Goal: Transaction & Acquisition: Purchase product/service

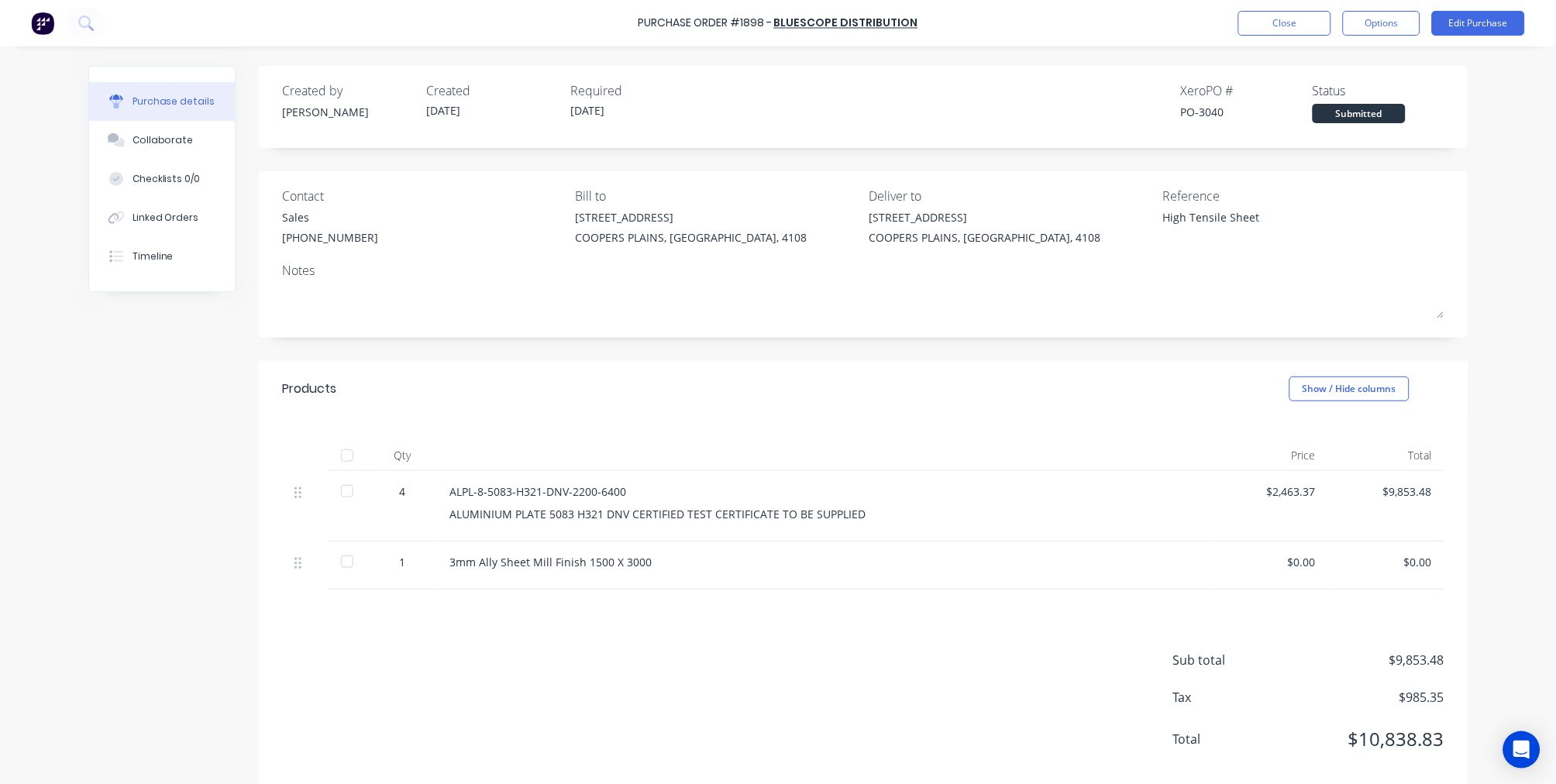
scroll to position [17, 0]
type textarea "x"
click at [1273, 27] on button "Close" at bounding box center [1284, 23] width 93 height 25
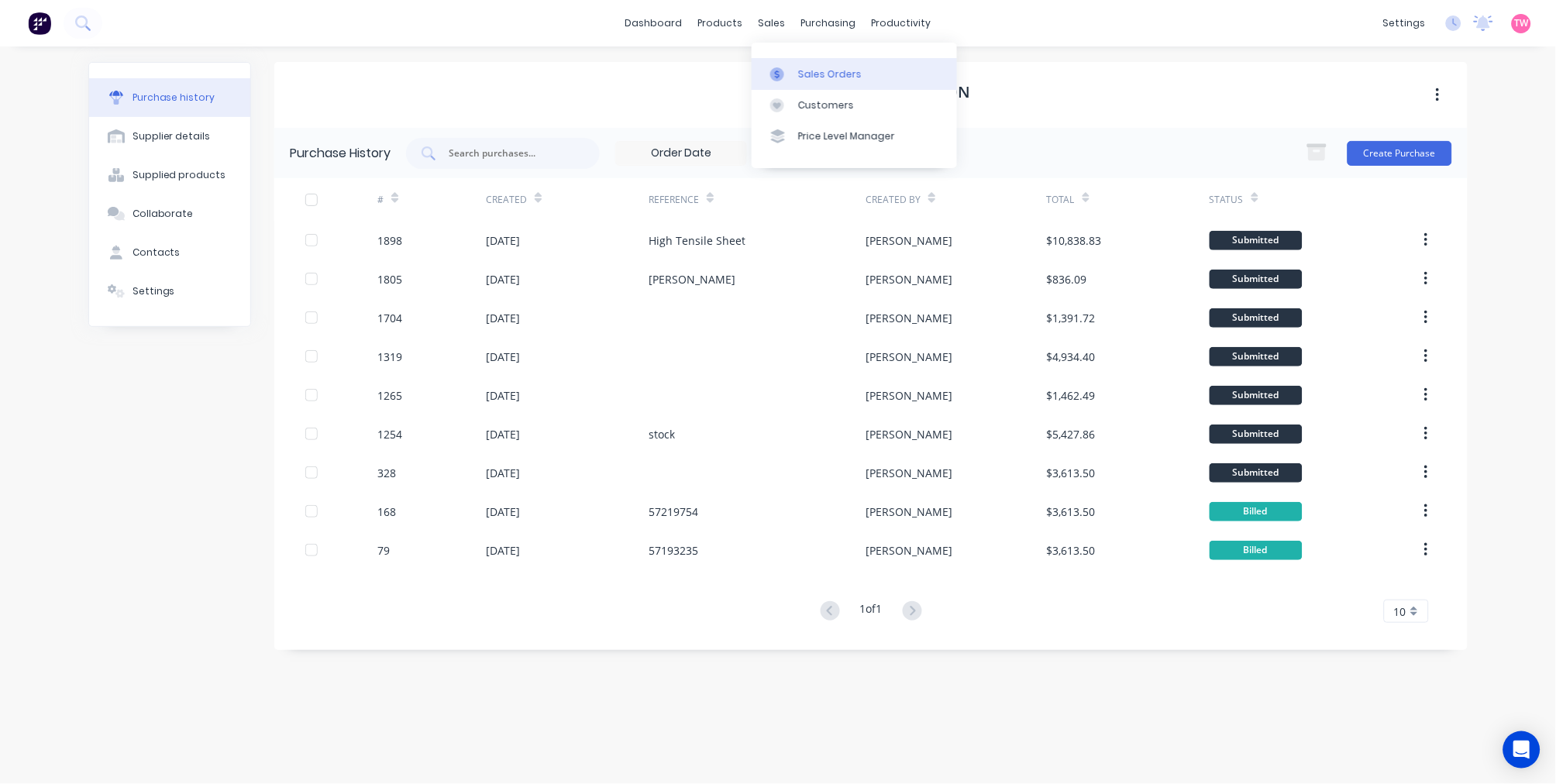
click at [809, 72] on div "Sales Orders" at bounding box center [829, 75] width 63 height 14
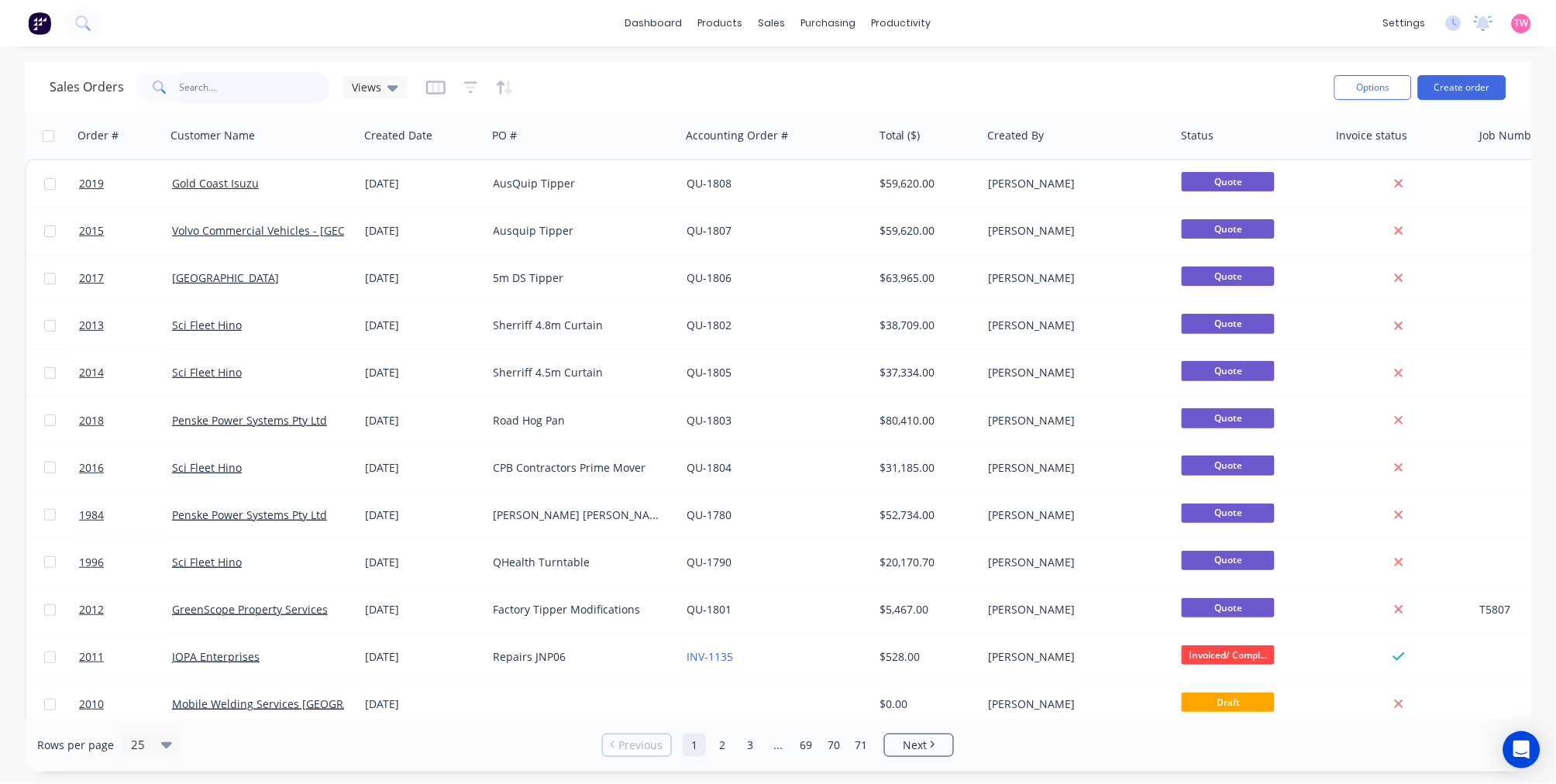
click at [291, 87] on input "text" at bounding box center [255, 88] width 151 height 31
paste input "2004"
type input "2004"
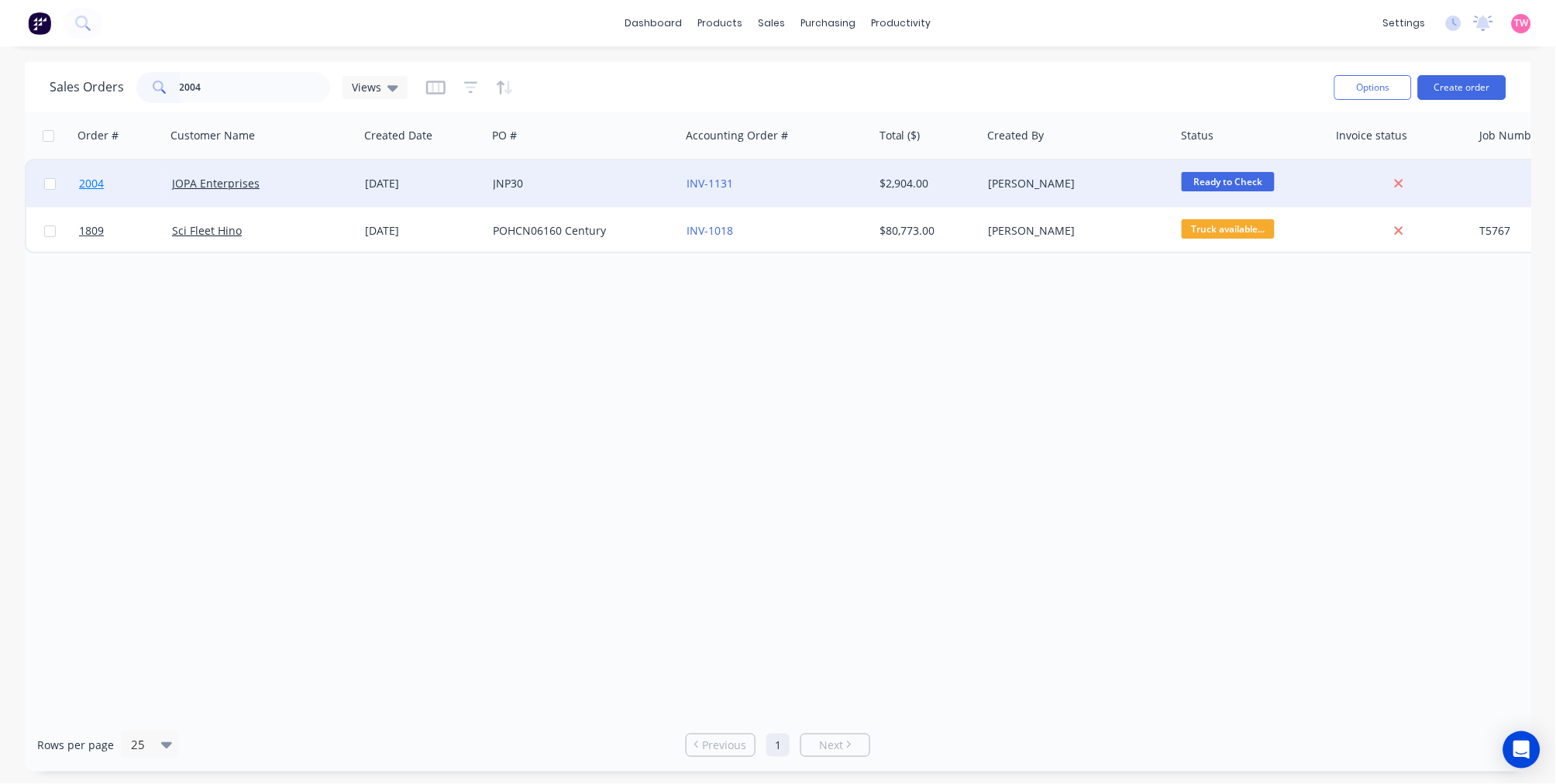
click at [140, 183] on link "2004" at bounding box center [125, 184] width 93 height 47
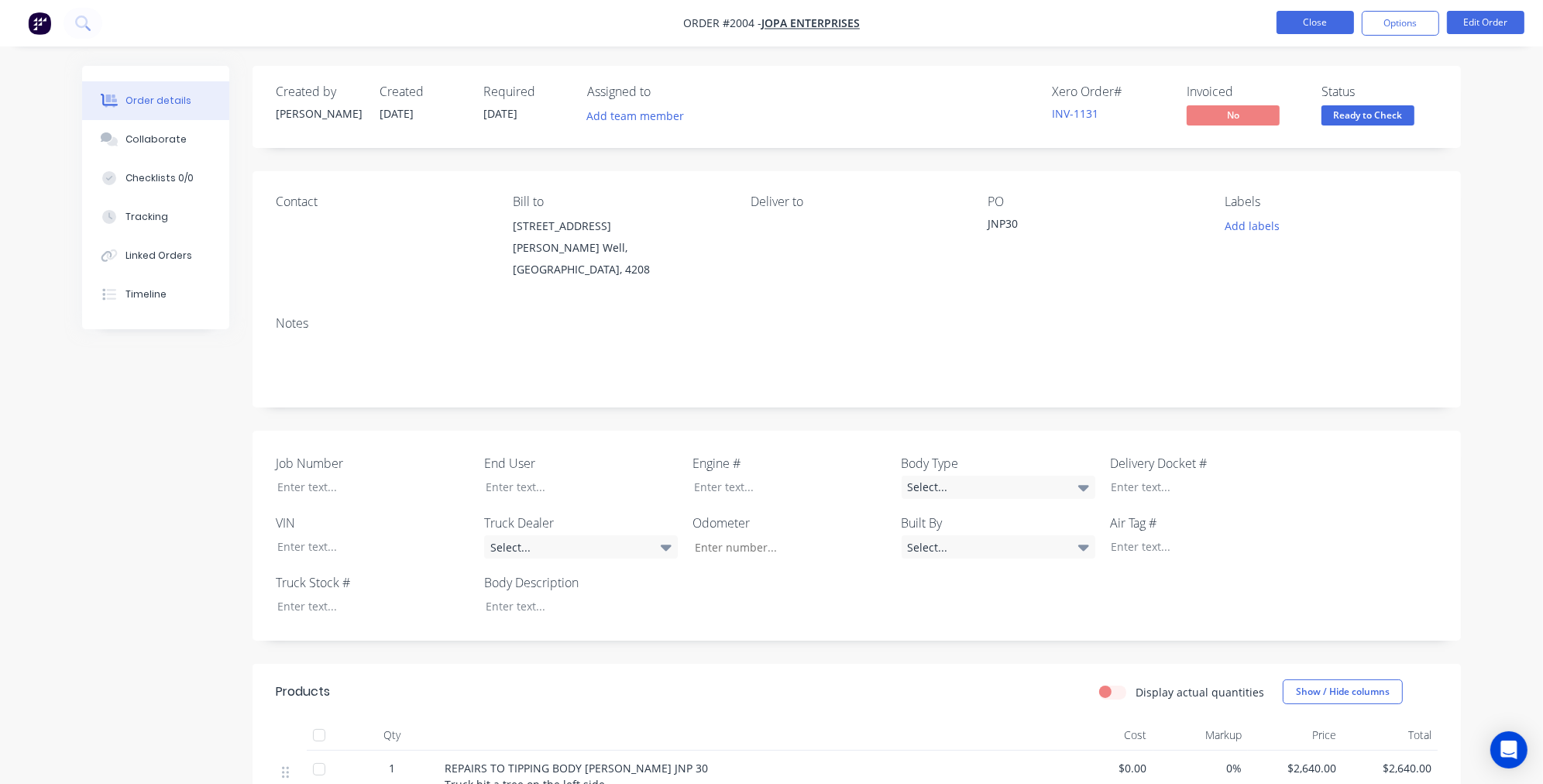
click at [1317, 25] on button "Close" at bounding box center [1315, 23] width 77 height 23
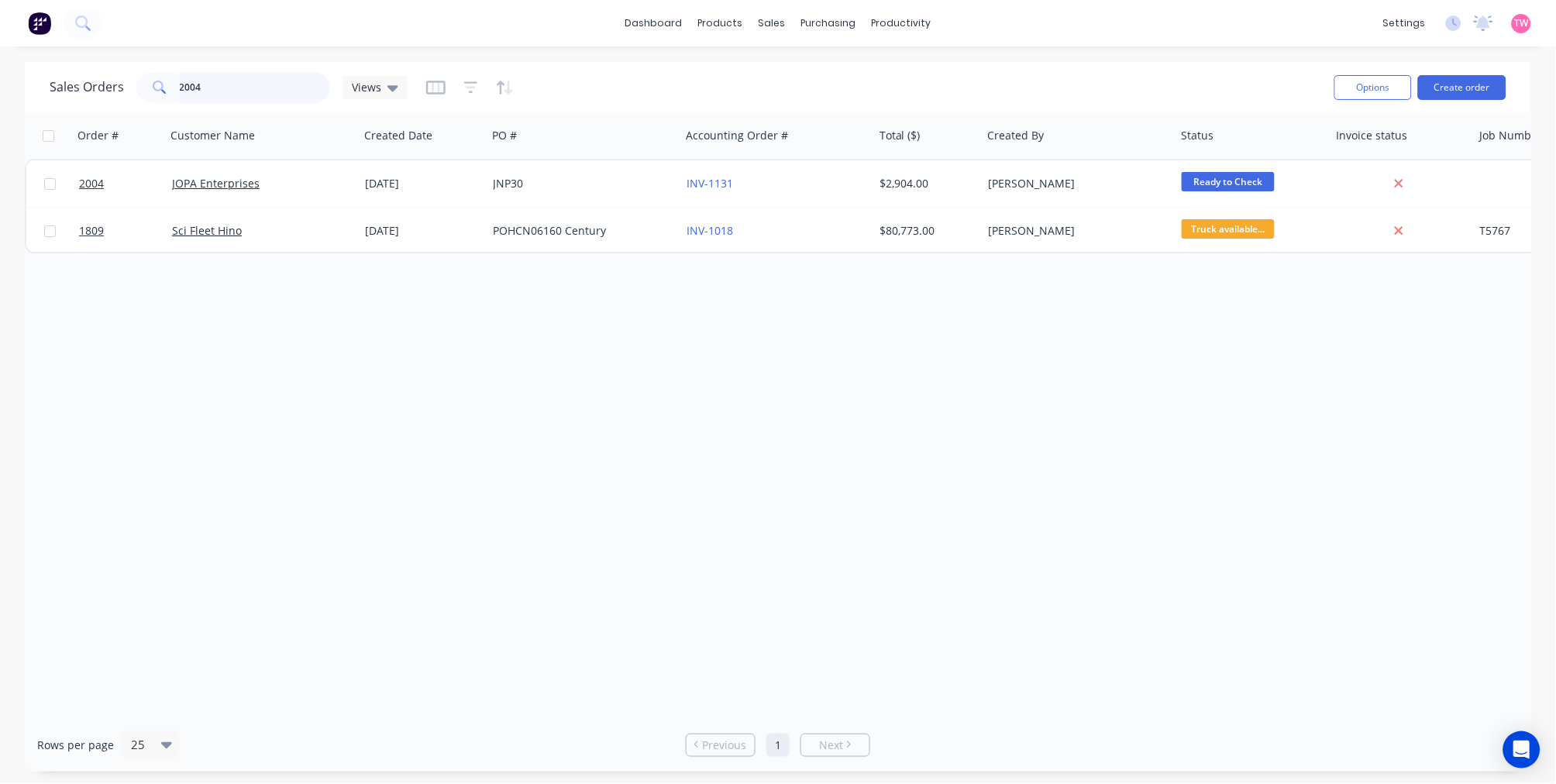
drag, startPoint x: 219, startPoint y: 86, endPoint x: 127, endPoint y: 83, distance: 92.0
click at [136, 86] on div "2004" at bounding box center [232, 88] width 193 height 31
paste input "t5799"
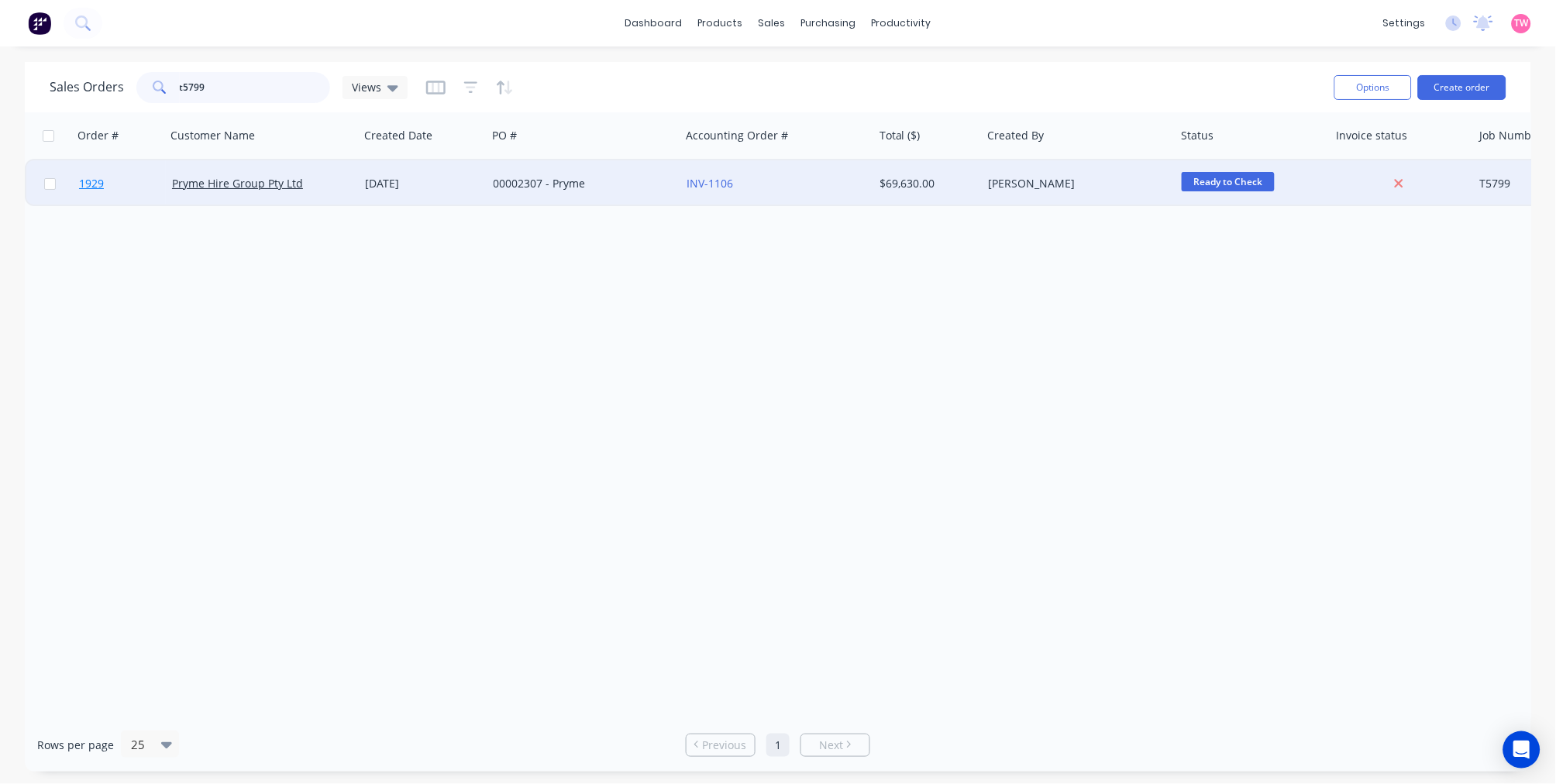
type input "t5799"
click at [129, 176] on link "1929" at bounding box center [125, 184] width 93 height 47
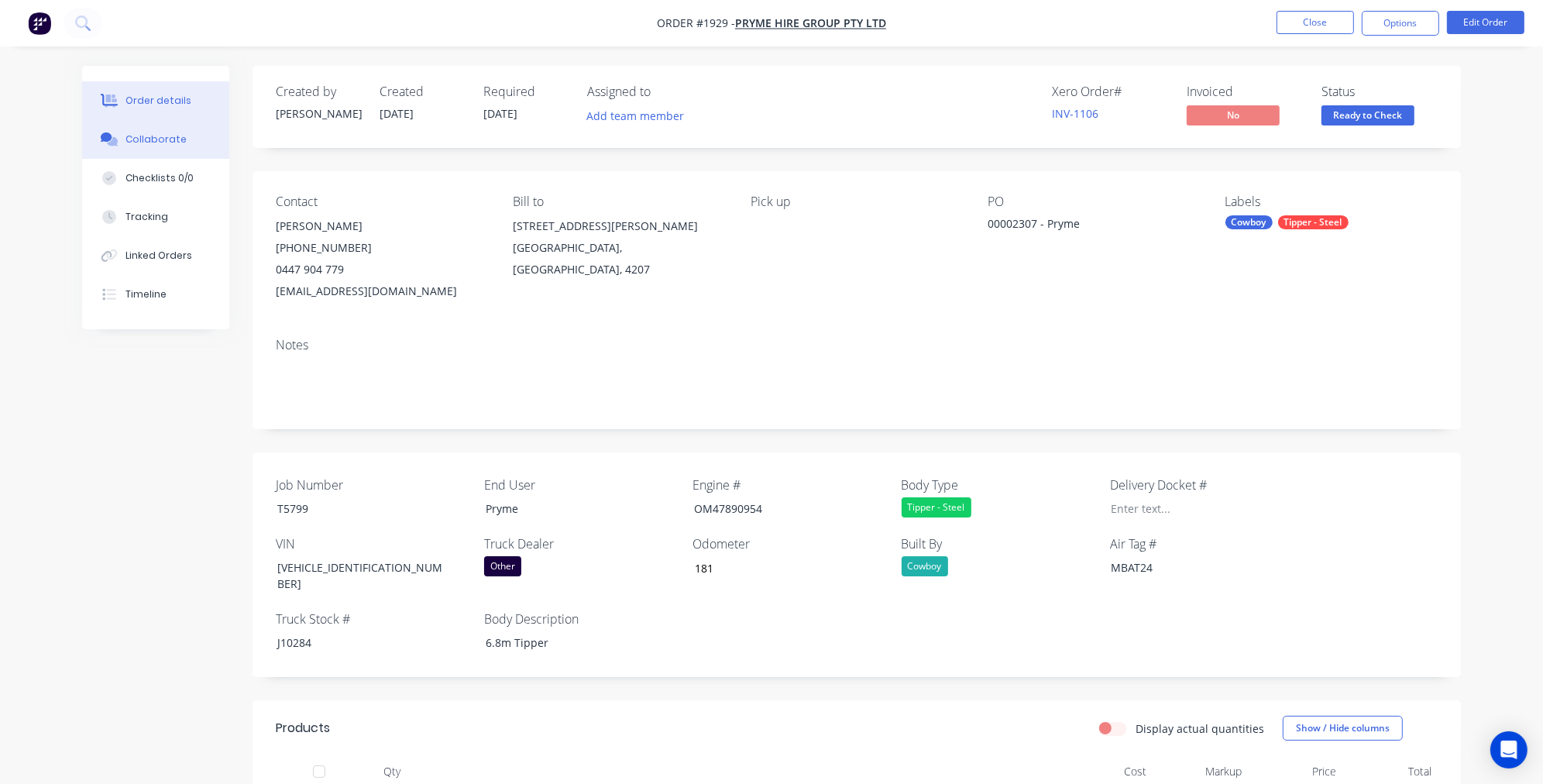
click at [154, 141] on div "Collaborate" at bounding box center [156, 140] width 62 height 14
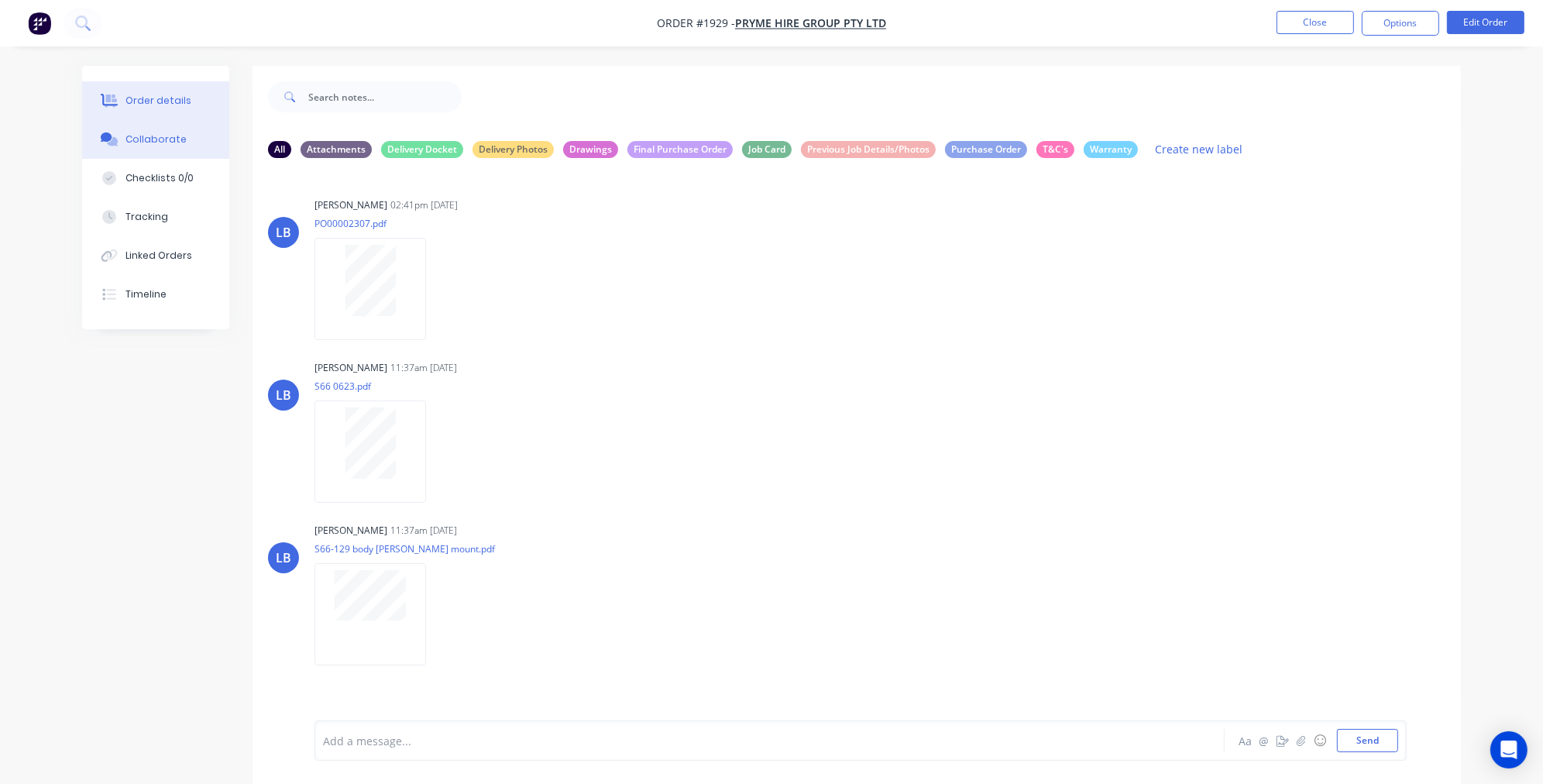
click at [163, 106] on div "Order details" at bounding box center [159, 101] width 66 height 14
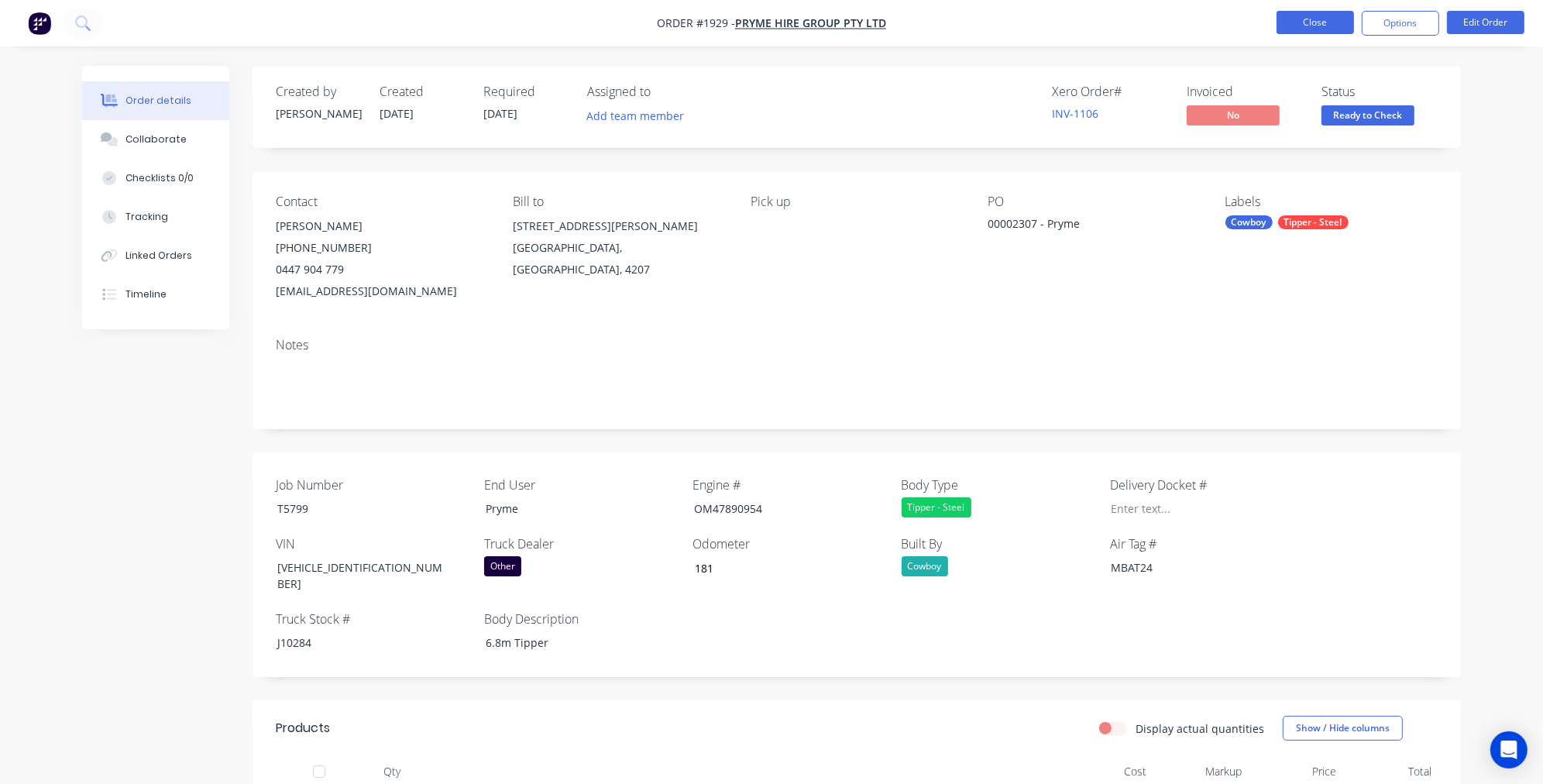
click at [1313, 19] on button "Close" at bounding box center [1315, 23] width 77 height 23
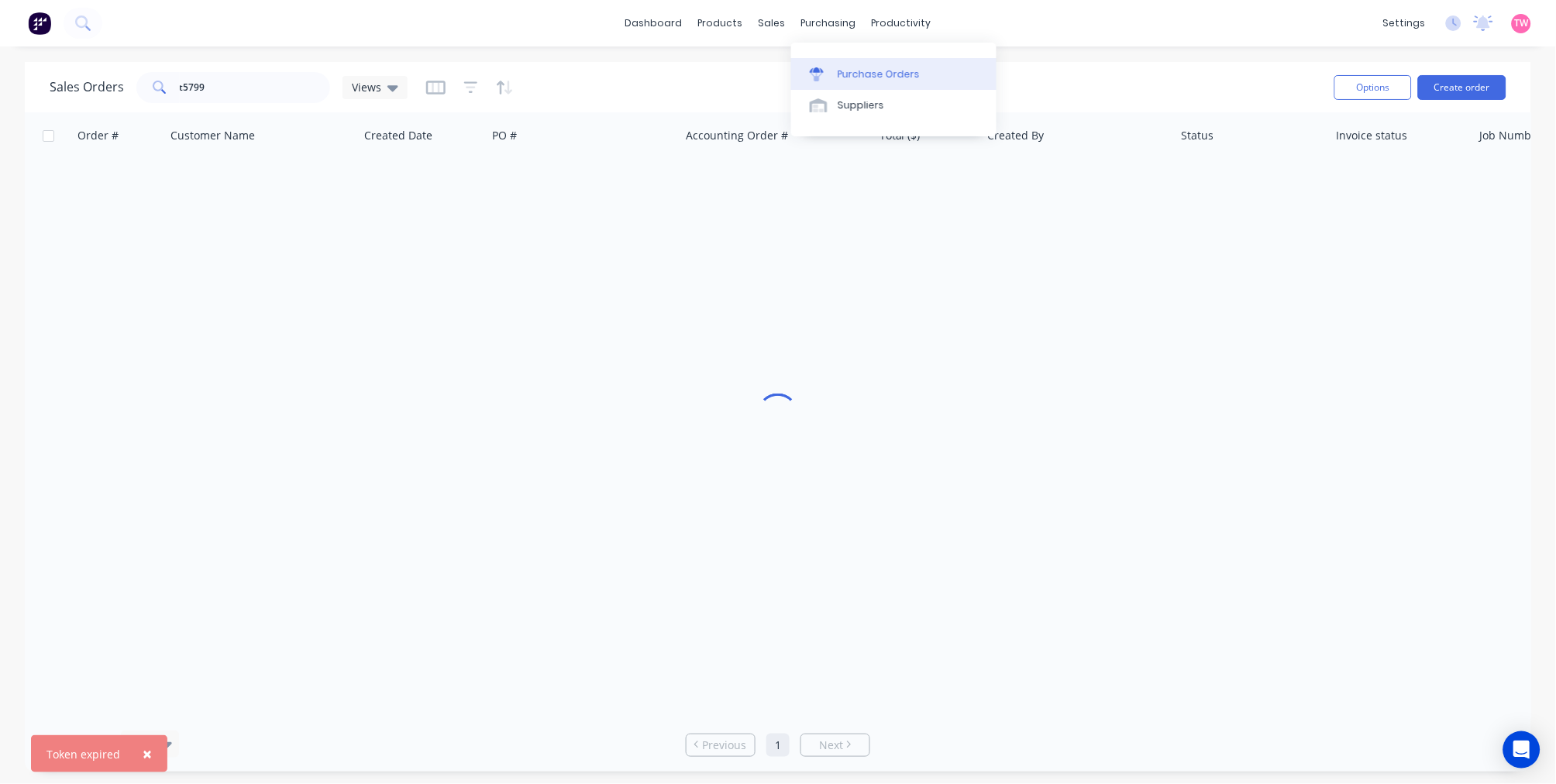
click at [886, 69] on div "Purchase Orders" at bounding box center [879, 75] width 82 height 14
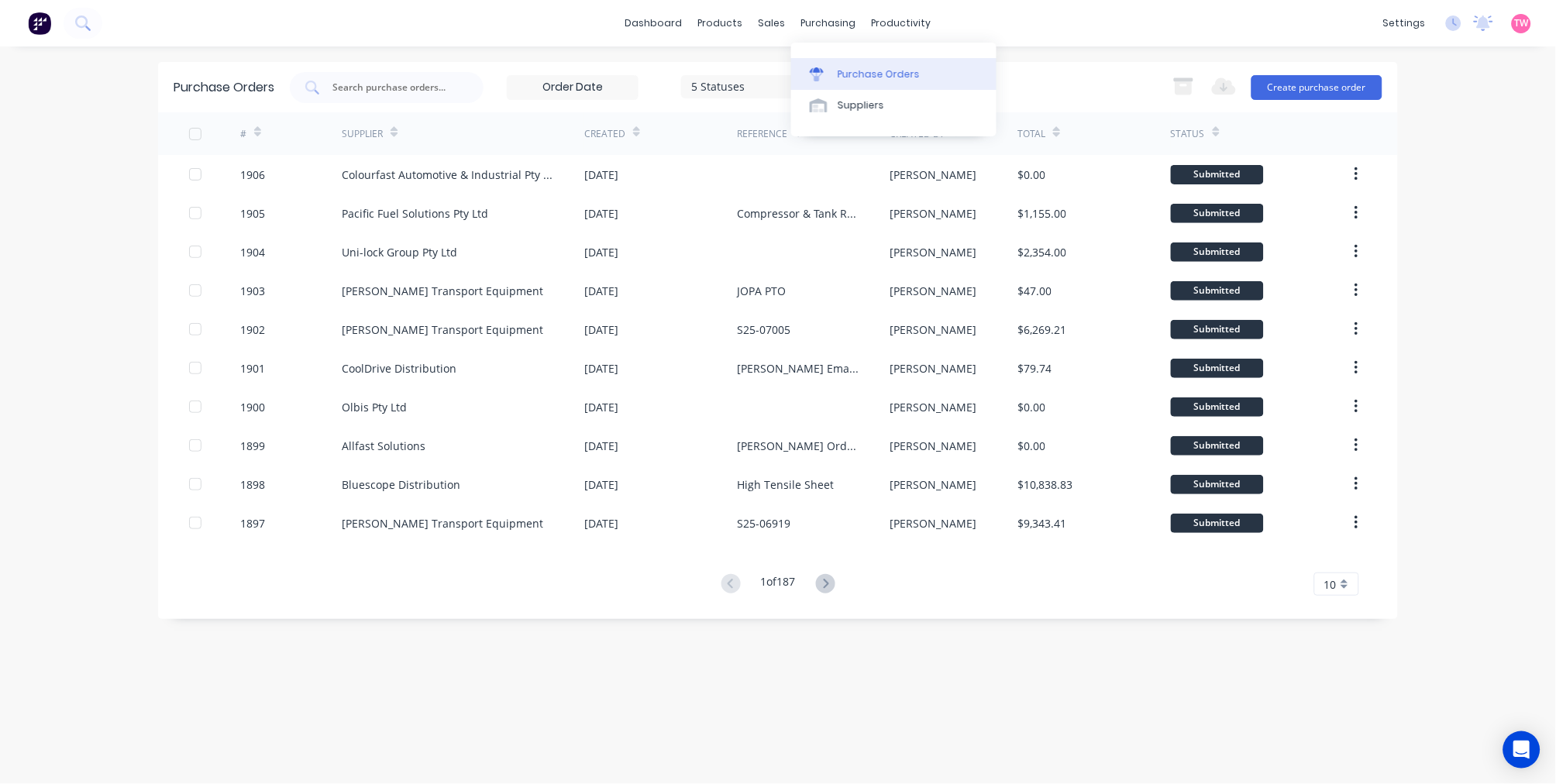
click at [879, 62] on link "Purchase Orders" at bounding box center [893, 74] width 206 height 31
click at [391, 85] on input "text" at bounding box center [395, 88] width 128 height 16
type input "P"
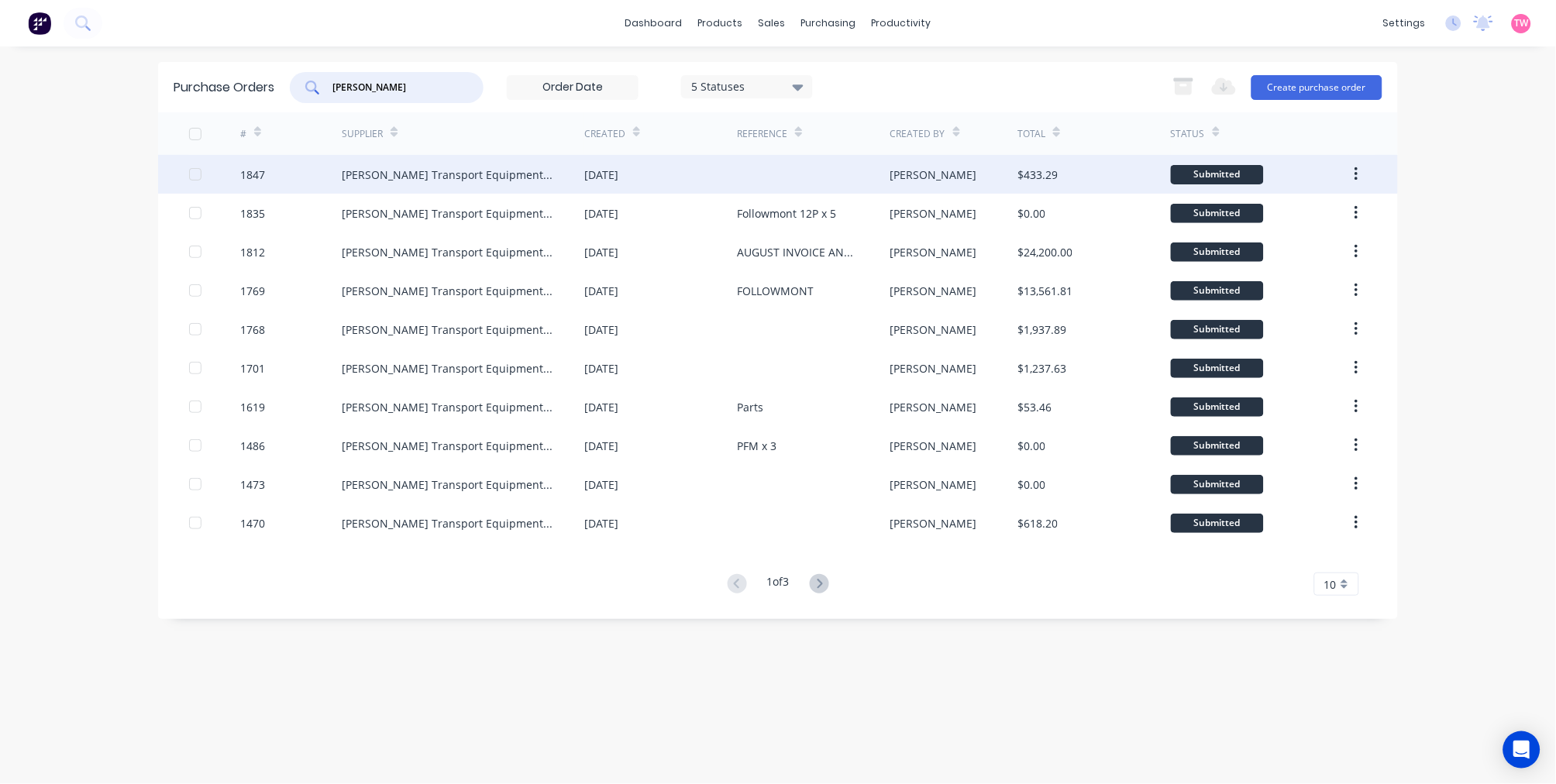
type input "krueger"
click at [281, 171] on div "1847" at bounding box center [291, 174] width 102 height 39
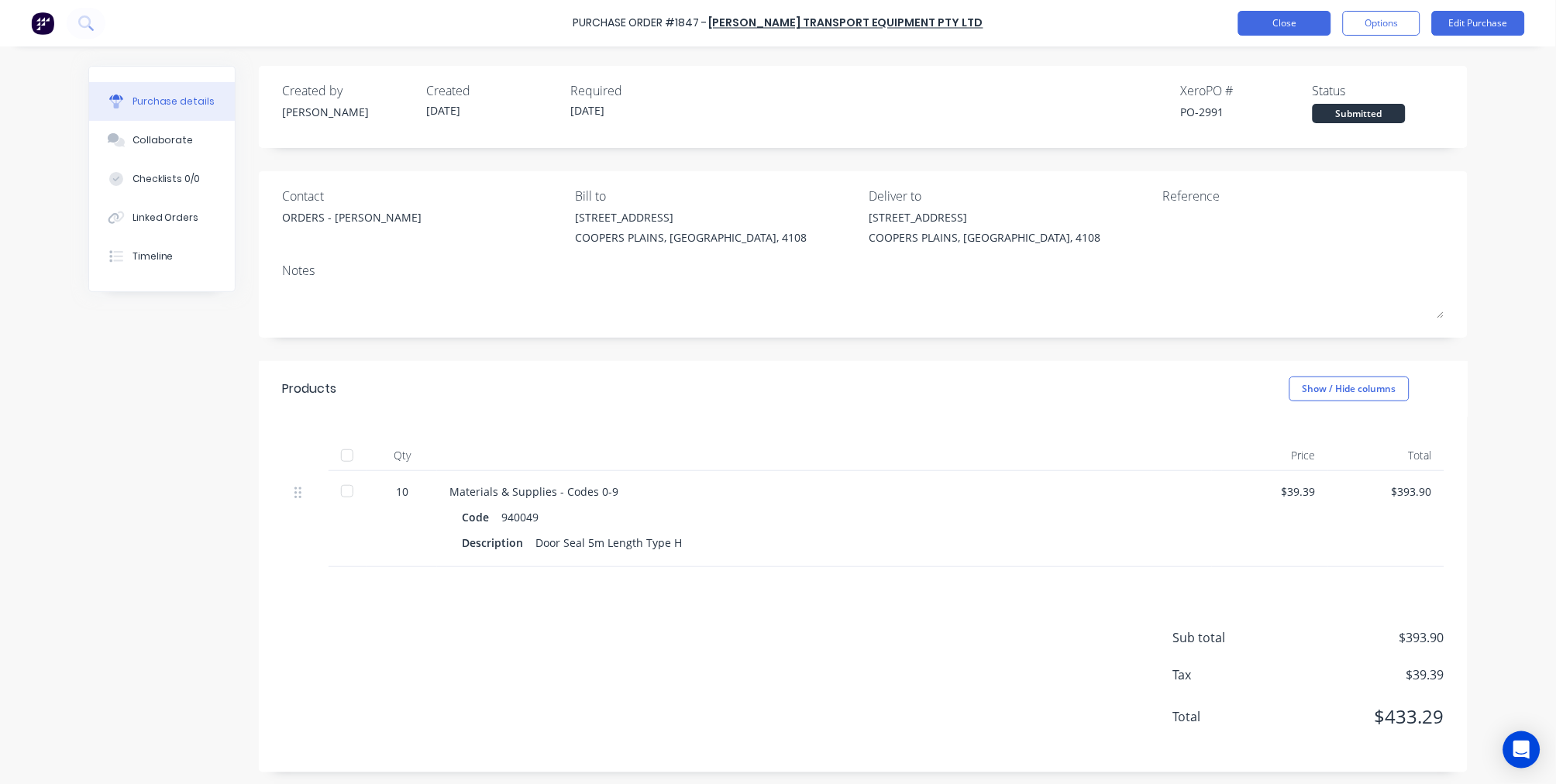
click at [1284, 20] on button "Close" at bounding box center [1284, 23] width 93 height 25
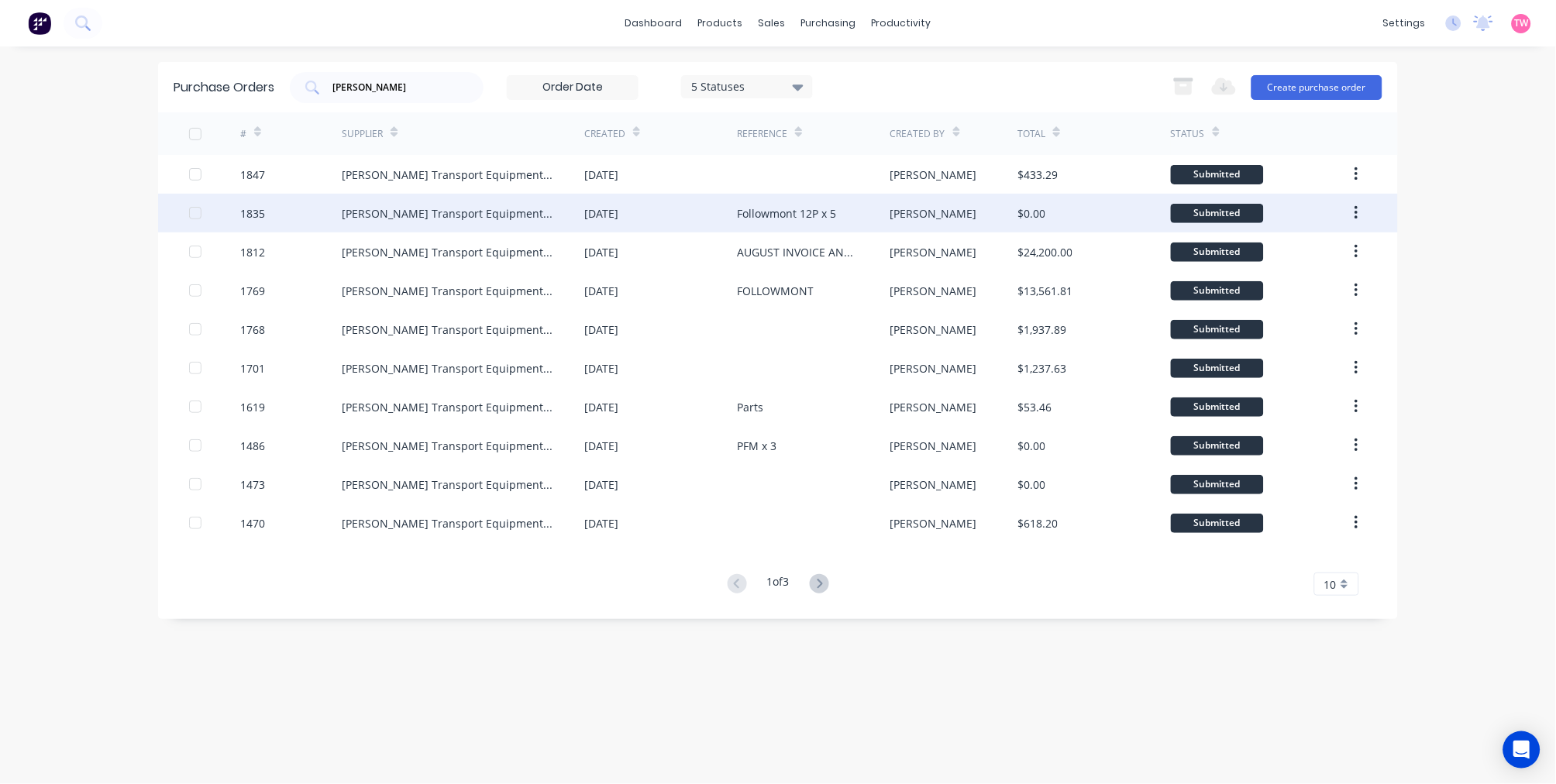
click at [439, 219] on div "[PERSON_NAME] Transport Equipment Pty Ltd" at bounding box center [448, 213] width 212 height 16
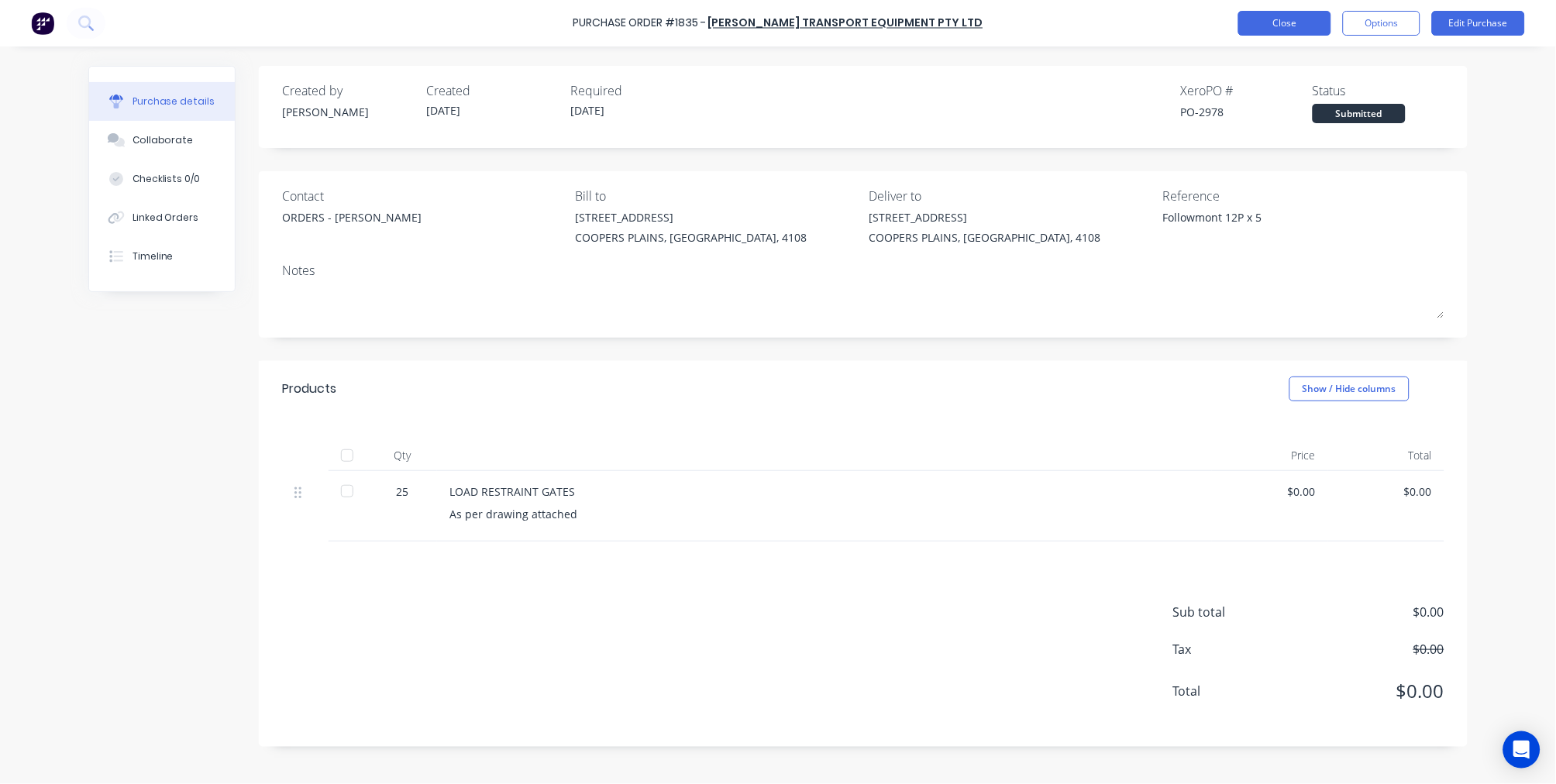
click at [1257, 26] on button "Close" at bounding box center [1284, 23] width 93 height 25
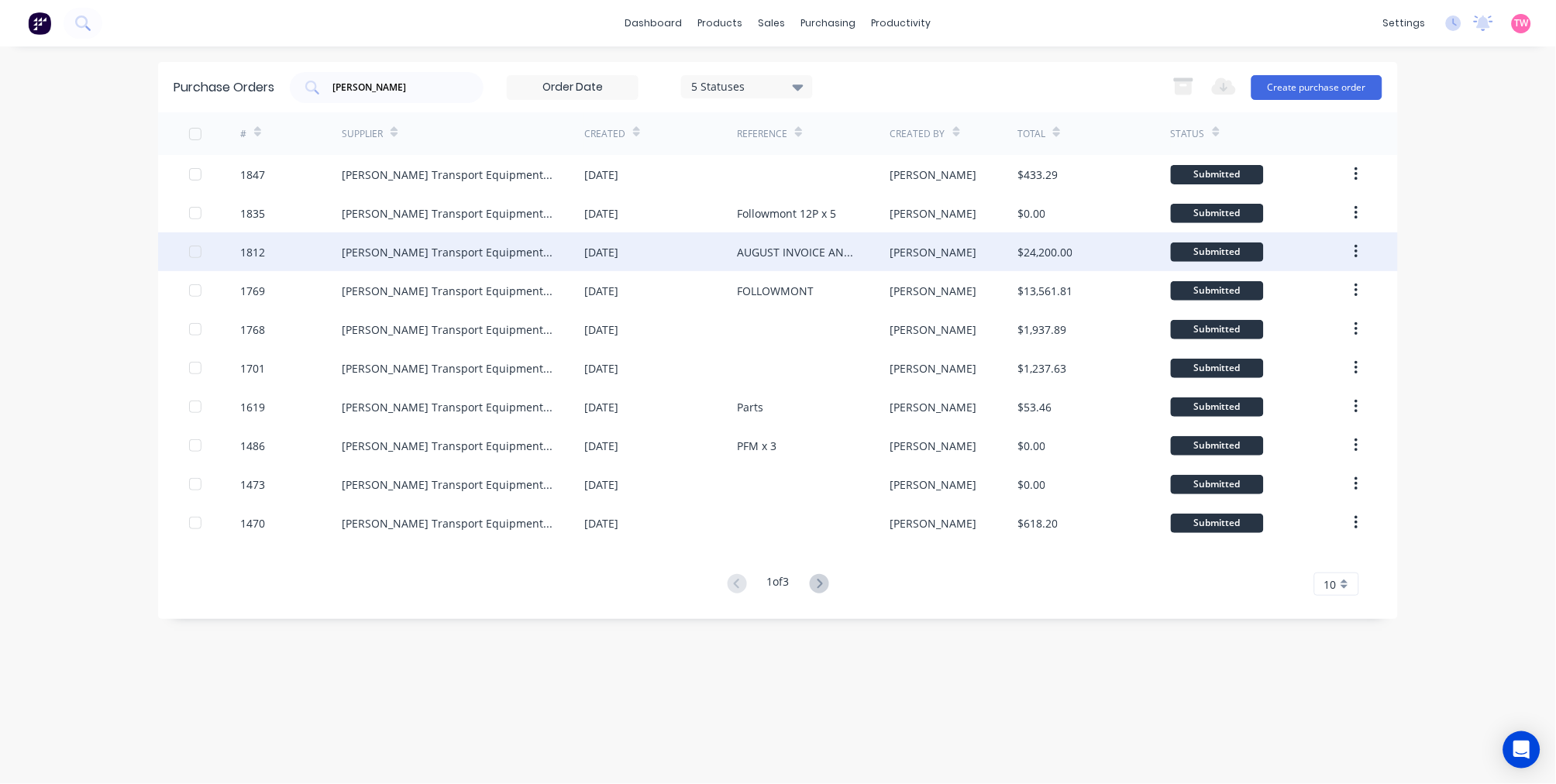
click at [461, 257] on div "Krueger Transport Equipment Pty Ltd" at bounding box center [448, 252] width 212 height 16
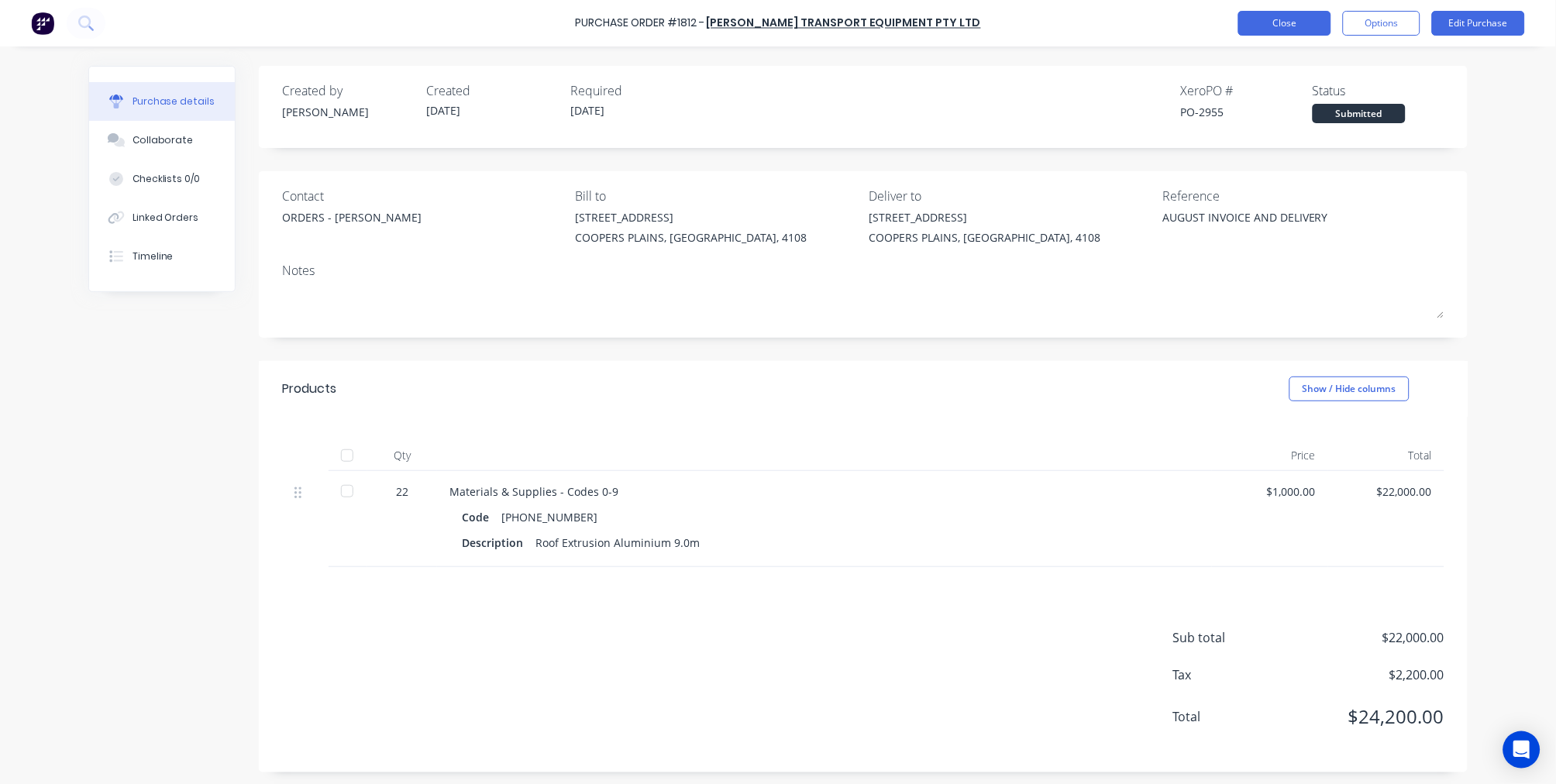
click at [1288, 25] on button "Close" at bounding box center [1284, 23] width 93 height 25
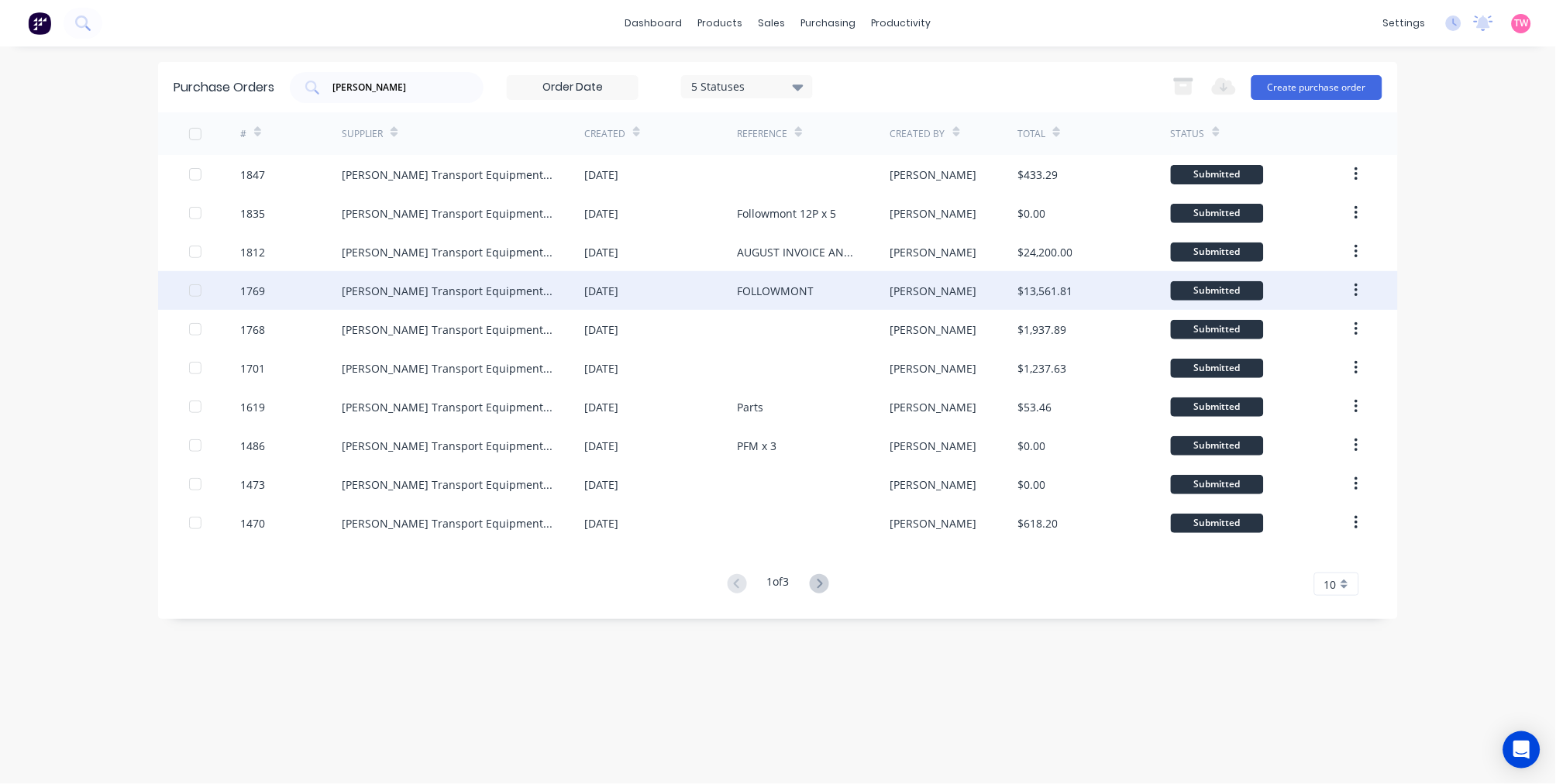
click at [473, 287] on div "Krueger Transport Equipment Pty Ltd" at bounding box center [448, 291] width 212 height 16
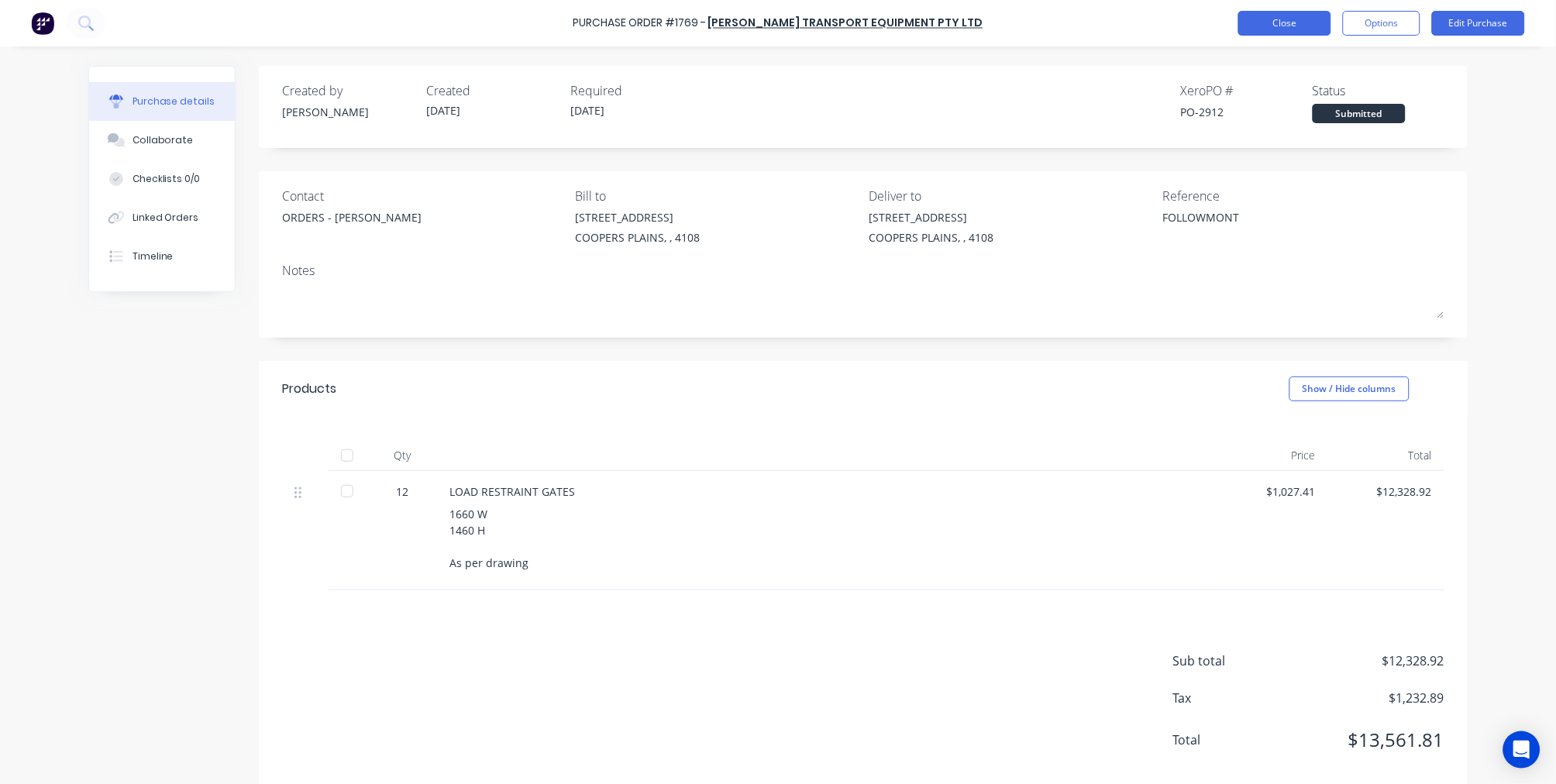
click at [1290, 29] on button "Close" at bounding box center [1284, 23] width 93 height 25
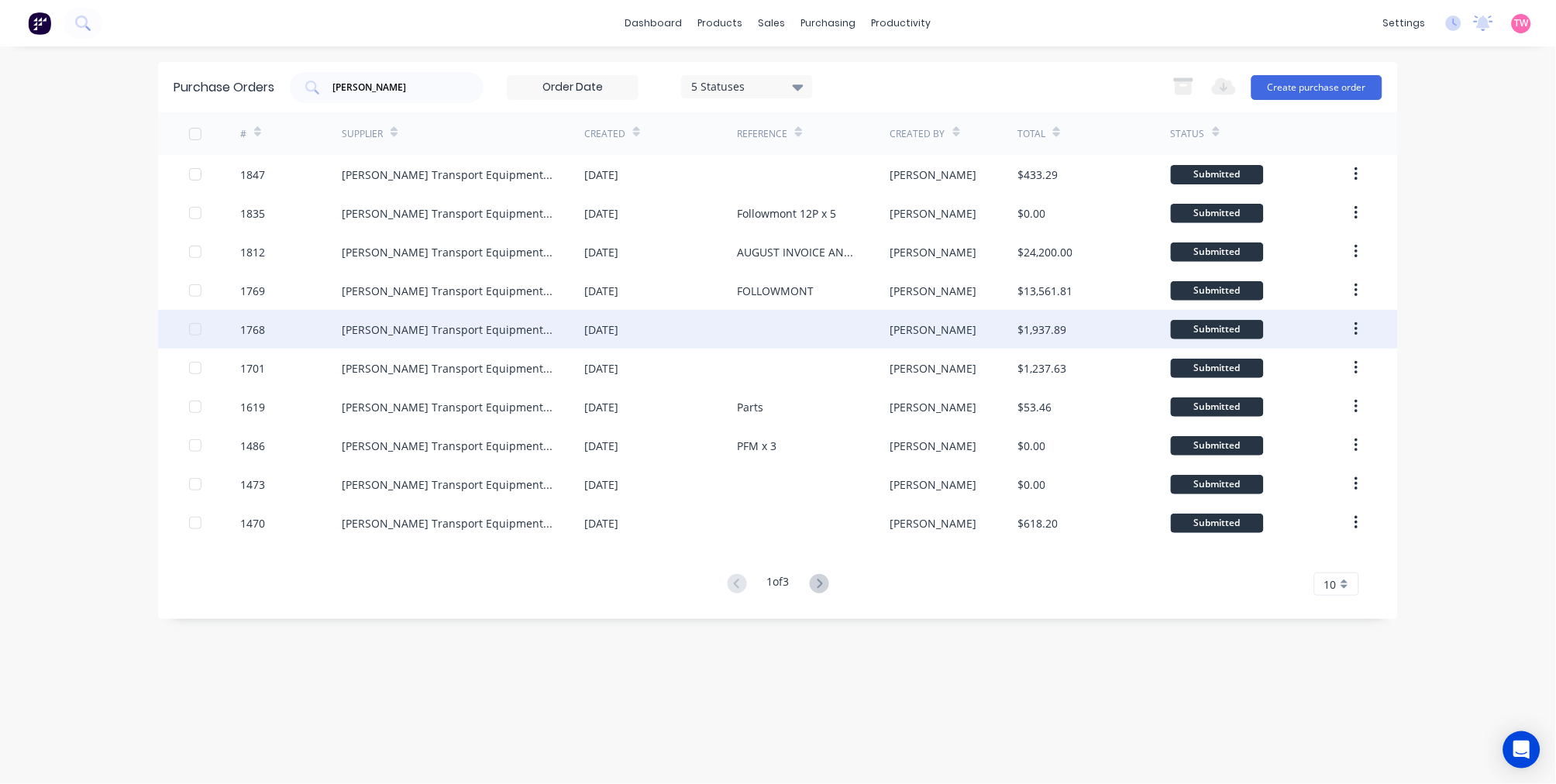
click at [426, 334] on div "Krueger Transport Equipment Pty Ltd" at bounding box center [448, 330] width 212 height 16
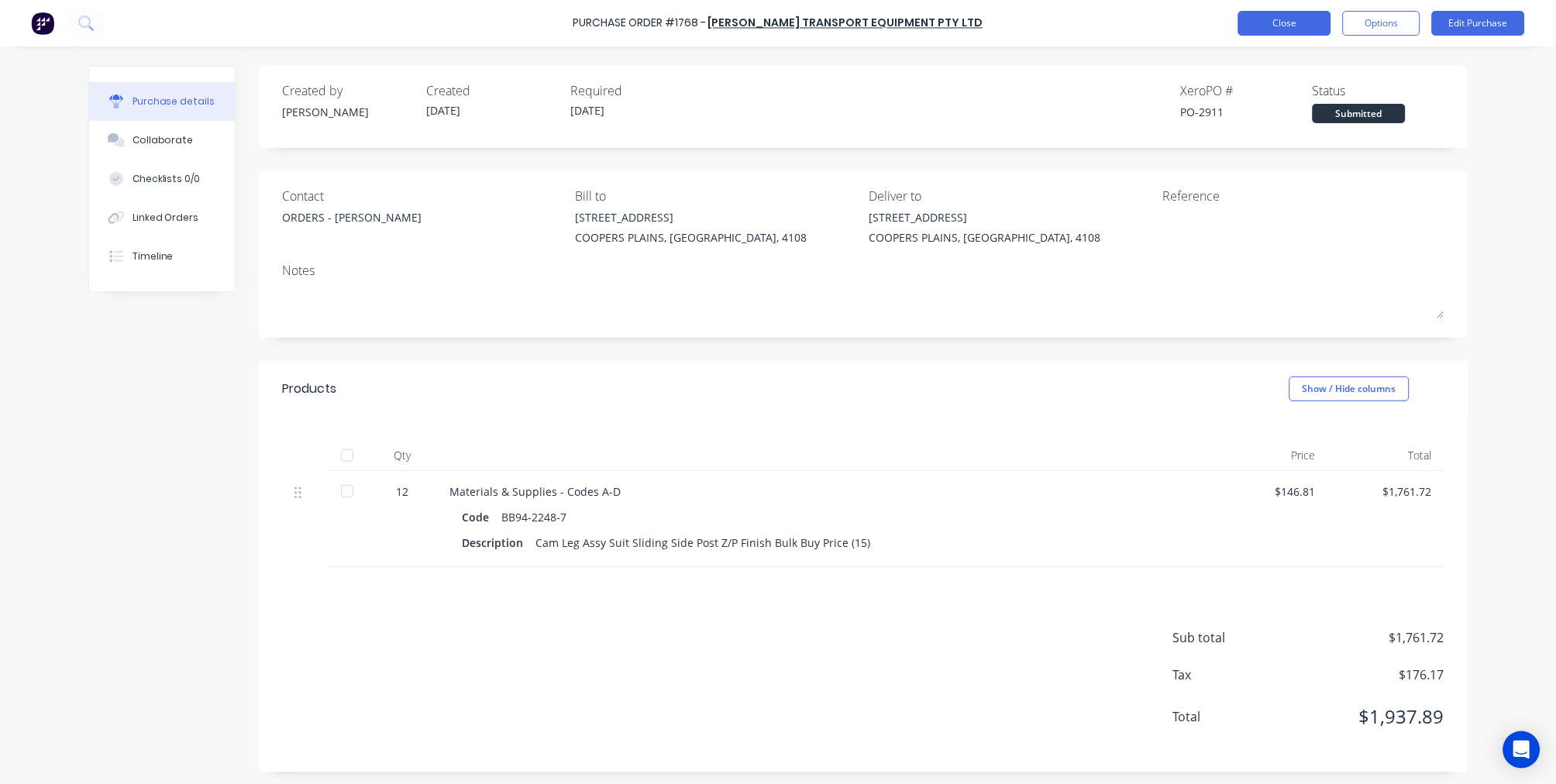
click at [1269, 20] on button "Close" at bounding box center [1284, 23] width 93 height 25
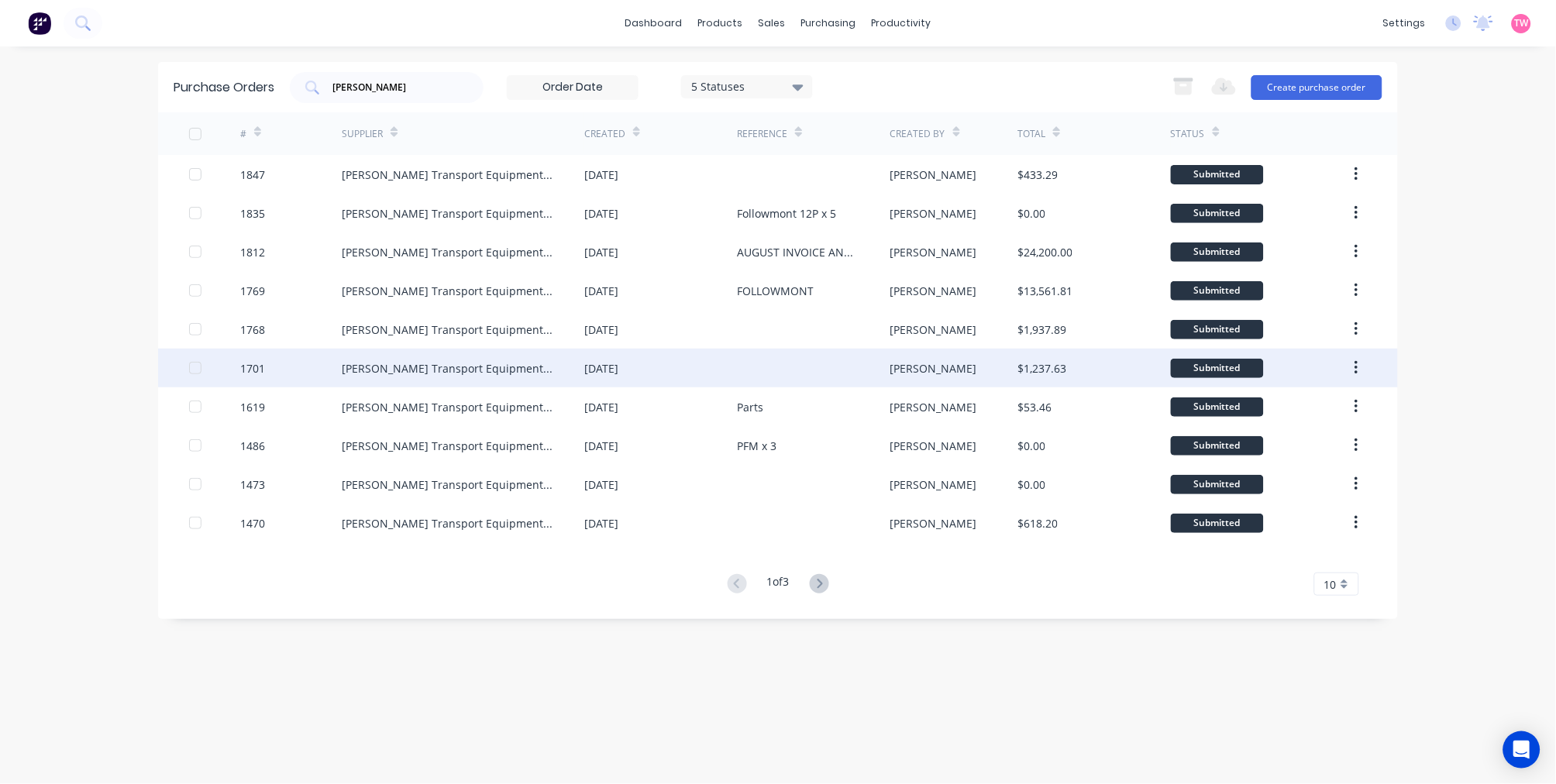
click at [415, 362] on div "Krueger Transport Equipment Pty Ltd" at bounding box center [448, 368] width 212 height 16
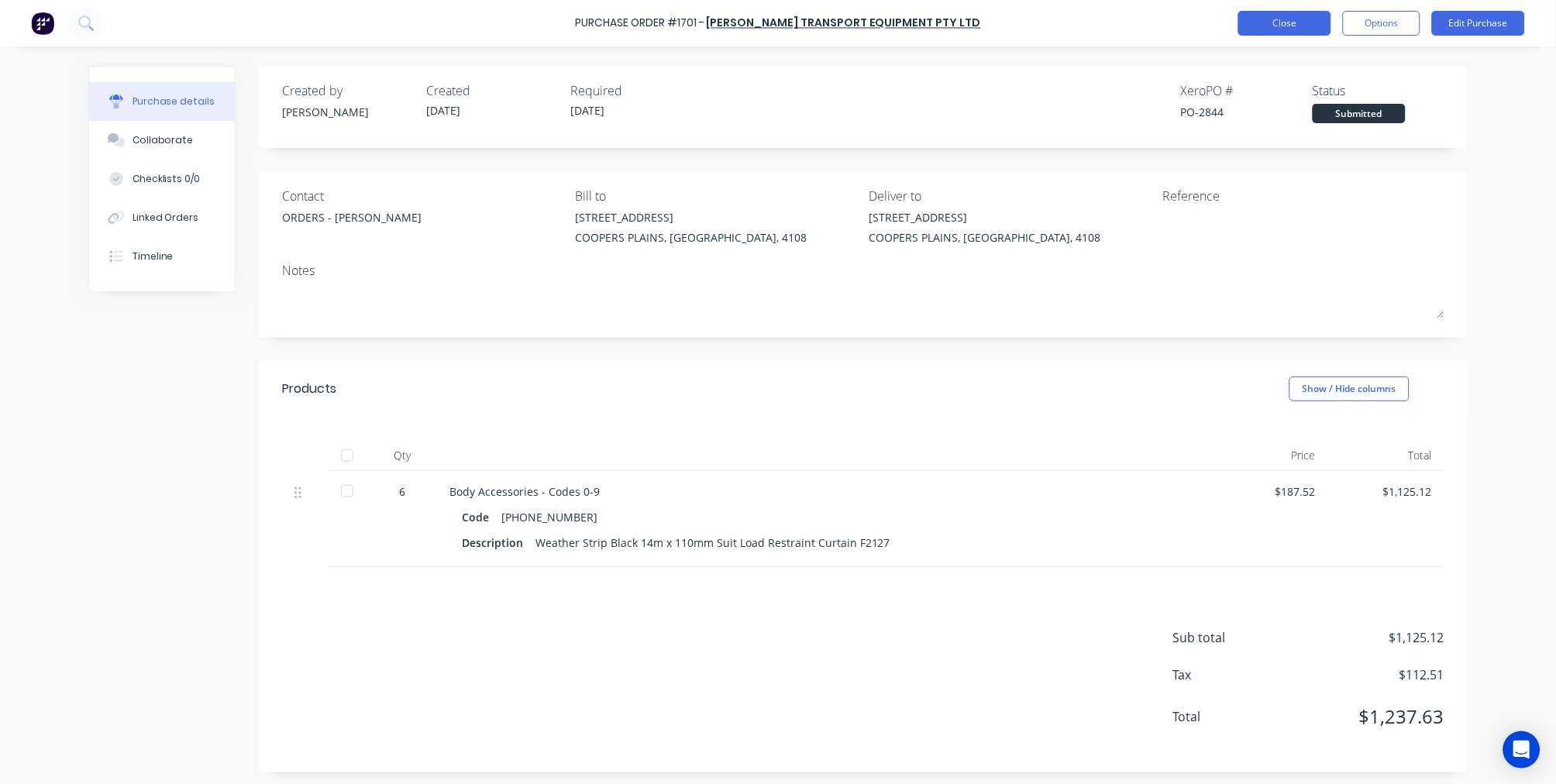
click at [1269, 26] on button "Close" at bounding box center [1284, 23] width 93 height 25
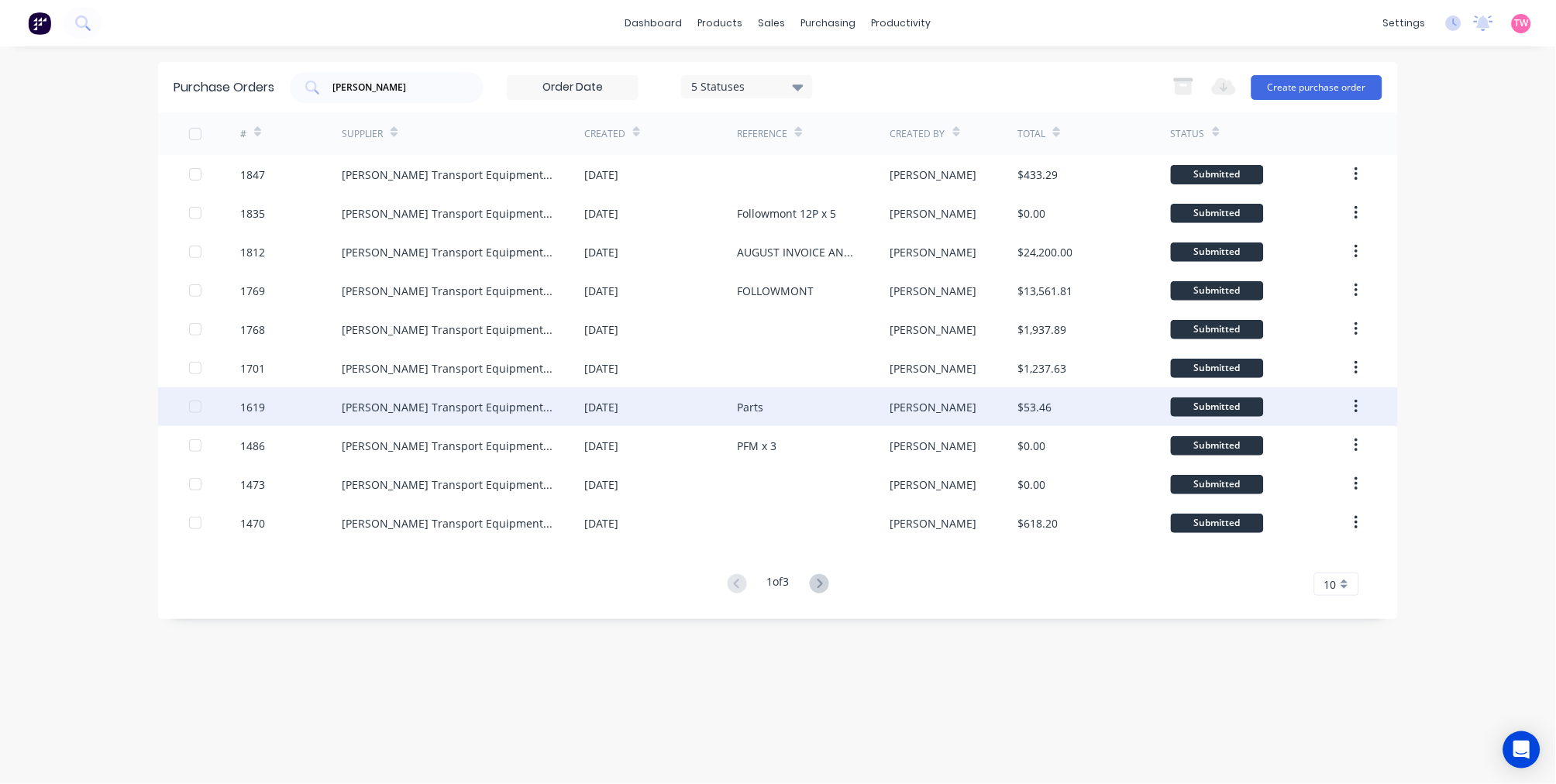
click at [413, 417] on div "Krueger Transport Equipment Pty Ltd" at bounding box center [463, 407] width 243 height 39
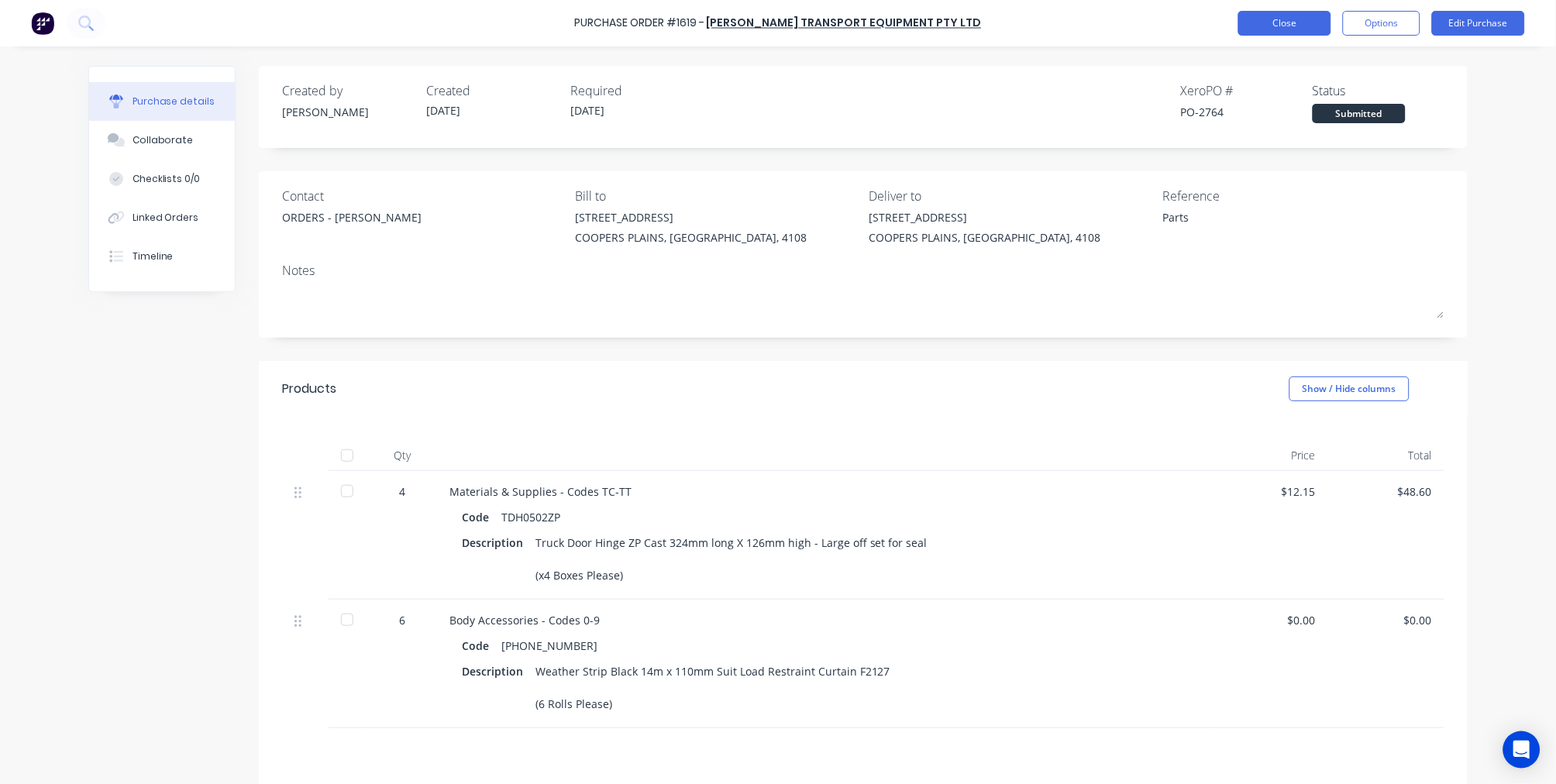
click at [1294, 26] on button "Close" at bounding box center [1284, 23] width 93 height 25
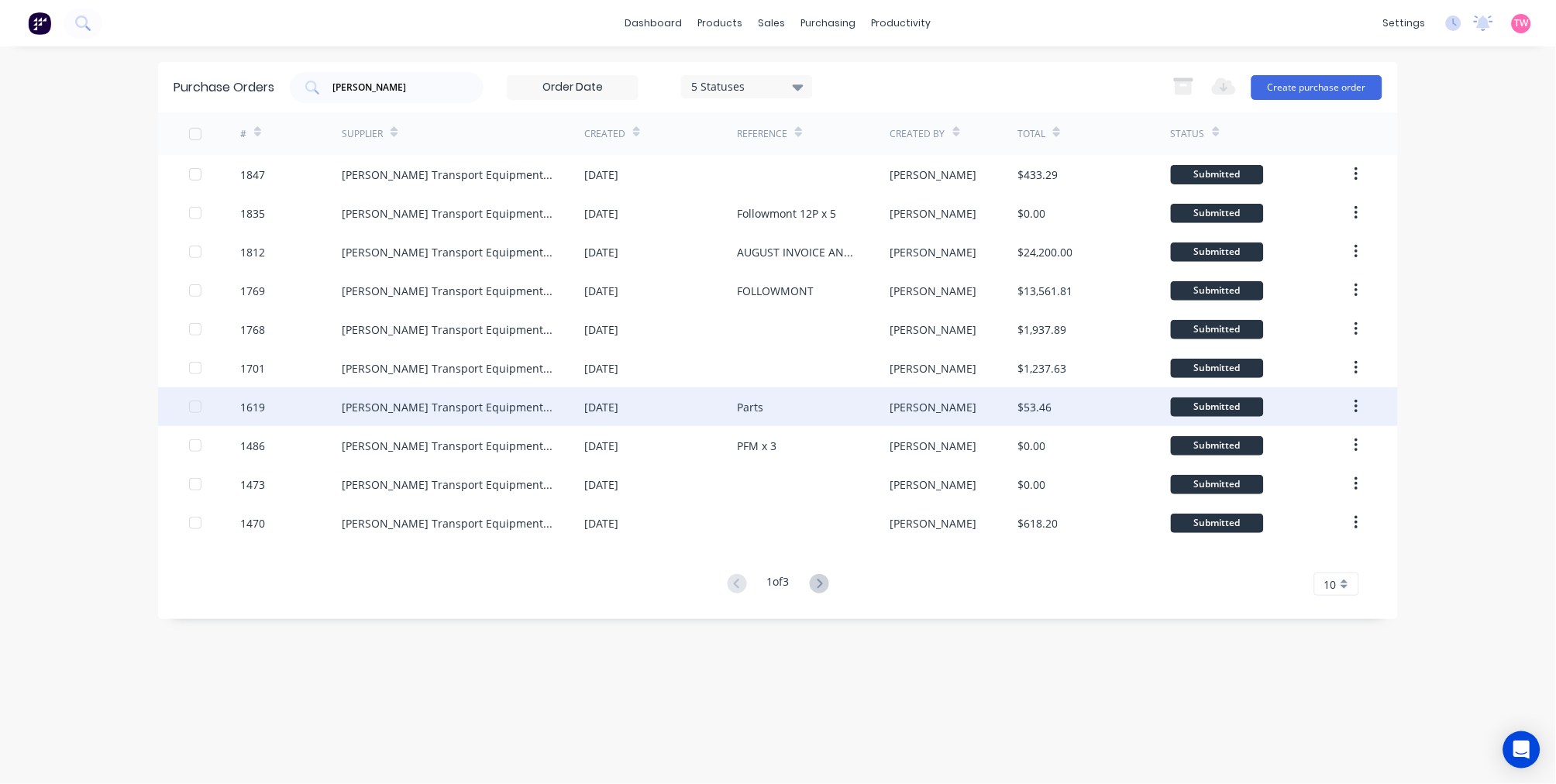
click at [380, 411] on div "Krueger Transport Equipment Pty Ltd" at bounding box center [448, 407] width 212 height 16
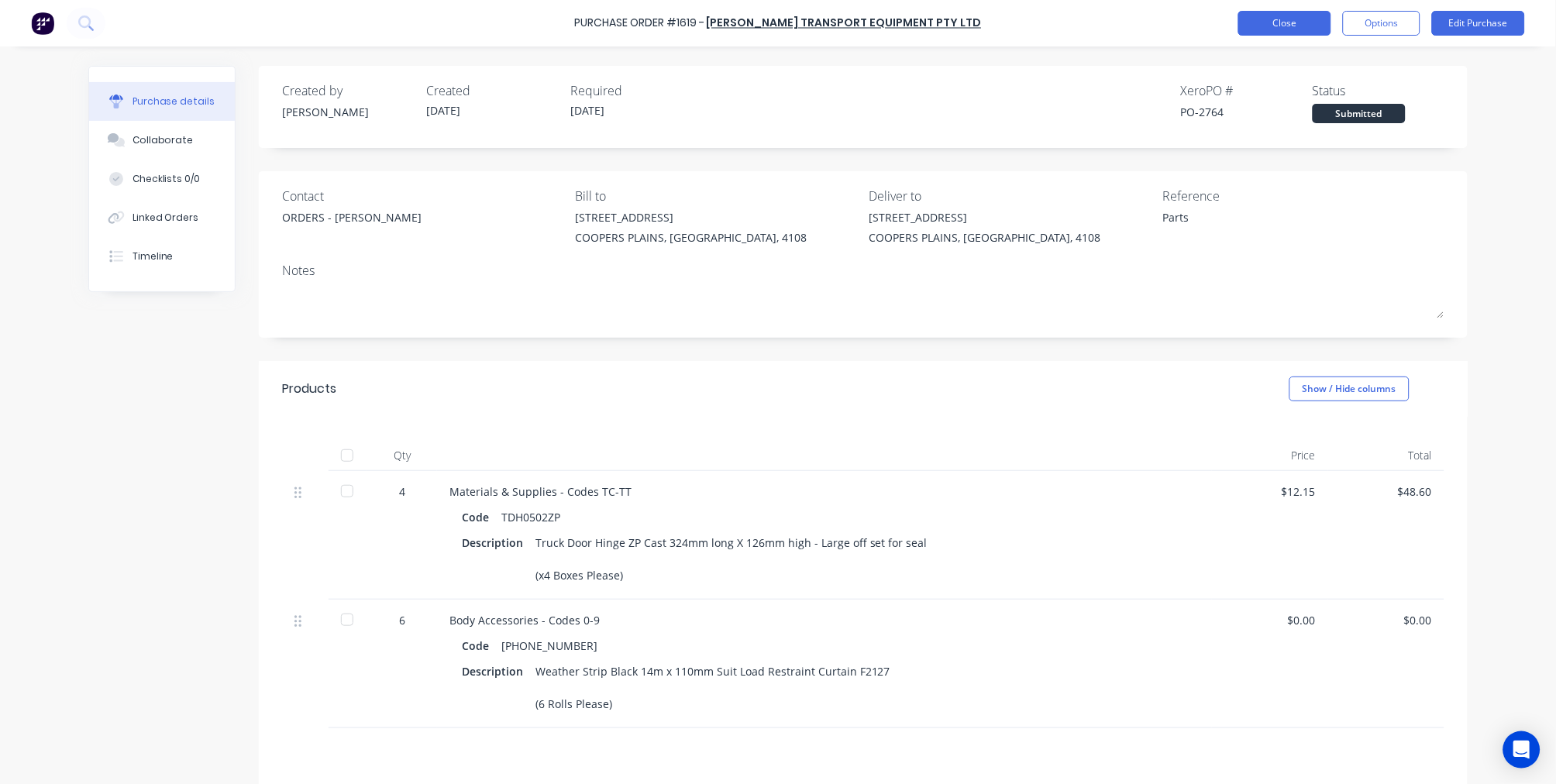
click at [1264, 20] on button "Close" at bounding box center [1284, 23] width 93 height 25
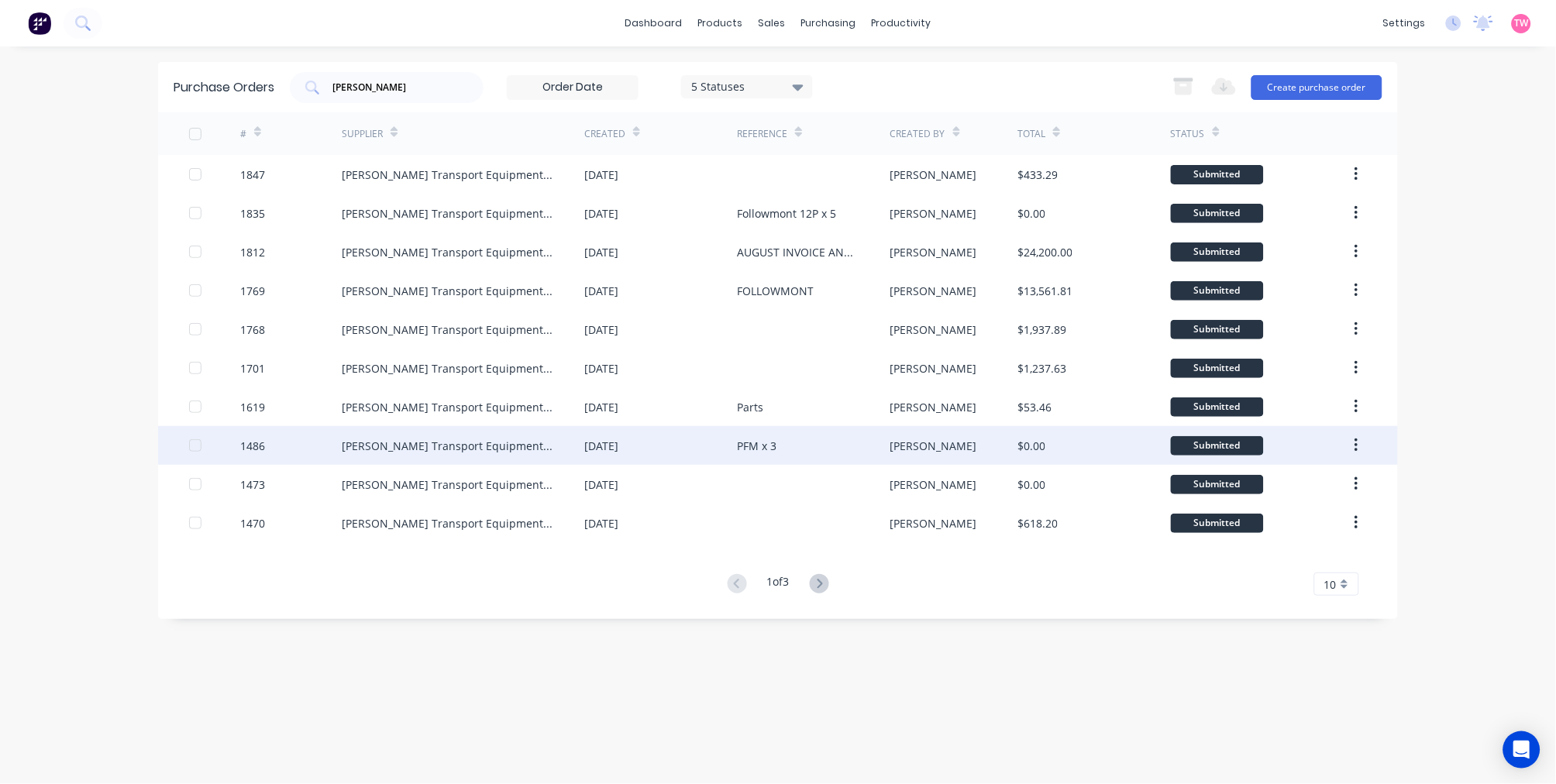
click at [420, 443] on div "Krueger Transport Equipment Pty Ltd" at bounding box center [448, 446] width 212 height 16
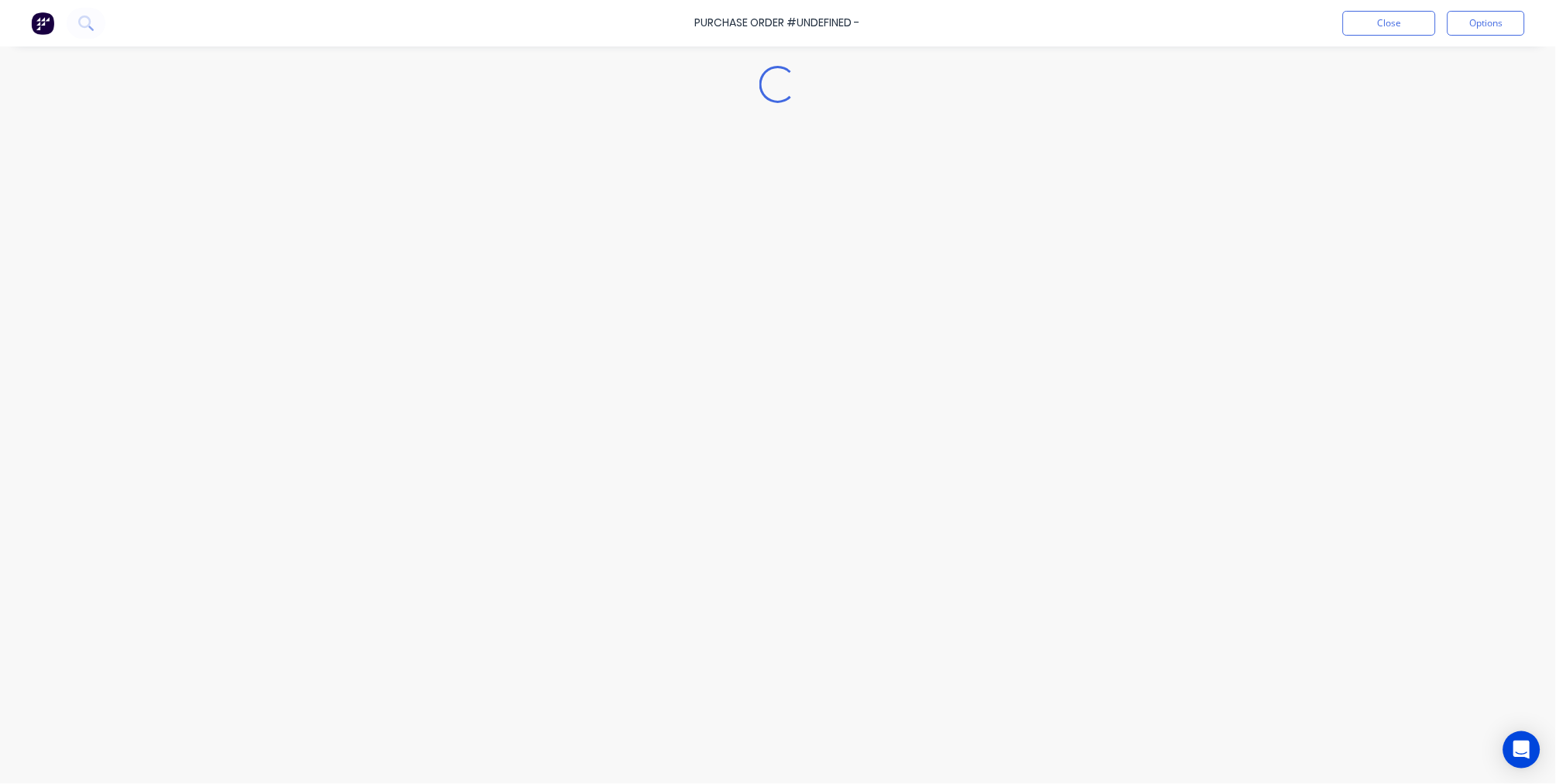
type textarea "x"
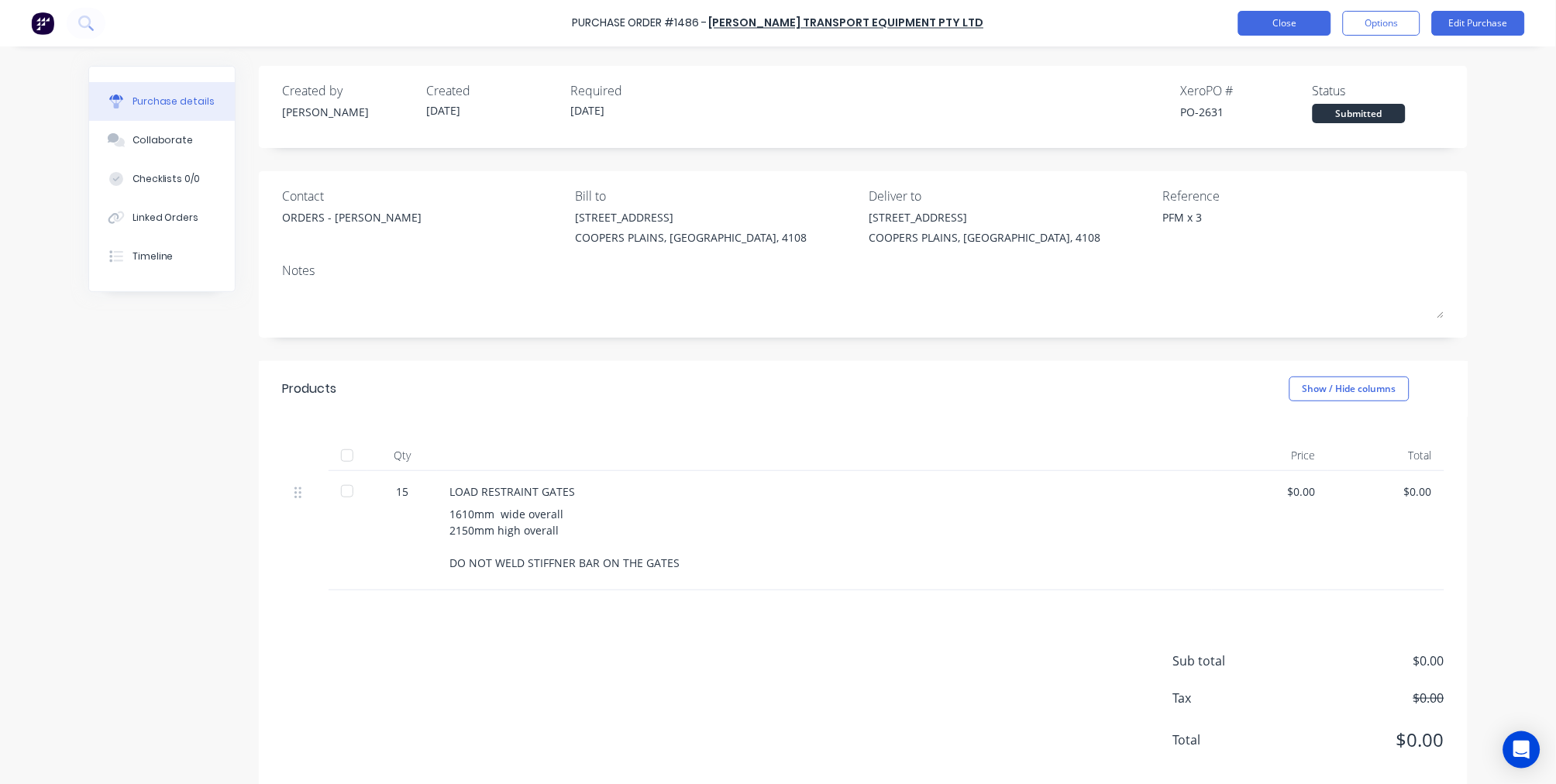
click at [1260, 18] on button "Close" at bounding box center [1284, 23] width 93 height 25
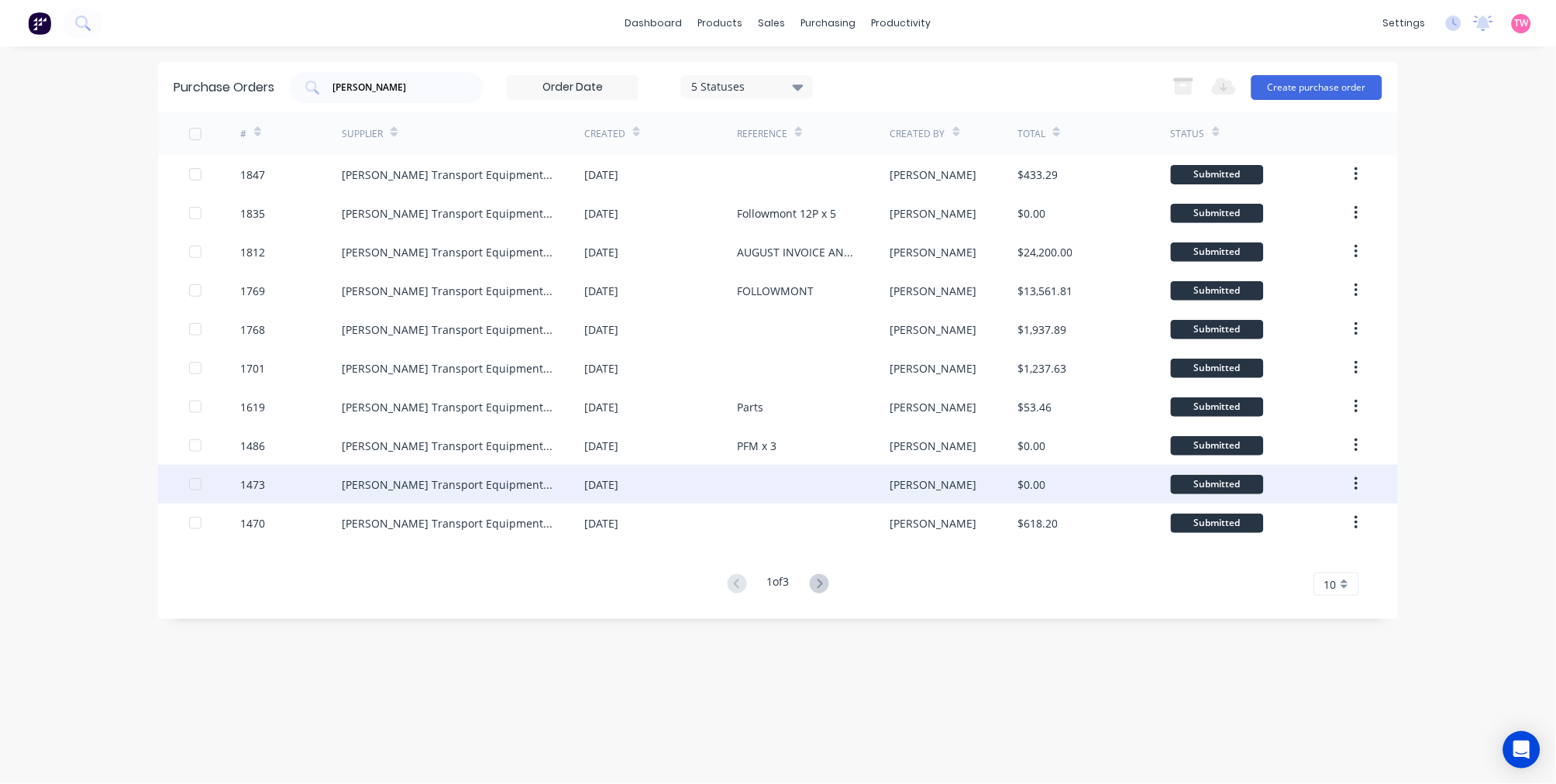
click at [402, 476] on div "Krueger Transport Equipment Pty Ltd" at bounding box center [448, 484] width 212 height 16
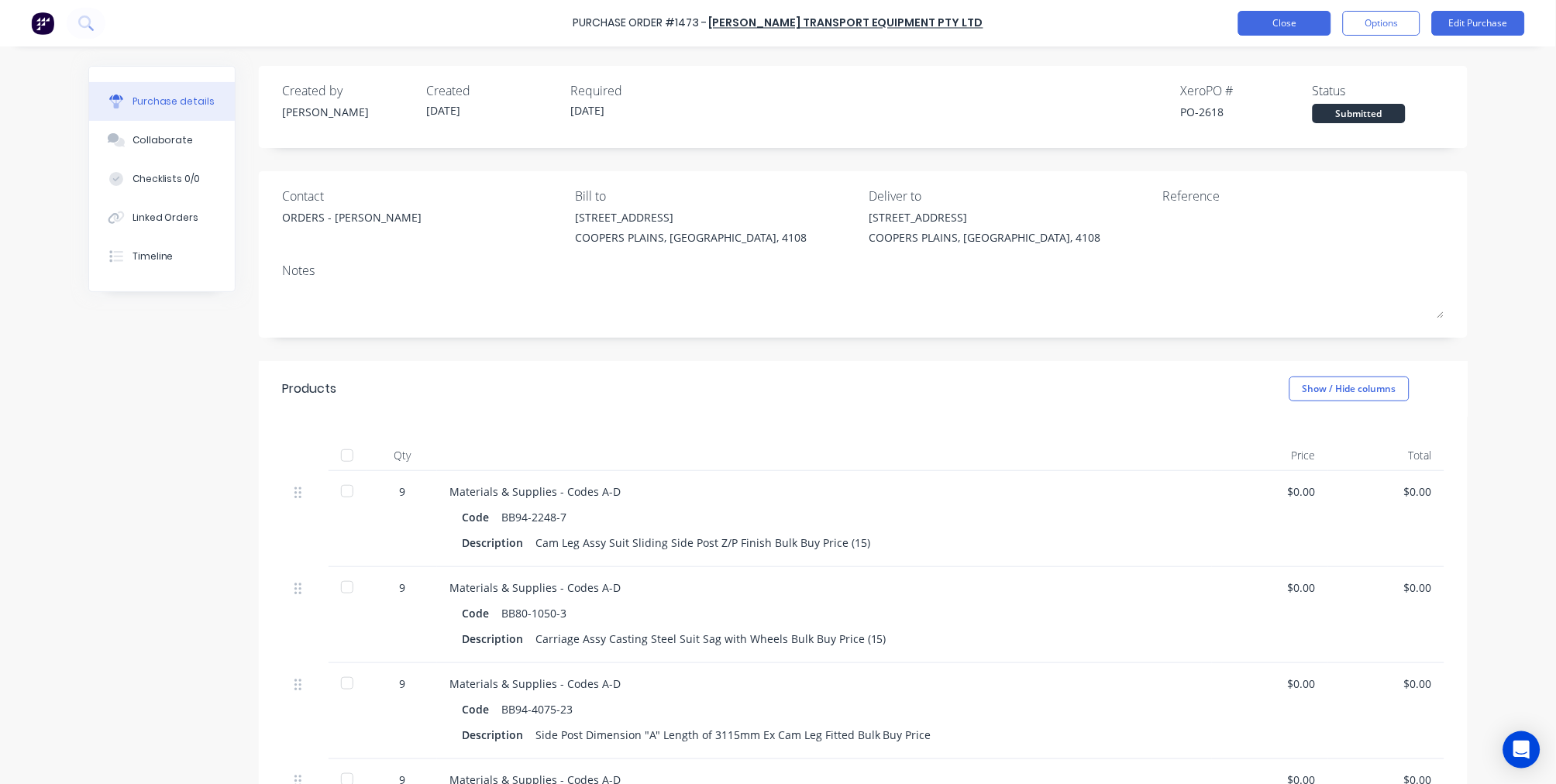
click at [1284, 23] on button "Close" at bounding box center [1284, 23] width 93 height 25
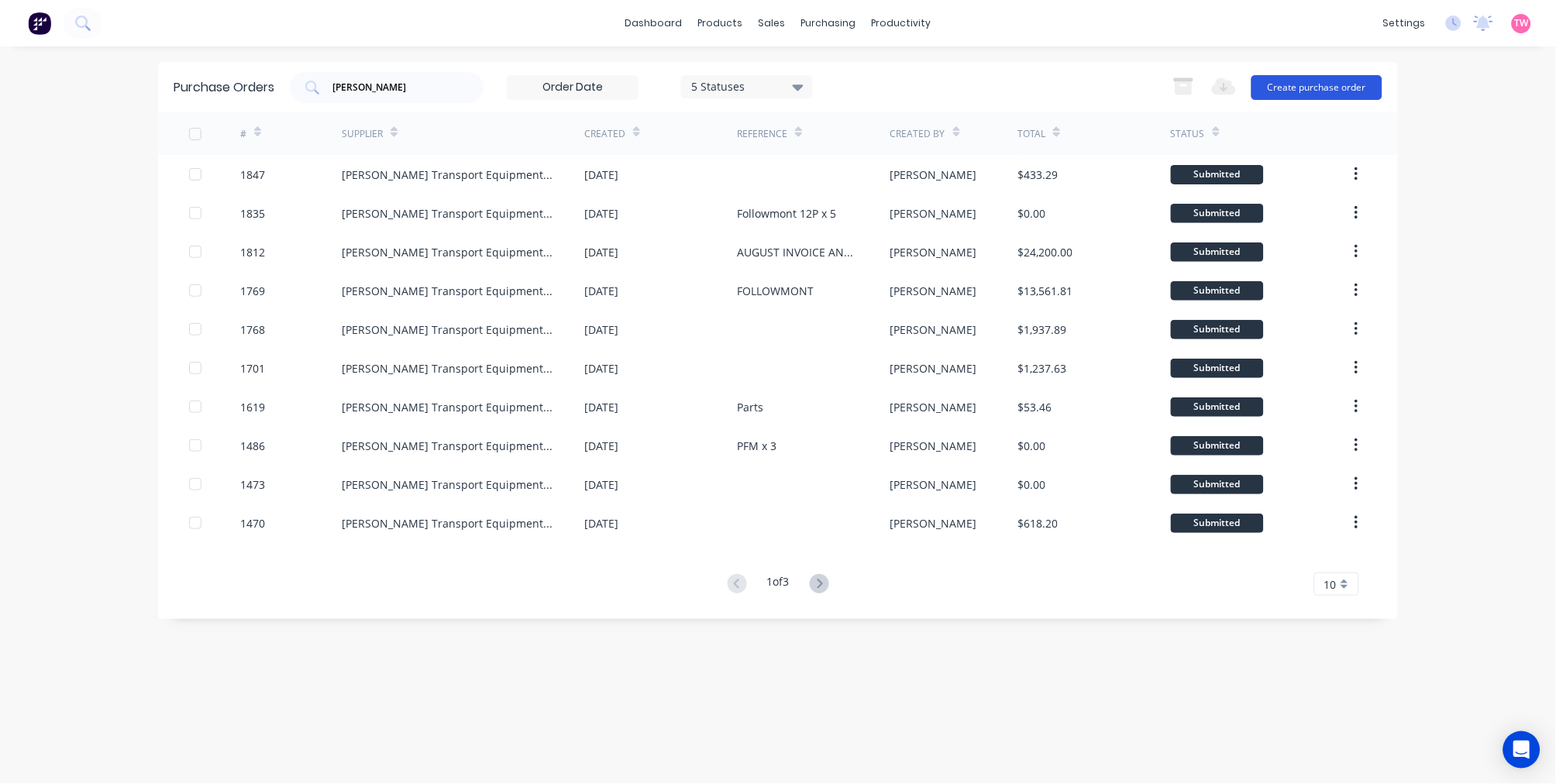
click at [1318, 87] on button "Create purchase order" at bounding box center [1317, 88] width 131 height 25
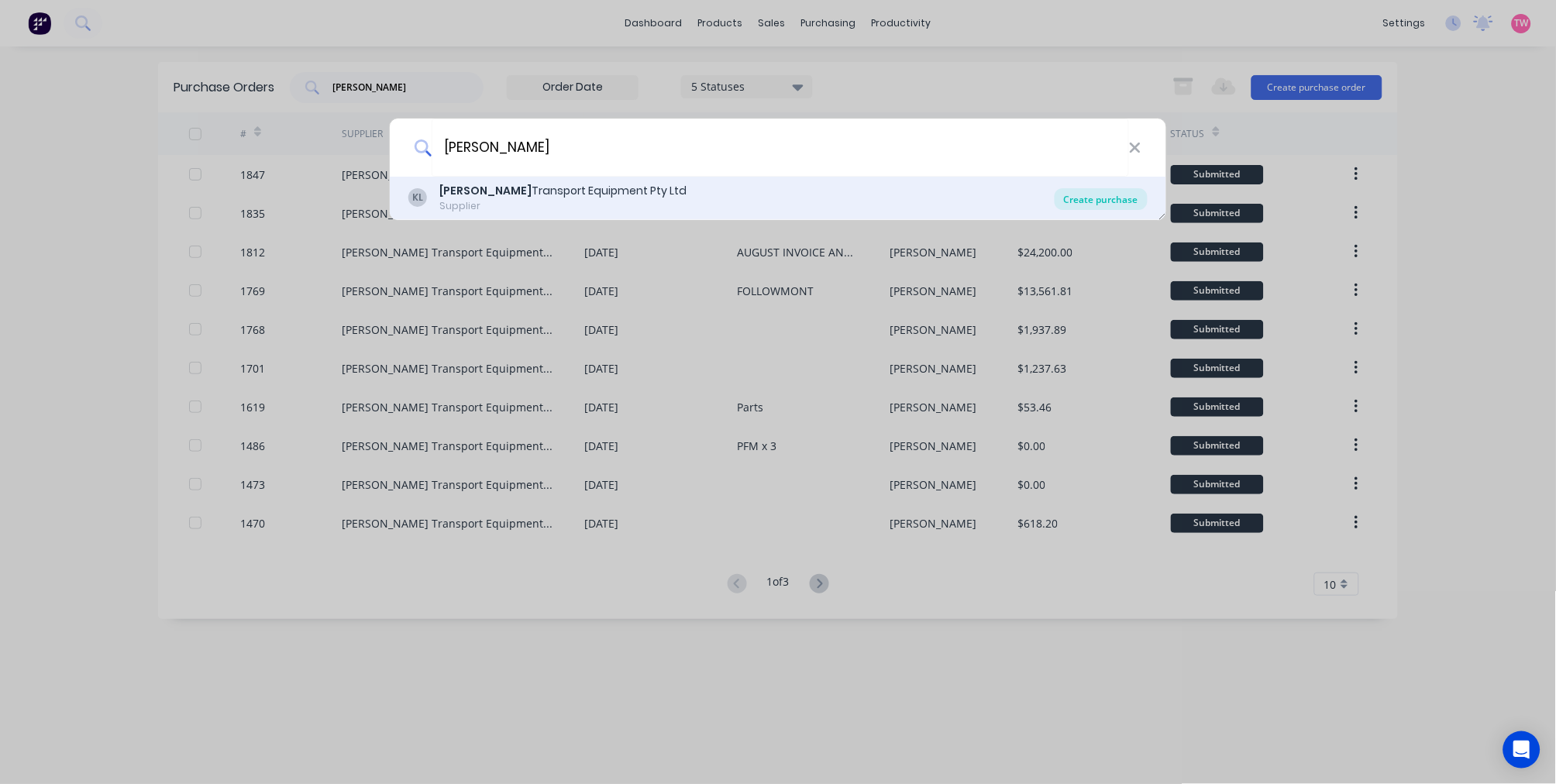
type input "Krueger"
click at [1105, 198] on div "Create purchase" at bounding box center [1101, 199] width 93 height 22
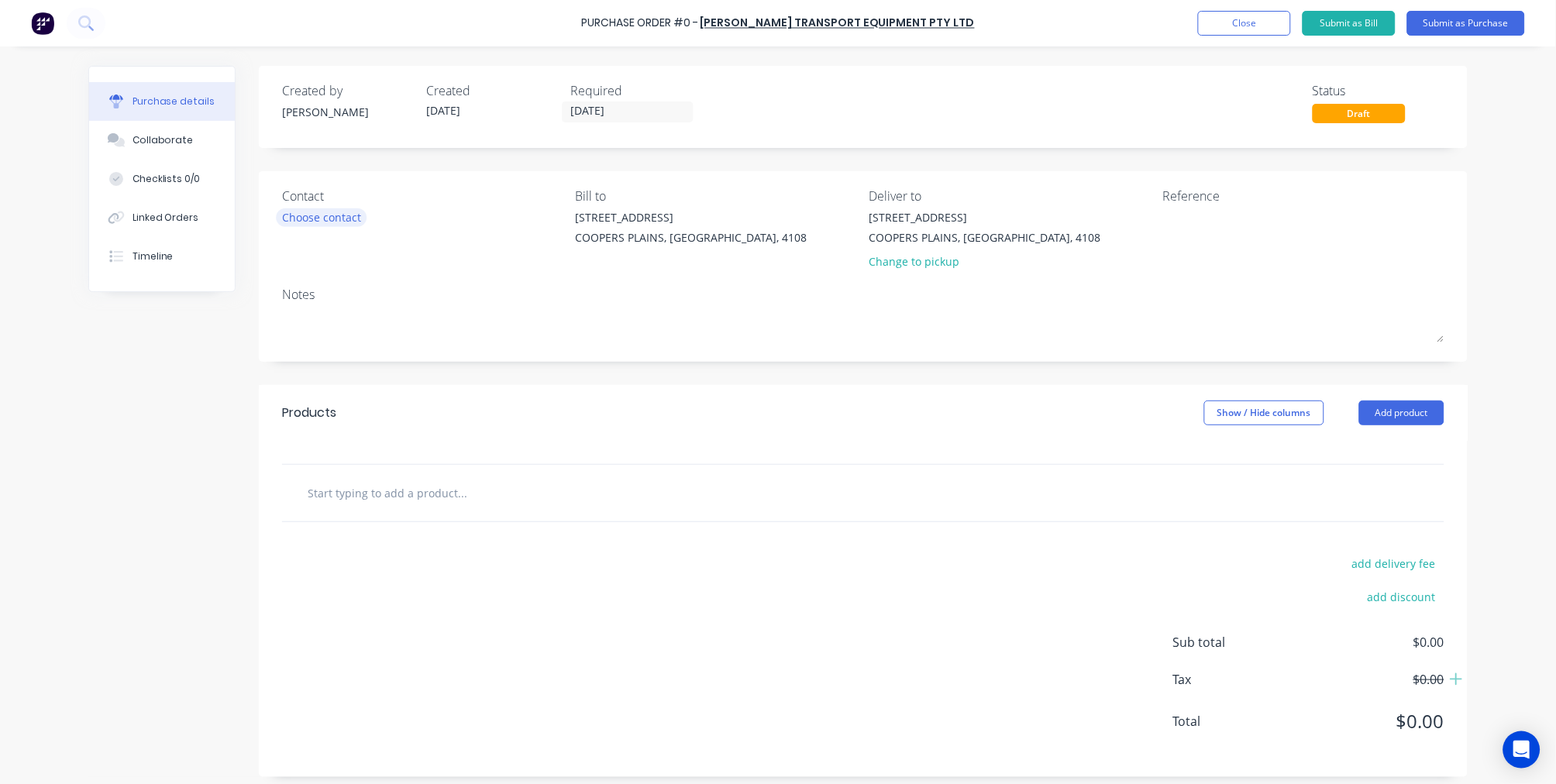
click at [324, 220] on div "Choose contact" at bounding box center [321, 217] width 79 height 16
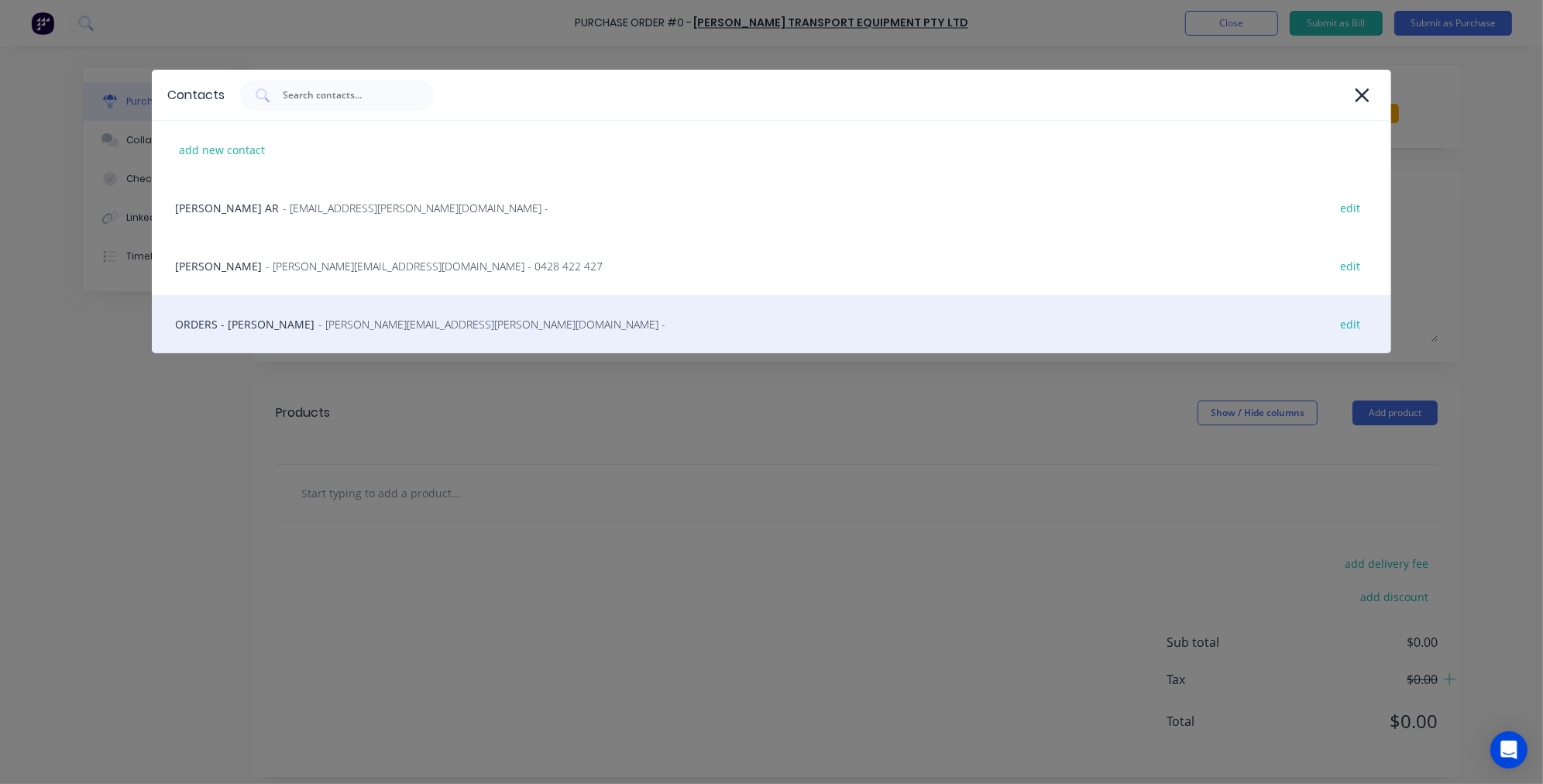
click at [257, 314] on div "ORDERS - Chris Dean - christopher_dean@krueger.com.au - edit" at bounding box center [771, 323] width 1239 height 58
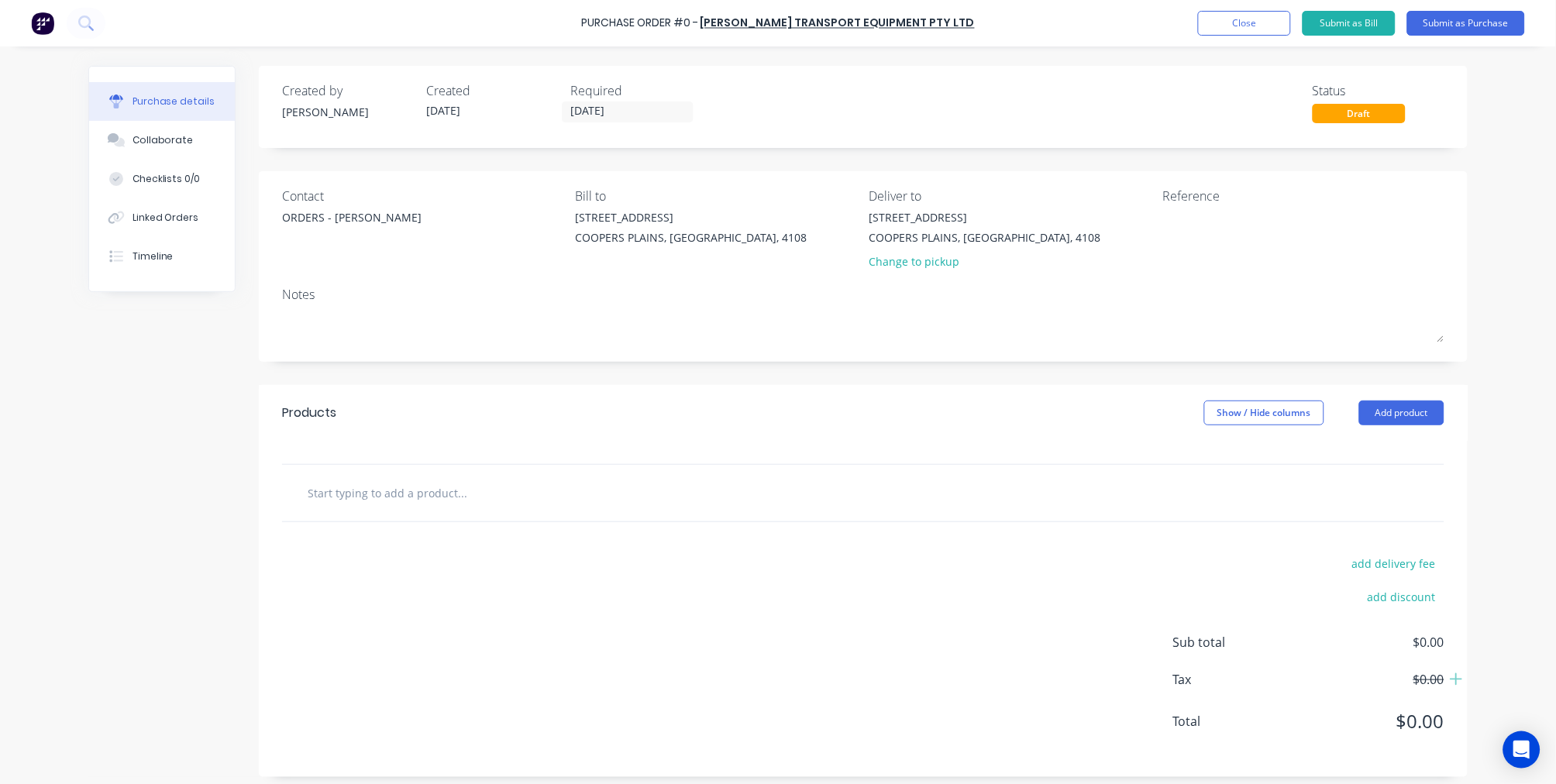
click at [419, 489] on input "text" at bounding box center [461, 493] width 310 height 31
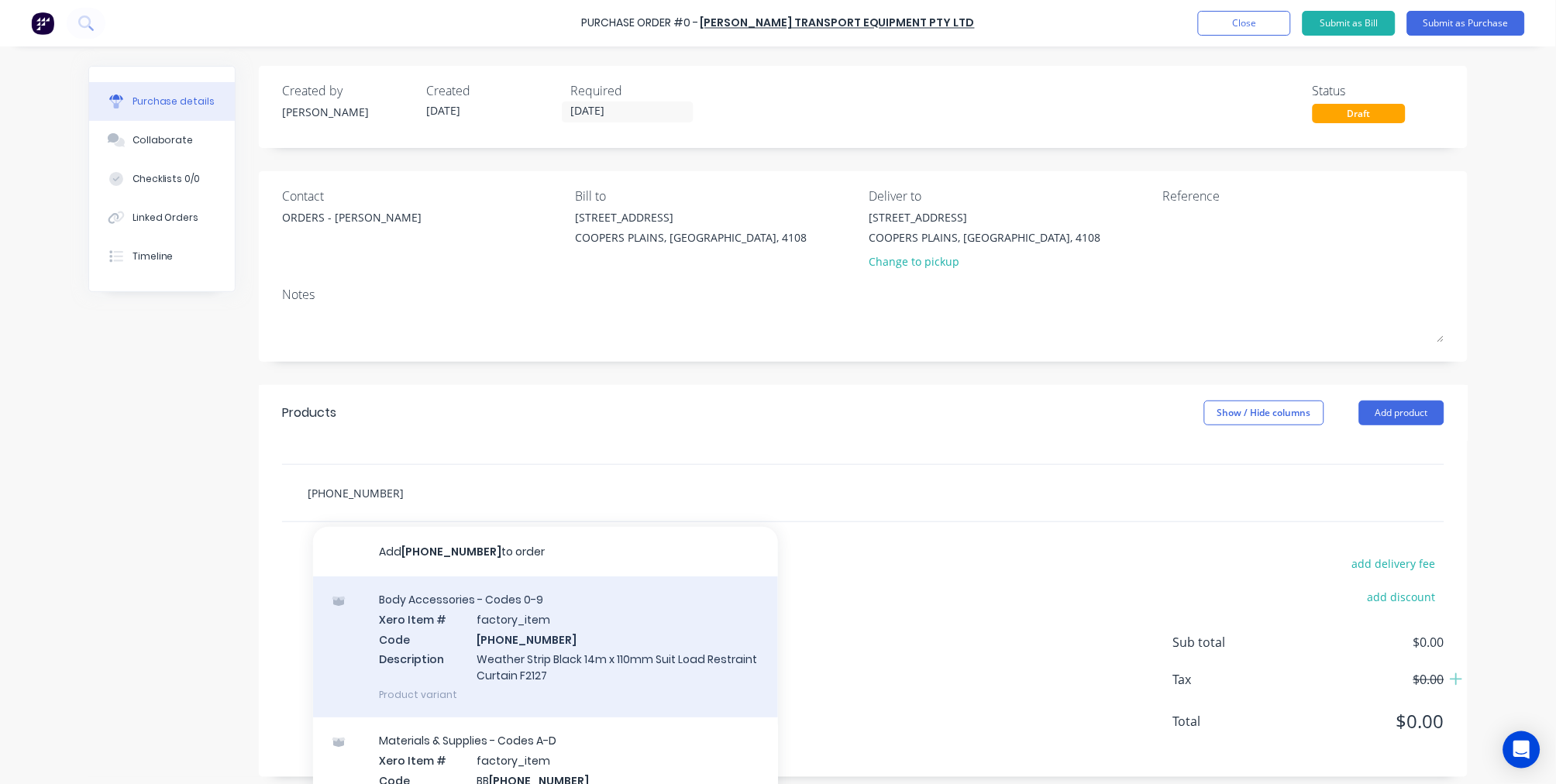
type input "94-0001-4"
click at [575, 626] on div "Body Accessories - Codes 0-9 Xero Item # factory_item Code 94-0001-4 Descriptio…" at bounding box center [546, 647] width 465 height 141
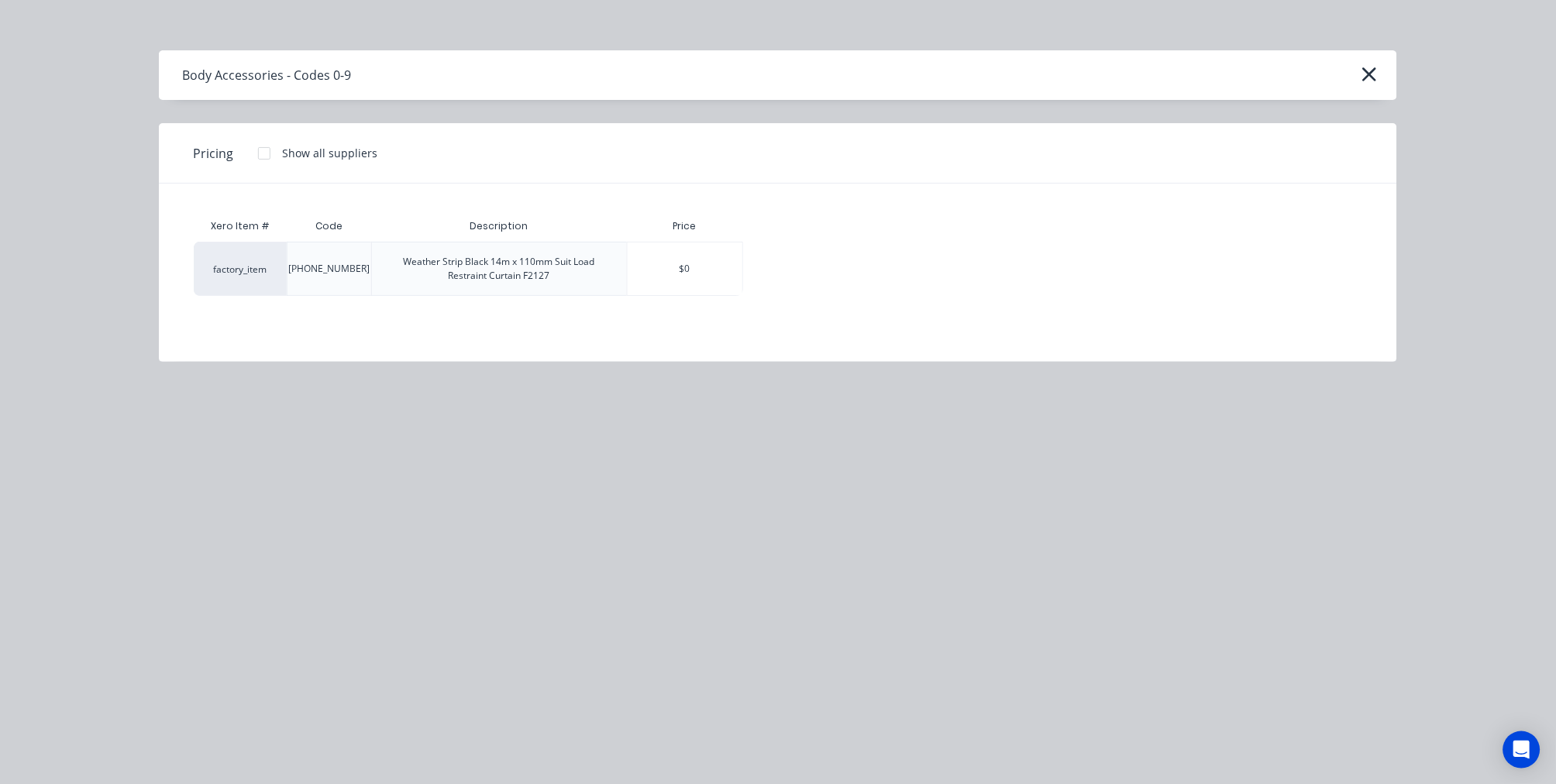
click at [265, 151] on div at bounding box center [265, 154] width 31 height 31
click at [825, 269] on div "$0.00" at bounding box center [798, 269] width 108 height 53
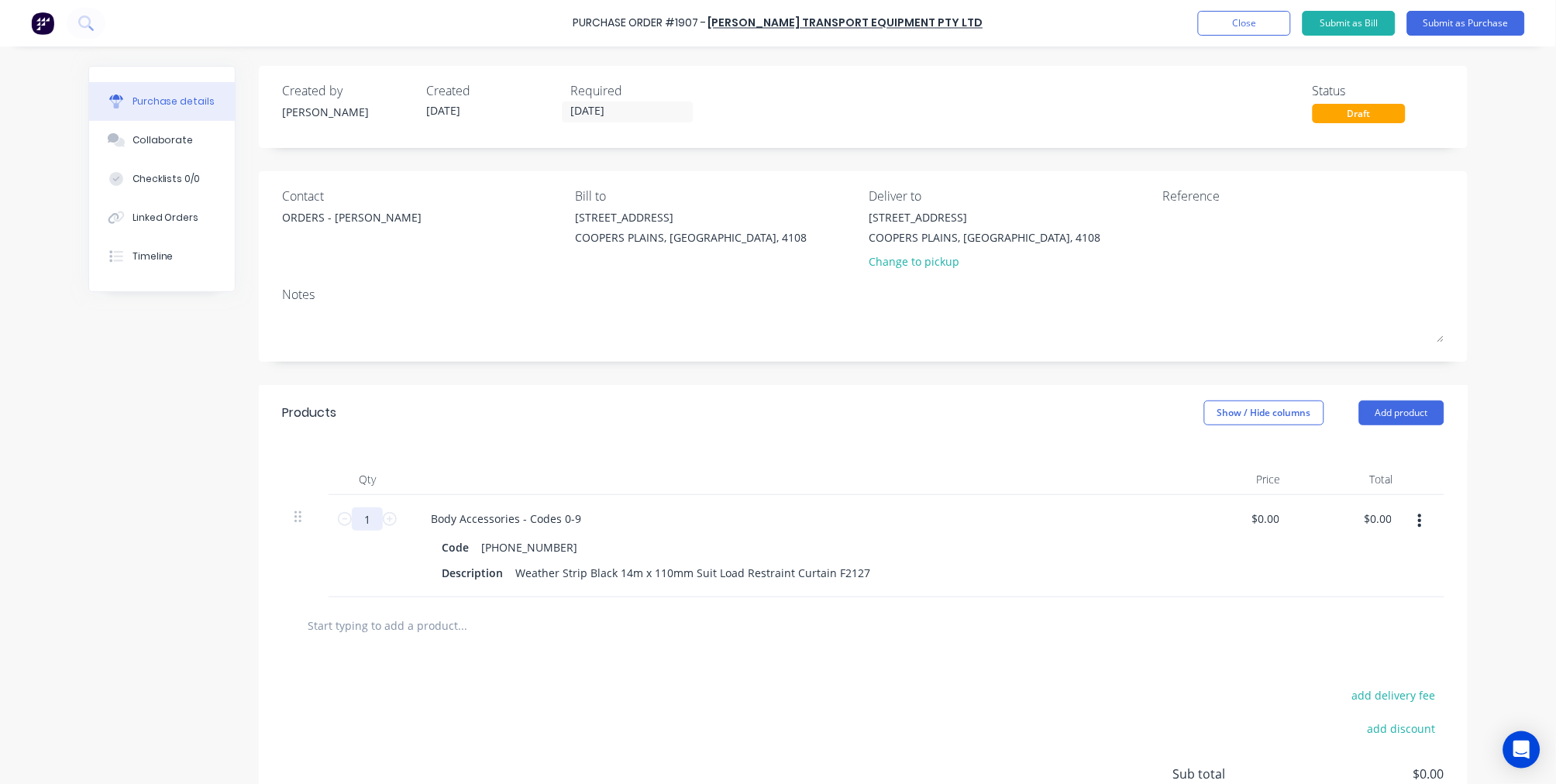
click at [356, 524] on input "1" at bounding box center [368, 519] width 31 height 23
type input "8"
click at [1483, 24] on button "Submit as Purchase" at bounding box center [1466, 23] width 118 height 25
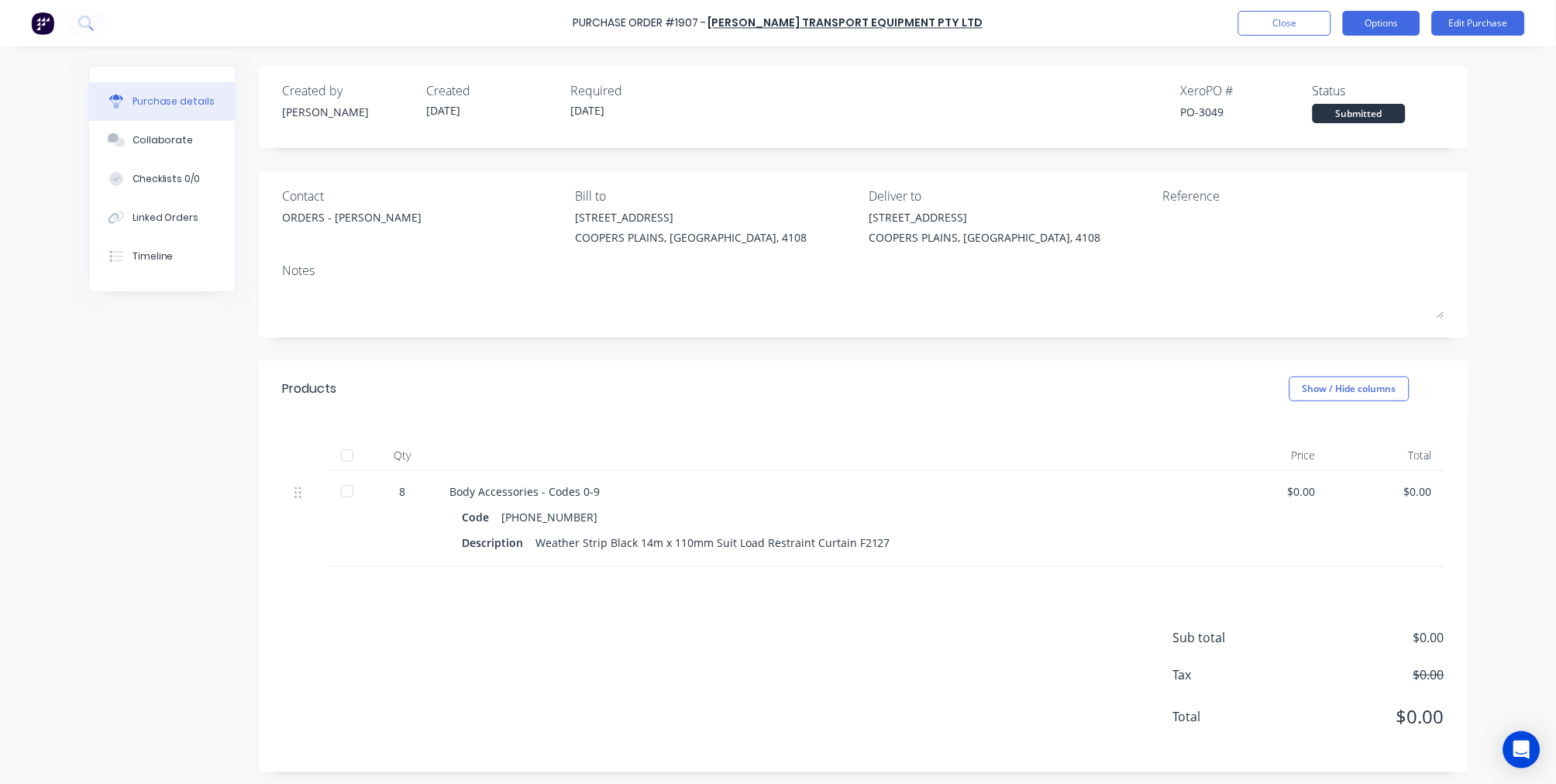
click at [1381, 34] on button "Options" at bounding box center [1381, 23] width 77 height 25
click at [1366, 60] on div "Print / Email" at bounding box center [1347, 63] width 120 height 23
click at [1357, 91] on div "With pricing" at bounding box center [1347, 95] width 120 height 23
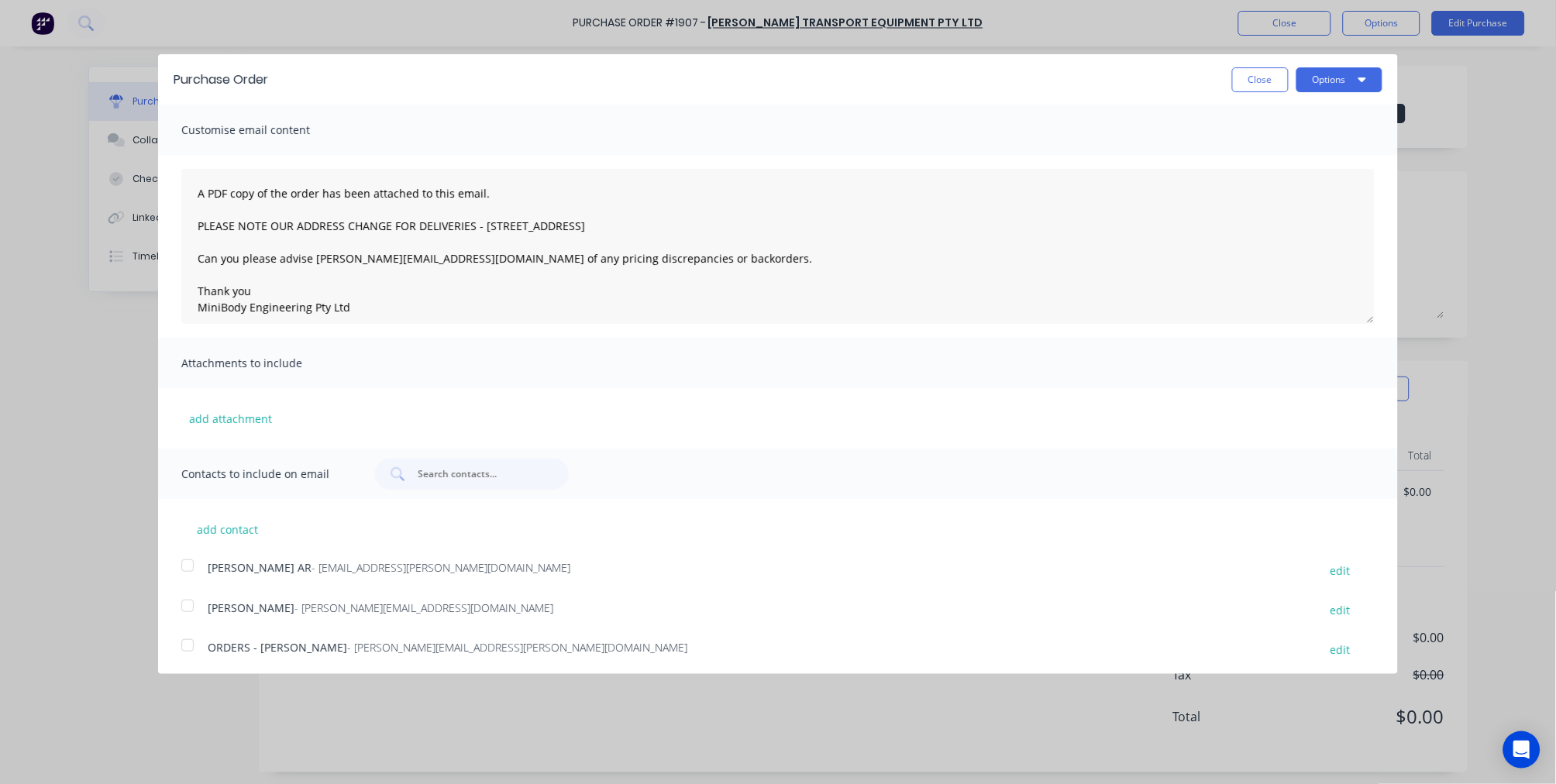
scroll to position [3, 0]
click at [187, 636] on div at bounding box center [187, 642] width 31 height 31
click at [1317, 82] on button "Options" at bounding box center [1338, 80] width 86 height 25
click at [1281, 146] on div "Email" at bounding box center [1309, 150] width 120 height 23
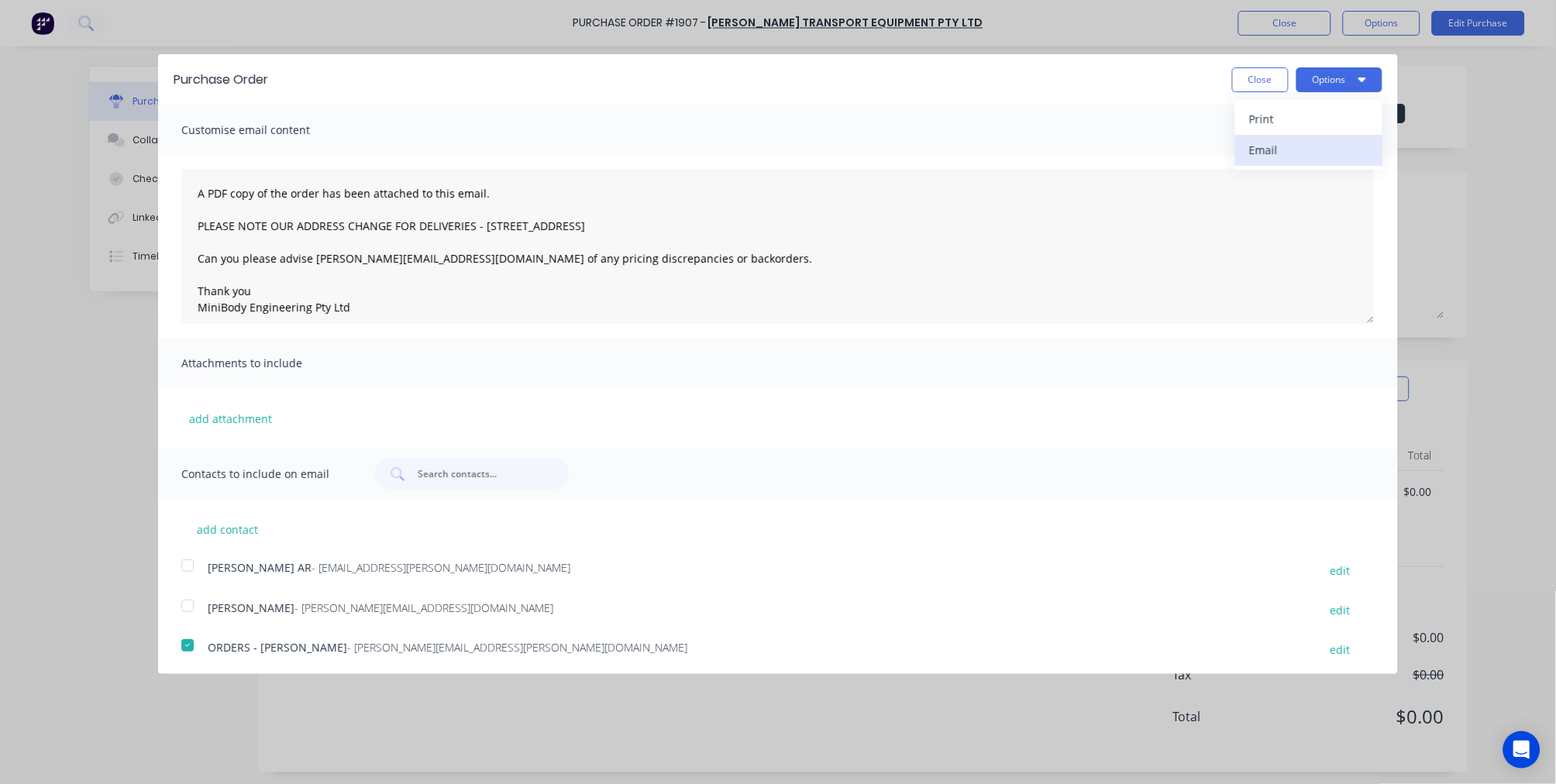
type textarea "A PDF copy of the order has been attached to this email. PLEASE NOTE OUR ADDRES…"
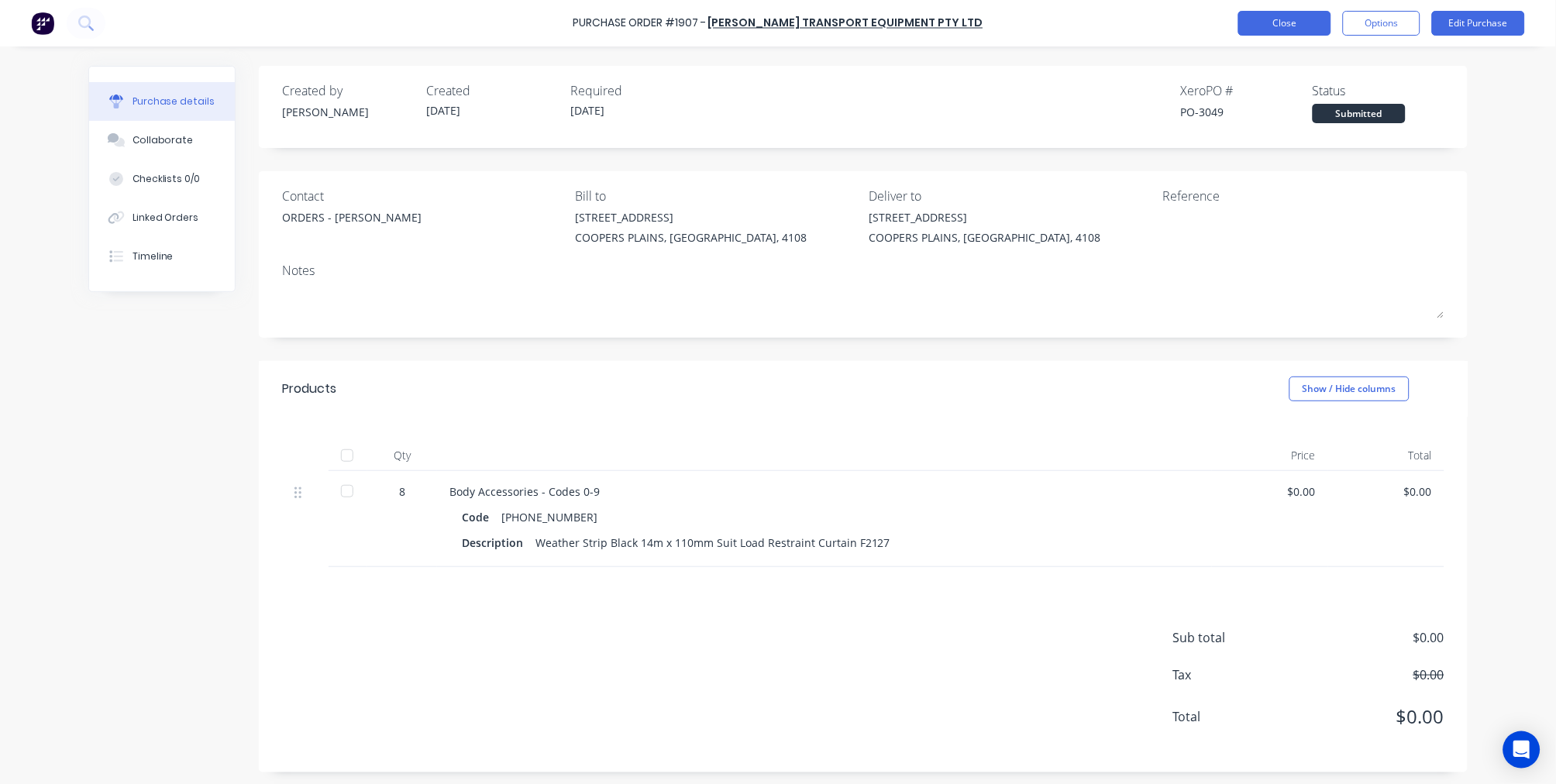
click at [1281, 22] on button "Close" at bounding box center [1284, 23] width 93 height 25
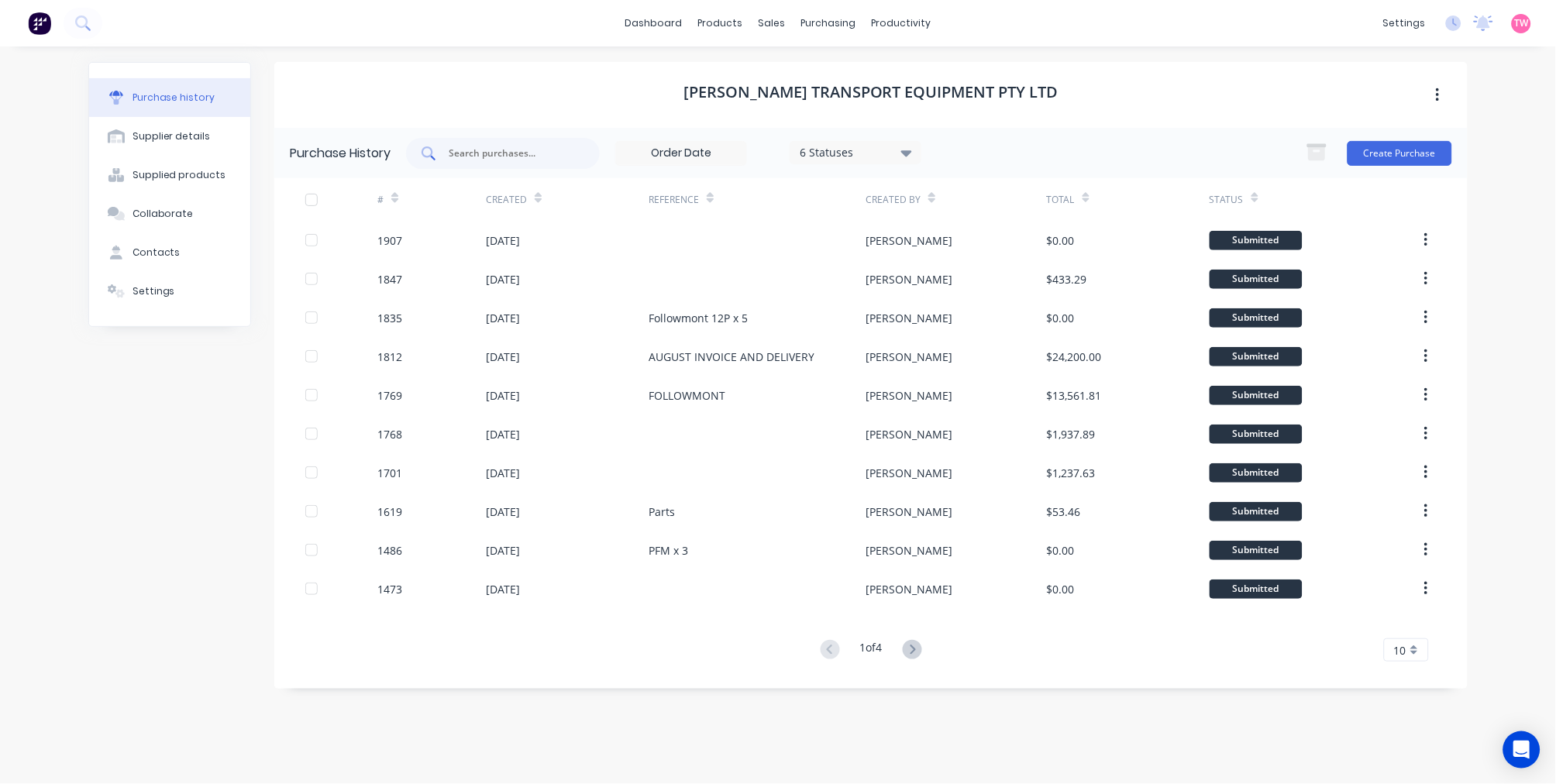
click at [512, 146] on input "text" at bounding box center [511, 154] width 128 height 16
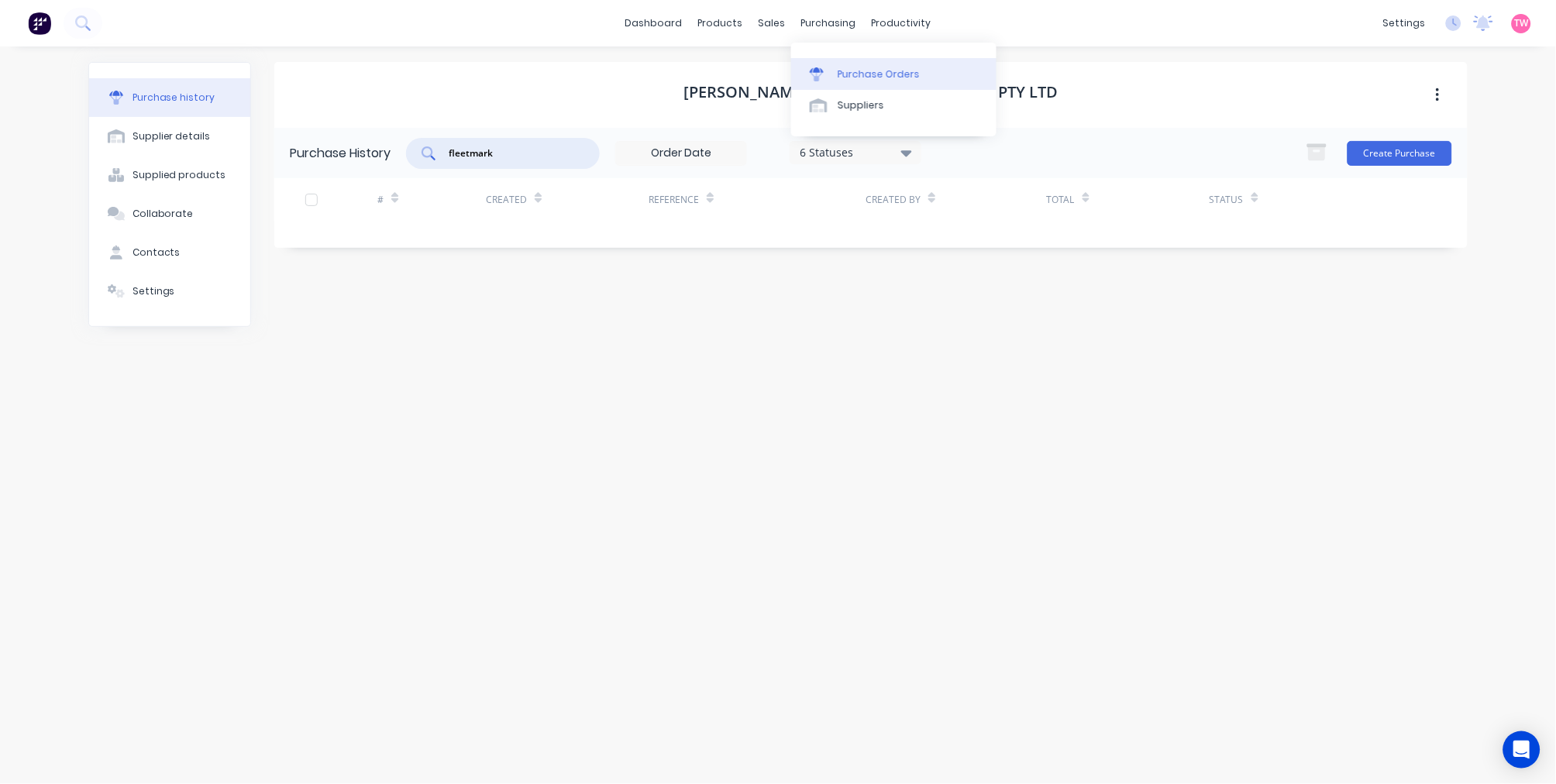
type input "fleetmark"
click at [855, 72] on div "Purchase Orders" at bounding box center [879, 75] width 82 height 14
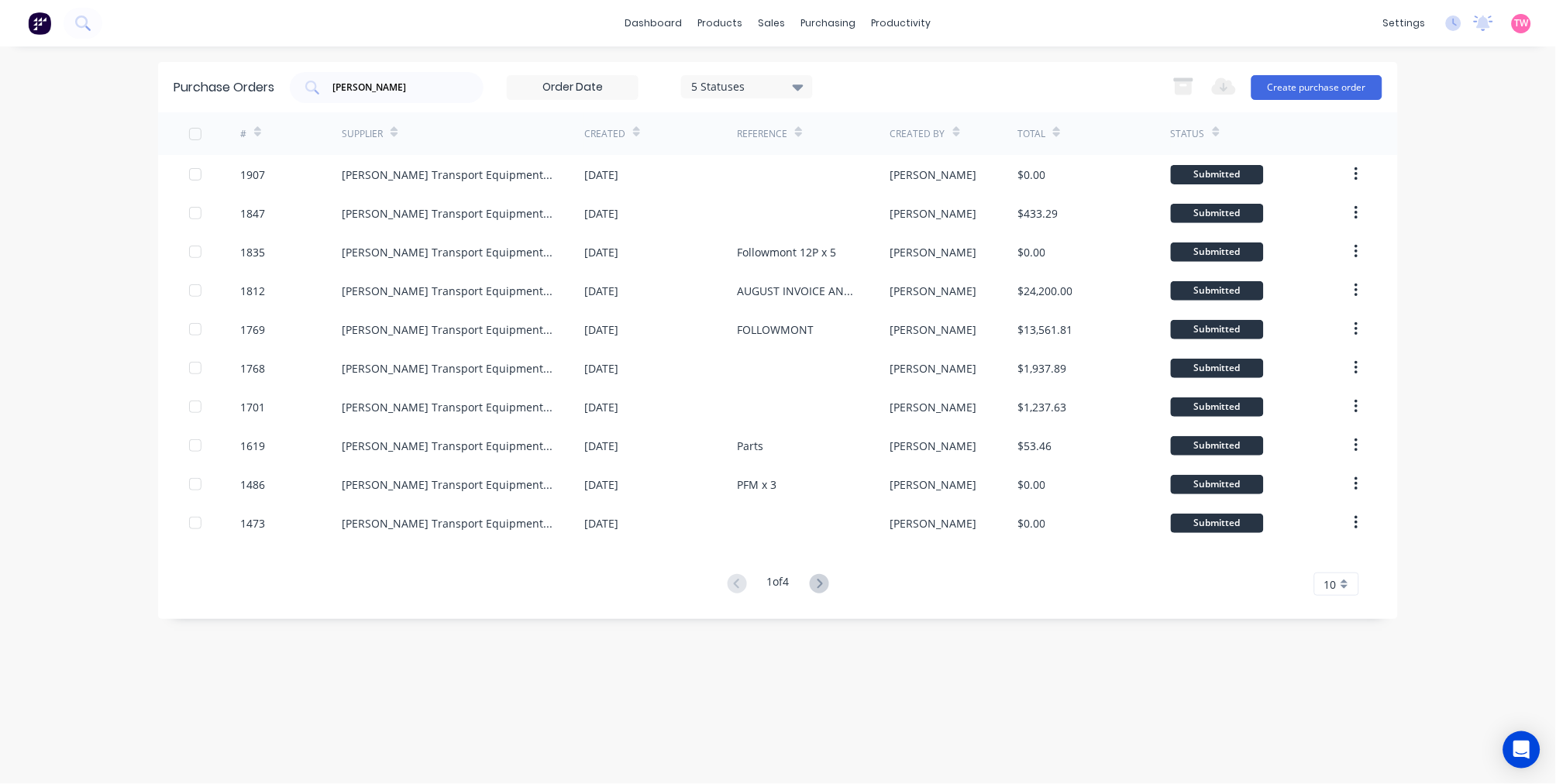
drag, startPoint x: 409, startPoint y: 91, endPoint x: 187, endPoint y: 75, distance: 222.6
click at [187, 75] on div "Purchase Orders krueger 5 Statuses 5 Statuses Export to Excel (XLSX) Create pur…" at bounding box center [777, 87] width 1239 height 50
type input "fleetmark"
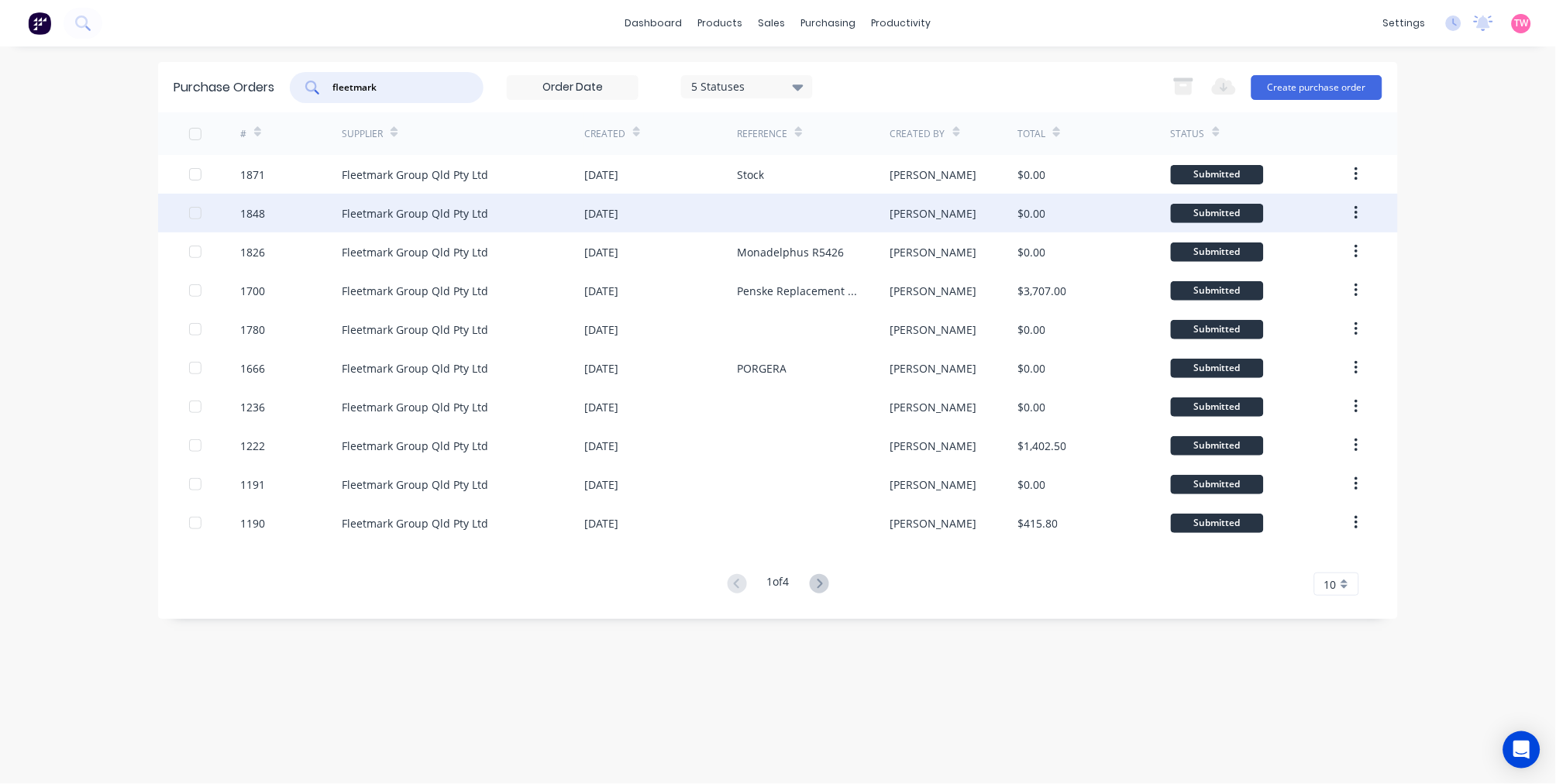
click at [398, 219] on div "Fleetmark Group Qld Pty Ltd" at bounding box center [415, 213] width 147 height 16
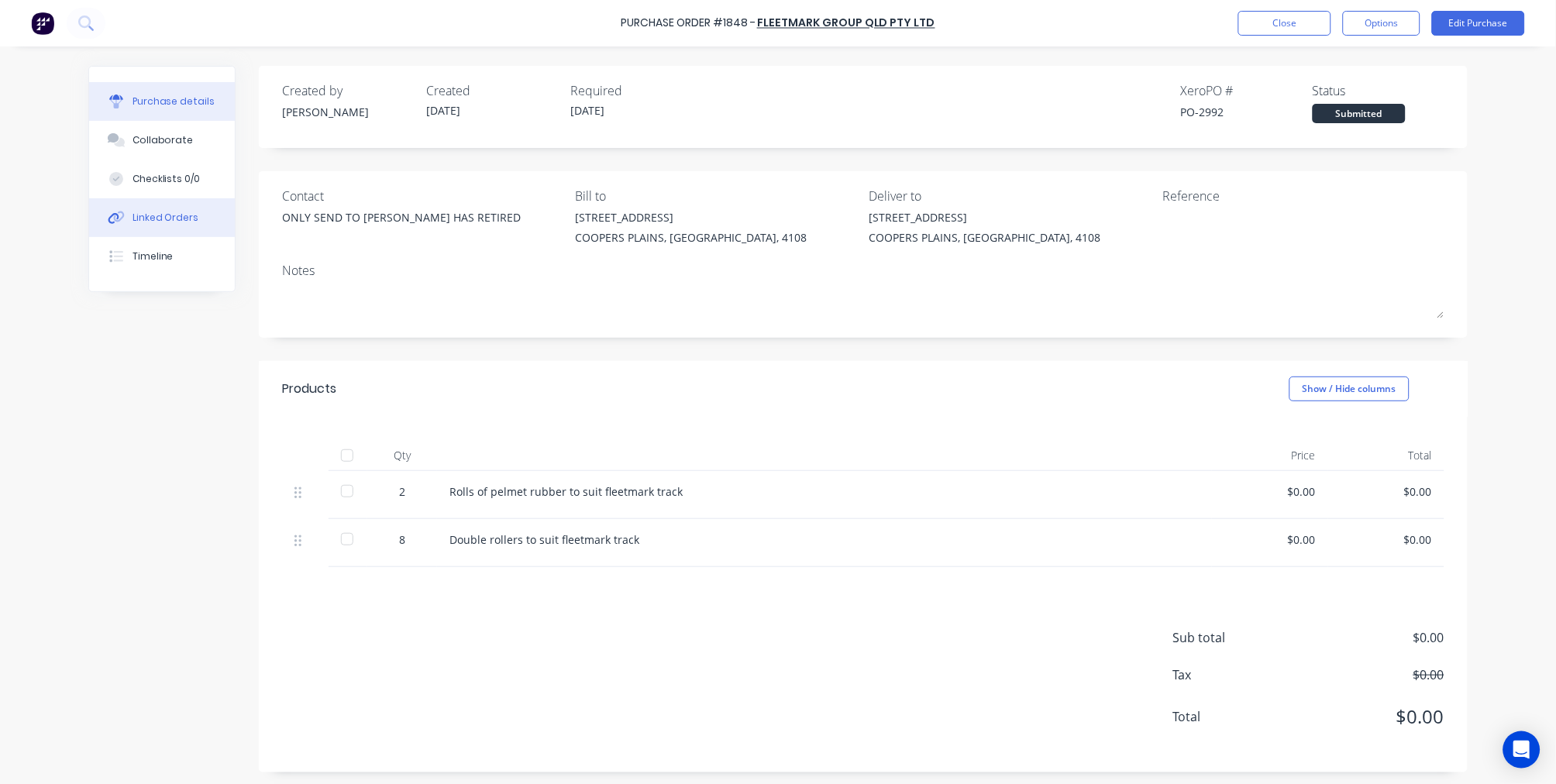
click at [149, 218] on div "Linked Orders" at bounding box center [166, 218] width 67 height 14
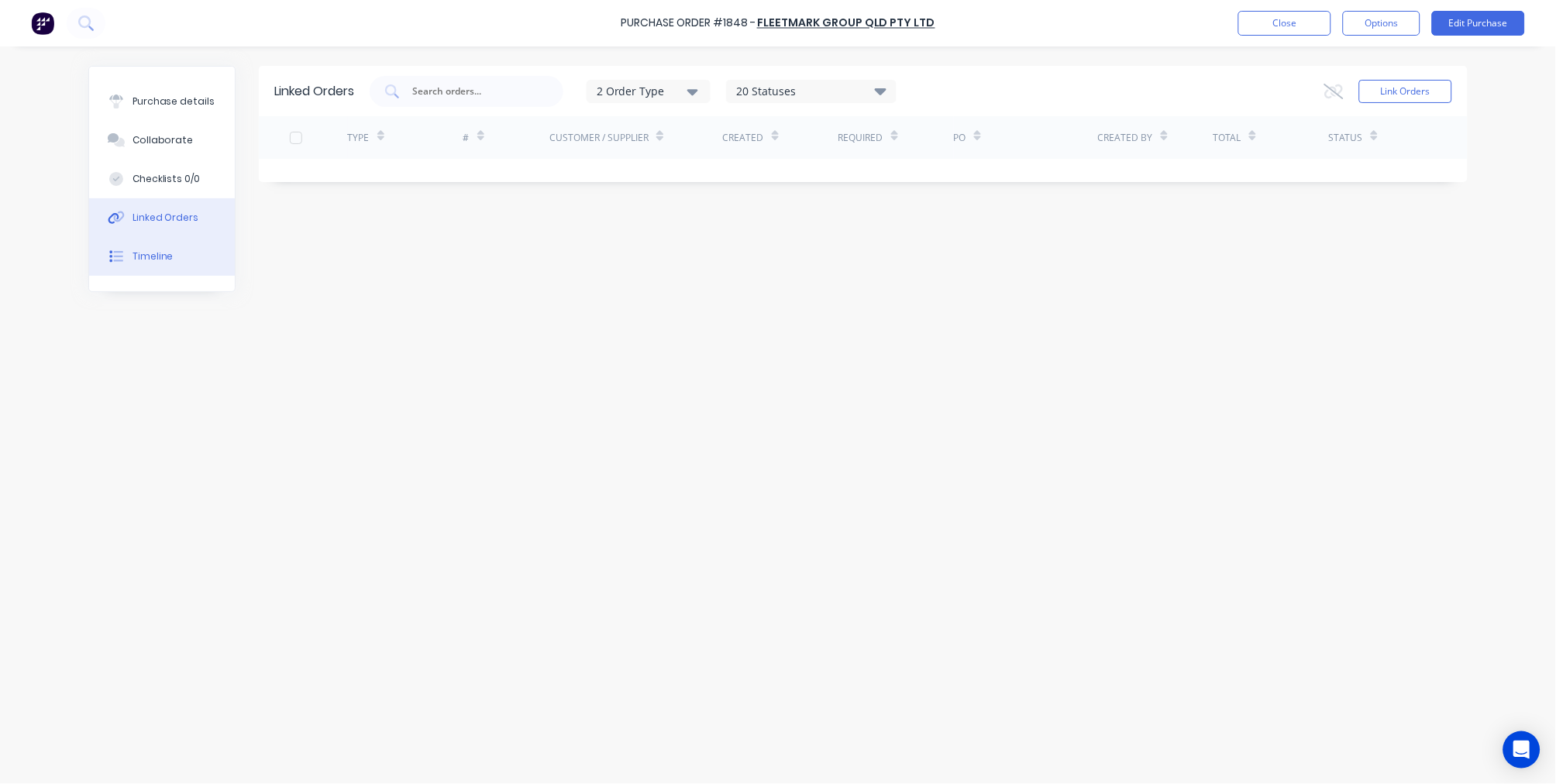
click at [142, 252] on div "Timeline" at bounding box center [153, 257] width 41 height 14
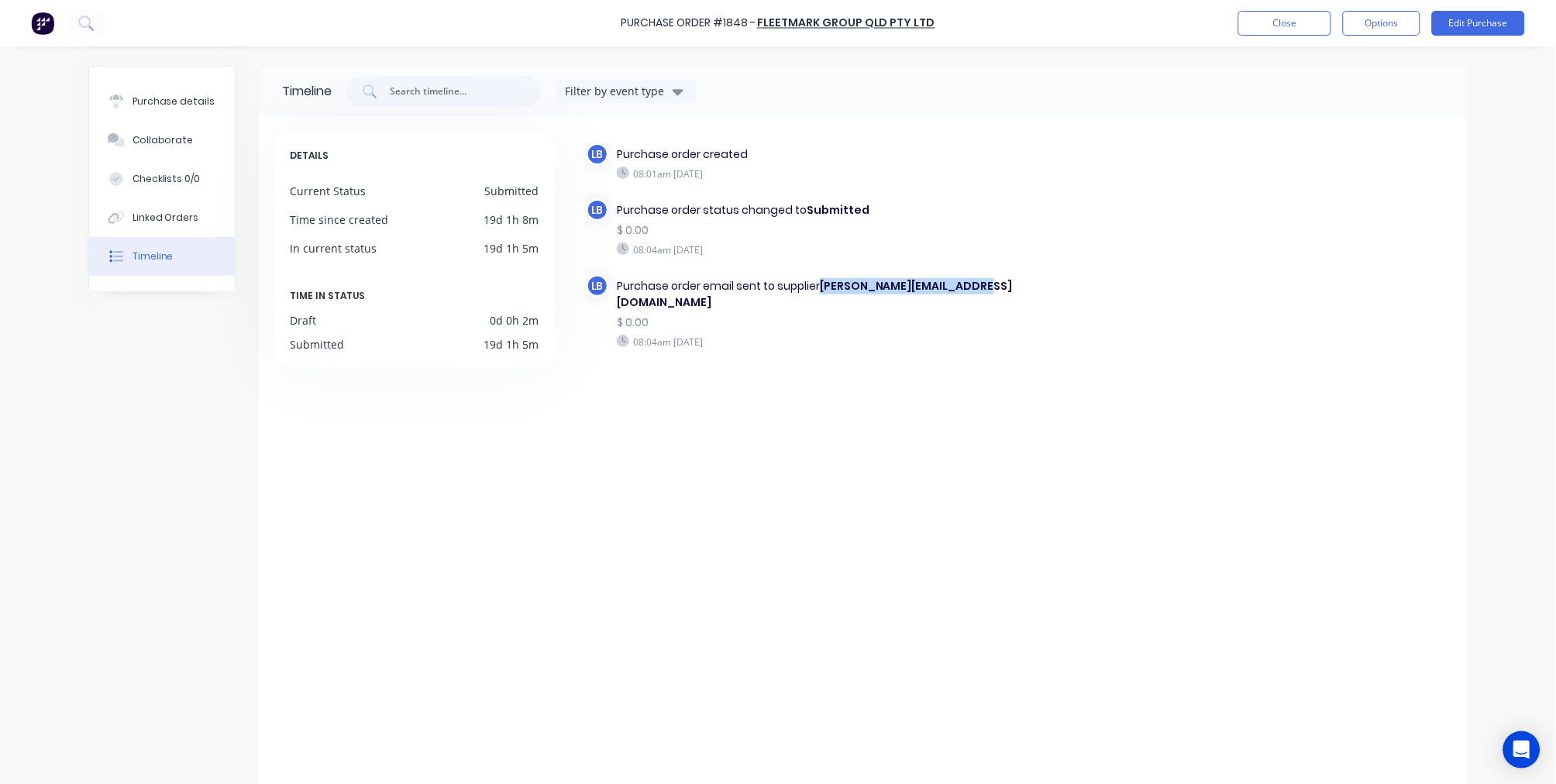
drag, startPoint x: 983, startPoint y: 281, endPoint x: 816, endPoint y: 277, distance: 167.0
click at [816, 278] on b "Samantha@fleetmark.com.au" at bounding box center [814, 294] width 396 height 32
copy b "Samantha@fleetmark.com.au"
click at [182, 105] on div "Purchase details" at bounding box center [174, 101] width 83 height 14
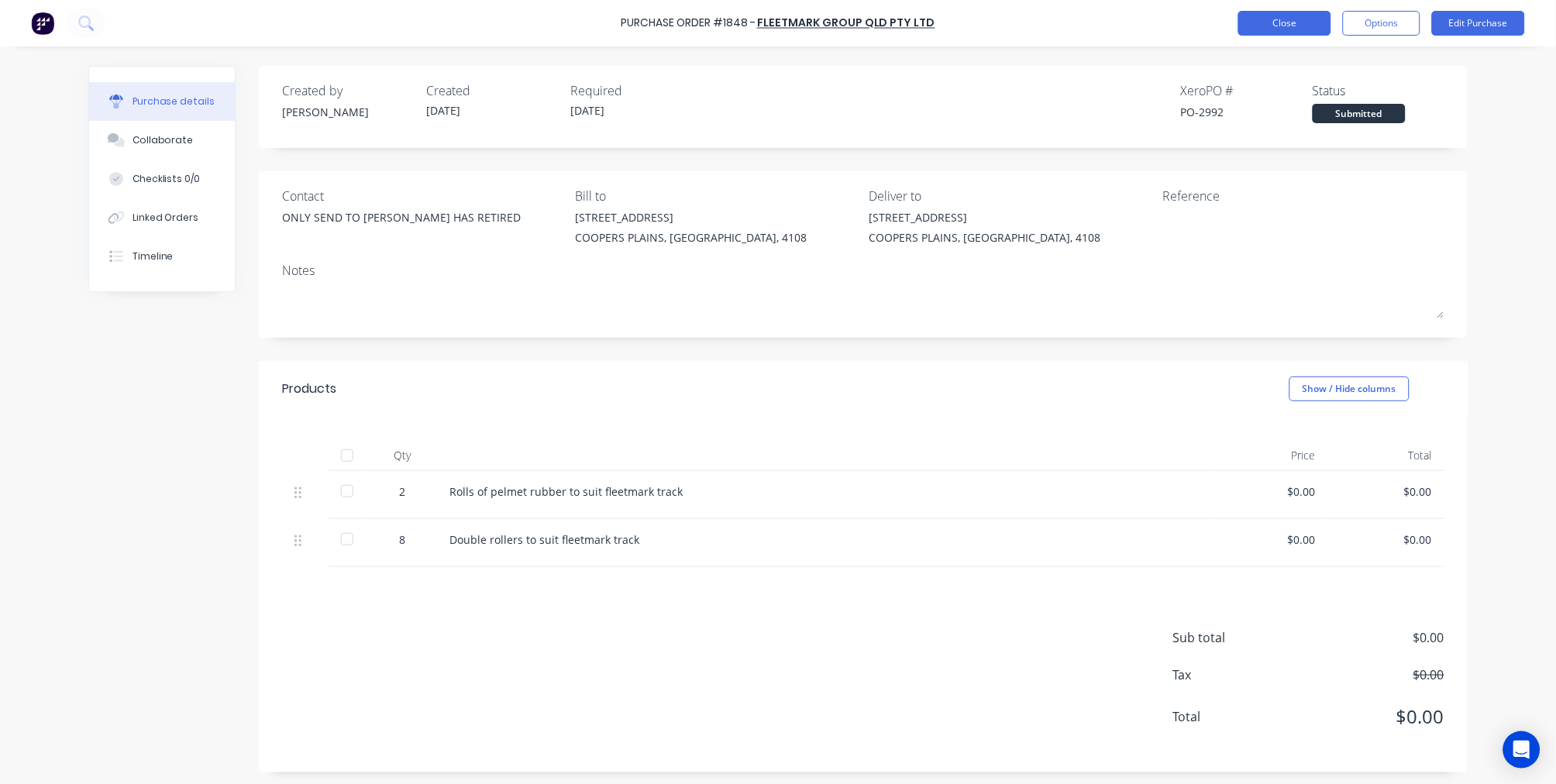
click at [1290, 27] on button "Close" at bounding box center [1284, 23] width 93 height 25
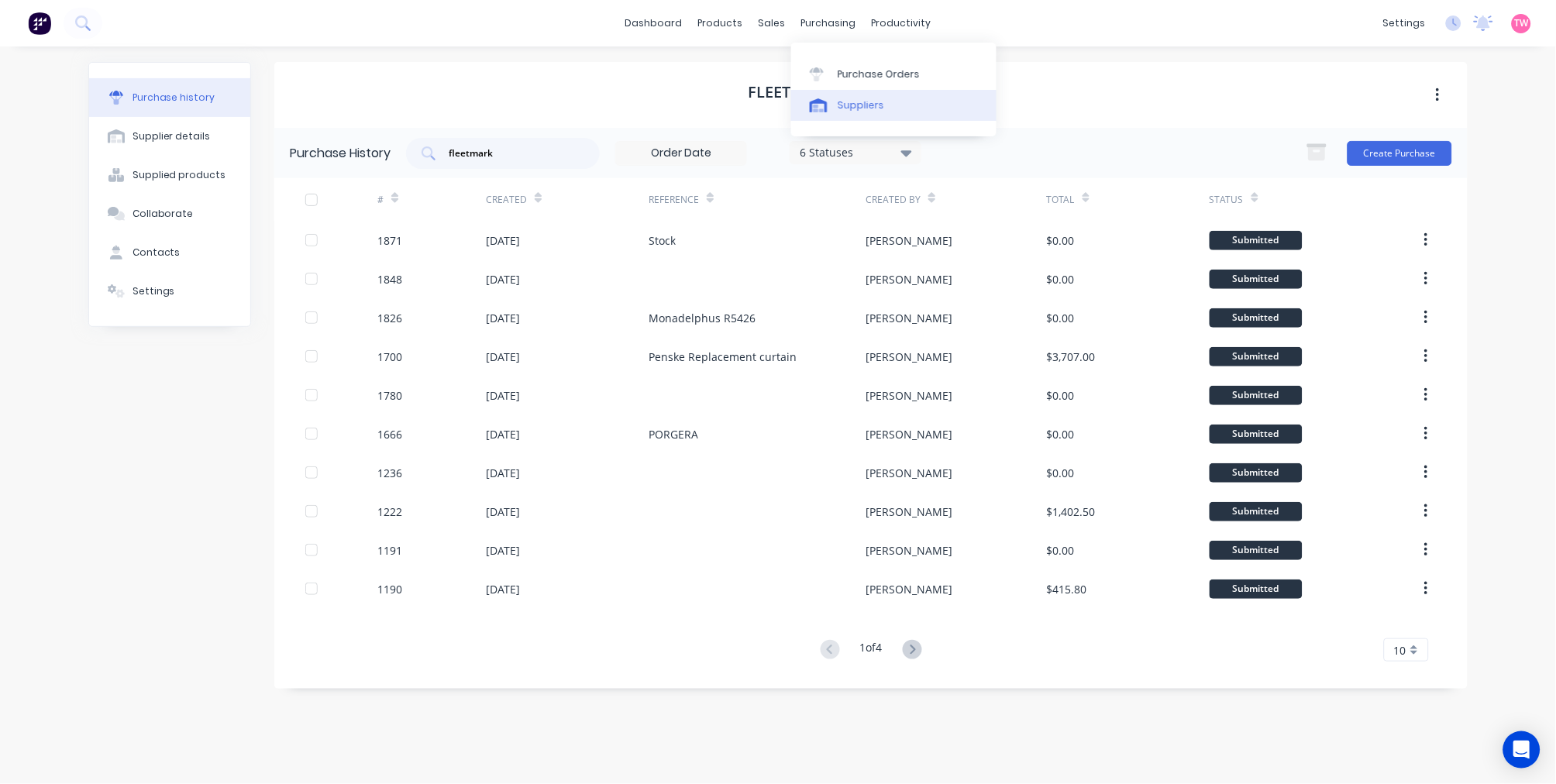
drag, startPoint x: 834, startPoint y: 21, endPoint x: 892, endPoint y: 98, distance: 96.4
click at [834, 21] on div "purchasing" at bounding box center [828, 23] width 70 height 23
click at [886, 75] on div "Purchase Orders" at bounding box center [879, 75] width 82 height 14
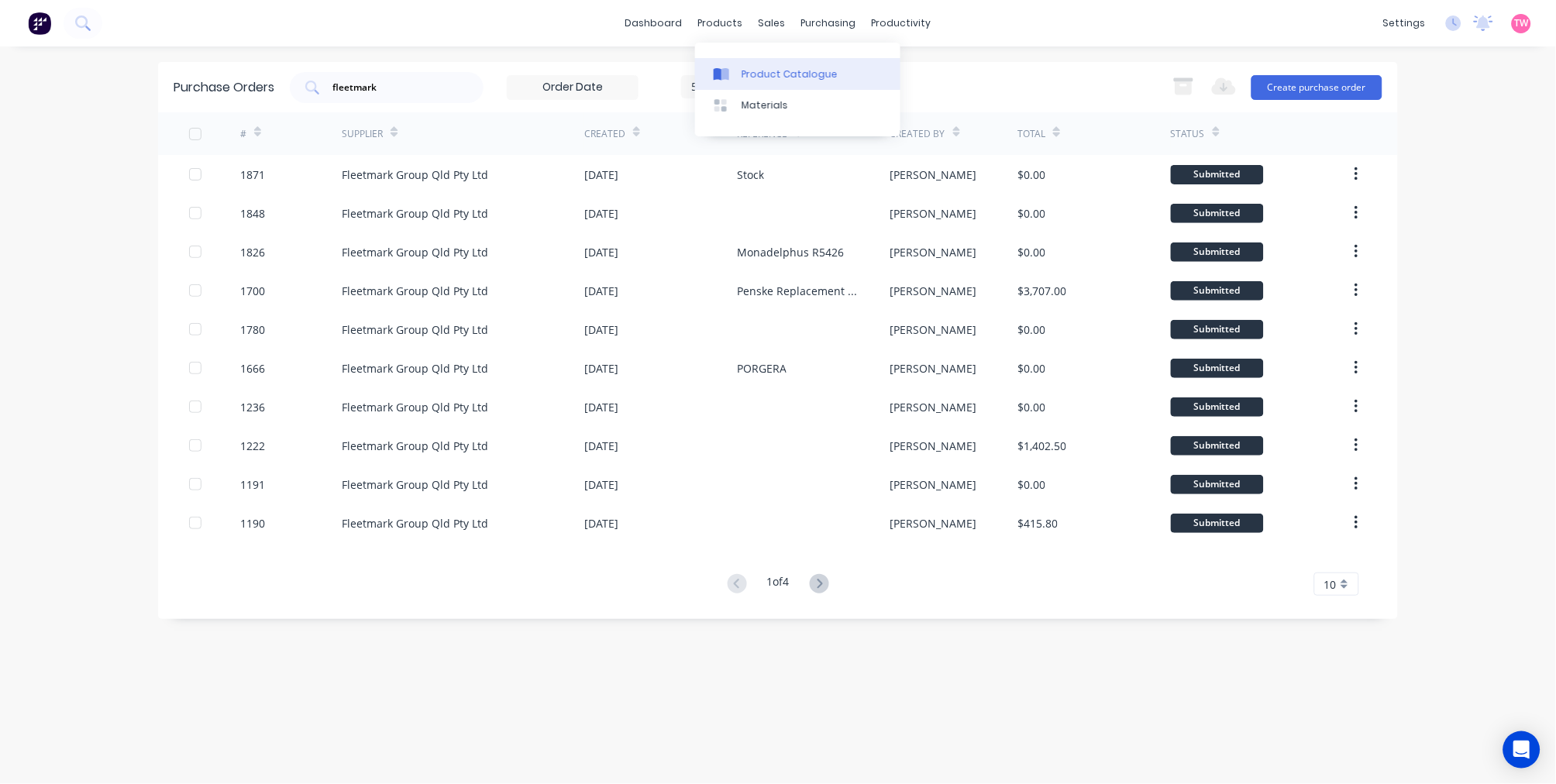
click at [764, 59] on link "Product Catalogue" at bounding box center [797, 74] width 206 height 31
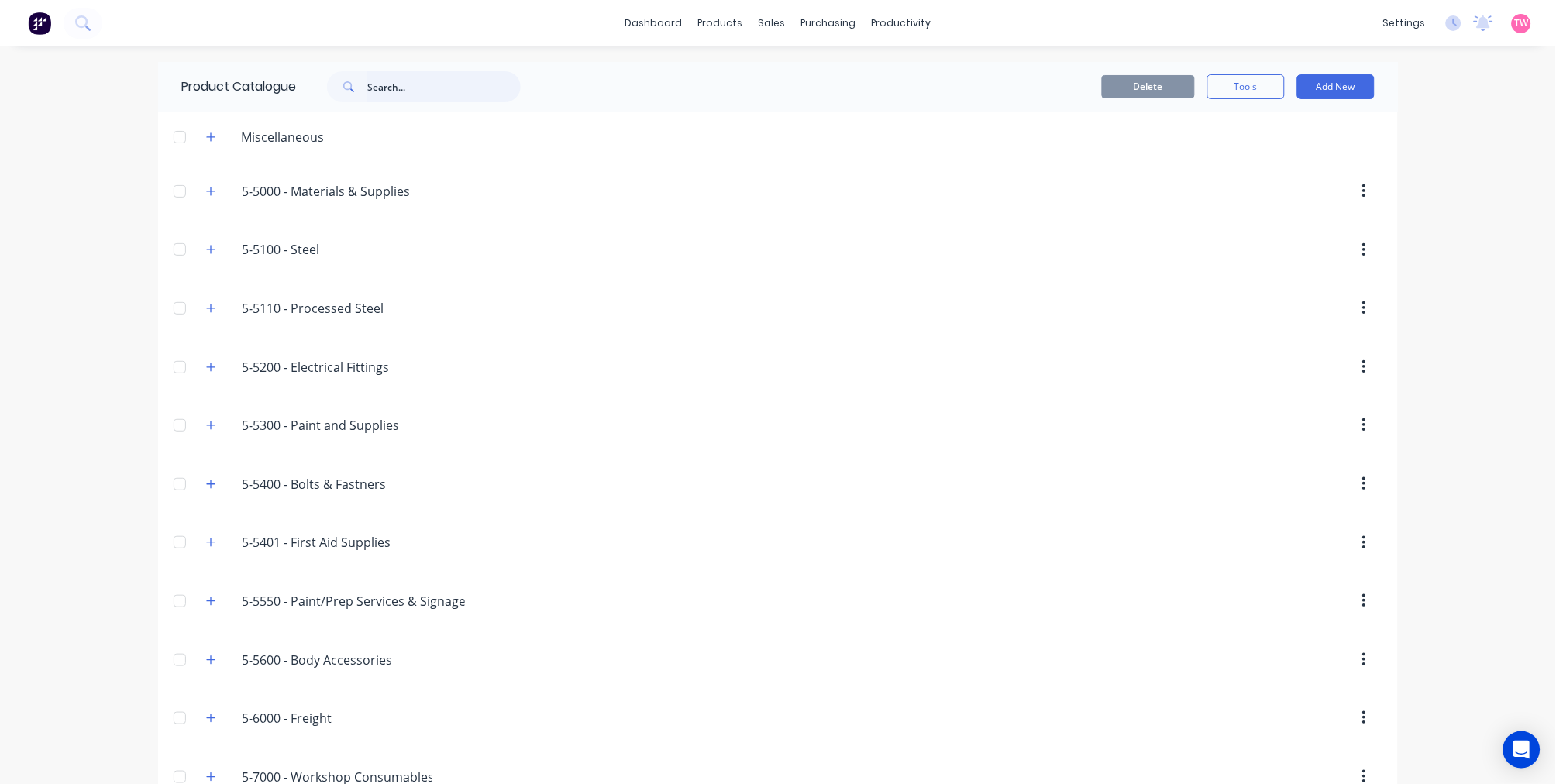
click at [476, 85] on input "text" at bounding box center [443, 87] width 154 height 31
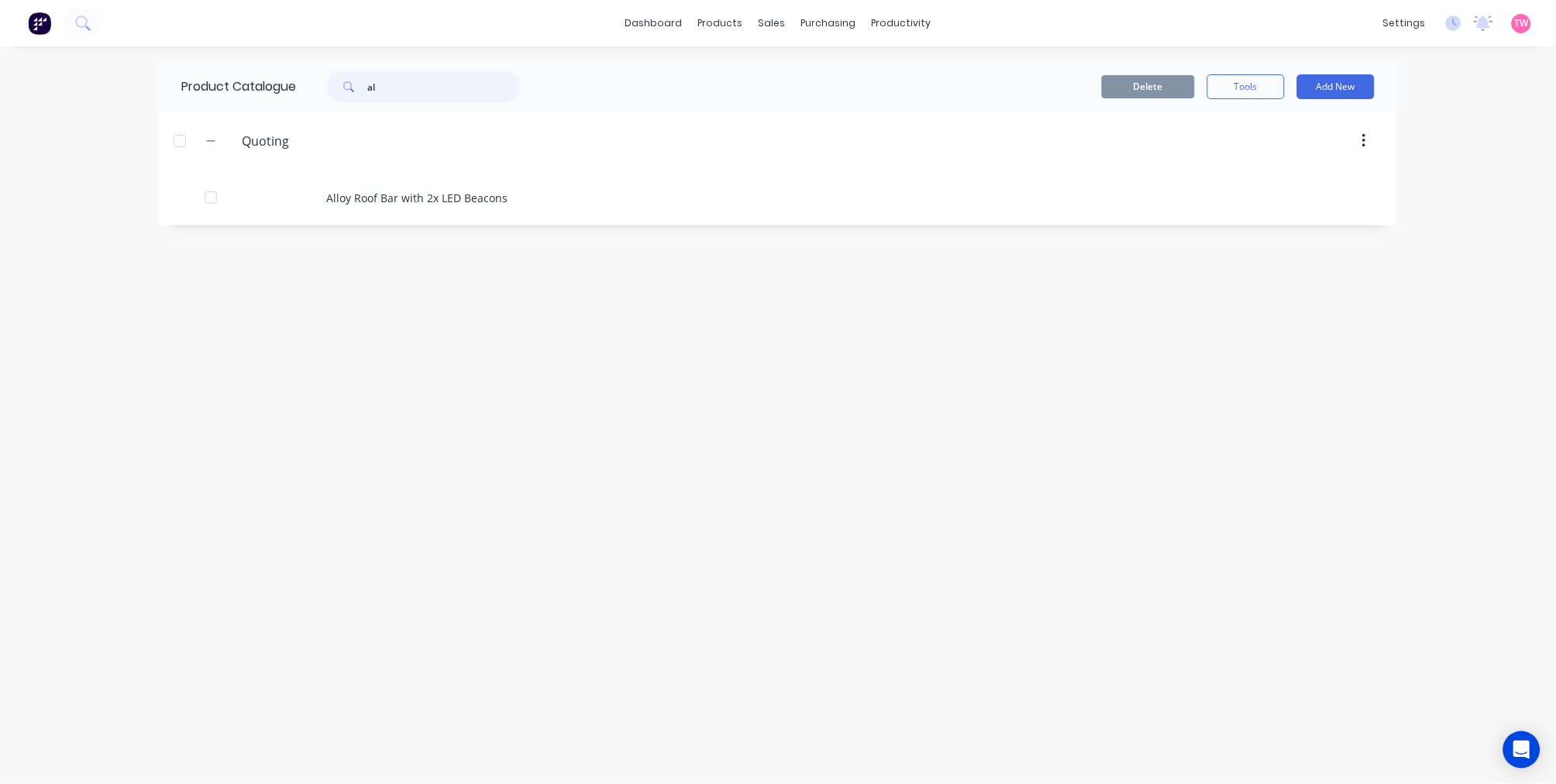
type input "a"
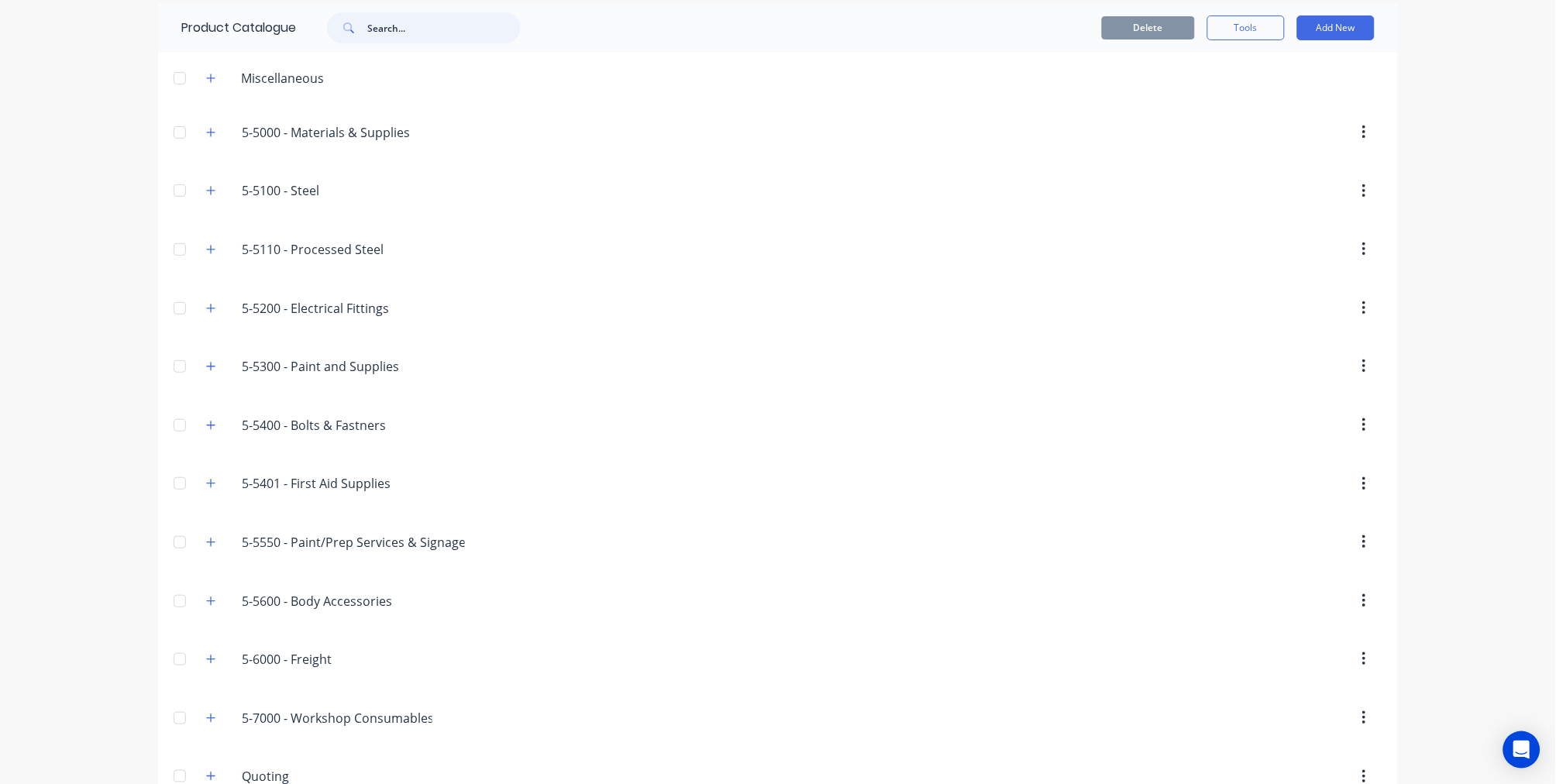
scroll to position [143, 0]
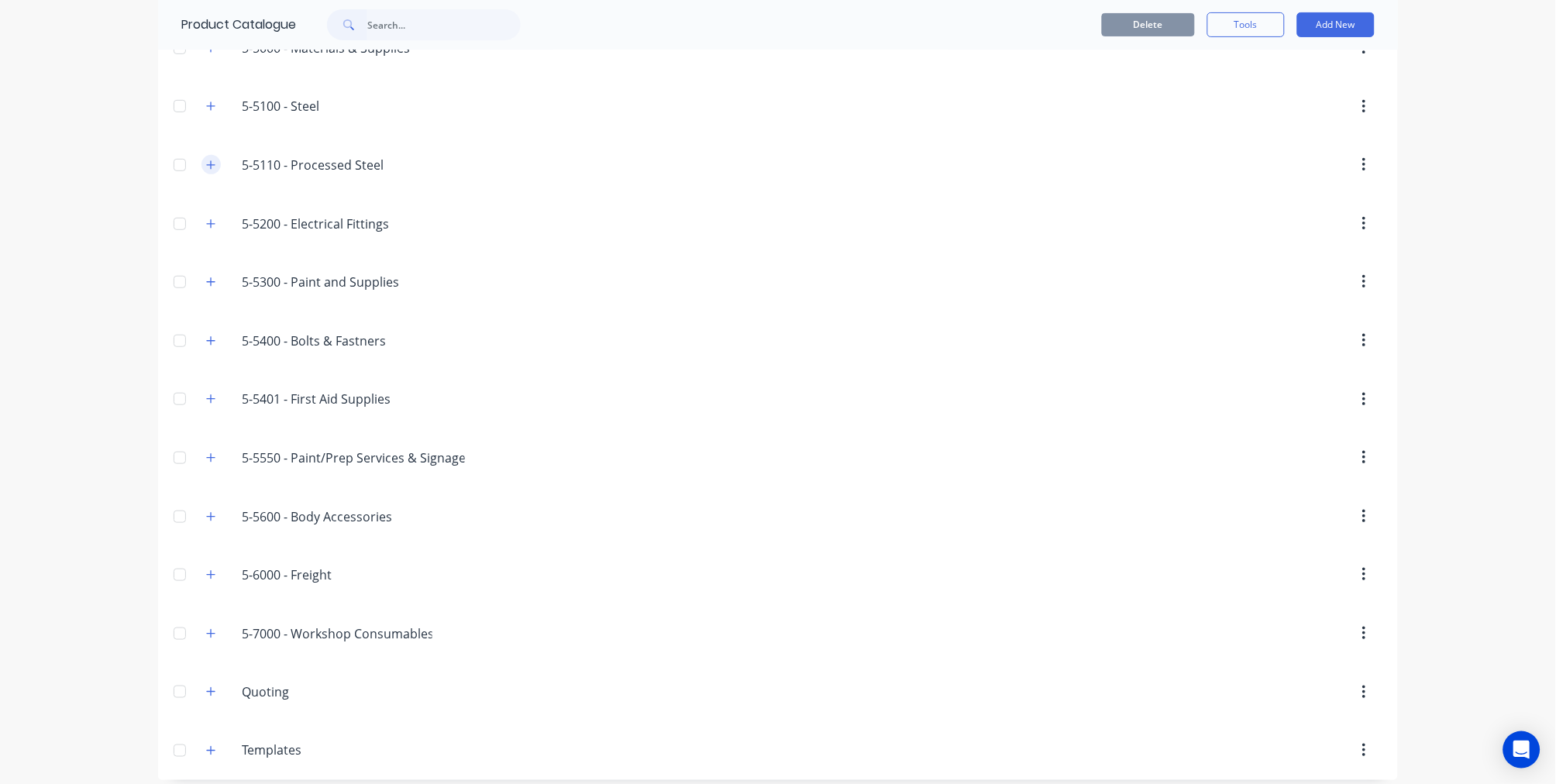
click at [206, 161] on icon "button" at bounding box center [211, 165] width 10 height 11
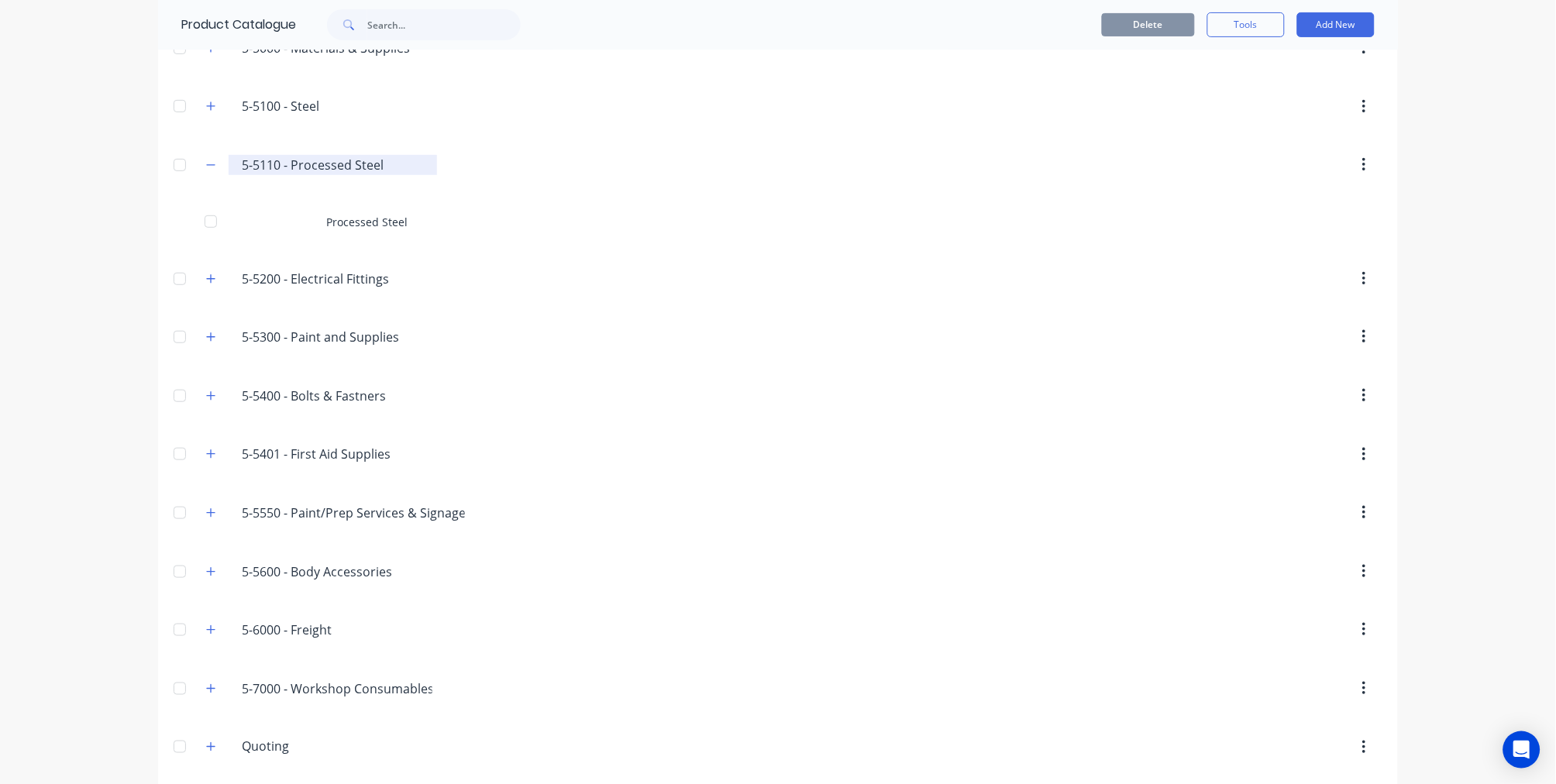
click at [336, 158] on input "5-5110 - Processed Steel" at bounding box center [334, 165] width 184 height 18
click at [283, 103] on input "5-5100 - Steel" at bounding box center [334, 106] width 184 height 18
click at [206, 105] on icon "button" at bounding box center [211, 106] width 10 height 11
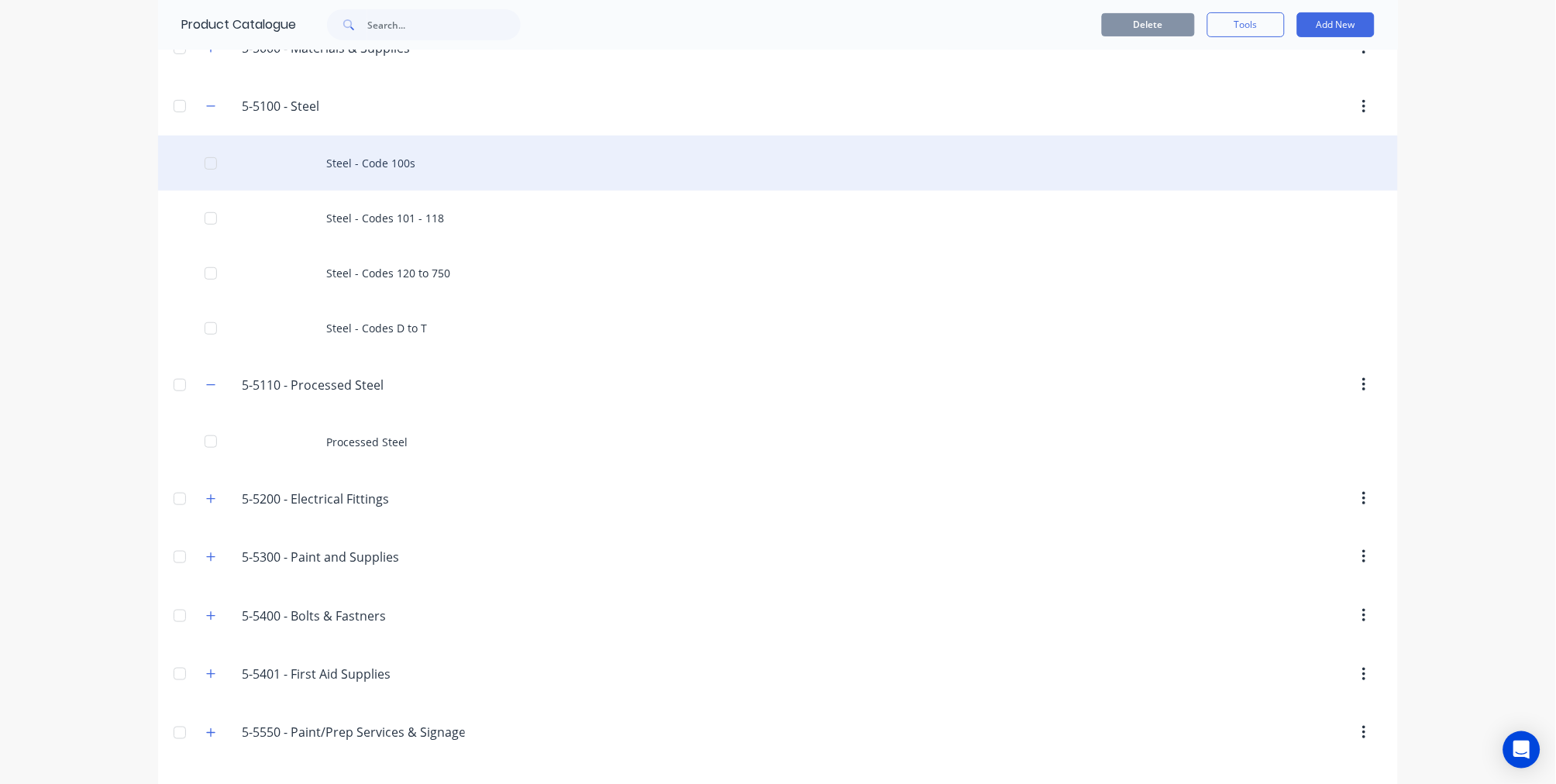
click at [363, 158] on div "Steel - Code 100s" at bounding box center [777, 162] width 1239 height 55
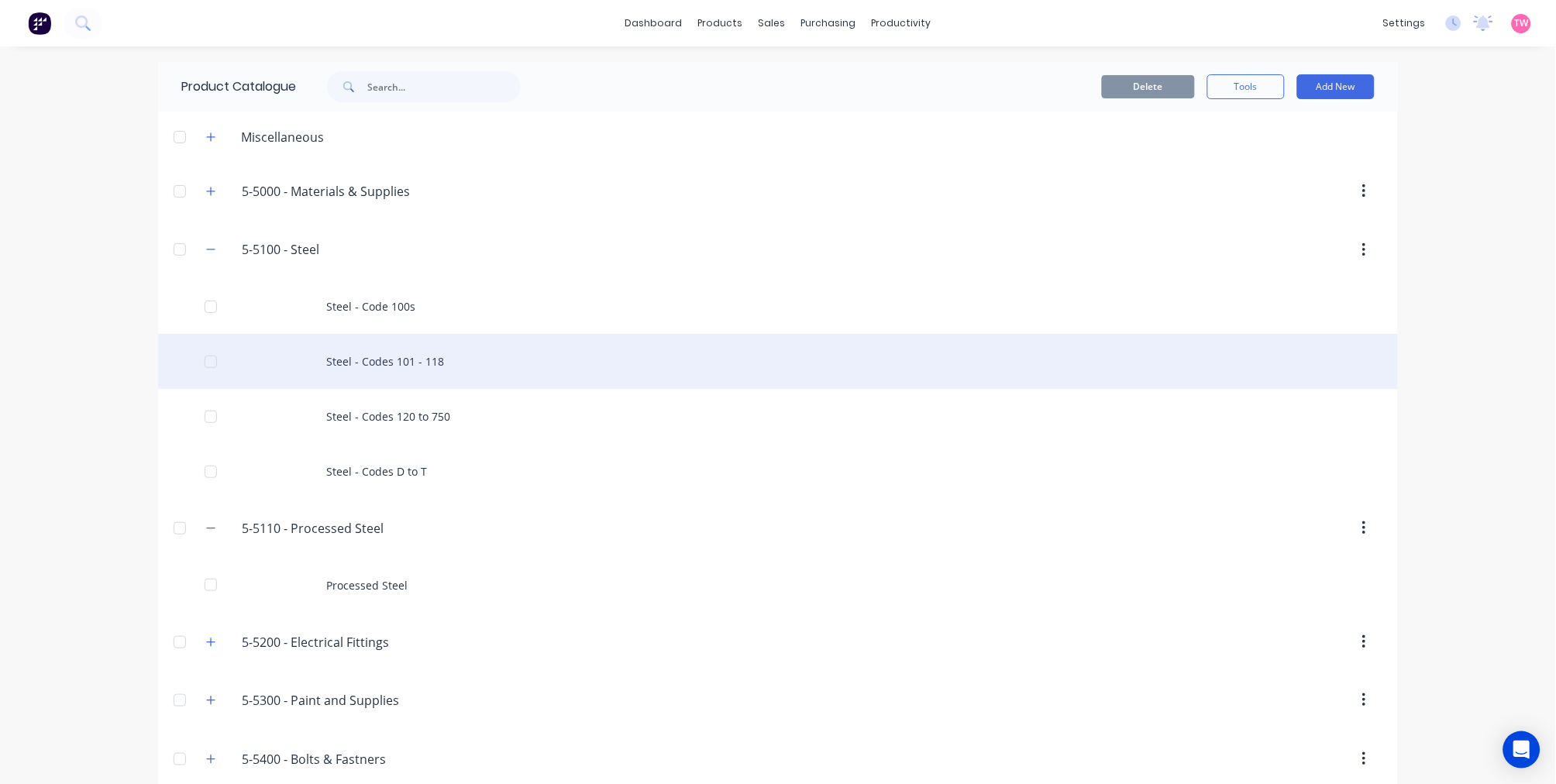
click at [393, 367] on div "Steel - Codes 101 - 118" at bounding box center [777, 361] width 1239 height 55
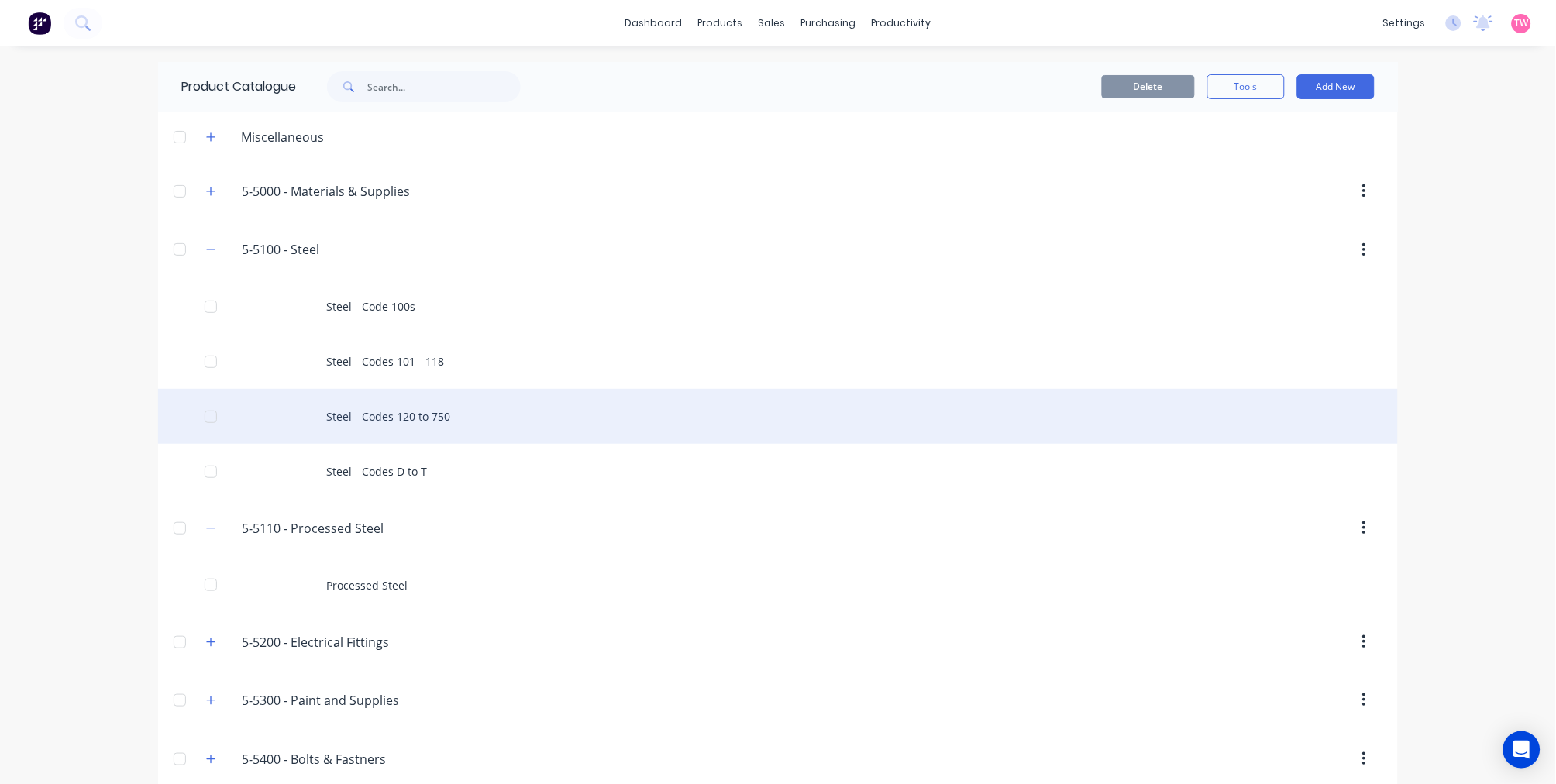
click at [413, 410] on div "Steel - Codes 120 to 750" at bounding box center [777, 415] width 1239 height 55
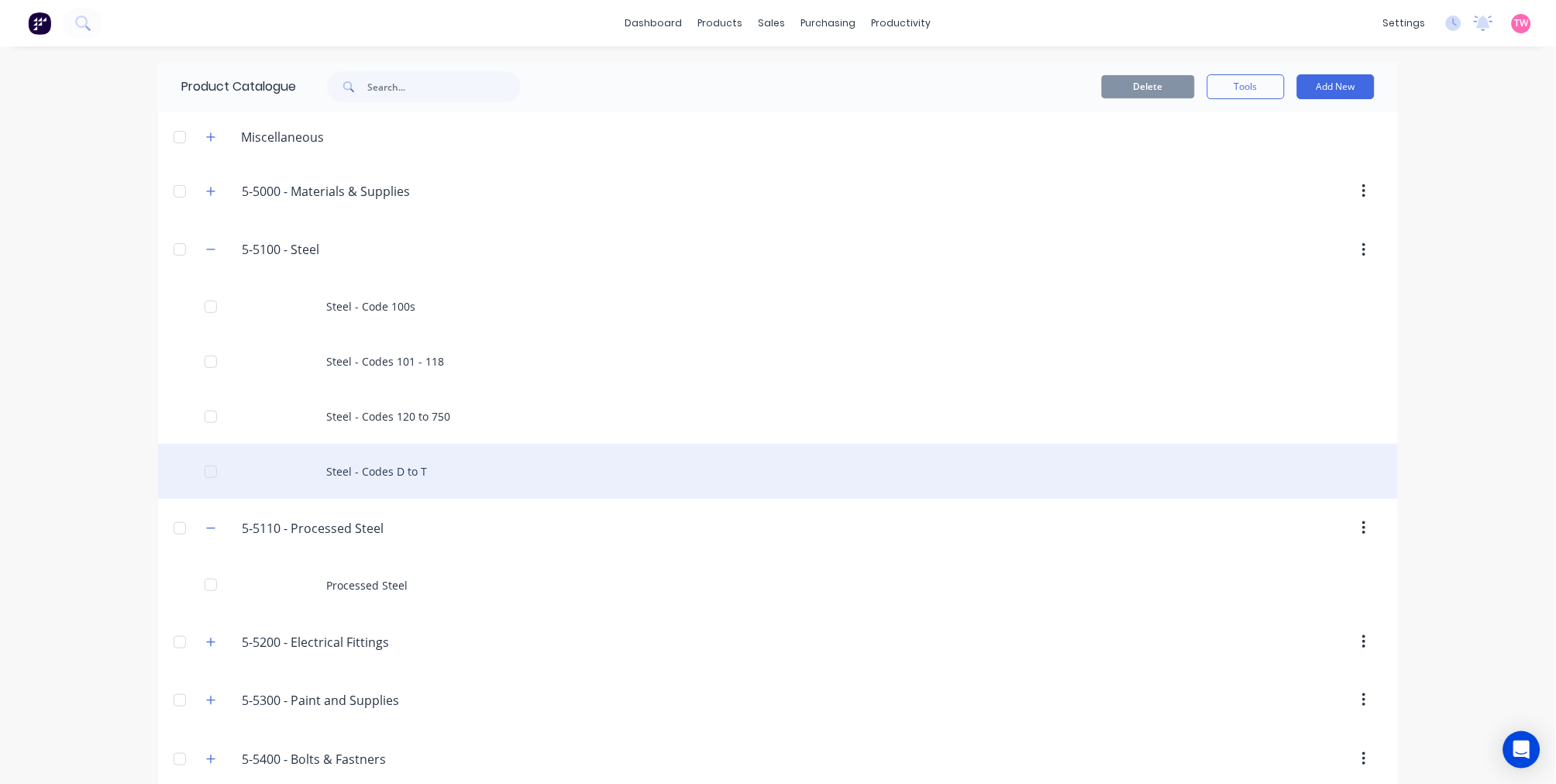
click at [392, 471] on div "Steel - Codes D to T" at bounding box center [777, 471] width 1239 height 55
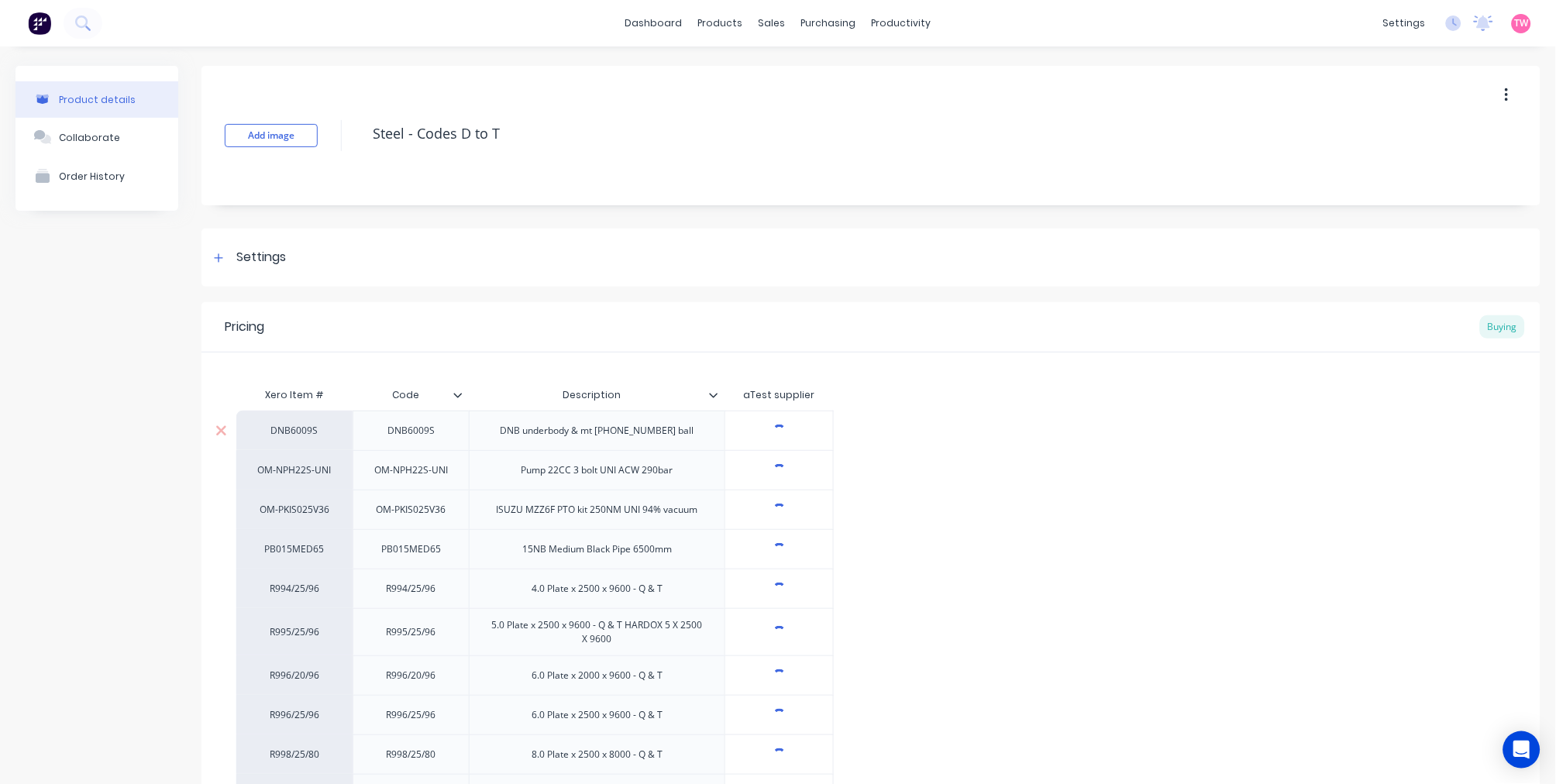
type textarea "x"
click at [863, 64] on link "Purchase Orders" at bounding box center [887, 74] width 206 height 31
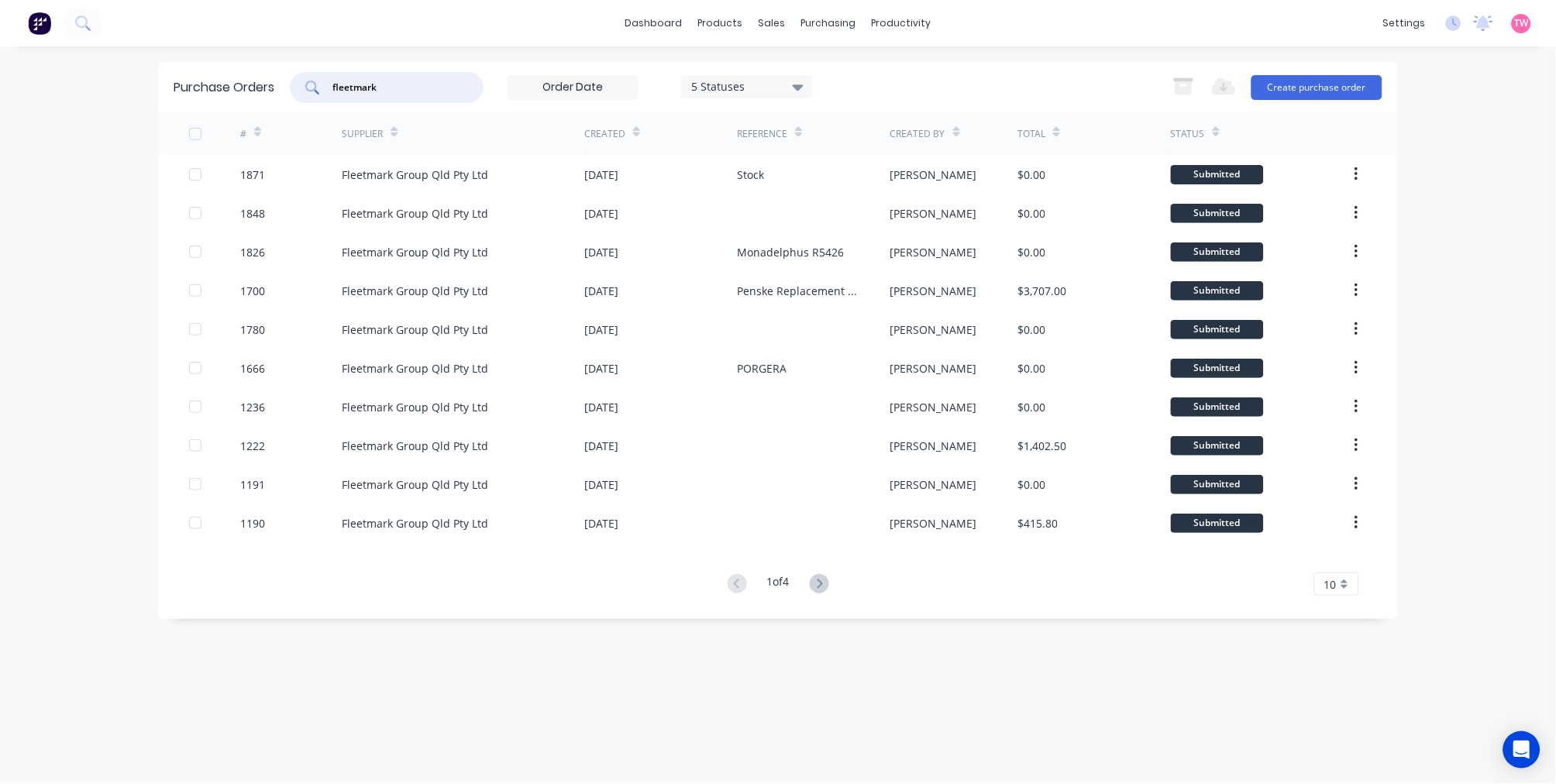
drag, startPoint x: 409, startPoint y: 82, endPoint x: 173, endPoint y: 83, distance: 236.0
click at [186, 86] on div "Purchase Orders fleetmark 5 Statuses 5 Statuses Export to Excel (XLSX) Create p…" at bounding box center [777, 87] width 1239 height 50
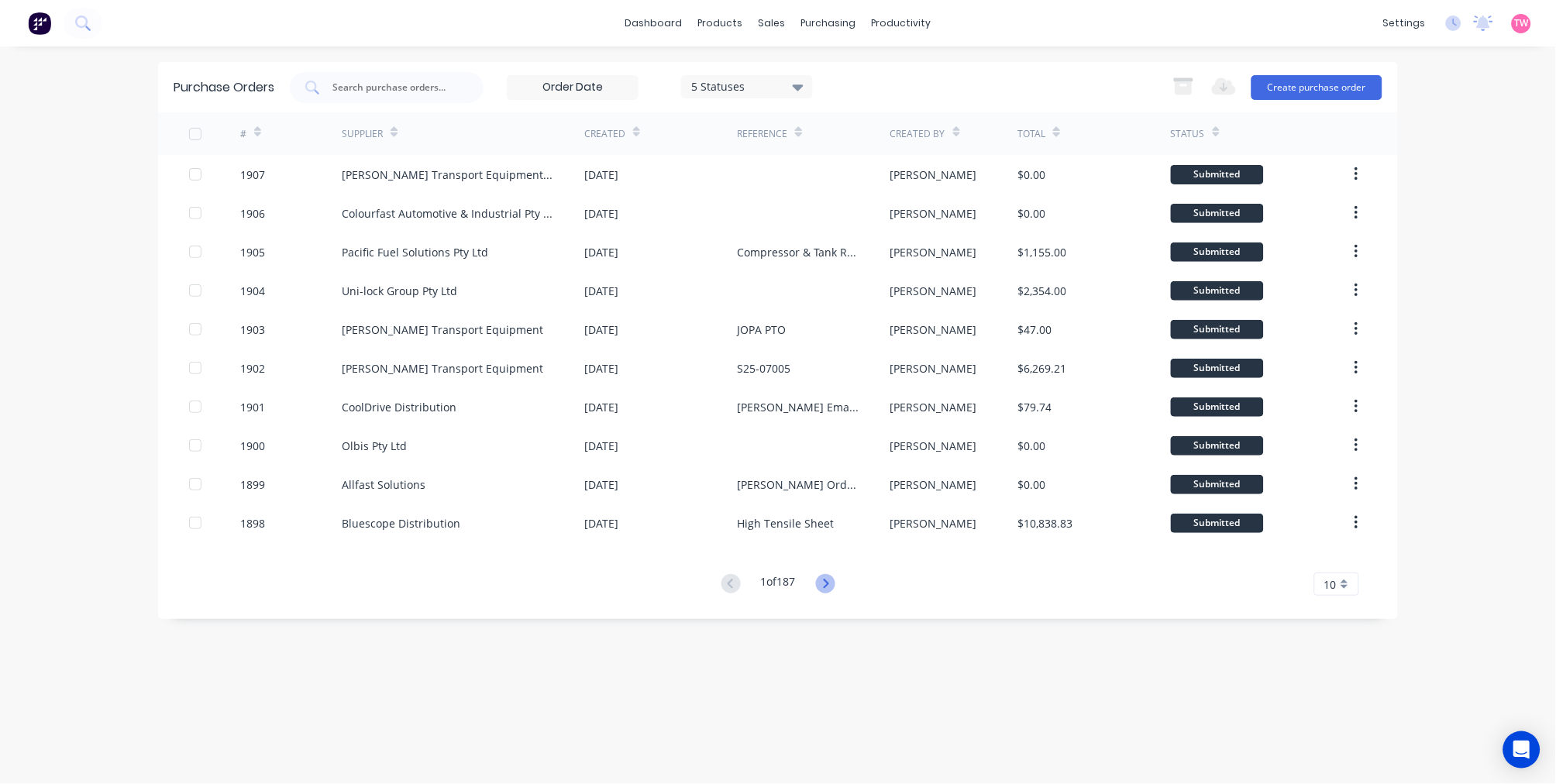
click at [825, 578] on icon at bounding box center [826, 584] width 19 height 19
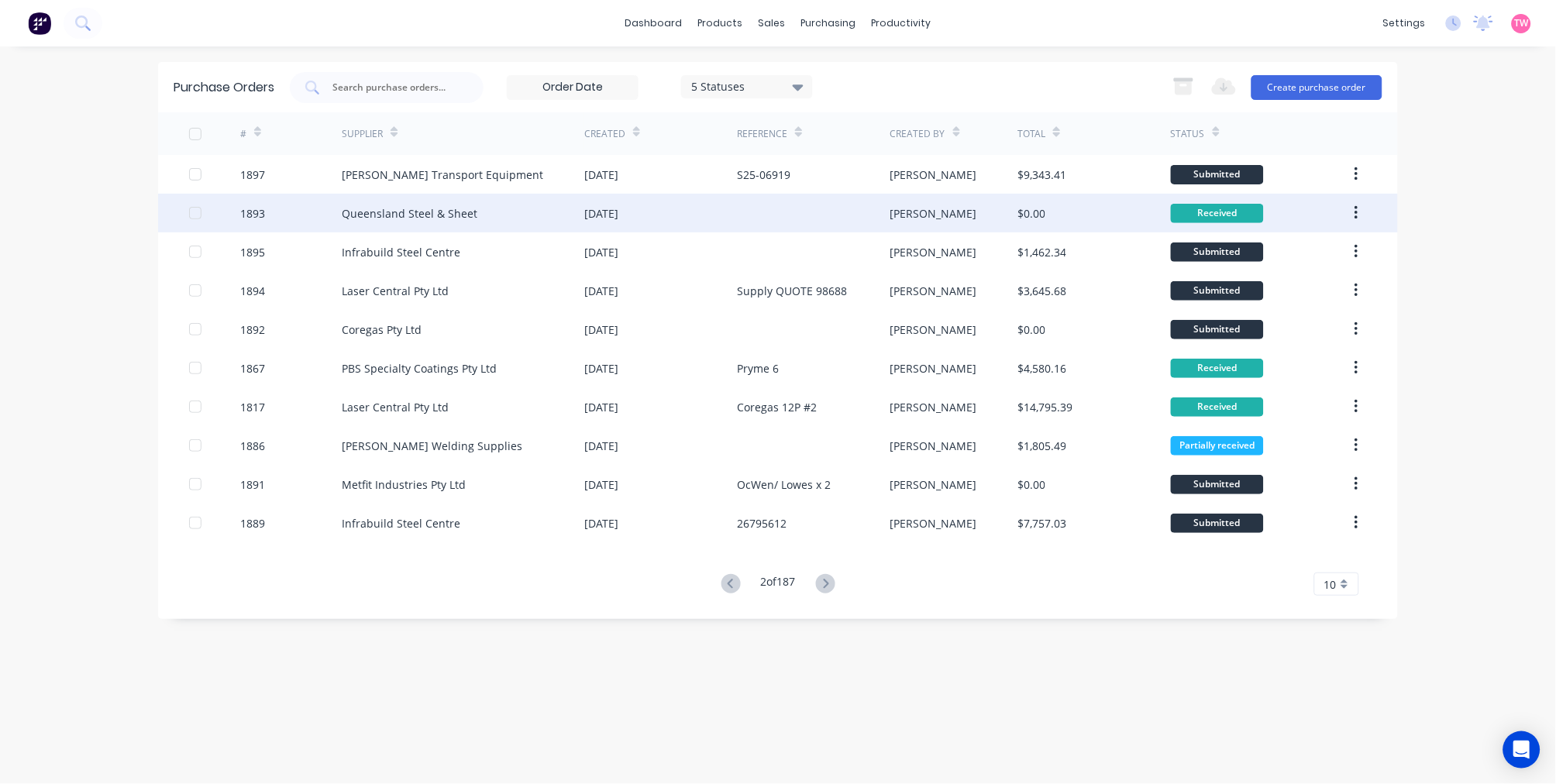
click at [429, 212] on div "Queensland Steel & Sheet" at bounding box center [409, 213] width 135 height 16
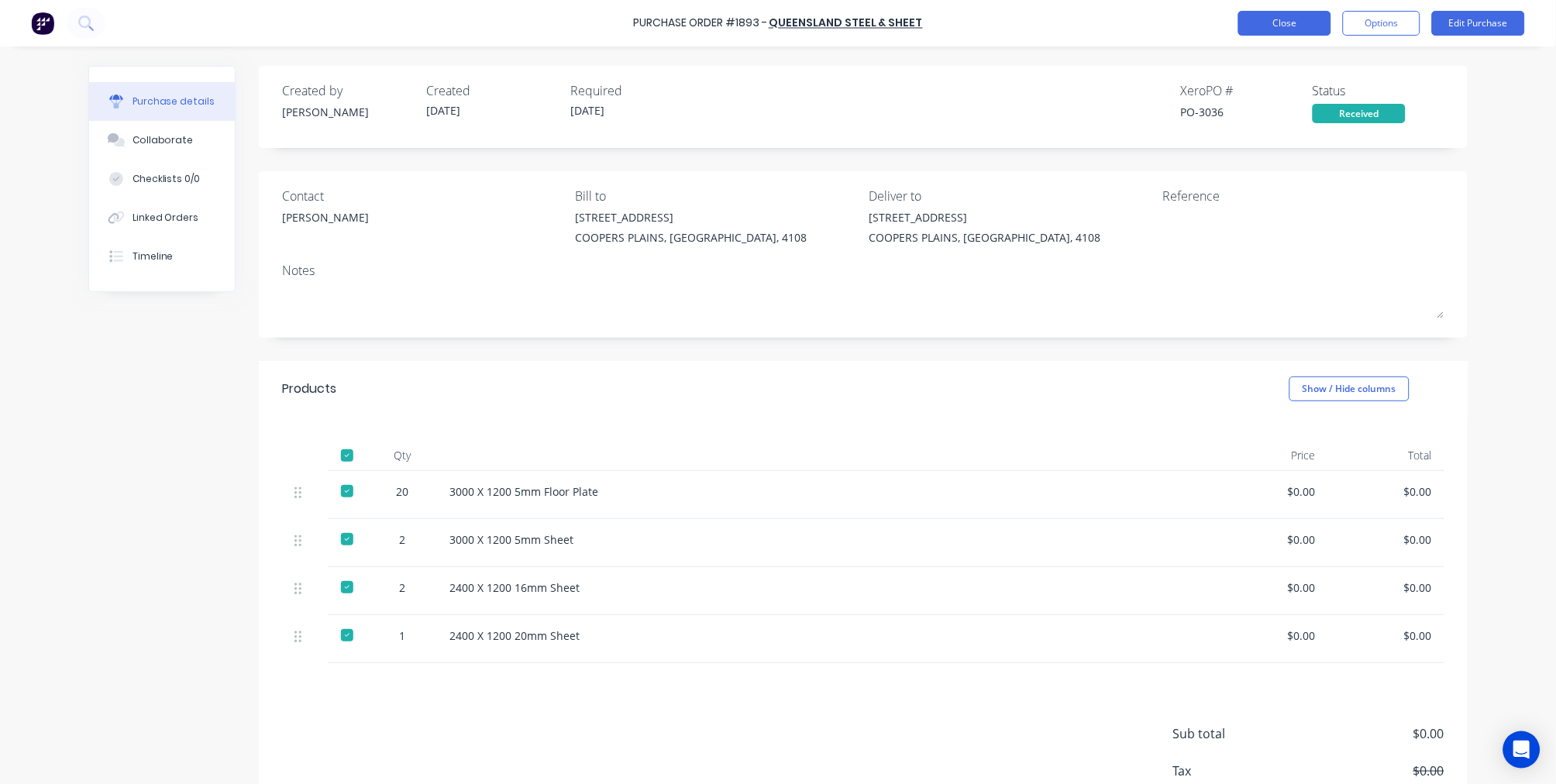
click at [1279, 23] on button "Close" at bounding box center [1284, 23] width 93 height 25
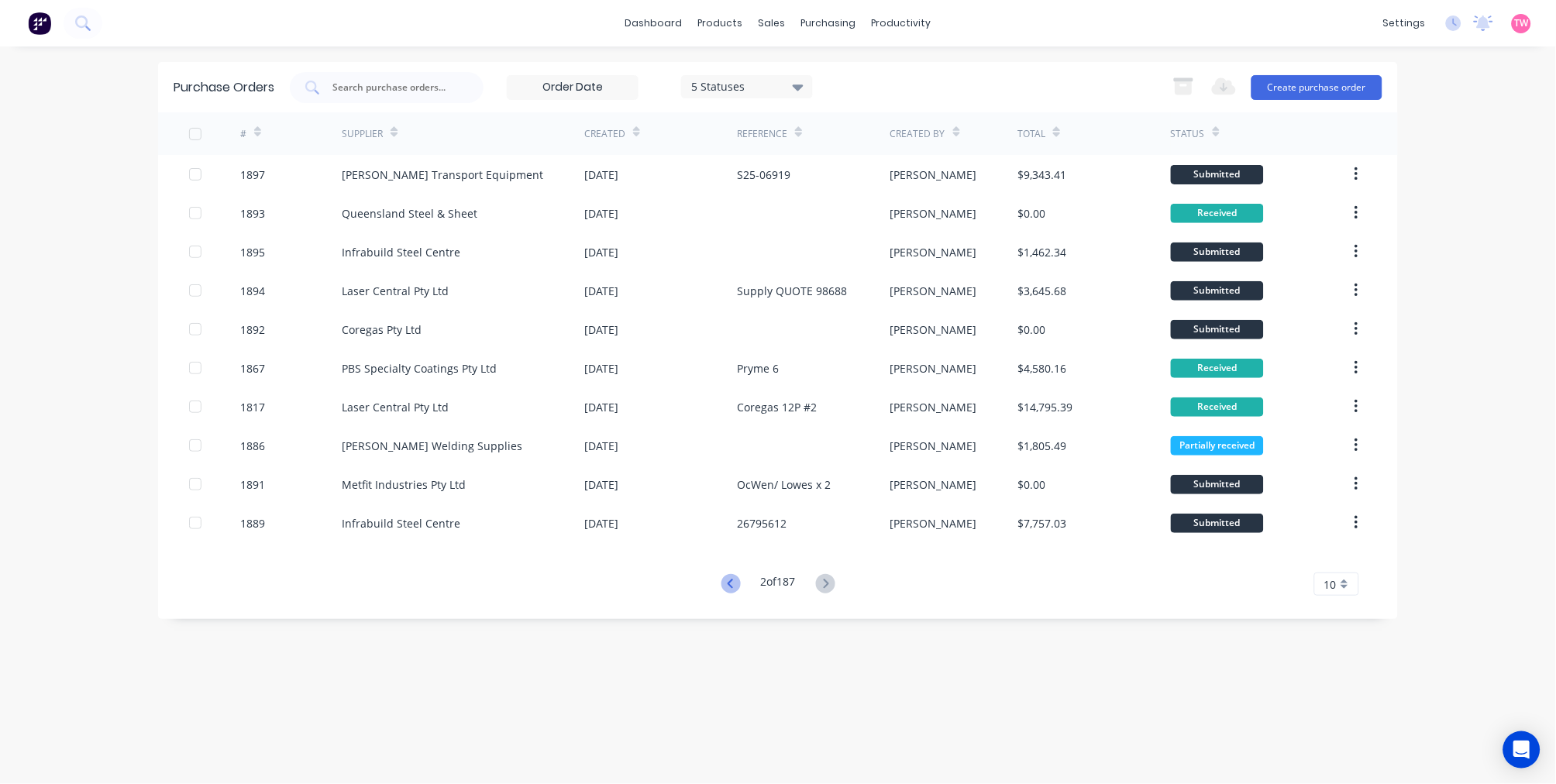
click at [735, 582] on icon at bounding box center [731, 584] width 19 height 19
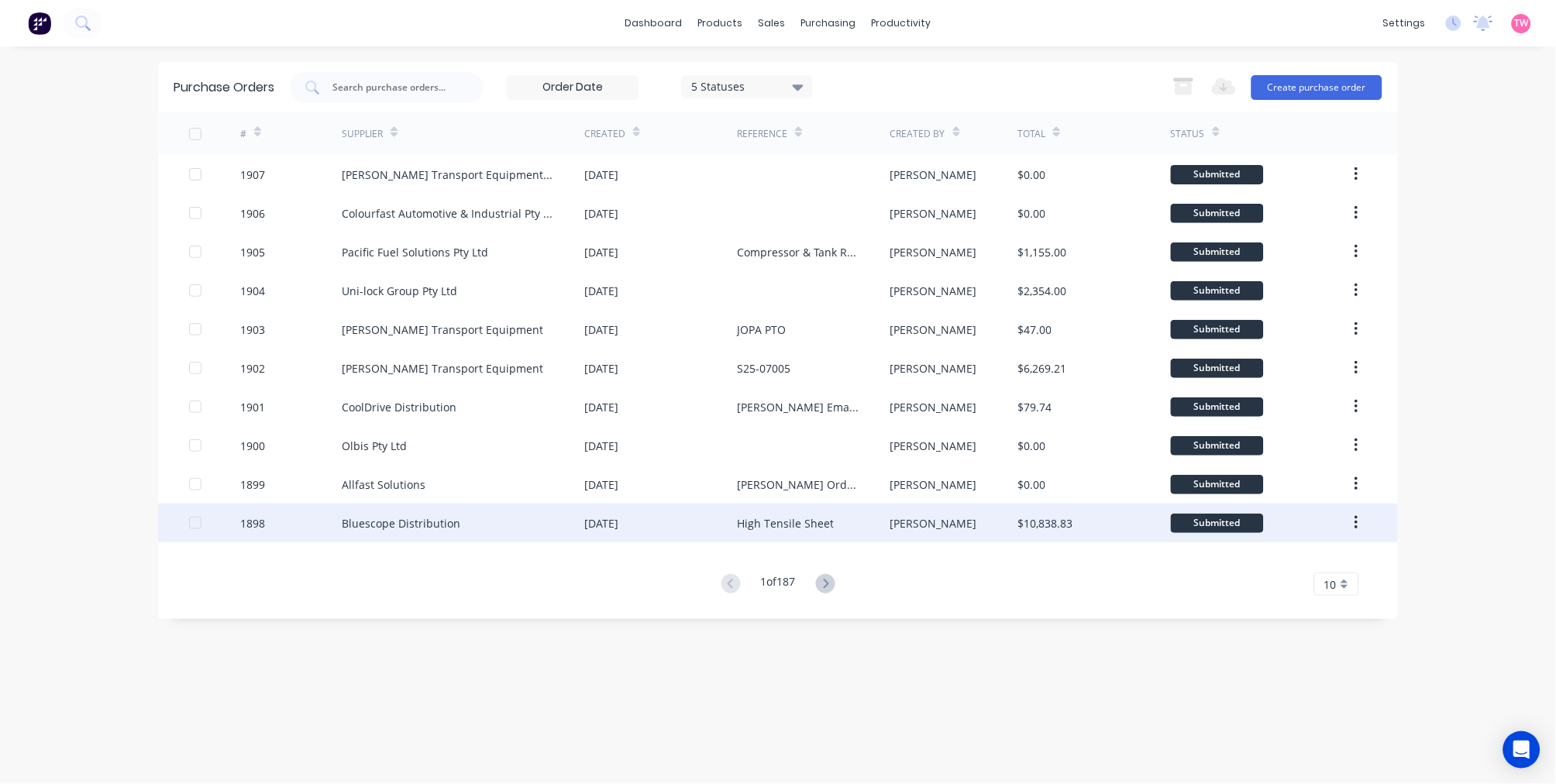
click at [444, 516] on div "Bluescope Distribution" at bounding box center [401, 523] width 119 height 16
type textarea "x"
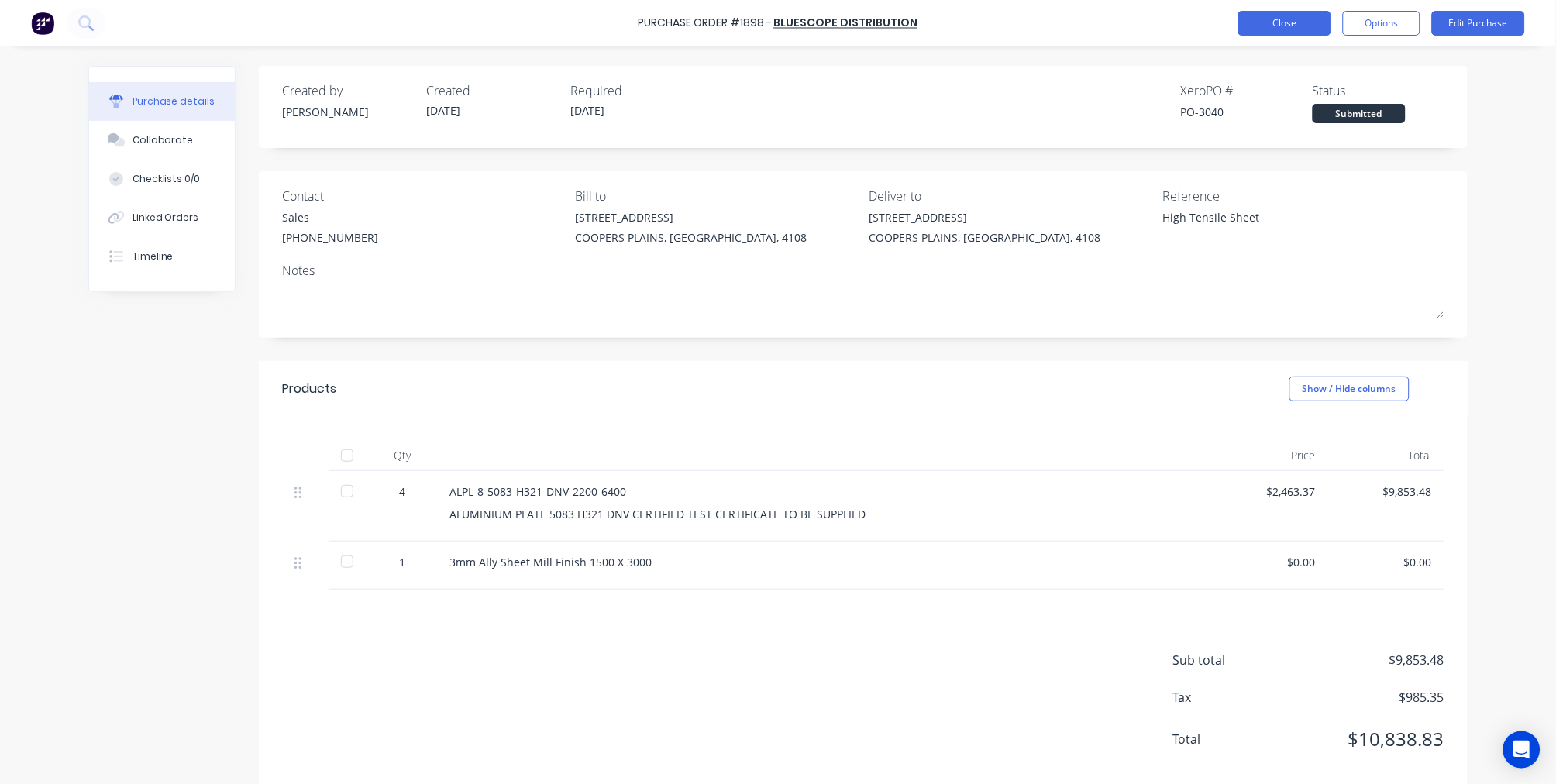
click at [1255, 25] on button "Close" at bounding box center [1284, 23] width 93 height 25
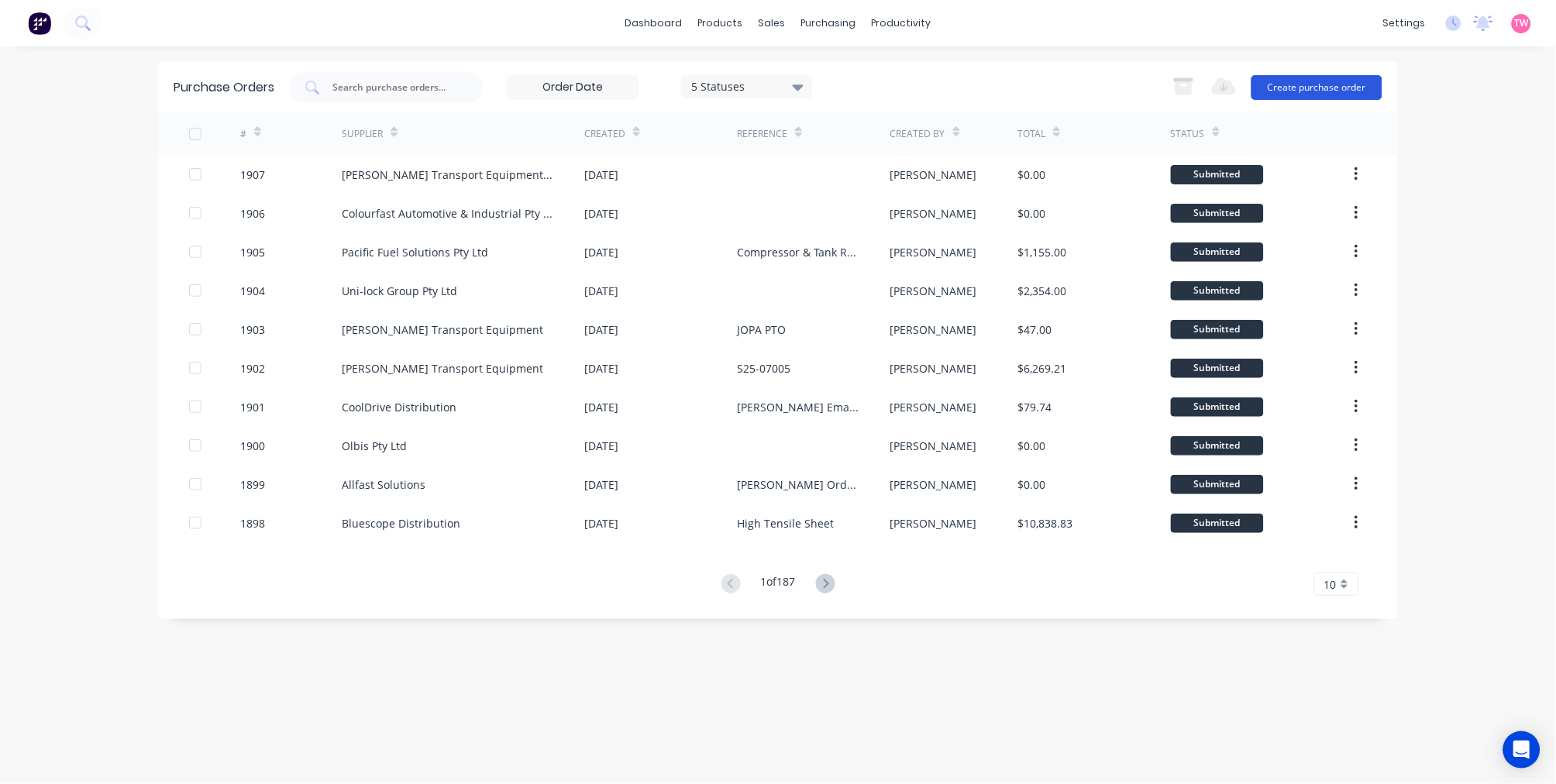
click at [1313, 89] on button "Create purchase order" at bounding box center [1317, 88] width 131 height 25
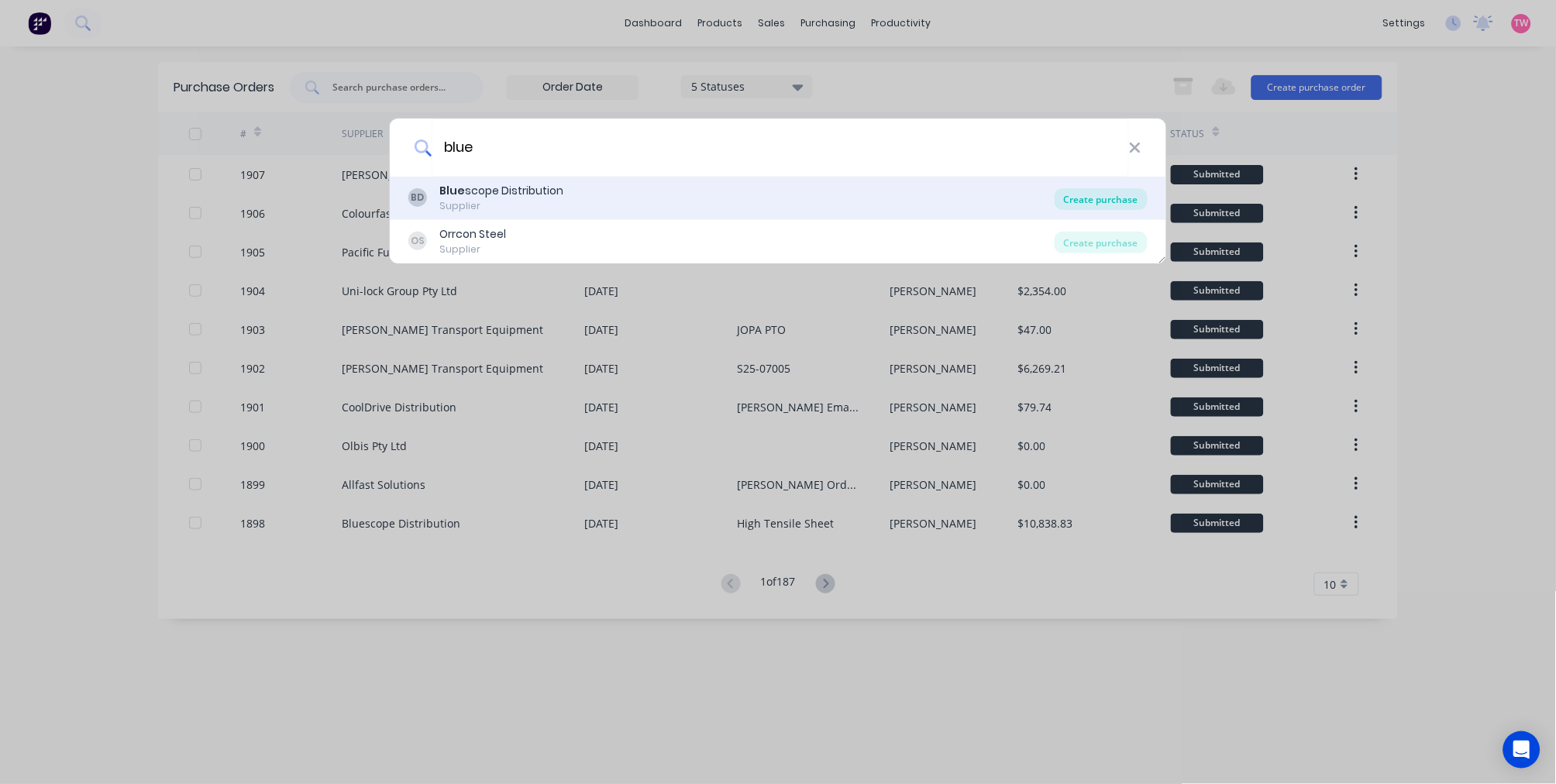
type input "blue"
click at [1089, 195] on div "Create purchase" at bounding box center [1101, 199] width 93 height 22
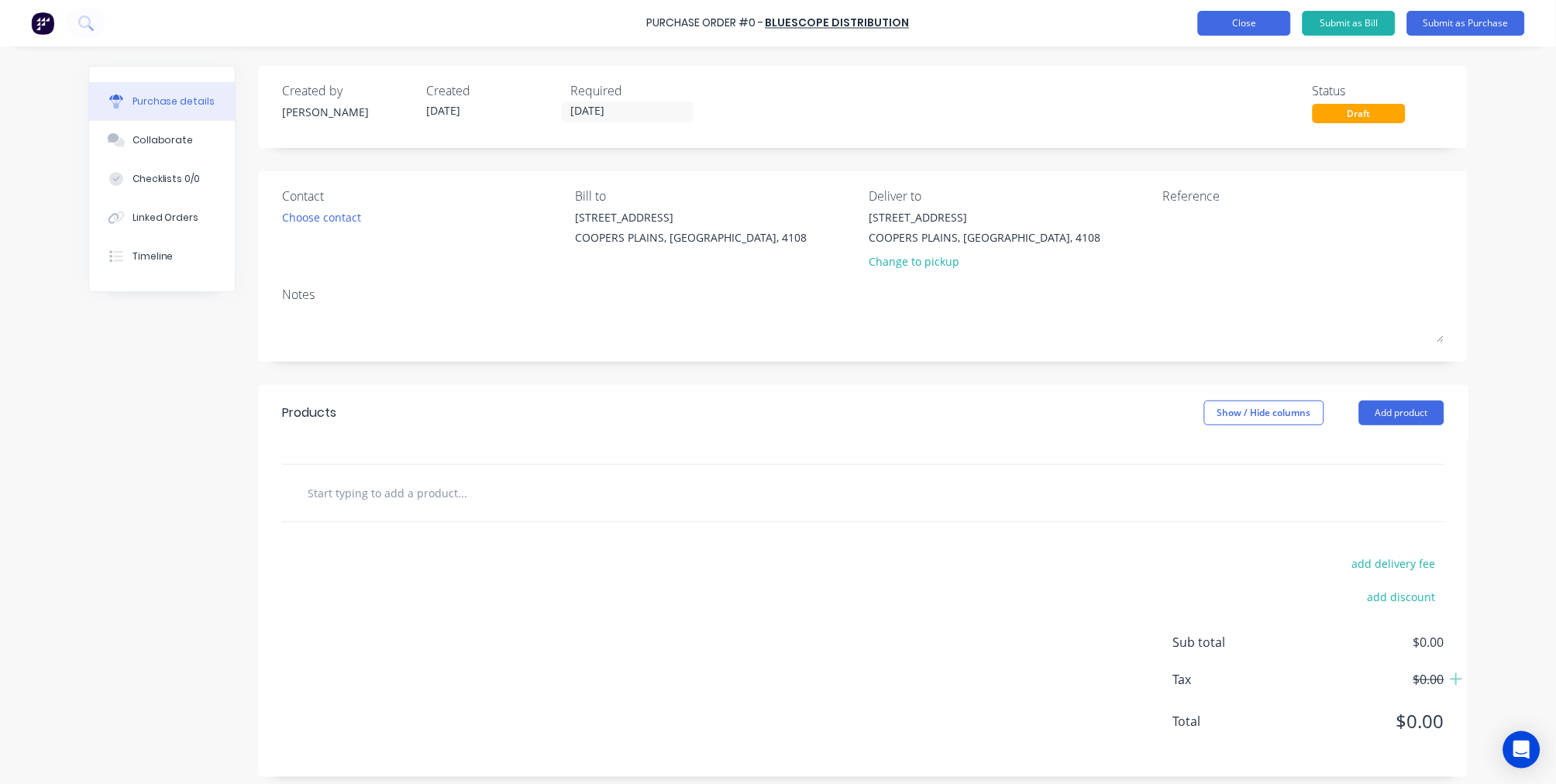
click at [1229, 27] on button "Close" at bounding box center [1244, 23] width 93 height 25
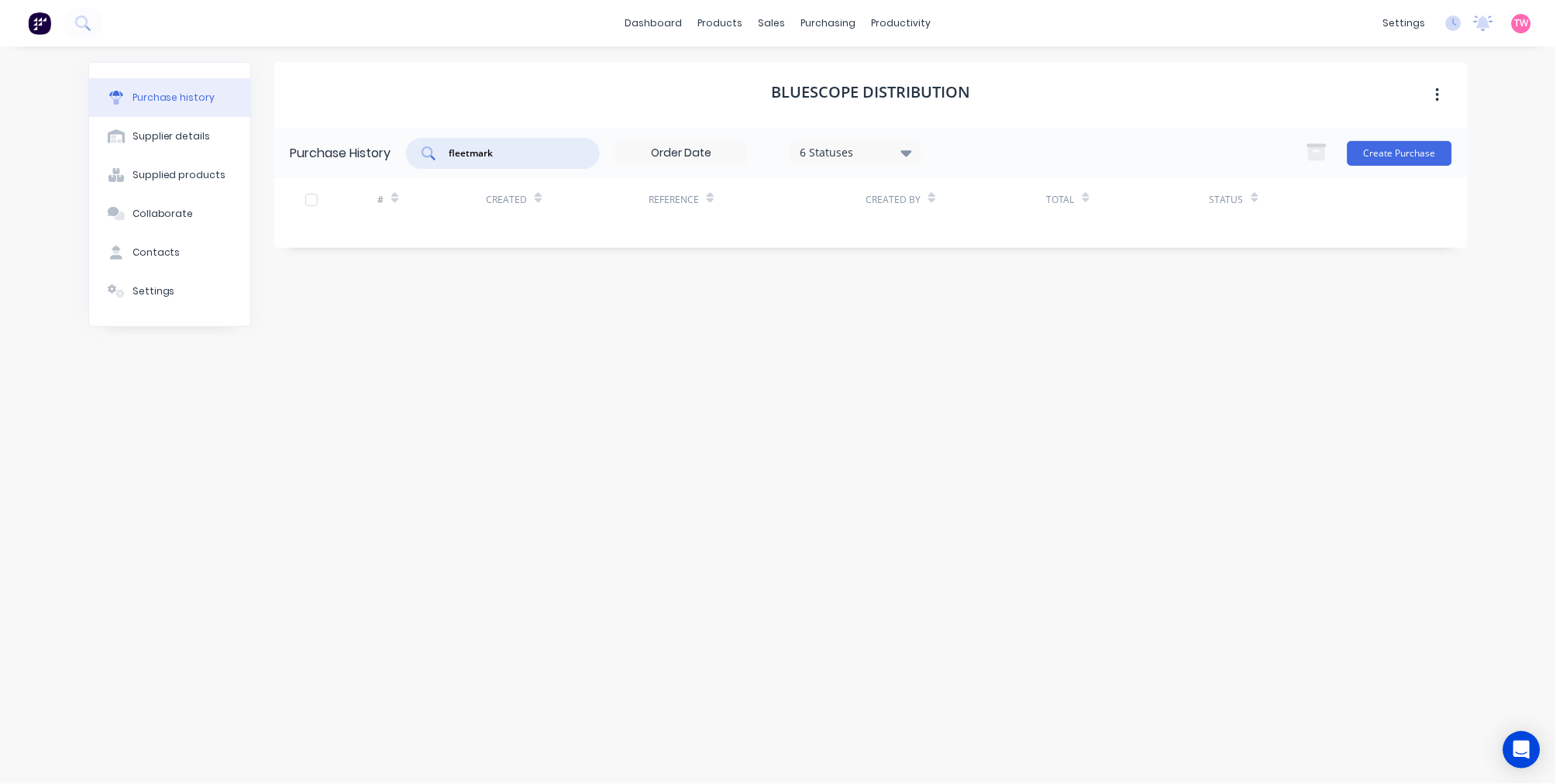
drag, startPoint x: 508, startPoint y: 154, endPoint x: 429, endPoint y: 152, distance: 79.0
click at [430, 153] on div "fleetmark" at bounding box center [502, 154] width 193 height 31
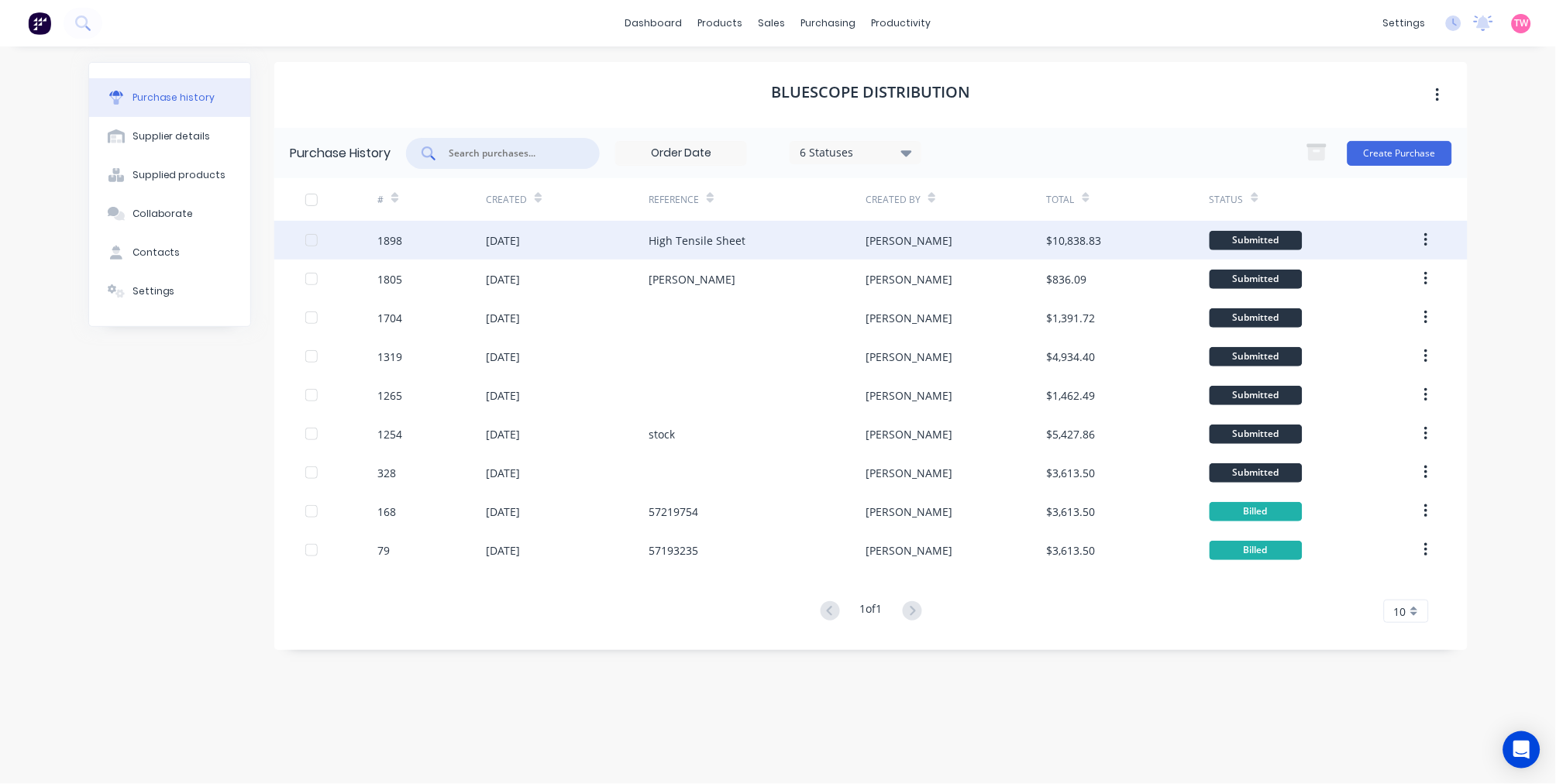
click at [573, 236] on div "[DATE]" at bounding box center [567, 240] width 163 height 39
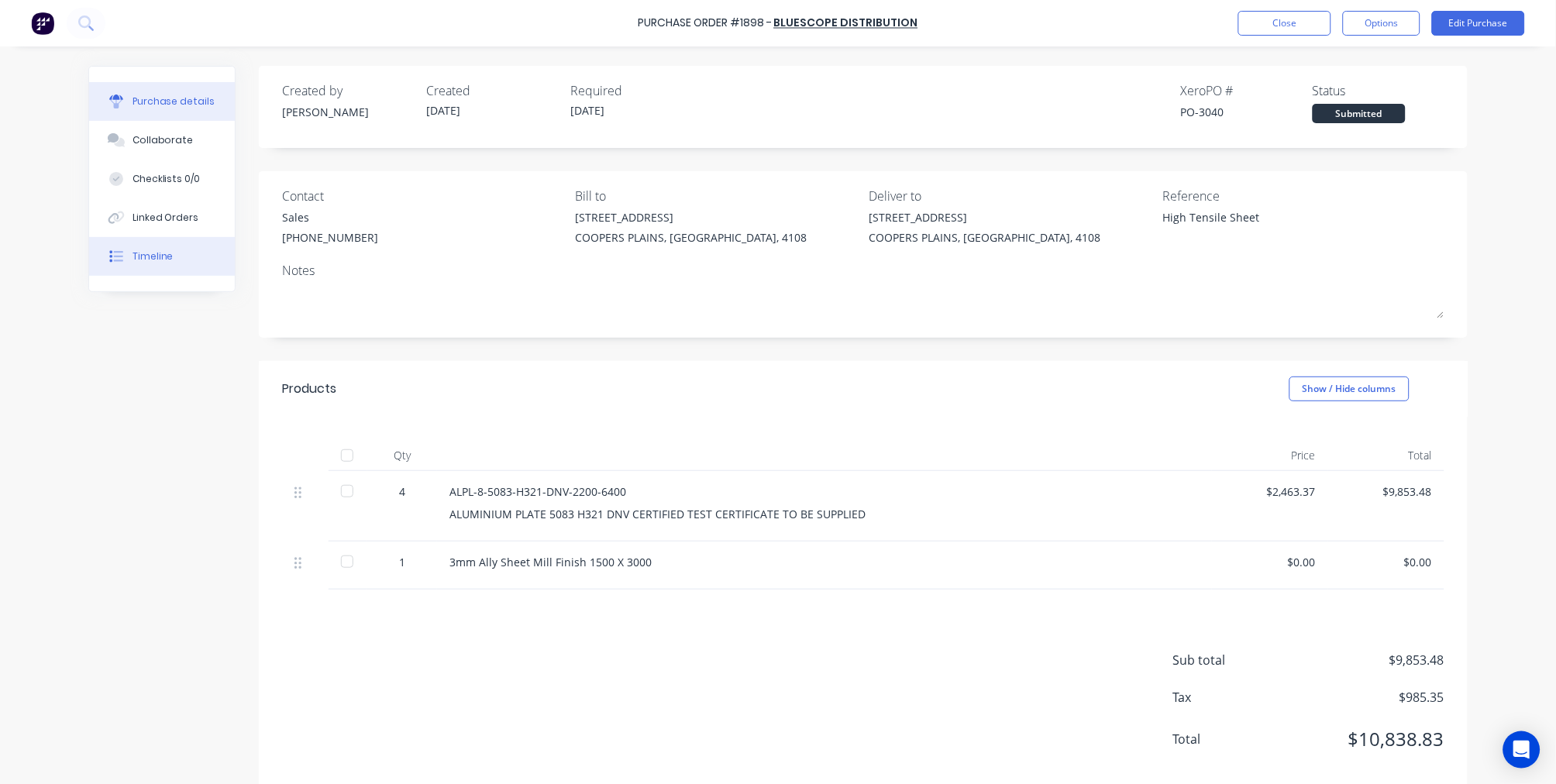
click at [163, 254] on div "Timeline" at bounding box center [153, 257] width 41 height 14
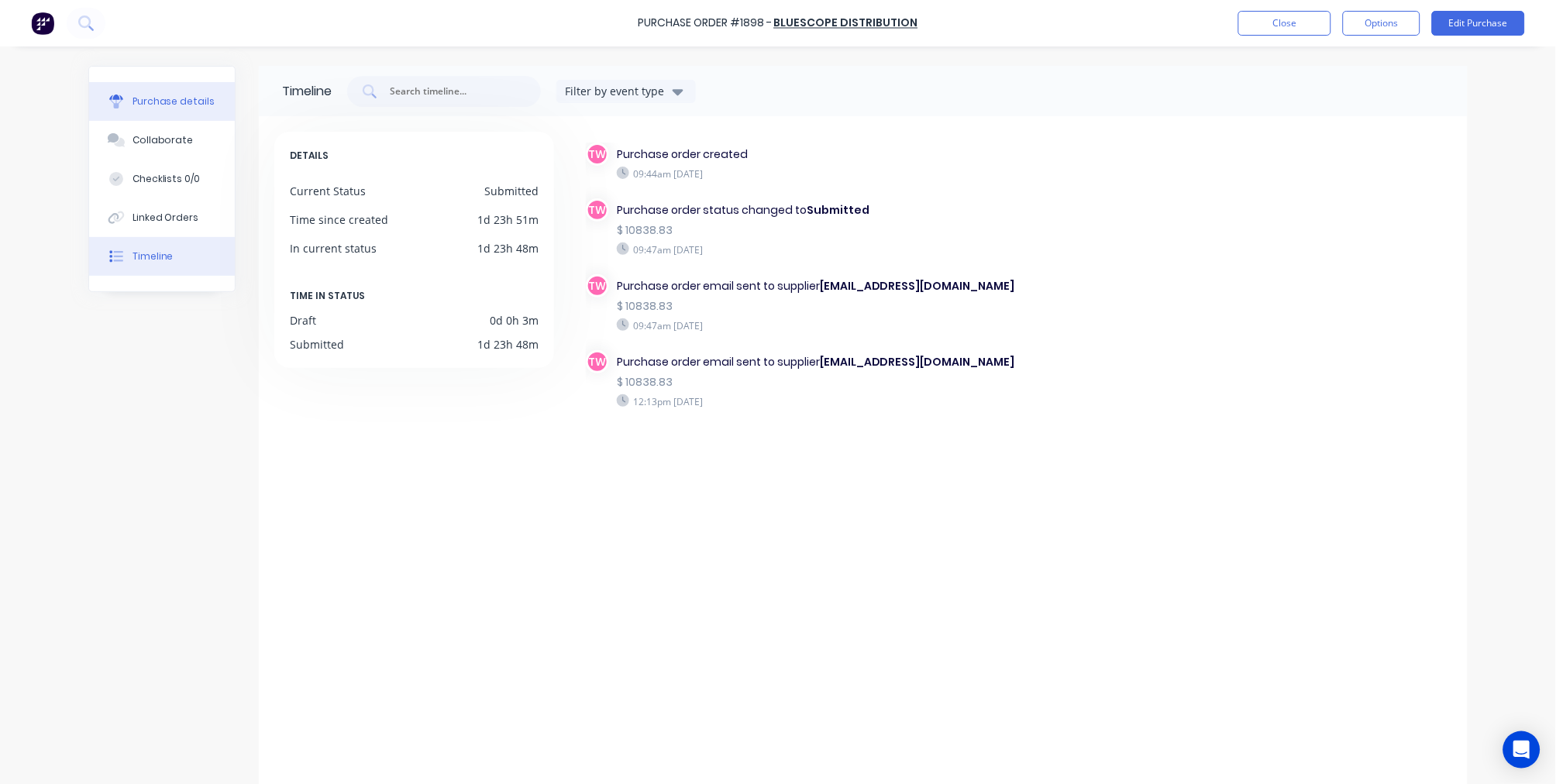
click at [194, 101] on div "Purchase details" at bounding box center [174, 101] width 83 height 14
type textarea "x"
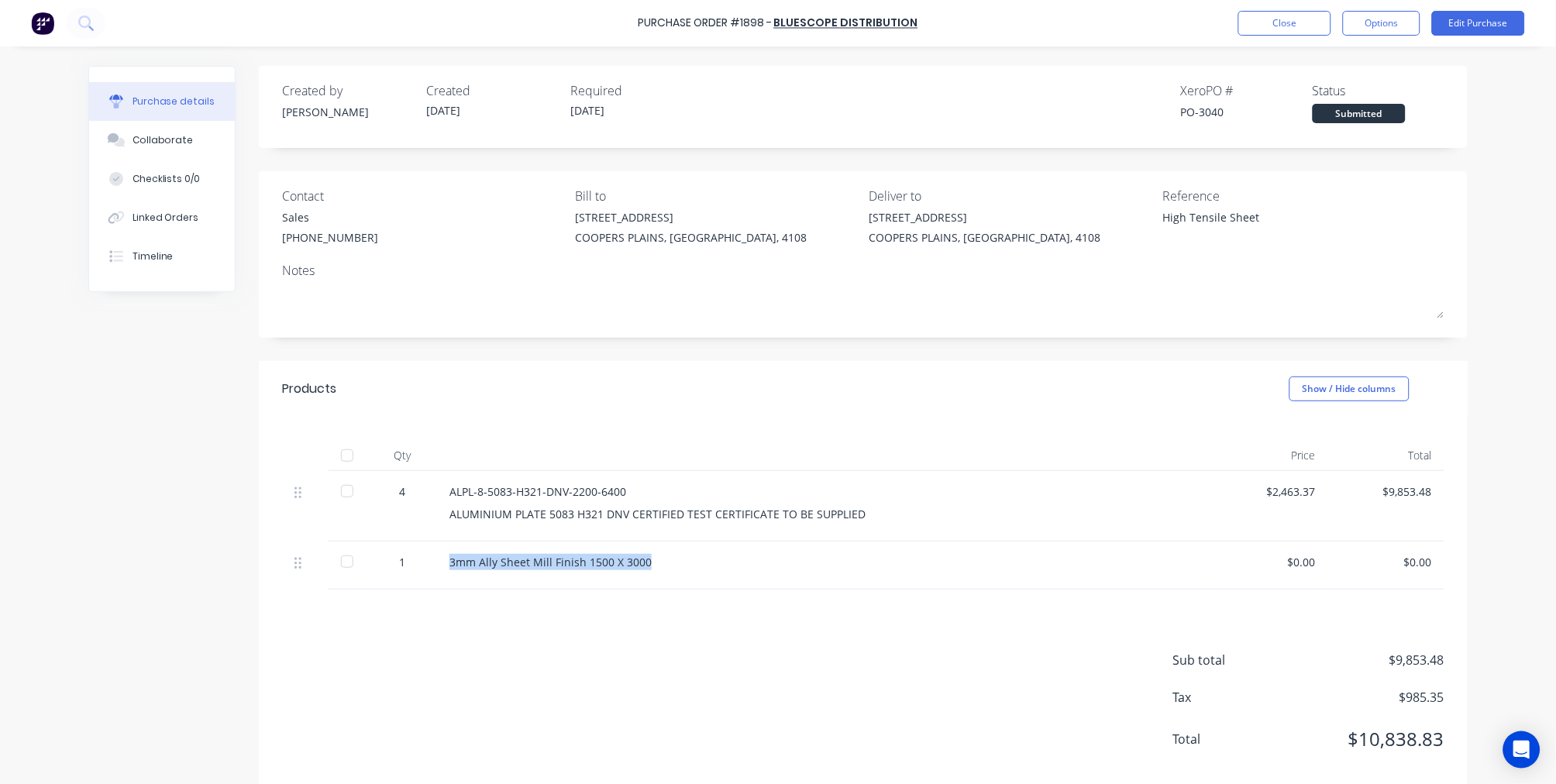
drag, startPoint x: 638, startPoint y: 562, endPoint x: 439, endPoint y: 560, distance: 199.0
click at [439, 560] on div "3mm Ally Sheet Mill Finish 1500 X 3000" at bounding box center [824, 565] width 775 height 48
copy div "3mm Ally Sheet Mill Finish 1500 X 3000"
click at [1283, 21] on button "Close" at bounding box center [1284, 23] width 93 height 25
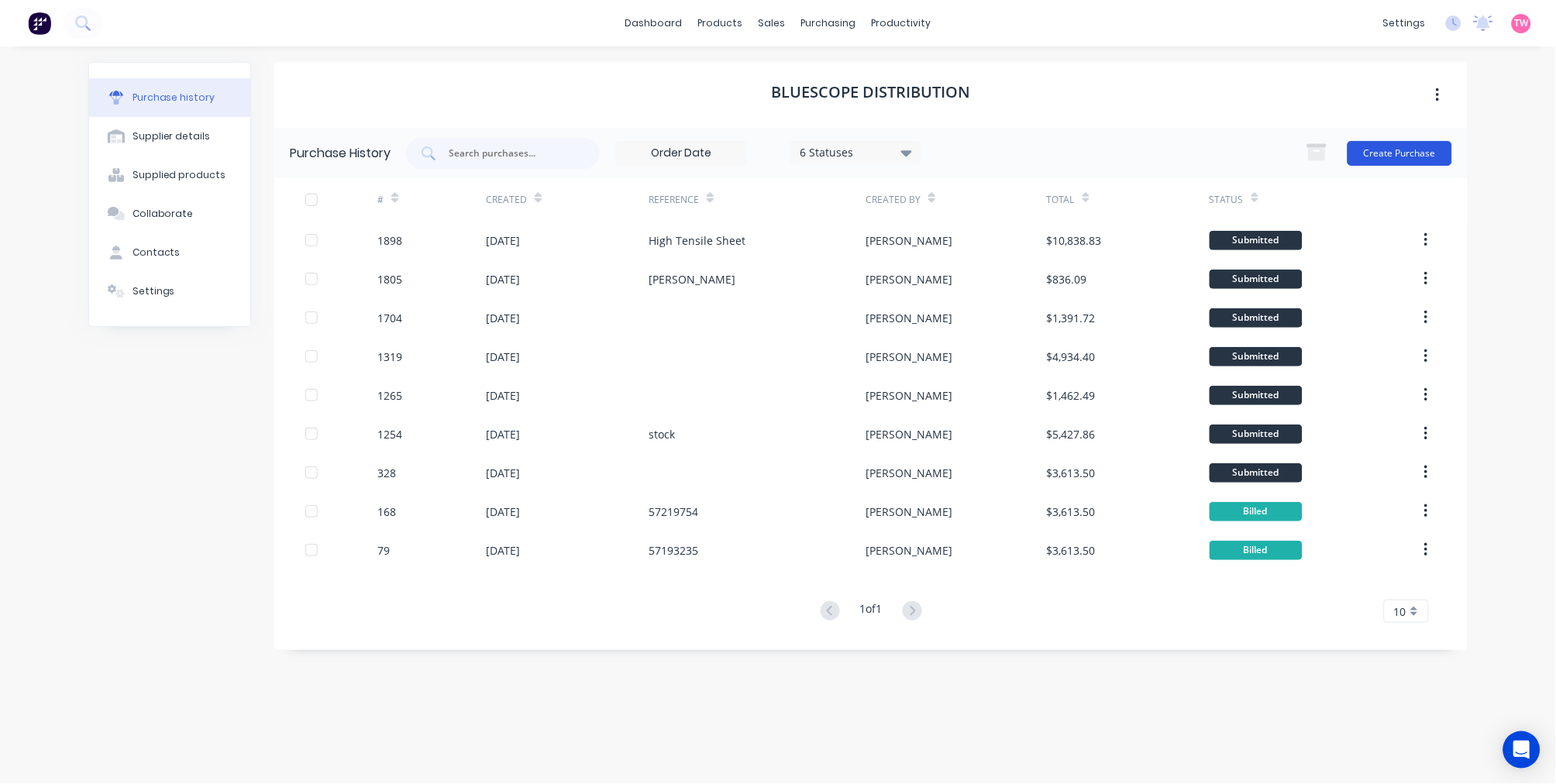
click at [1385, 153] on button "Create Purchase" at bounding box center [1399, 154] width 105 height 25
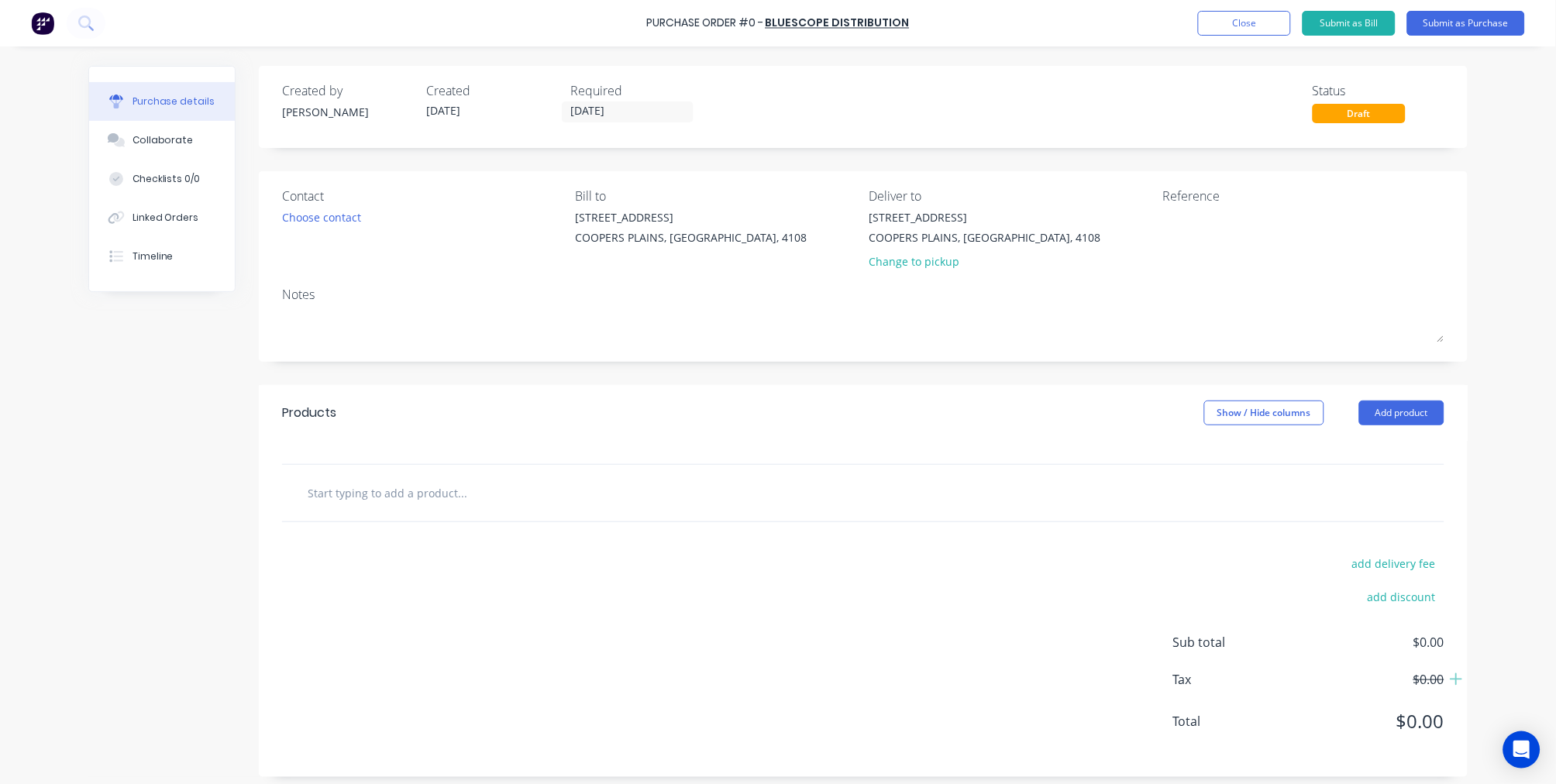
click at [459, 493] on input "text" at bounding box center [461, 493] width 310 height 31
paste input "3mm Ally Sheet Mill Finish 1500 X 3000"
click at [459, 491] on input "3mm Ally Sheet Mill Finish 1500 X 3000" at bounding box center [461, 493] width 310 height 31
click at [343, 493] on input "3mm Ally Sheet Mill Finish 1500mm X 3000mm" at bounding box center [461, 493] width 310 height 31
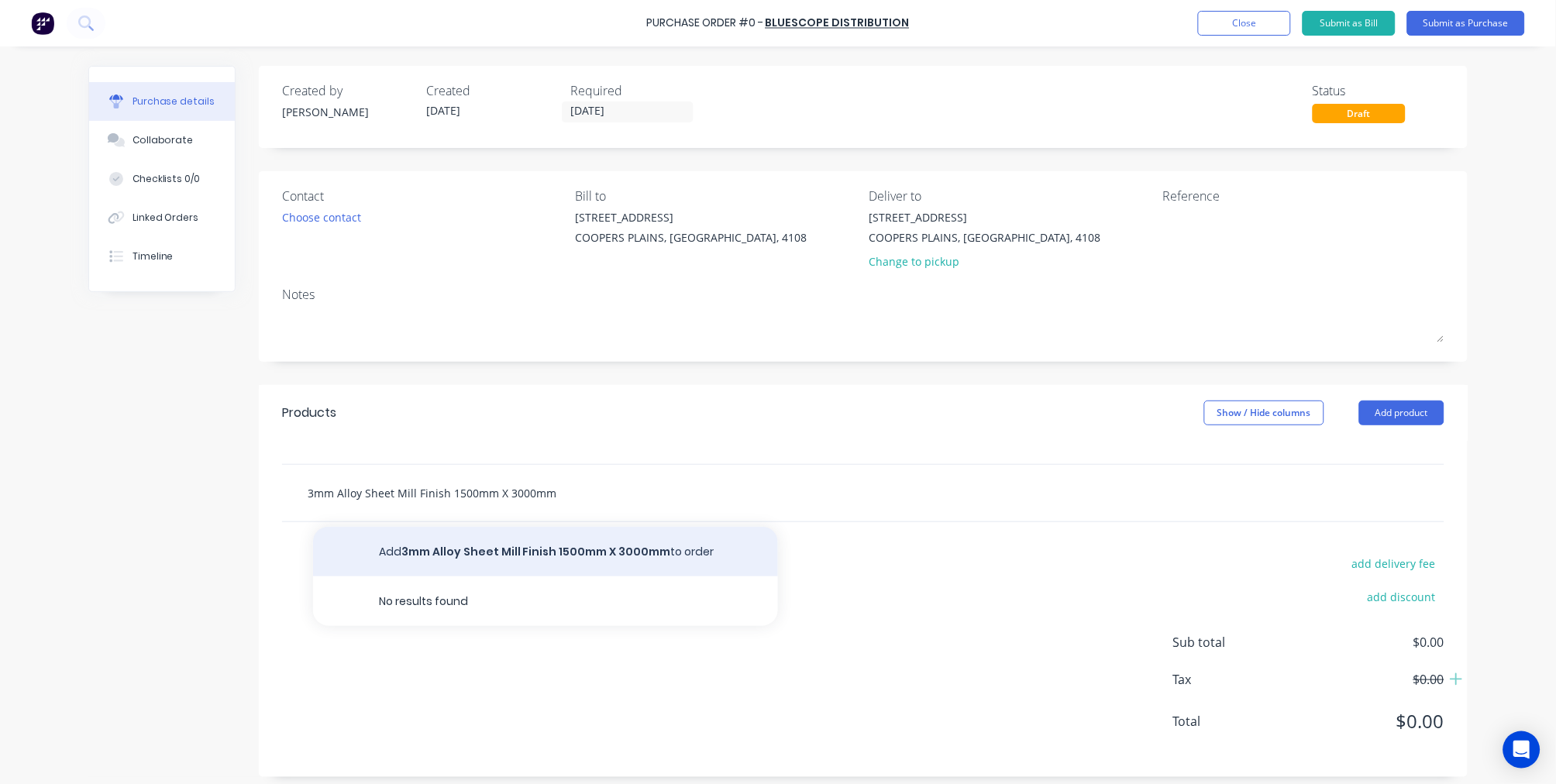
type input "3mm Alloy Sheet Mill Finish 1500mm X 3000mm"
click at [526, 547] on button "Add 3mm Alloy Sheet Mill Finish 1500mm X 3000mm to order" at bounding box center [546, 551] width 465 height 49
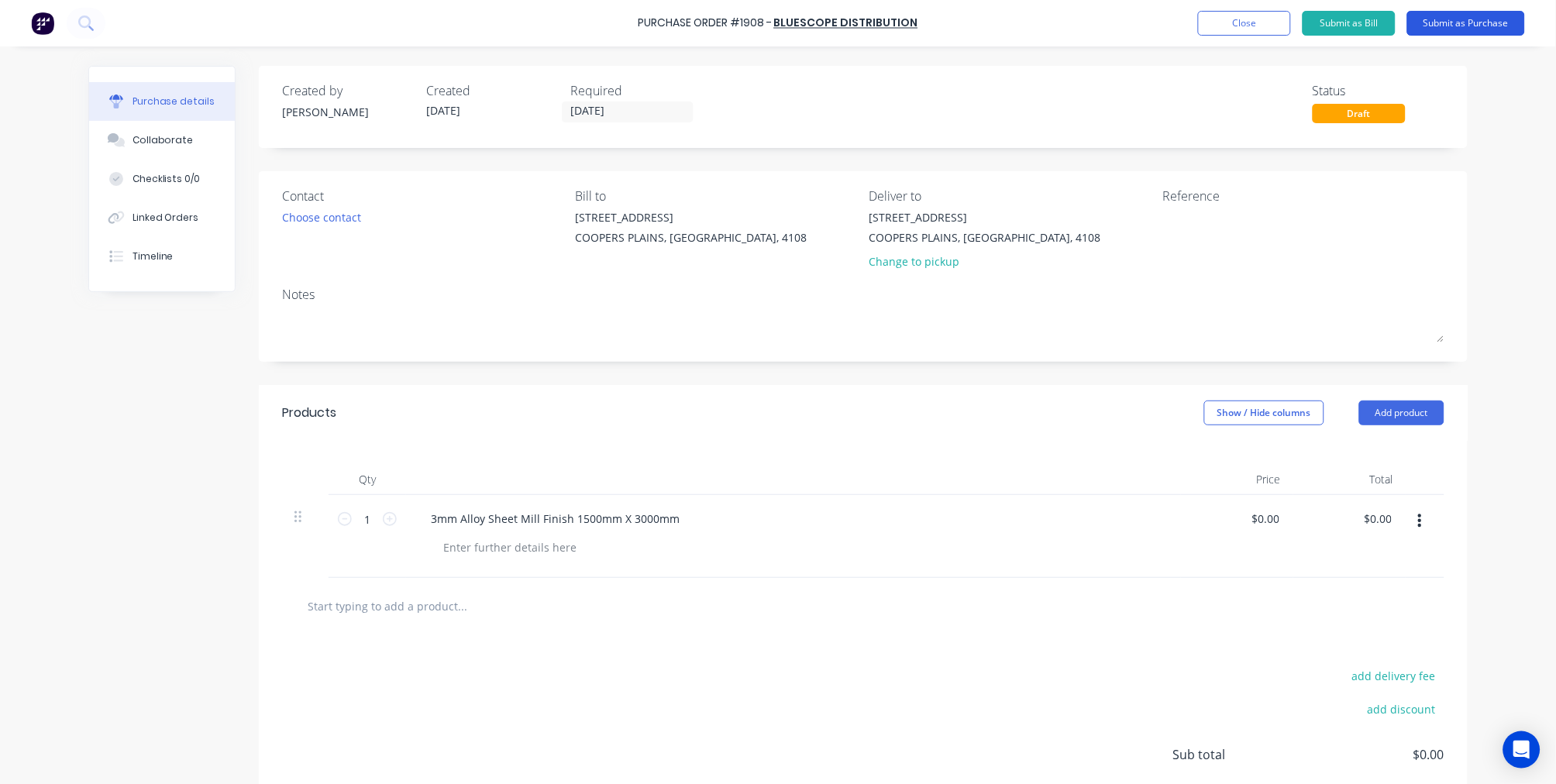
click at [1481, 22] on button "Submit as Purchase" at bounding box center [1466, 23] width 118 height 25
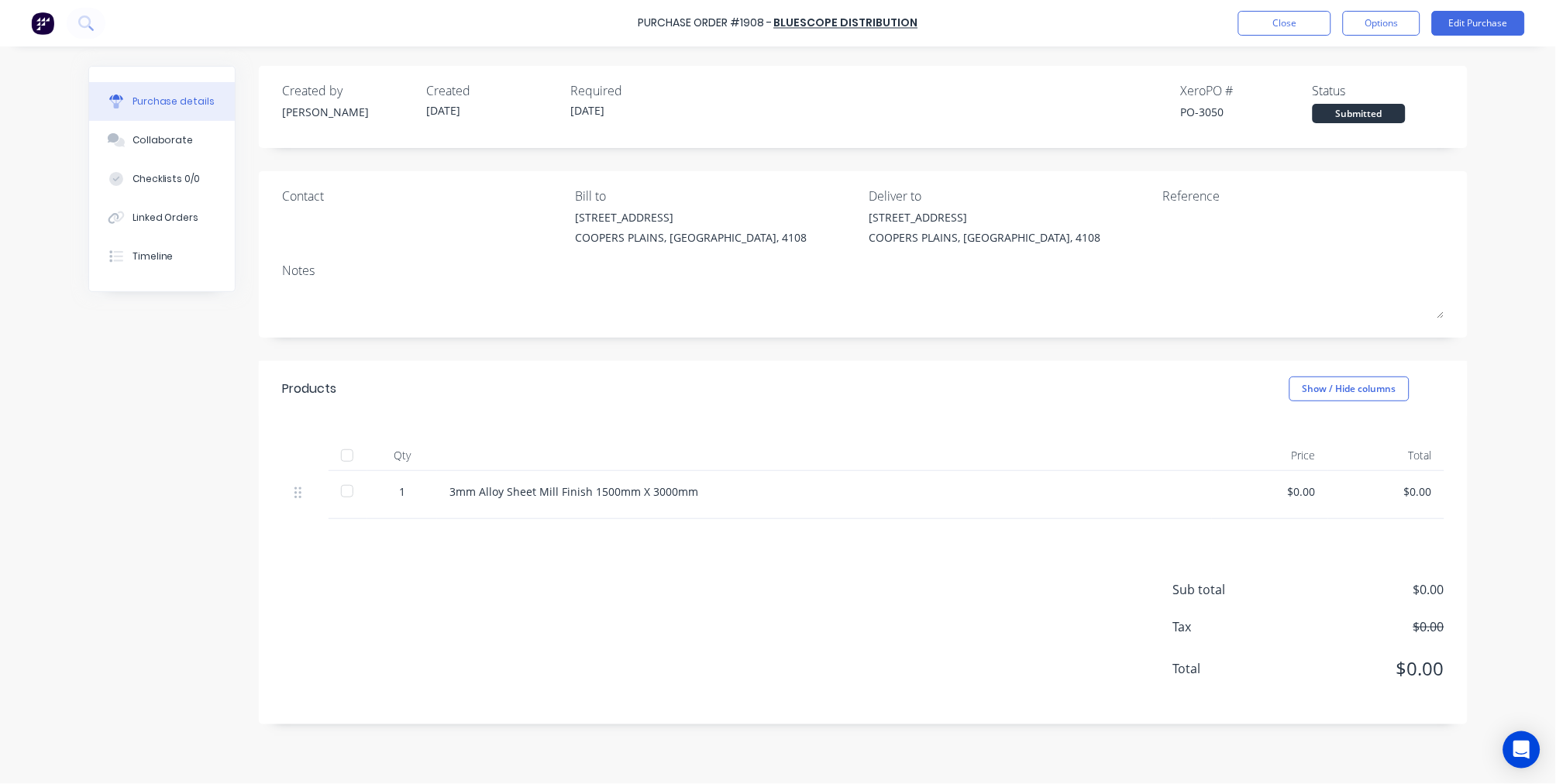
click at [310, 220] on div "Contact" at bounding box center [422, 219] width 282 height 67
click at [1399, 22] on button "Options" at bounding box center [1381, 23] width 77 height 25
click at [1478, 16] on button "Edit Purchase" at bounding box center [1478, 23] width 93 height 25
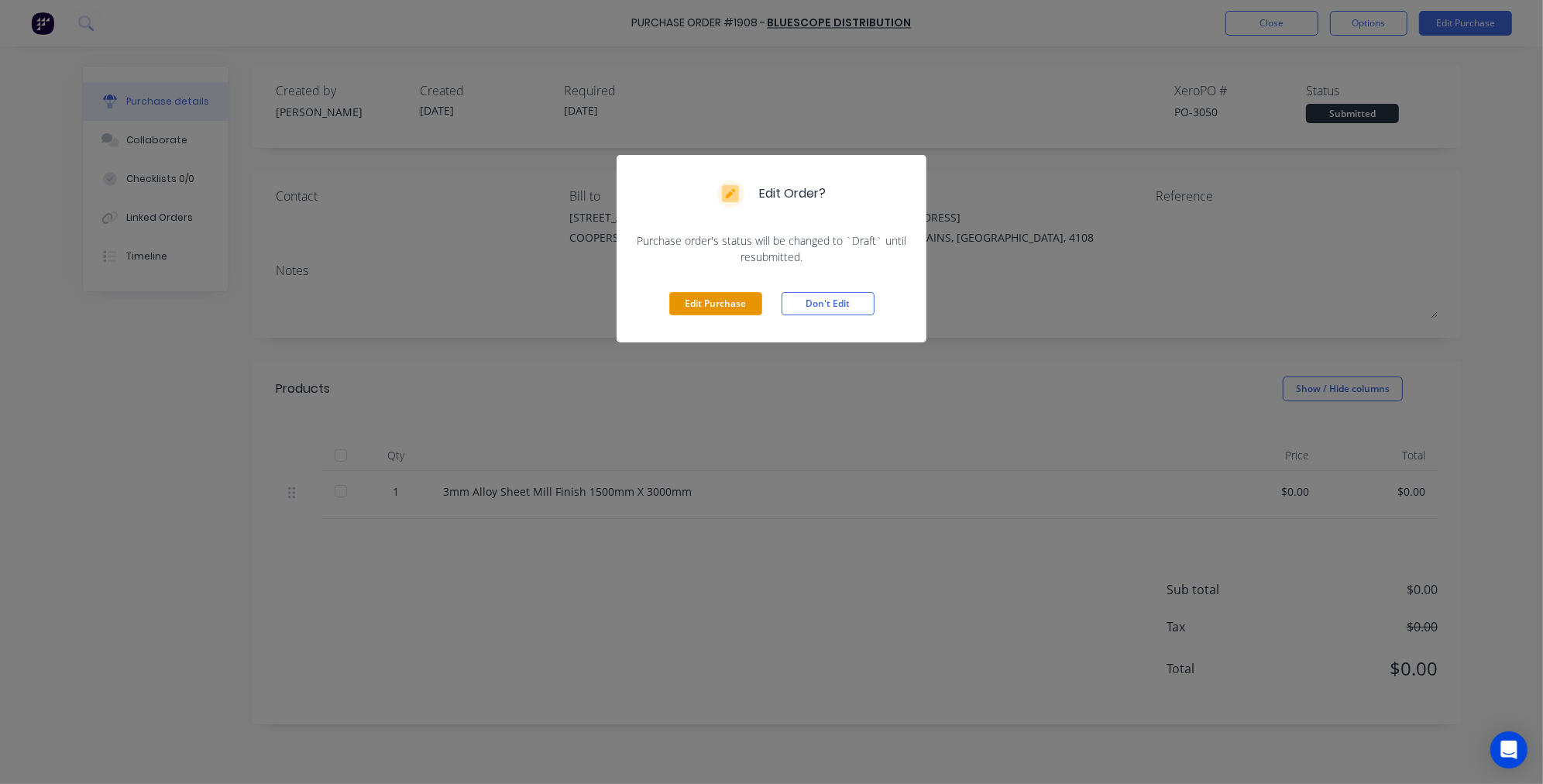
click at [715, 300] on button "Edit Purchase" at bounding box center [716, 304] width 93 height 23
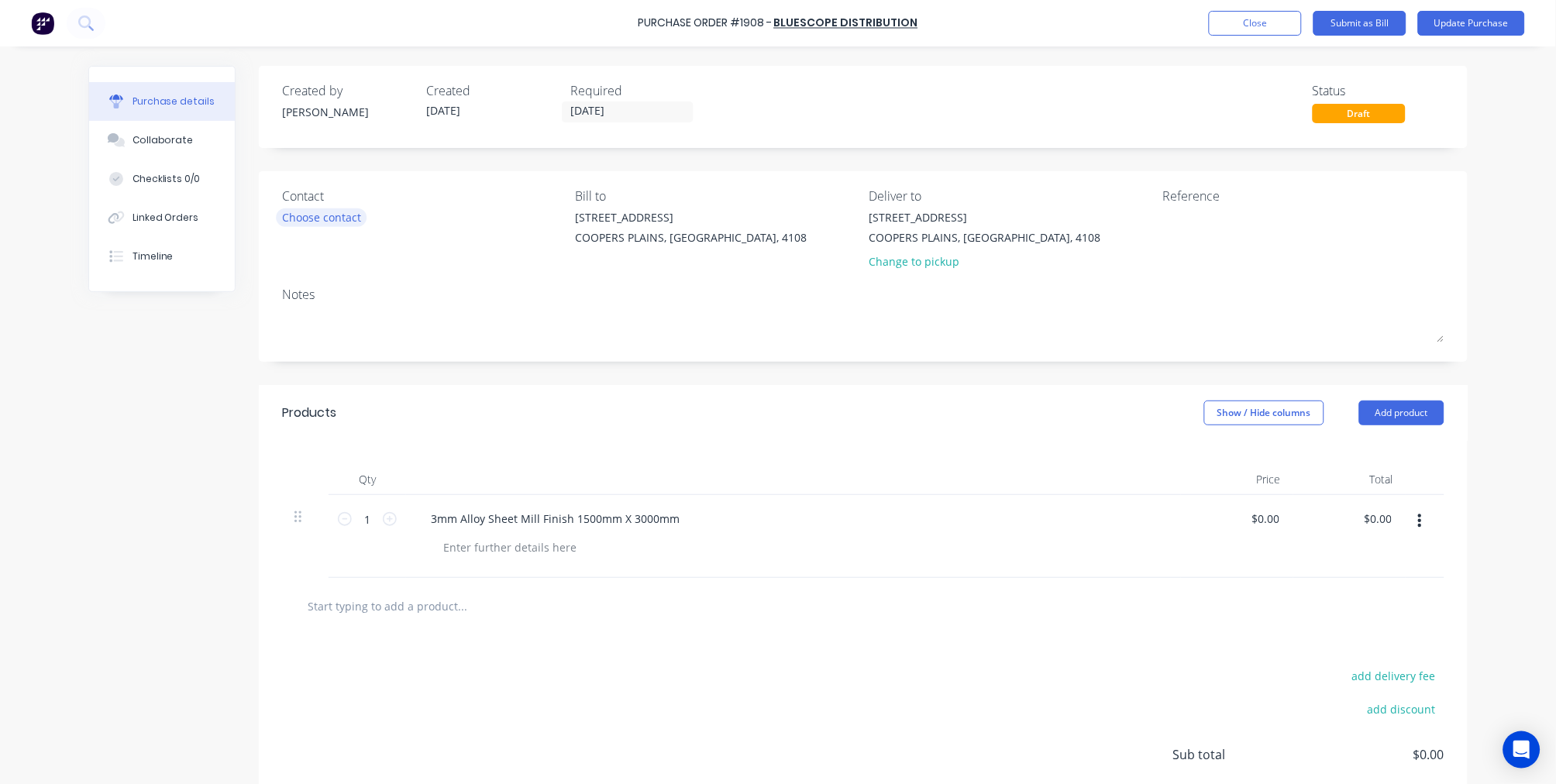
click at [312, 210] on div "Choose contact" at bounding box center [321, 217] width 79 height 16
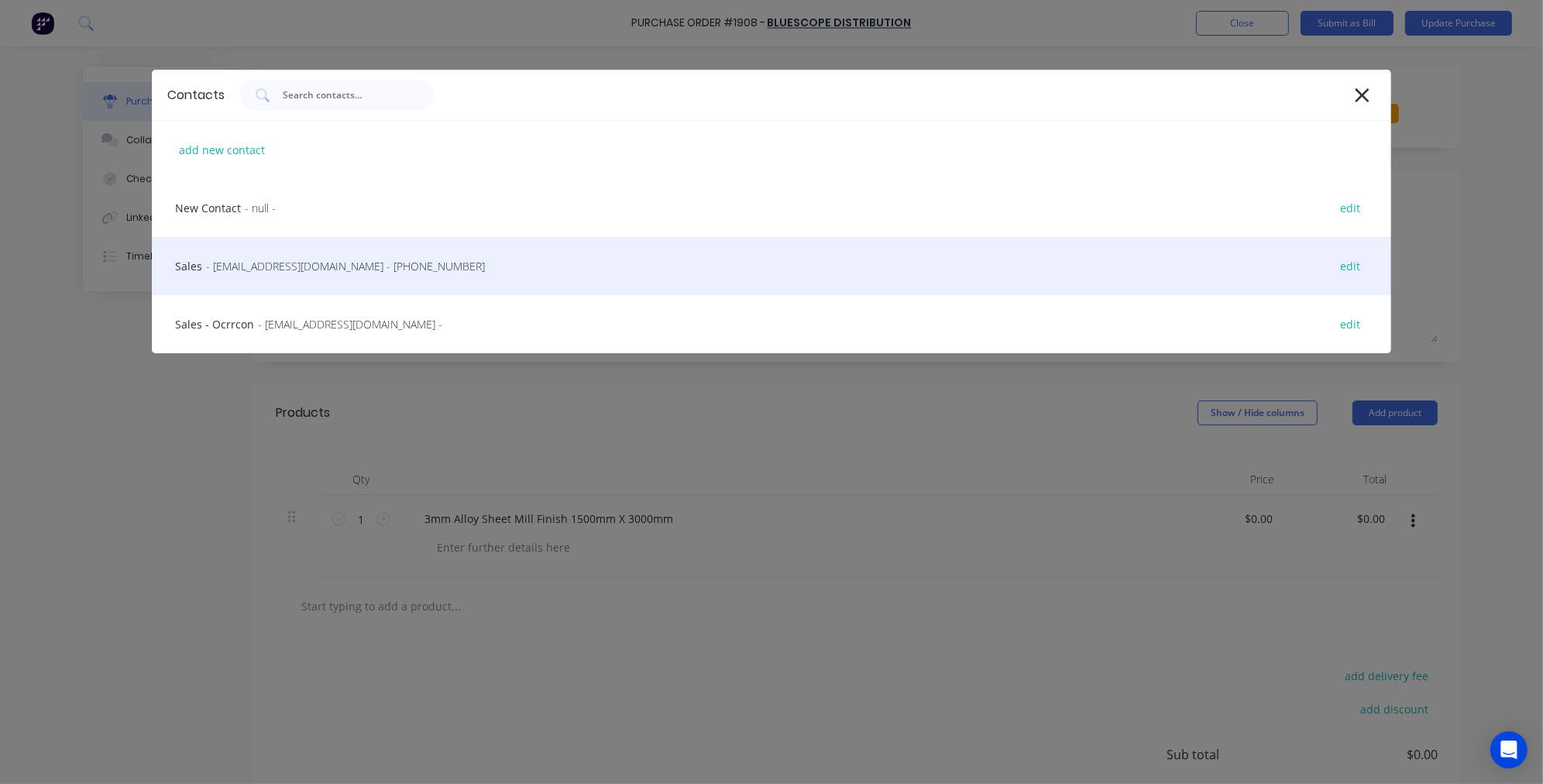
click at [226, 261] on span "- qldsales@bluescopesteel.com - (07) 3837 9654" at bounding box center [346, 265] width 279 height 16
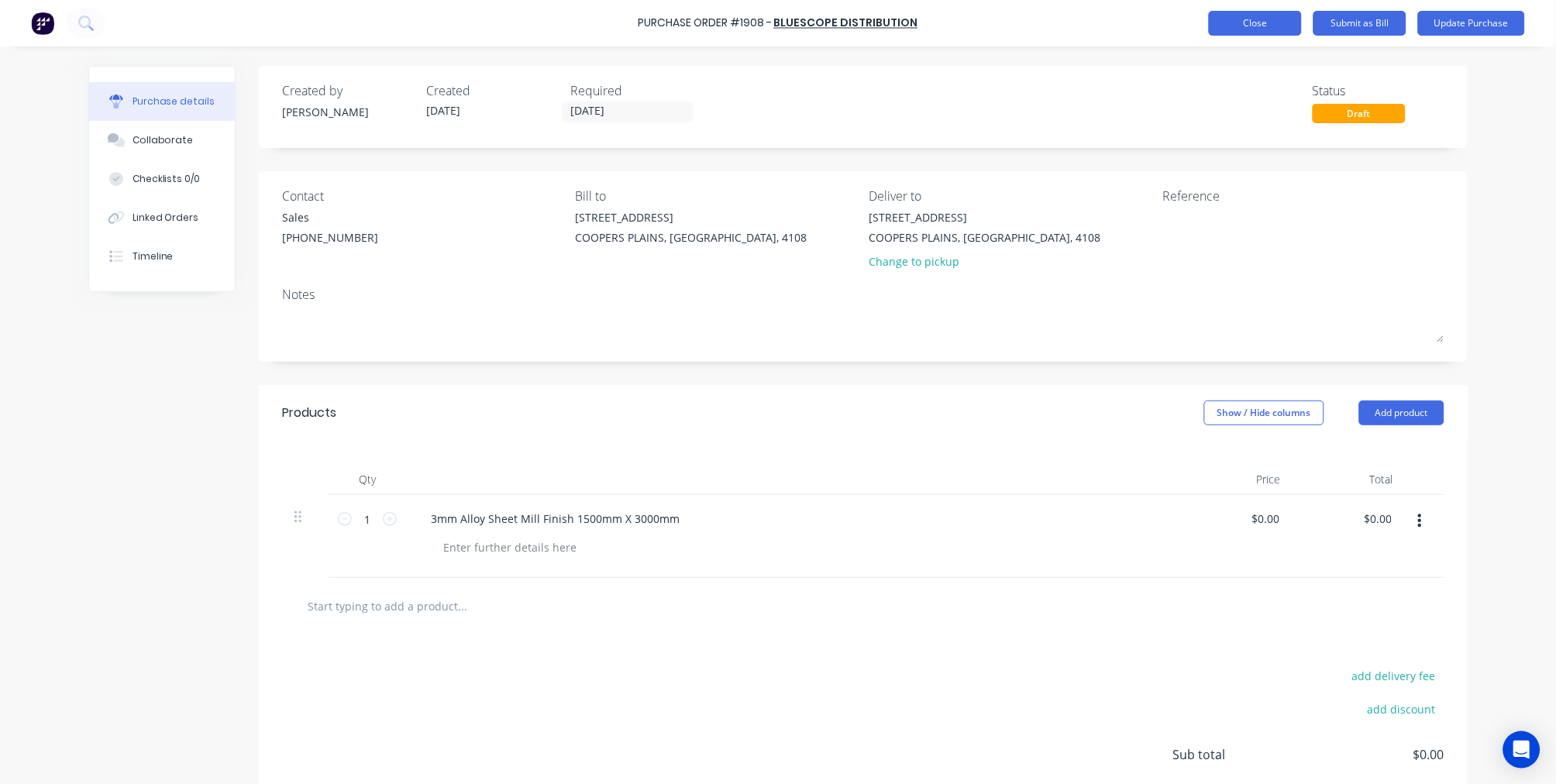
click at [1239, 23] on button "Close" at bounding box center [1254, 23] width 93 height 25
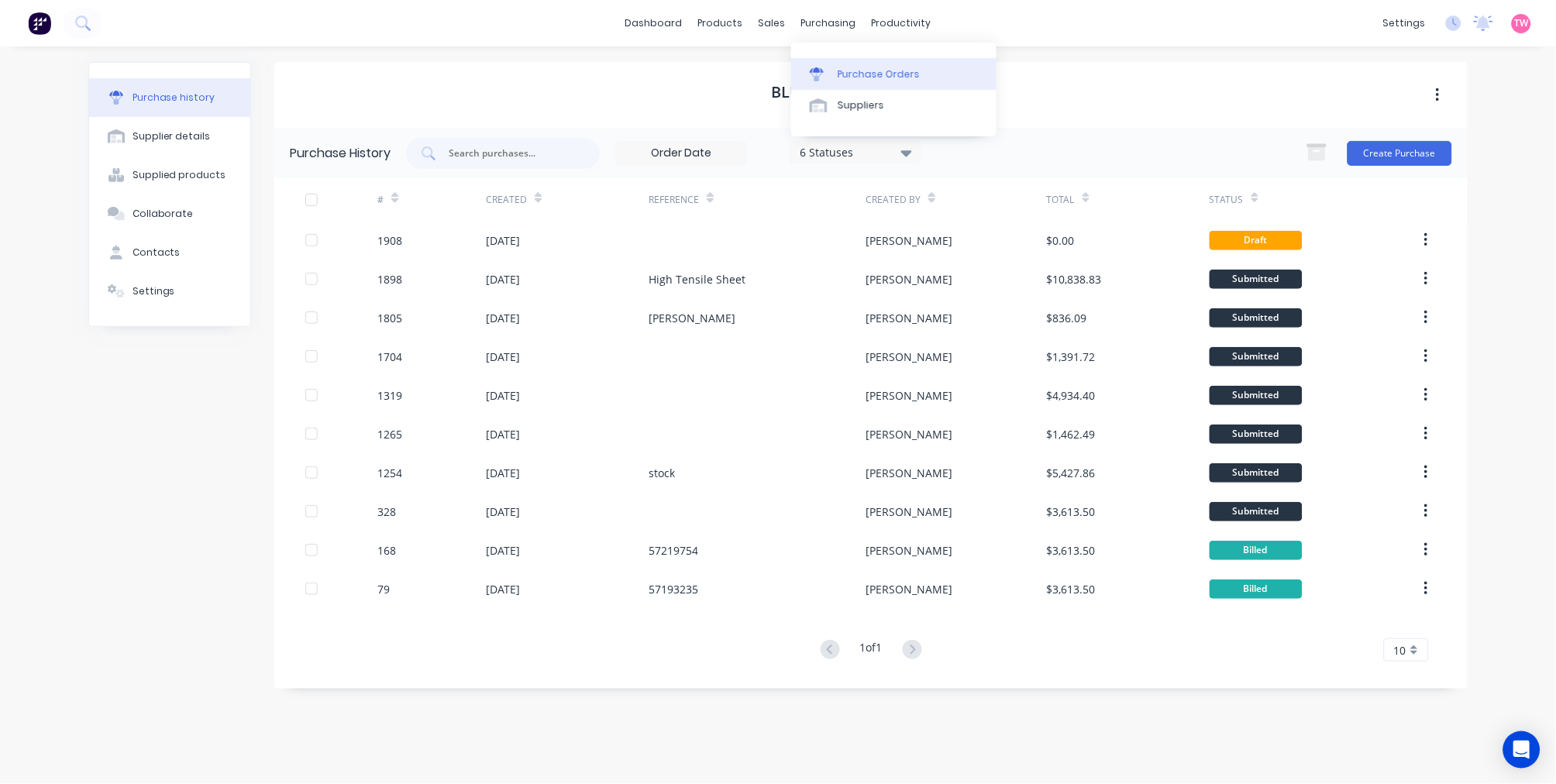
click at [862, 68] on div "Purchase Orders" at bounding box center [879, 75] width 82 height 14
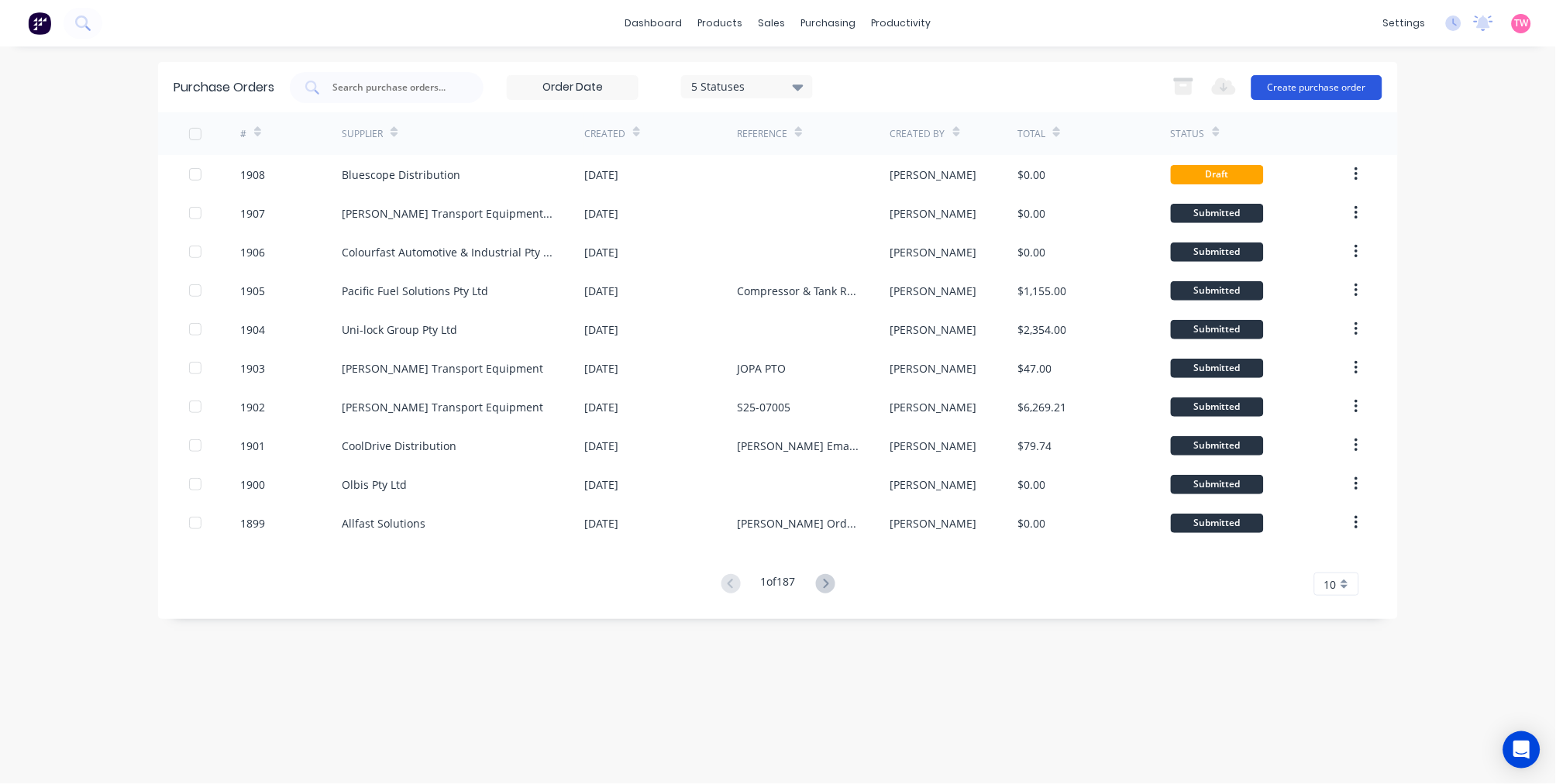
click at [1276, 85] on button "Create purchase order" at bounding box center [1317, 88] width 131 height 25
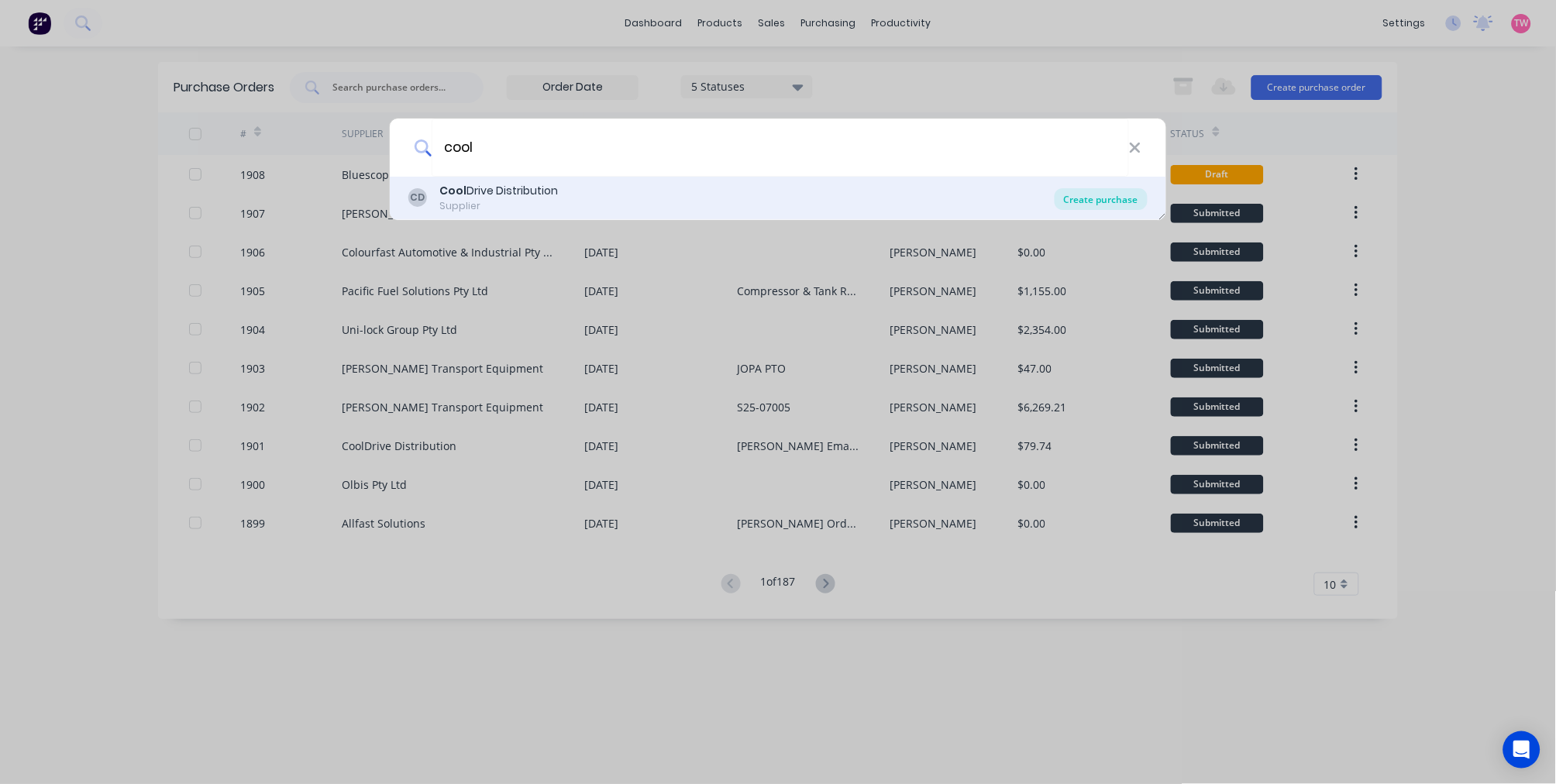
type input "cool"
click at [1113, 201] on div "Create purchase" at bounding box center [1101, 199] width 93 height 22
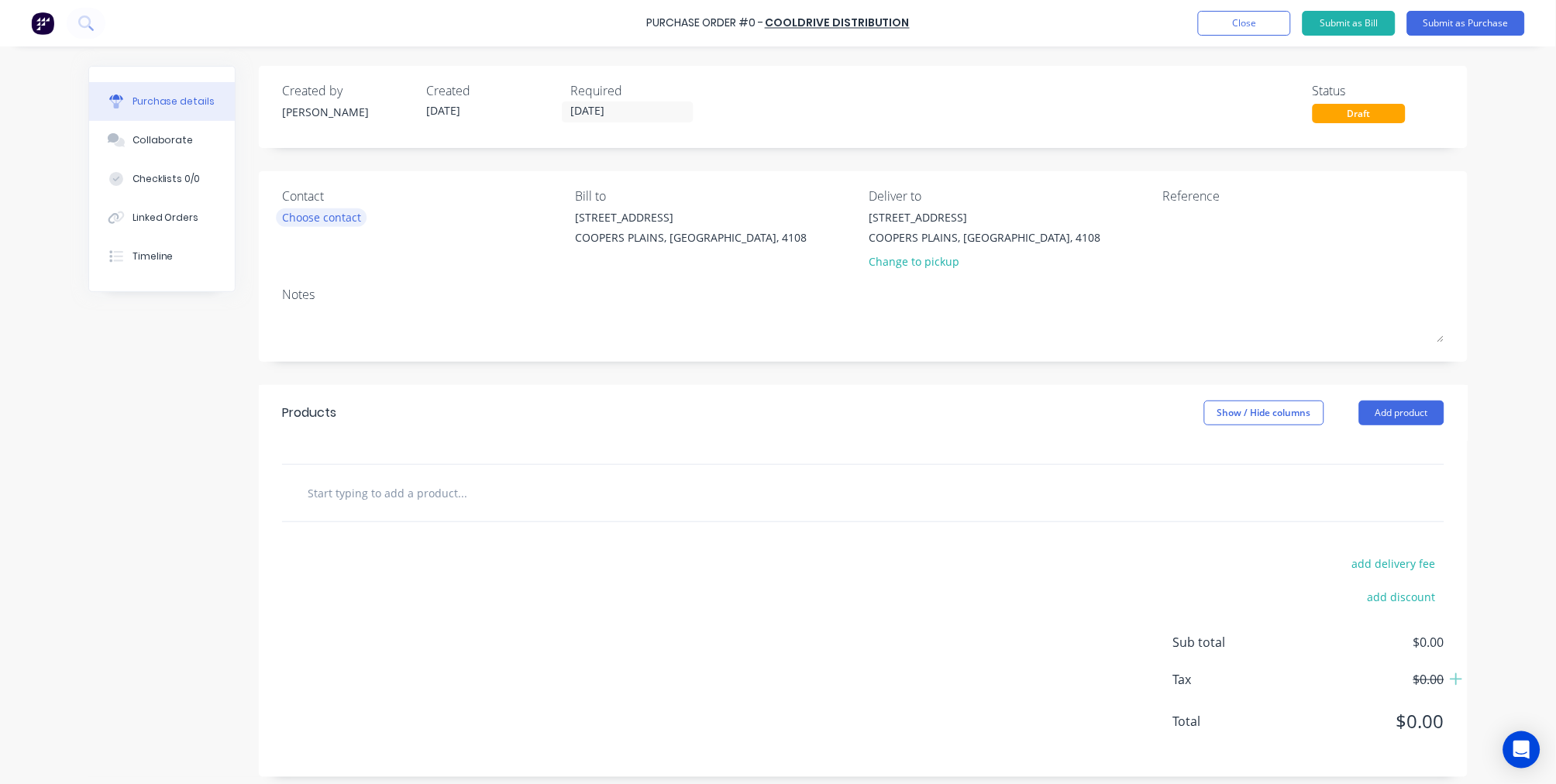
click at [331, 213] on div "Choose contact" at bounding box center [321, 217] width 79 height 16
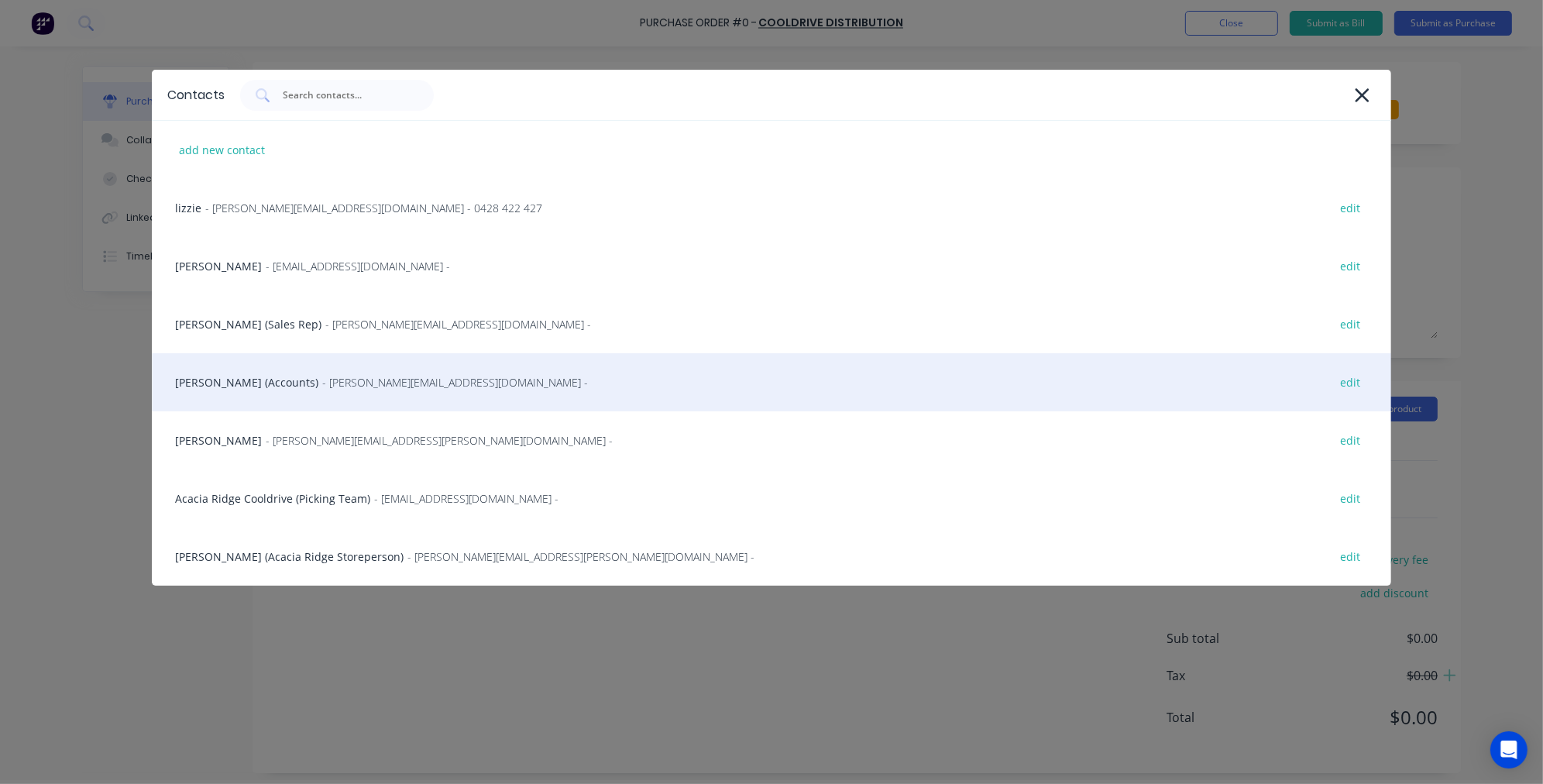
scroll to position [77, 0]
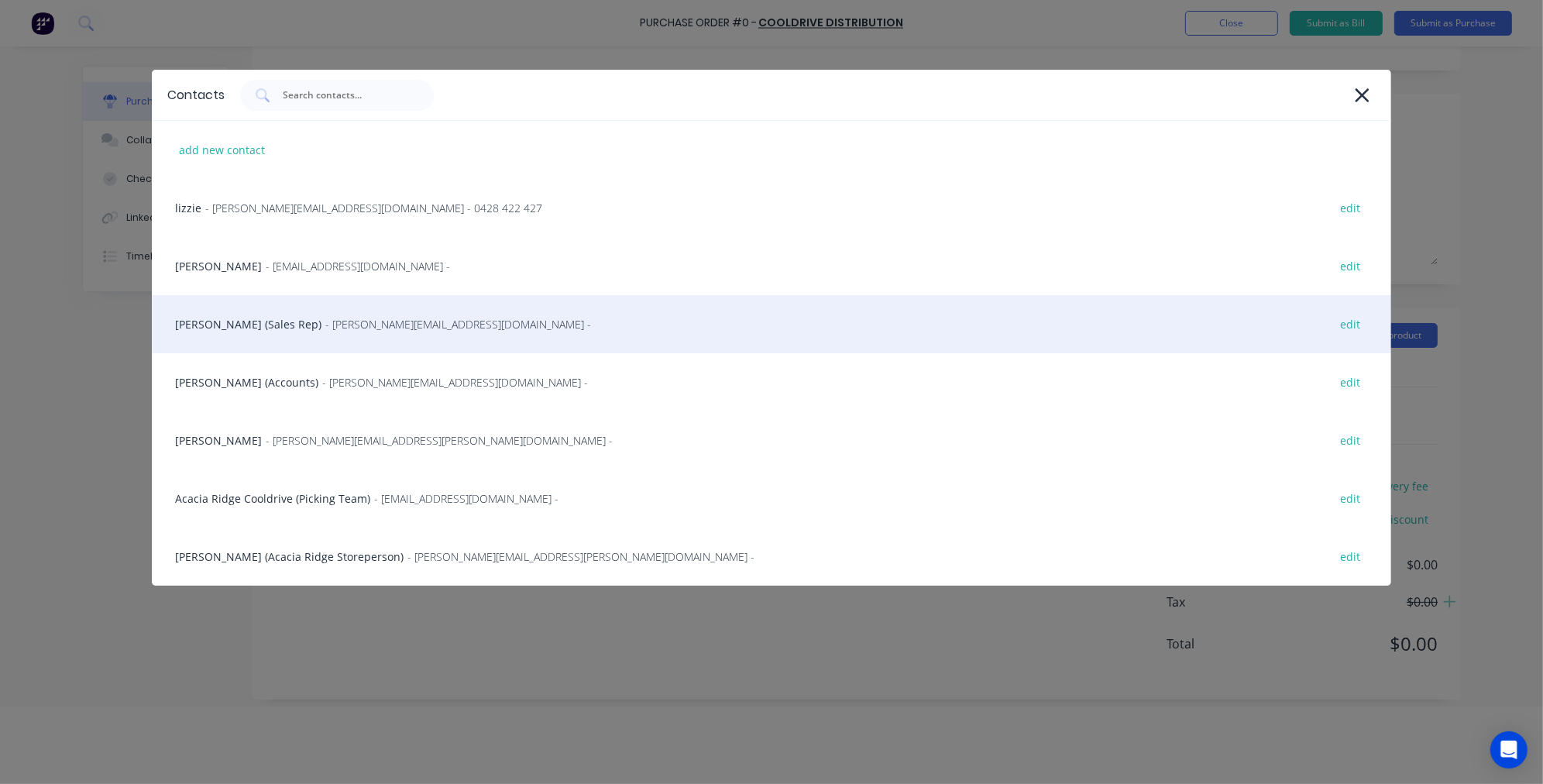
click at [223, 321] on div "David Victorsen (Sales Rep) - david.victorsen@cooldrive.com.au - edit" at bounding box center [771, 323] width 1239 height 58
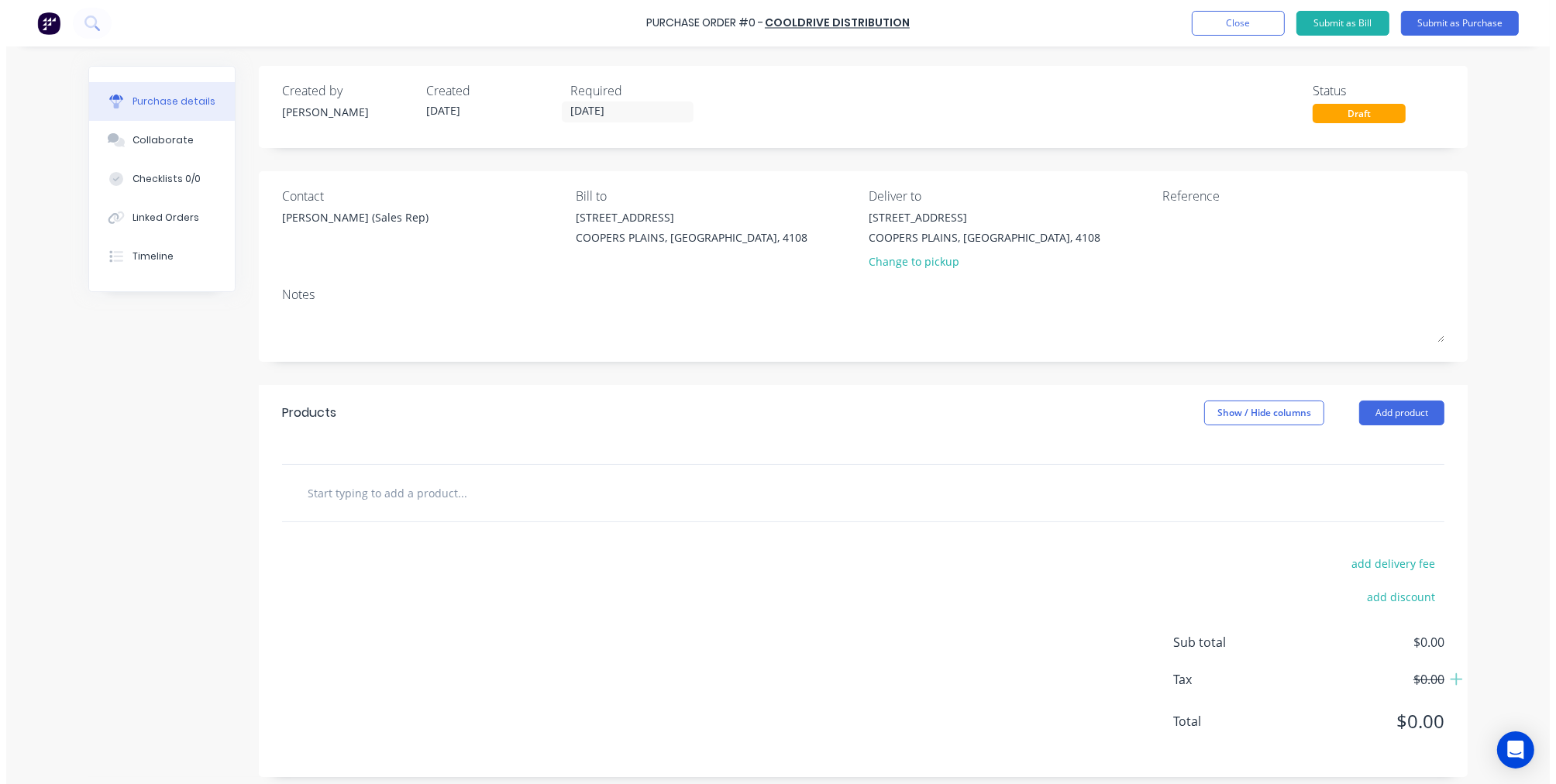
scroll to position [0, 0]
click at [466, 490] on input "text" at bounding box center [461, 493] width 310 height 31
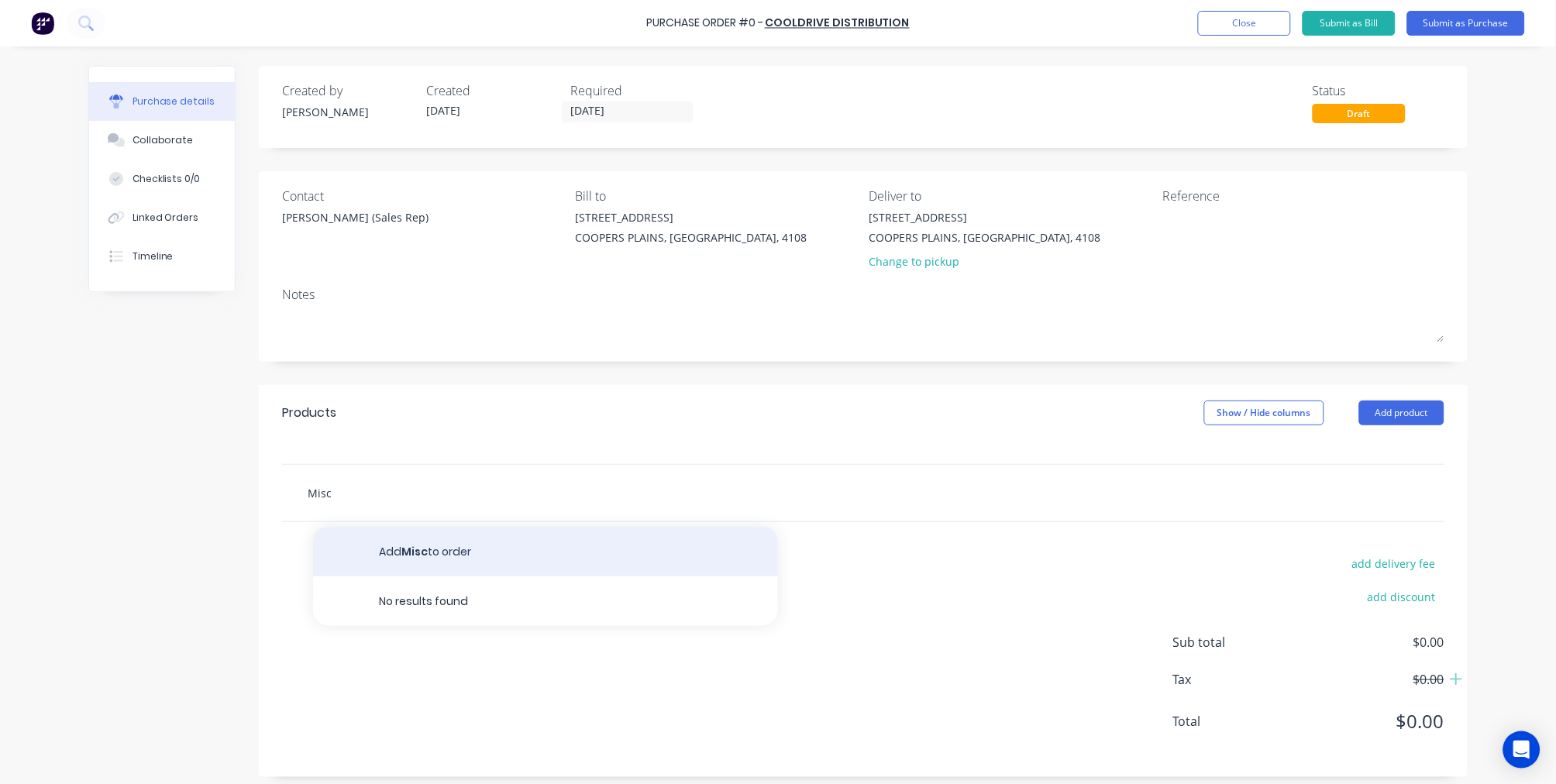
type input "Misc"
click at [461, 554] on button "Add Misc to order" at bounding box center [546, 551] width 465 height 49
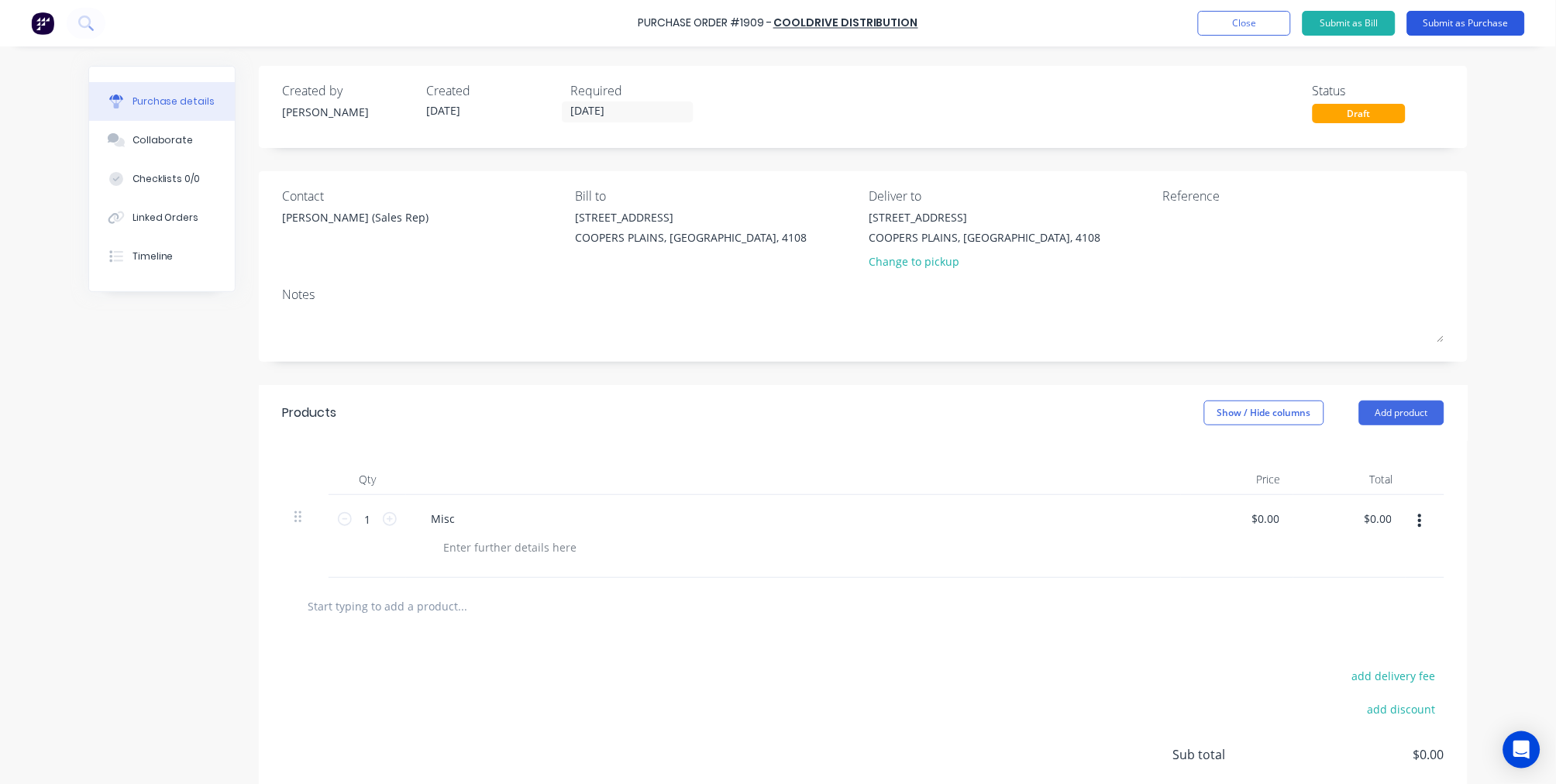
click at [1446, 26] on button "Submit as Purchase" at bounding box center [1466, 23] width 118 height 25
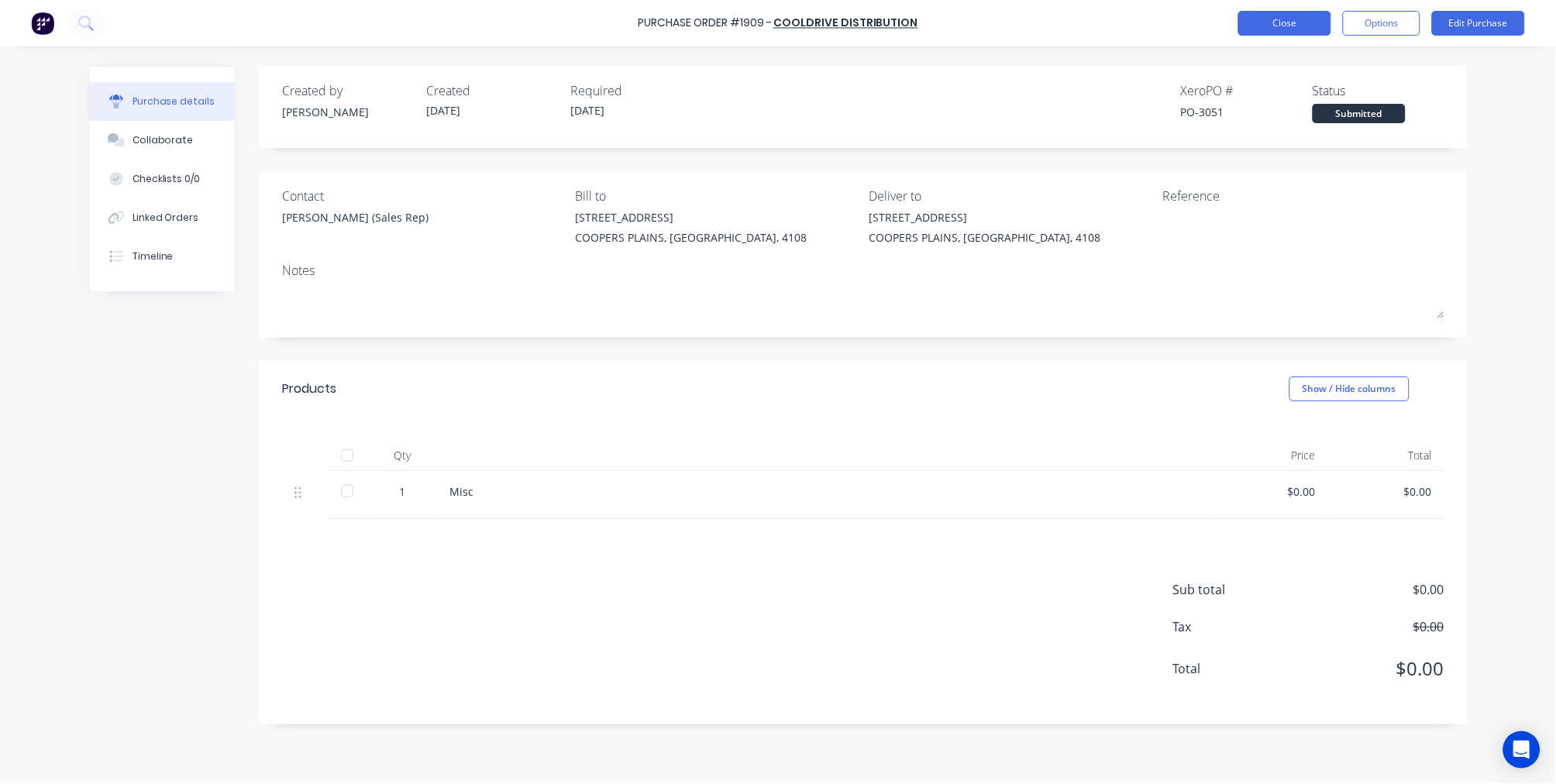
click at [1289, 19] on button "Close" at bounding box center [1284, 23] width 93 height 25
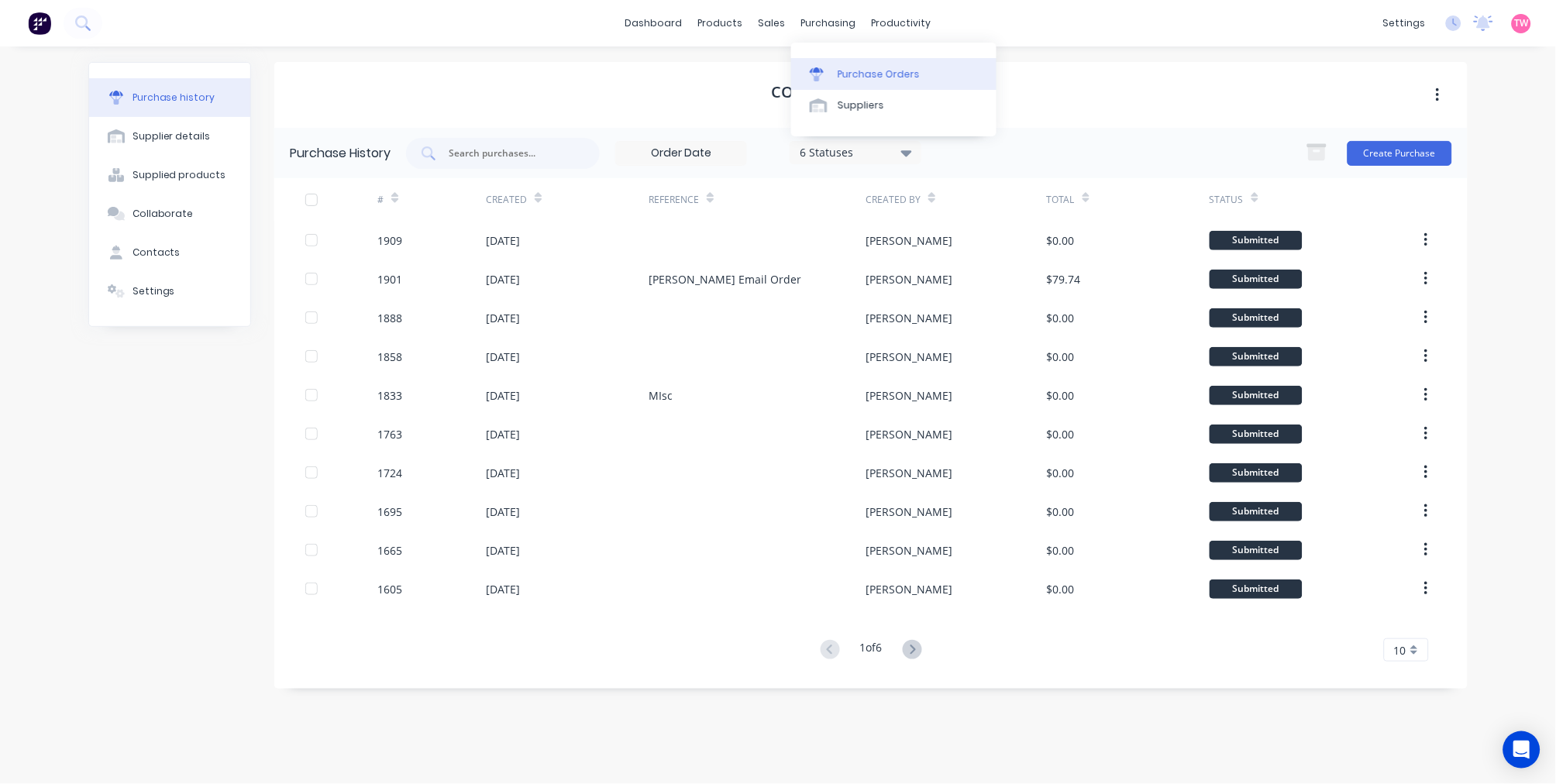
click at [864, 69] on div "Purchase Orders" at bounding box center [879, 75] width 82 height 14
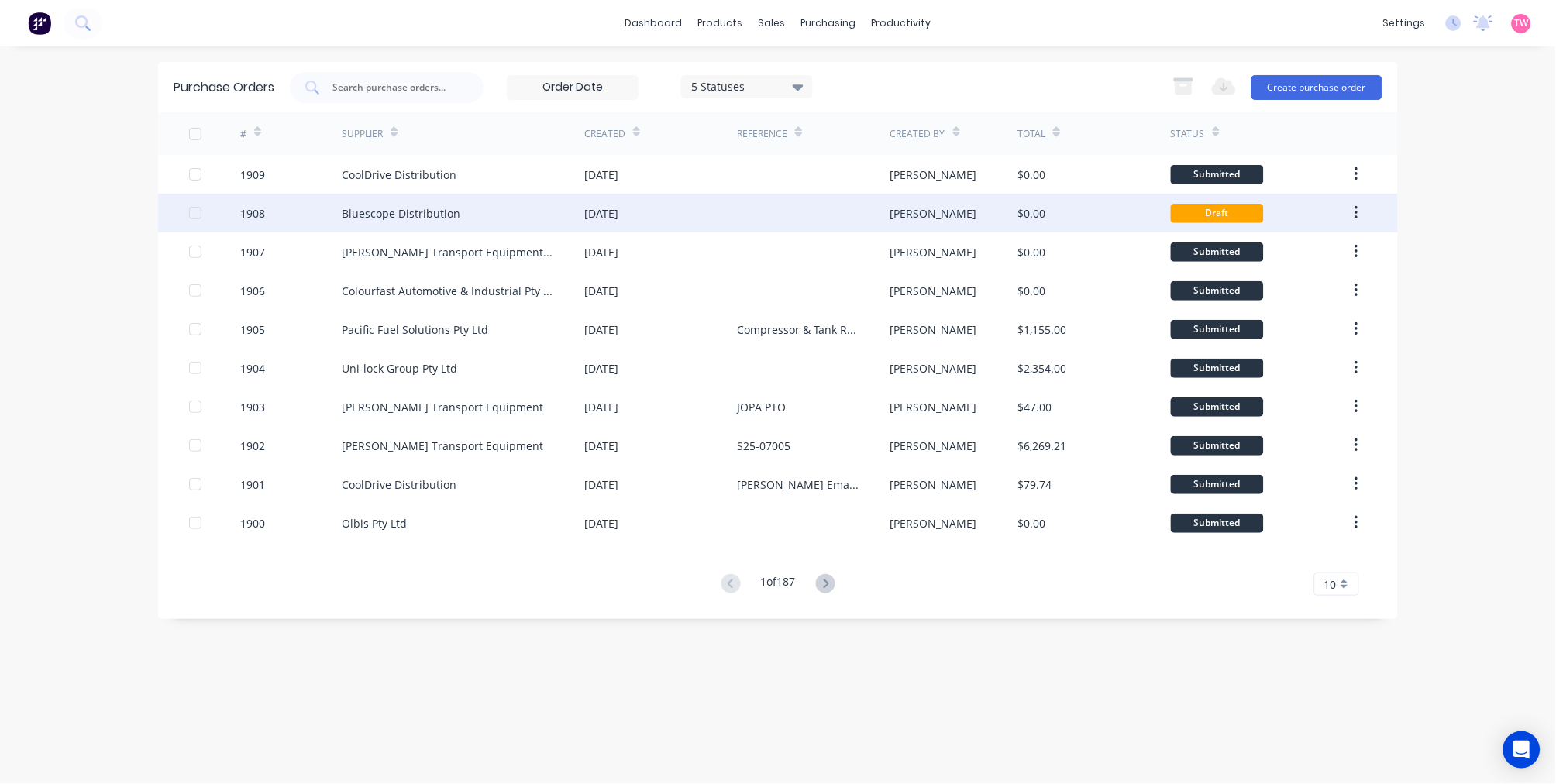
click at [454, 218] on div "Bluescope Distribution" at bounding box center [401, 213] width 119 height 16
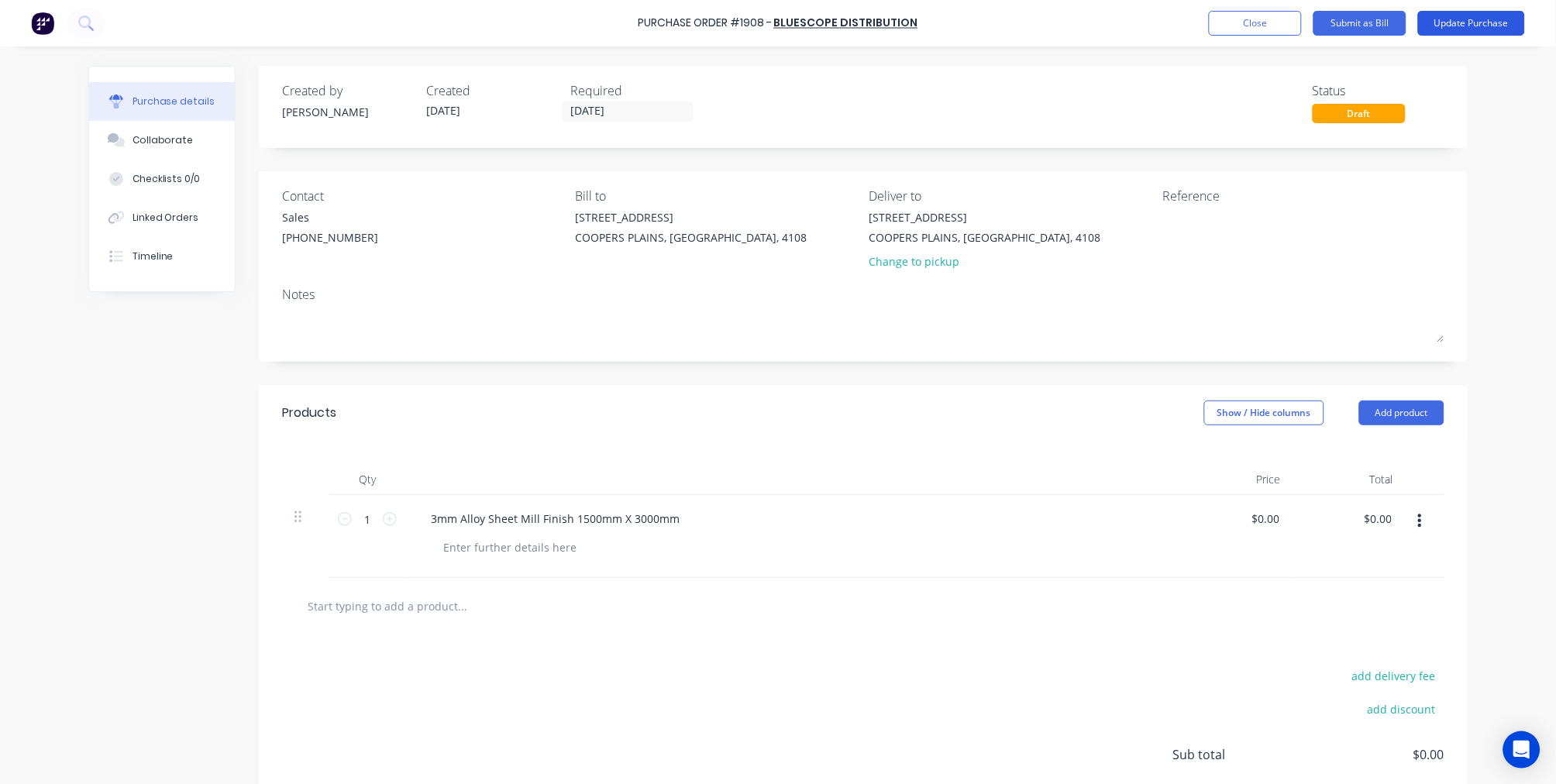
click at [1481, 22] on button "Update Purchase" at bounding box center [1471, 23] width 107 height 25
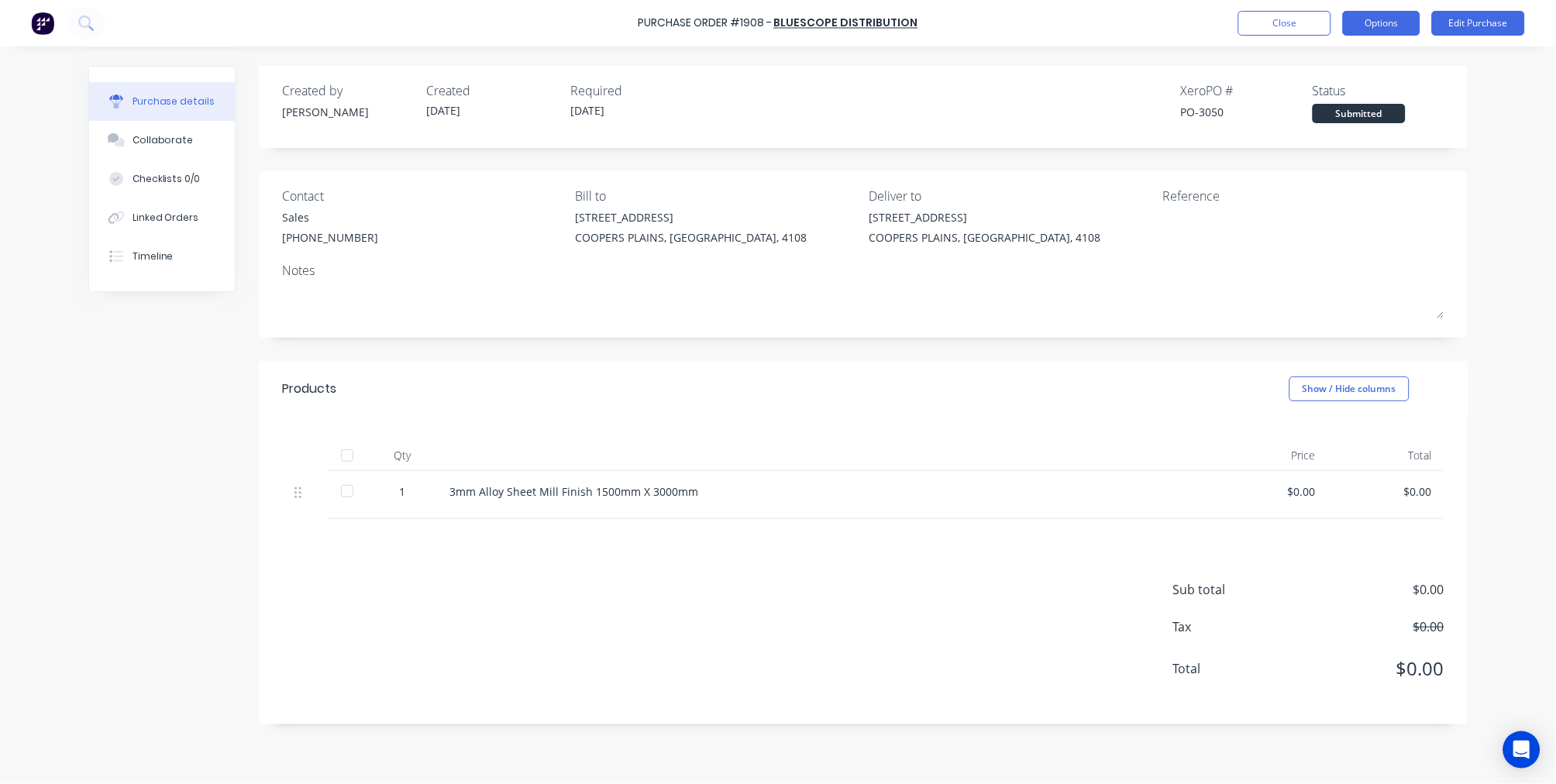
click at [1388, 16] on button "Options" at bounding box center [1381, 23] width 77 height 25
click at [1357, 56] on div "Print / Email" at bounding box center [1347, 63] width 120 height 23
click at [1346, 90] on div "With pricing" at bounding box center [1347, 95] width 120 height 23
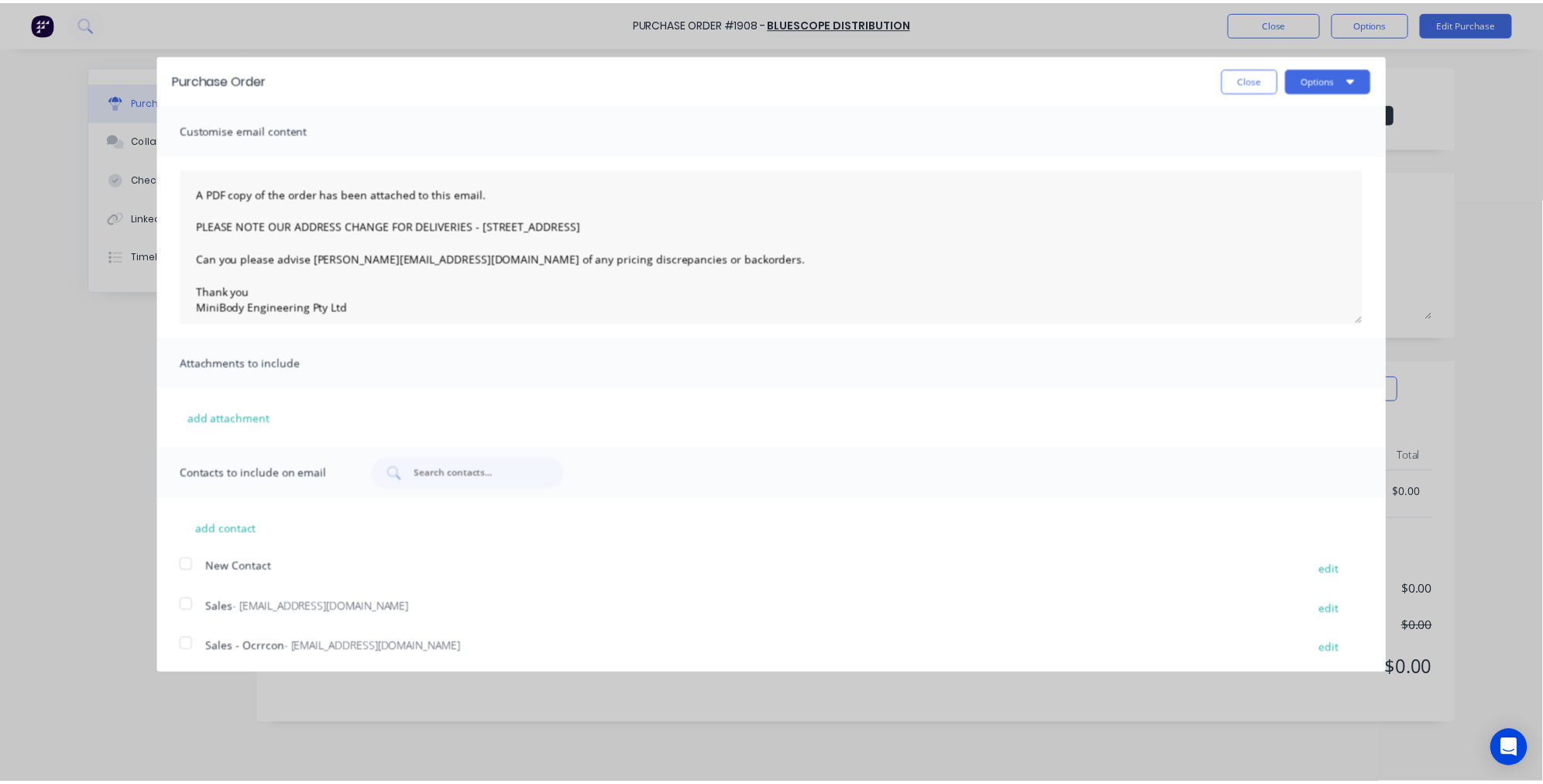
scroll to position [3, 0]
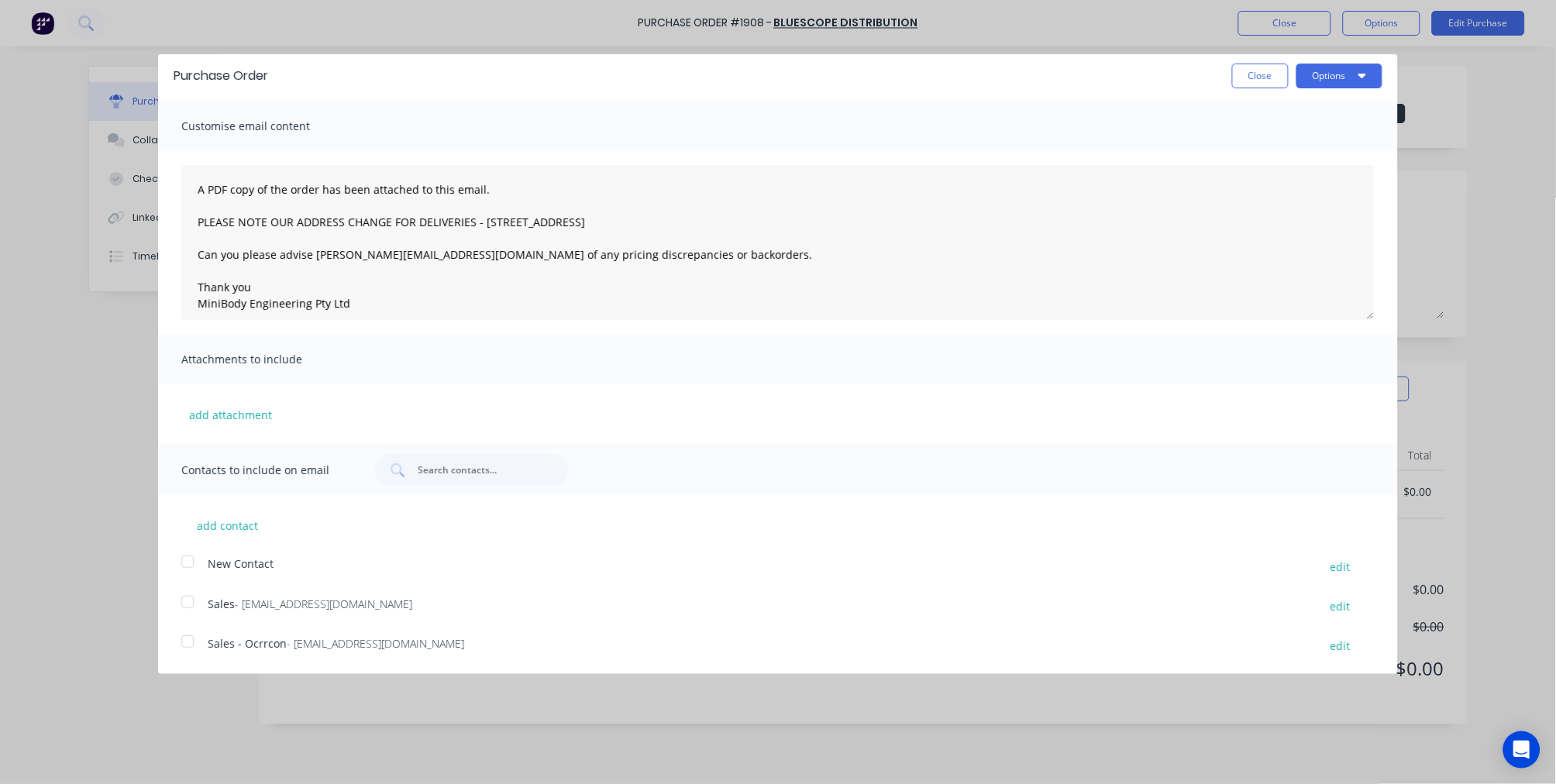
click at [184, 598] on div at bounding box center [187, 602] width 31 height 31
click at [1344, 69] on button "Options" at bounding box center [1338, 75] width 86 height 25
click at [1266, 142] on div "Email" at bounding box center [1309, 146] width 120 height 23
type textarea "A PDF copy of the order has been attached to this email. PLEASE NOTE OUR ADDRES…"
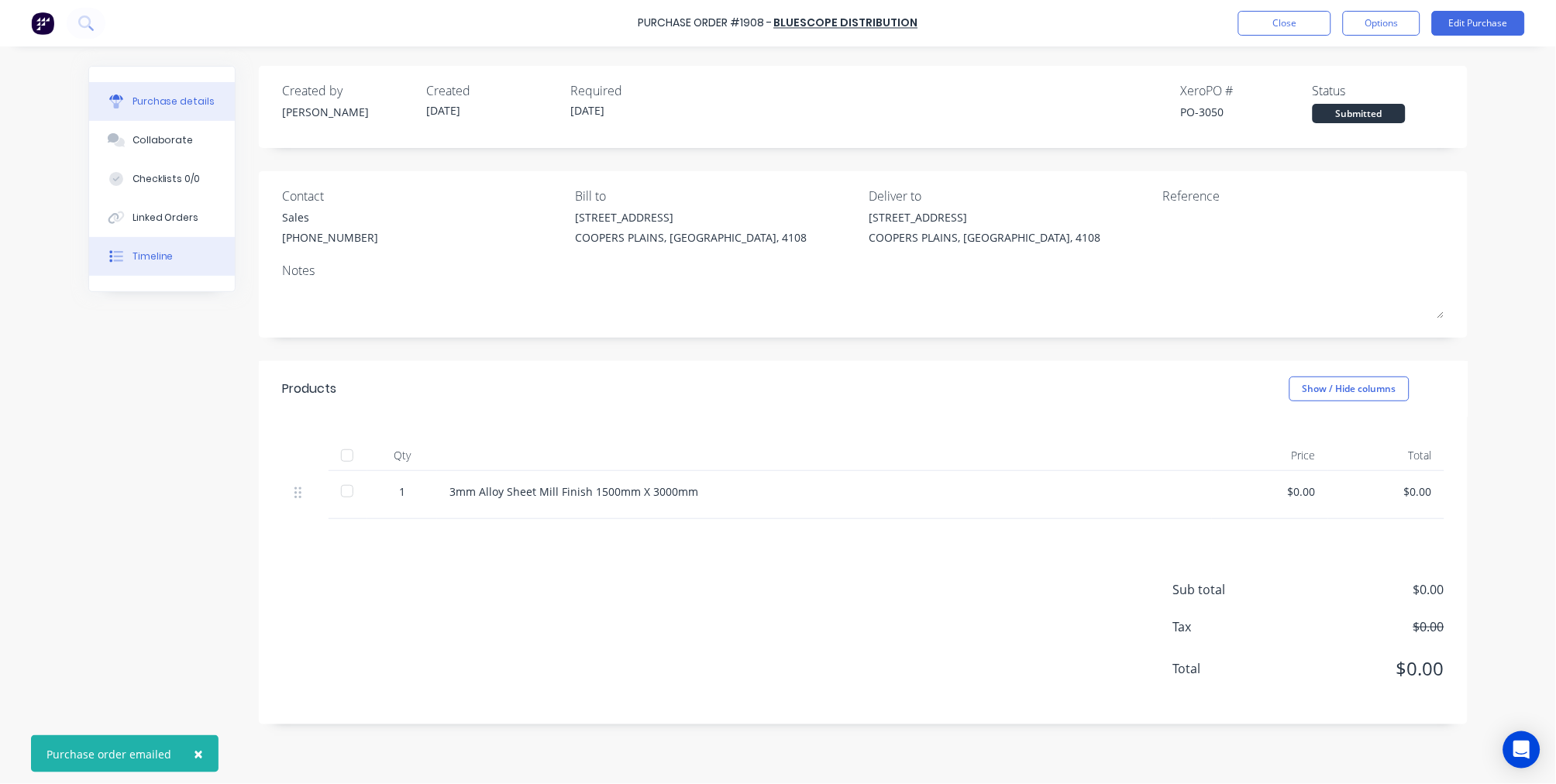
click at [159, 252] on div "Timeline" at bounding box center [153, 257] width 41 height 14
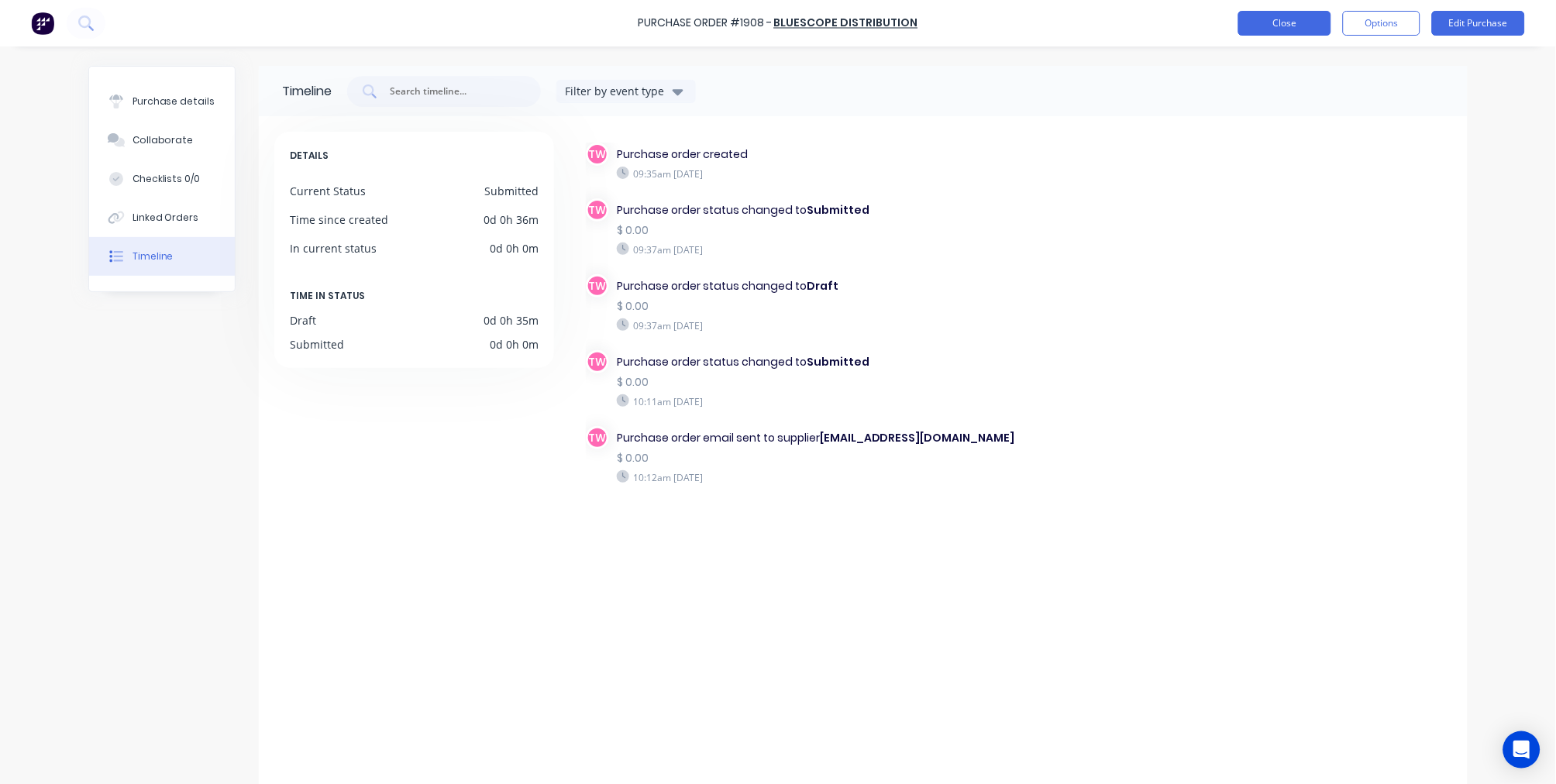
click at [1297, 27] on button "Close" at bounding box center [1284, 23] width 93 height 25
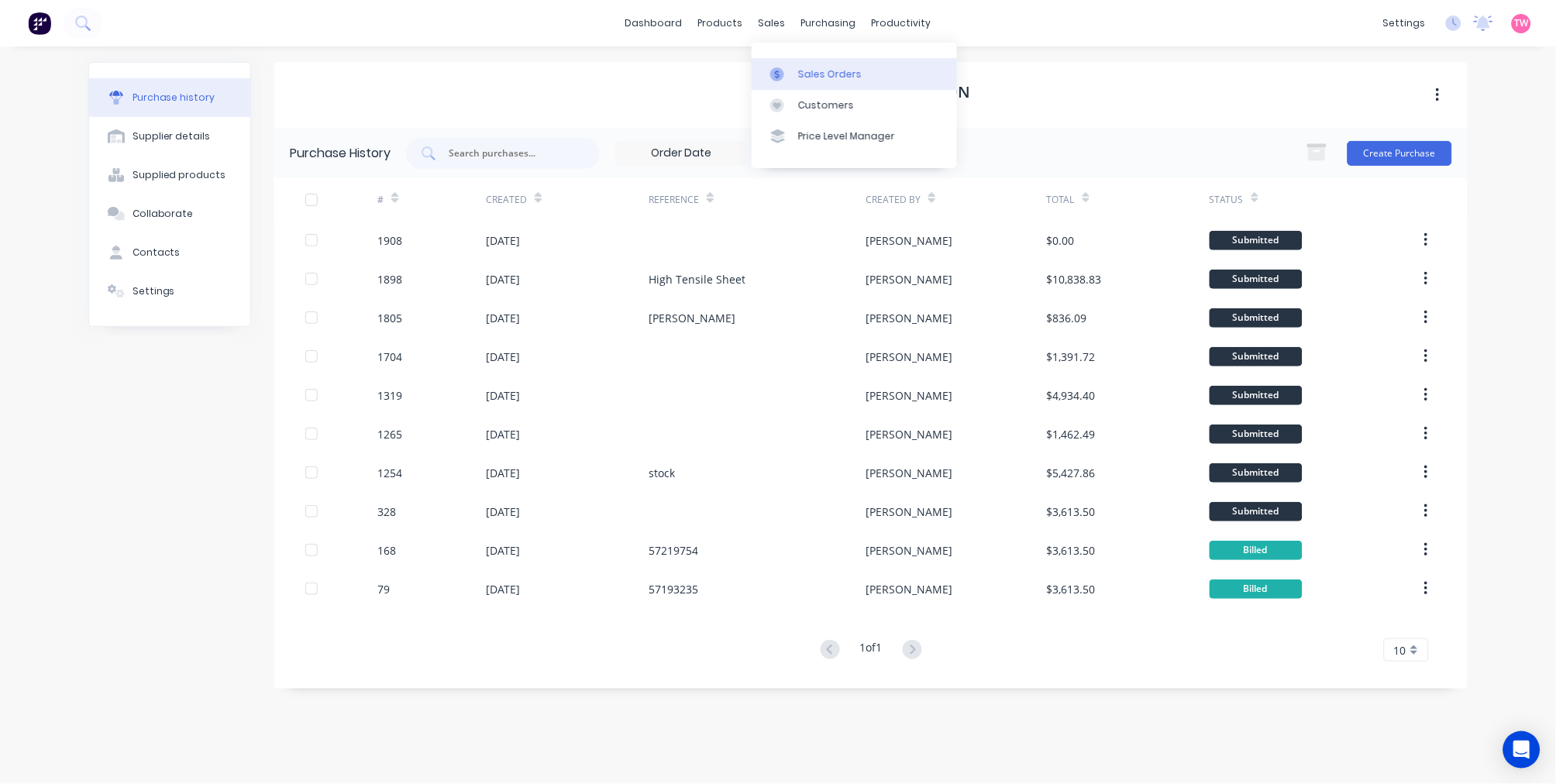
click at [809, 74] on div "Sales Orders" at bounding box center [829, 75] width 63 height 14
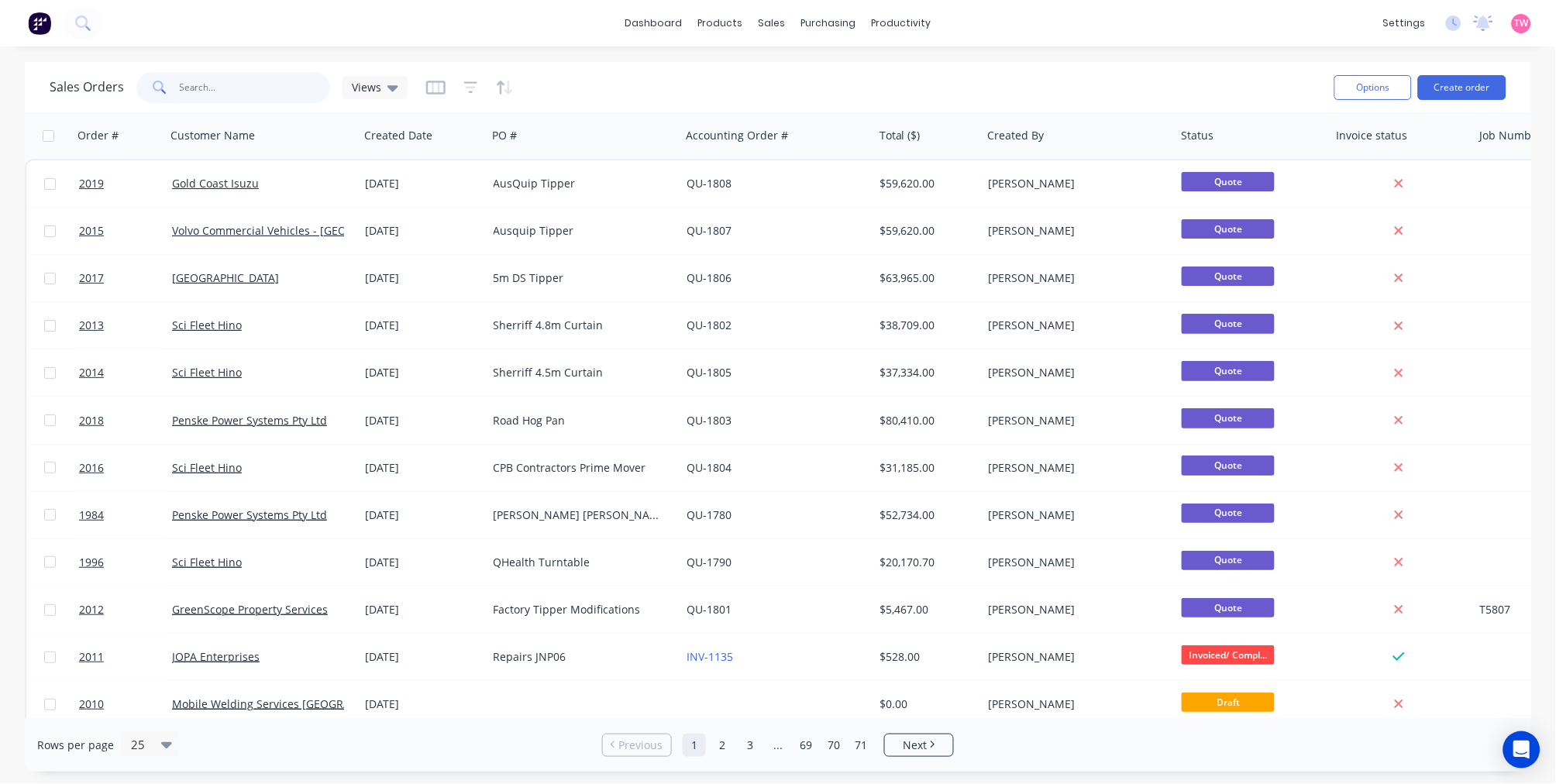
click at [226, 93] on input "text" at bounding box center [255, 88] width 151 height 31
type input "163886"
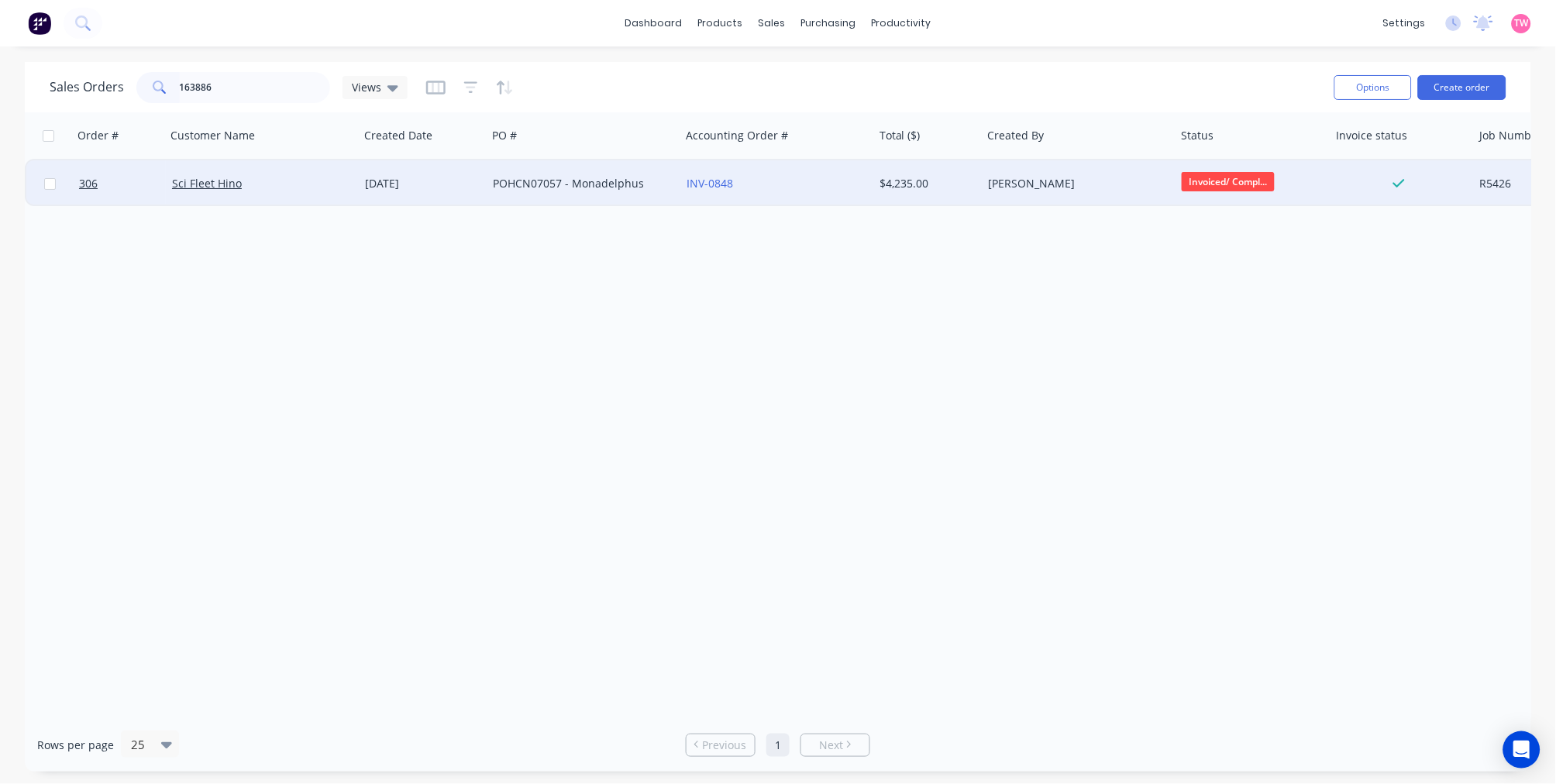
click at [308, 182] on div "Sci Fleet Hino" at bounding box center [258, 184] width 172 height 16
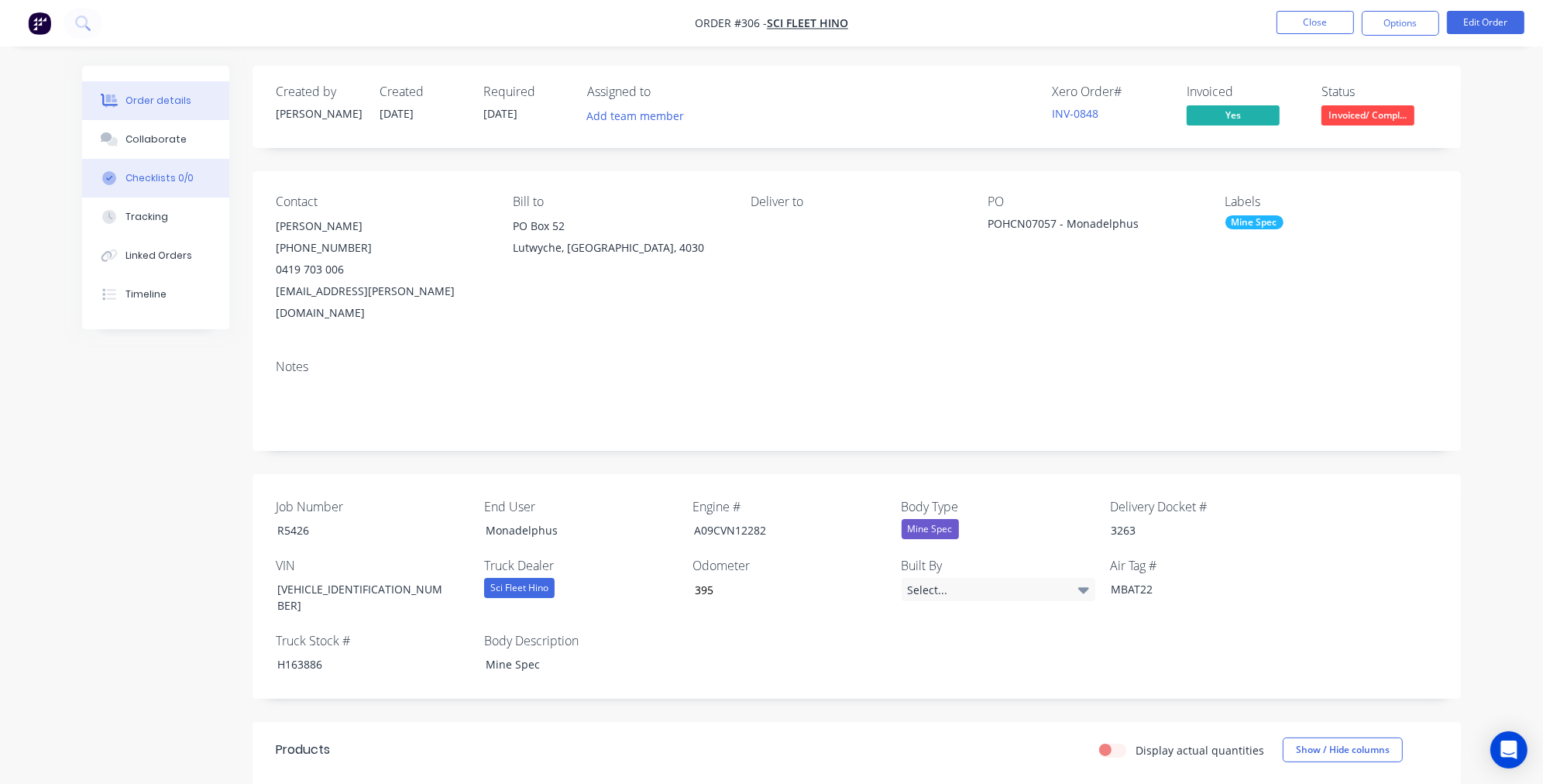
click at [154, 171] on div "Checklists 0/0" at bounding box center [160, 178] width 69 height 14
type textarea "x"
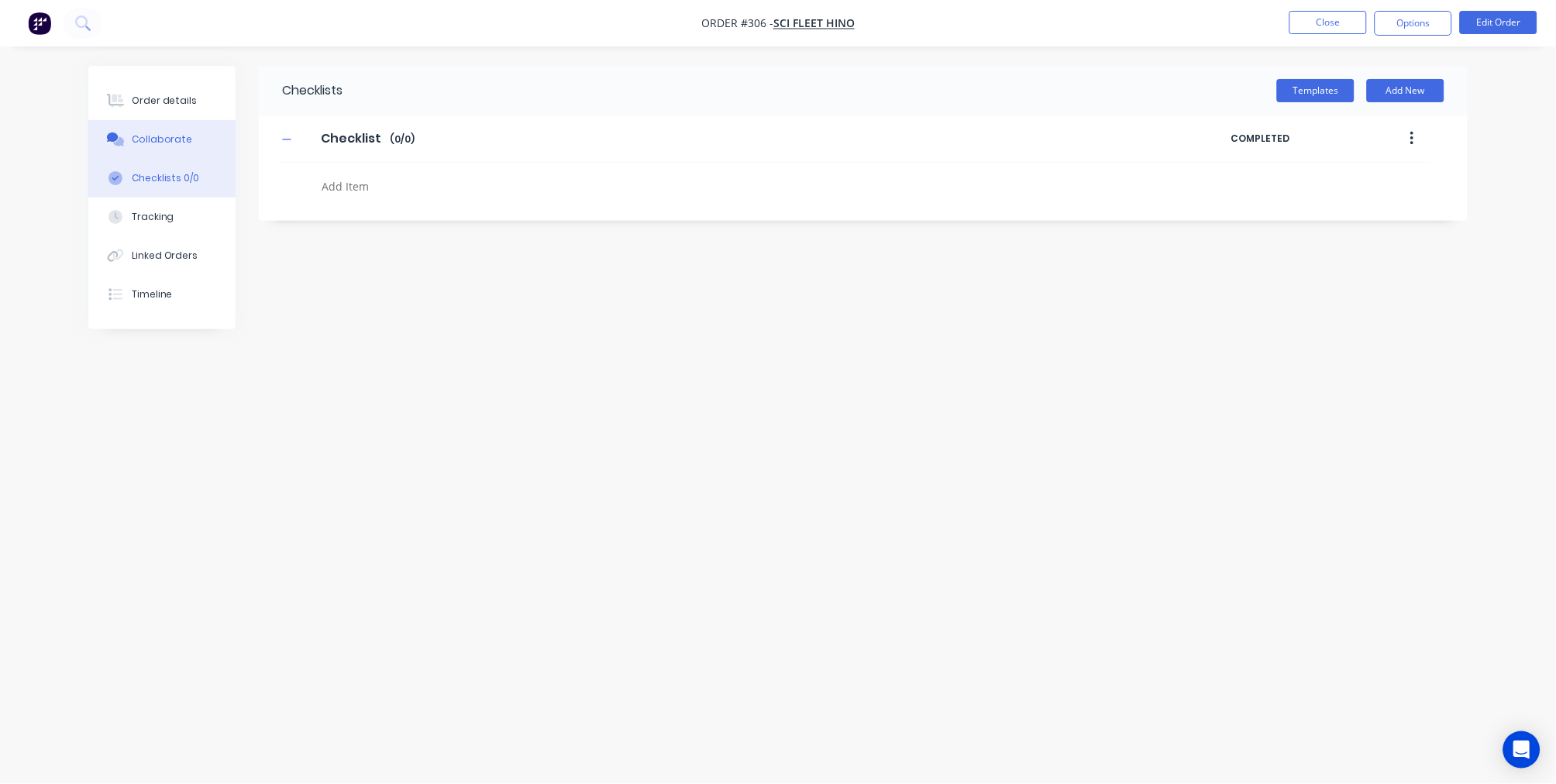
click at [165, 138] on div "Collaborate" at bounding box center [162, 140] width 62 height 14
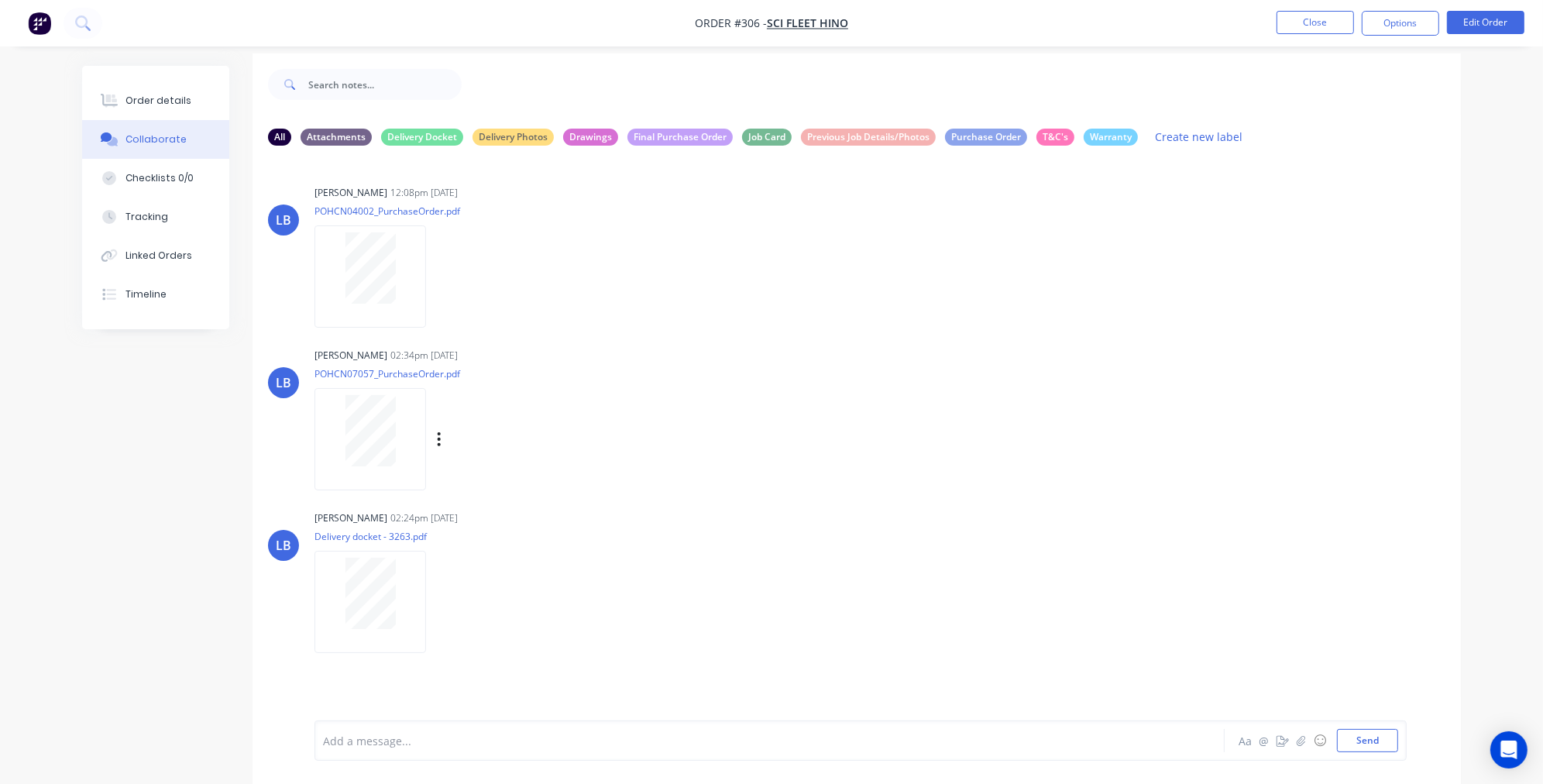
scroll to position [24, 0]
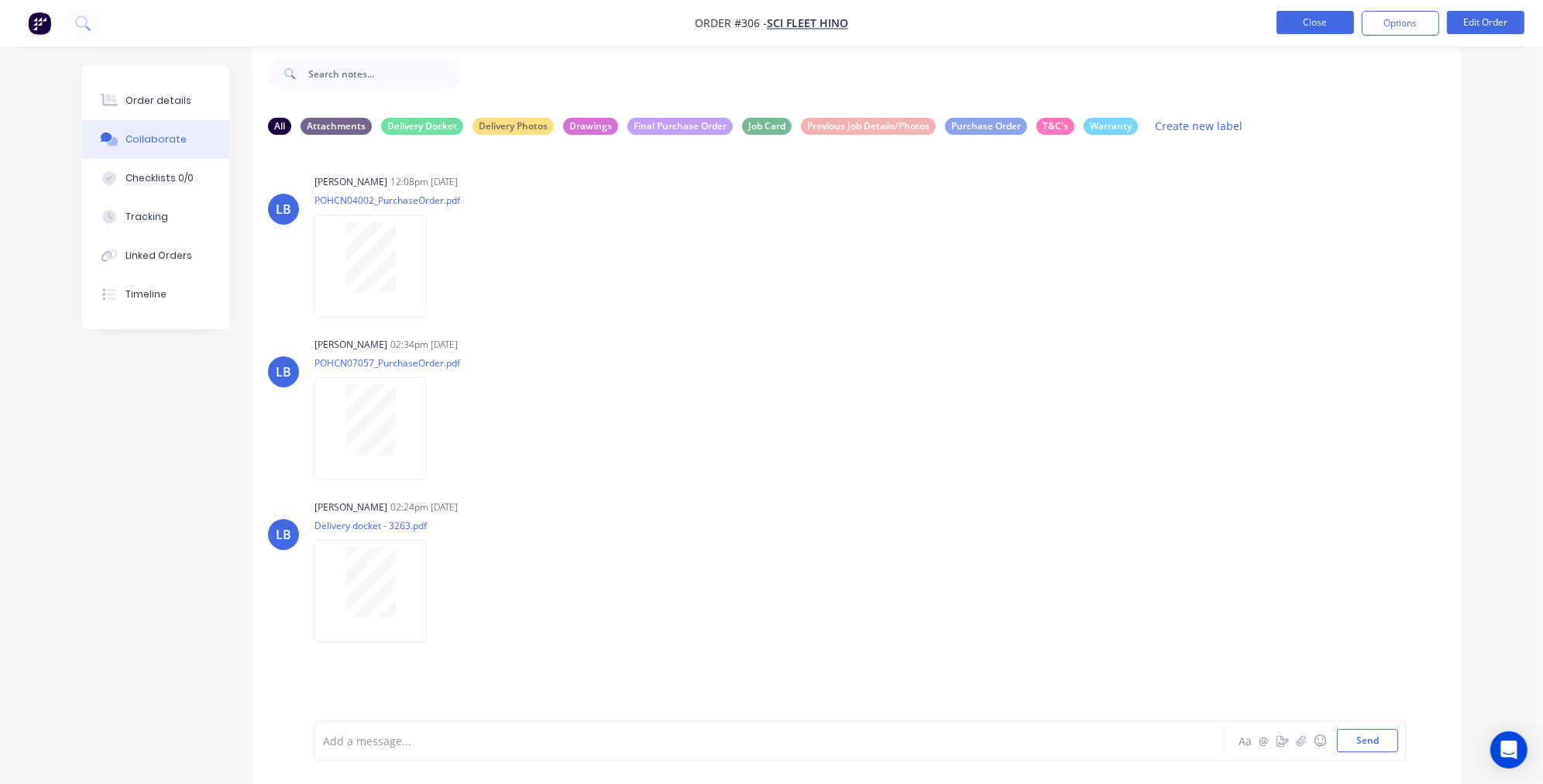
click at [1320, 26] on button "Close" at bounding box center [1315, 23] width 77 height 23
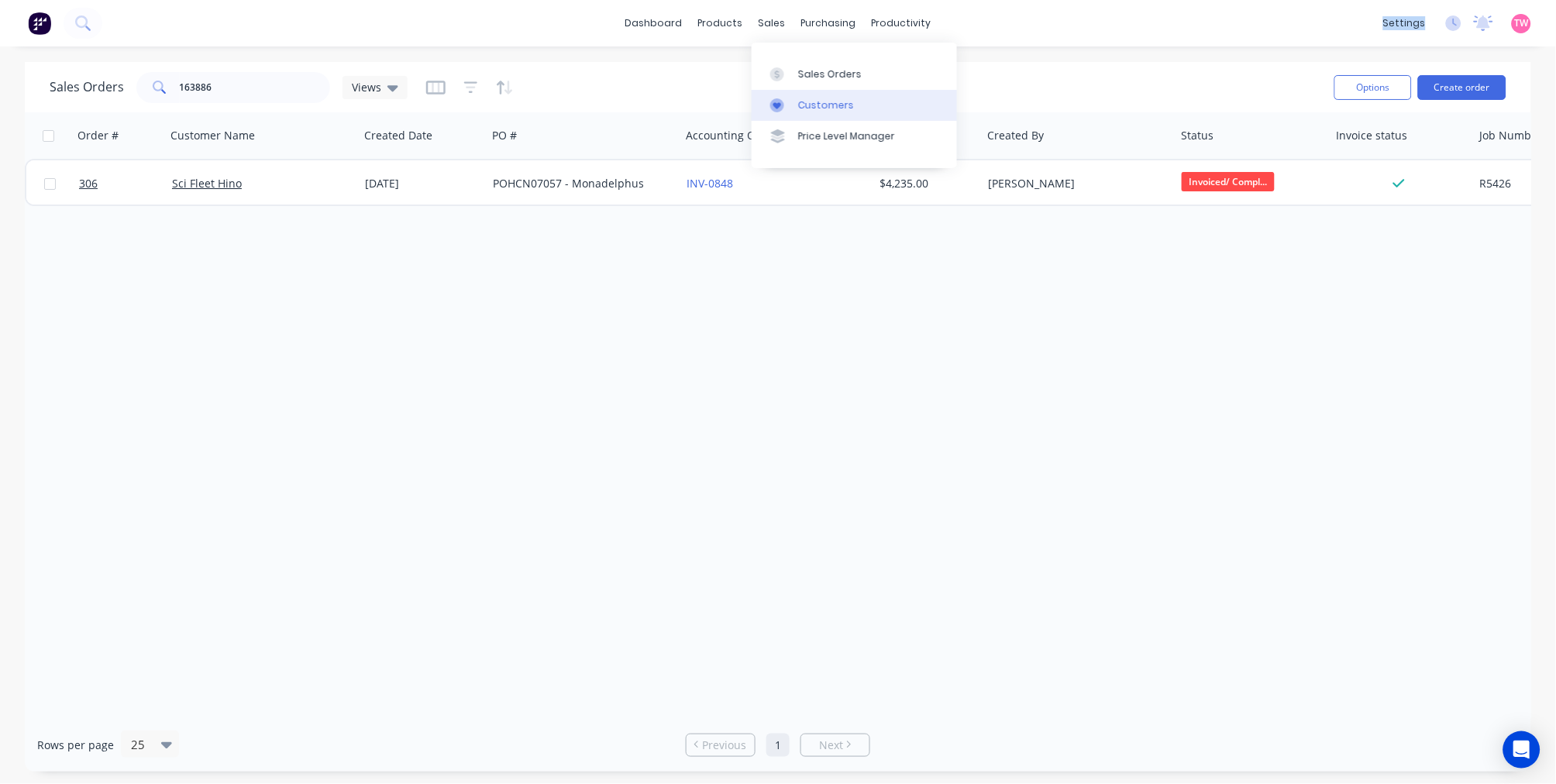
click at [834, 103] on div "Customers" at bounding box center [826, 105] width 56 height 14
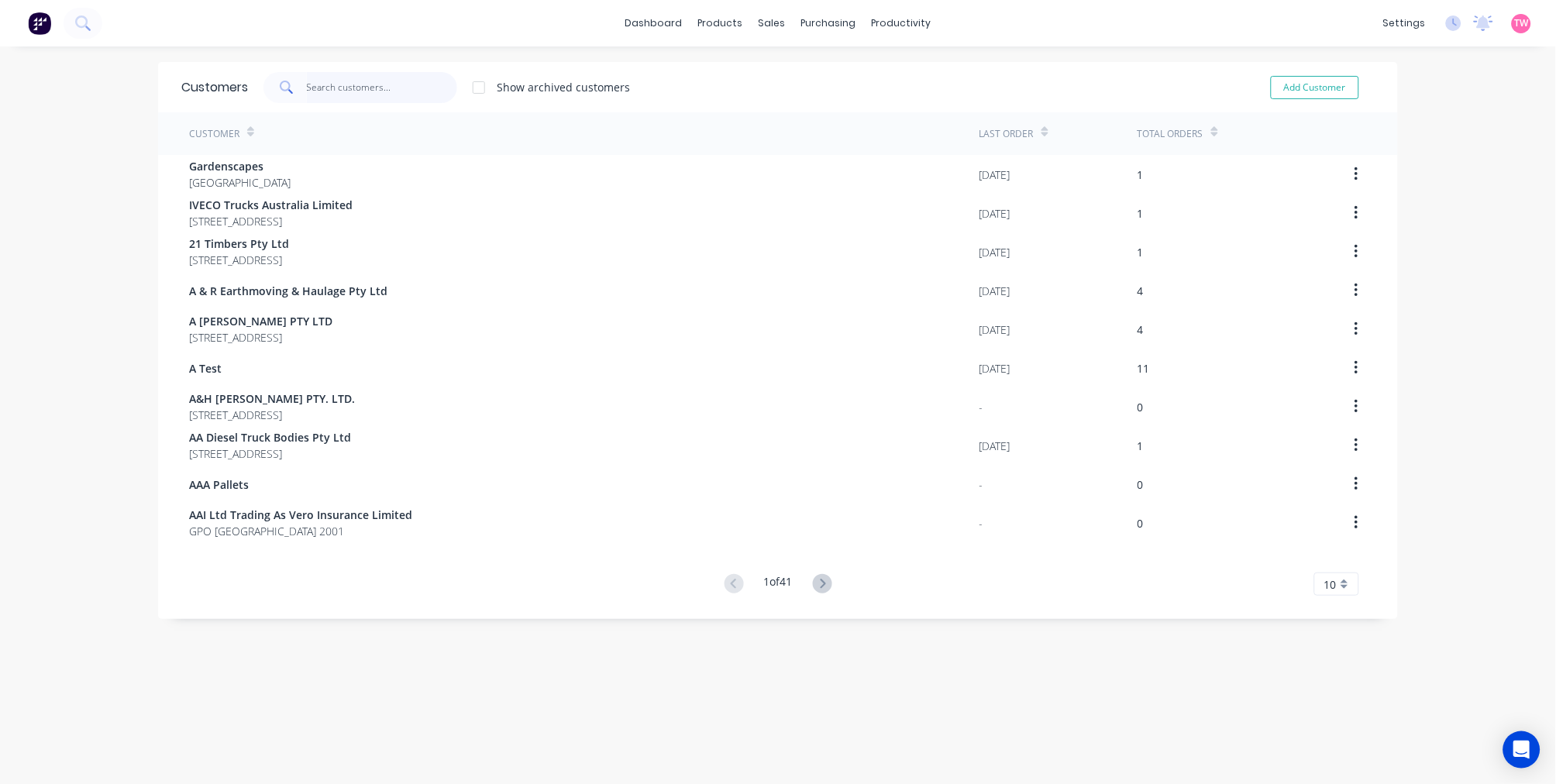
click at [354, 85] on input "text" at bounding box center [382, 88] width 151 height 31
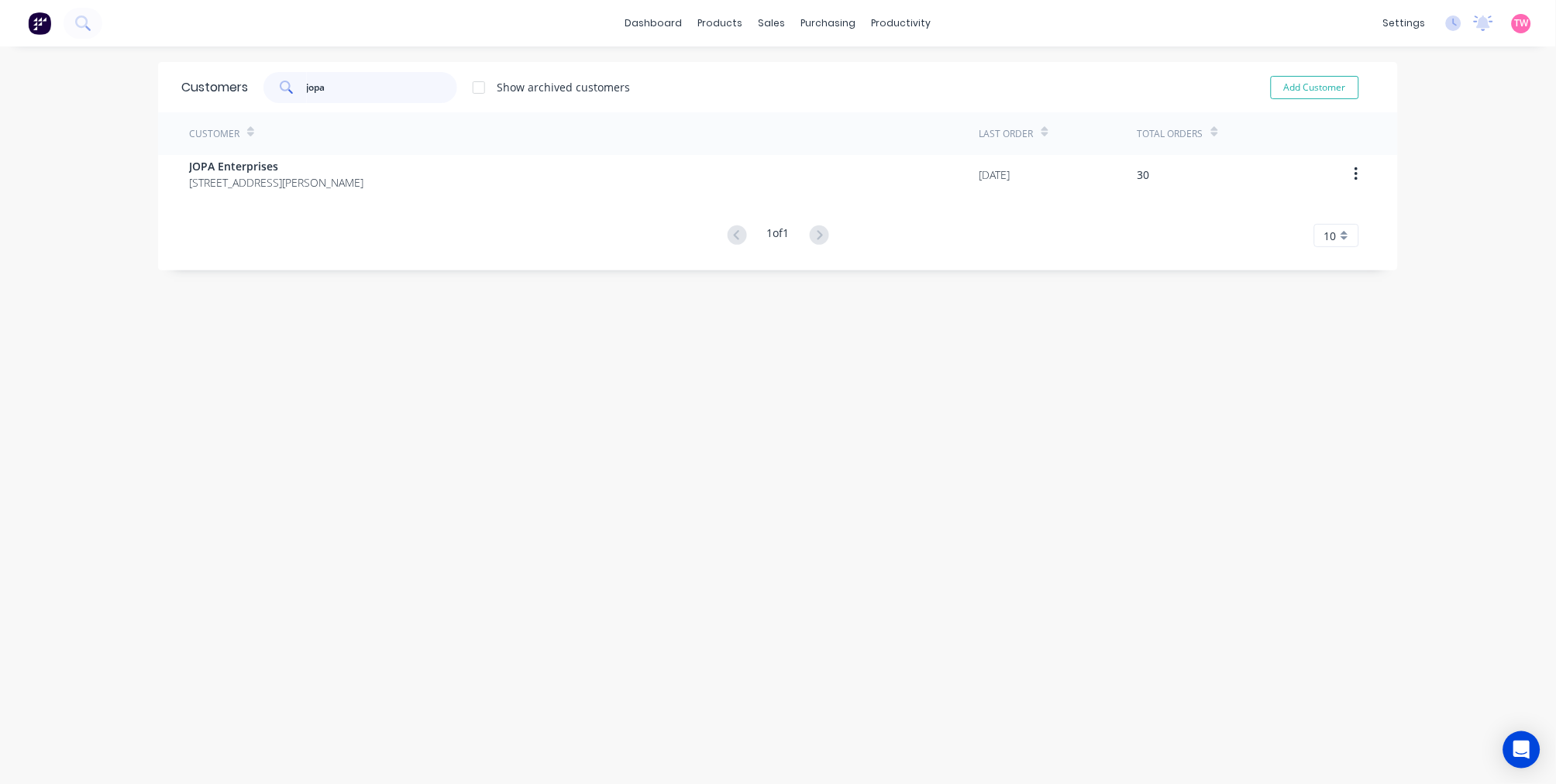
type input "jopa"
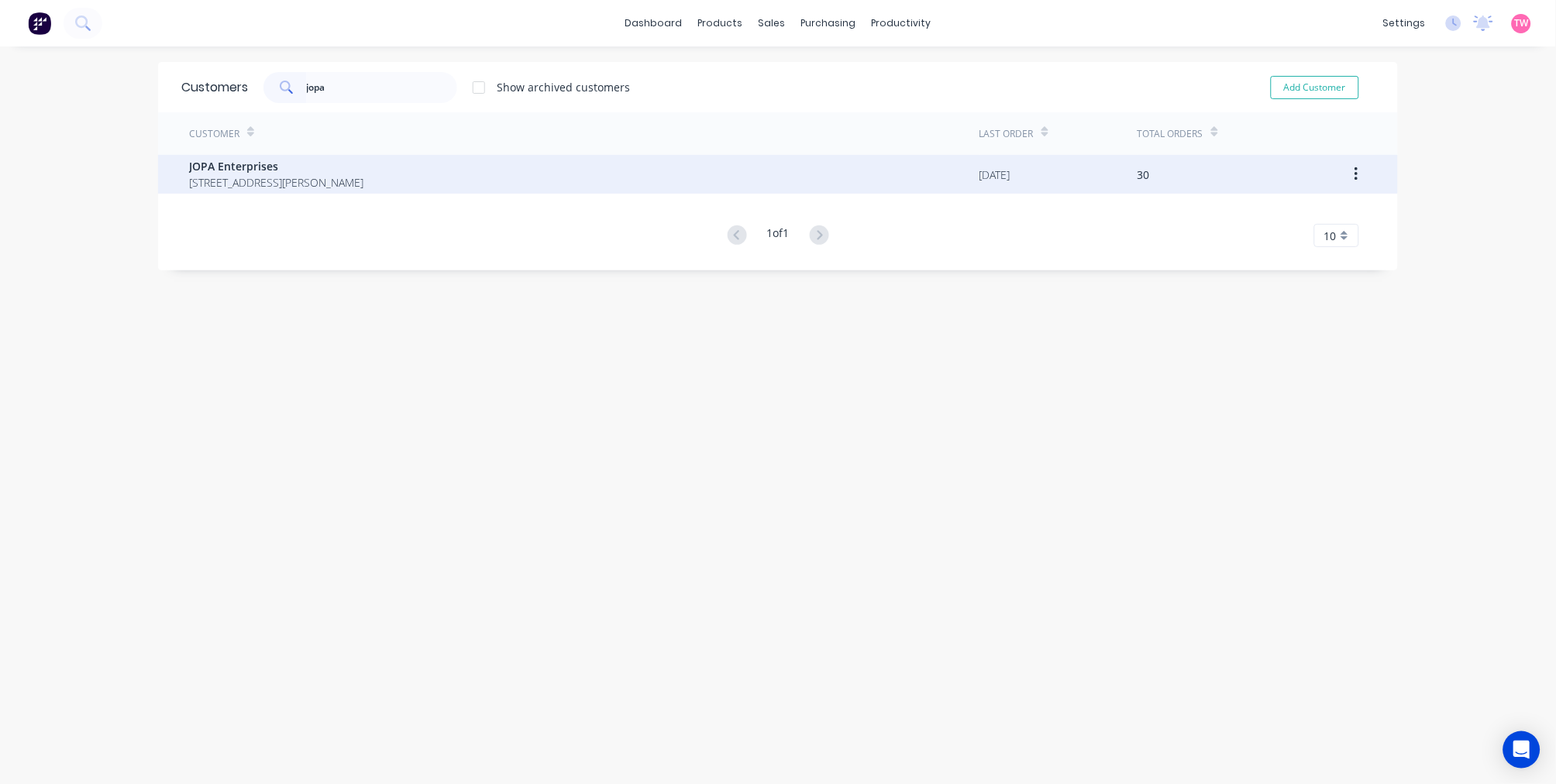
click at [305, 172] on span "JOPA Enterprises" at bounding box center [276, 166] width 174 height 16
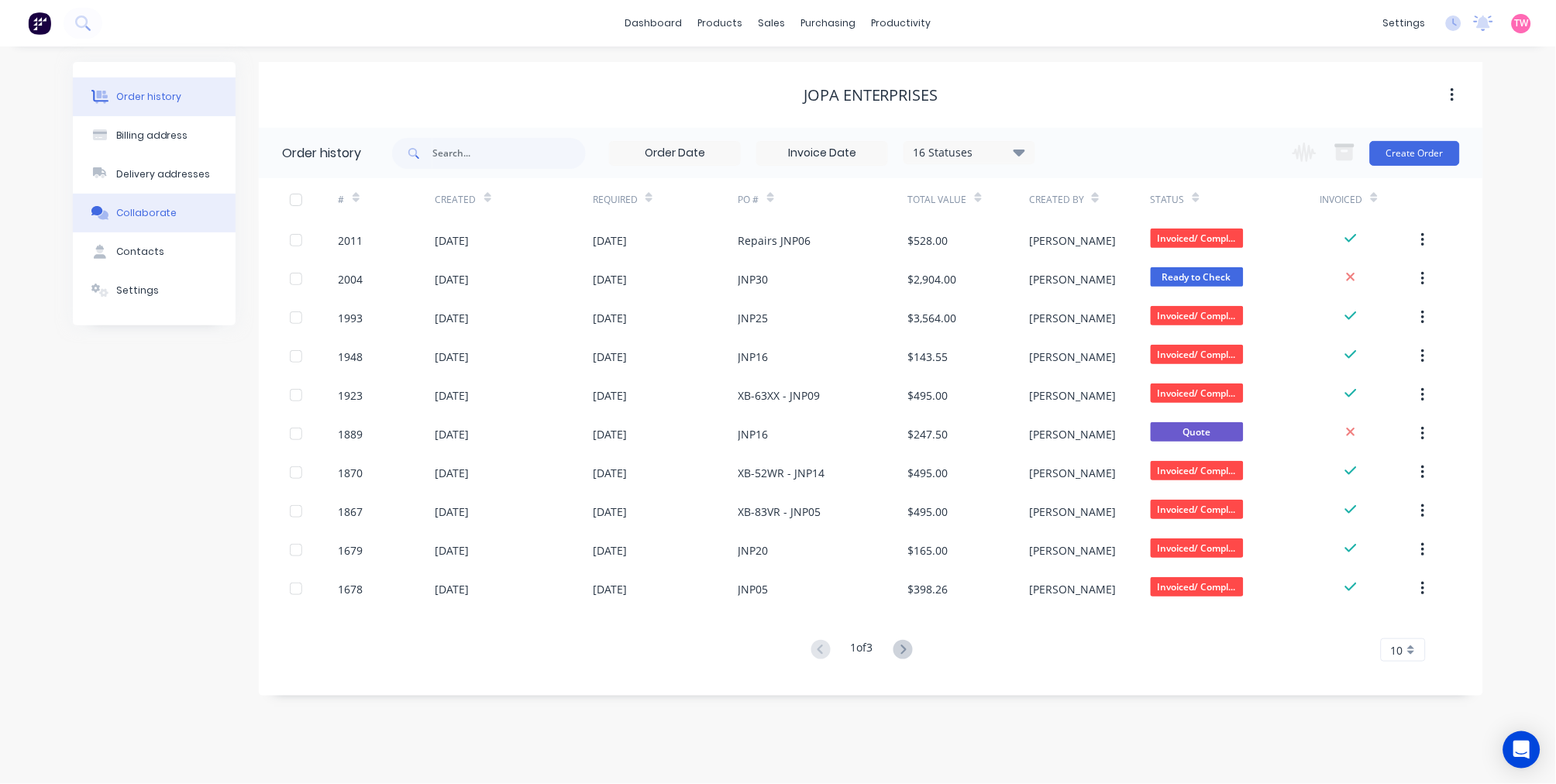
click at [160, 206] on div "Collaborate" at bounding box center [147, 213] width 62 height 14
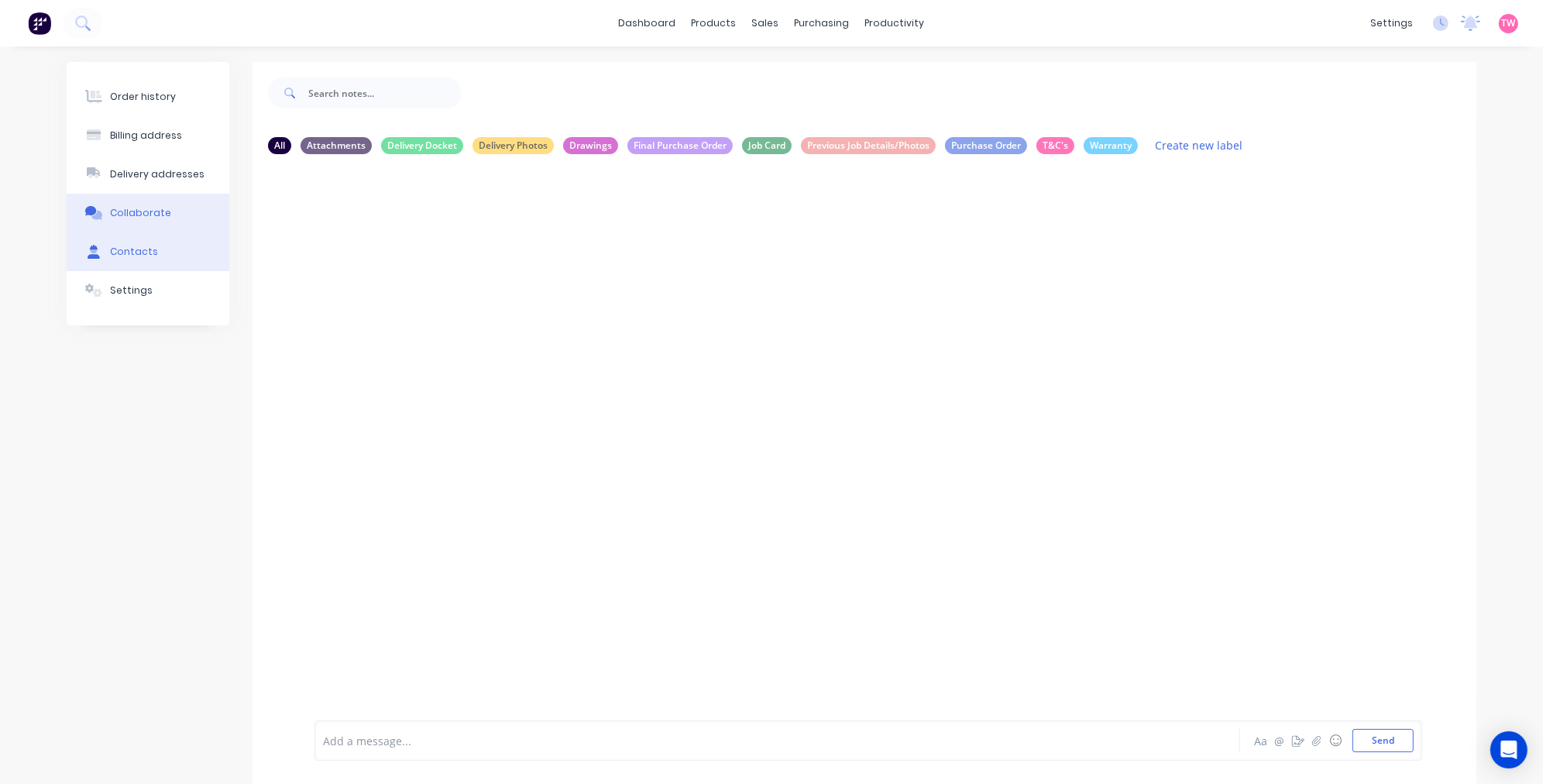
click at [152, 245] on button "Contacts" at bounding box center [148, 252] width 163 height 39
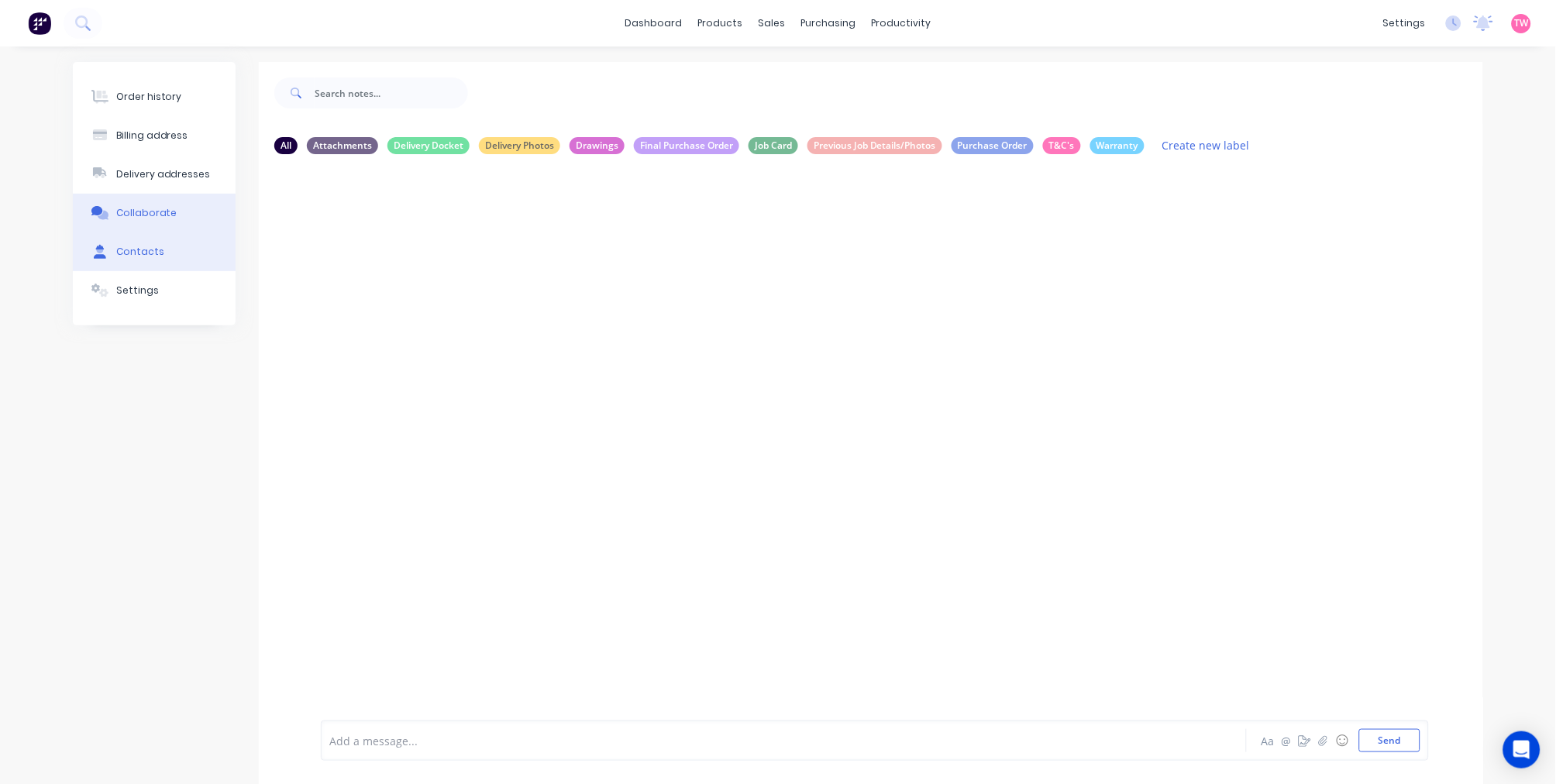
select select "AU"
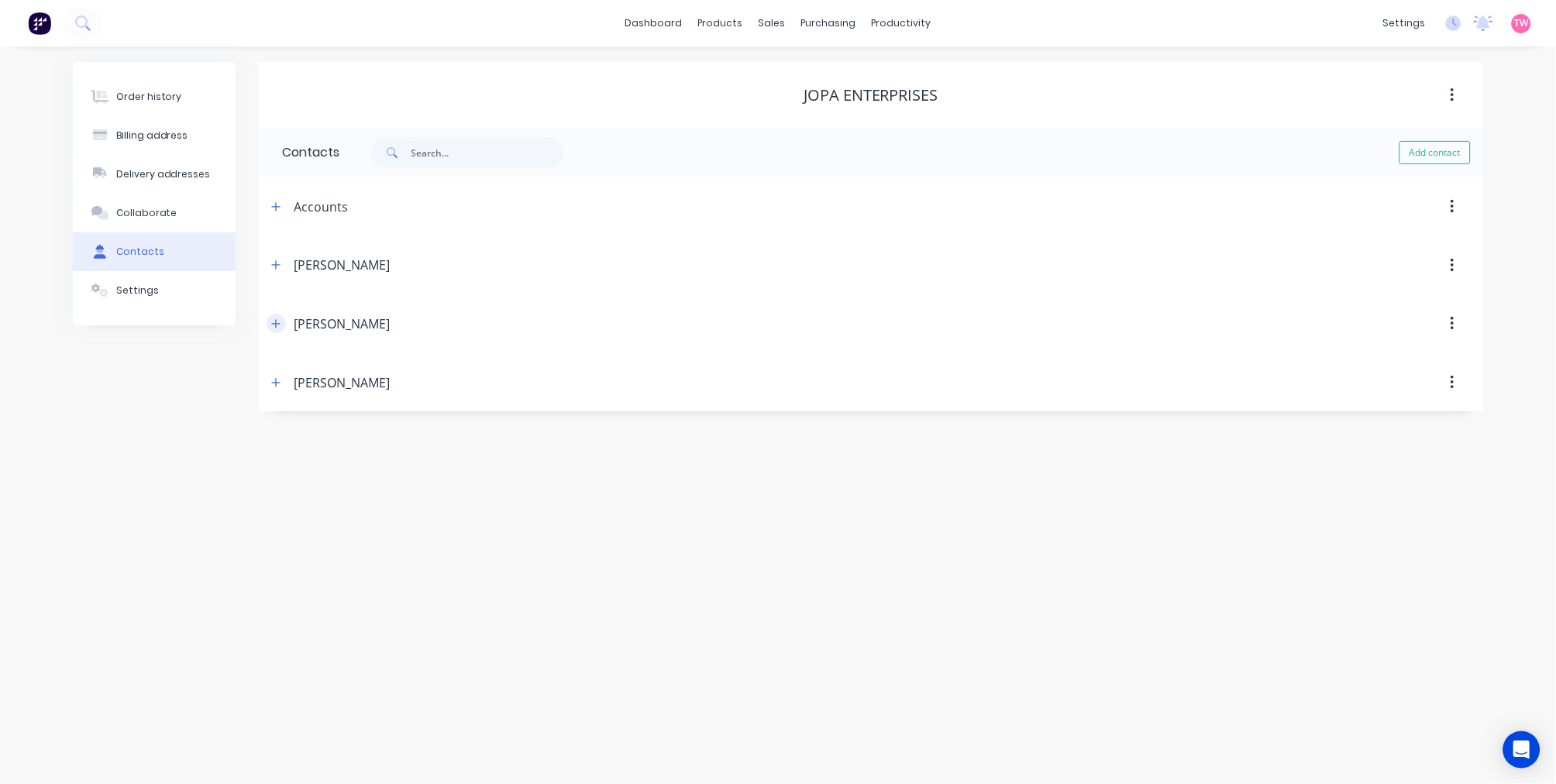
click at [277, 319] on icon "button" at bounding box center [276, 323] width 10 height 11
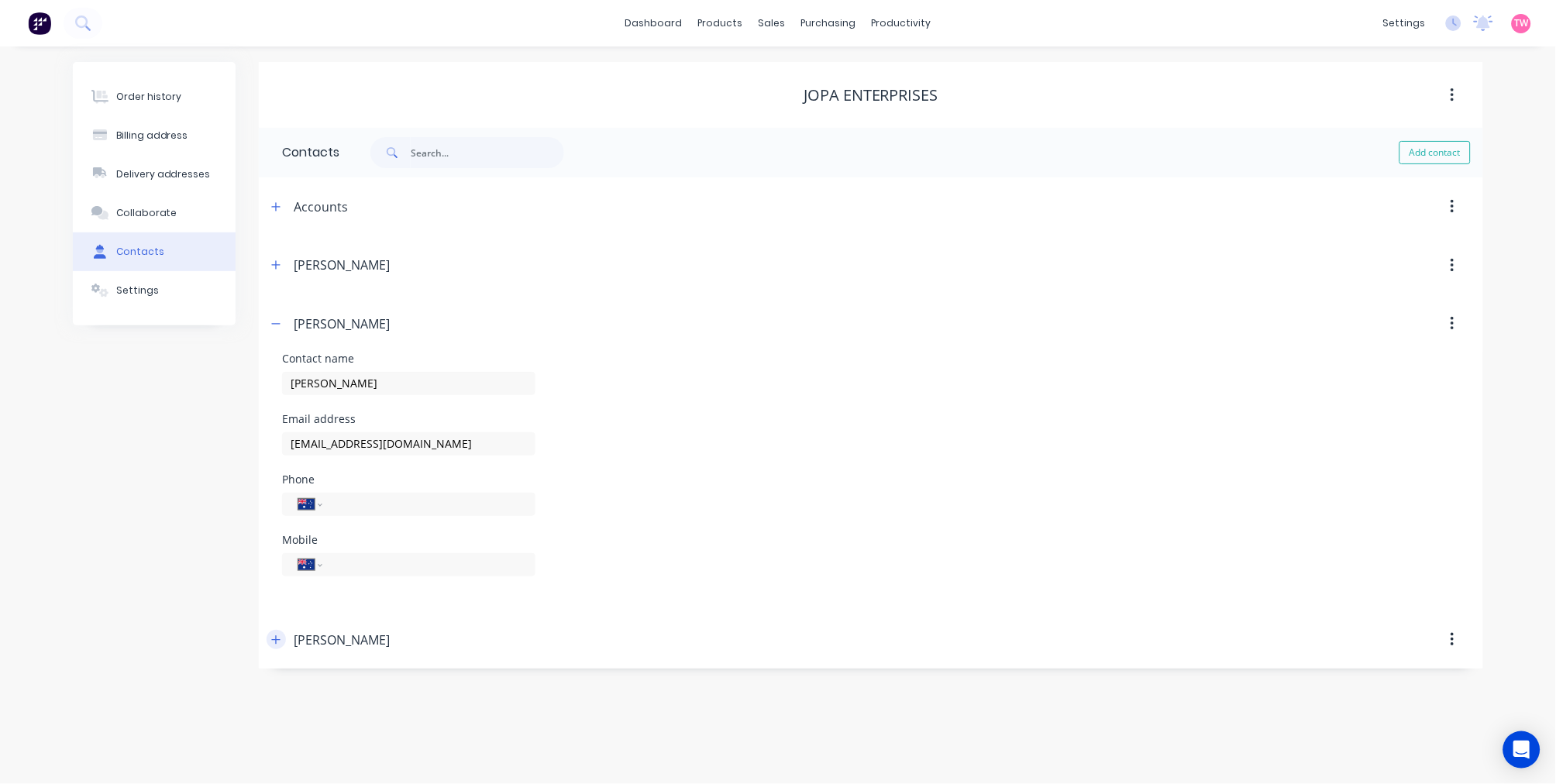
click at [279, 640] on icon "button" at bounding box center [277, 639] width 9 height 9
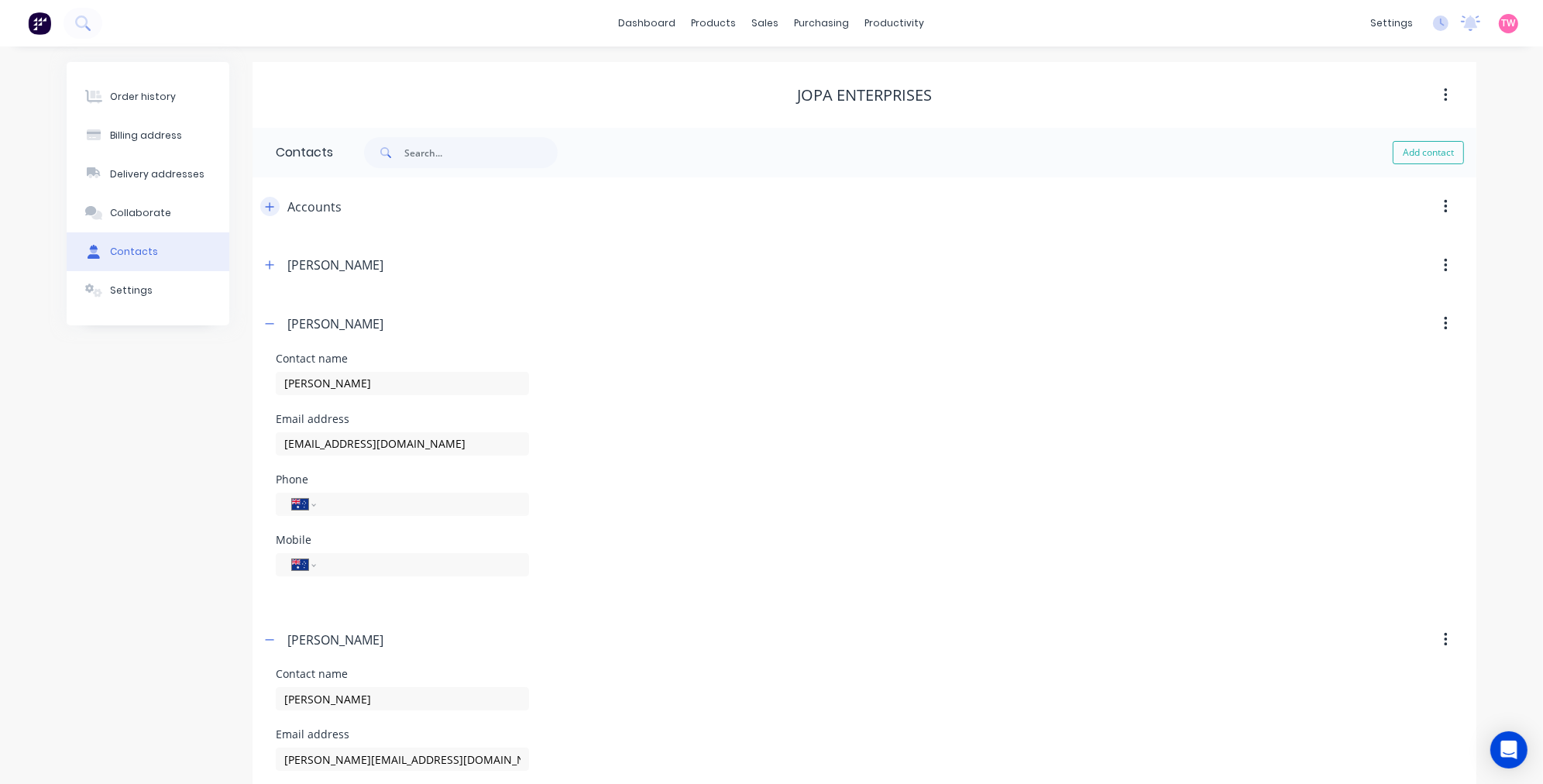
click at [270, 212] on icon "button" at bounding box center [269, 206] width 10 height 11
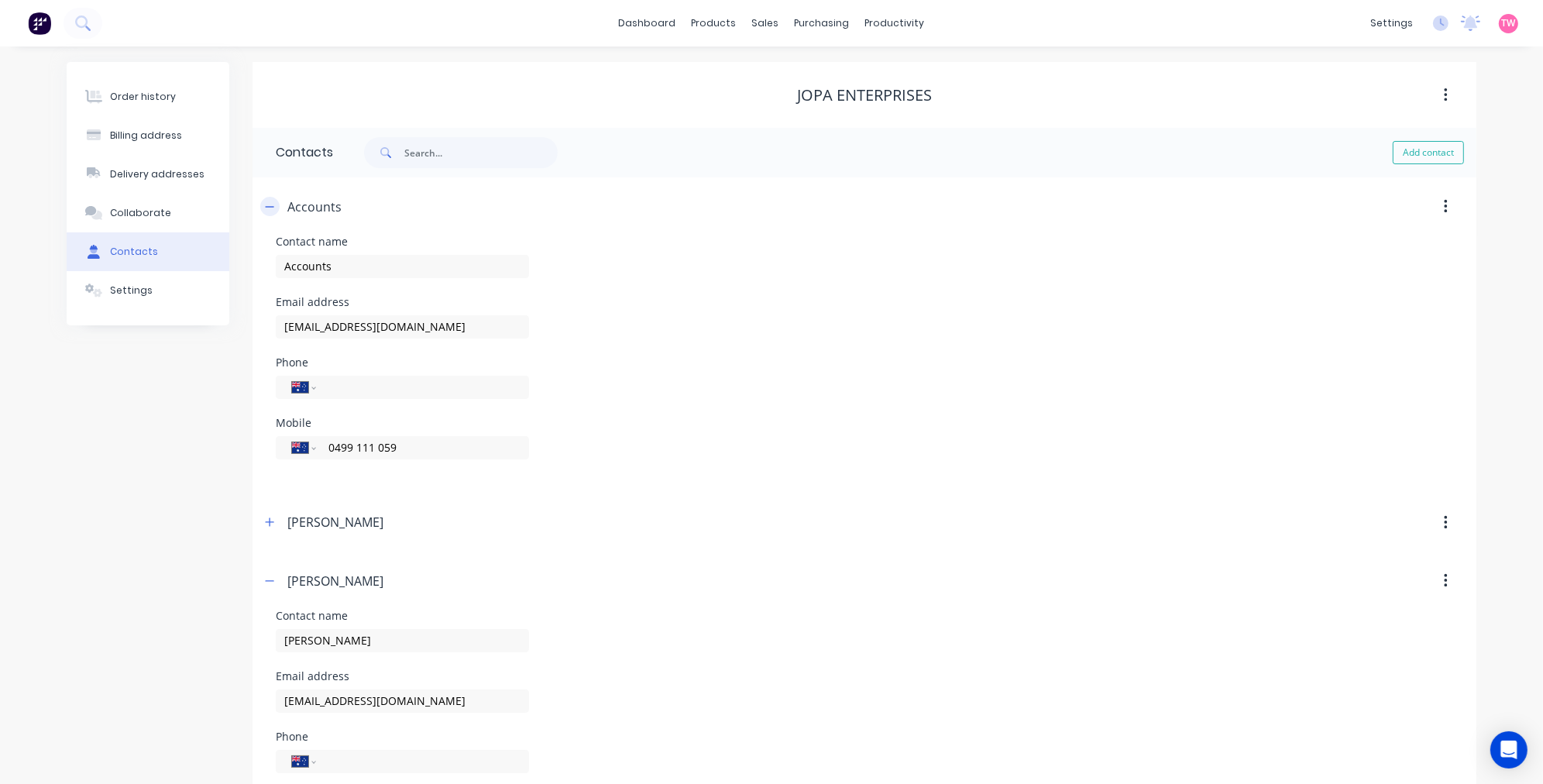
click at [270, 209] on icon "button" at bounding box center [269, 206] width 10 height 11
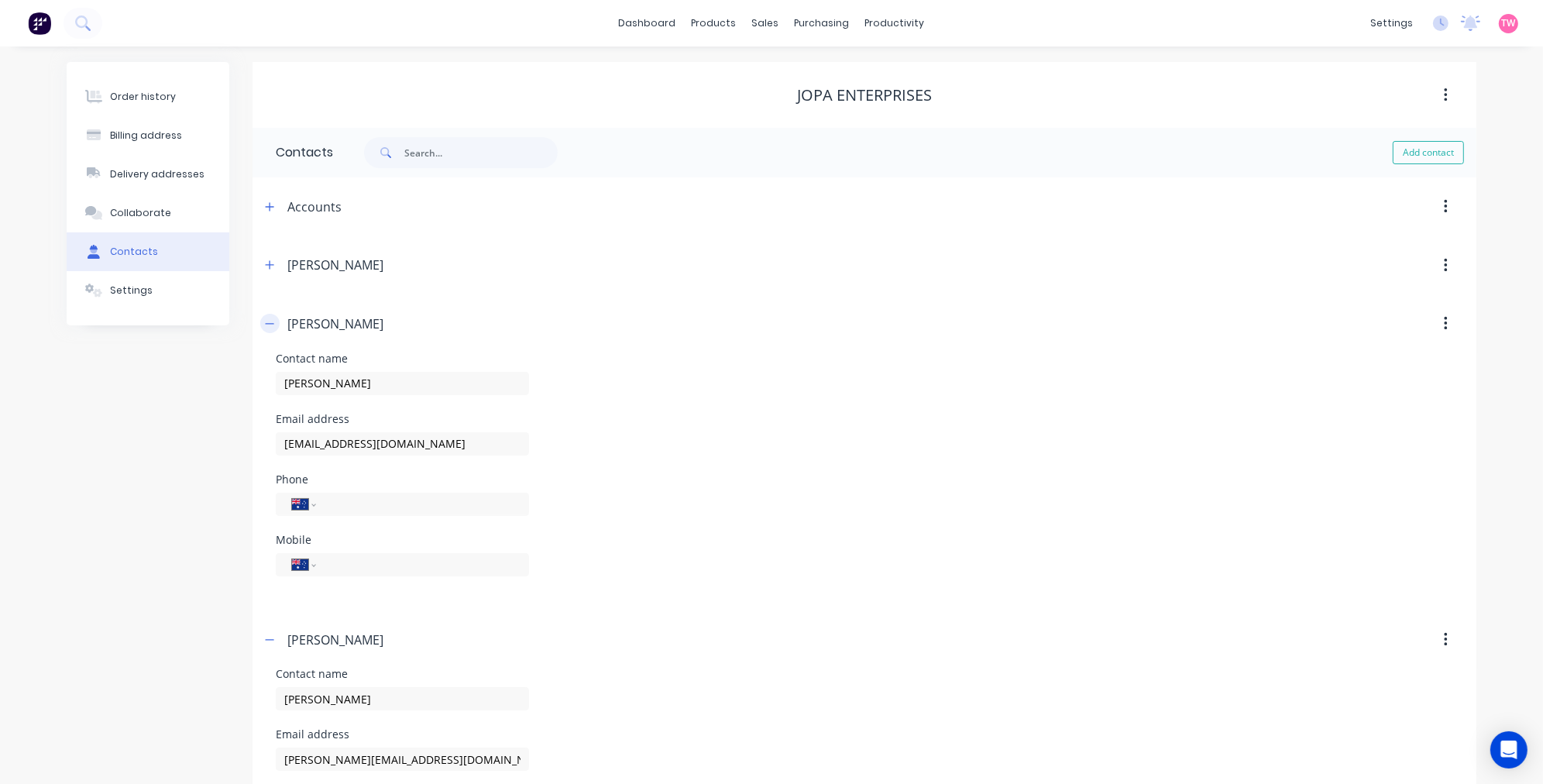
click at [274, 317] on button "button" at bounding box center [270, 323] width 19 height 19
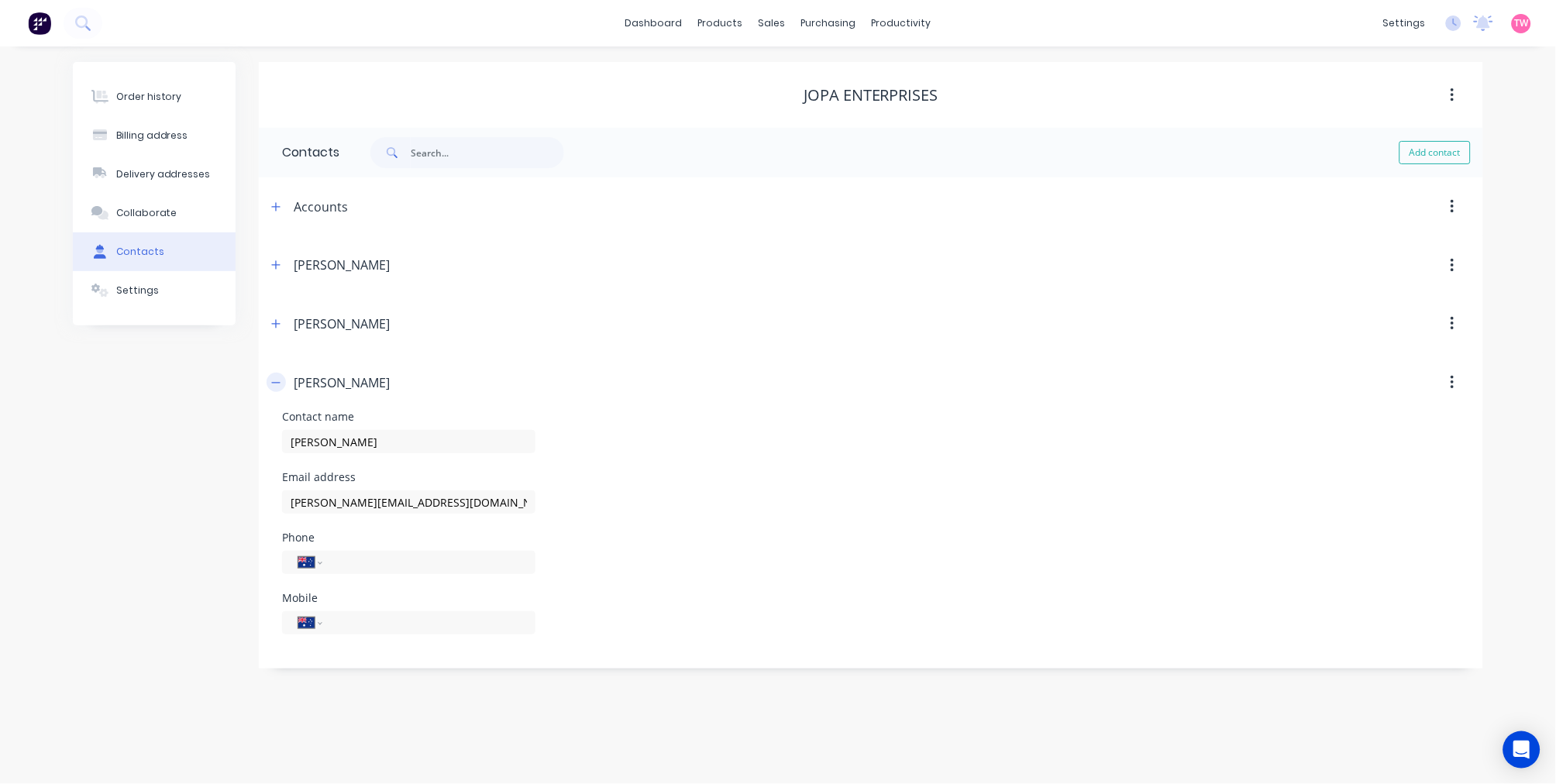
click at [272, 381] on icon "button" at bounding box center [276, 382] width 10 height 11
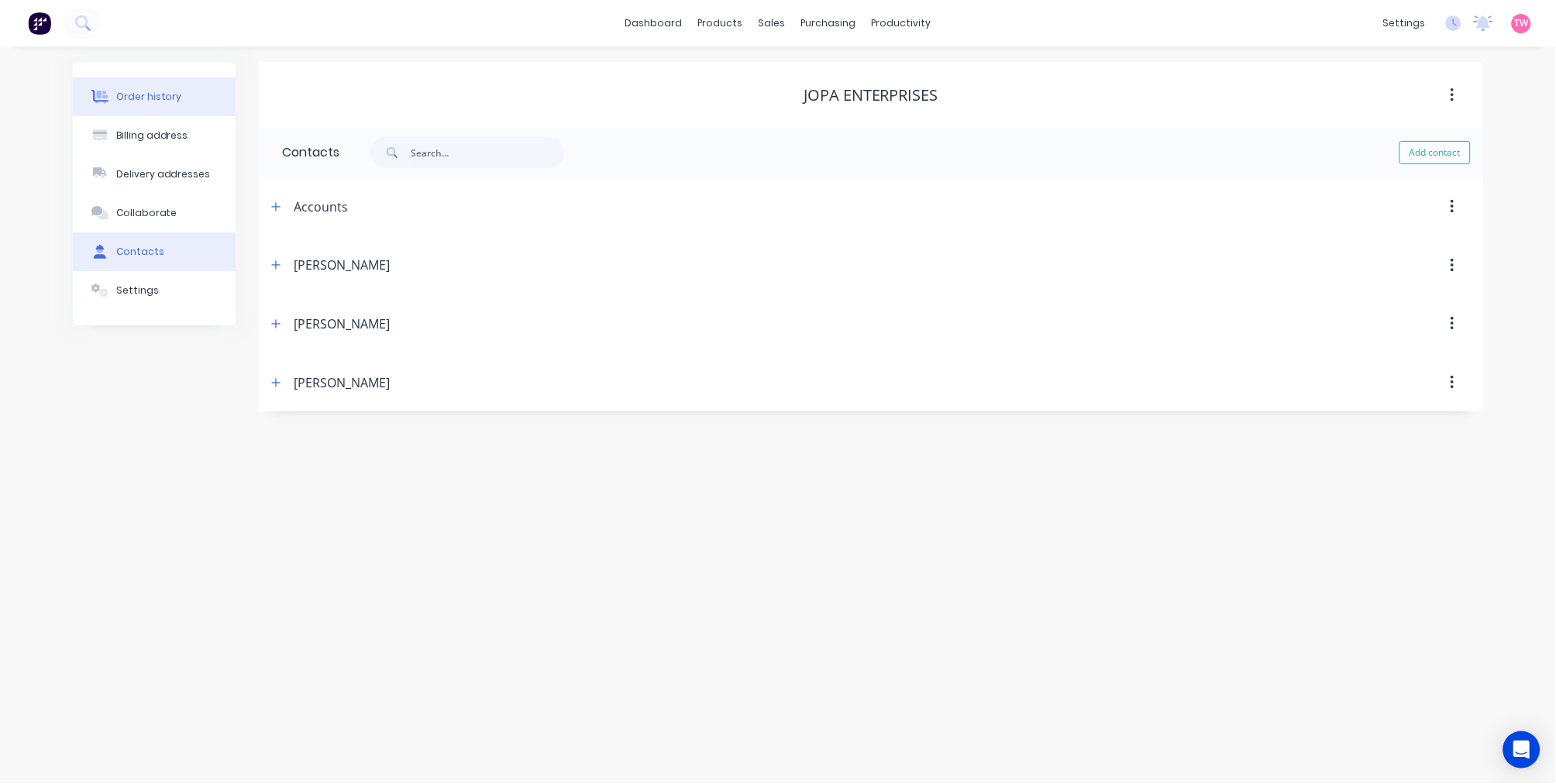
click at [150, 98] on div "Order history" at bounding box center [149, 97] width 66 height 14
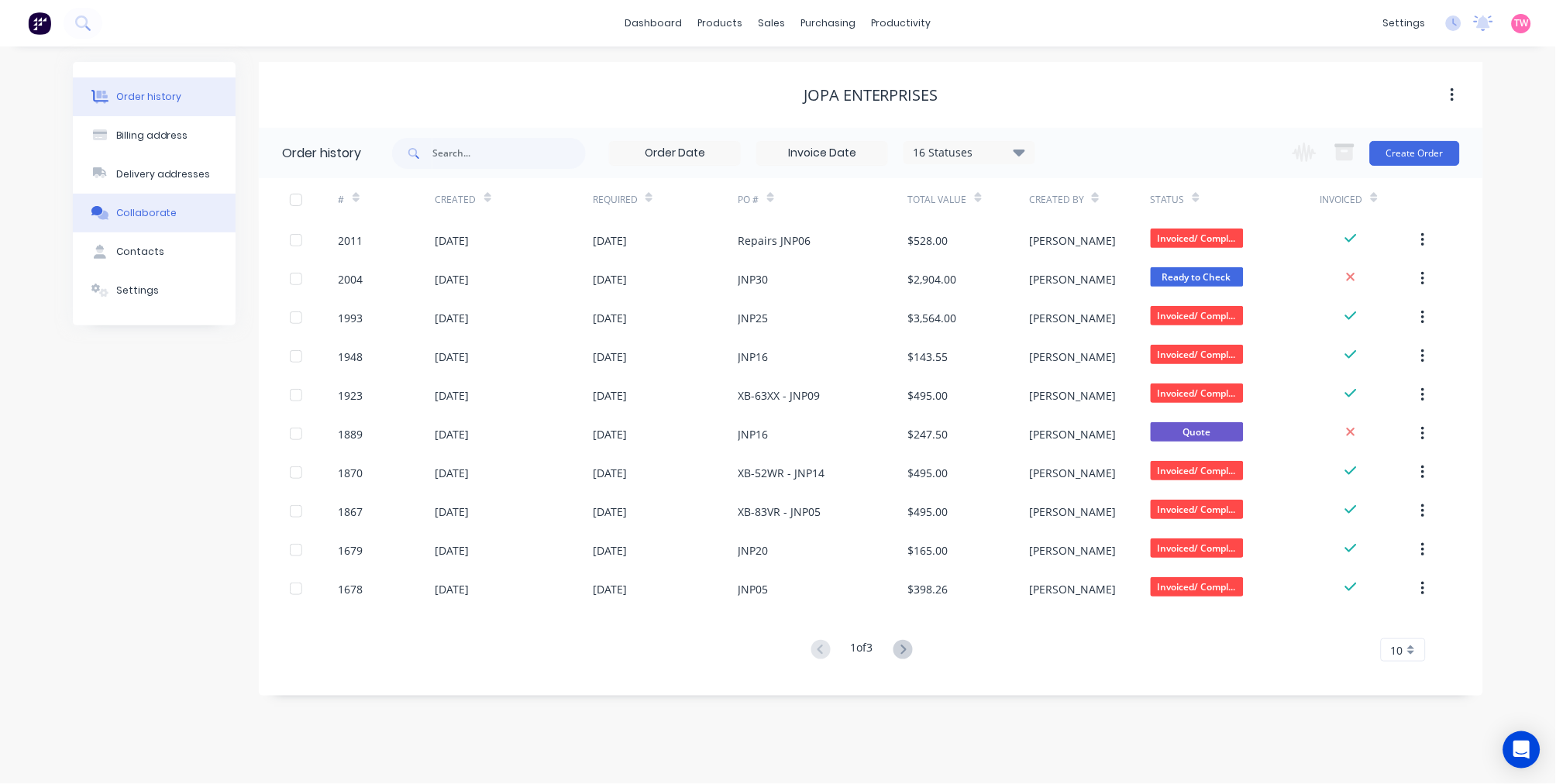
click at [161, 214] on div "Collaborate" at bounding box center [147, 213] width 62 height 14
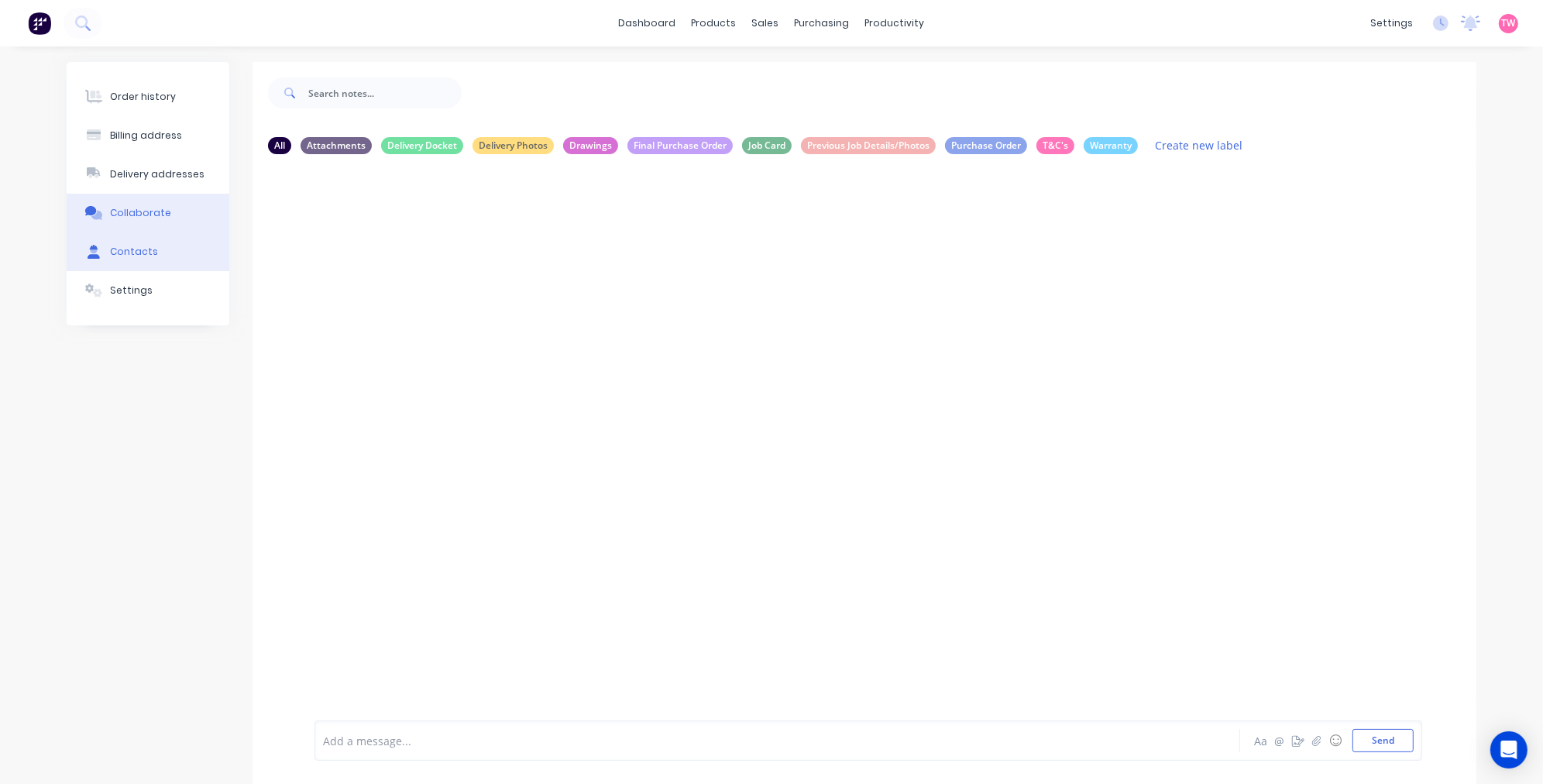
click at [145, 248] on div "Contacts" at bounding box center [134, 252] width 48 height 14
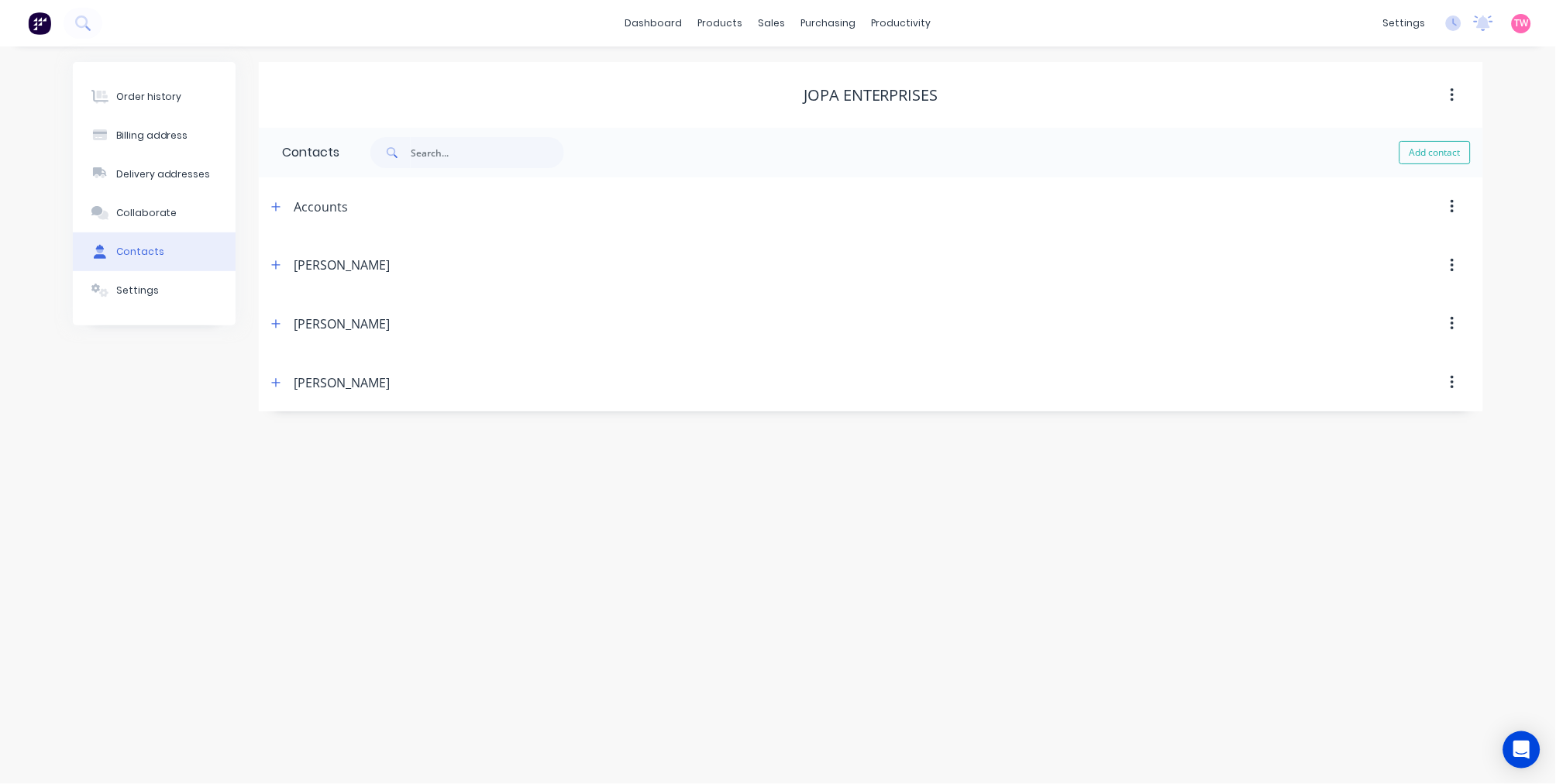
click at [1164, 90] on div "JOPA Enterprises" at bounding box center [870, 95] width 1224 height 18
click at [816, 62] on link "Sales Orders" at bounding box center [860, 74] width 206 height 31
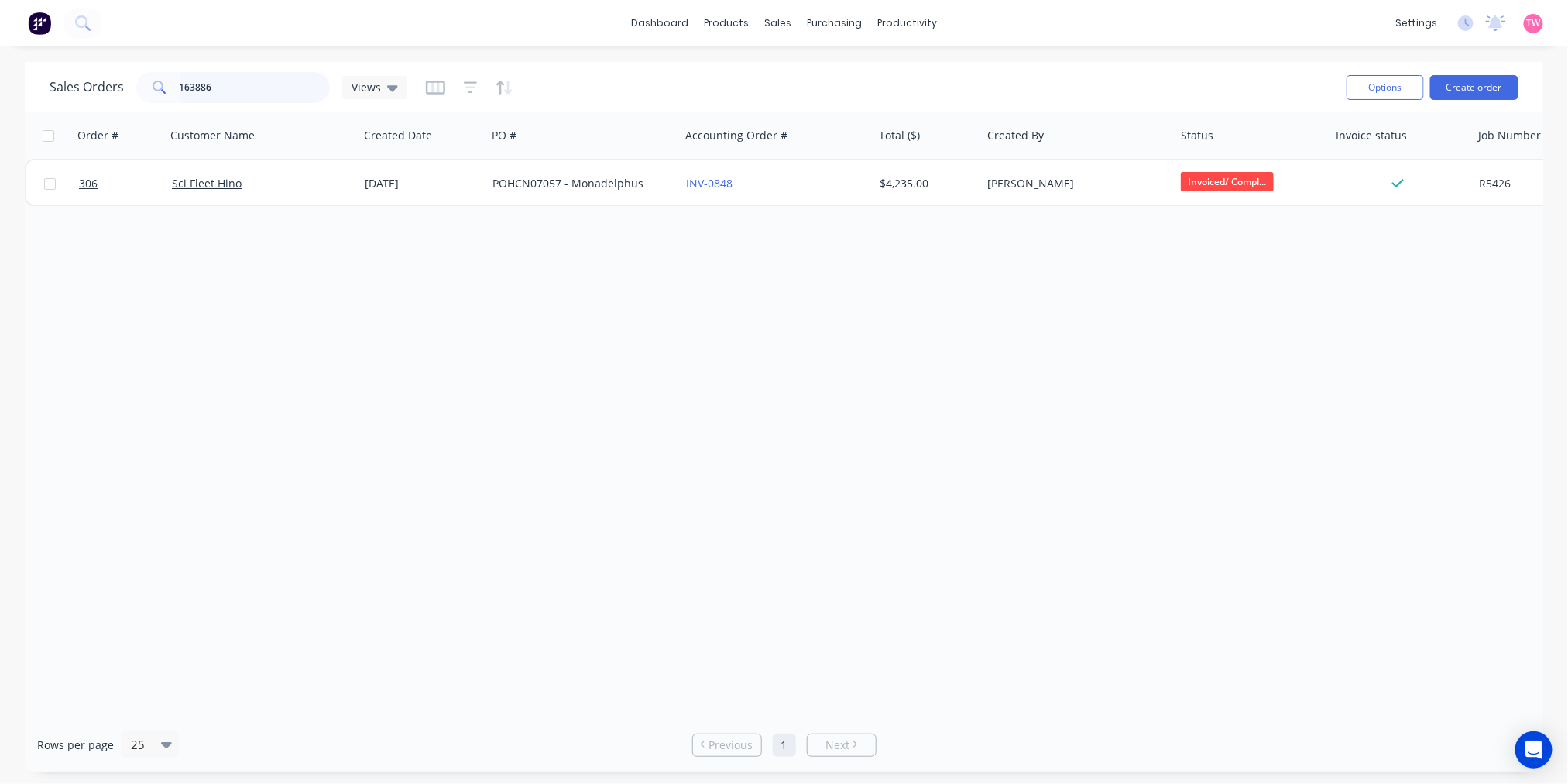
drag, startPoint x: 237, startPoint y: 87, endPoint x: -3, endPoint y: 104, distance: 240.6
click at [0, 104] on html "dashboard products sales purchasing productivity dashboard products Product Cat…" at bounding box center [784, 392] width 1568 height 784
type input "2004"
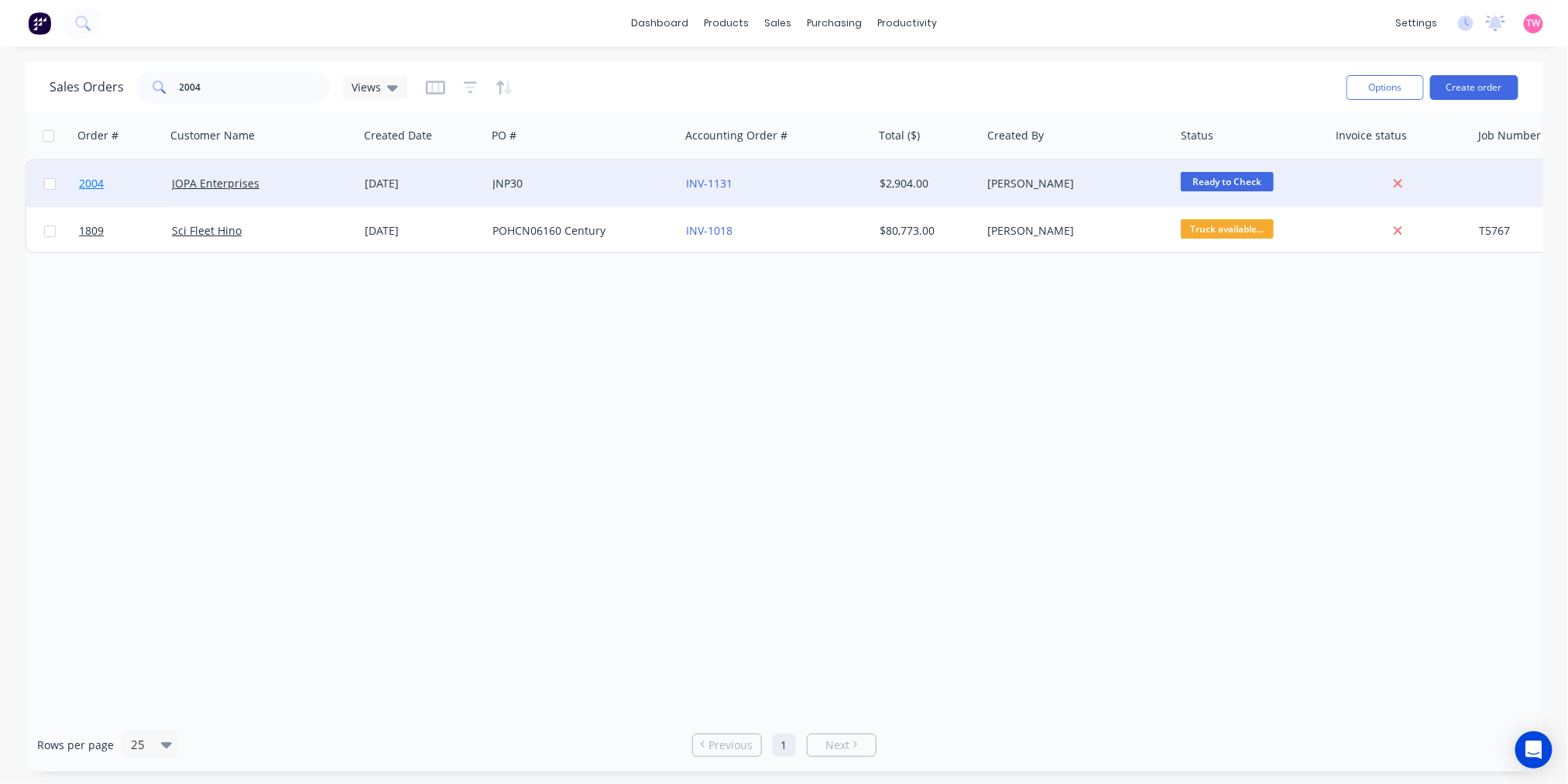
click at [133, 174] on link "2004" at bounding box center [125, 184] width 93 height 47
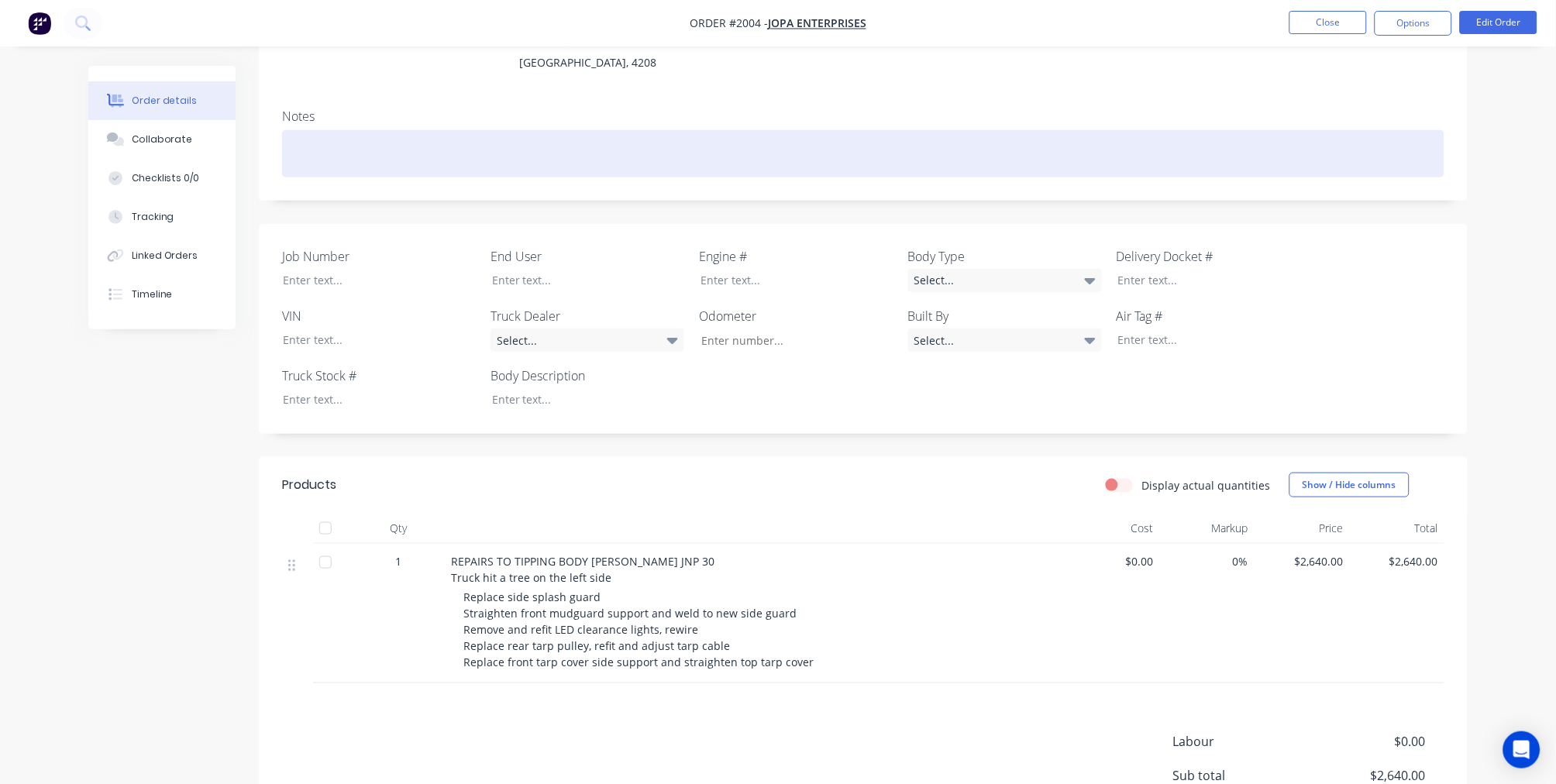
scroll to position [286, 0]
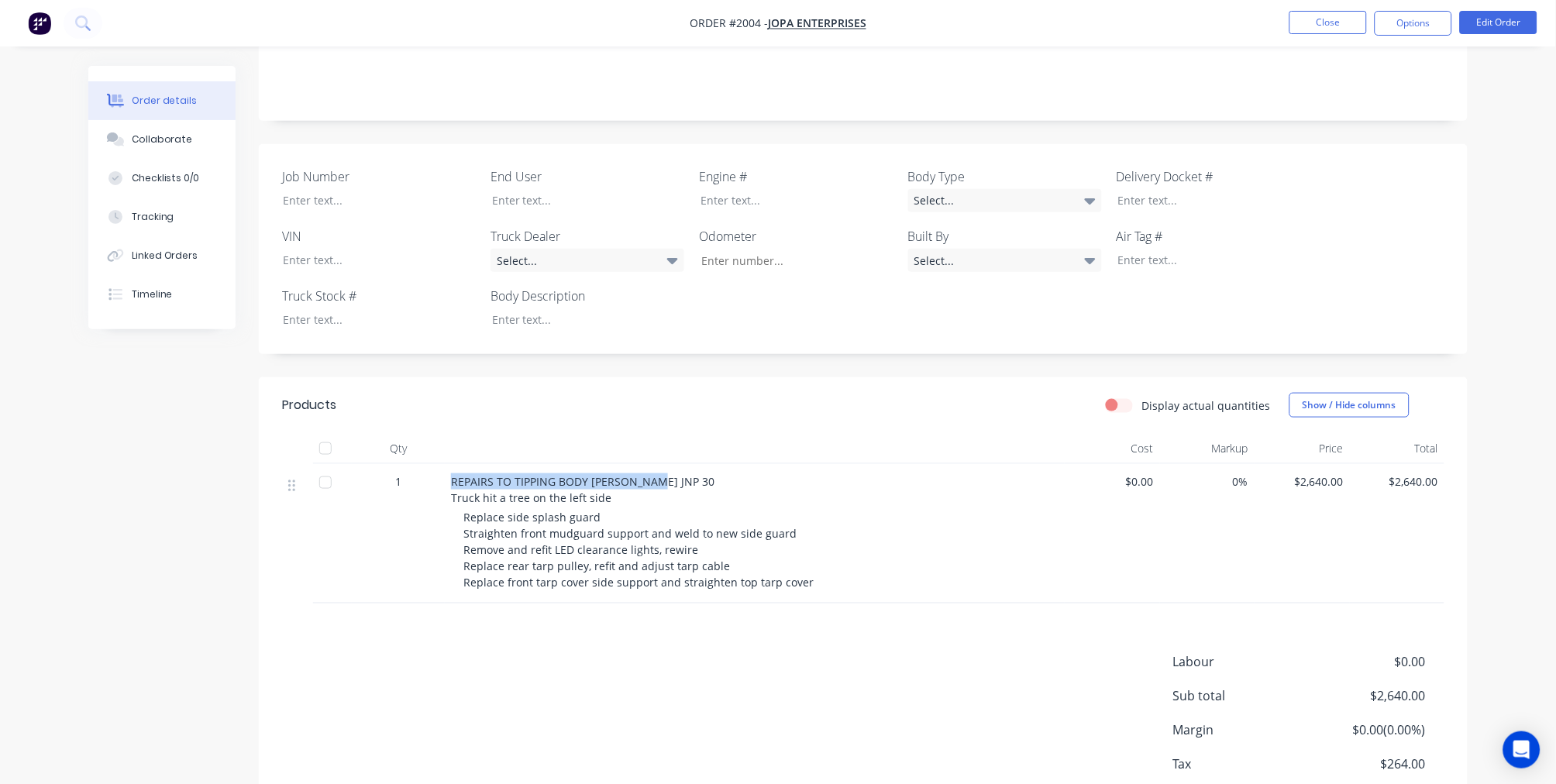
drag, startPoint x: 652, startPoint y: 465, endPoint x: 450, endPoint y: 462, distance: 202.0
click at [450, 464] on div "REPAIRS TO TIPPING BODY REGO JNP 30 Truck hit a tree on the left side Replace s…" at bounding box center [755, 533] width 620 height 140
copy span "REPAIRS TO TIPPING BODY REGO JNP 30"
click at [454, 479] on span "REPAIRS TO TIPPING BODY [PERSON_NAME] JNP 30 Truck hit a tree on the left side" at bounding box center [583, 490] width 264 height 31
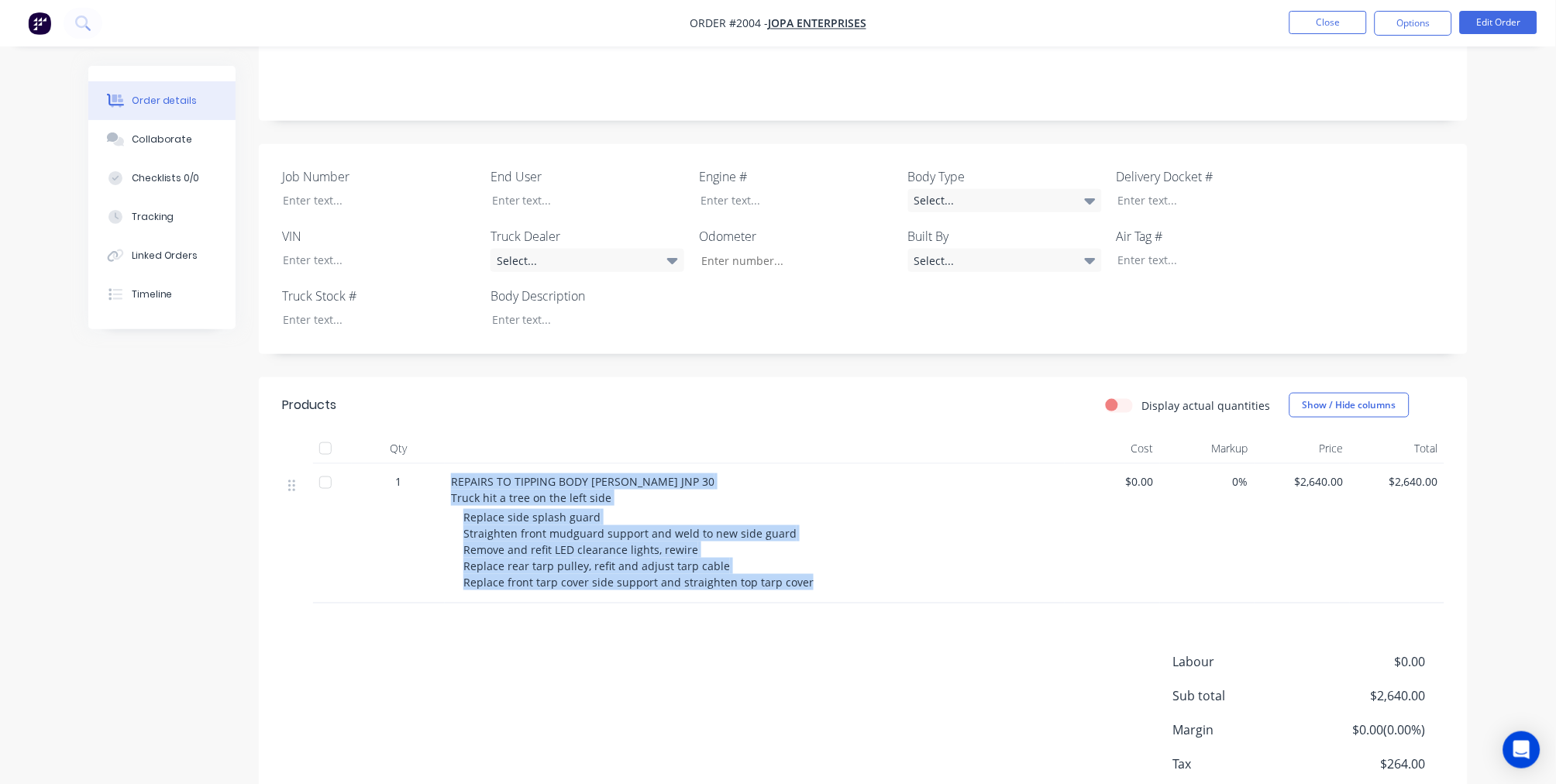
drag, startPoint x: 809, startPoint y: 568, endPoint x: 449, endPoint y: 473, distance: 372.3
click at [449, 473] on div "REPAIRS TO TIPPING BODY REGO JNP 30 Truck hit a tree on the left side Replace s…" at bounding box center [755, 533] width 620 height 140
copy div "REPAIRS TO TIPPING BODY REGO JNP 30 Truck hit a tree on the left side Replace s…"
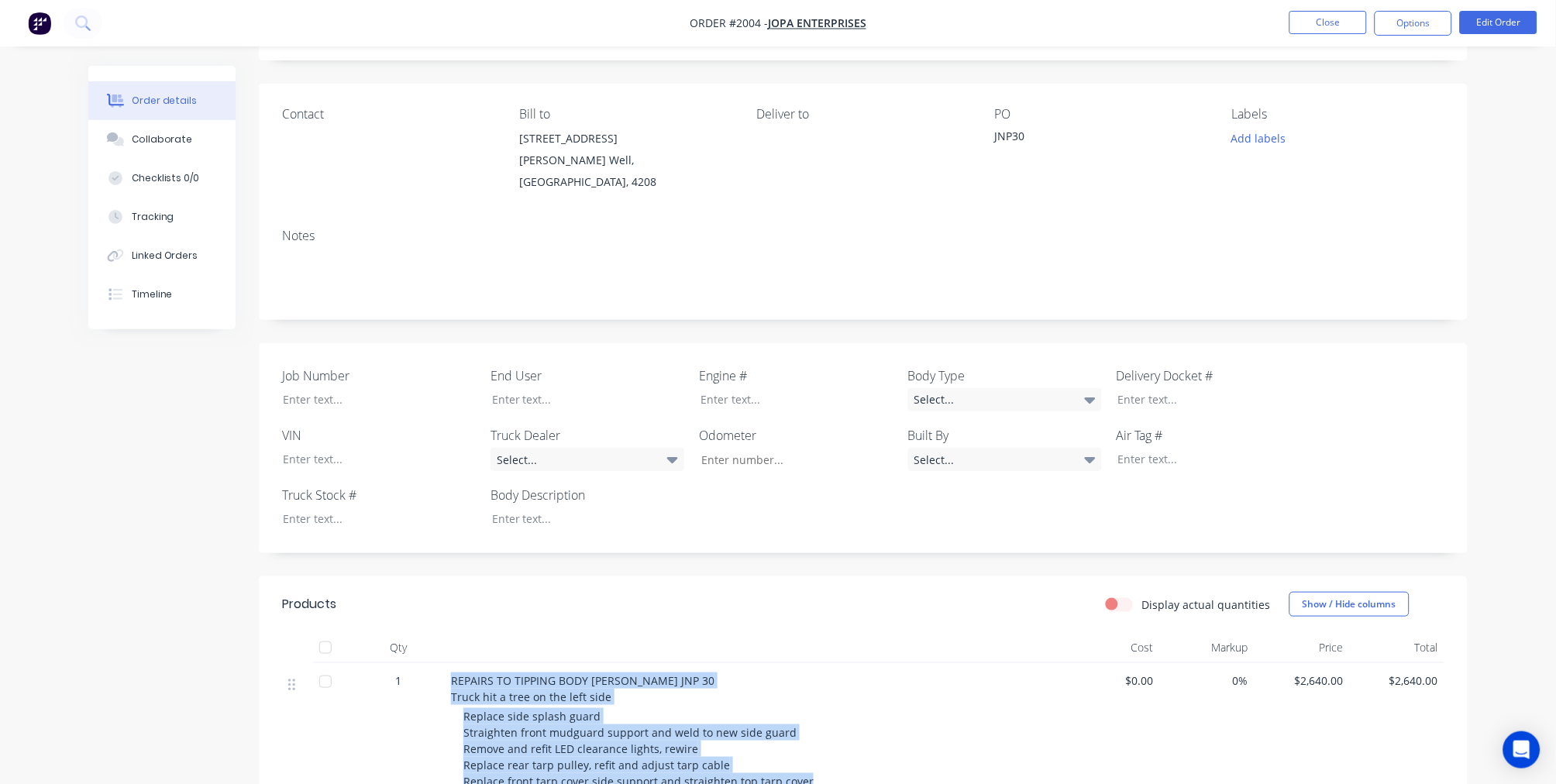
scroll to position [0, 0]
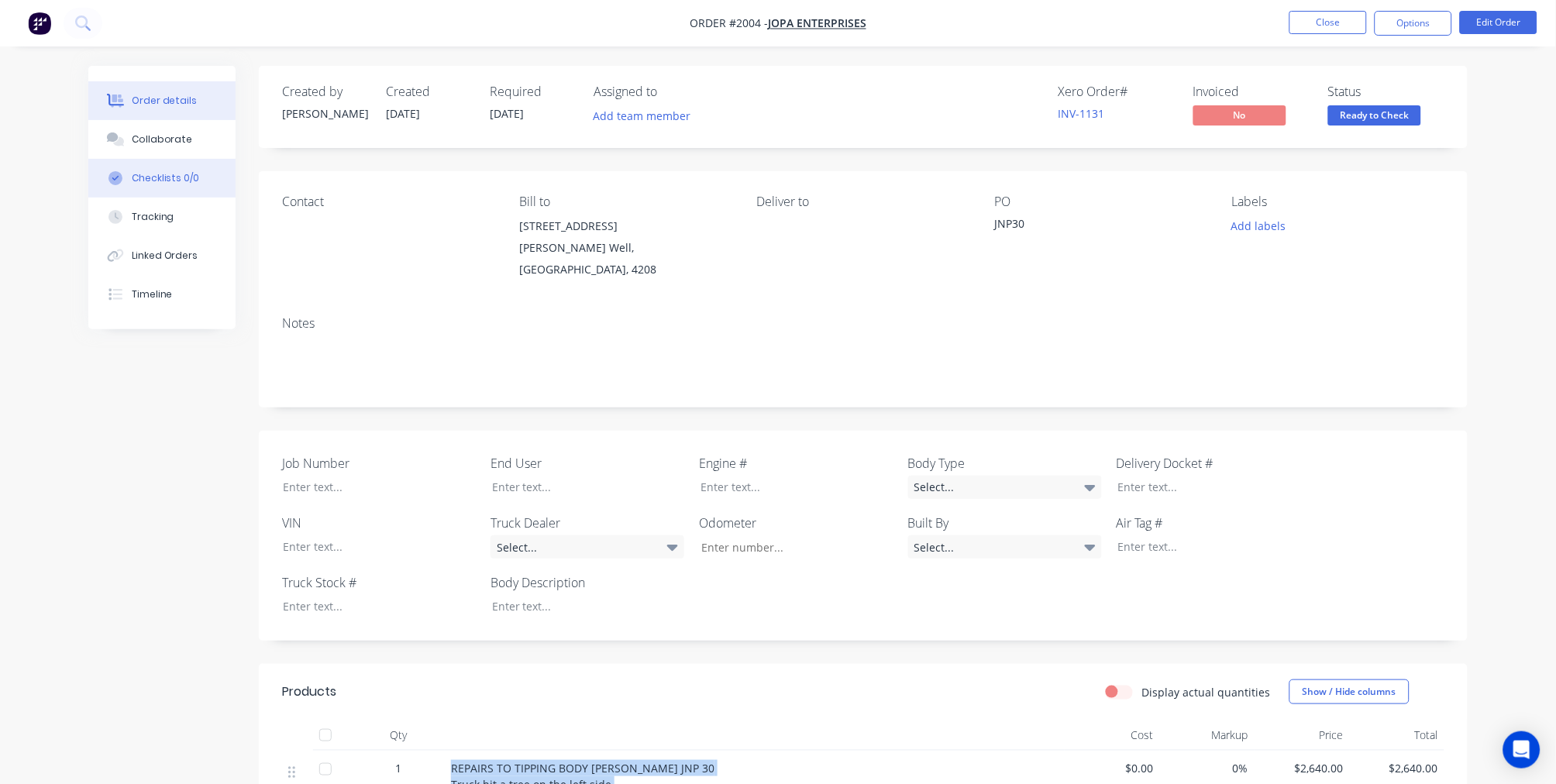
click at [185, 179] on div "Checklists 0/0" at bounding box center [166, 178] width 69 height 14
type textarea "x"
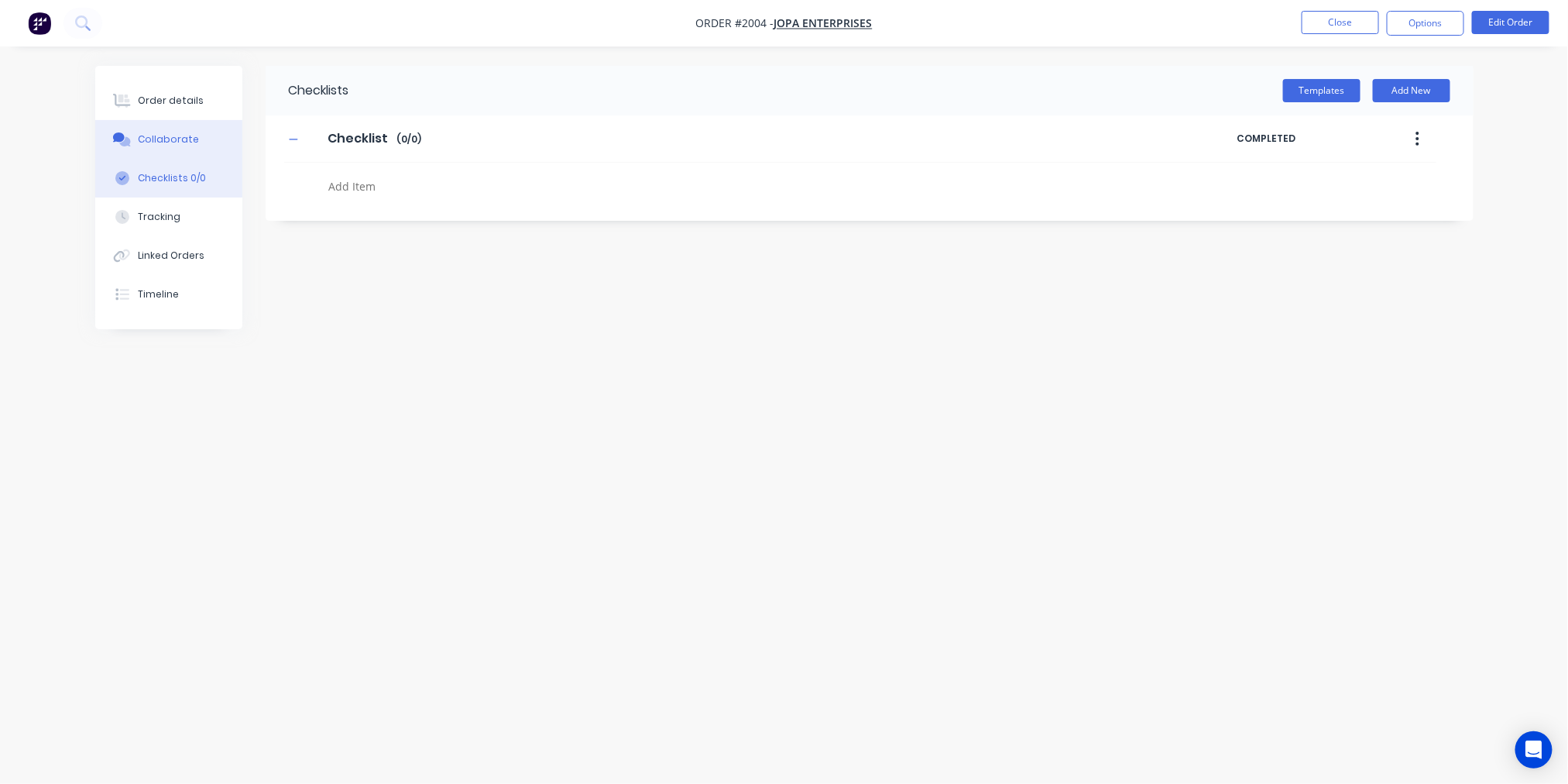
click at [171, 140] on div "Collaborate" at bounding box center [168, 140] width 62 height 14
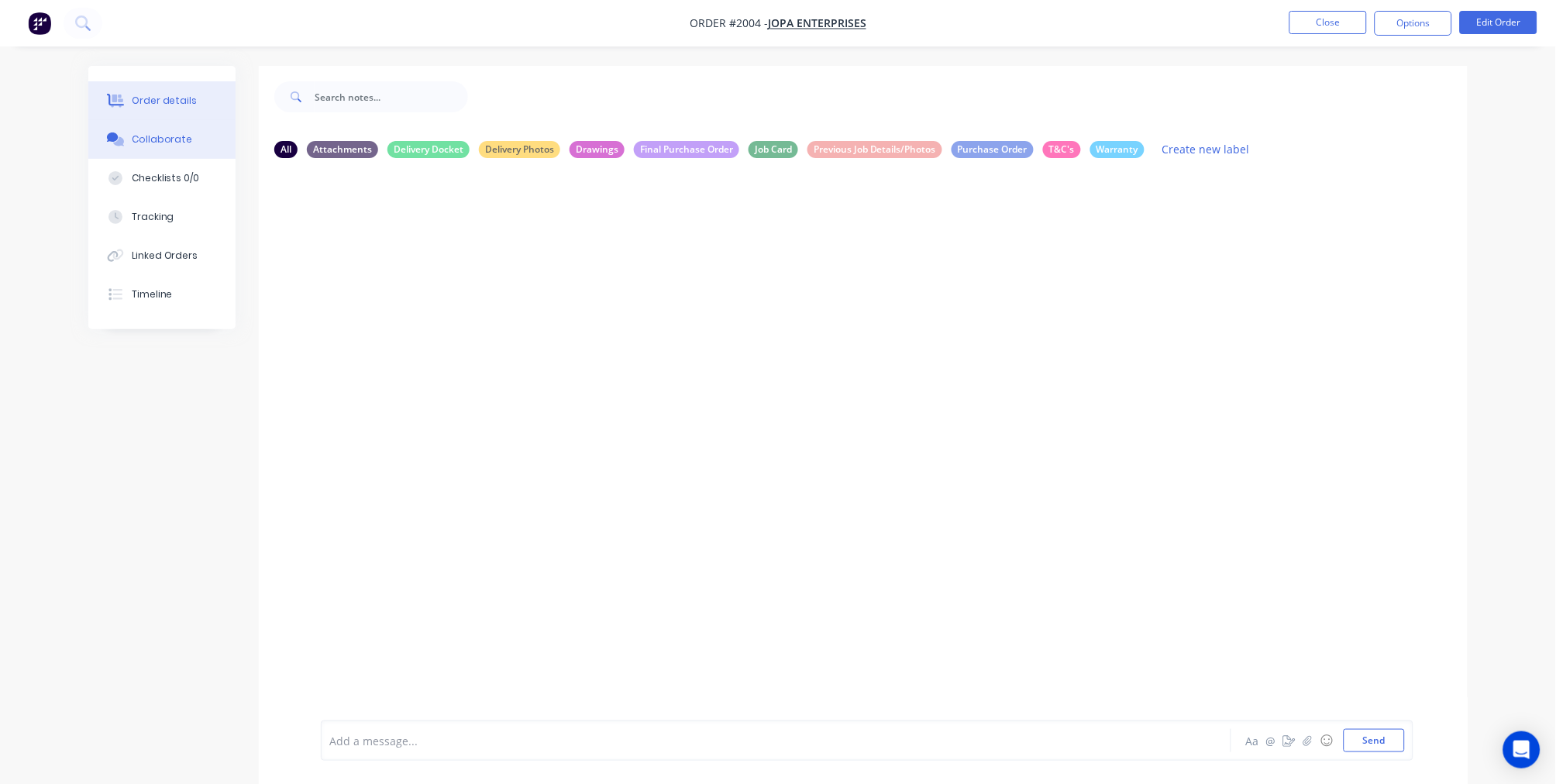
click at [168, 102] on div "Order details" at bounding box center [165, 101] width 66 height 14
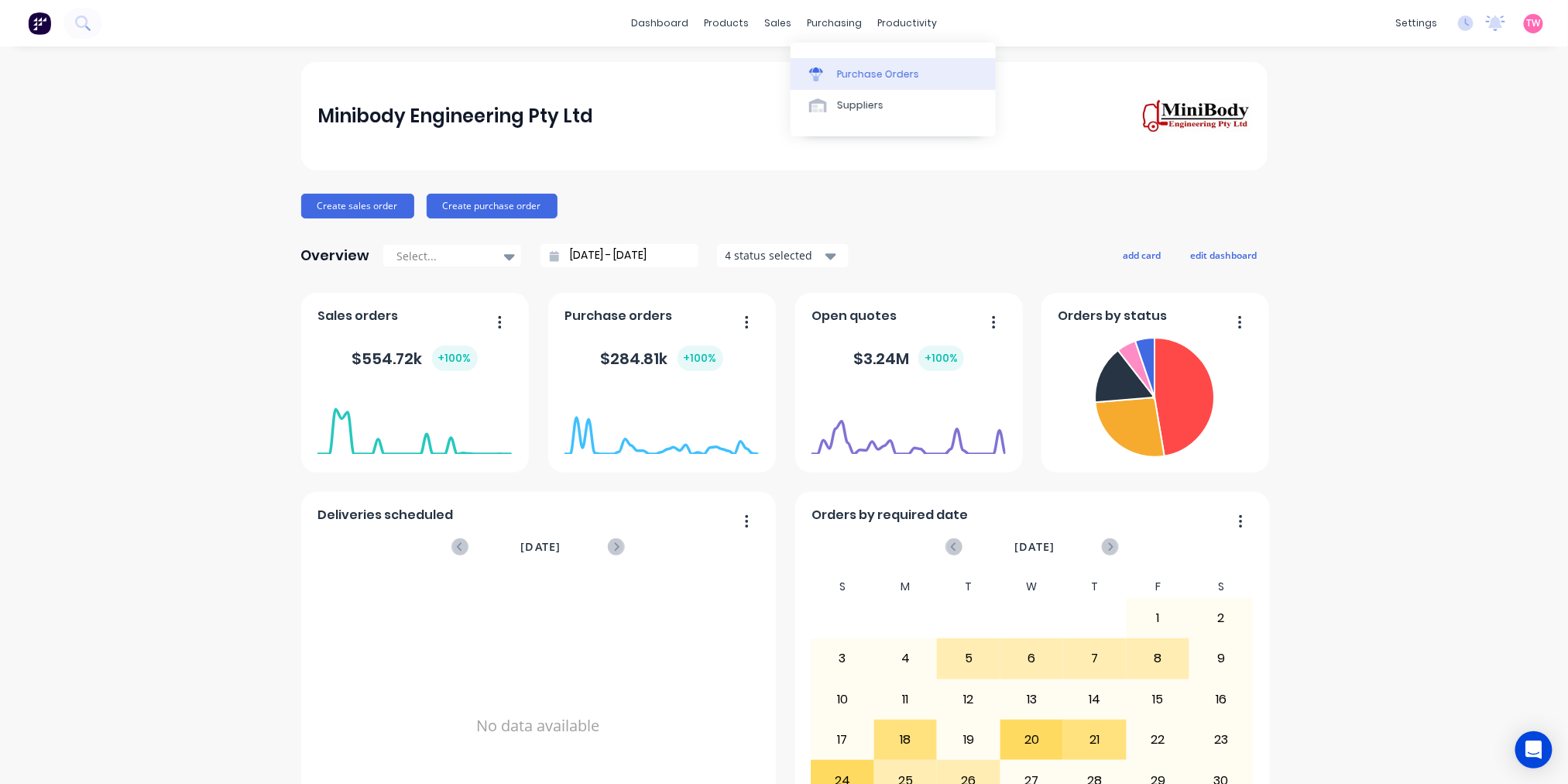
click at [866, 63] on link "Purchase Orders" at bounding box center [893, 74] width 205 height 31
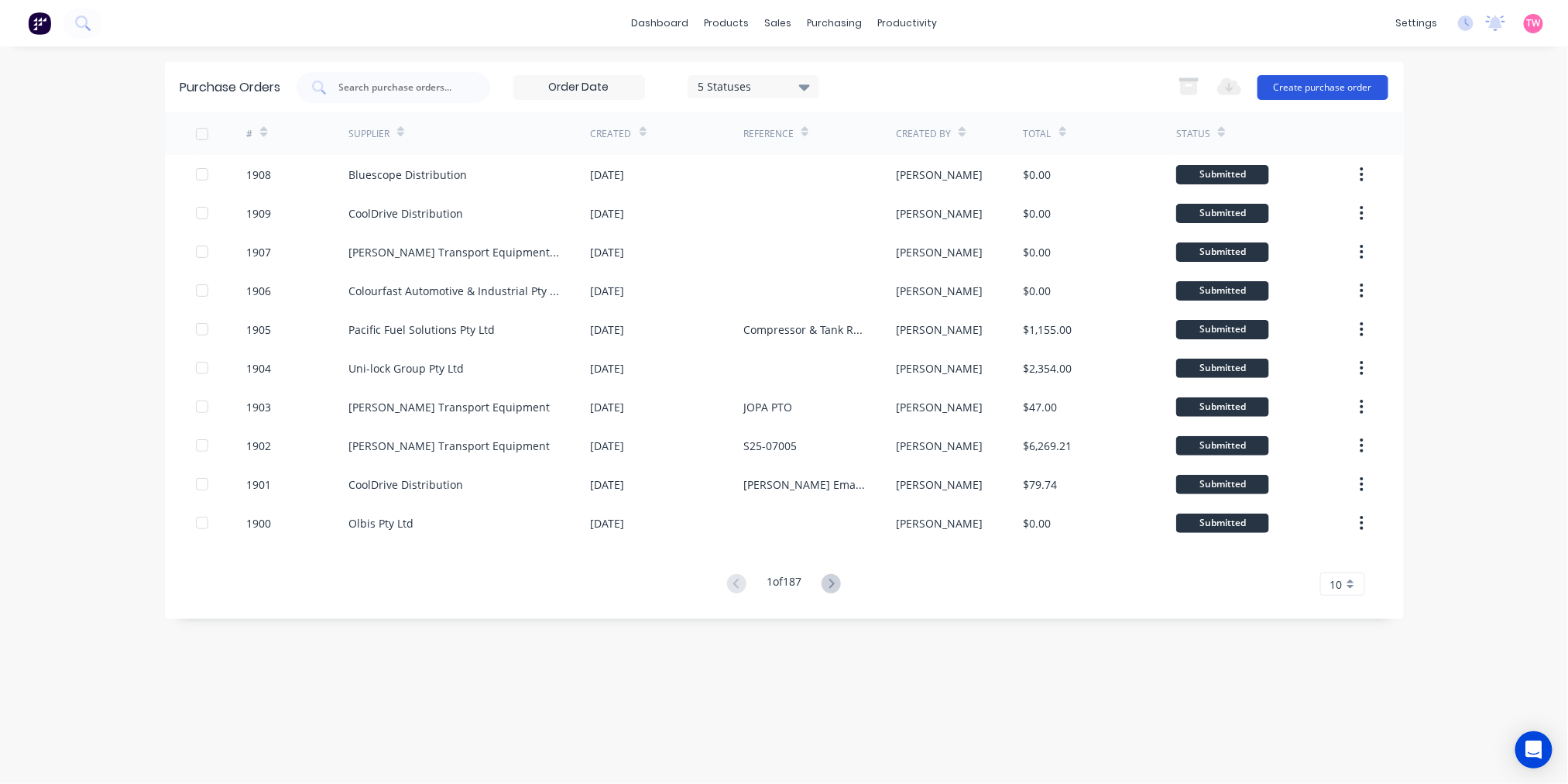
click at [1349, 83] on button "Create purchase order" at bounding box center [1323, 88] width 131 height 25
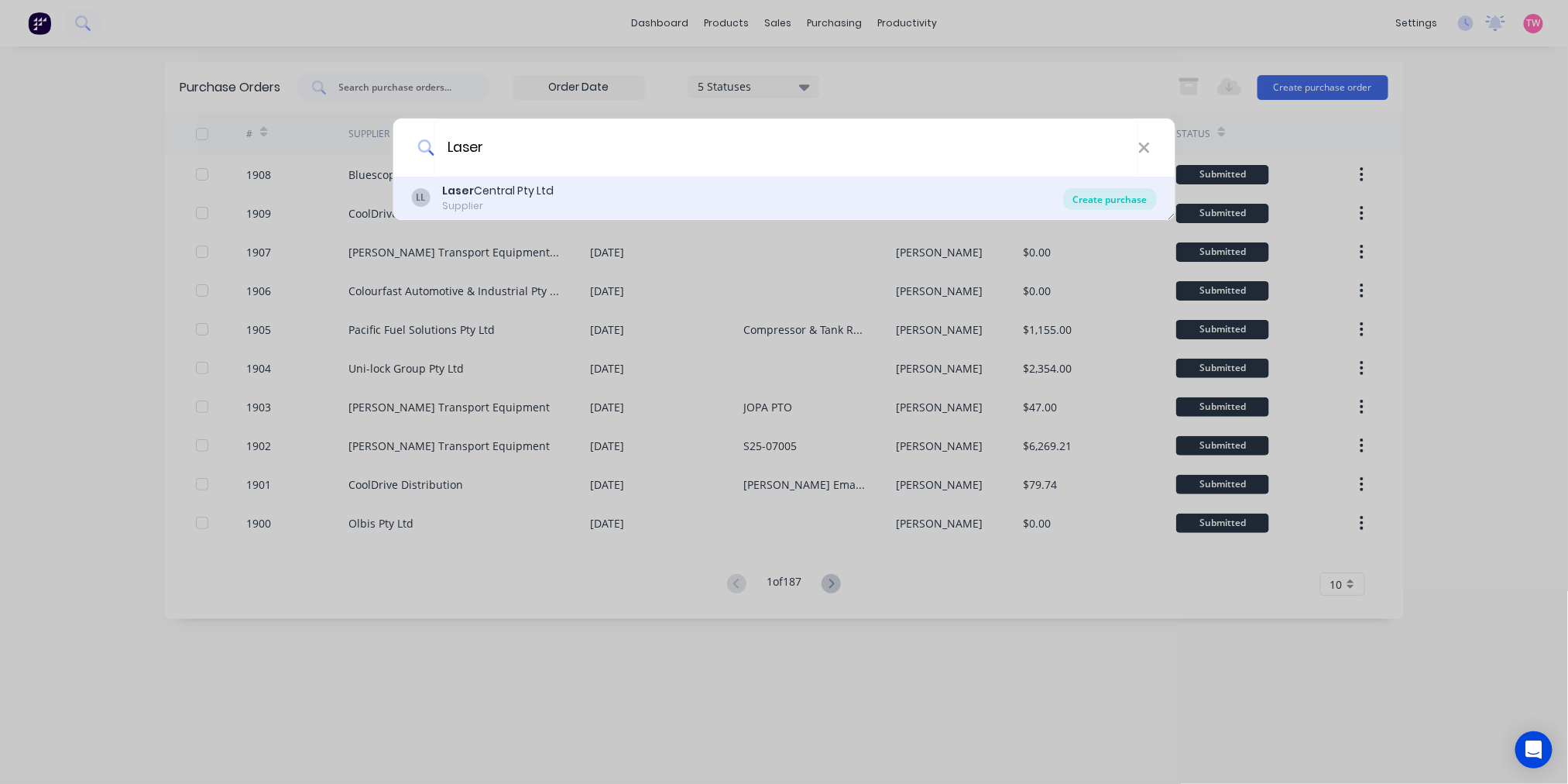
type input "Laser"
click at [1115, 195] on div "Create purchase" at bounding box center [1109, 199] width 93 height 22
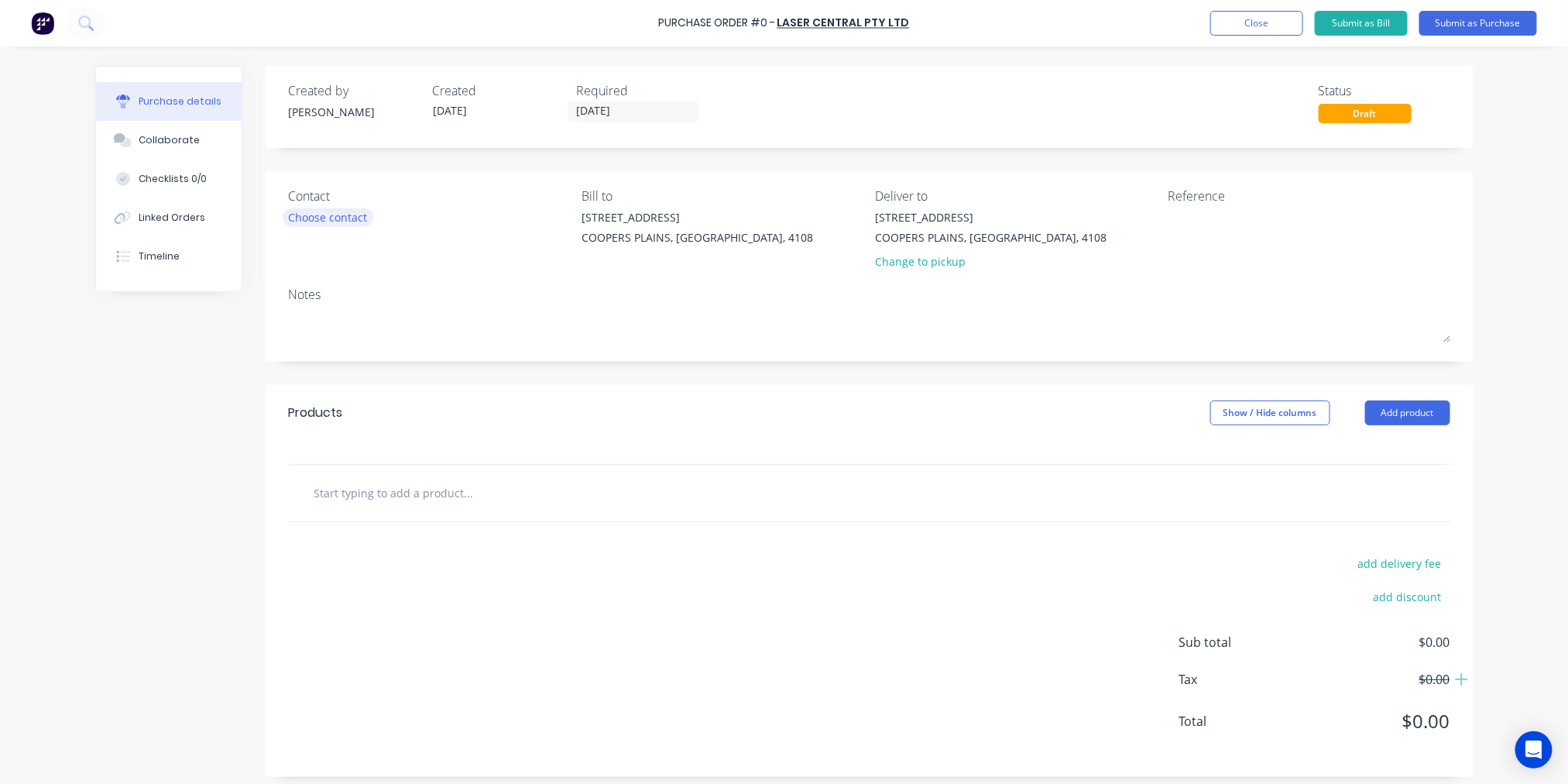
click at [341, 221] on div "Choose contact" at bounding box center [328, 217] width 79 height 16
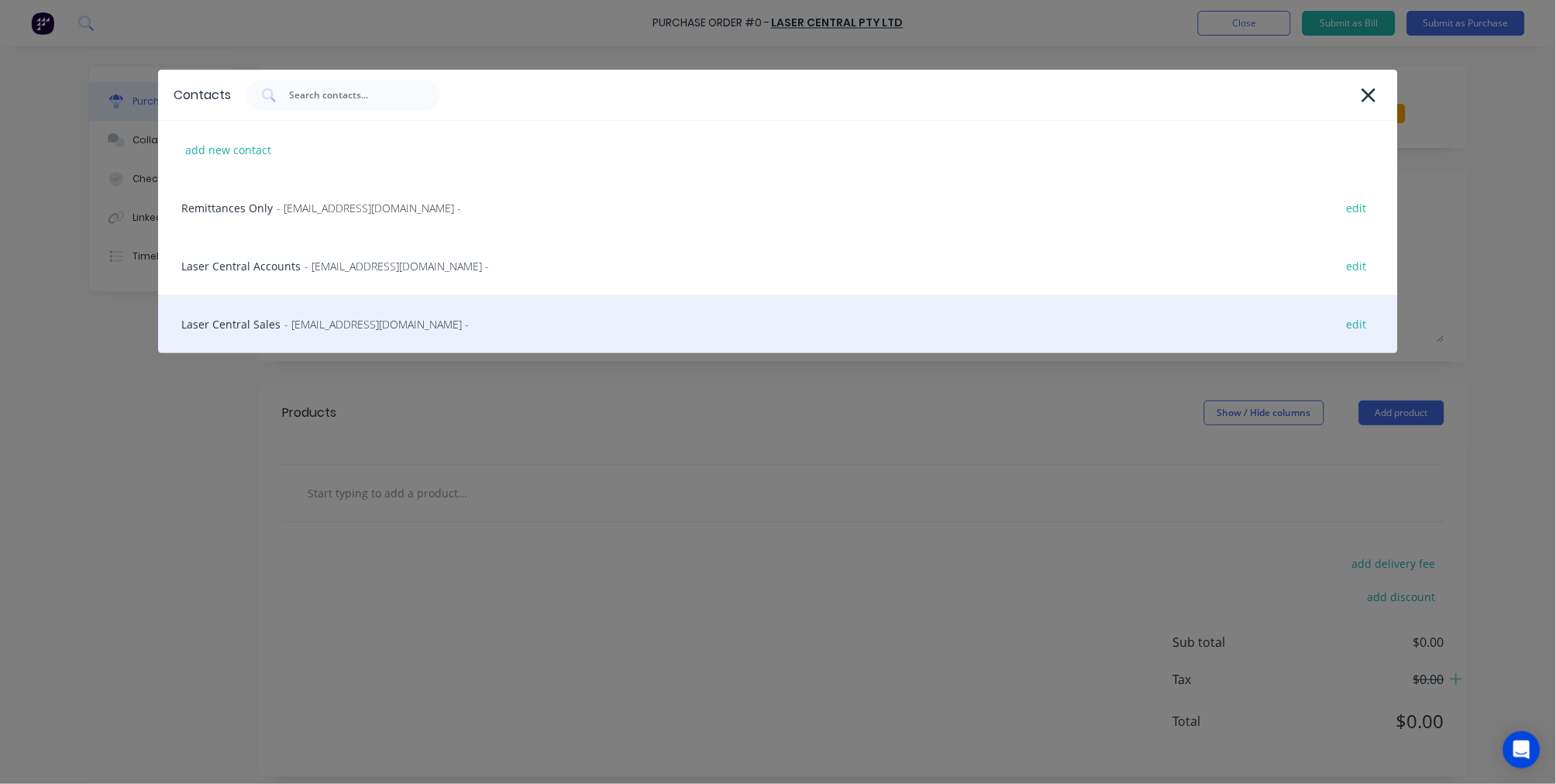
click at [284, 316] on span "- sales@lasercentral.com.au -" at bounding box center [376, 323] width 185 height 16
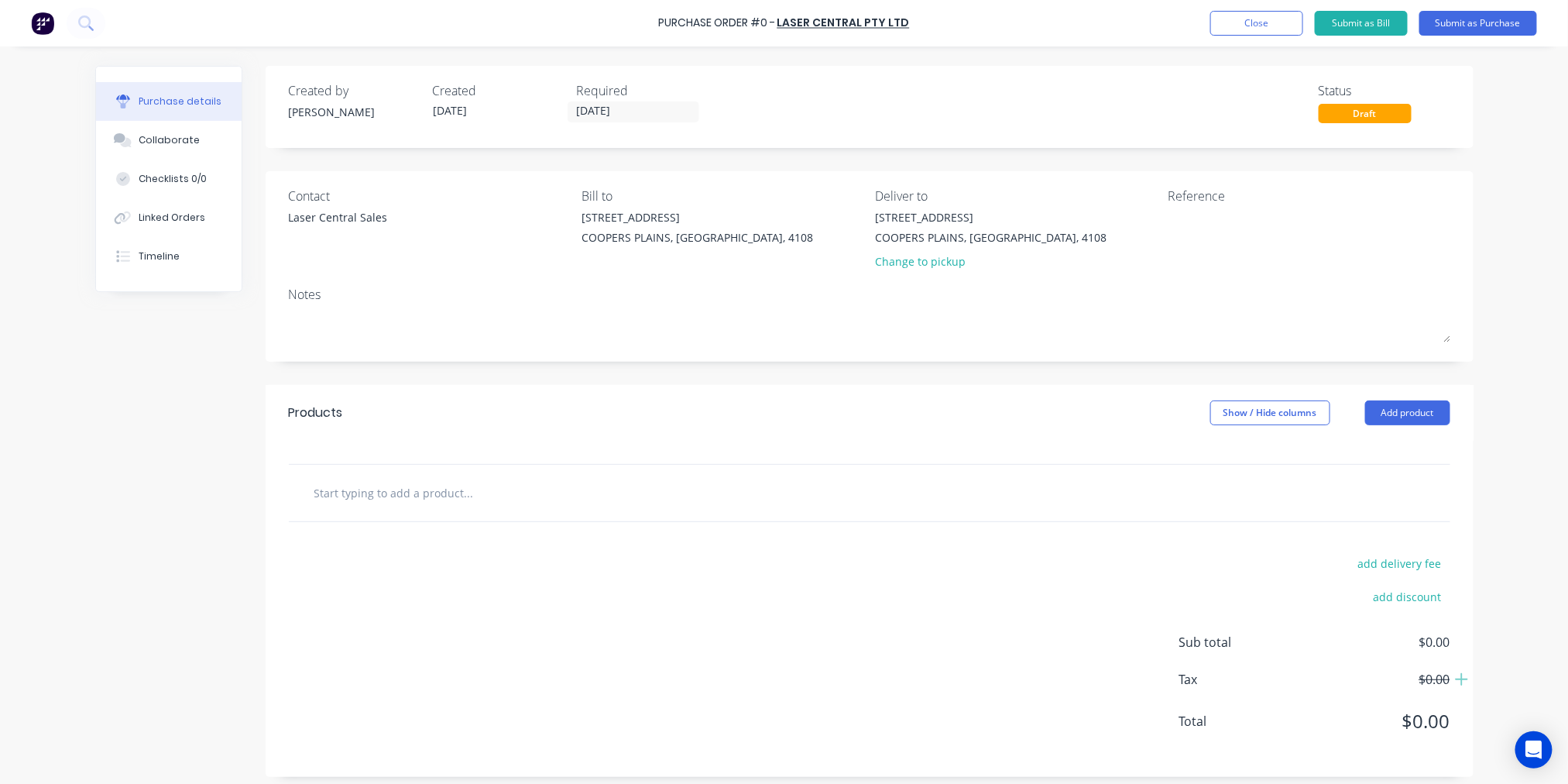
click at [454, 486] on input "text" at bounding box center [468, 493] width 309 height 31
click at [1195, 220] on textarea at bounding box center [1265, 226] width 193 height 35
type textarea "Email Order - August Stock 27/08"
type textarea "x"
type textarea "Email Order - August Stock 27/08"
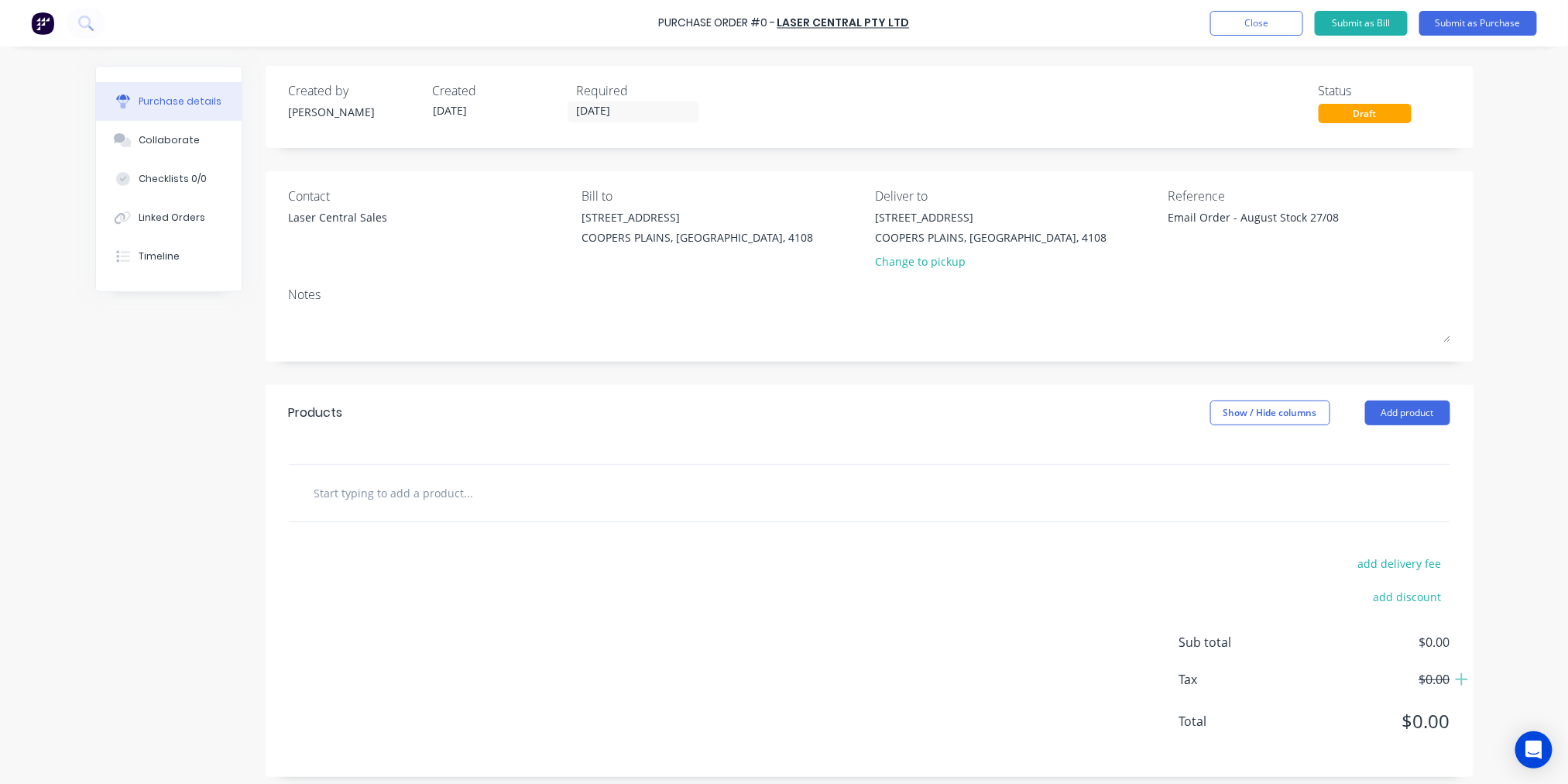
click at [443, 507] on input "text" at bounding box center [468, 493] width 309 height 31
type textarea "x"
type input "A"
type textarea "x"
type input "Au"
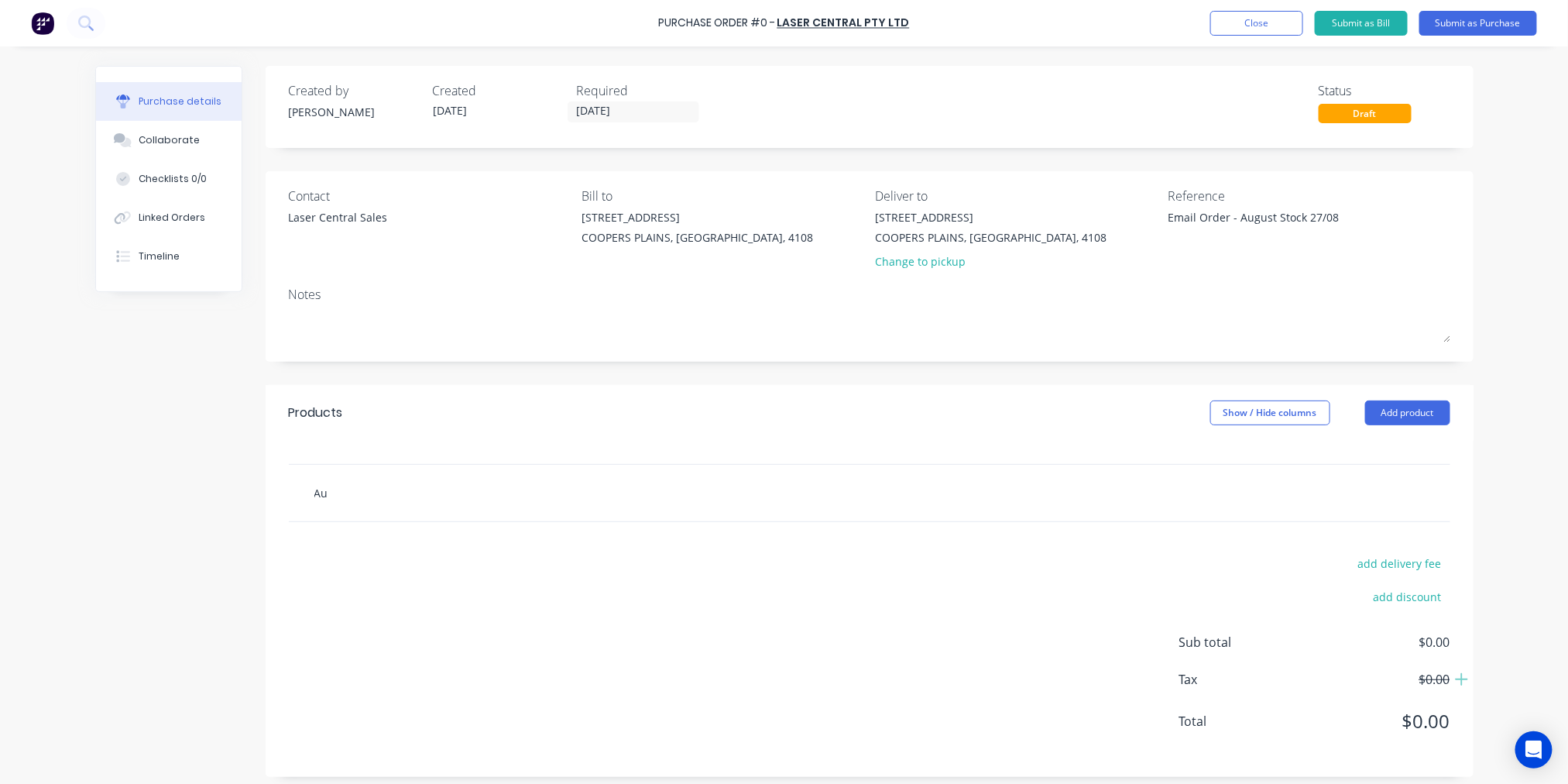
type textarea "x"
type input "Aug"
type textarea "x"
type input "Augu"
type textarea "x"
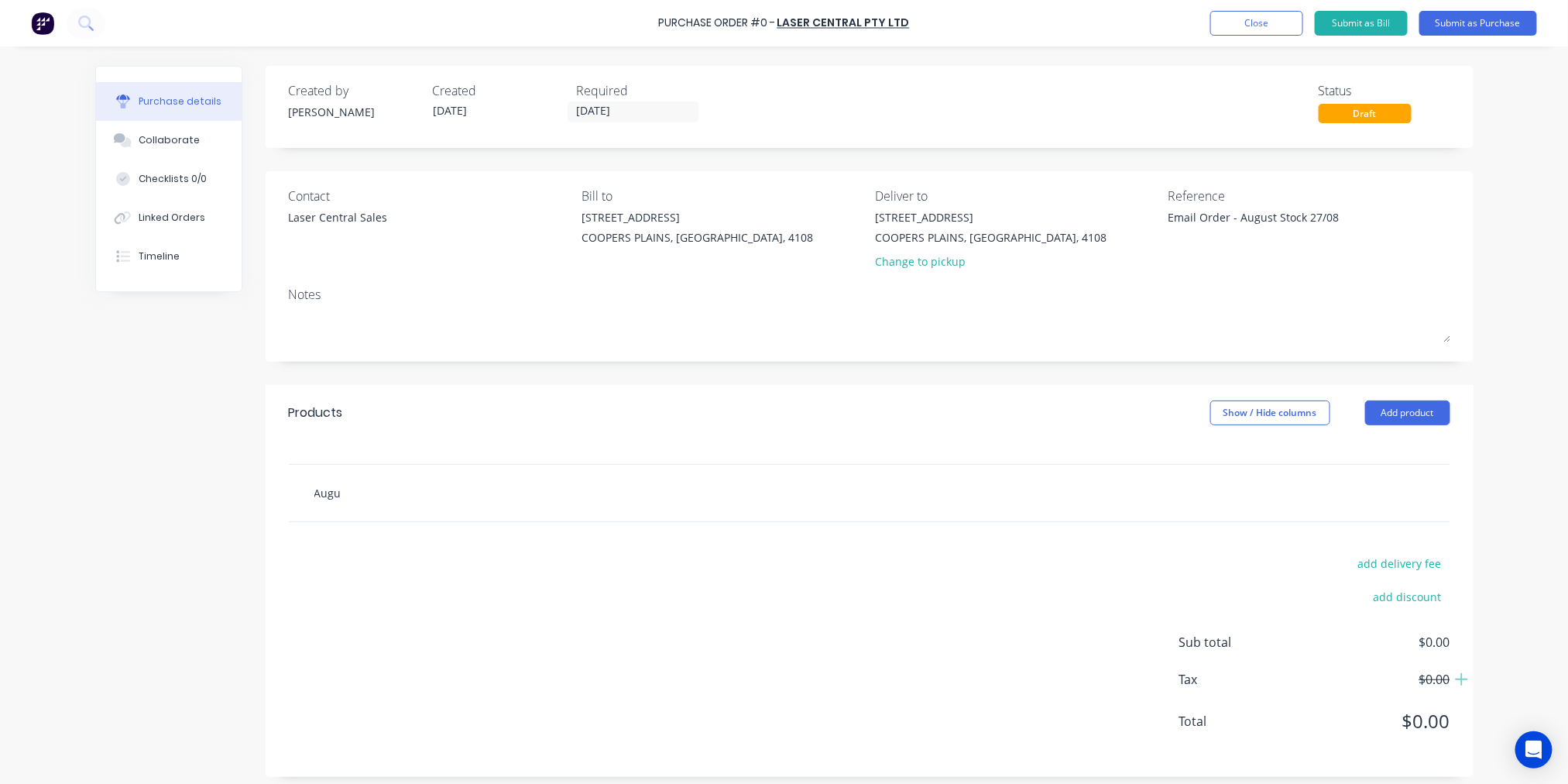
type input "Augus"
type textarea "x"
type input "August"
type textarea "x"
type input "August"
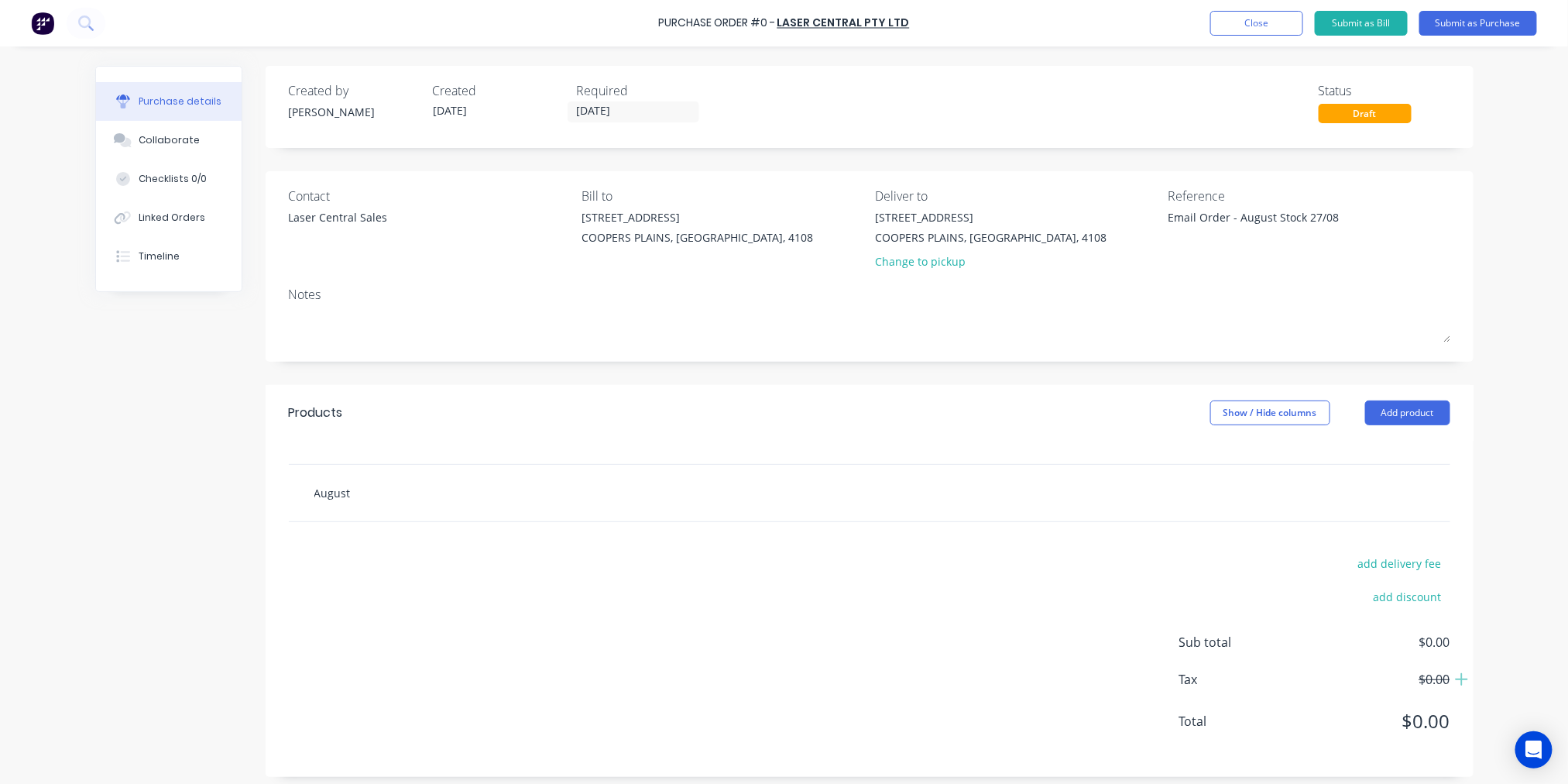
type textarea "x"
type input "August S"
type textarea "x"
type input "August St"
type textarea "x"
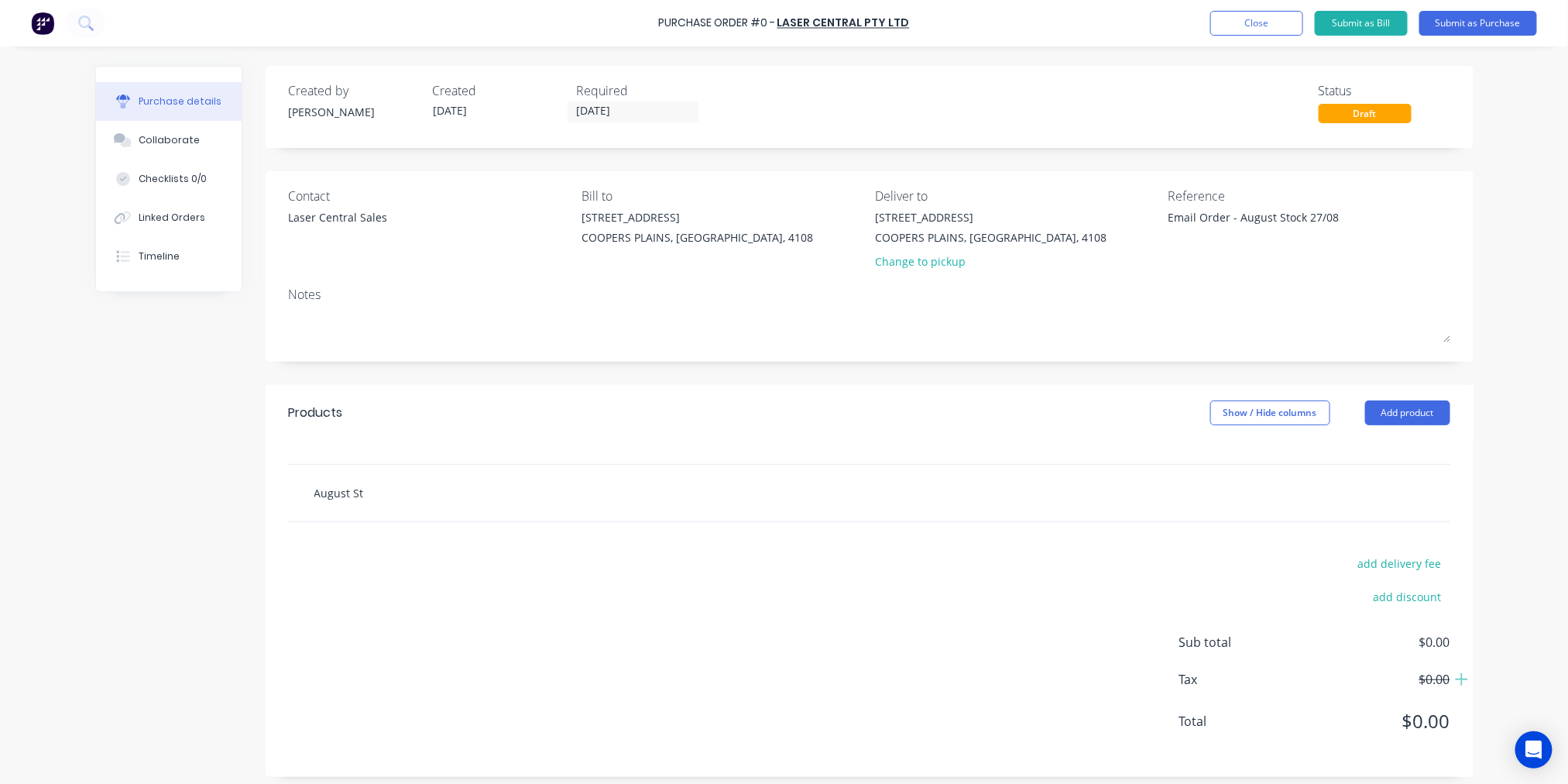
type input "August Sto"
type textarea "x"
type input "August Stoc"
type textarea "x"
type input "August Stock"
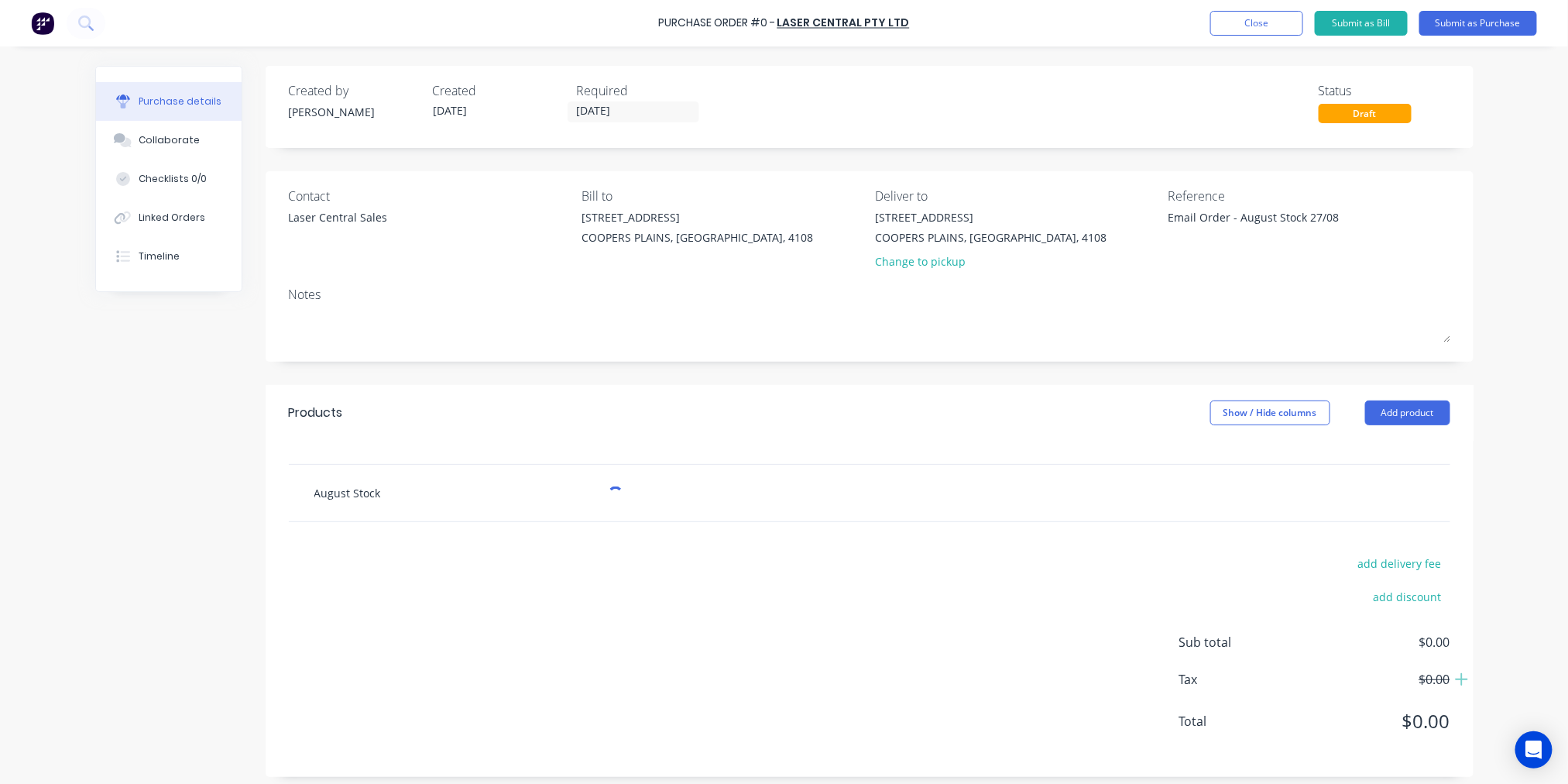
type textarea "x"
type input "August Stock"
type textarea "x"
type input "August Stoc"
type textarea "x"
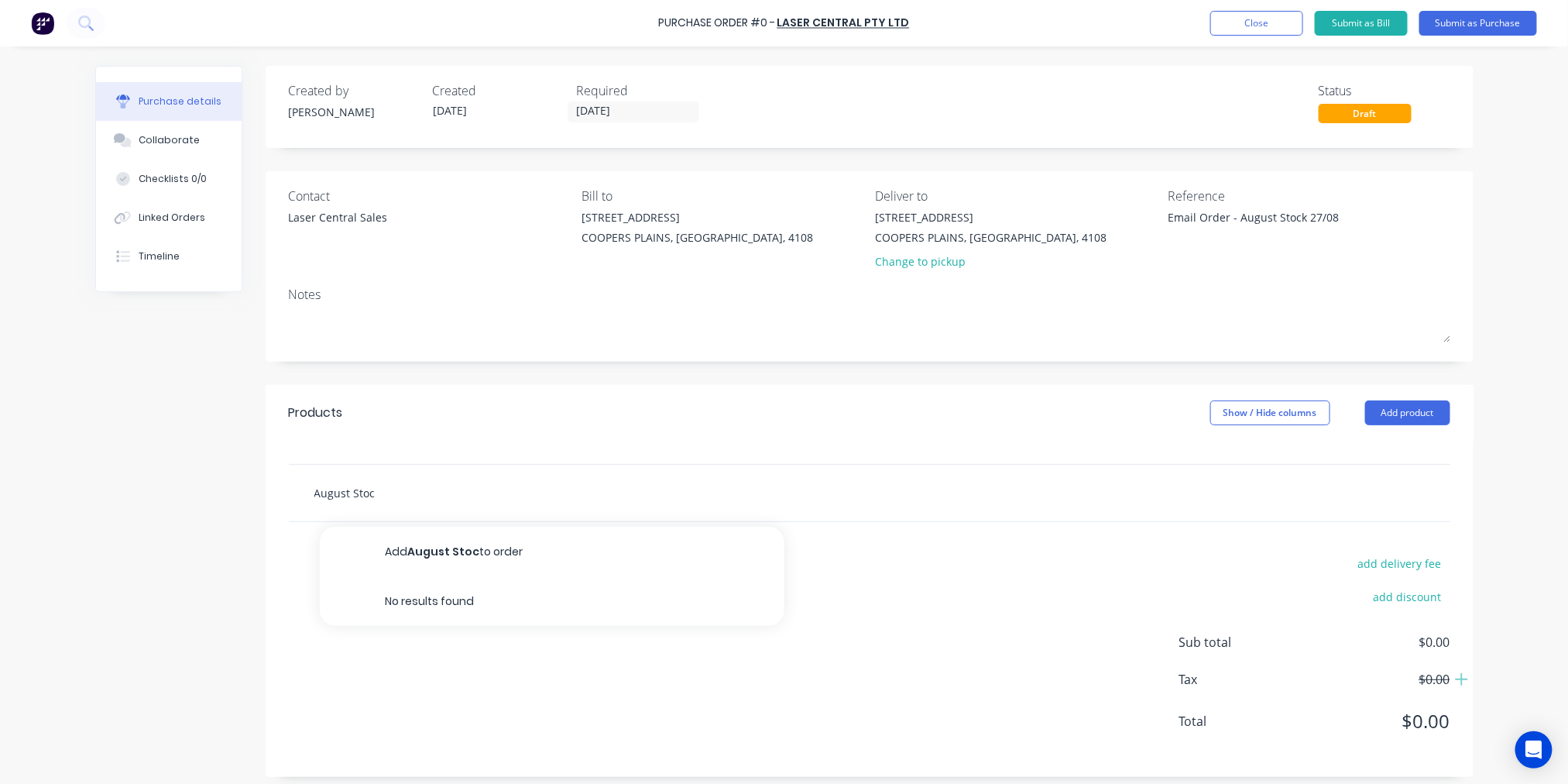
type input "August Sto"
type textarea "x"
type input "August St"
type textarea "x"
type input "August S"
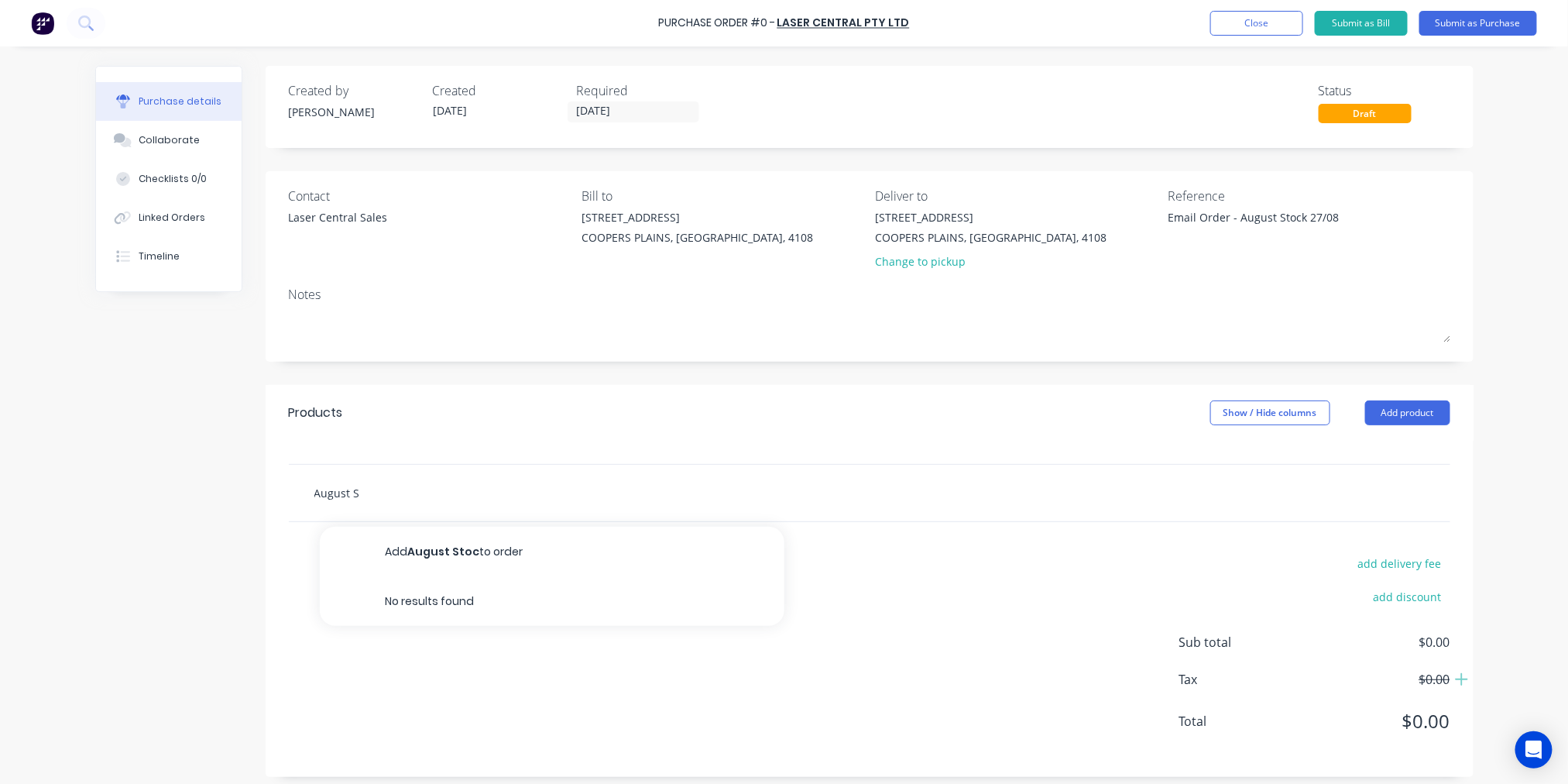
type textarea "x"
type input "August"
type textarea "x"
type input "August"
type textarea "x"
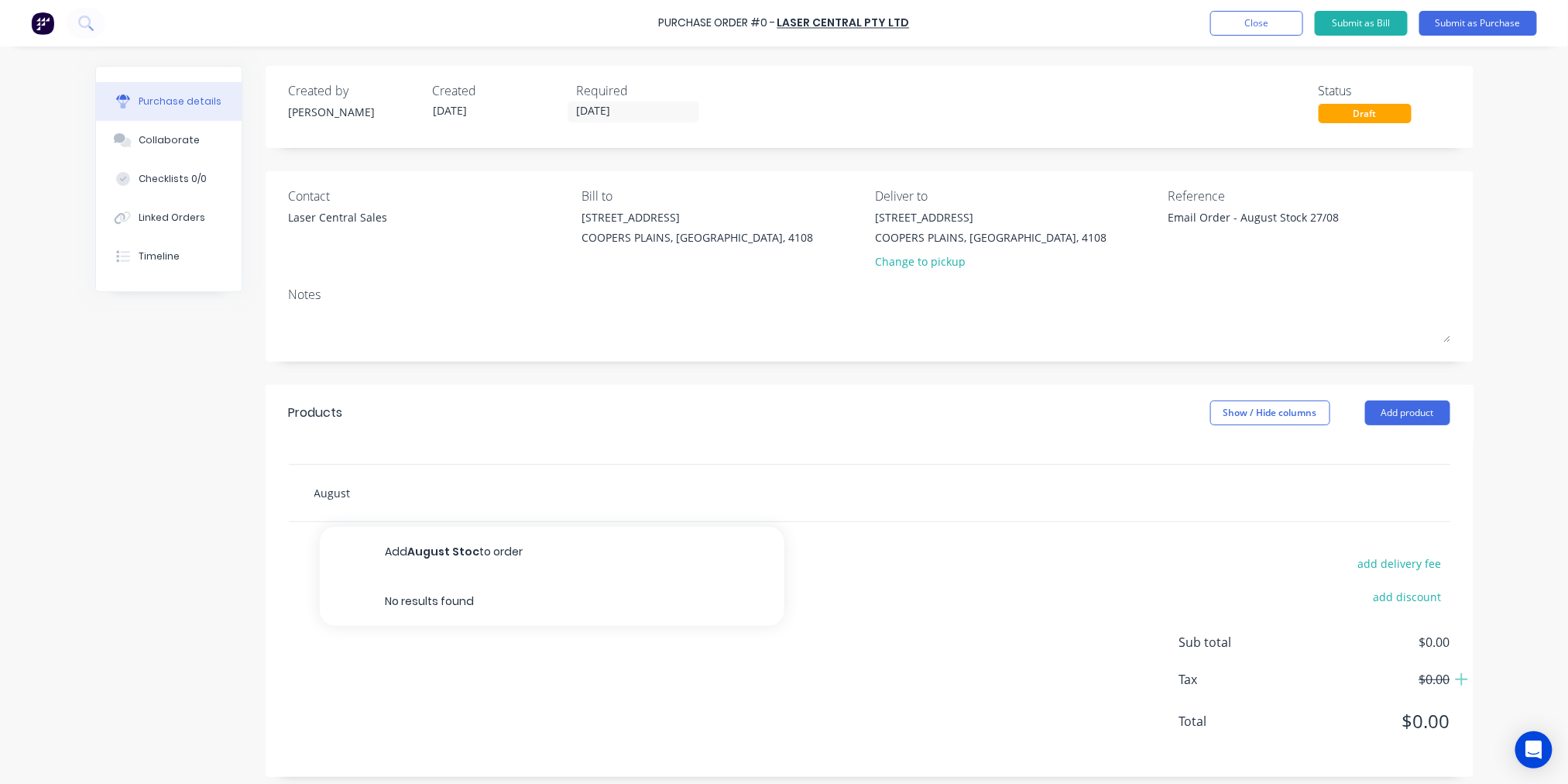
type input "Augus"
type textarea "x"
type input "Augu"
type textarea "x"
type input "Aug"
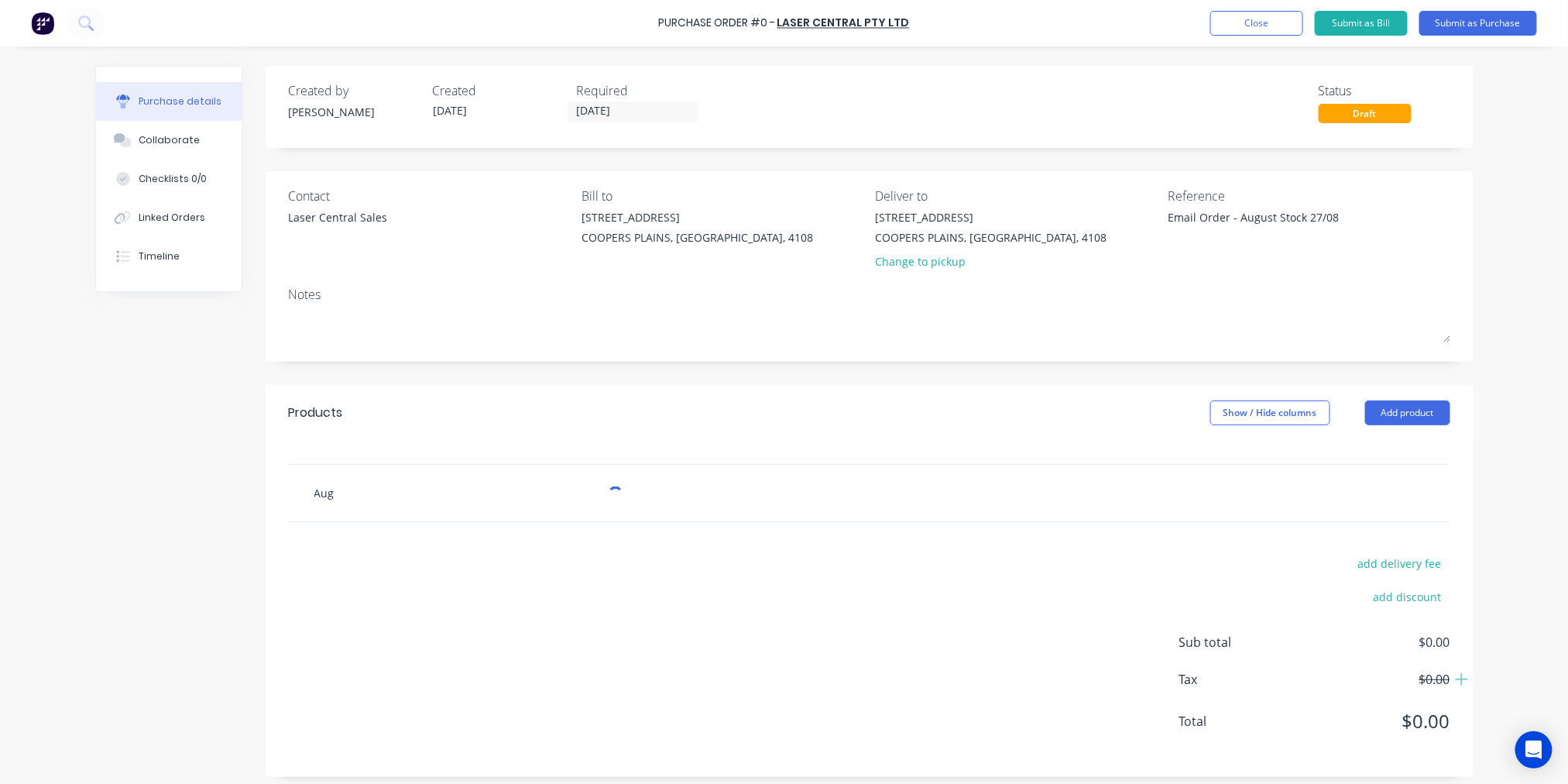
type textarea "x"
type input "Au"
type textarea "x"
type input "A"
type textarea "x"
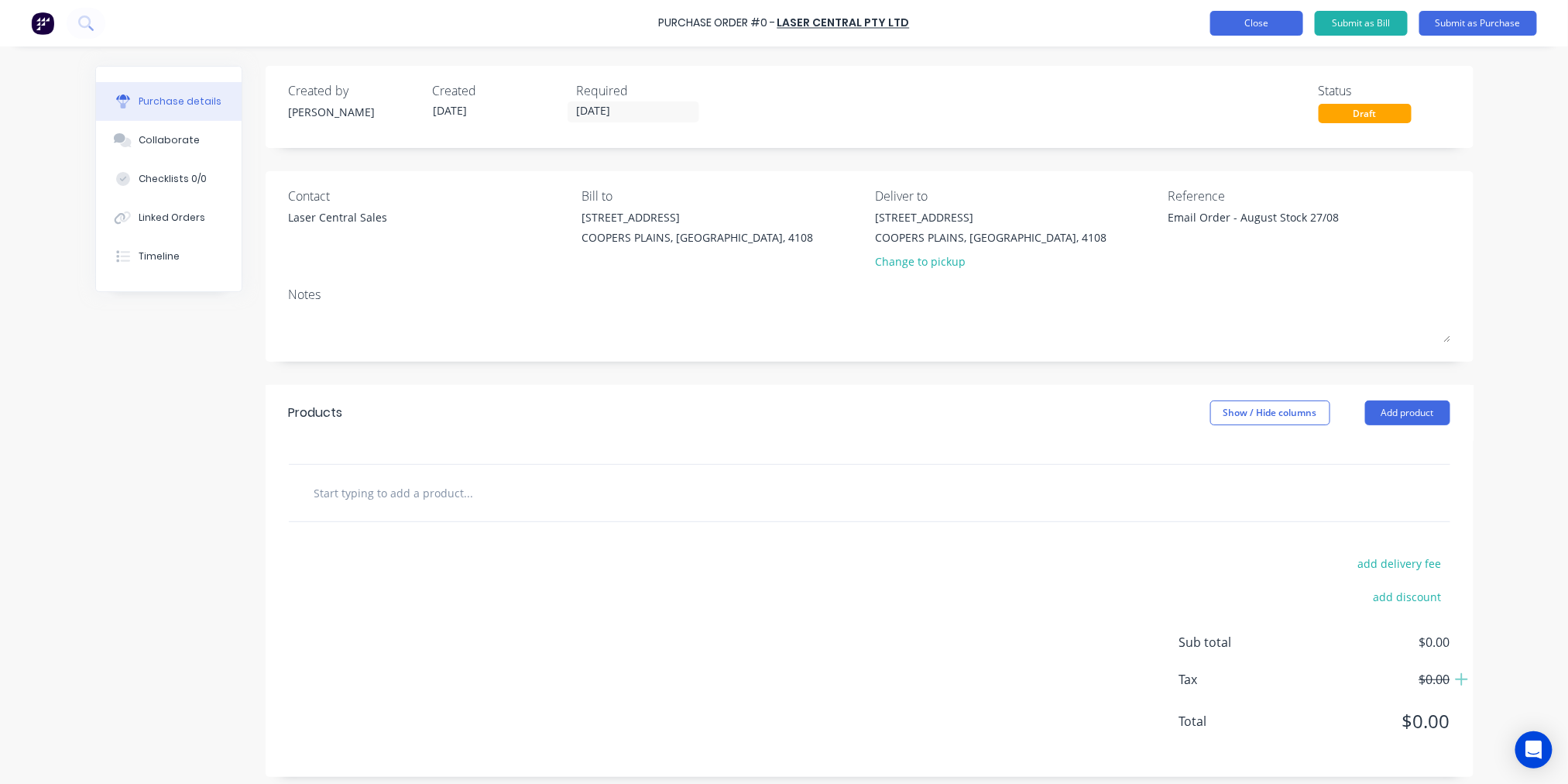
click at [1259, 21] on button "Close" at bounding box center [1256, 23] width 93 height 25
type textarea "x"
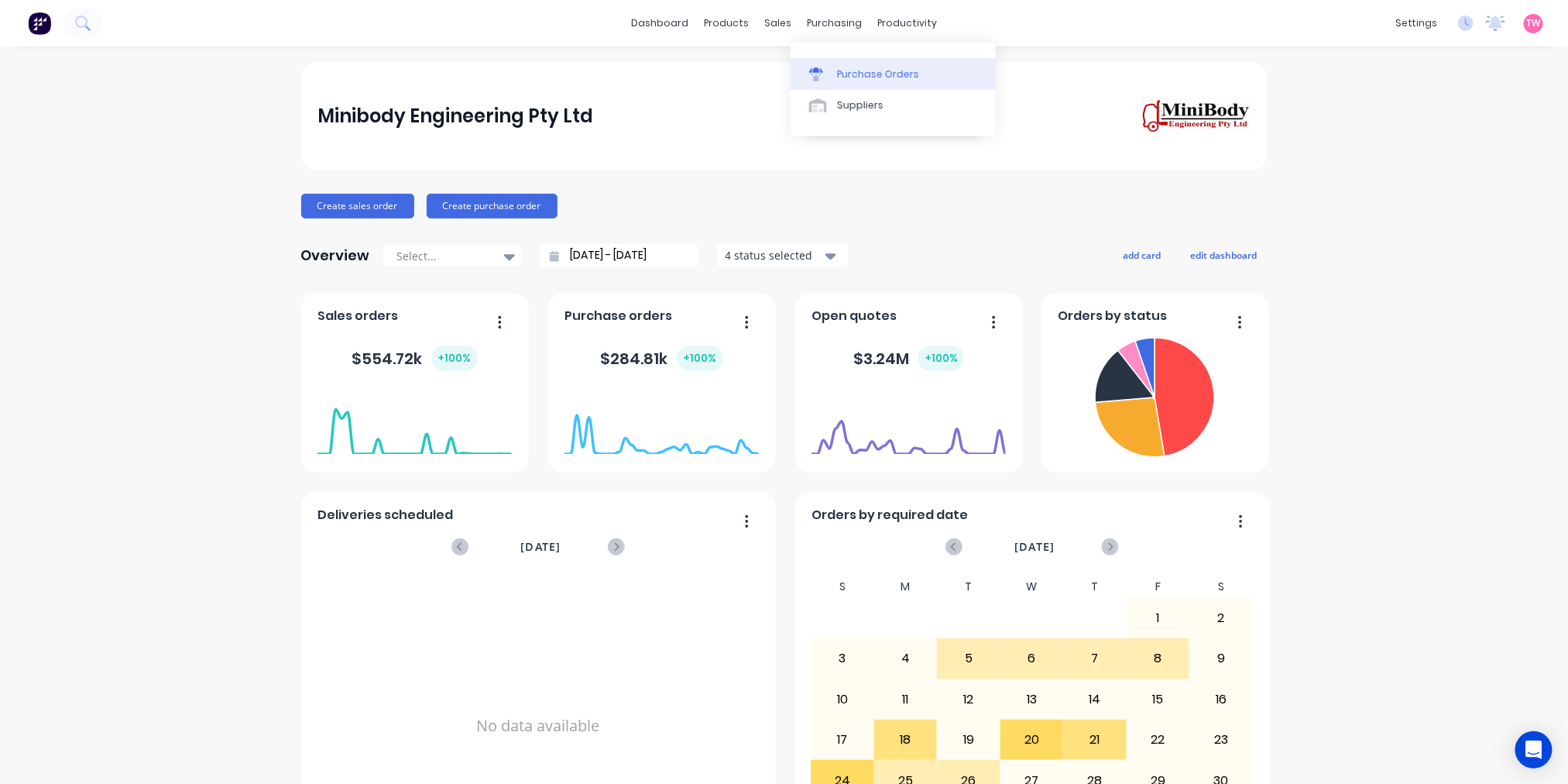
click at [869, 75] on div "Purchase Orders" at bounding box center [878, 75] width 82 height 14
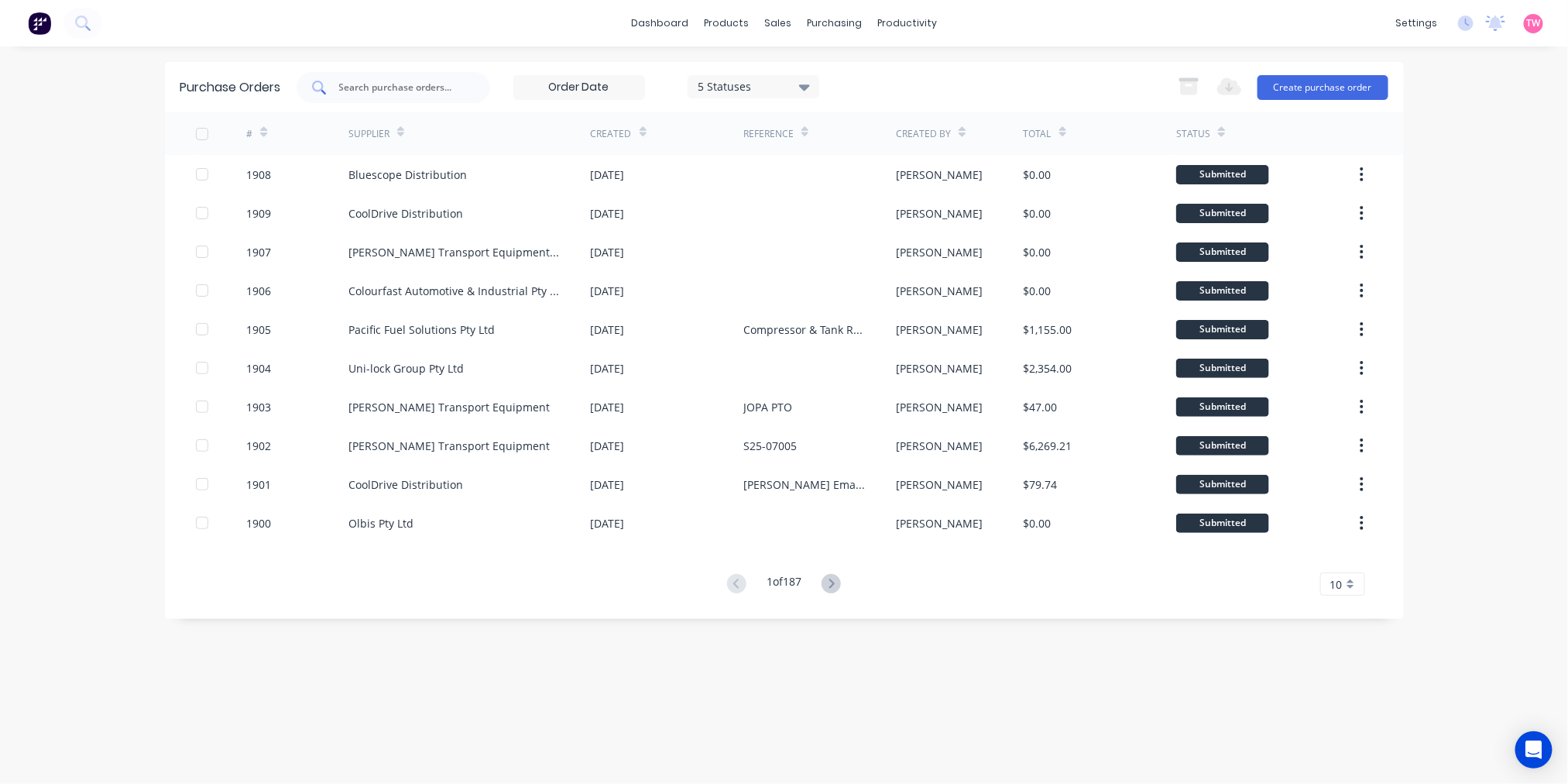
click at [404, 82] on input "text" at bounding box center [401, 88] width 128 height 16
type input "laser"
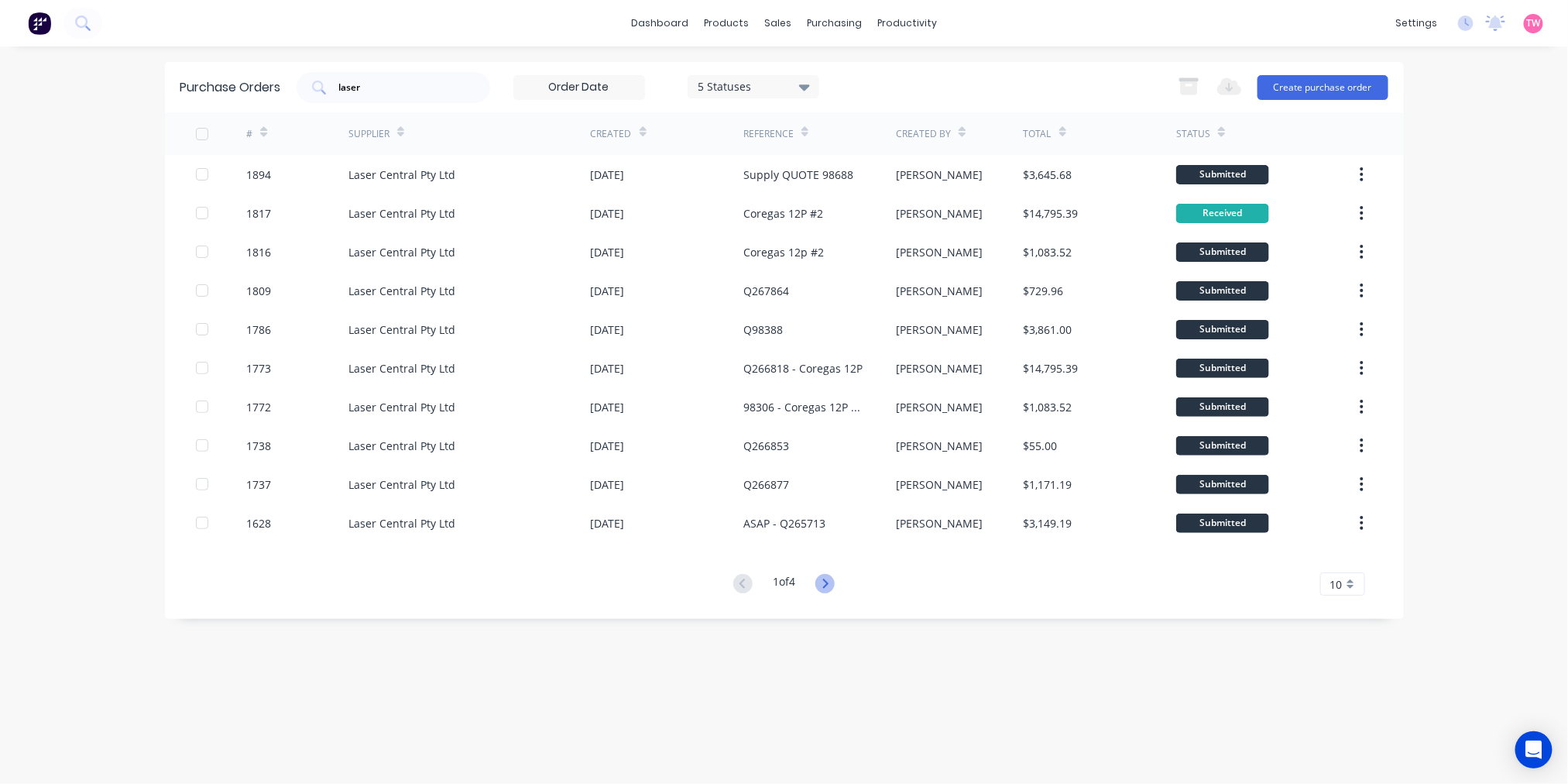
click at [832, 584] on icon at bounding box center [825, 584] width 19 height 19
click at [827, 586] on icon at bounding box center [826, 583] width 5 height 10
click at [832, 581] on icon at bounding box center [825, 584] width 19 height 19
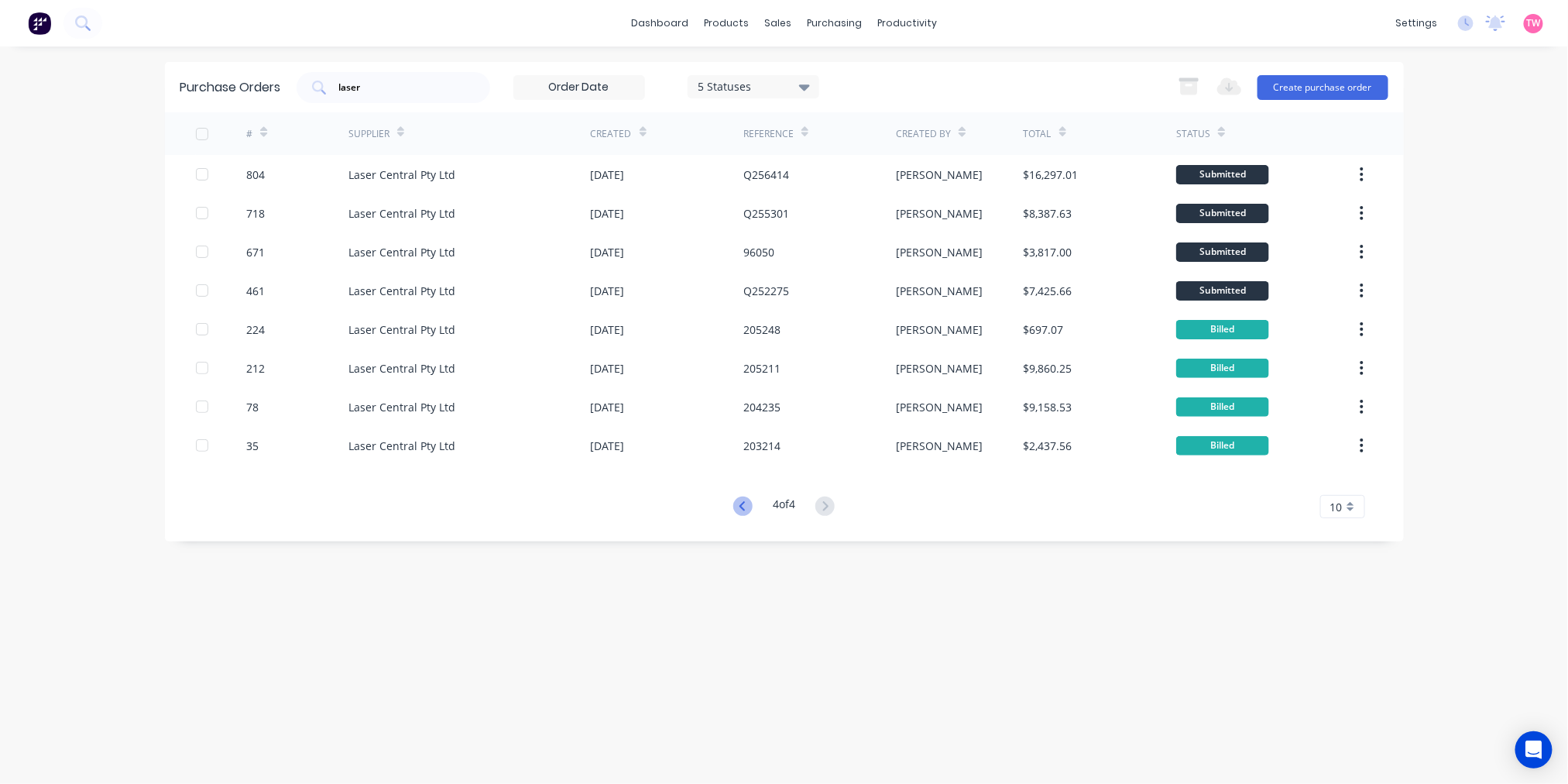
click at [744, 506] on icon at bounding box center [743, 506] width 19 height 19
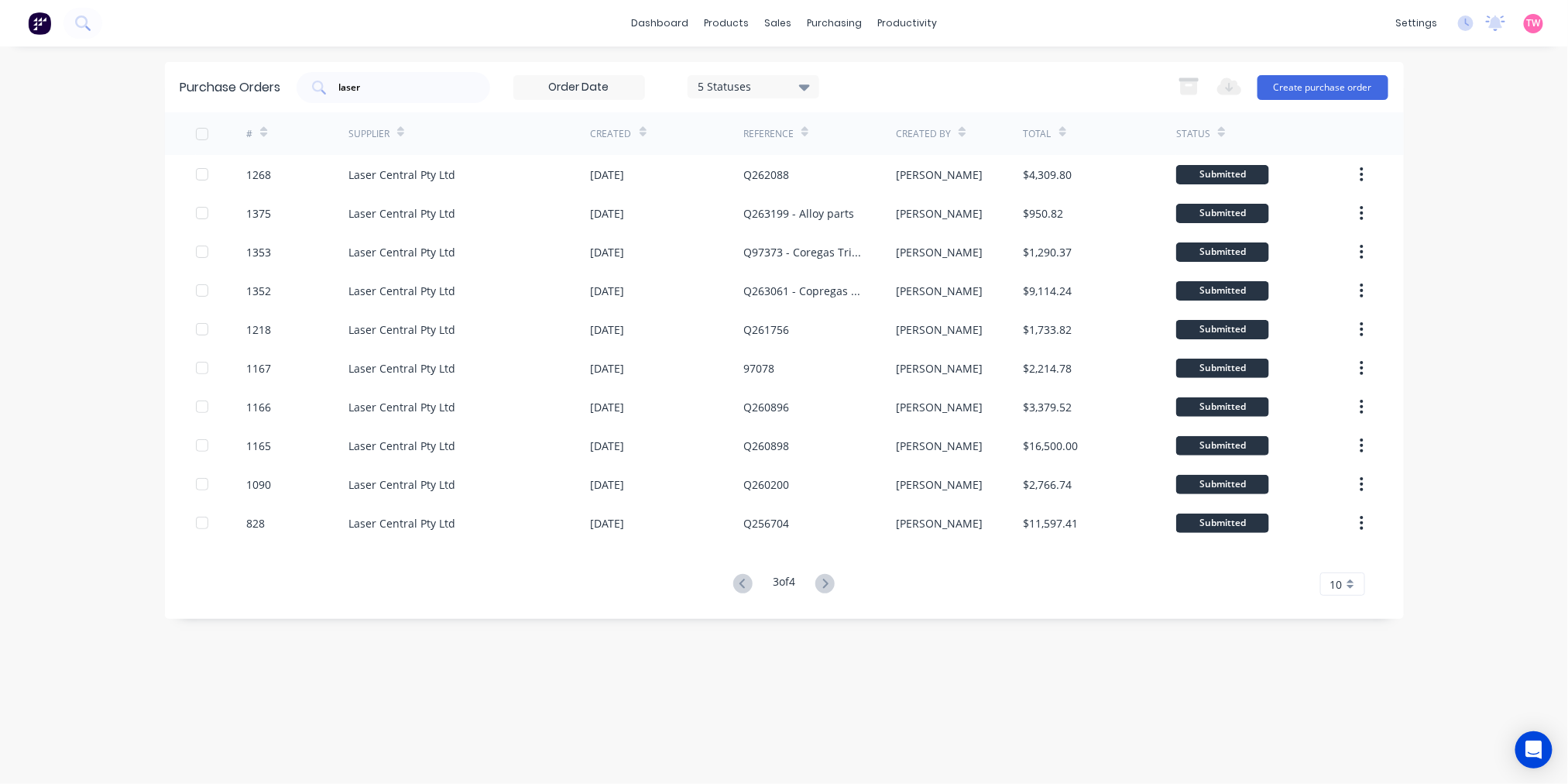
click at [744, 506] on div "Q256704" at bounding box center [820, 523] width 153 height 39
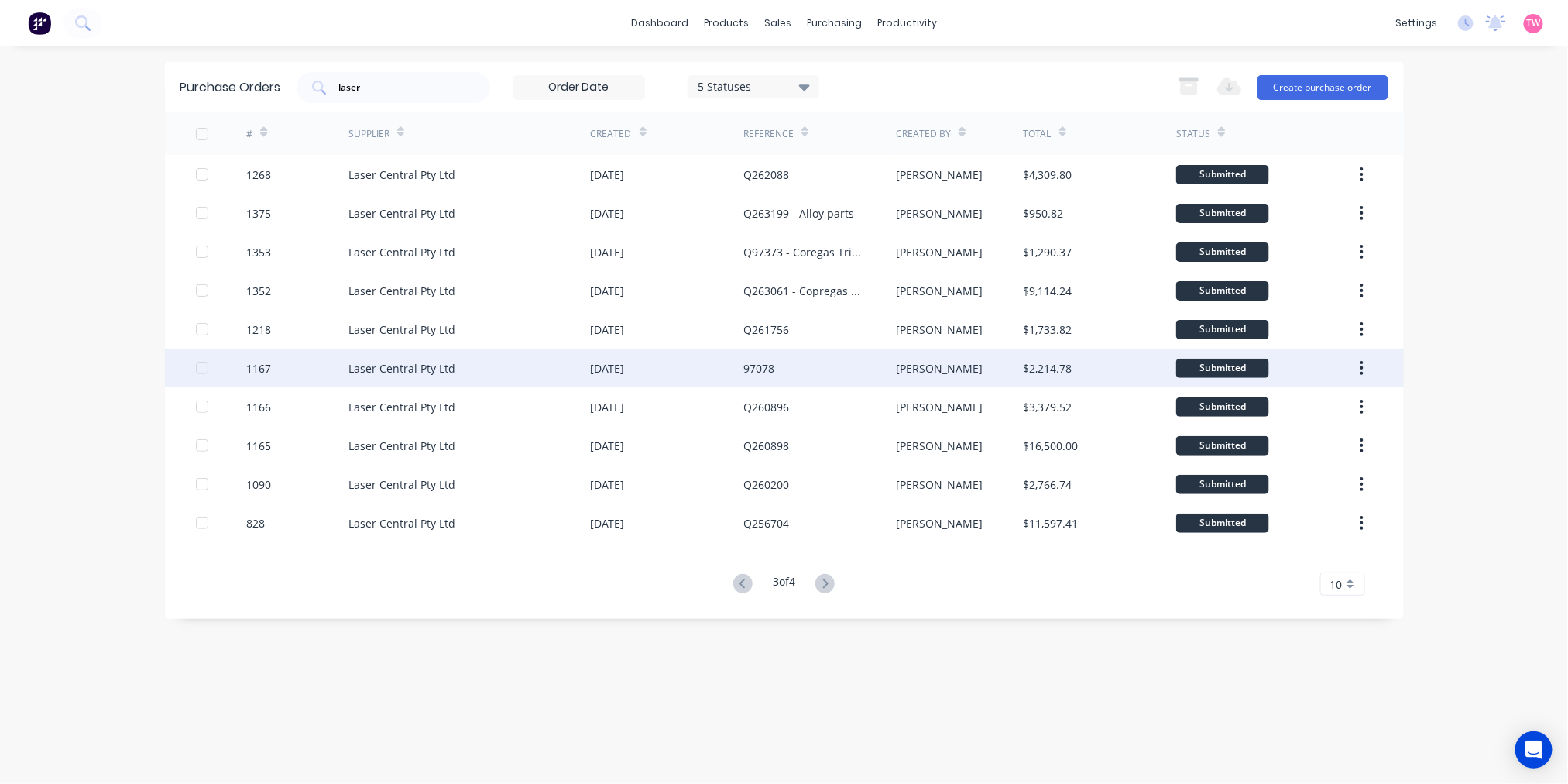
click at [535, 359] on div "Laser Central Pty Ltd" at bounding box center [470, 368] width 243 height 39
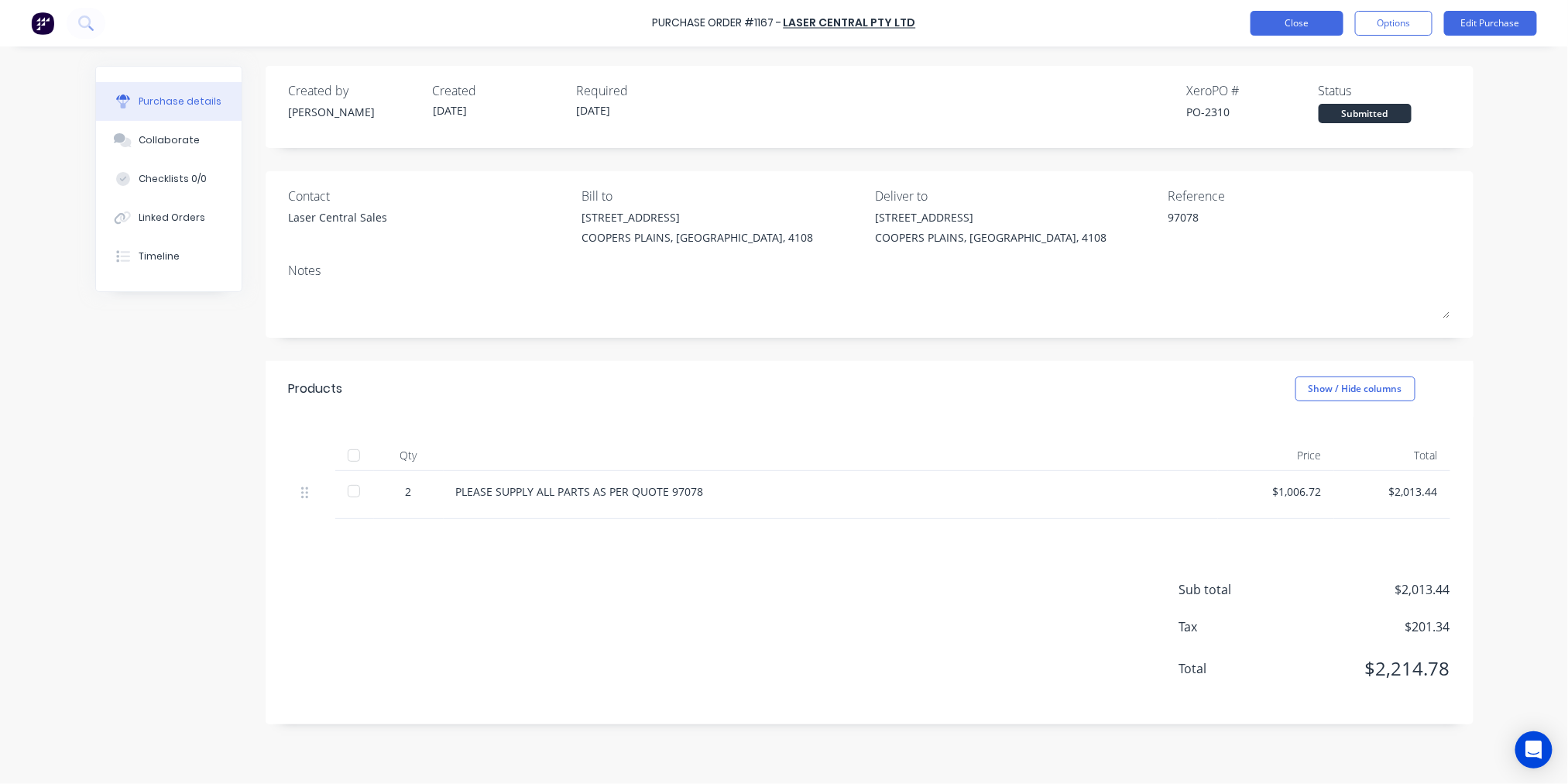
click at [1303, 26] on button "Close" at bounding box center [1297, 23] width 93 height 25
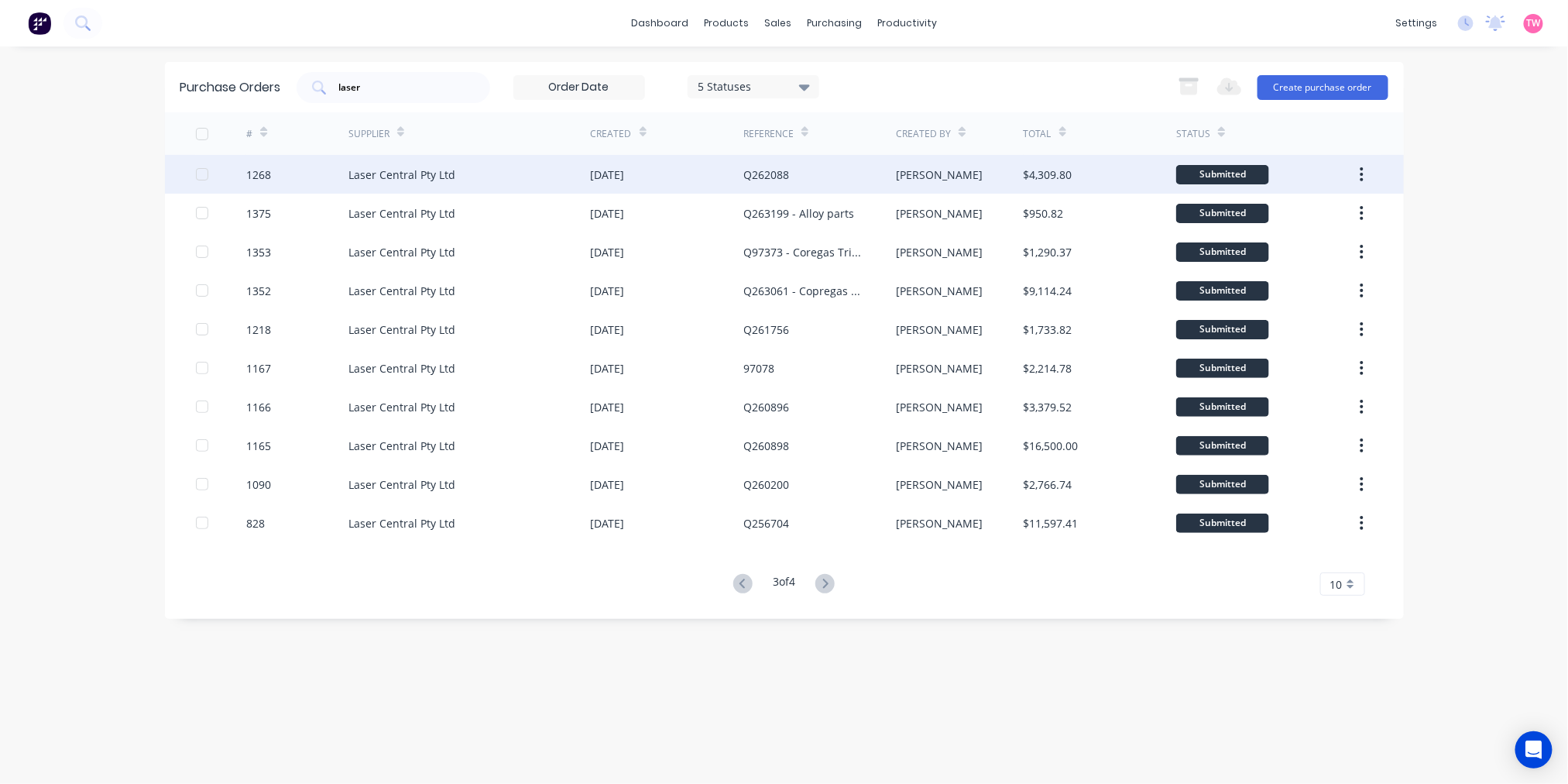
click at [501, 165] on div "Laser Central Pty Ltd" at bounding box center [470, 174] width 243 height 39
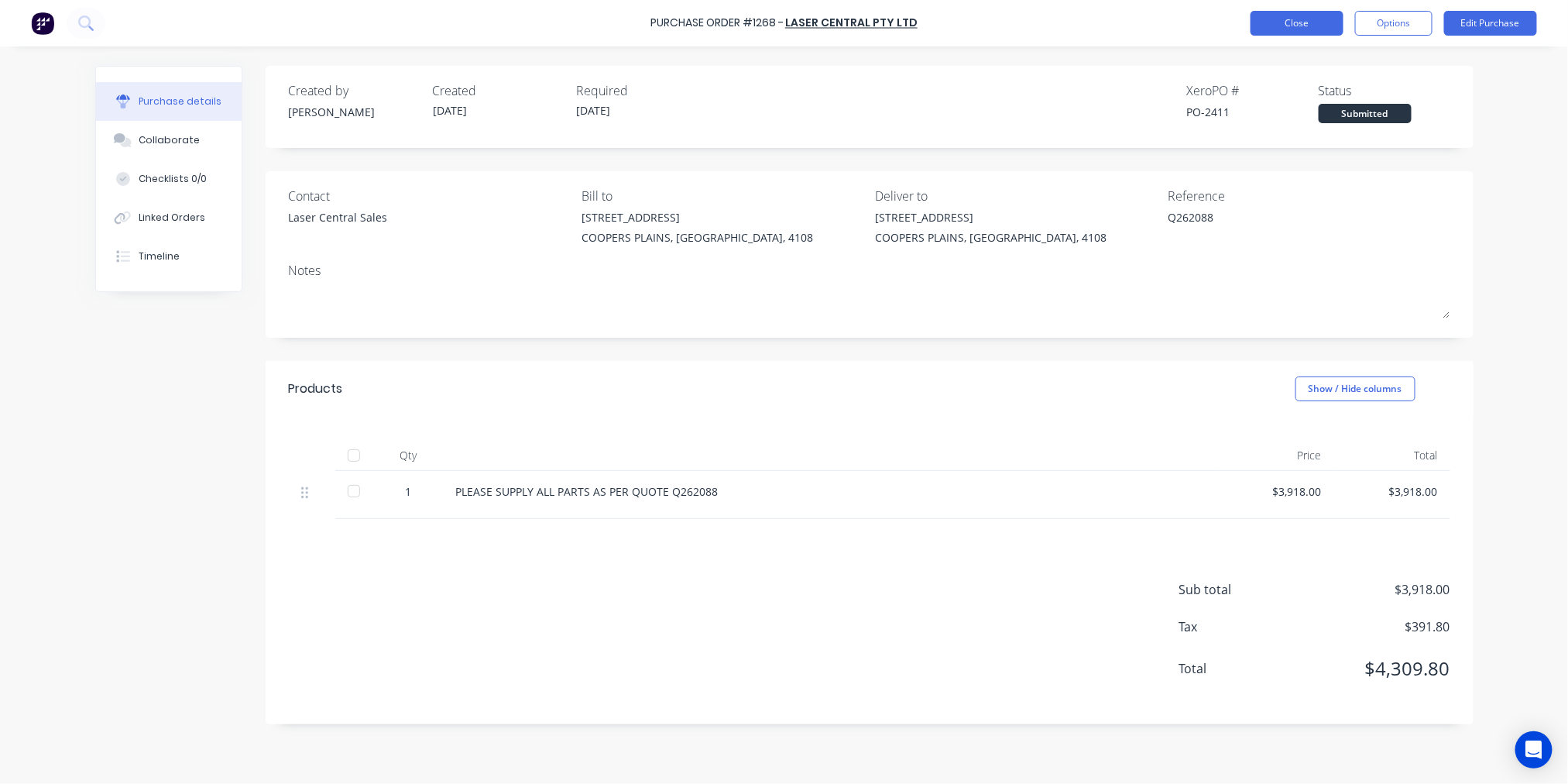
click at [1278, 29] on button "Close" at bounding box center [1297, 23] width 93 height 25
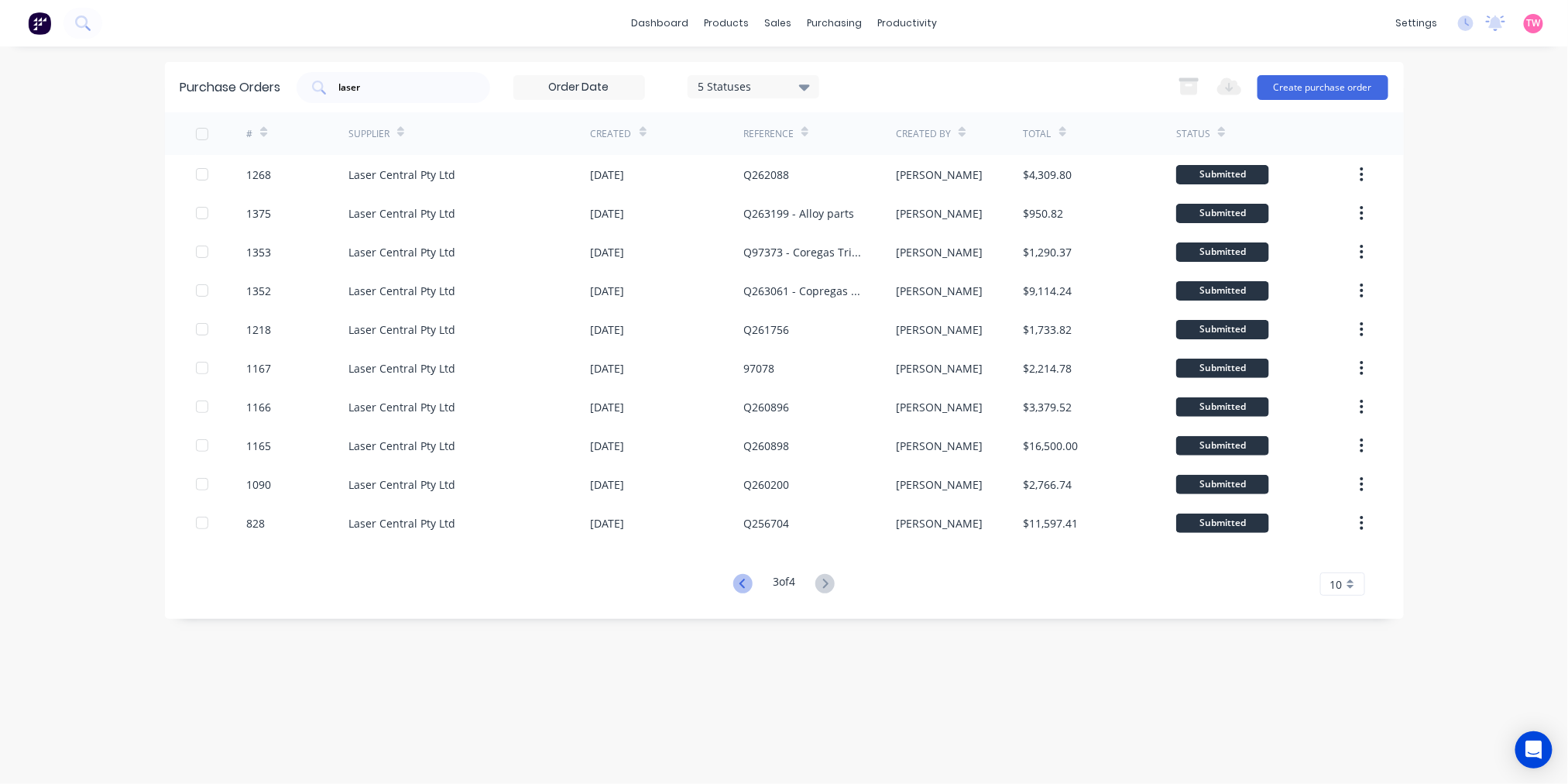
click at [736, 581] on icon at bounding box center [743, 584] width 19 height 19
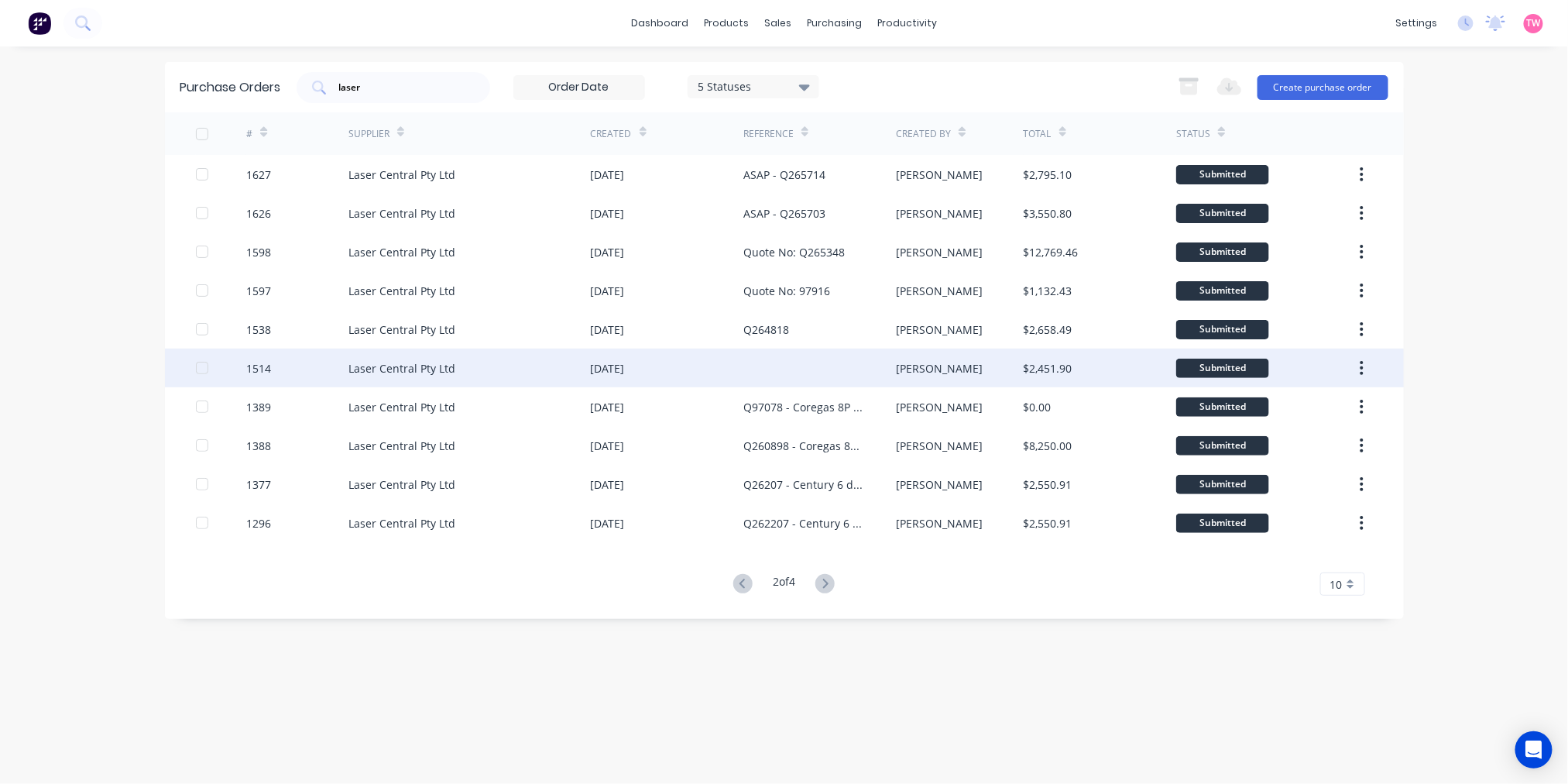
click at [625, 368] on div "15 May 2025" at bounding box center [608, 368] width 34 height 16
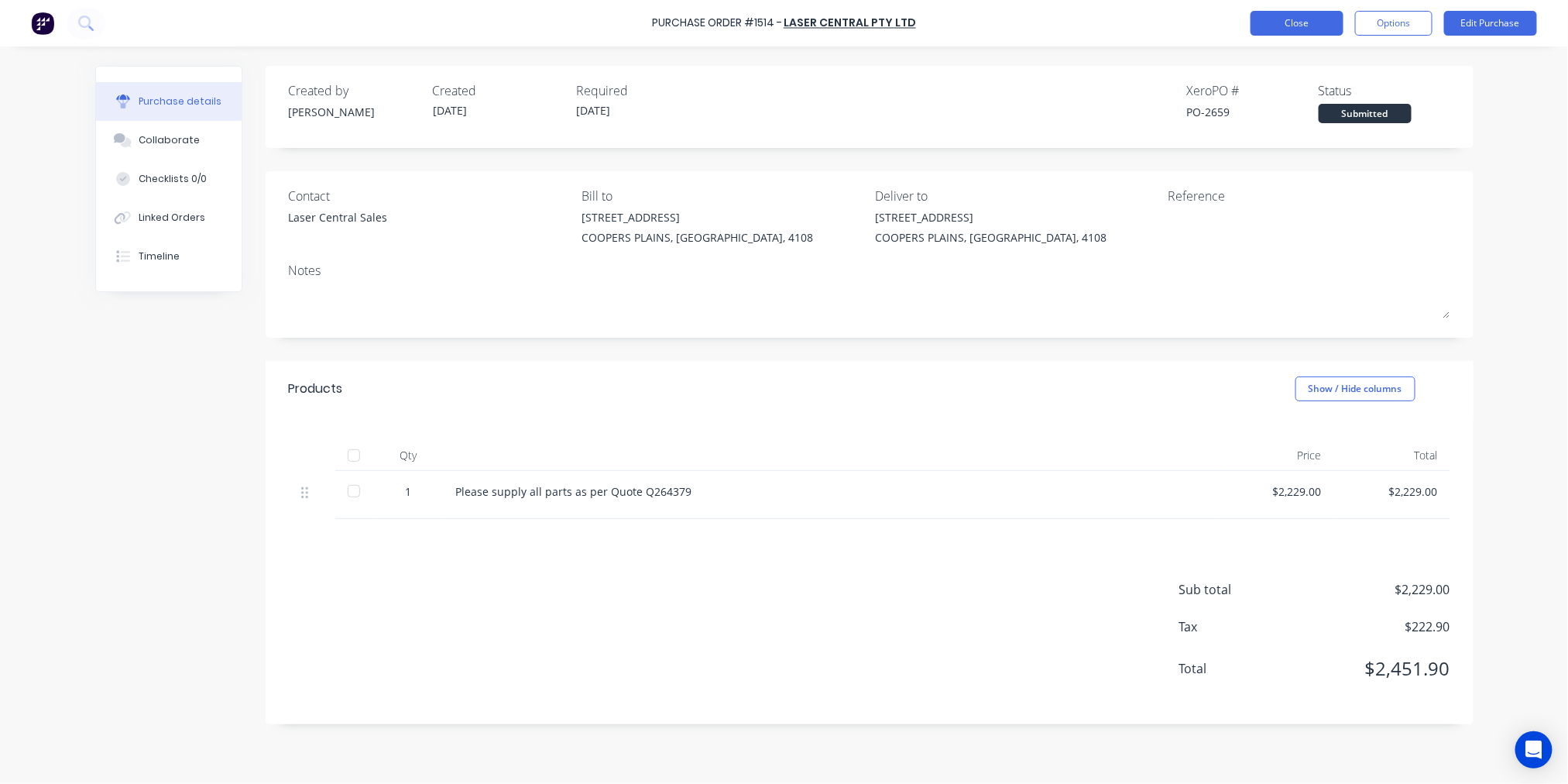
click at [1307, 23] on button "Close" at bounding box center [1297, 23] width 93 height 25
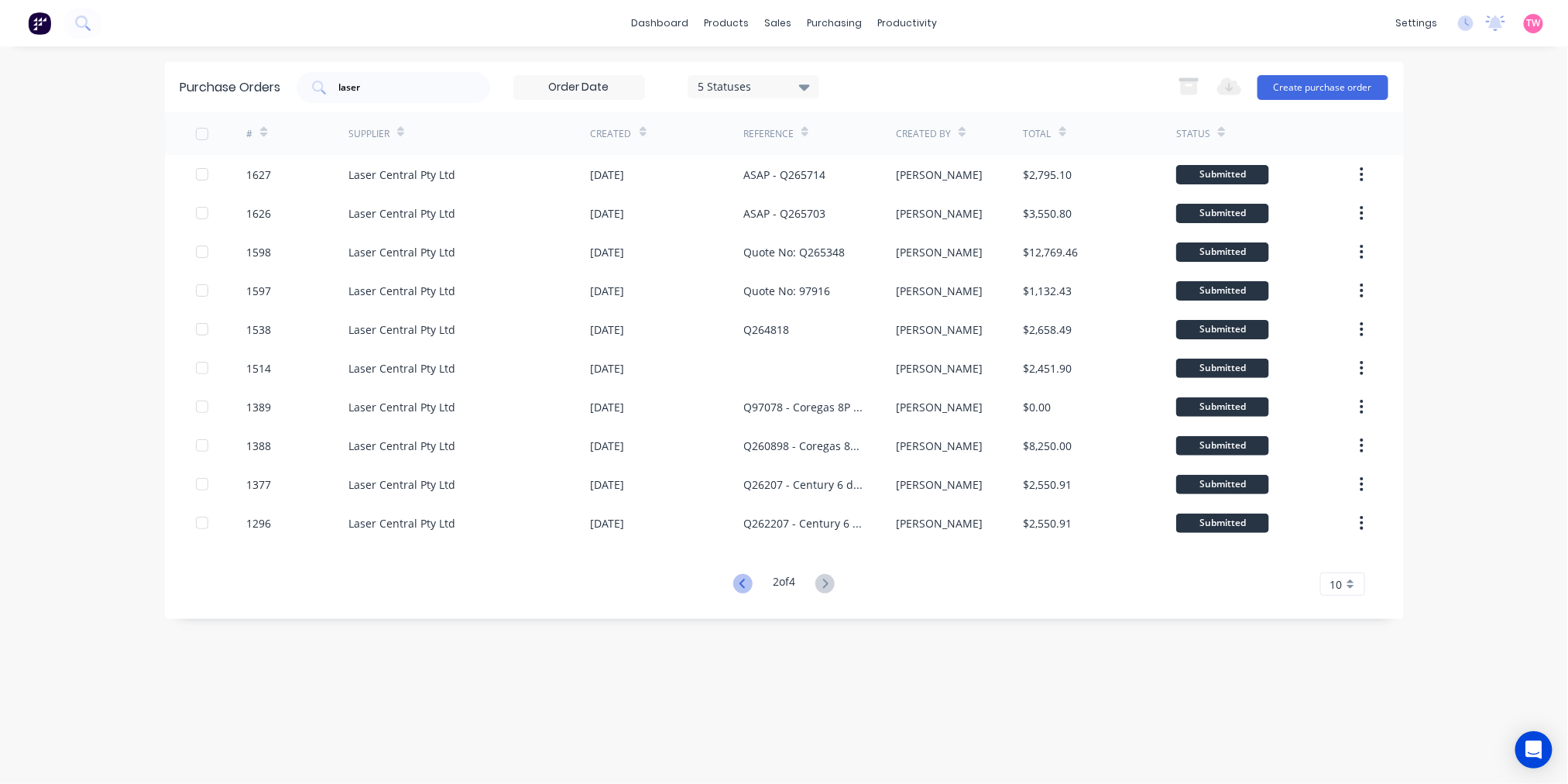
click at [737, 586] on icon at bounding box center [743, 584] width 19 height 19
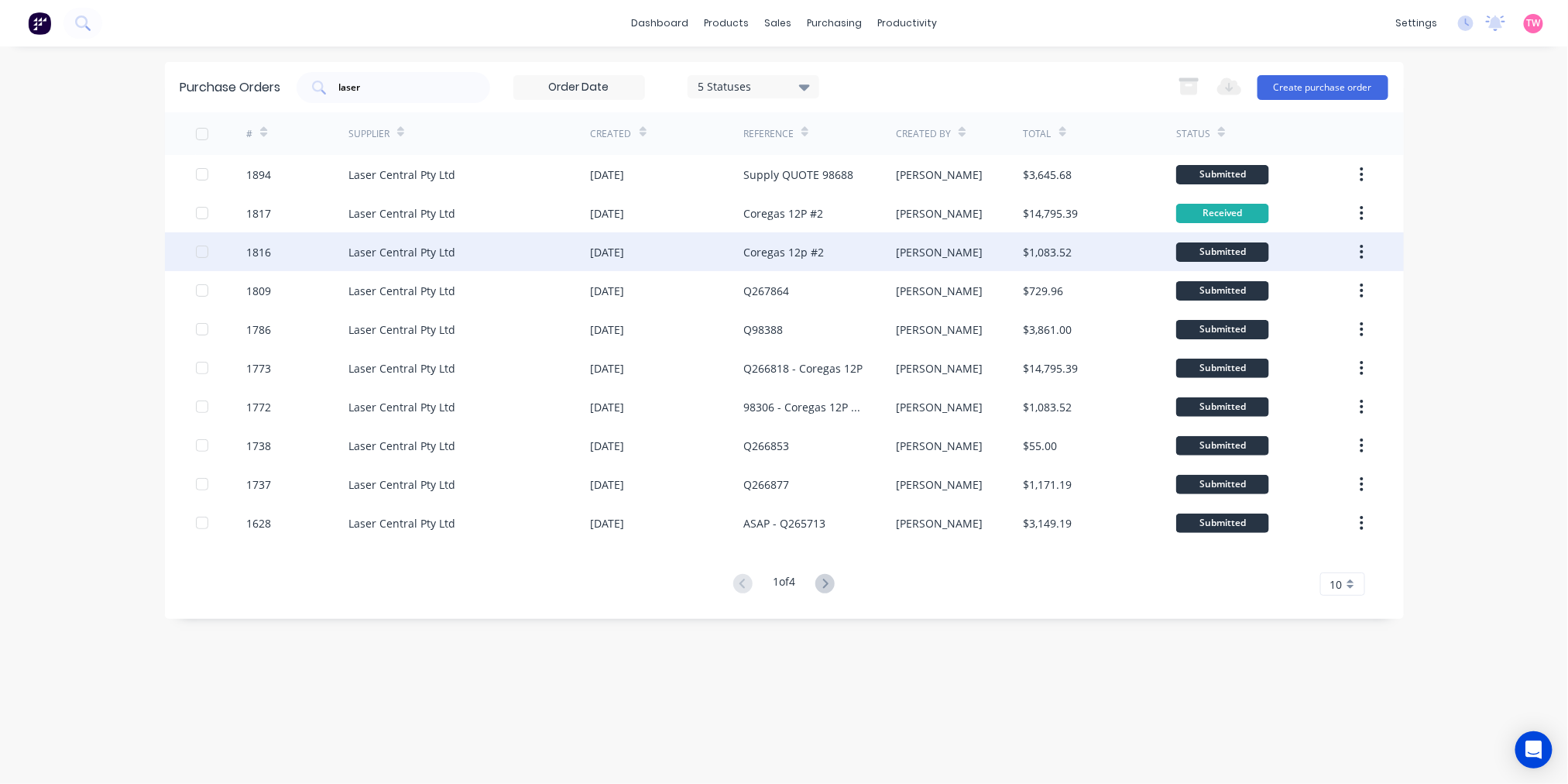
click at [431, 245] on div "Laser Central Pty Ltd" at bounding box center [401, 252] width 107 height 16
type textarea "x"
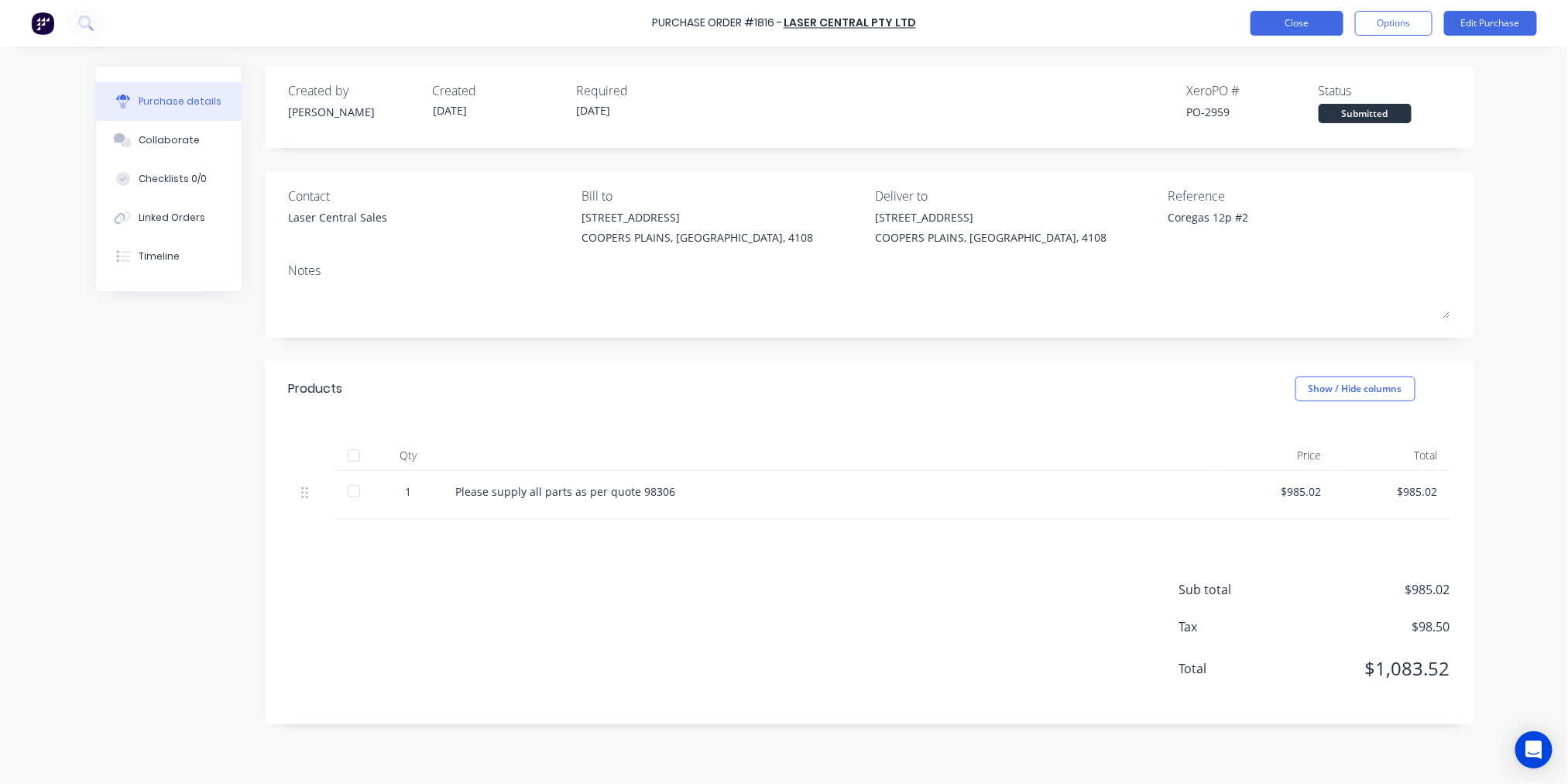
click at [1283, 21] on button "Close" at bounding box center [1297, 23] width 93 height 25
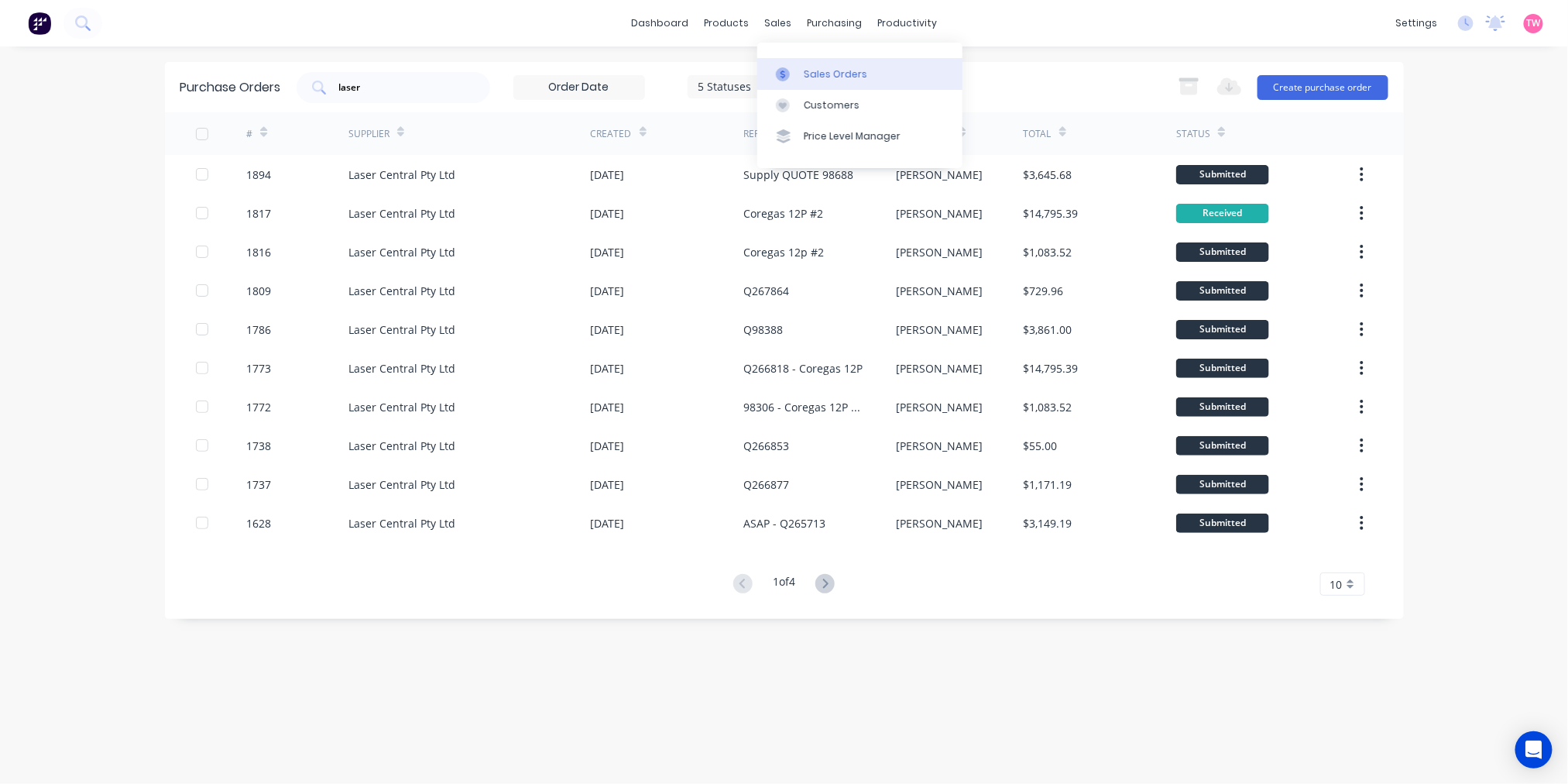
click at [856, 68] on div "Sales Orders" at bounding box center [835, 75] width 63 height 14
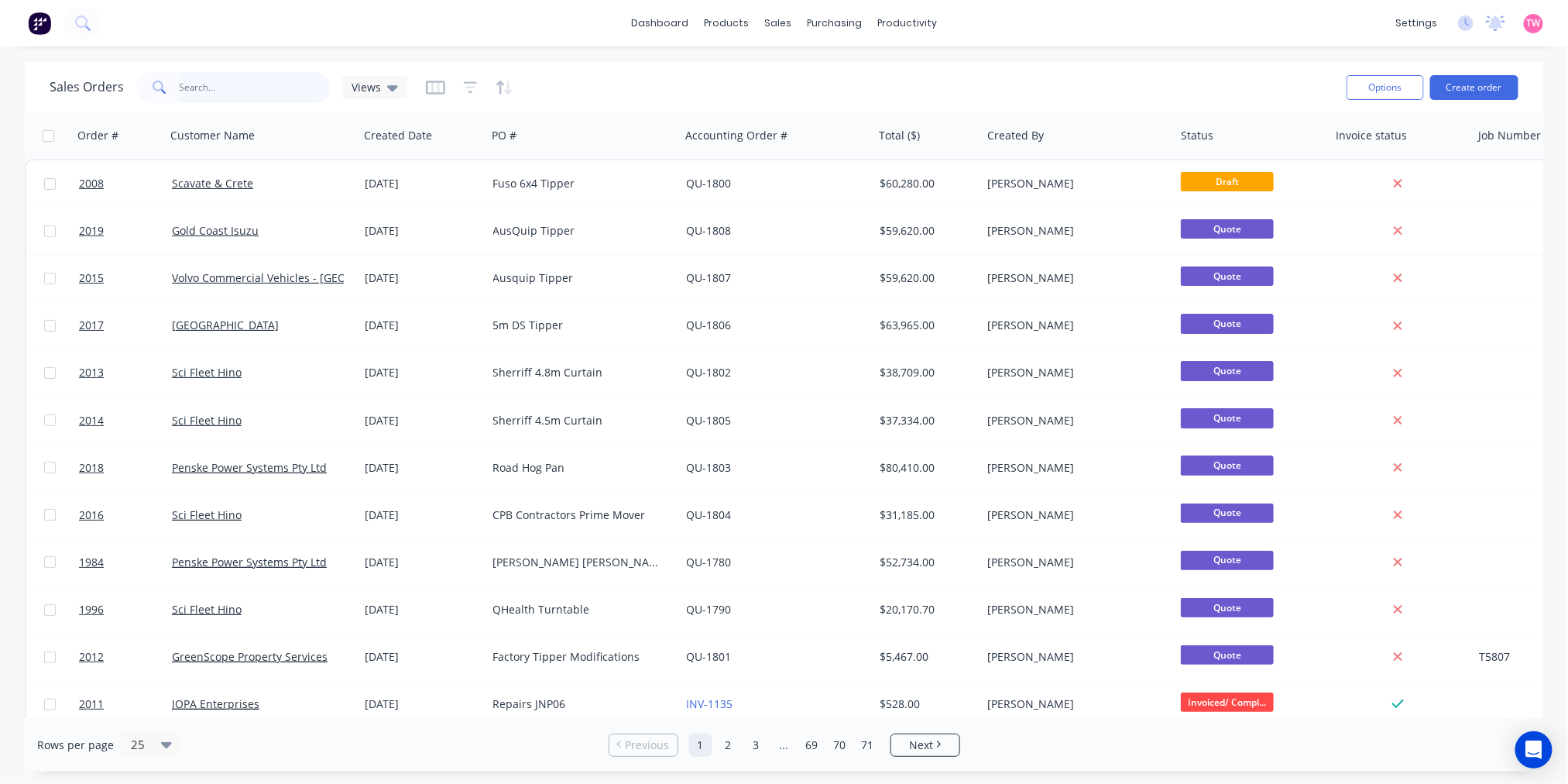
click at [266, 95] on input "text" at bounding box center [255, 88] width 151 height 31
paste input "t5799"
type input "t5799"
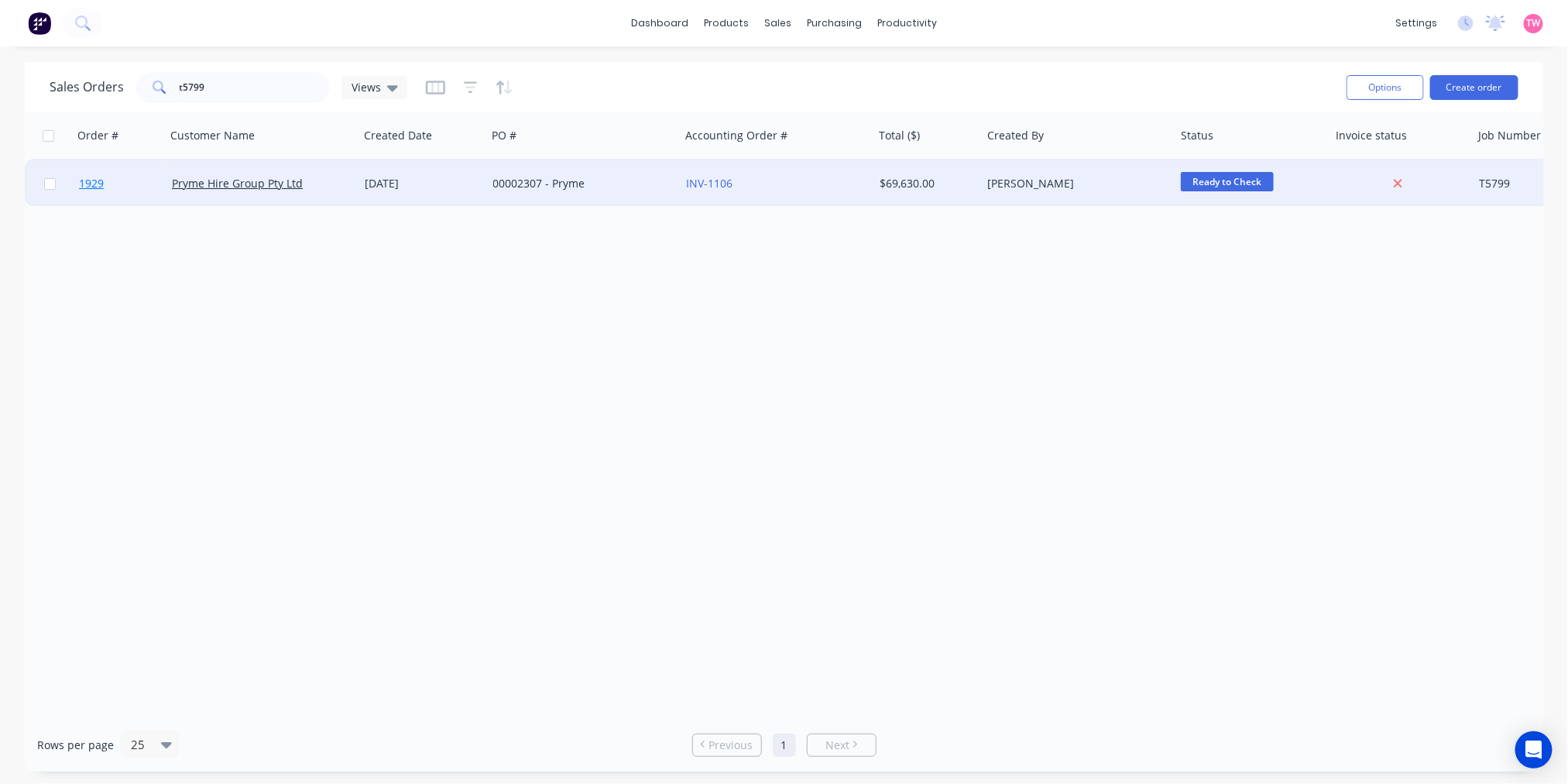
click at [127, 181] on link "1929" at bounding box center [125, 184] width 93 height 47
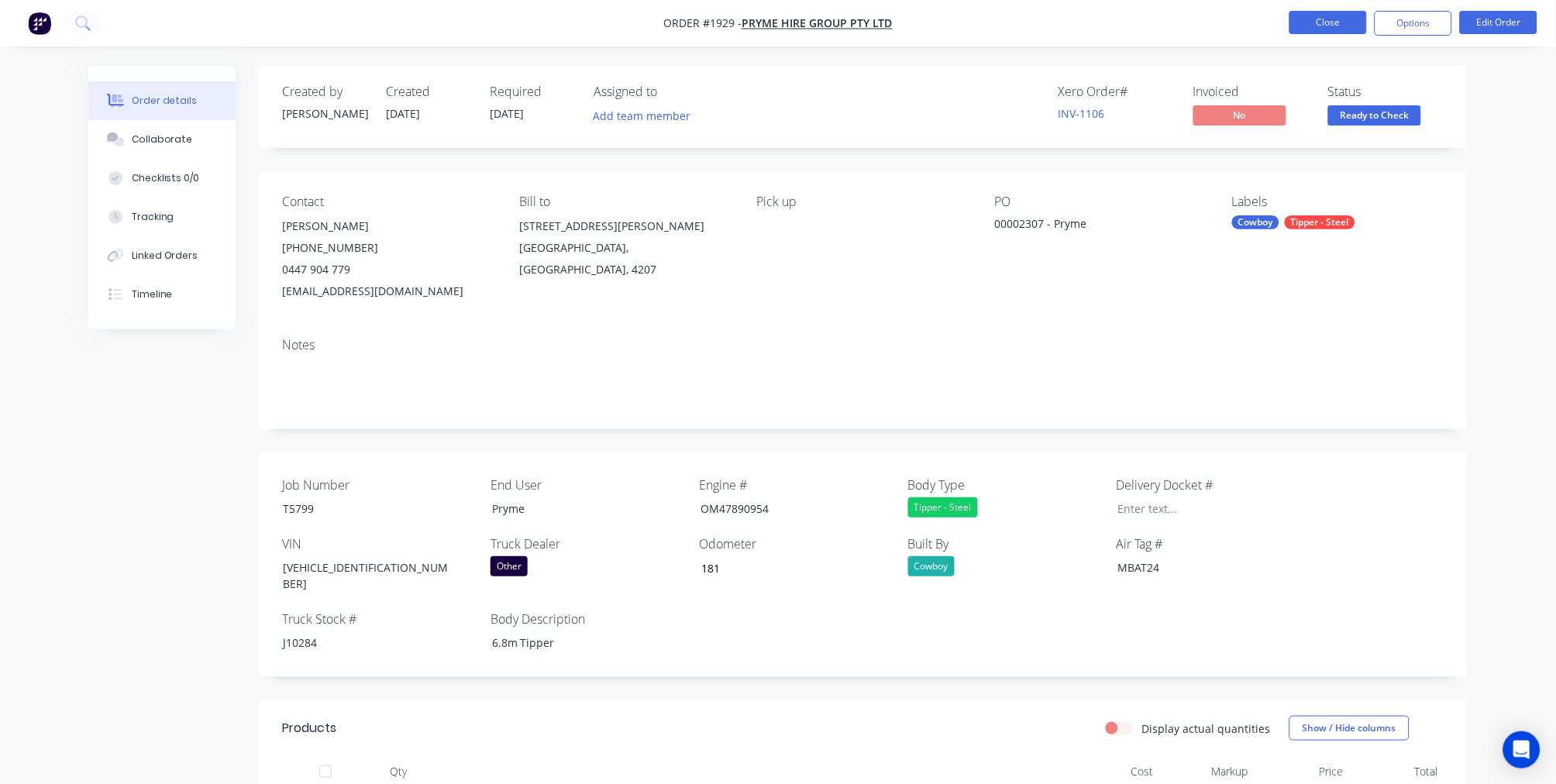
click at [1314, 23] on button "Close" at bounding box center [1327, 23] width 77 height 23
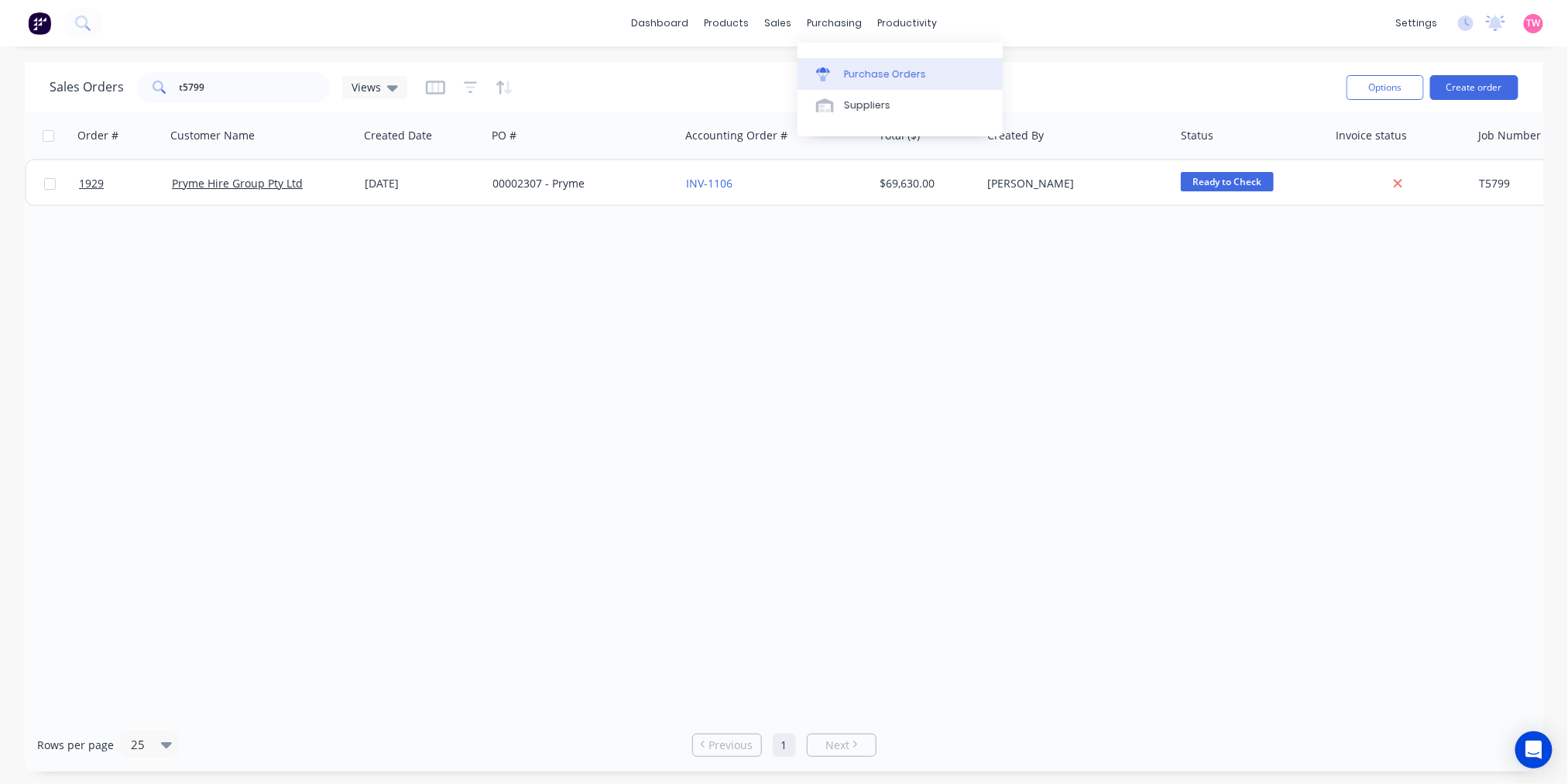
click at [866, 69] on div "Purchase Orders" at bounding box center [885, 75] width 82 height 14
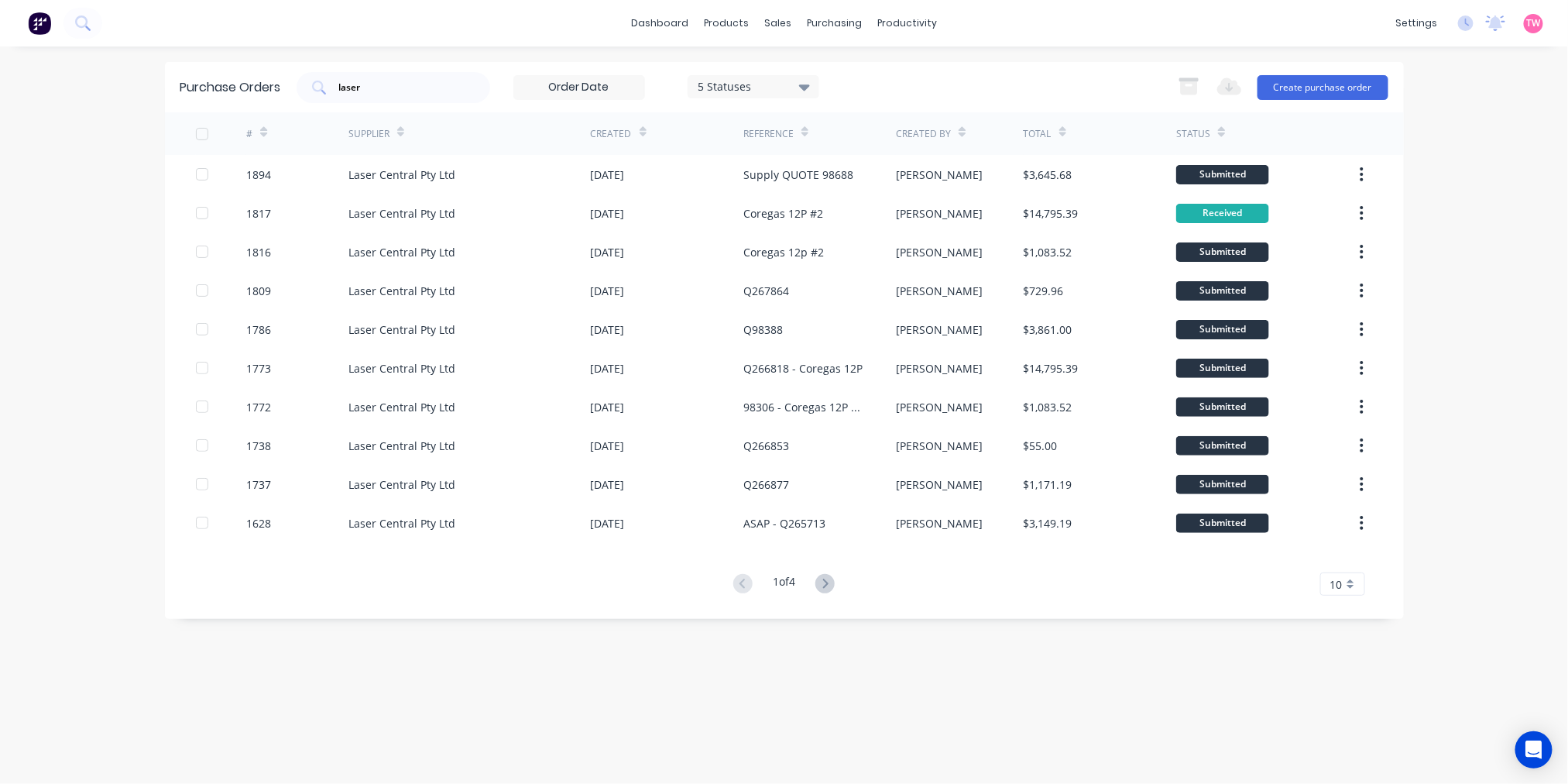
drag, startPoint x: 380, startPoint y: 94, endPoint x: 242, endPoint y: 85, distance: 138.3
click at [243, 85] on div "Purchase Orders laser 5 Statuses 5 Statuses Export to Excel (XLSX) Create purch…" at bounding box center [784, 87] width 1239 height 50
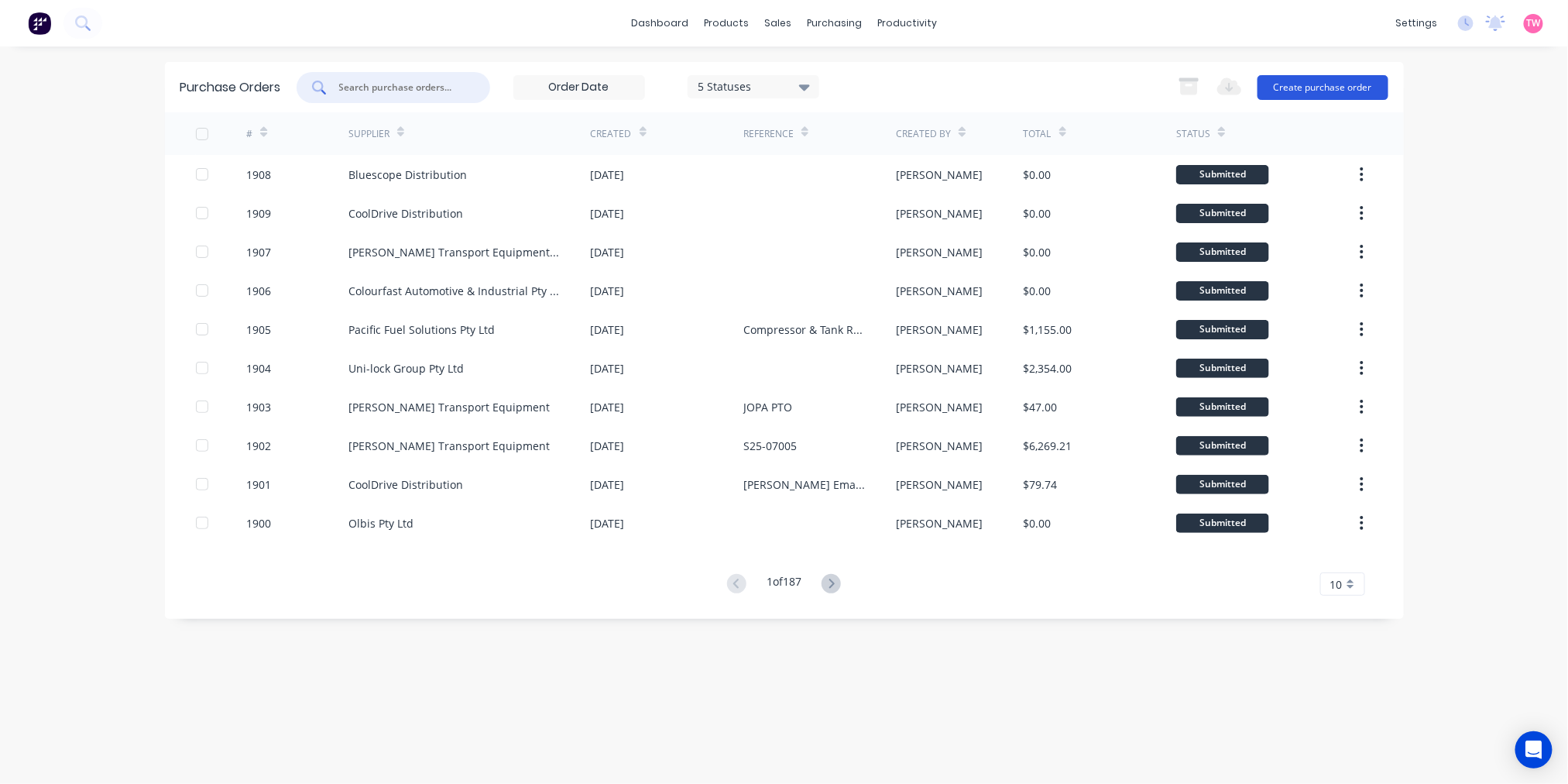
click at [1345, 86] on button "Create purchase order" at bounding box center [1323, 88] width 131 height 25
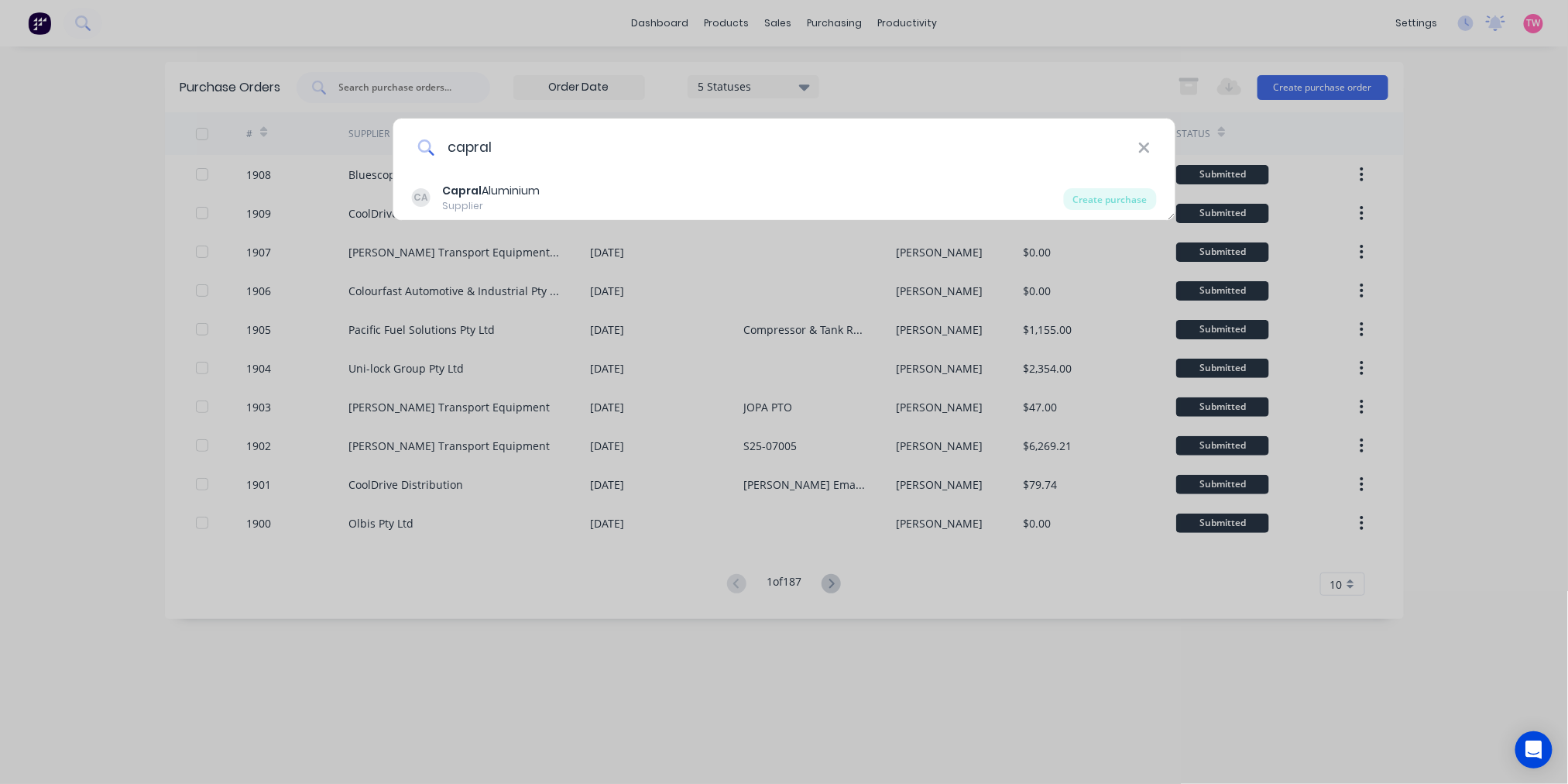
type input "capral"
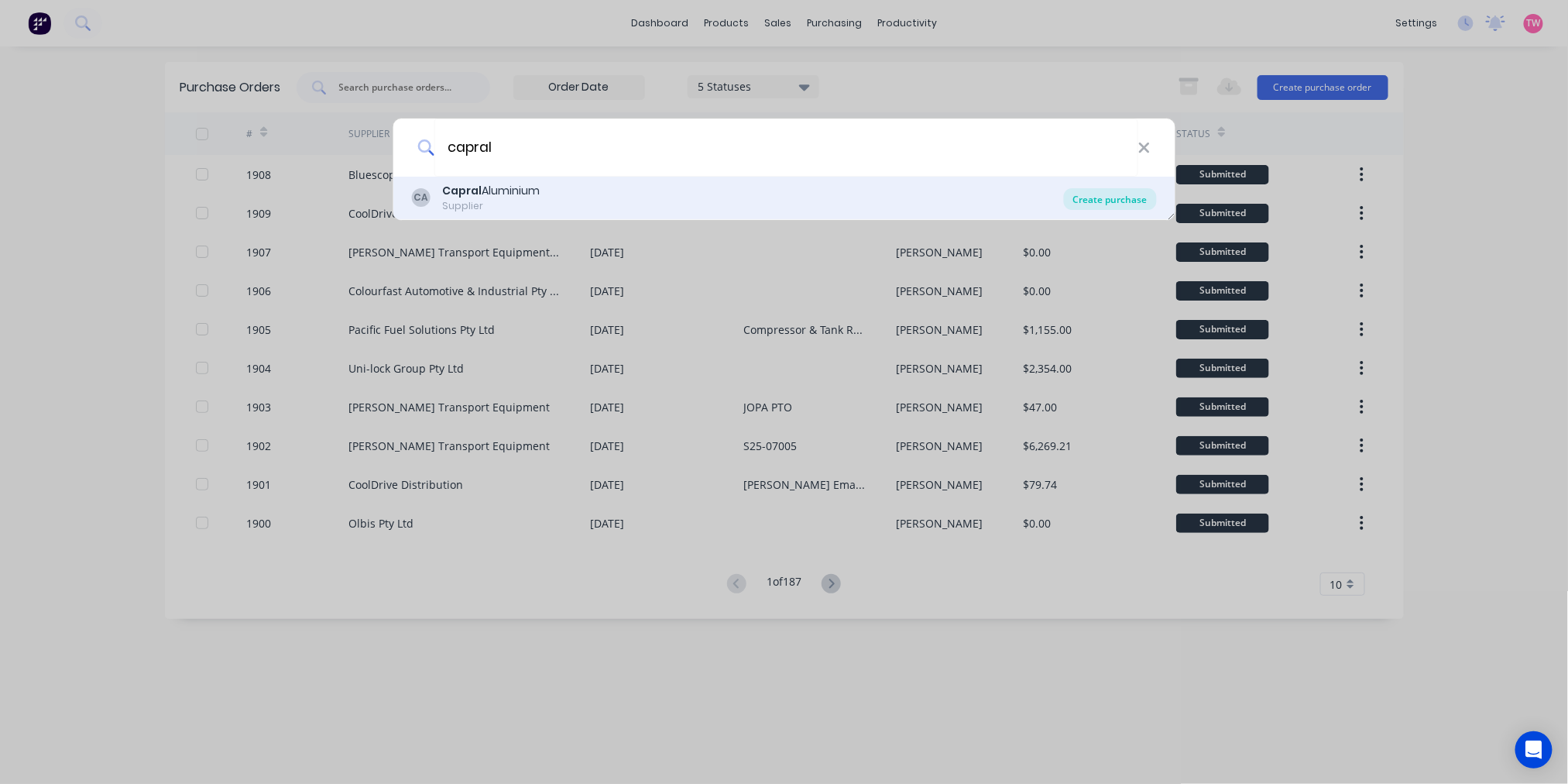
click at [1118, 201] on div "Create purchase" at bounding box center [1109, 199] width 93 height 22
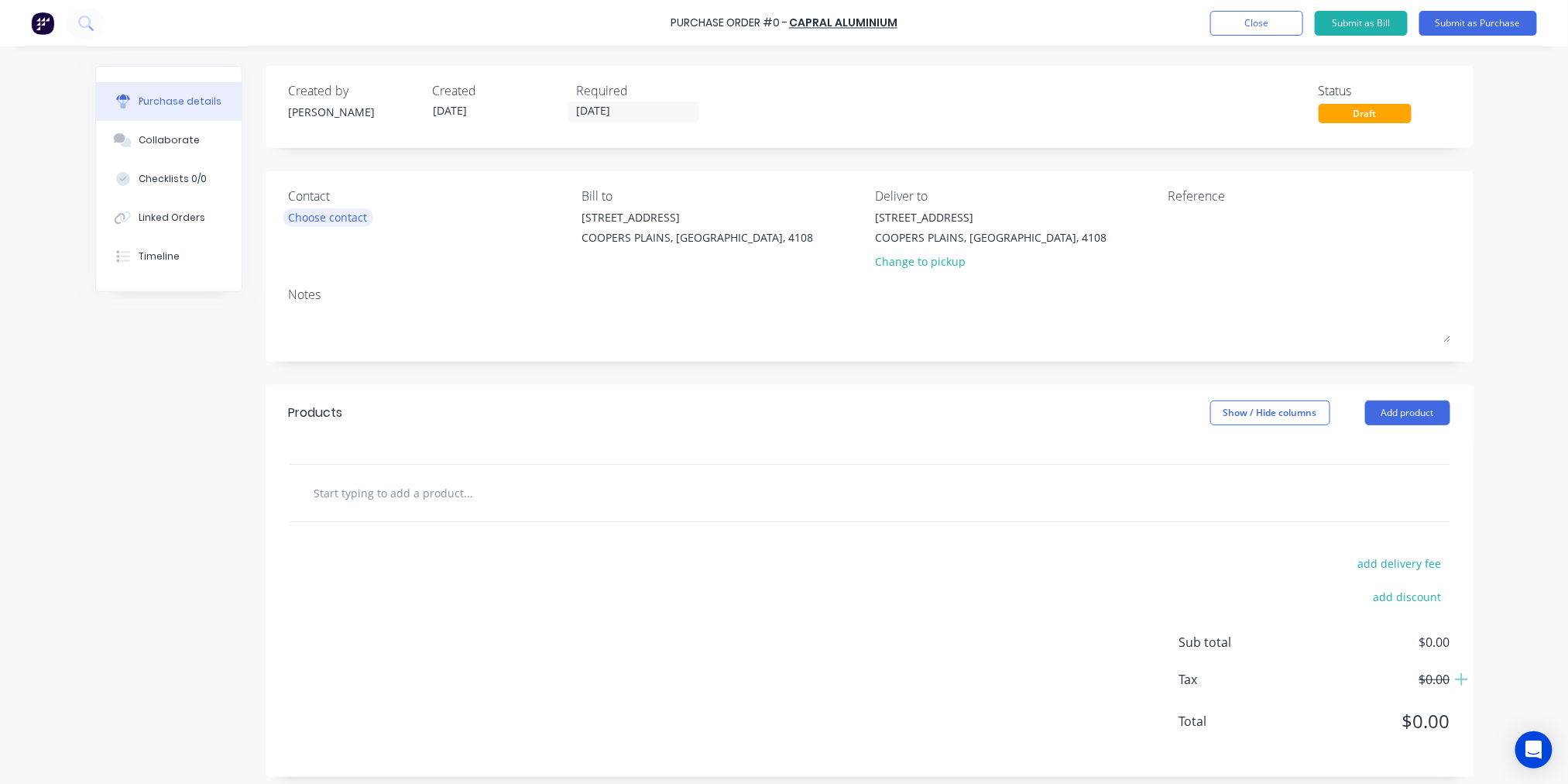
click at [329, 218] on div "Choose contact" at bounding box center [328, 217] width 79 height 16
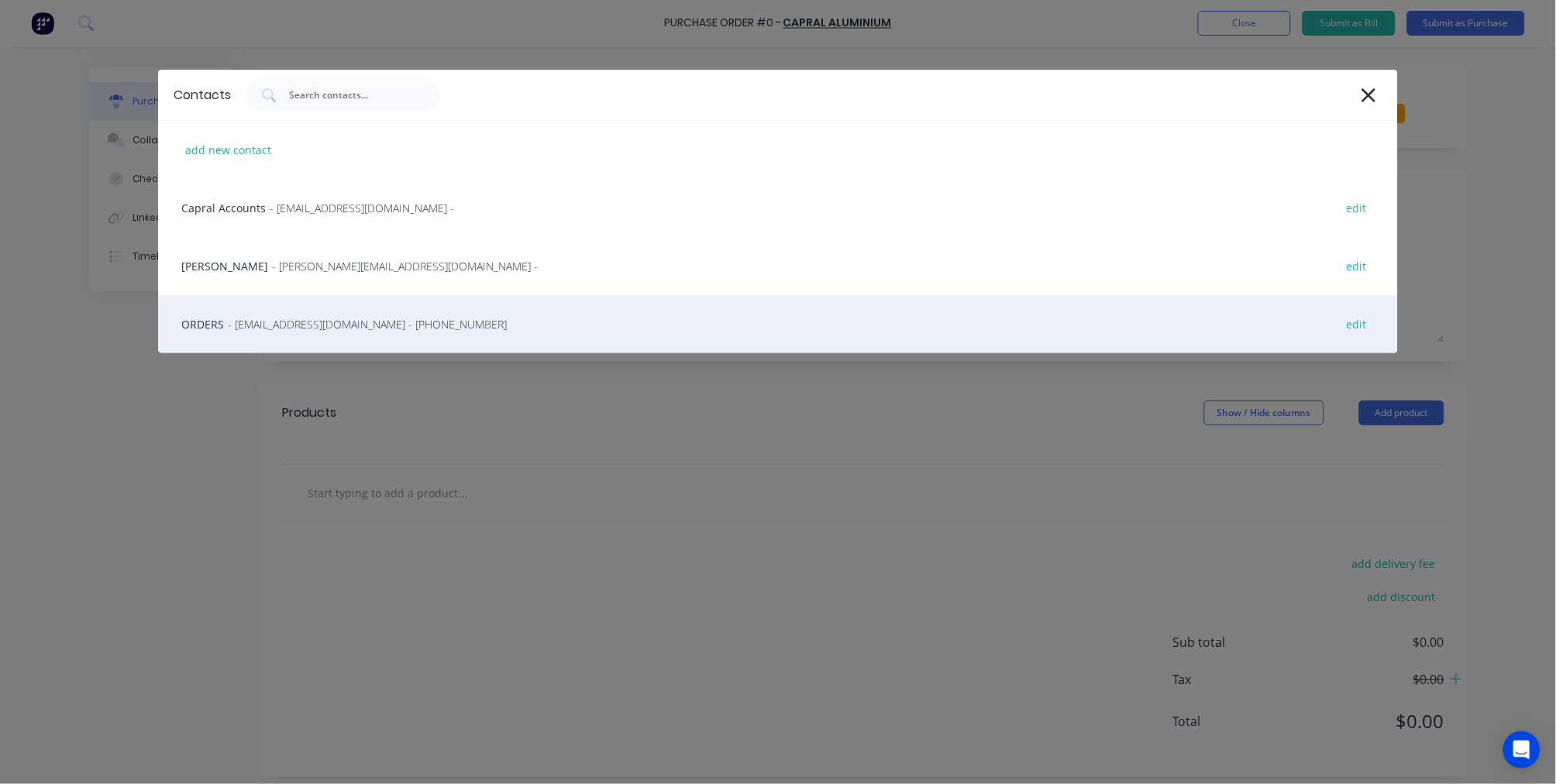
click at [236, 322] on span "- archerfield@capral.com.au - (07) 3277 0554" at bounding box center [368, 323] width 279 height 16
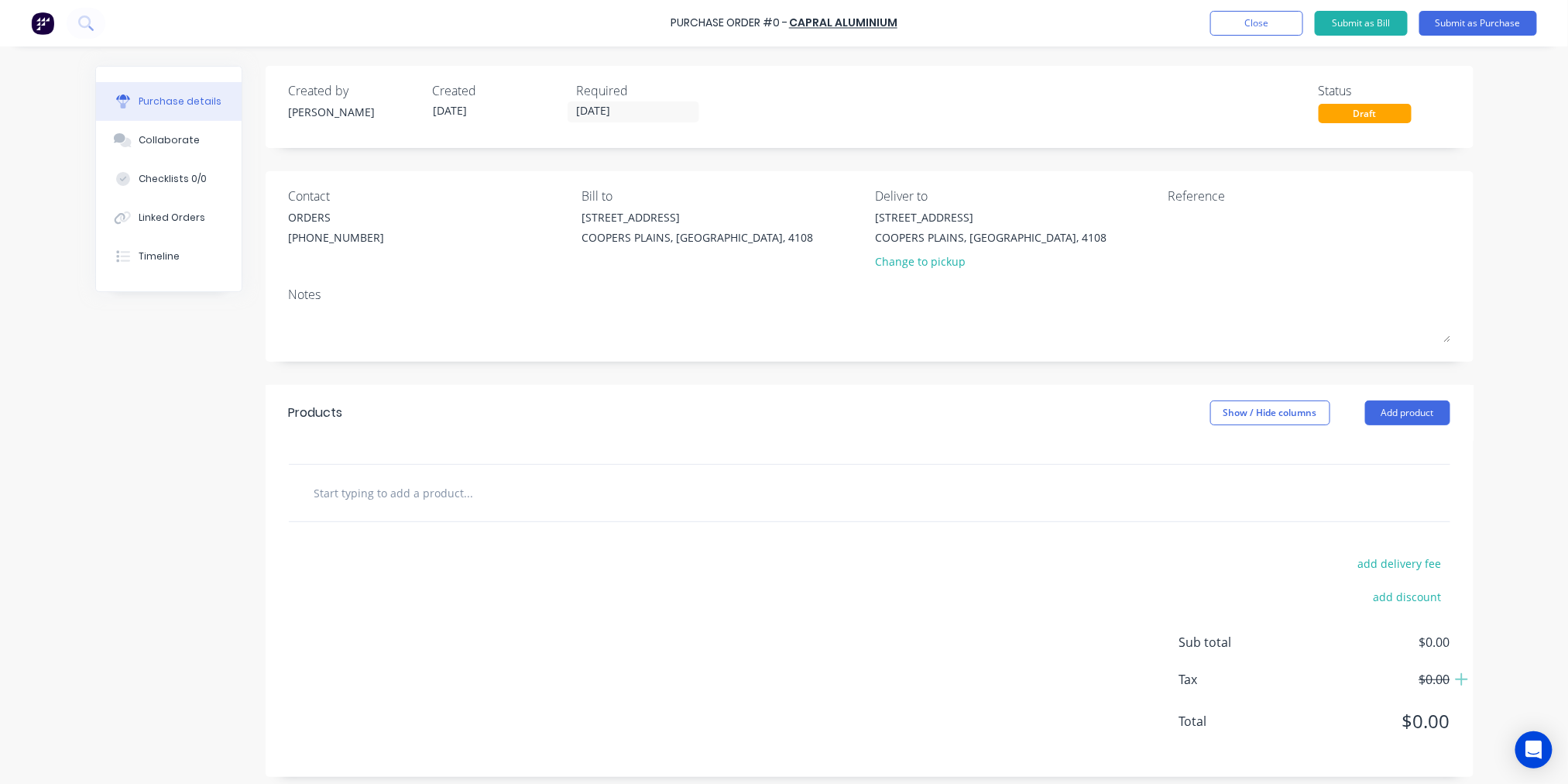
click at [421, 506] on input "text" at bounding box center [468, 493] width 309 height 31
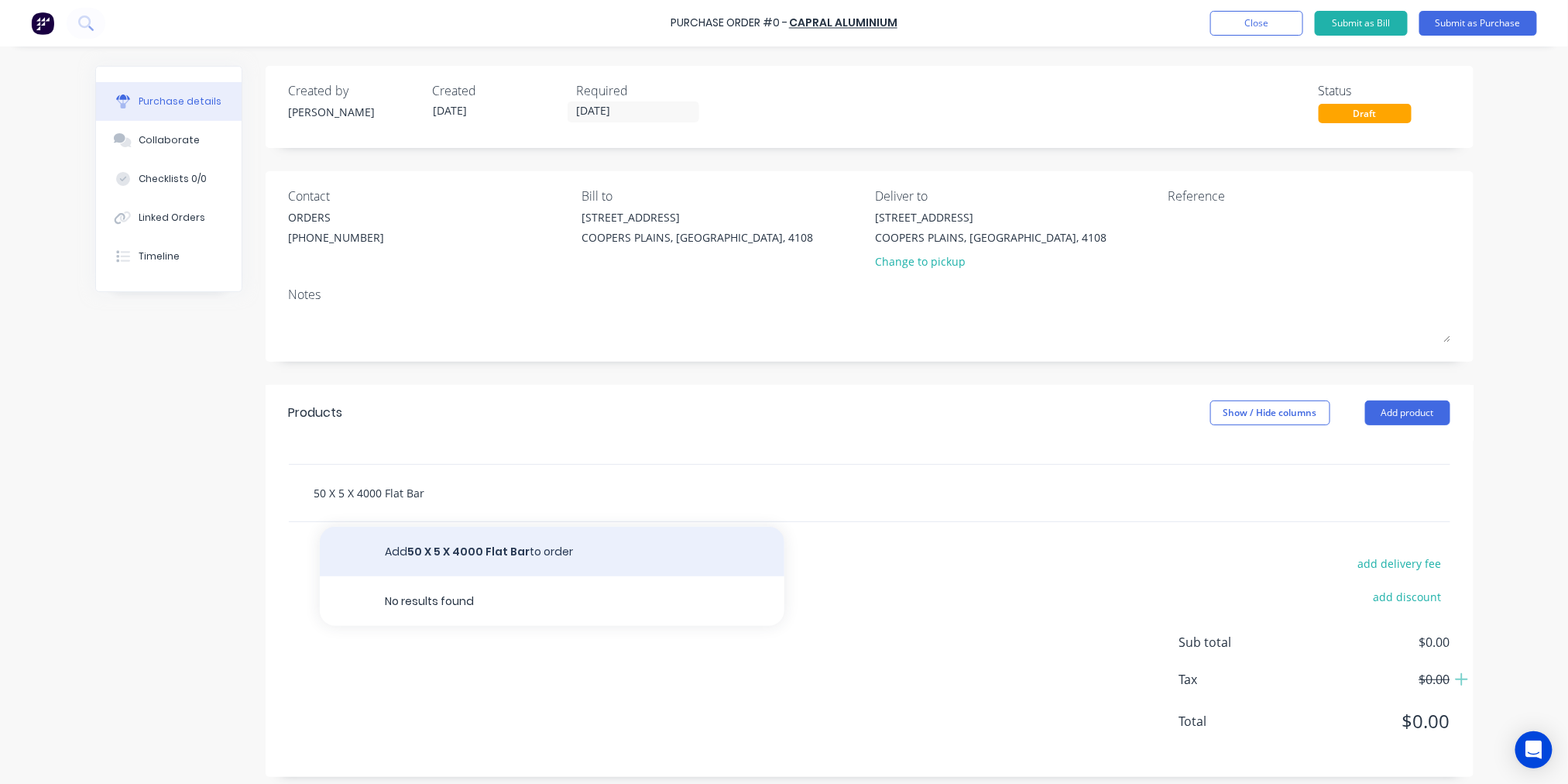
type input "50 X 5 X 4000 Flat Bar"
click at [471, 546] on button "Add 50 X 5 X 4000 Flat Bar to order" at bounding box center [552, 551] width 465 height 49
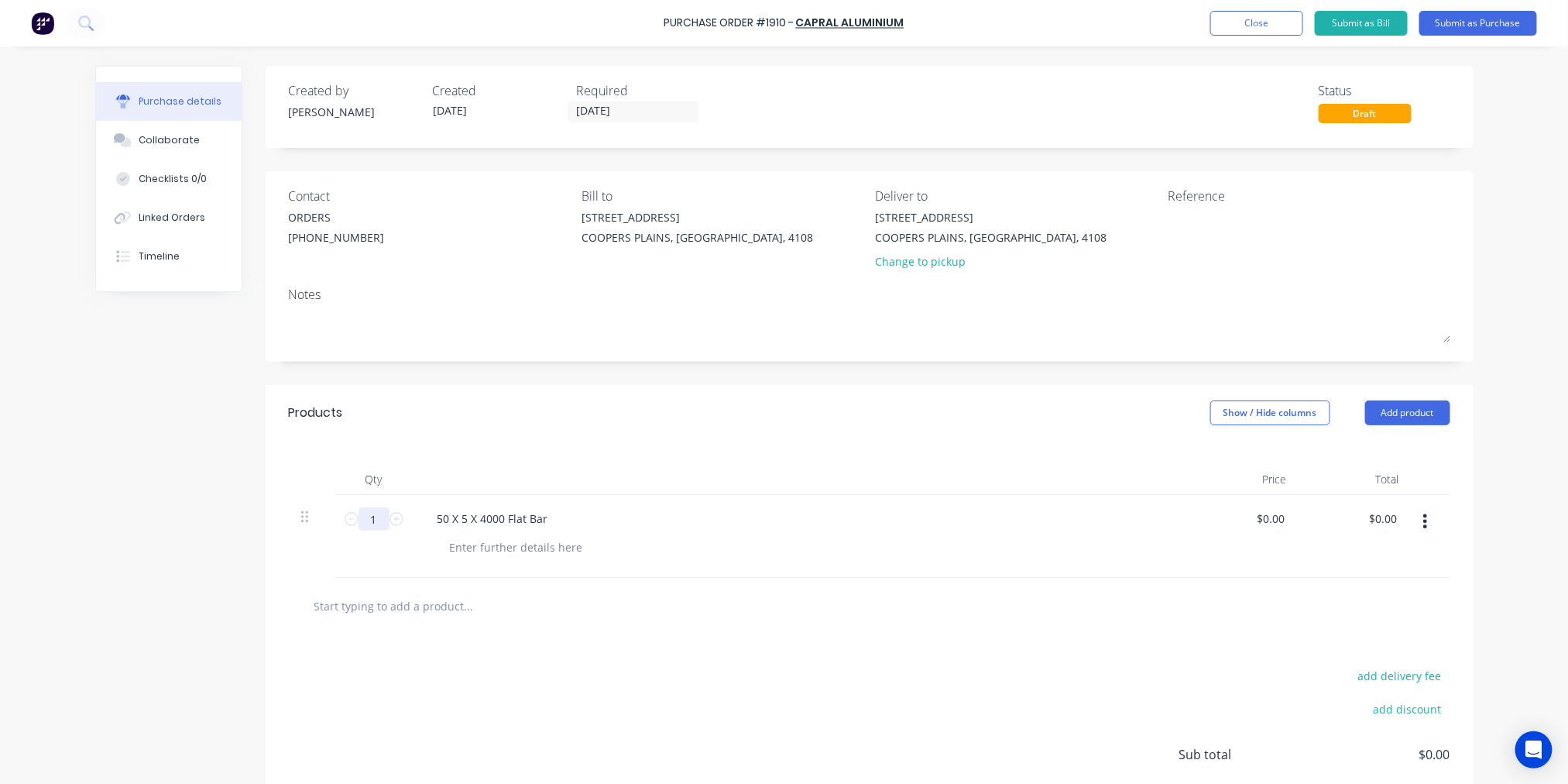
click at [372, 516] on input "1" at bounding box center [374, 519] width 31 height 23
type input "20"
click at [1490, 21] on button "Submit as Purchase" at bounding box center [1478, 23] width 118 height 25
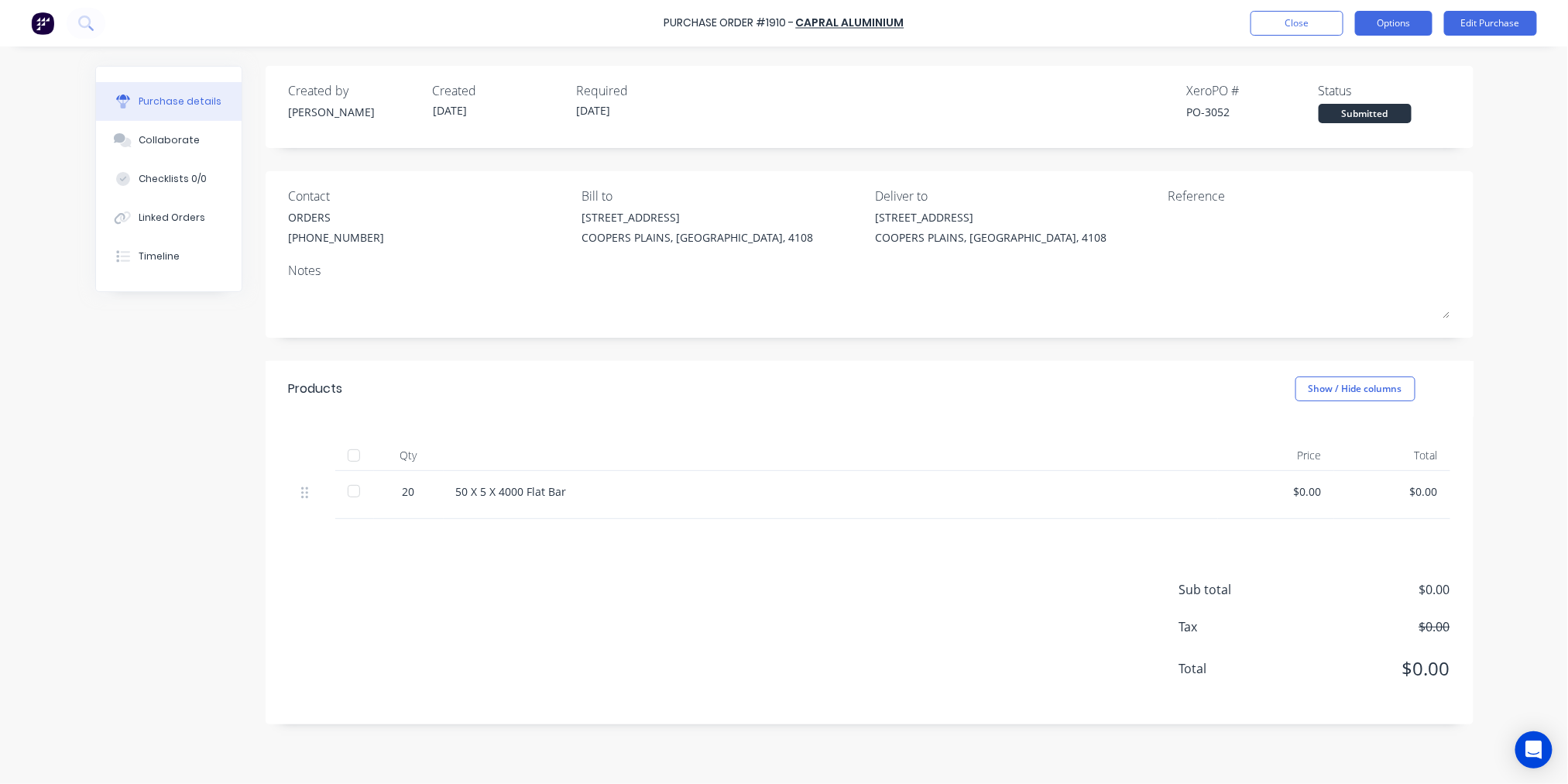
click at [1387, 16] on button "Options" at bounding box center [1393, 23] width 77 height 25
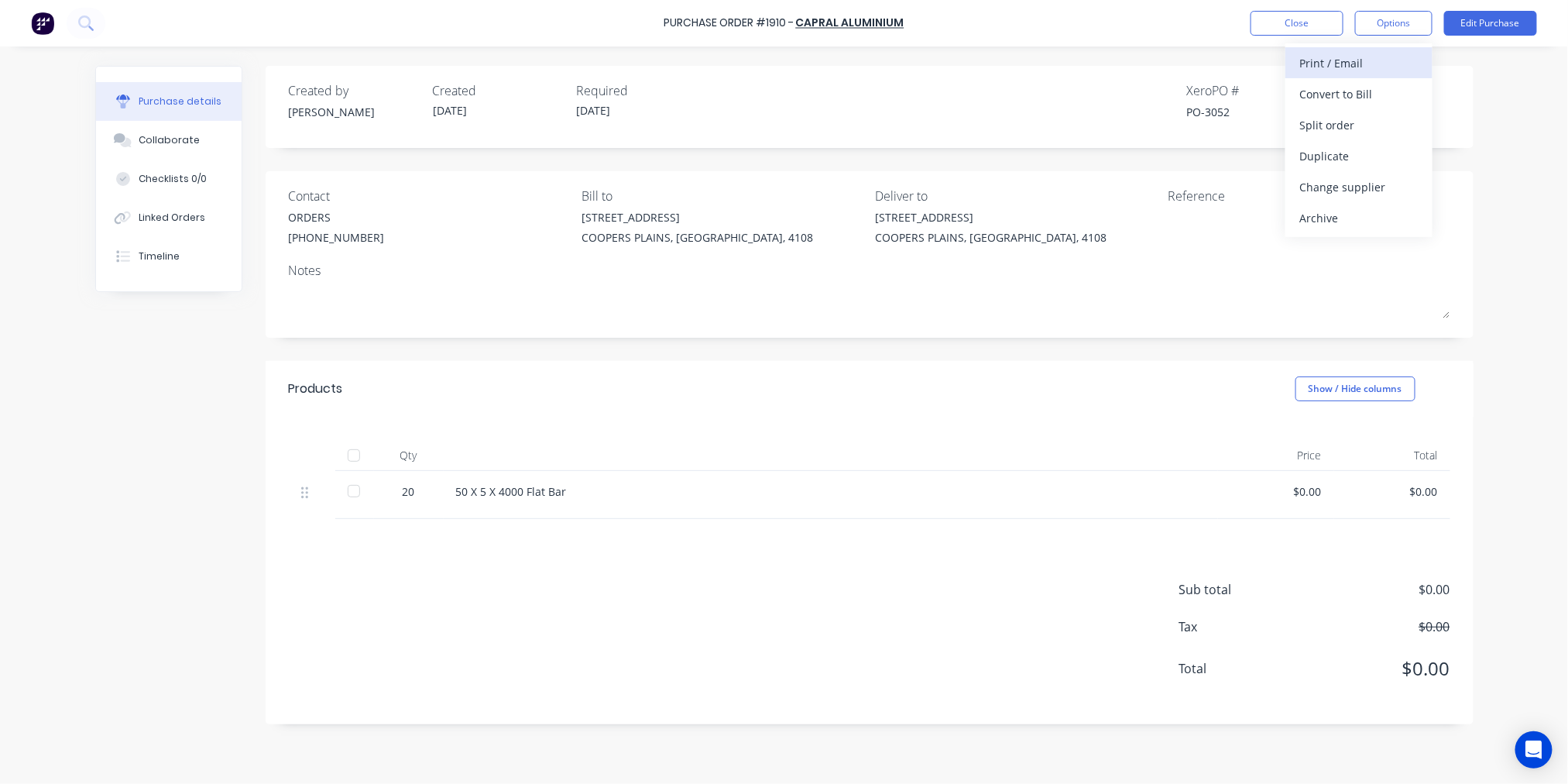
click at [1390, 61] on div "Print / Email" at bounding box center [1359, 63] width 120 height 23
click at [1375, 91] on div "With pricing" at bounding box center [1359, 95] width 120 height 23
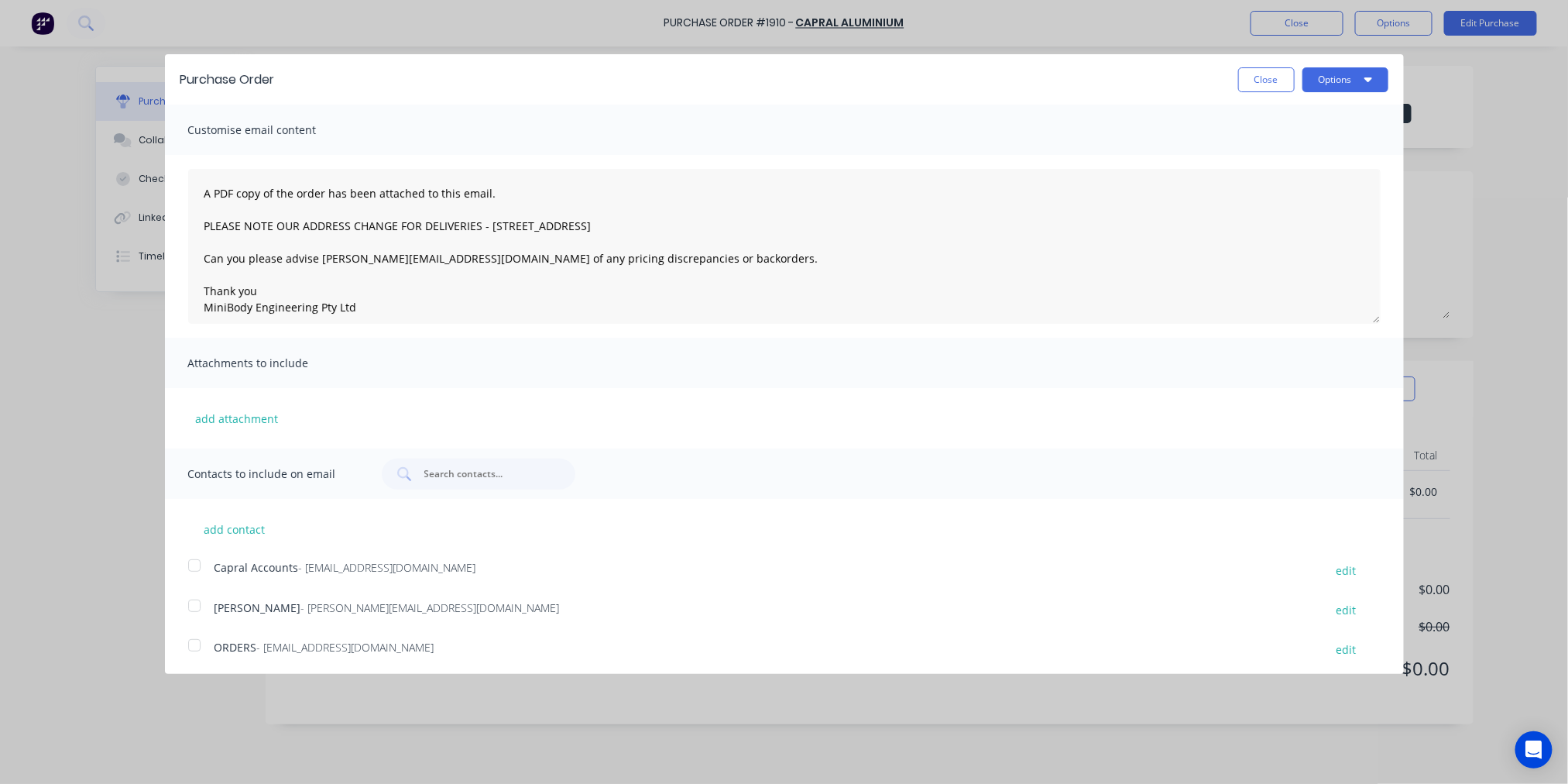
click at [189, 640] on div at bounding box center [194, 645] width 31 height 31
click at [1332, 75] on button "Options" at bounding box center [1344, 75] width 86 height 25
click at [1279, 146] on div "Email" at bounding box center [1315, 146] width 120 height 23
type textarea "A PDF copy of the order has been attached to this email. PLEASE NOTE OUR ADDRES…"
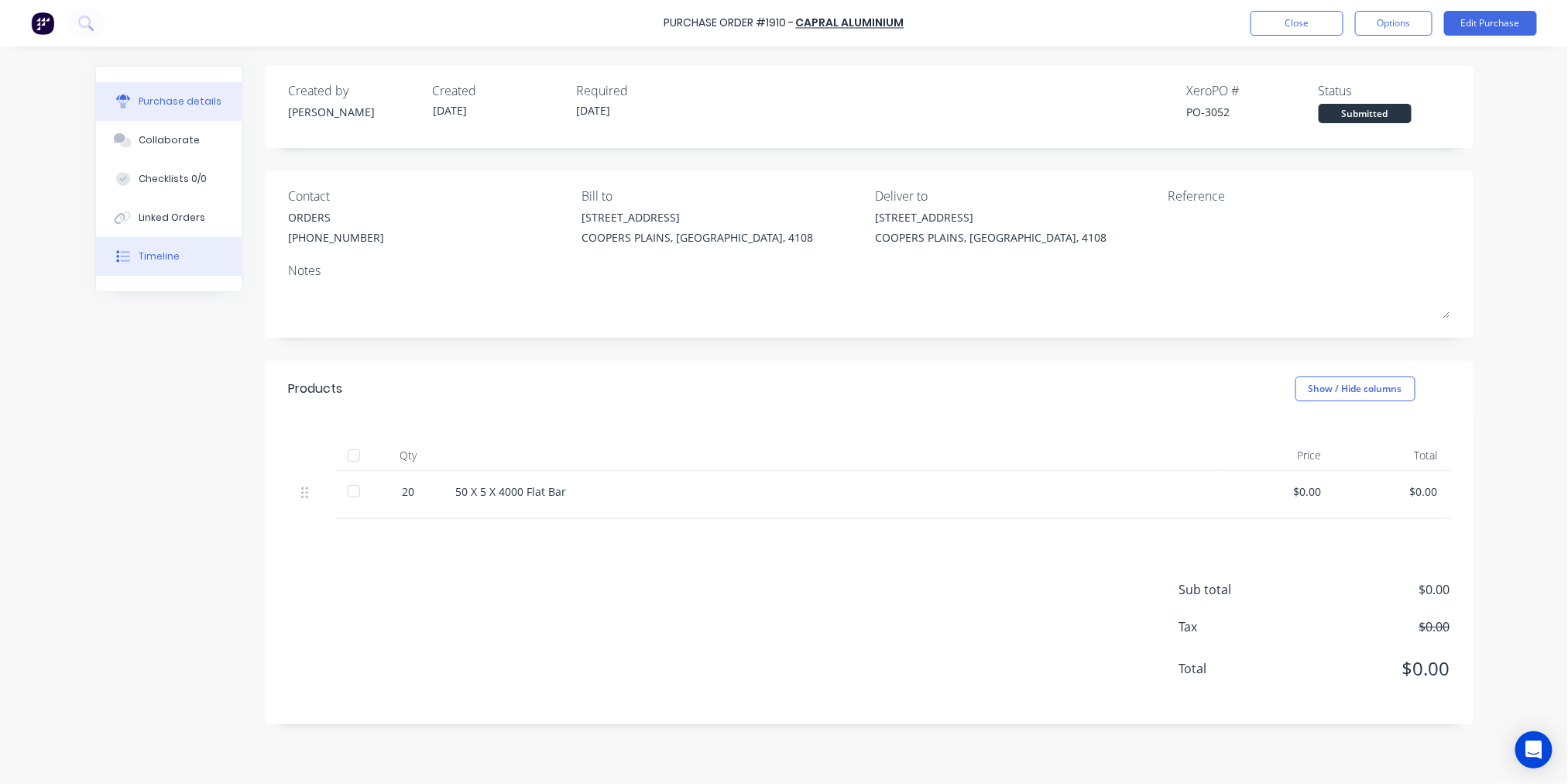
click at [158, 258] on div "Timeline" at bounding box center [159, 257] width 41 height 14
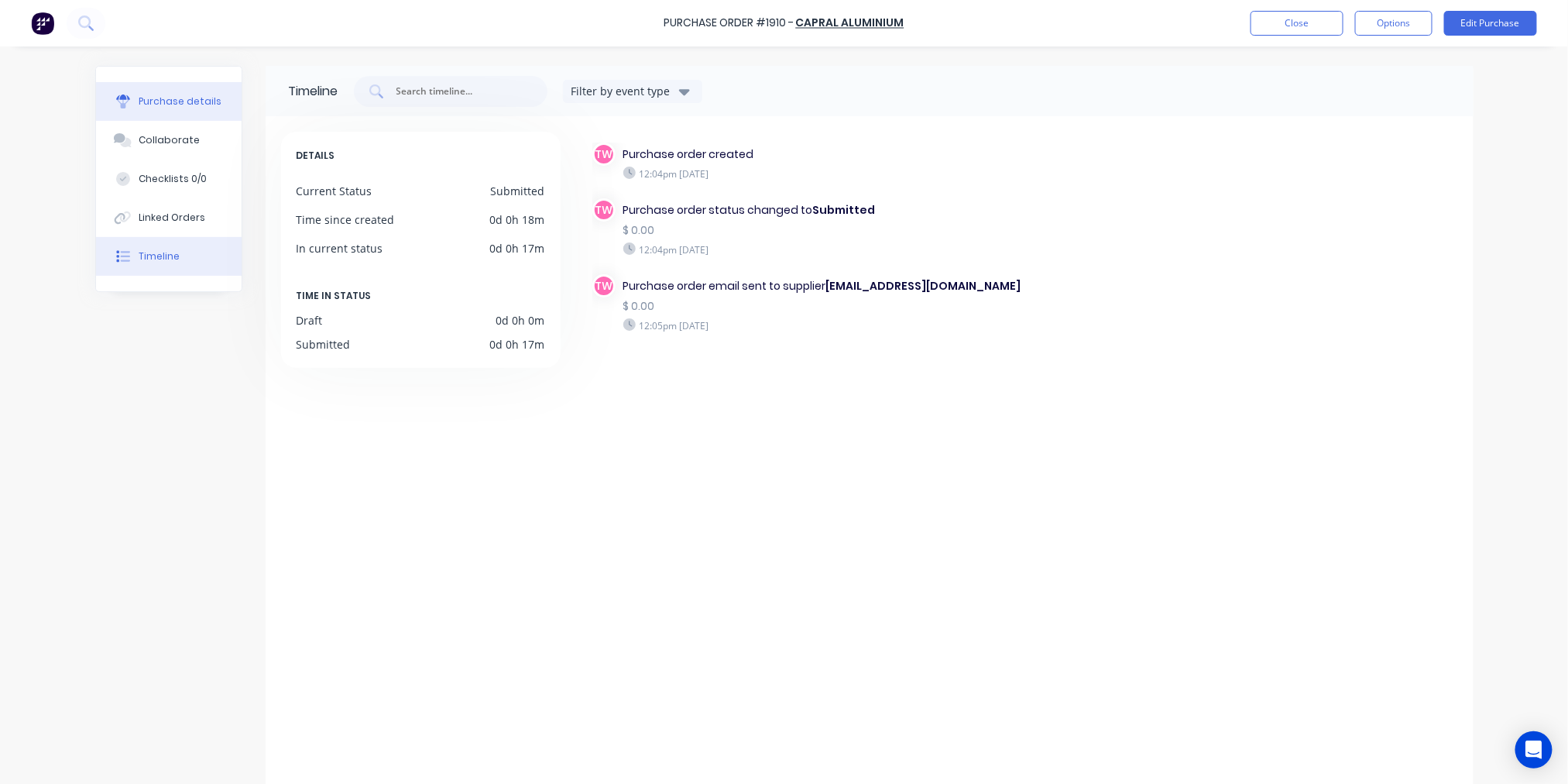
click at [148, 106] on div "Purchase details" at bounding box center [180, 101] width 83 height 14
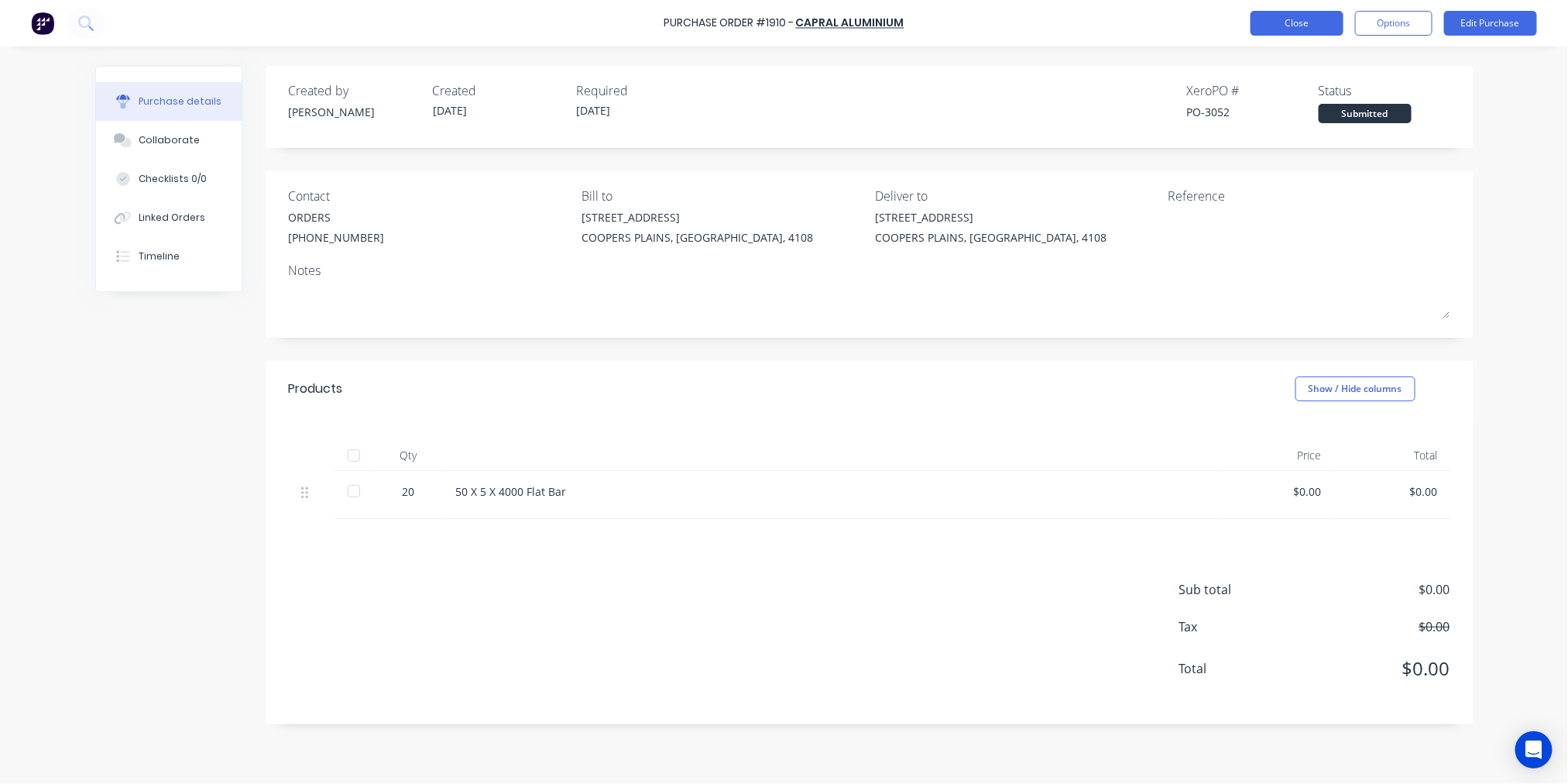
click at [1297, 22] on button "Close" at bounding box center [1297, 23] width 93 height 25
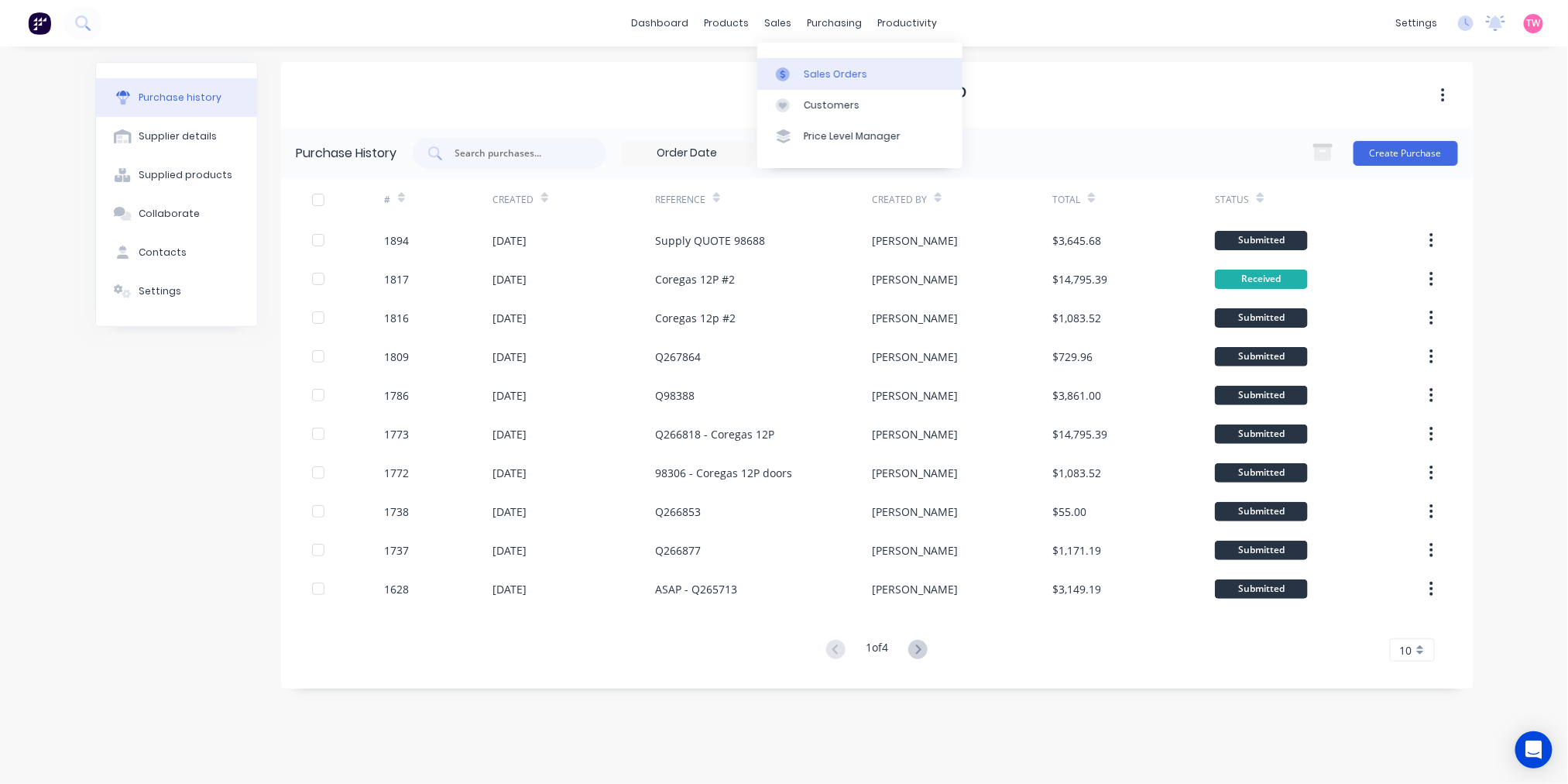
click at [813, 70] on div "Sales Orders" at bounding box center [835, 75] width 63 height 14
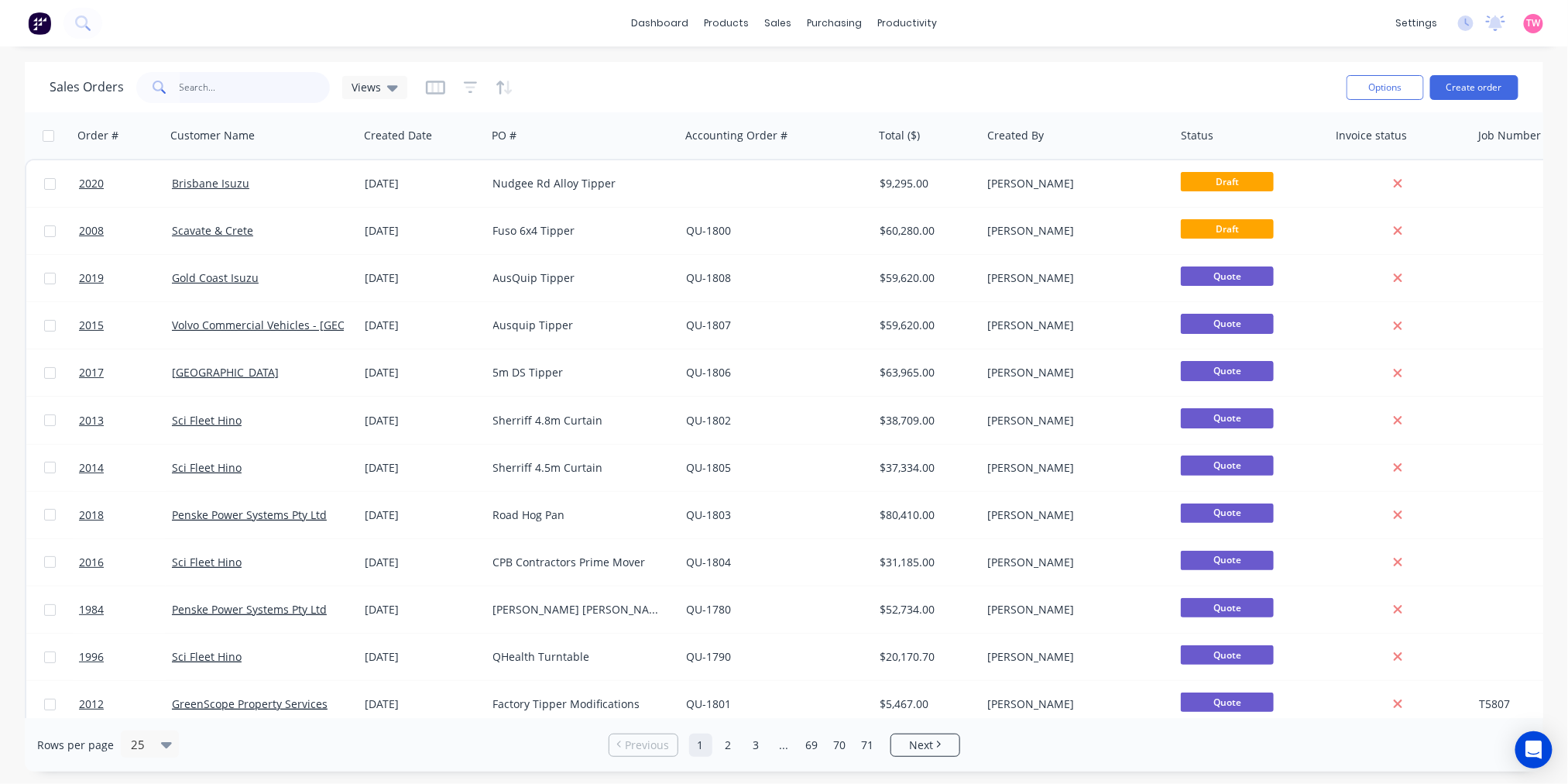
click at [229, 88] on input "text" at bounding box center [255, 88] width 151 height 31
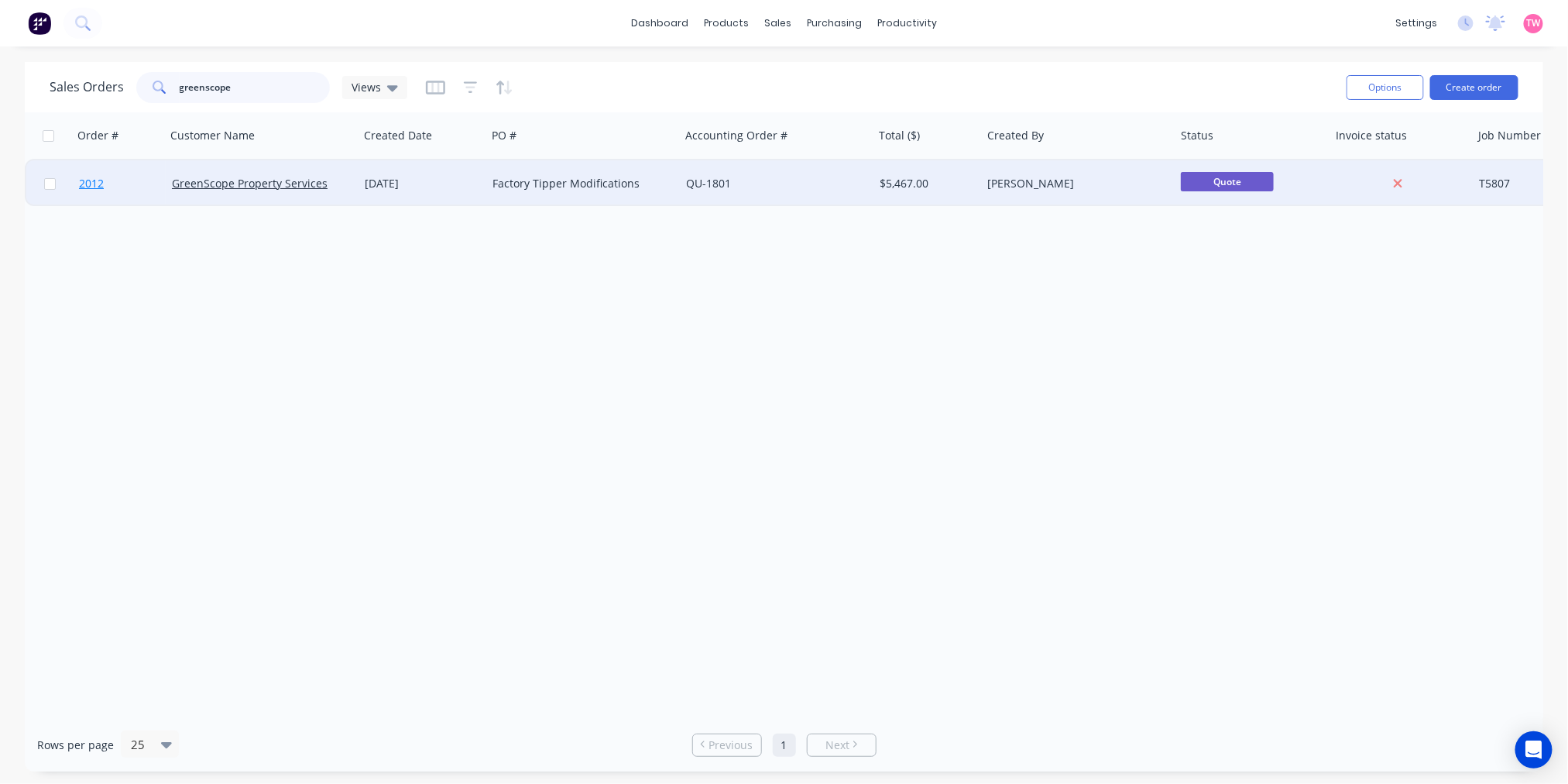
type input "greenscope"
click at [141, 183] on link "2012" at bounding box center [125, 184] width 93 height 47
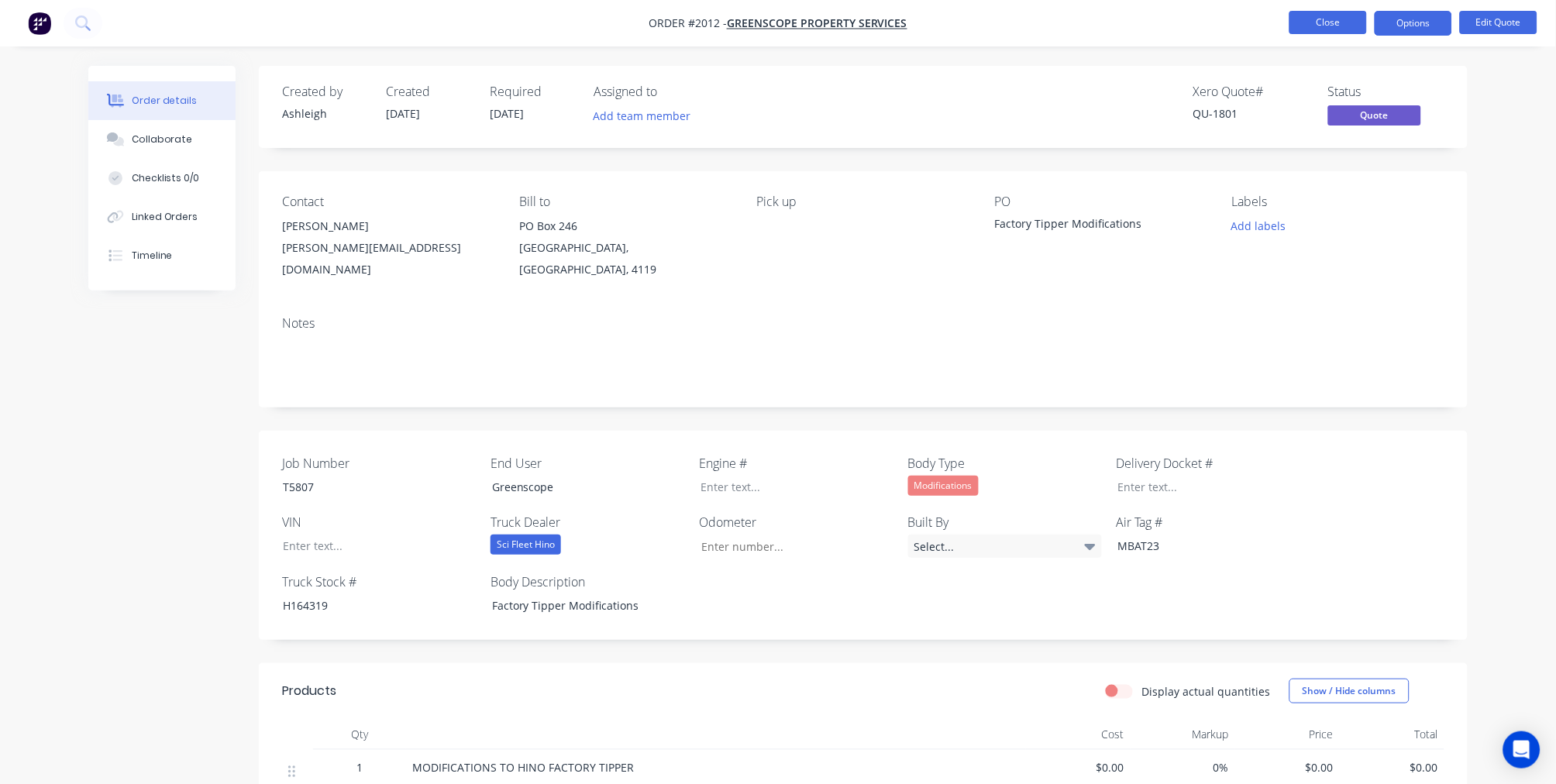
click at [1324, 18] on button "Close" at bounding box center [1327, 23] width 77 height 23
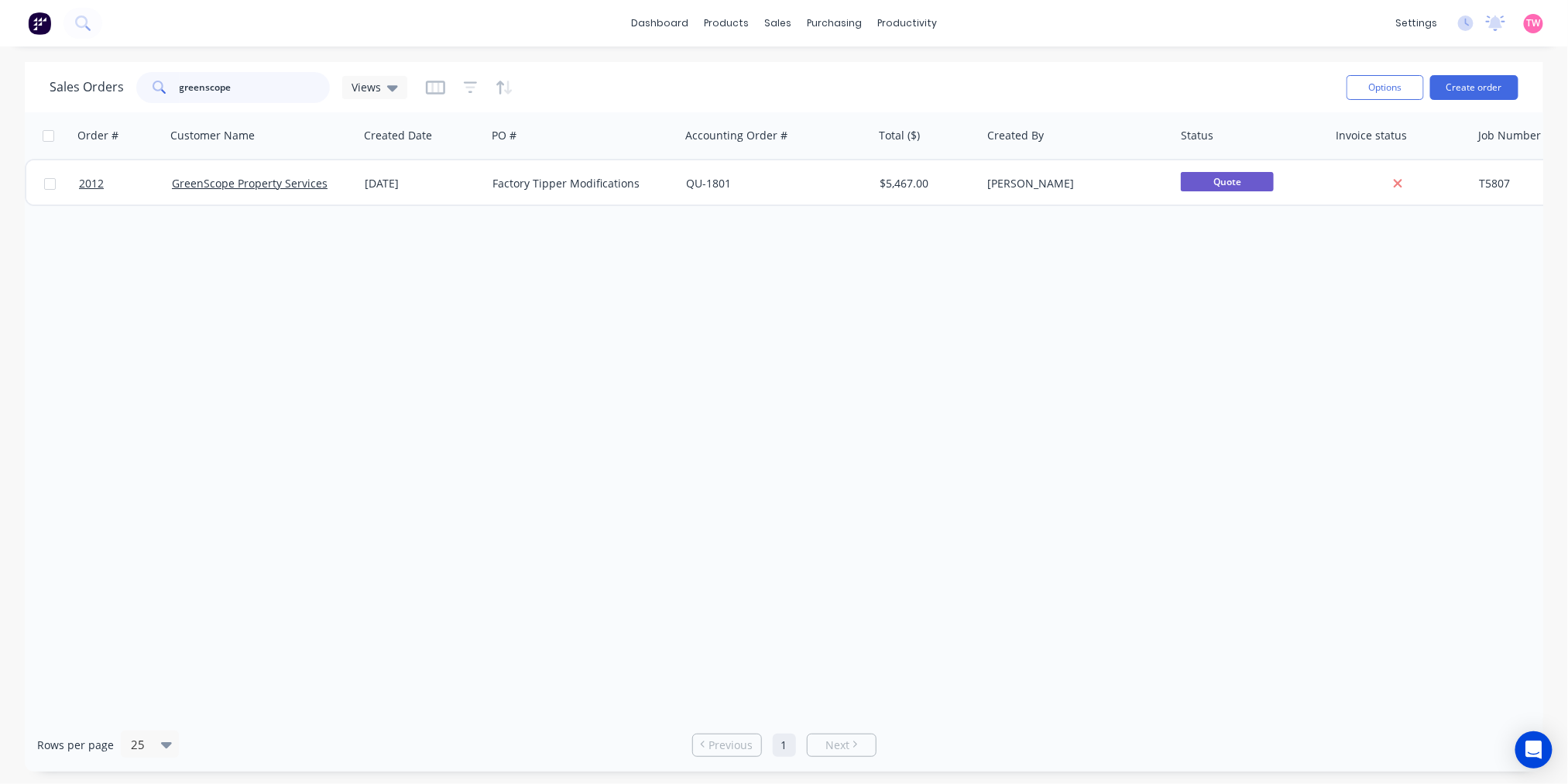
drag, startPoint x: 272, startPoint y: 86, endPoint x: 83, endPoint y: 89, distance: 189.0
click at [87, 89] on div "Sales Orders greenscope Views" at bounding box center [228, 88] width 358 height 31
type input "jopa"
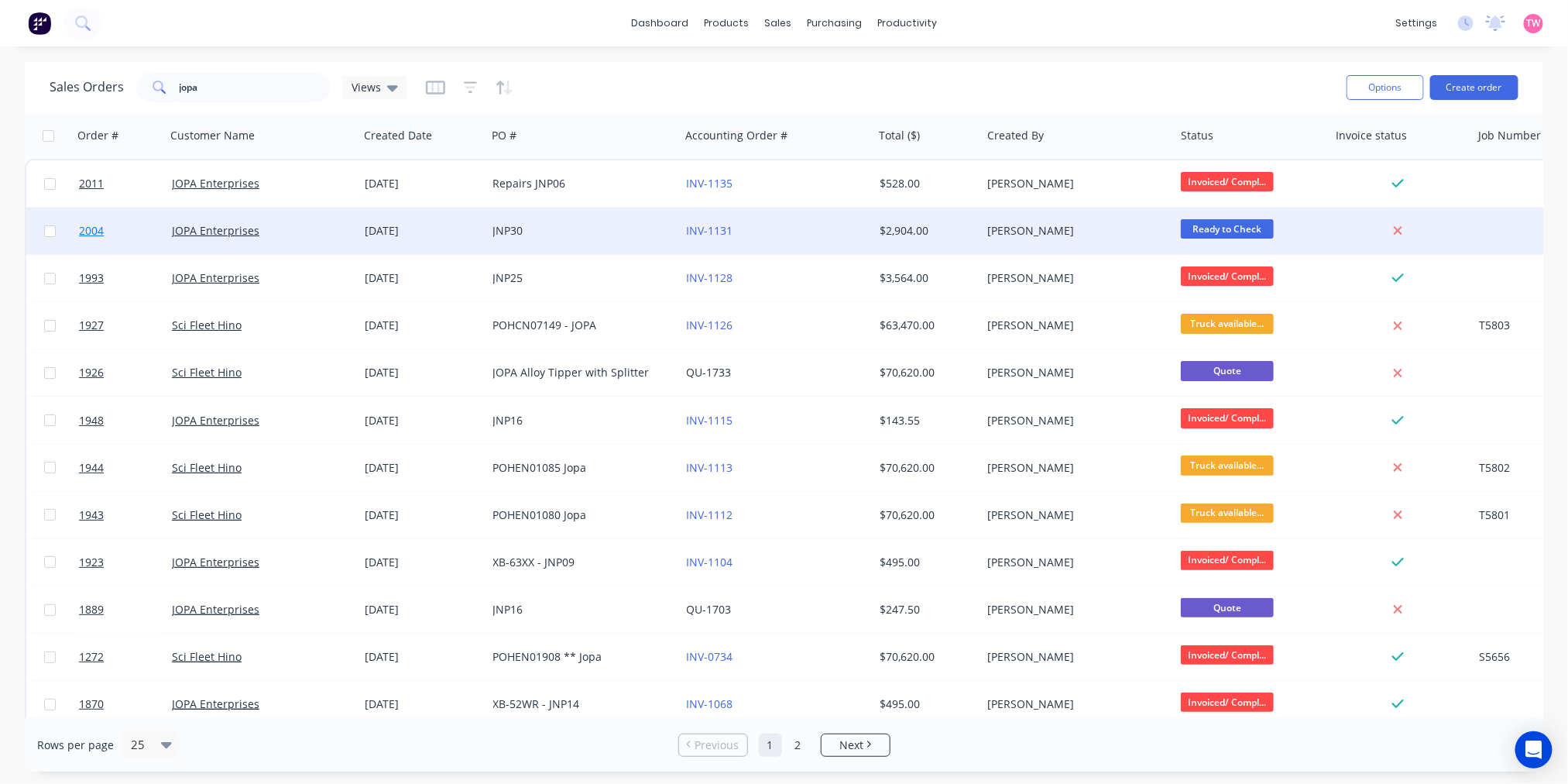
click at [122, 229] on link "2004" at bounding box center [125, 231] width 93 height 47
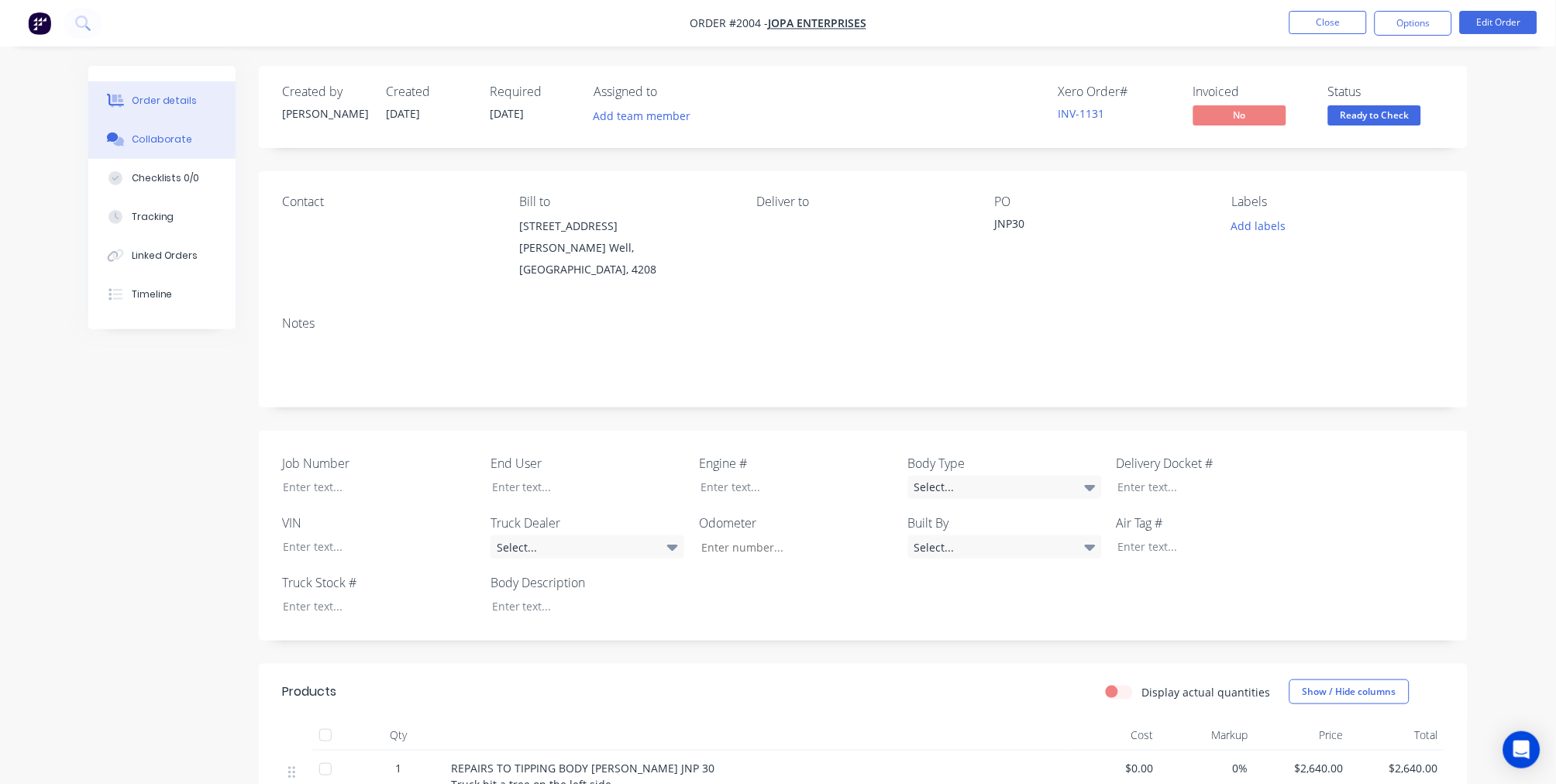
click at [171, 140] on div "Collaborate" at bounding box center [162, 140] width 62 height 14
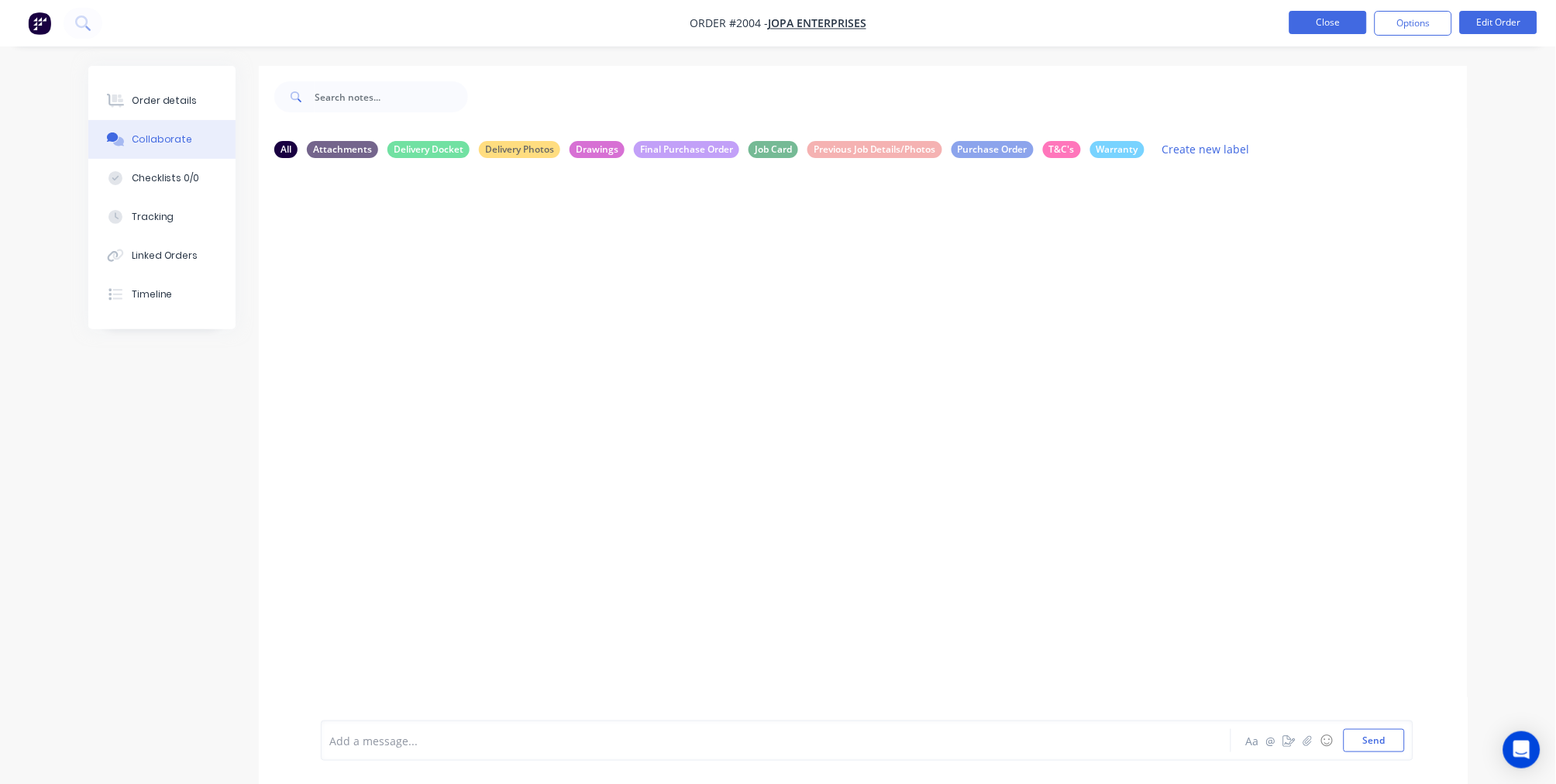
click at [1320, 23] on button "Close" at bounding box center [1327, 23] width 77 height 23
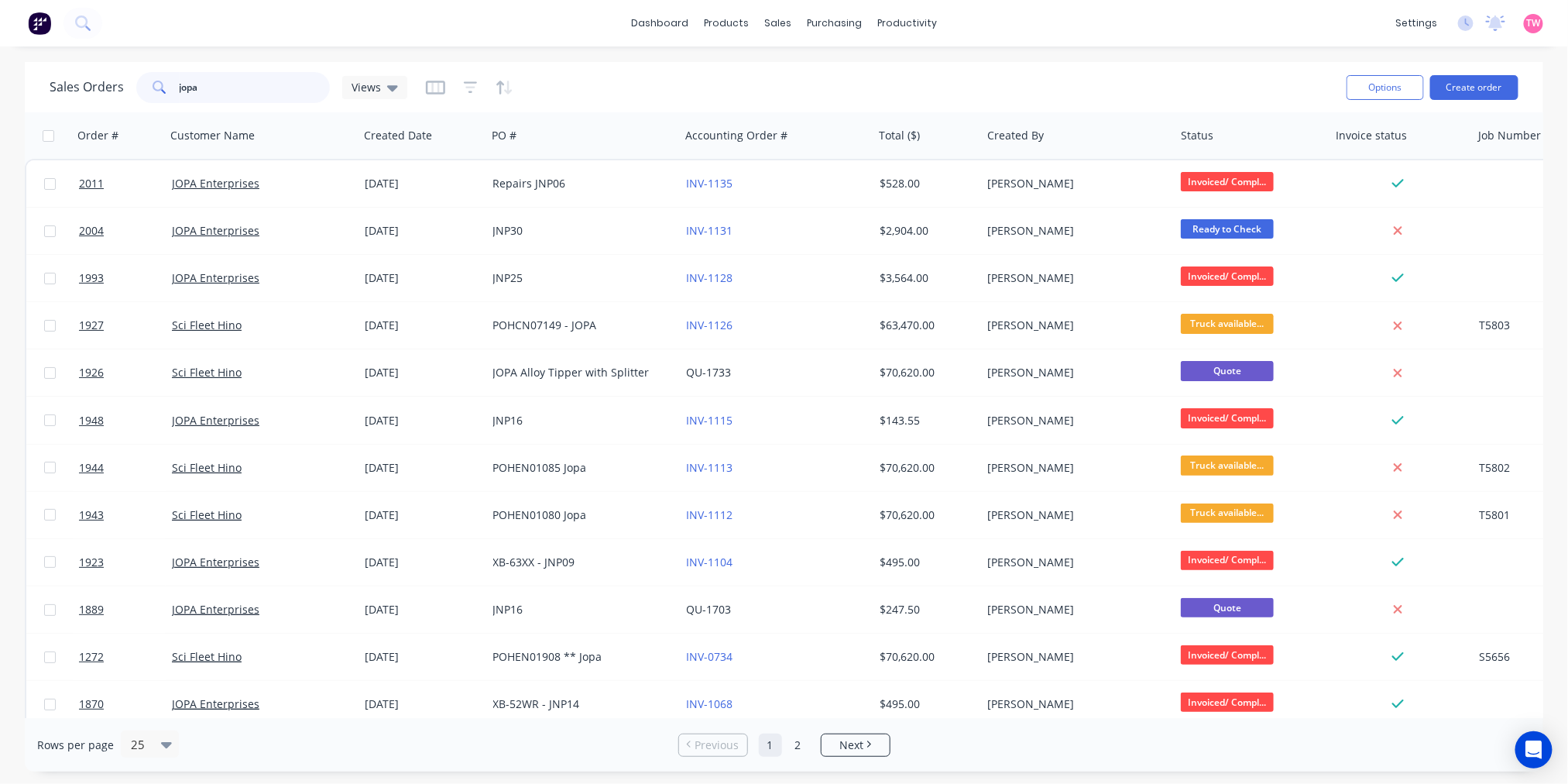
drag, startPoint x: 225, startPoint y: 91, endPoint x: 120, endPoint y: 90, distance: 105.0
click at [120, 90] on div "Sales Orders jopa Views" at bounding box center [228, 88] width 358 height 31
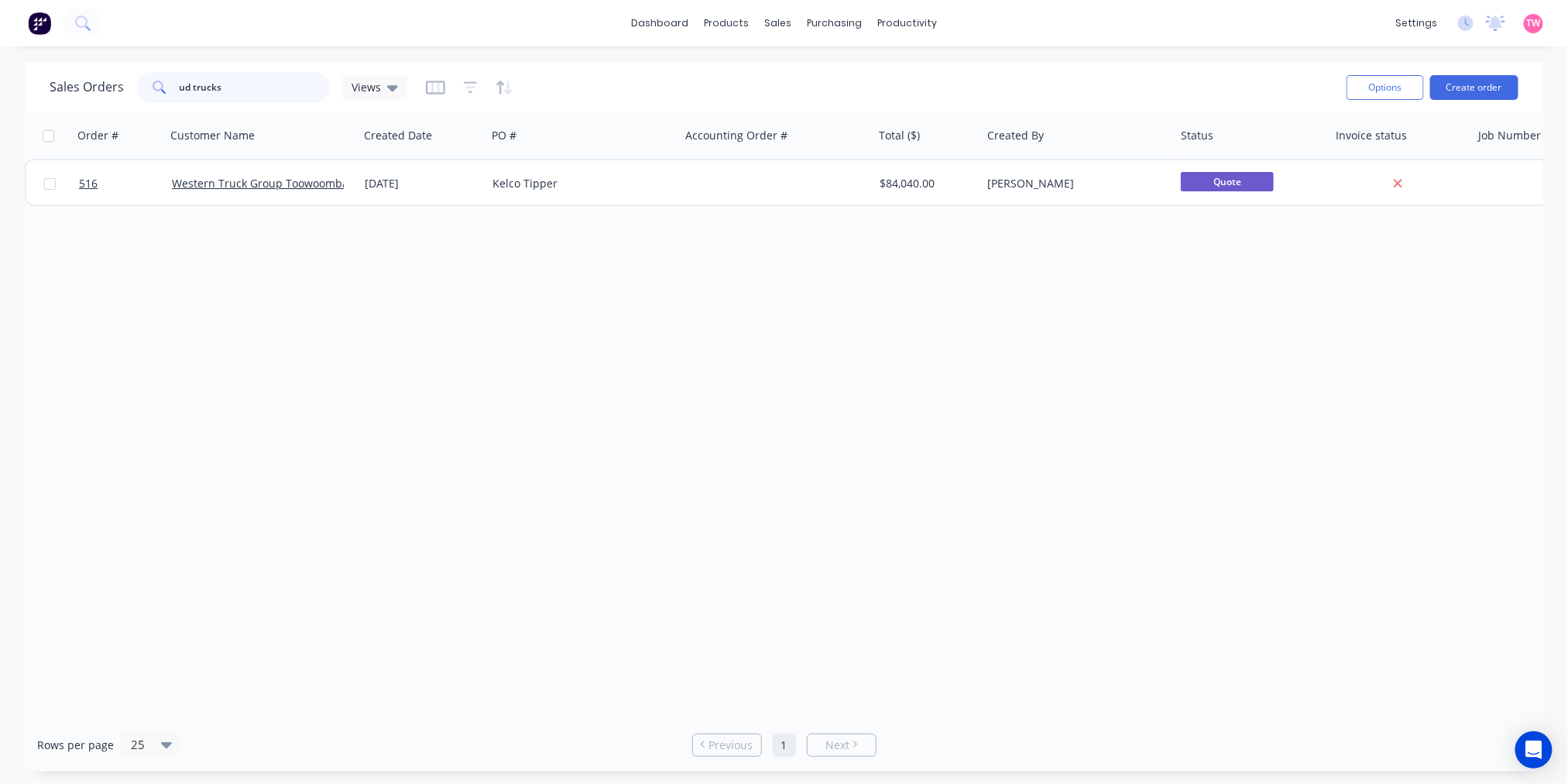
drag, startPoint x: 242, startPoint y: 83, endPoint x: 190, endPoint y: 82, distance: 52.0
click at [190, 82] on input "ud trucks" at bounding box center [255, 88] width 151 height 31
type input "ud"
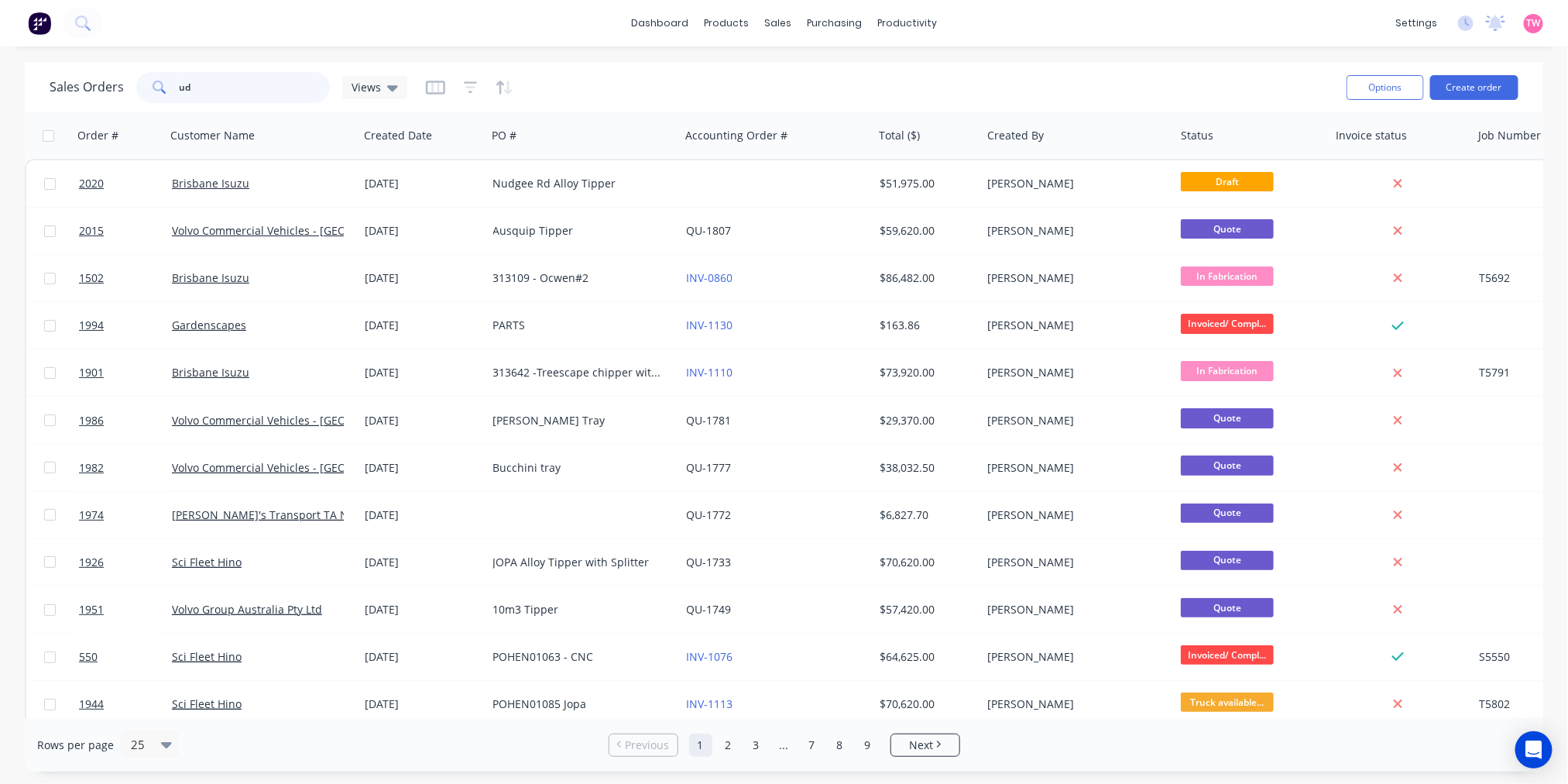
drag, startPoint x: 197, startPoint y: 95, endPoint x: 159, endPoint y: 96, distance: 38.0
click at [163, 96] on div "ud" at bounding box center [232, 88] width 193 height 31
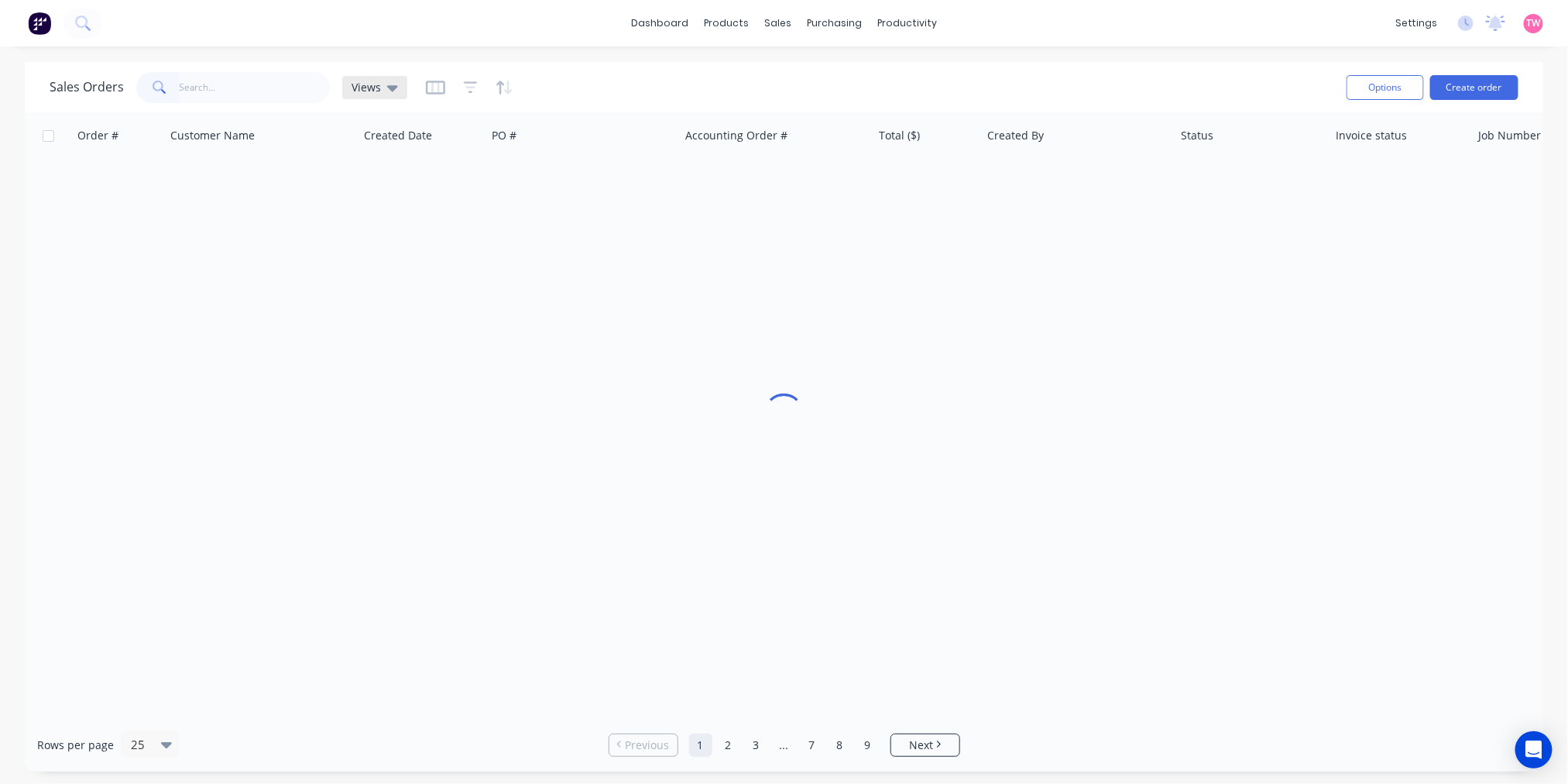
click at [387, 87] on icon at bounding box center [393, 88] width 11 height 17
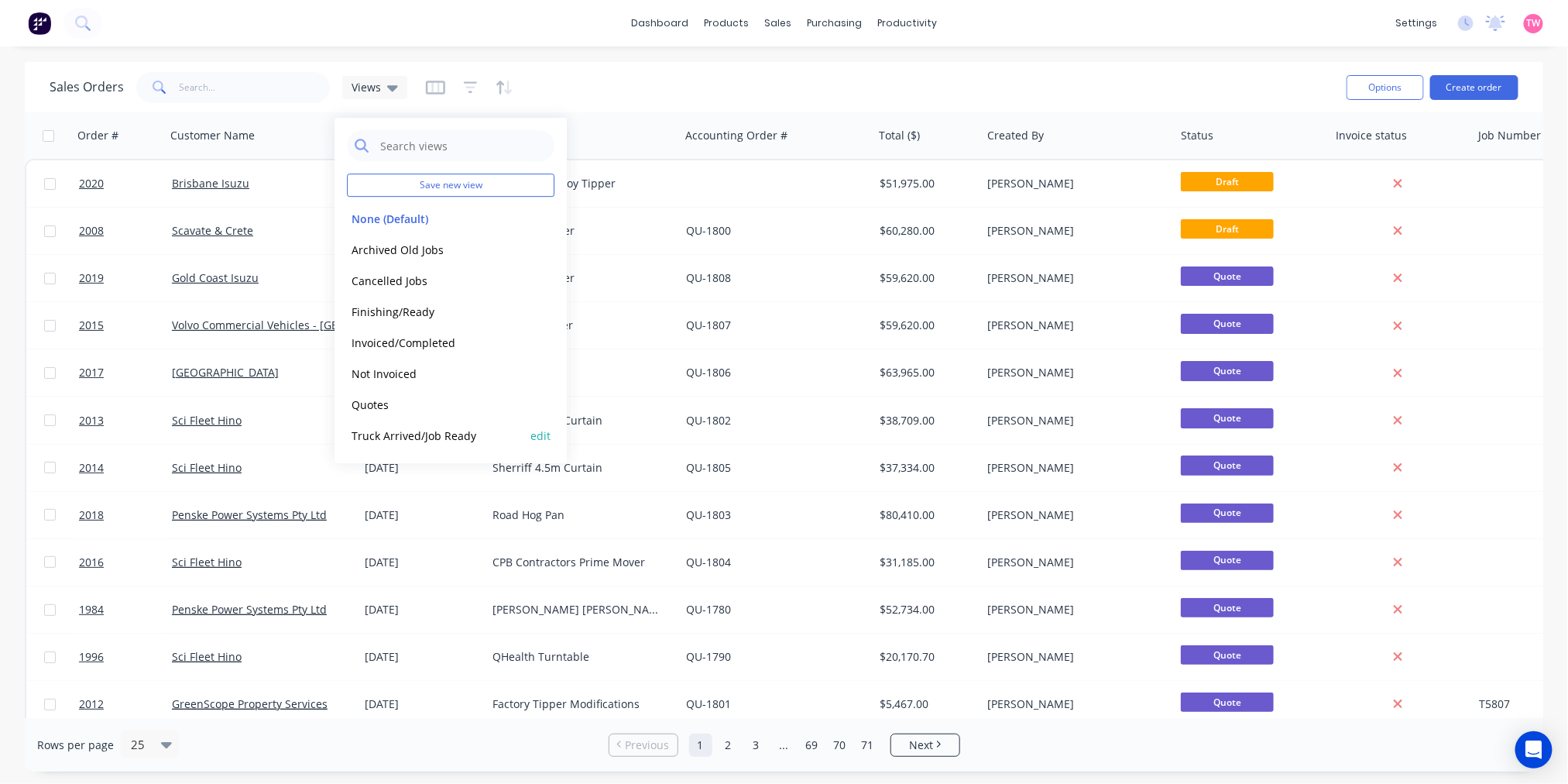
click at [409, 434] on button "Truck Arrived/Job Ready" at bounding box center [435, 435] width 177 height 18
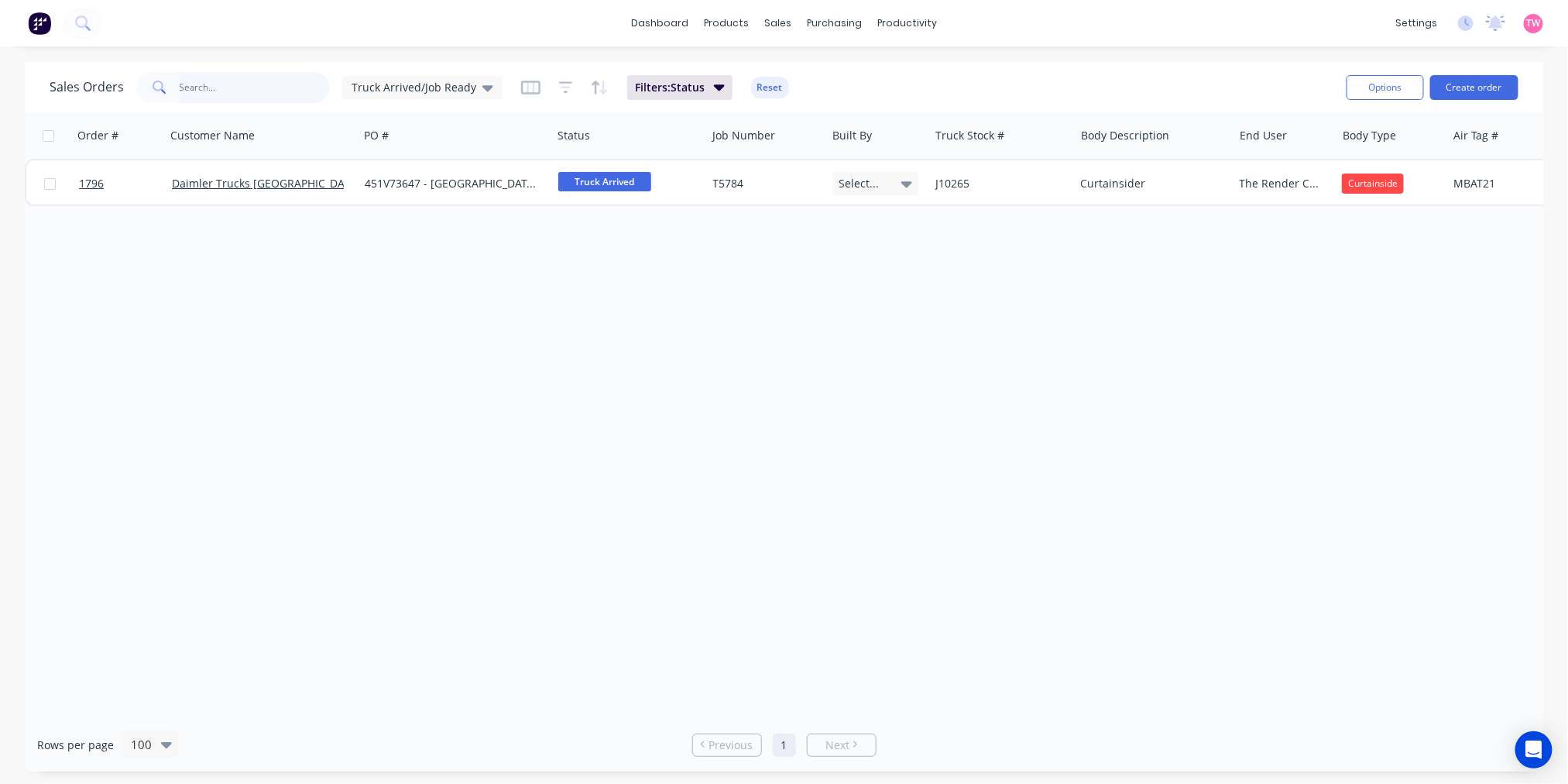
click at [230, 88] on input "text" at bounding box center [255, 88] width 151 height 31
click at [228, 85] on input "text" at bounding box center [255, 88] width 151 height 31
type input "jopa"
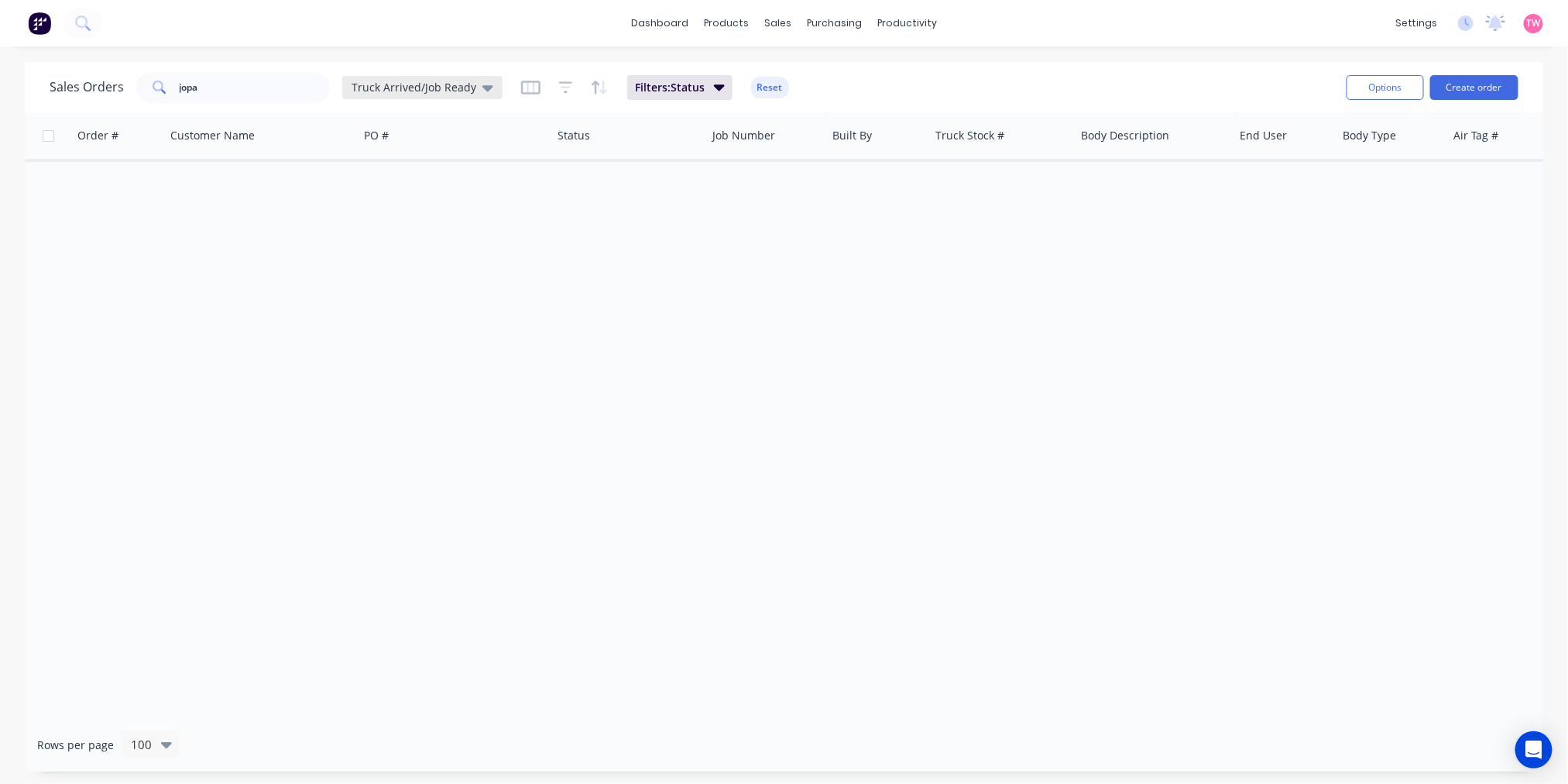
click at [488, 82] on div "Truck Arrived/Job Ready" at bounding box center [422, 88] width 160 height 23
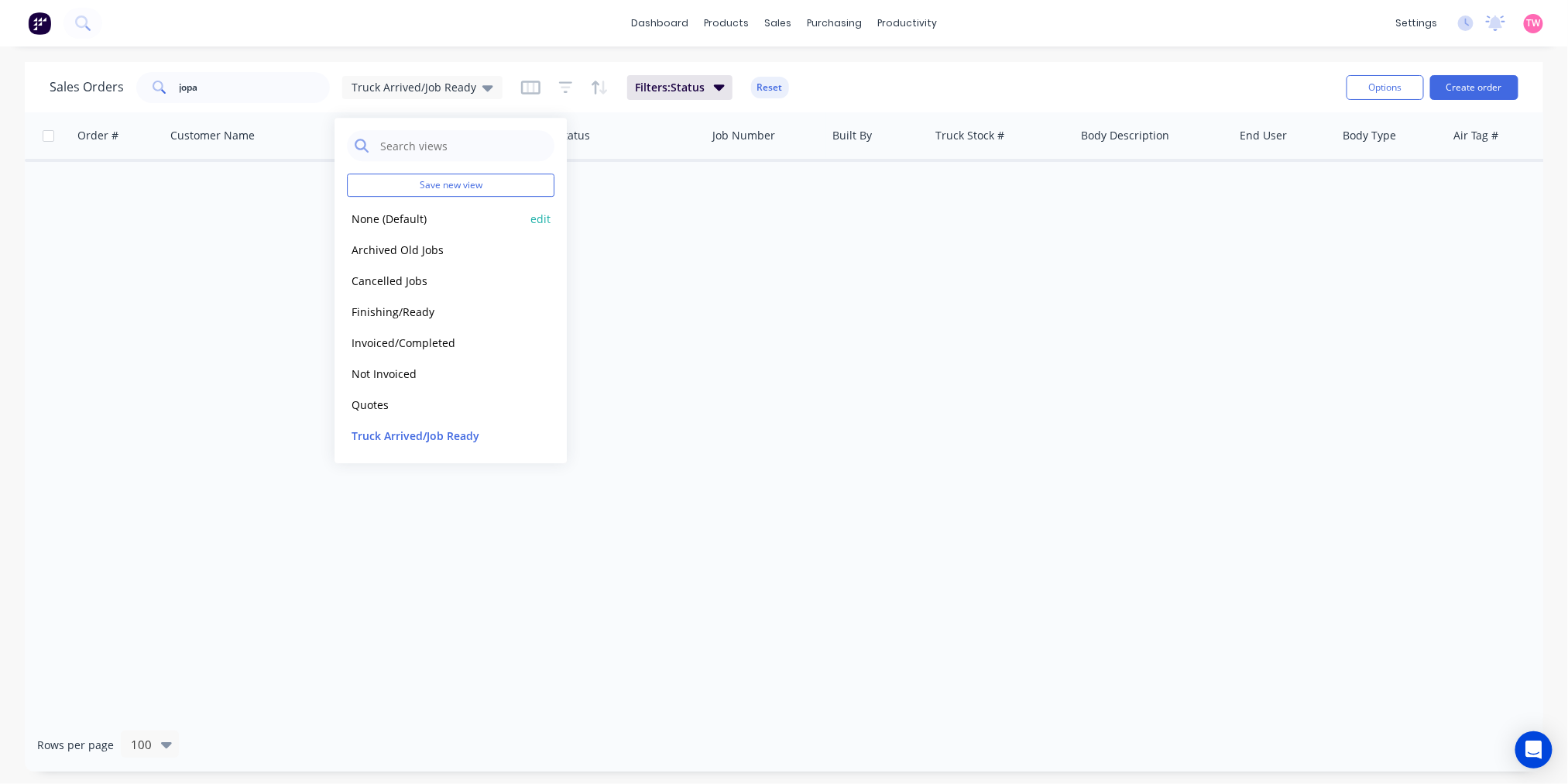
click at [386, 220] on button "None (Default)" at bounding box center [435, 219] width 177 height 18
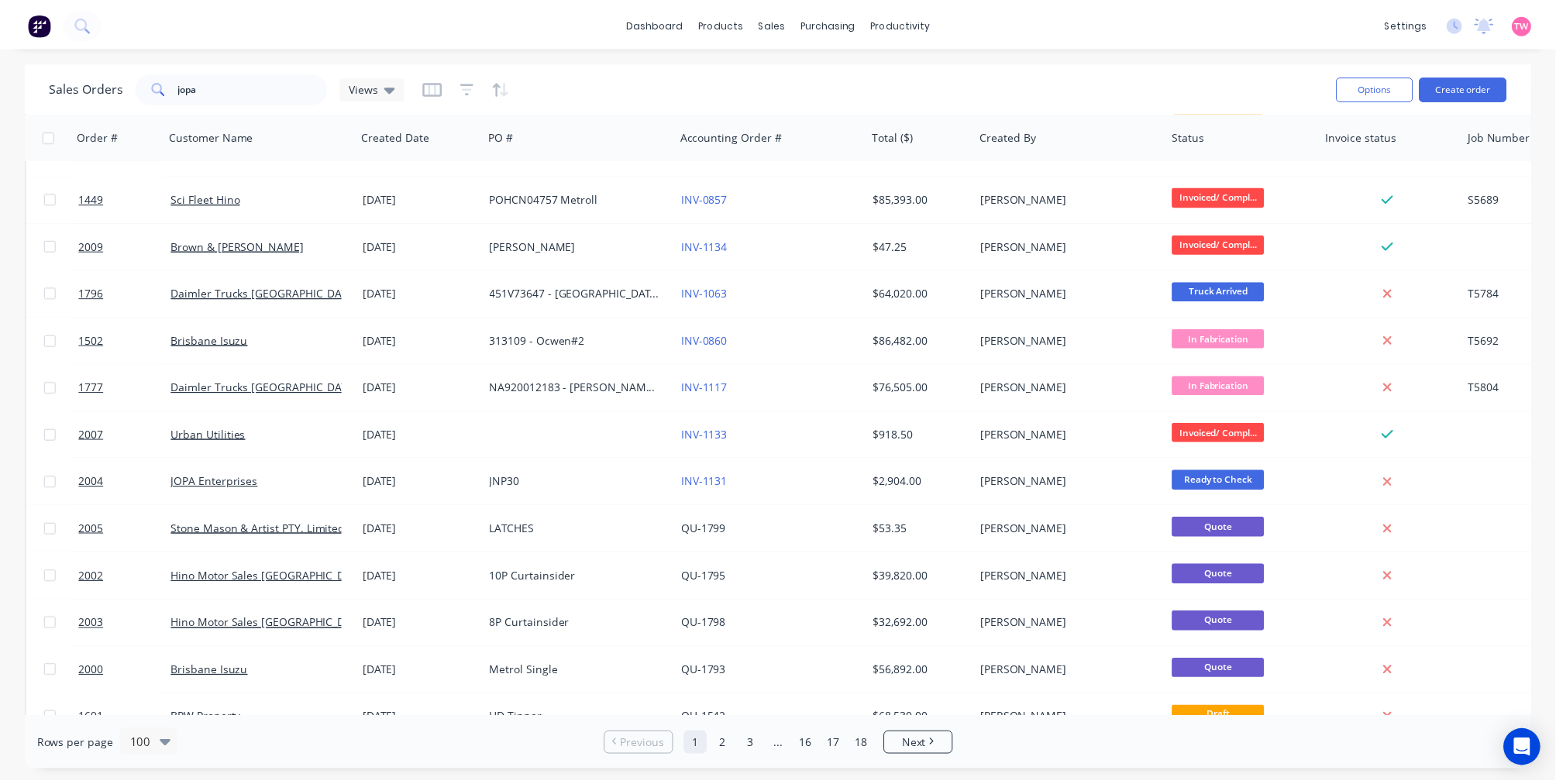
scroll to position [716, 0]
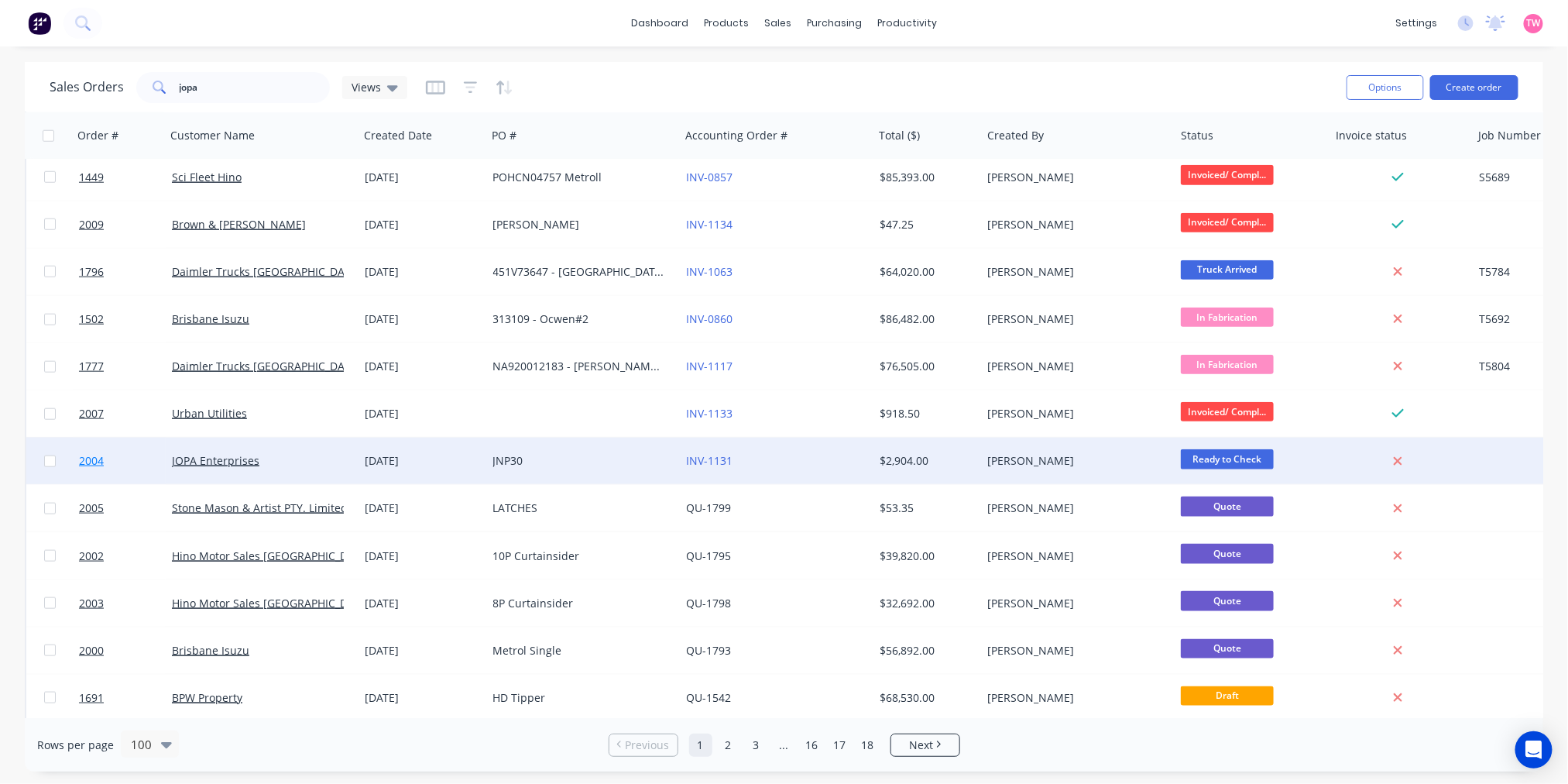
click at [135, 459] on link "2004" at bounding box center [125, 461] width 93 height 47
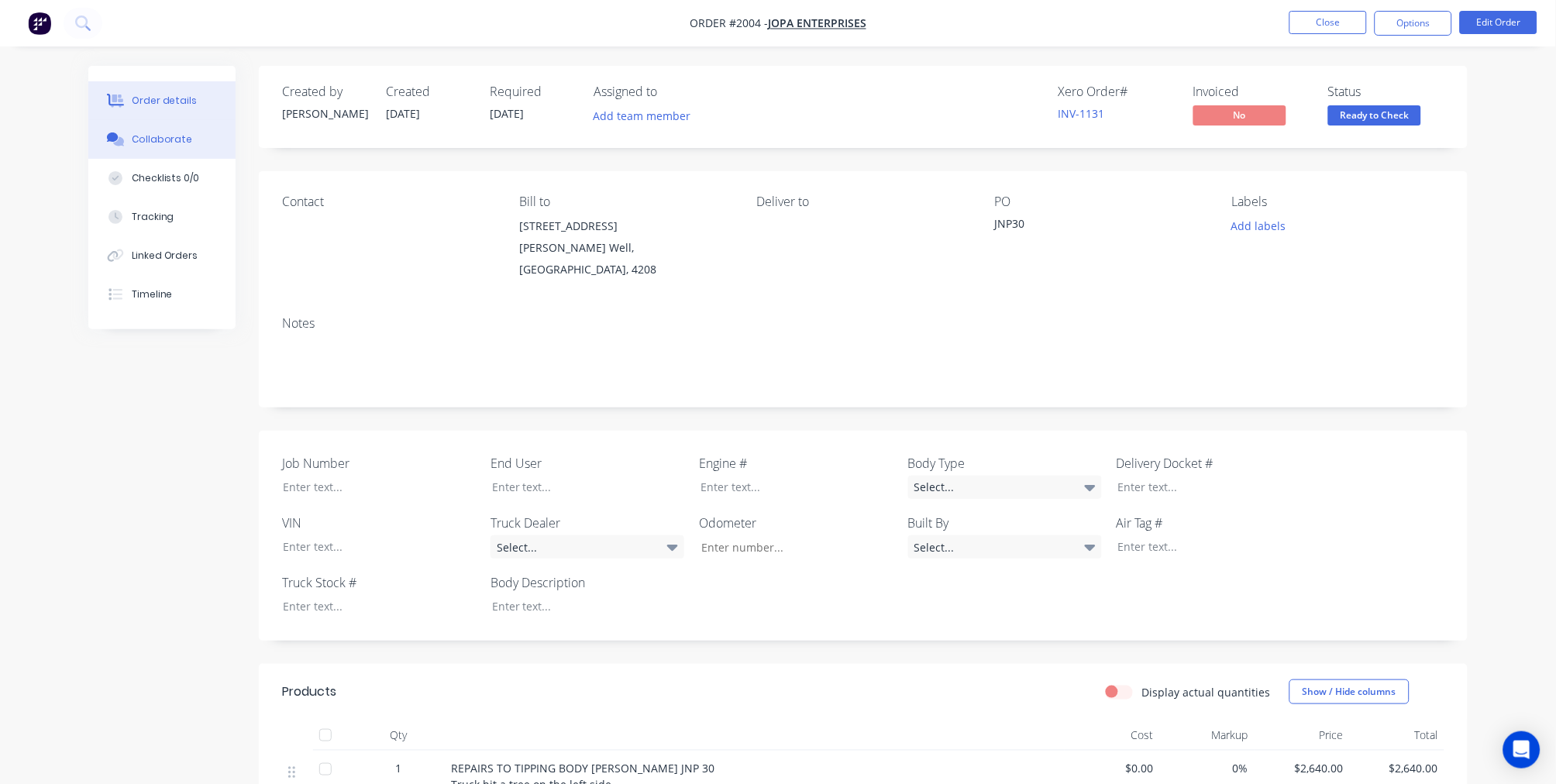
click at [157, 134] on div "Collaborate" at bounding box center [162, 140] width 62 height 14
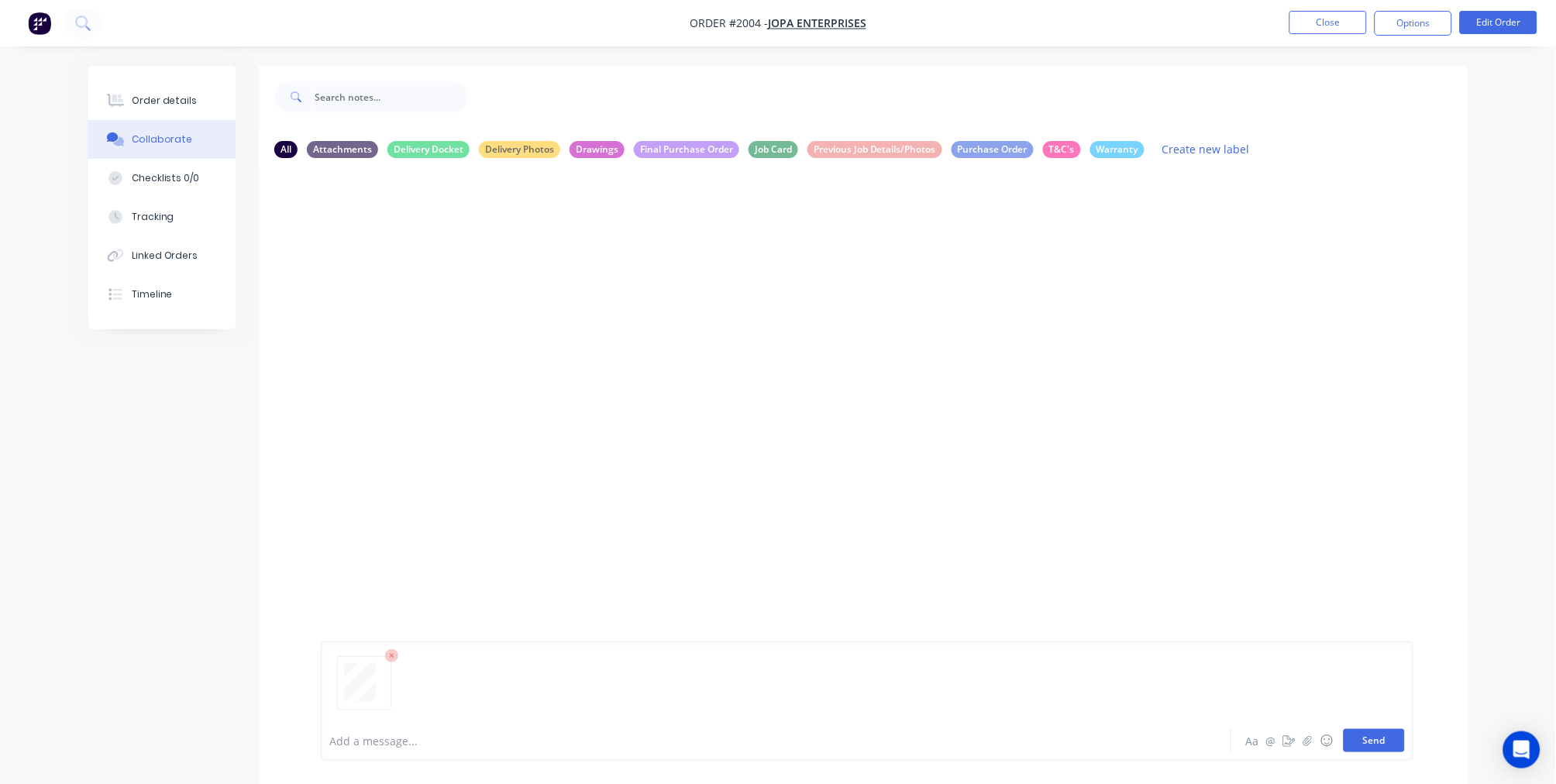
click at [1380, 744] on button "Send" at bounding box center [1374, 741] width 62 height 23
click at [163, 95] on div "Order details" at bounding box center [165, 101] width 66 height 14
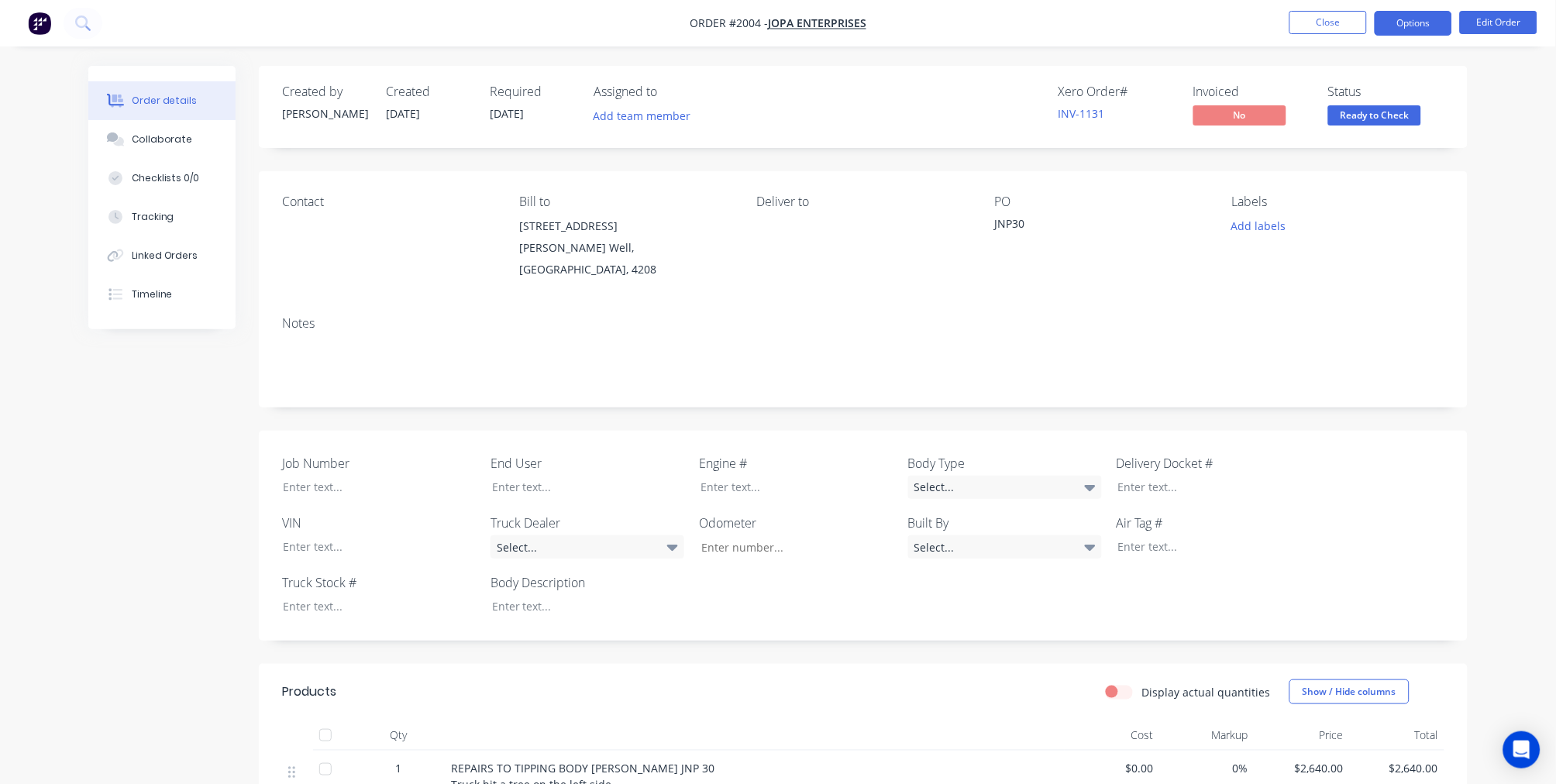
click at [1429, 21] on button "Options" at bounding box center [1413, 23] width 77 height 25
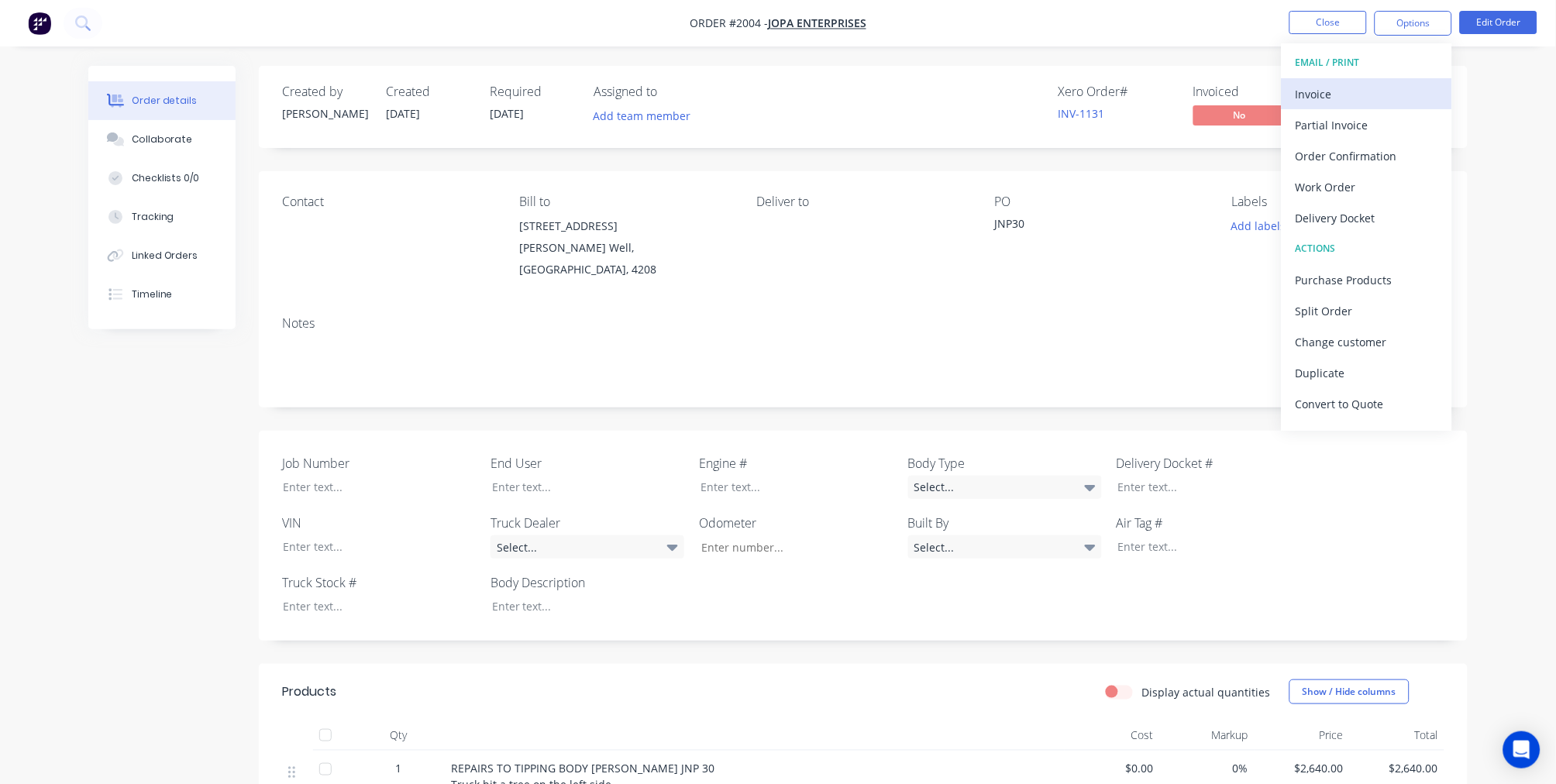
click at [1333, 88] on div "Invoice" at bounding box center [1366, 95] width 142 height 23
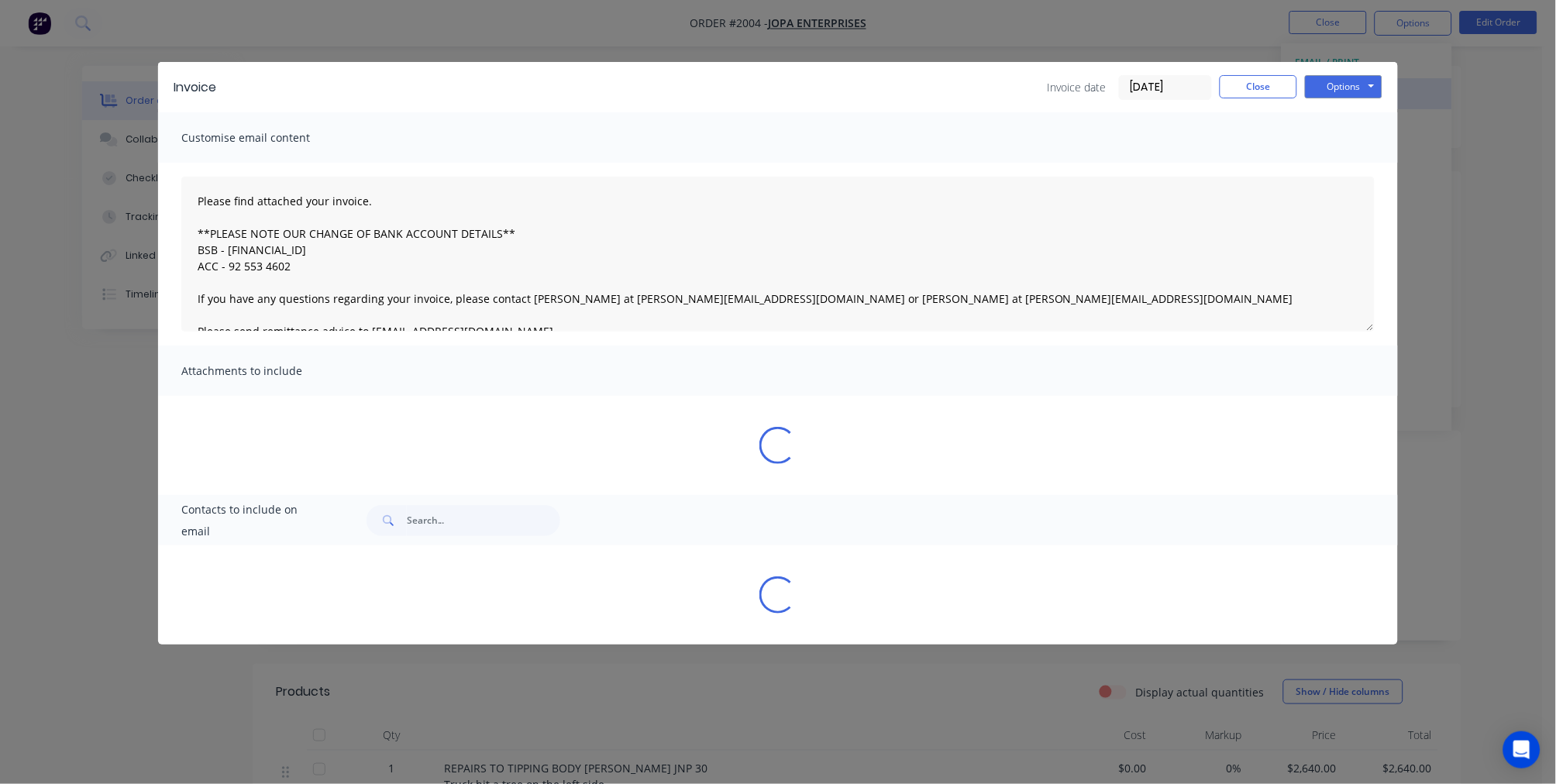
type textarea "Please find attached your invoice. **PLEASE NOTE OUR CHANGE OF BANK ACCOUNT DET…"
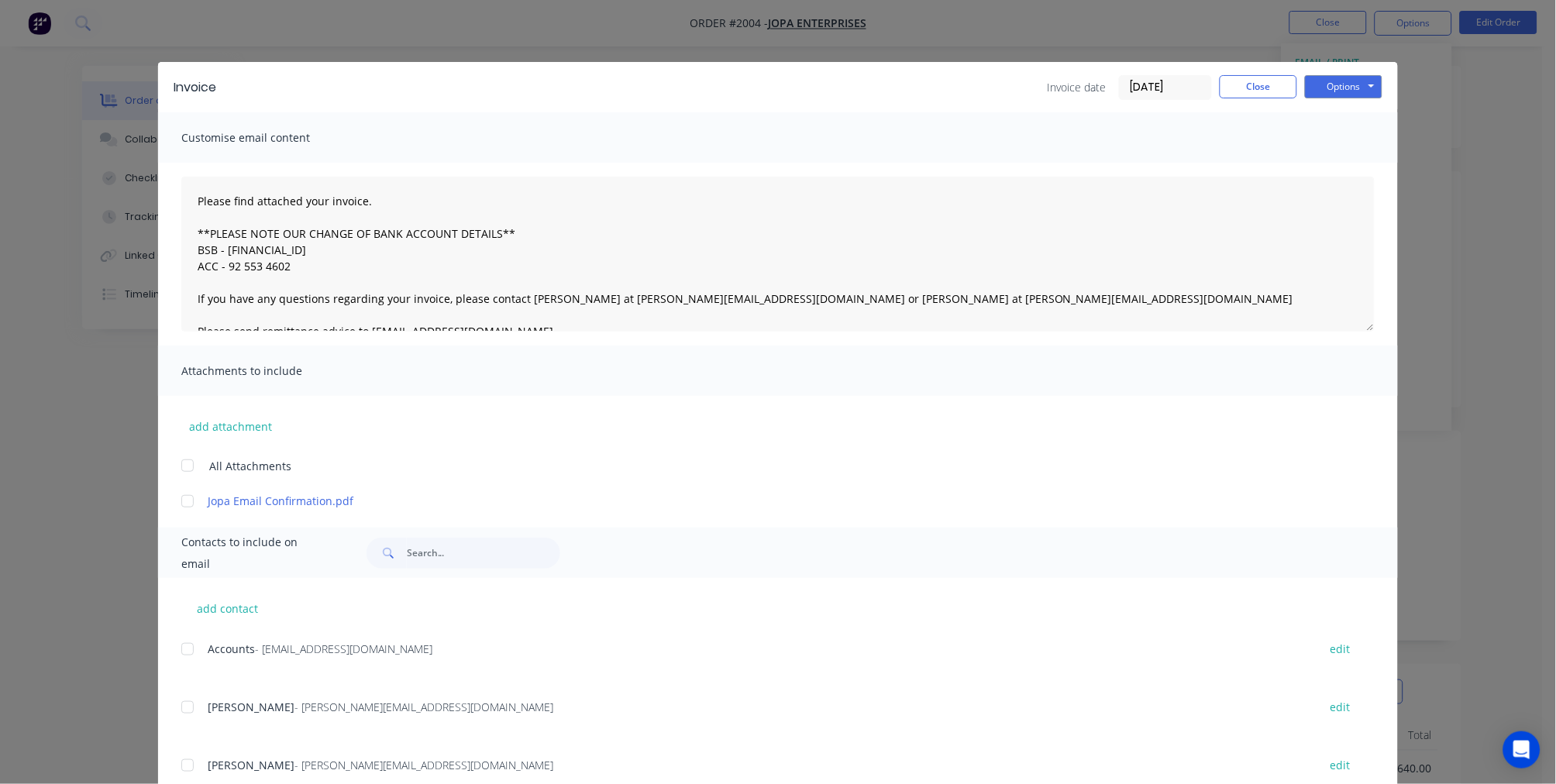
click at [1134, 86] on input "[DATE]" at bounding box center [1165, 88] width 91 height 23
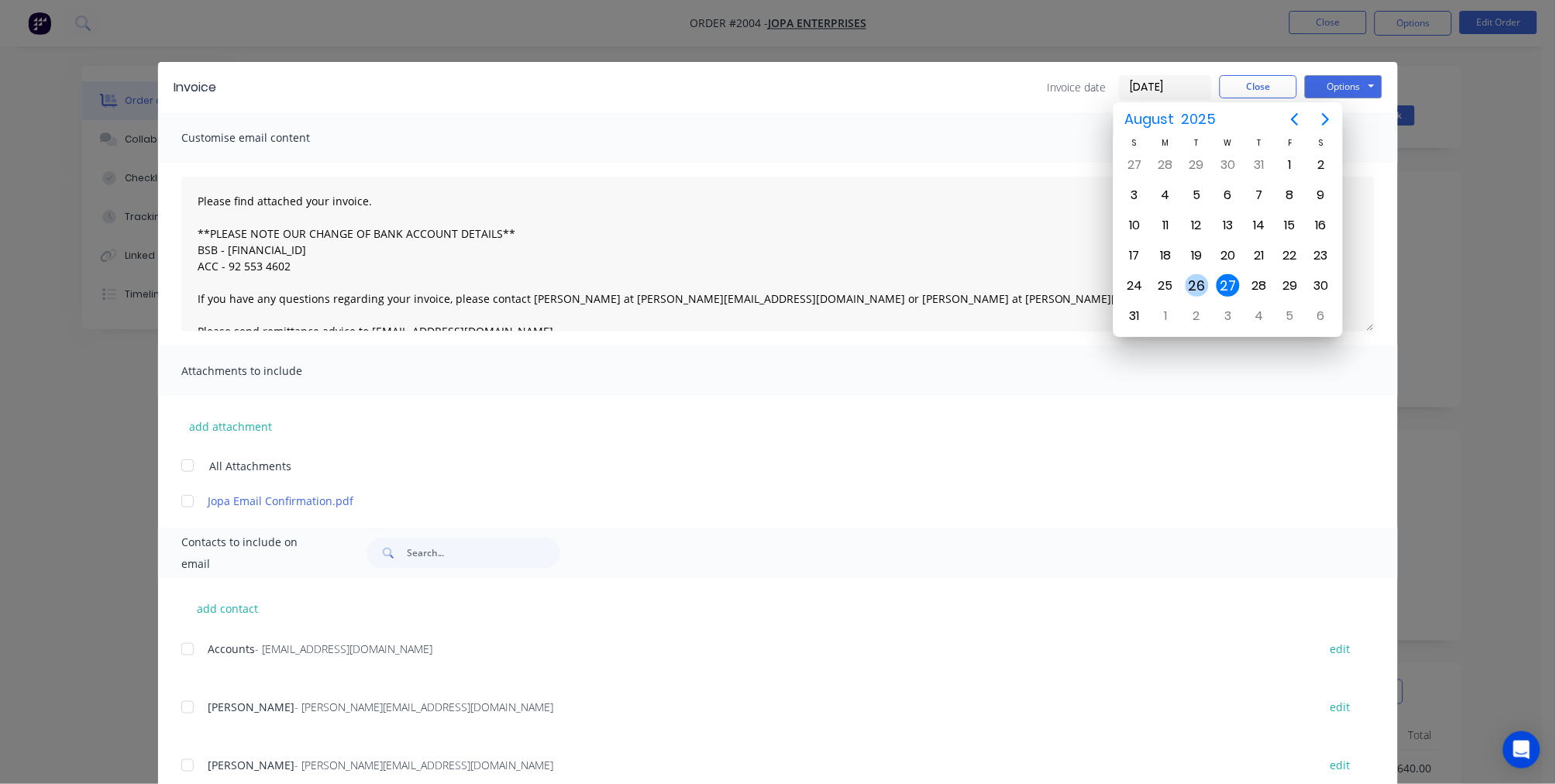
type input "[DATE]"
type textarea "Please find attached your invoice. **PLEASE NOTE OUR CHANGE OF BANK ACCOUNT DET…"
click at [1201, 277] on div "26" at bounding box center [1197, 285] width 23 height 23
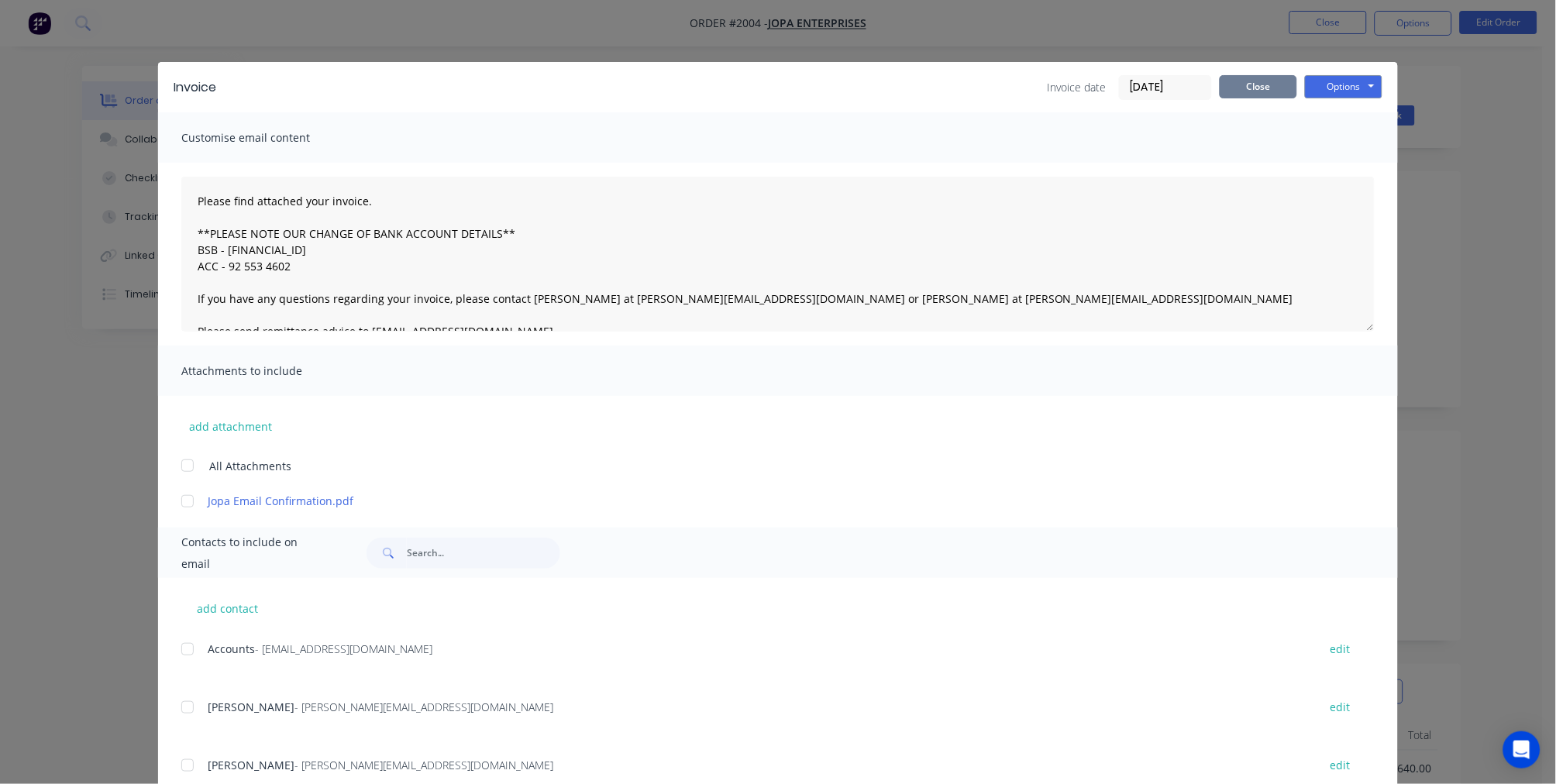
click at [1239, 83] on button "Close" at bounding box center [1258, 87] width 77 height 23
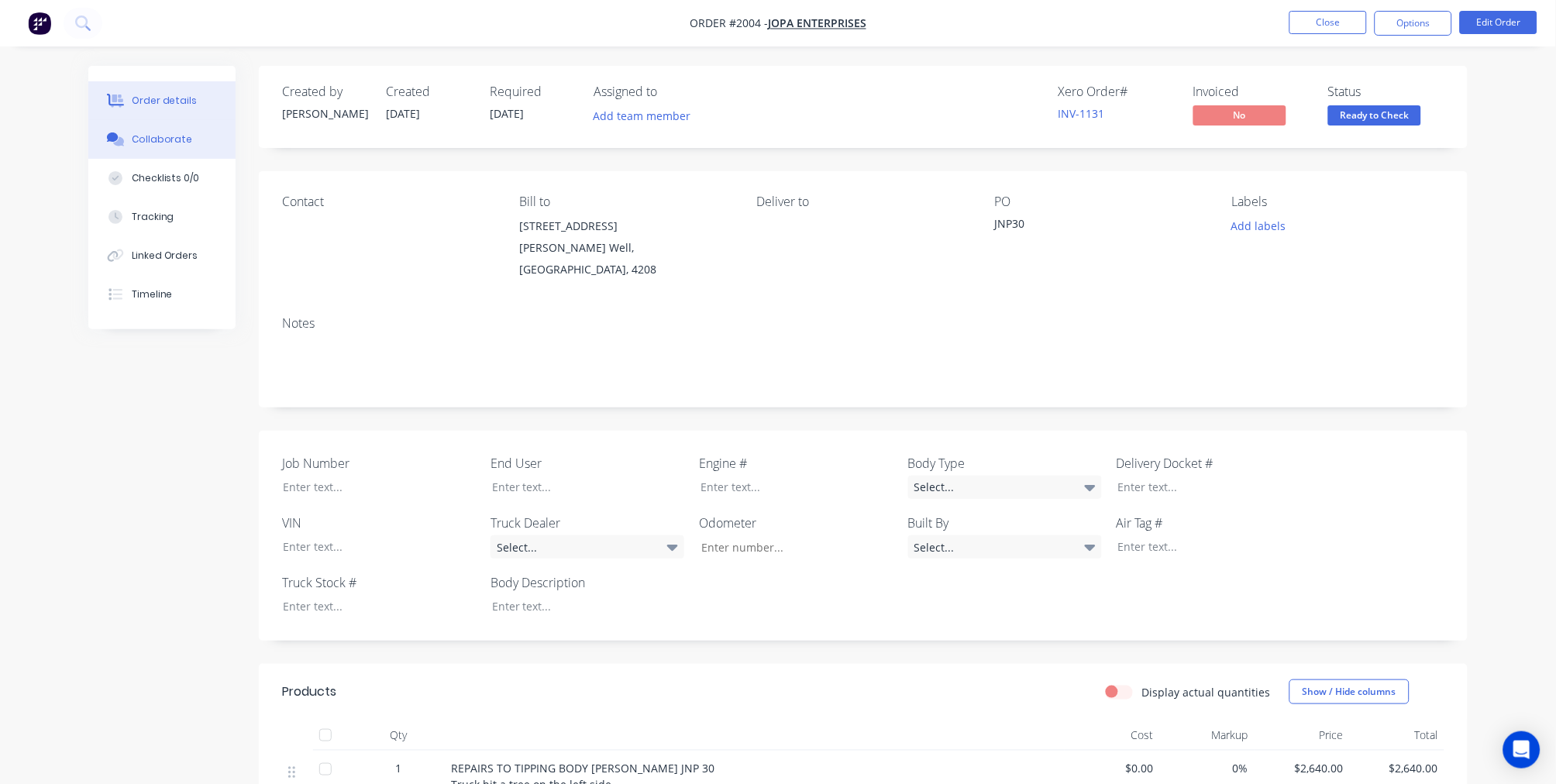
click at [151, 142] on div "Collaborate" at bounding box center [162, 140] width 62 height 14
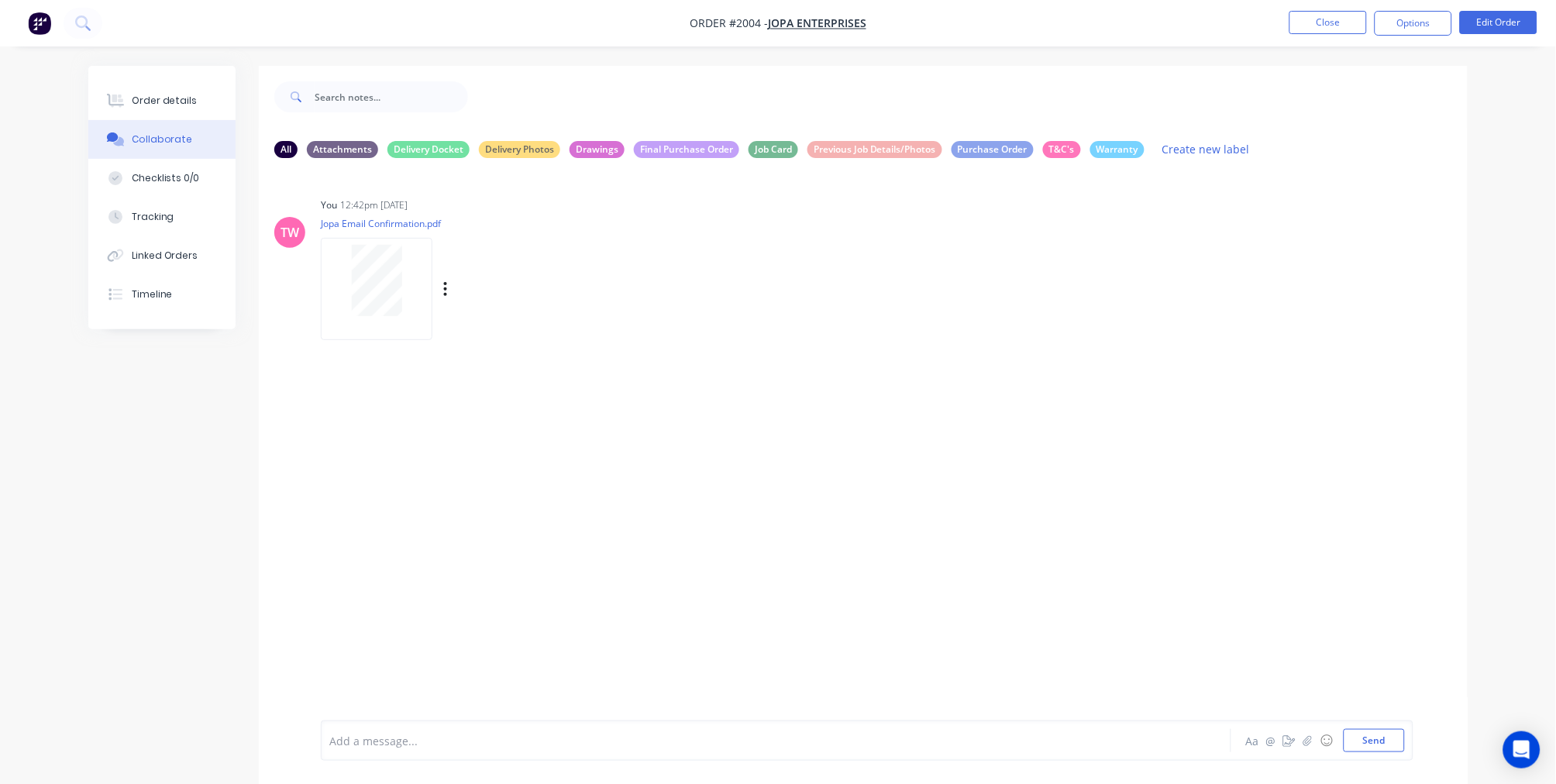
drag, startPoint x: 878, startPoint y: 307, endPoint x: 868, endPoint y: 300, distance: 12.2
click at [878, 307] on div "TW You 12:42pm [DATE] Jopa Email Confirmation.pdf Labels Download Delete" at bounding box center [862, 263] width 1208 height 140
click at [1369, 741] on button "Send" at bounding box center [1374, 741] width 62 height 23
click at [141, 101] on div "Order details" at bounding box center [165, 101] width 66 height 14
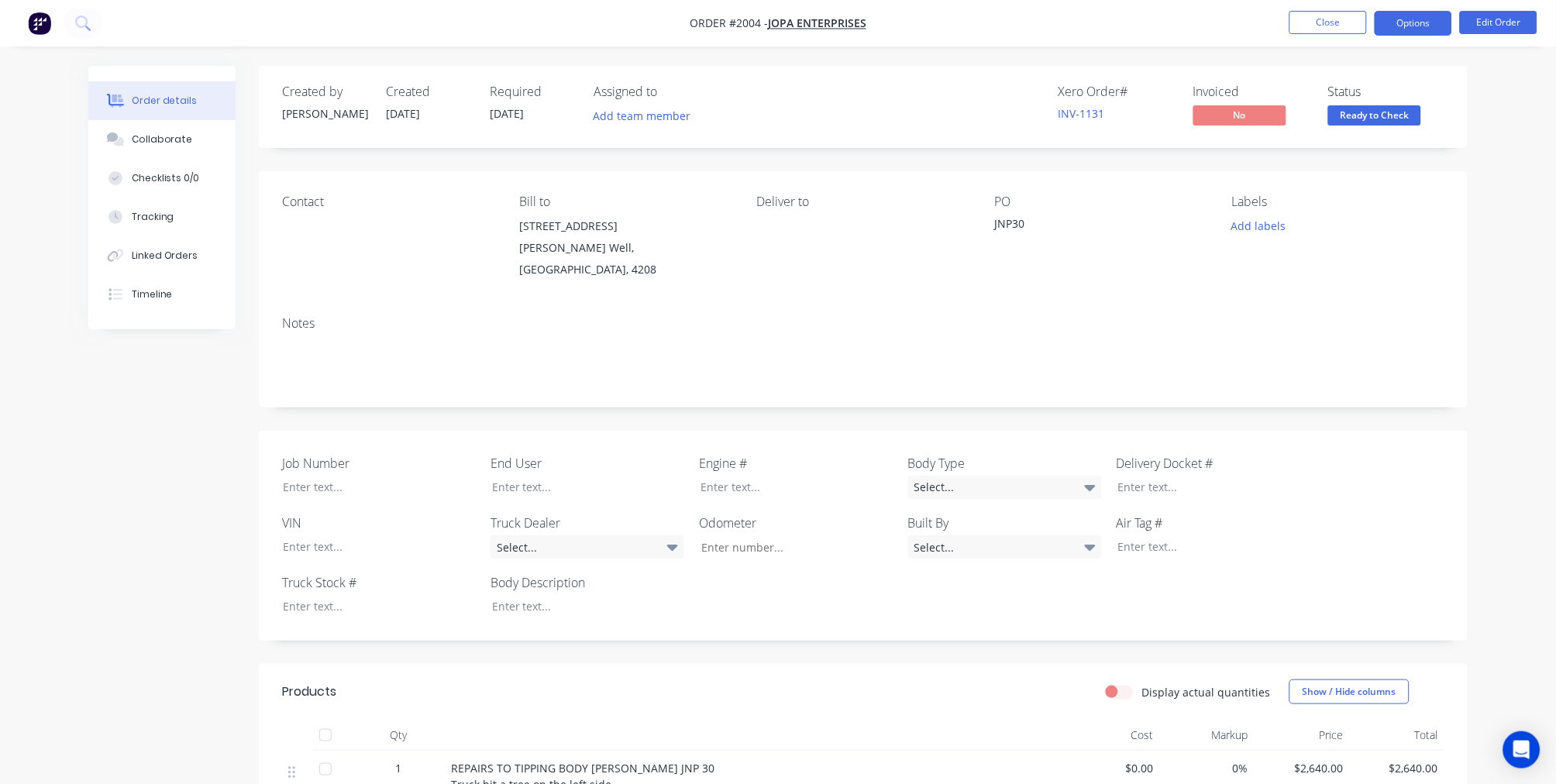
click at [1411, 21] on button "Options" at bounding box center [1413, 23] width 77 height 25
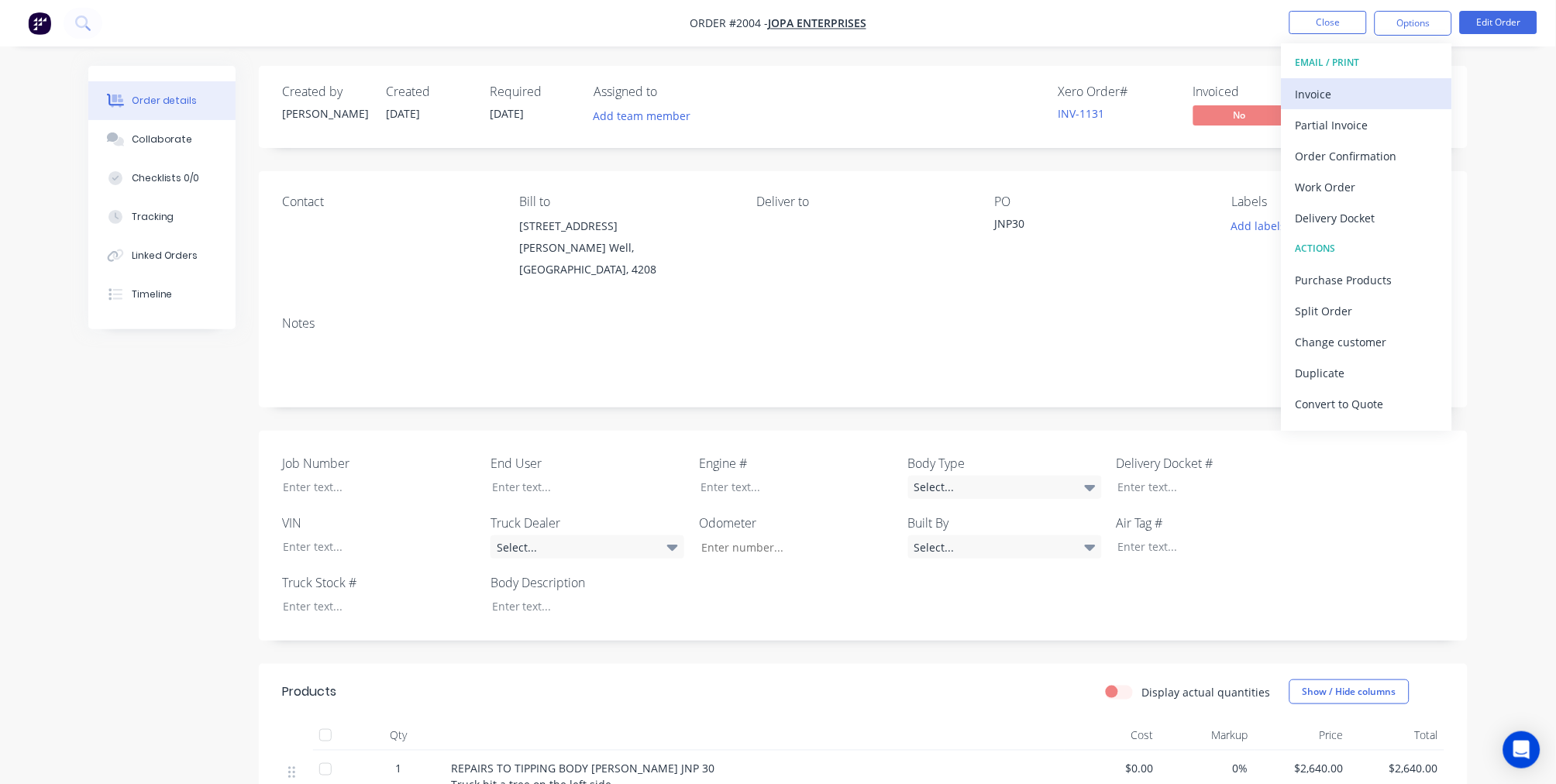
click at [1365, 83] on div "Invoice" at bounding box center [1366, 95] width 142 height 23
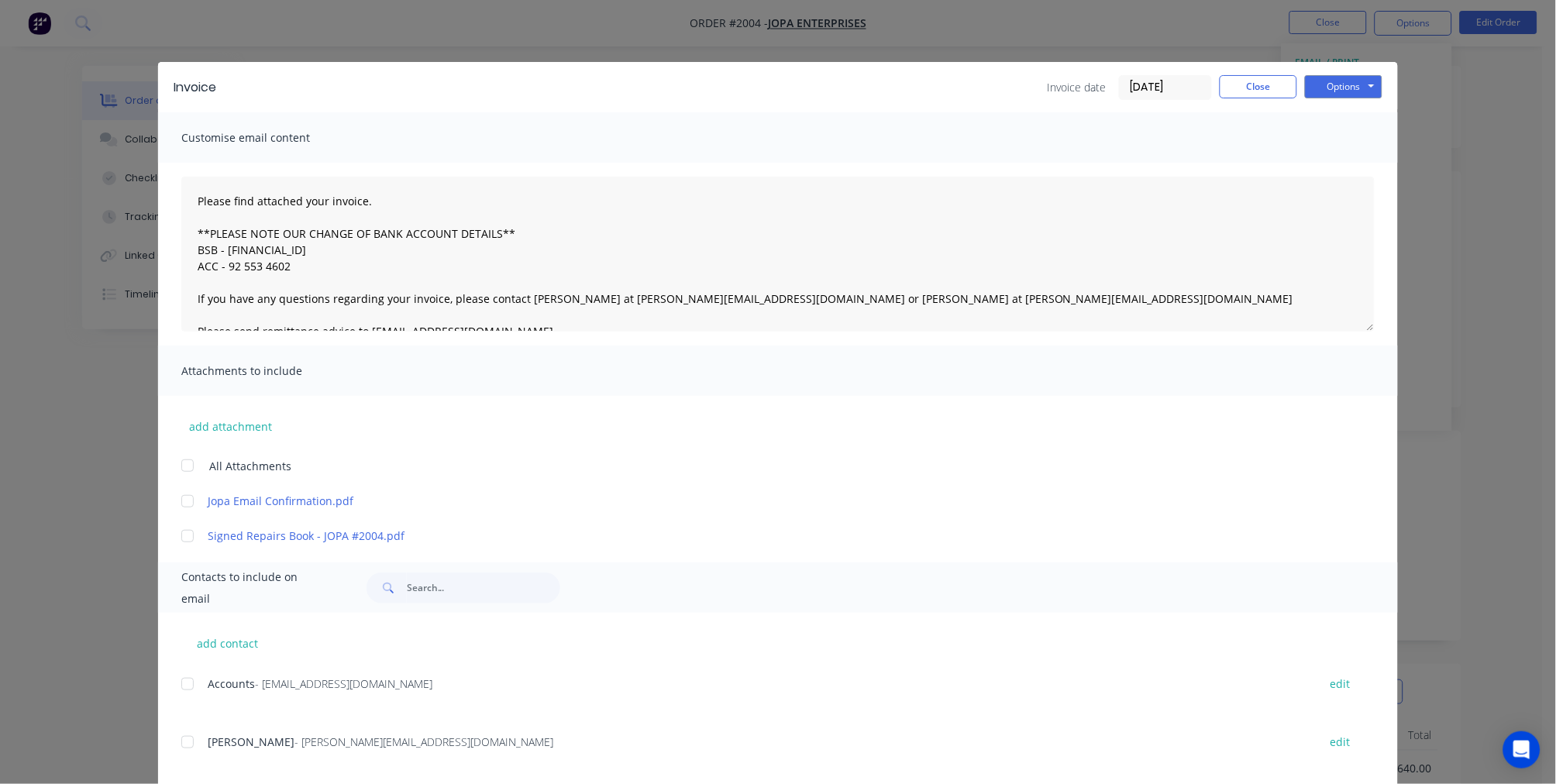
click at [1132, 83] on input "[DATE]" at bounding box center [1165, 88] width 91 height 23
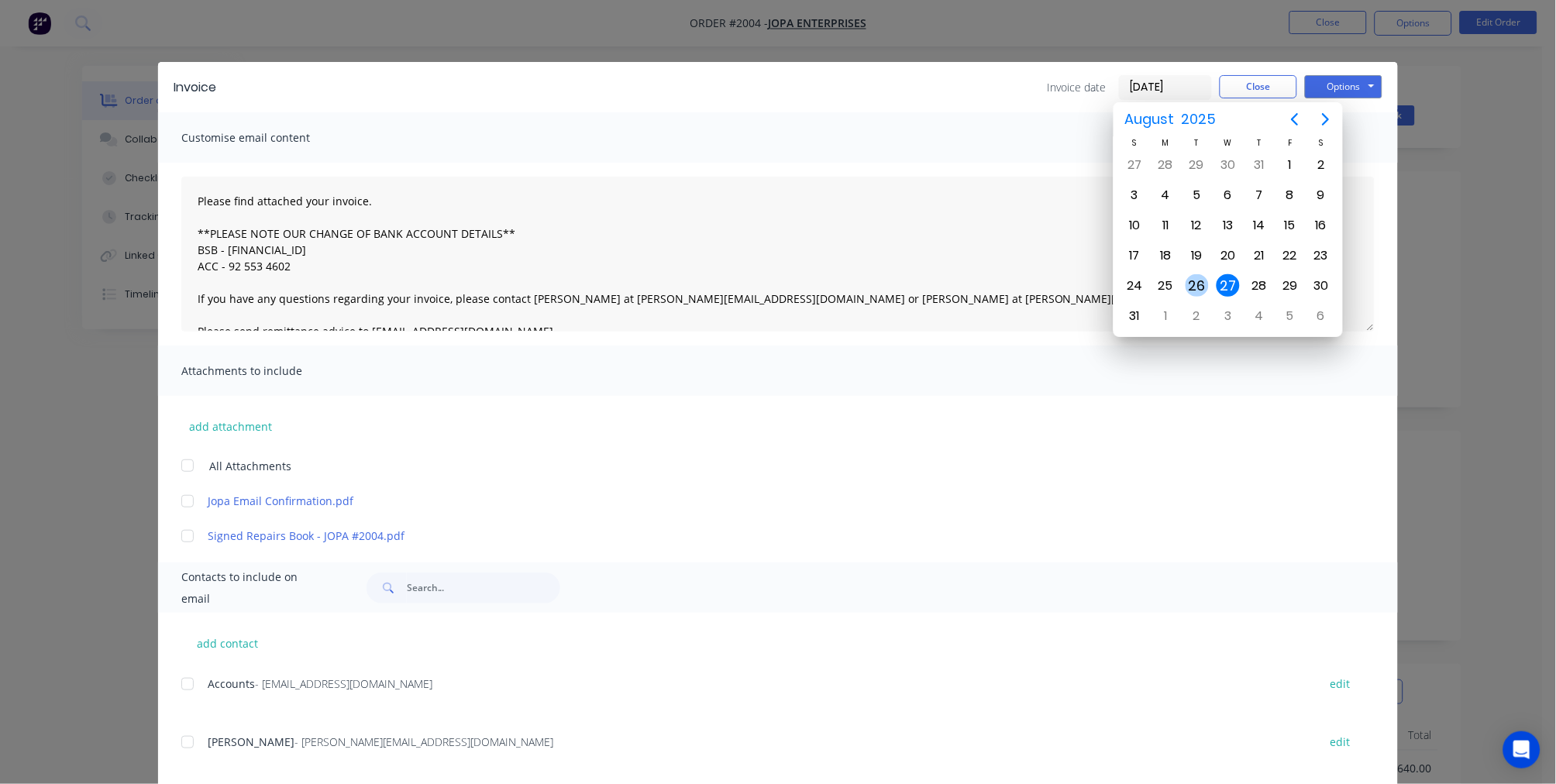
click at [1193, 276] on div "26" at bounding box center [1197, 285] width 23 height 23
type input "[DATE]"
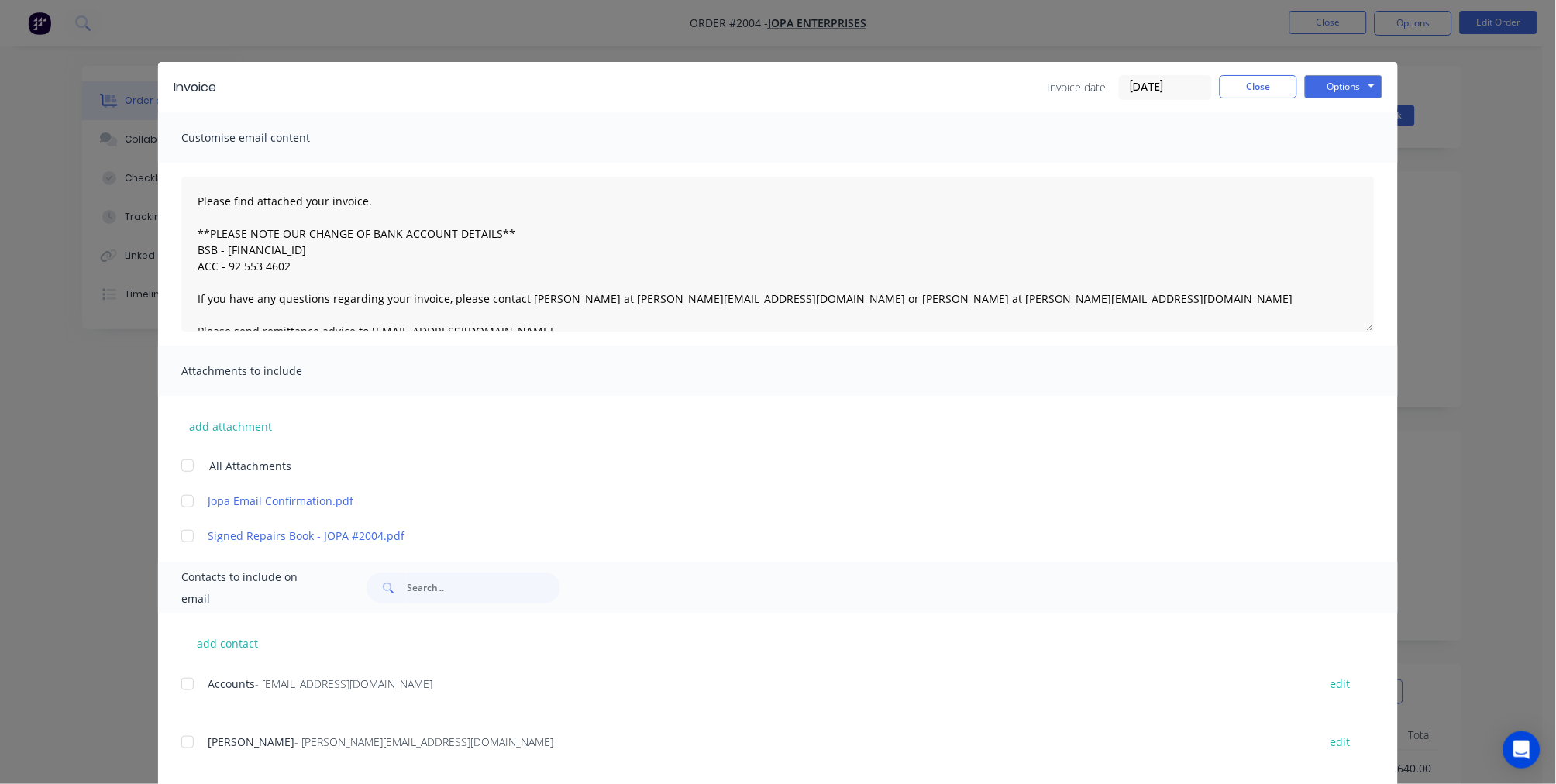
click at [182, 538] on div at bounding box center [187, 536] width 31 height 31
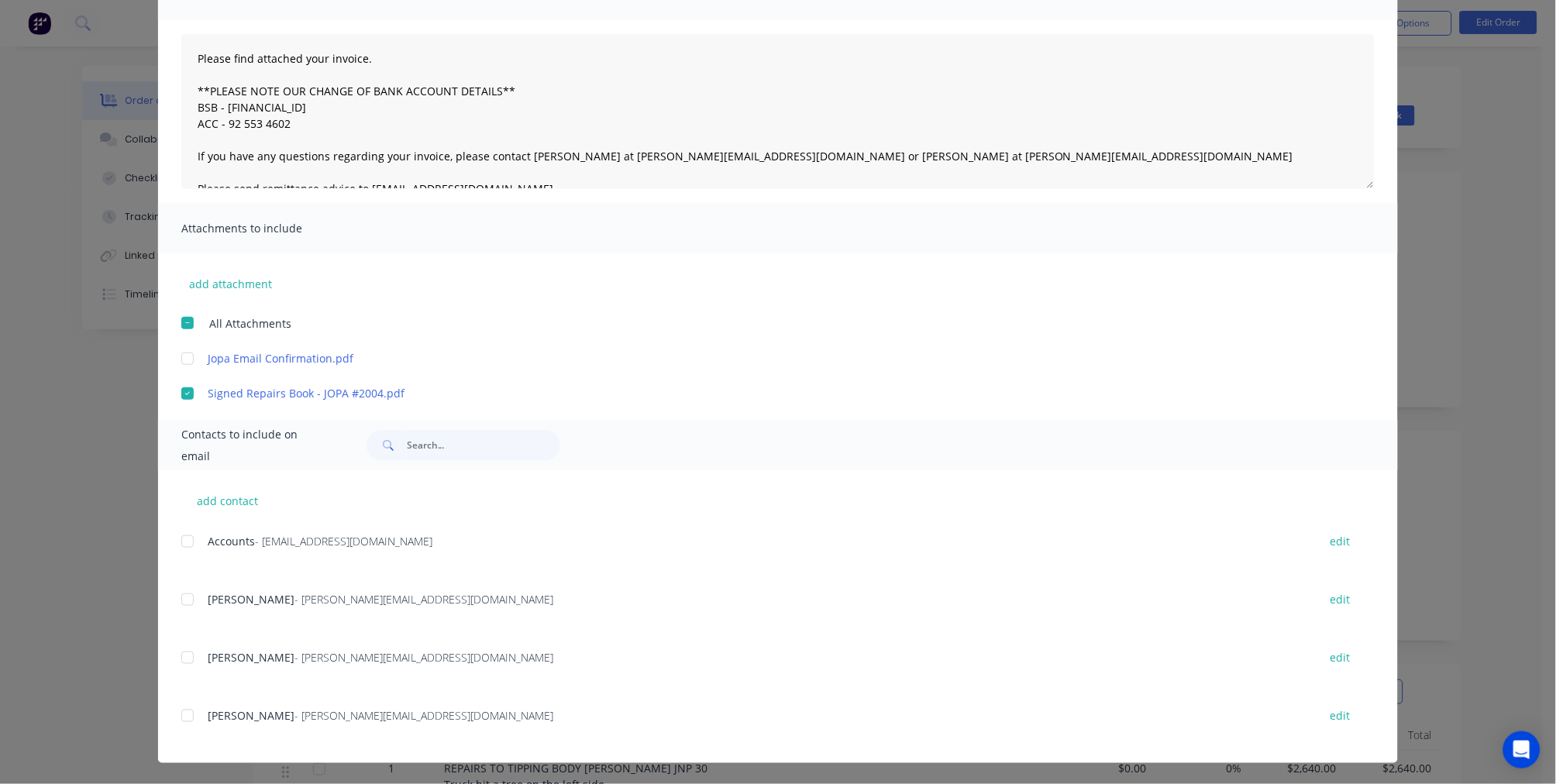
scroll to position [143, 0]
click at [185, 538] on div at bounding box center [187, 542] width 31 height 31
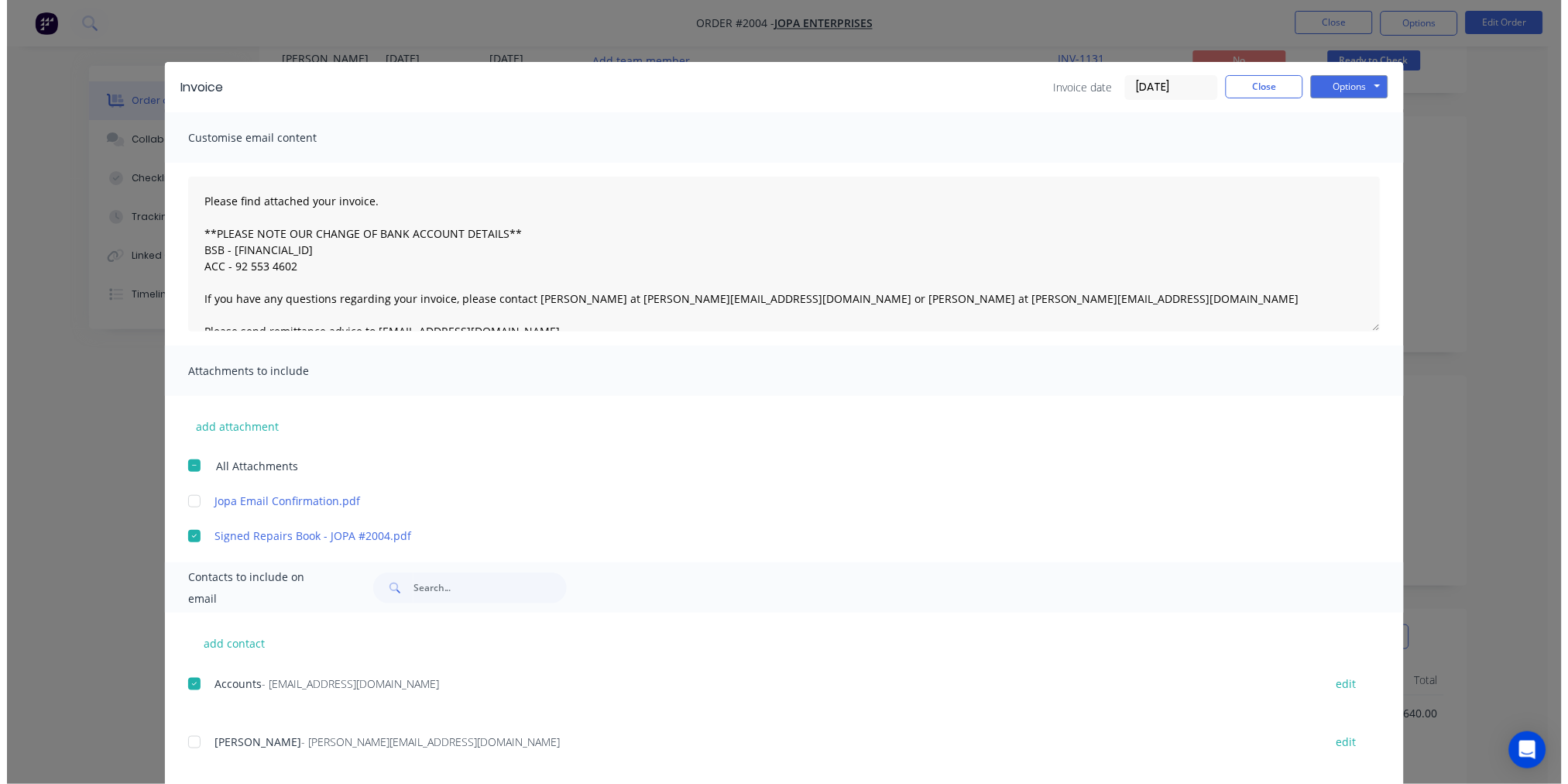
scroll to position [0, 0]
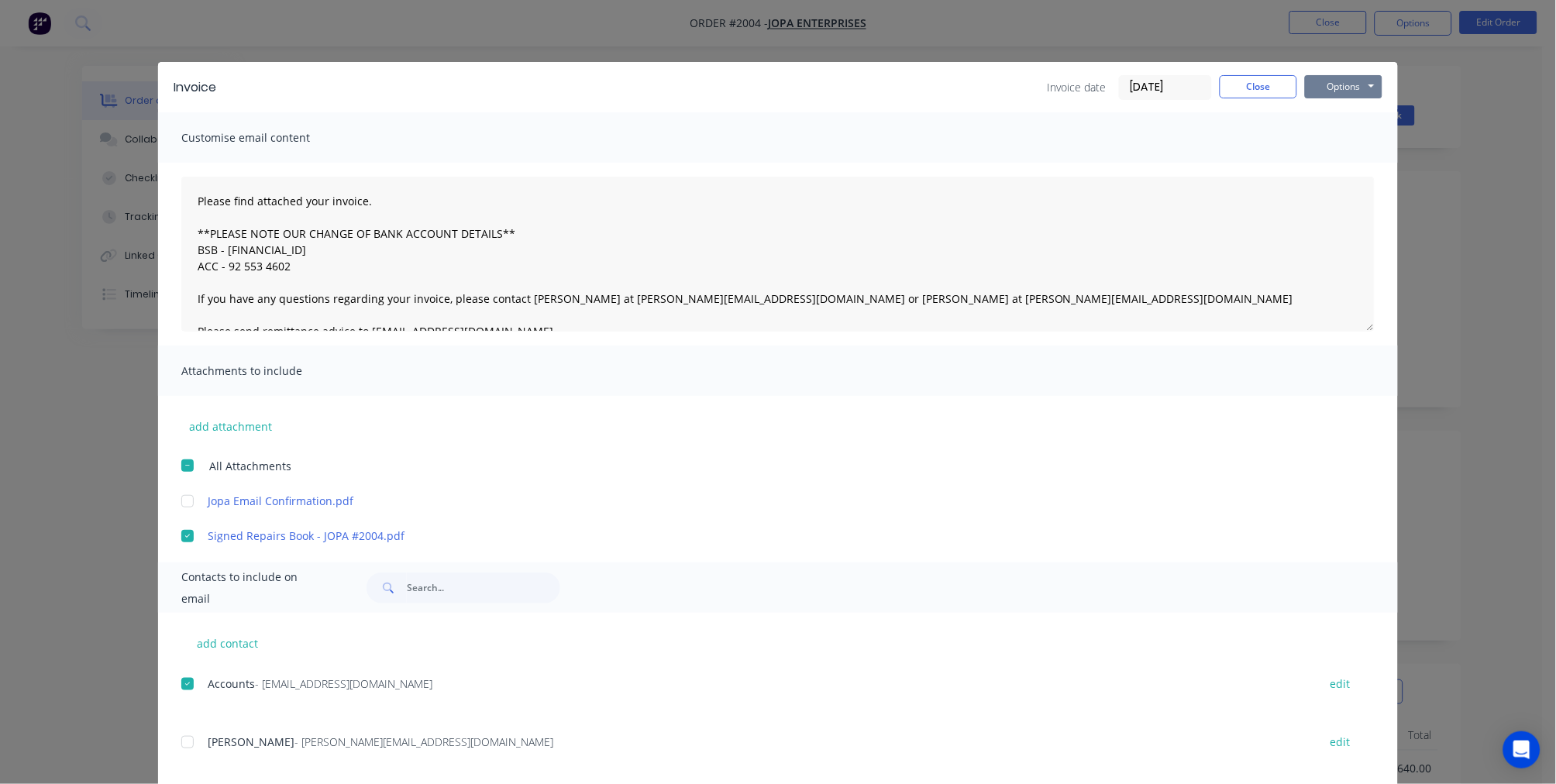
click at [1342, 82] on button "Options" at bounding box center [1343, 87] width 77 height 23
click at [1353, 163] on button "Email" at bounding box center [1354, 165] width 99 height 25
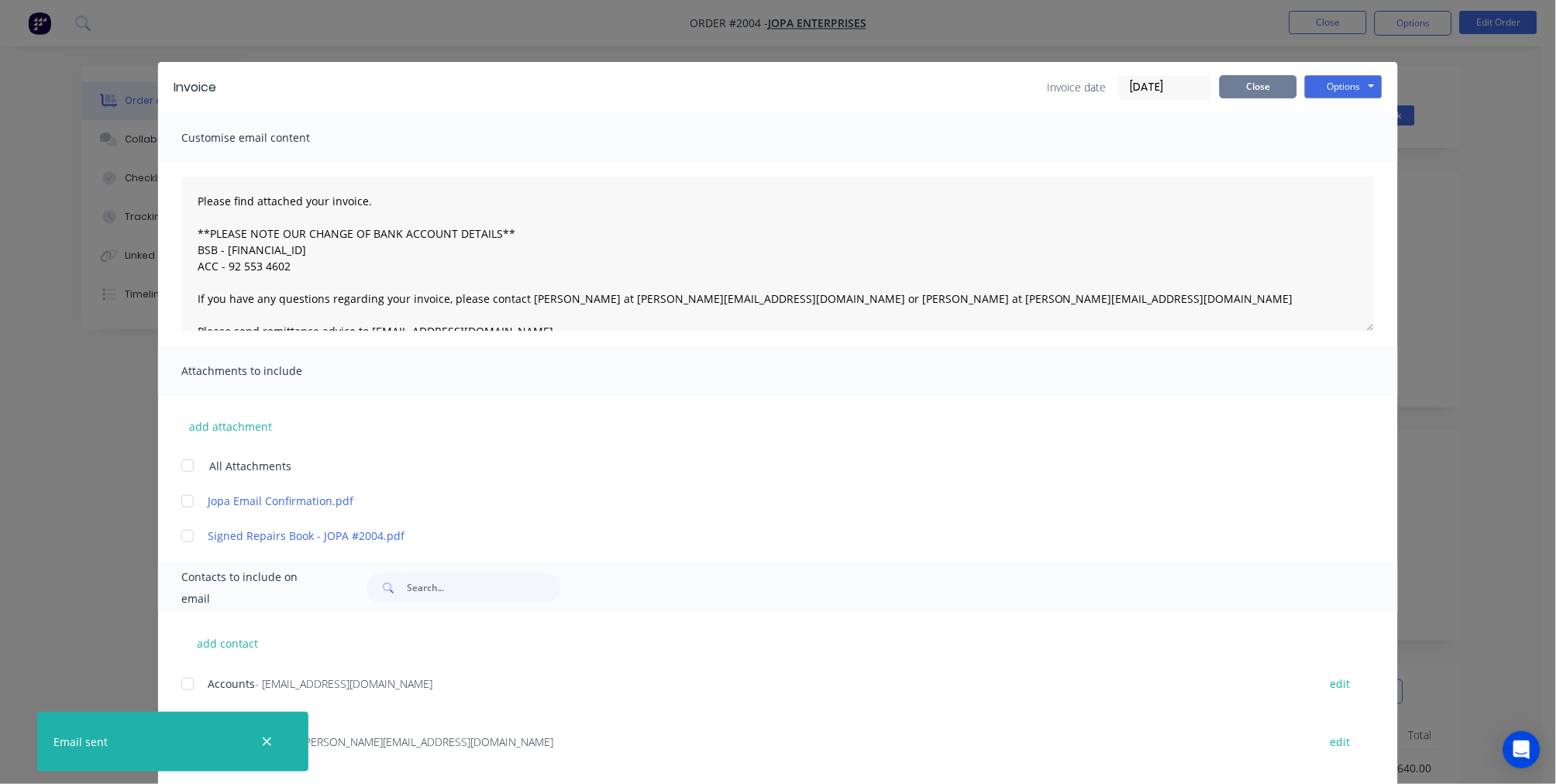
type textarea "Please find attached your invoice. **PLEASE NOTE OUR CHANGE OF BANK ACCOUNT DET…"
click at [1255, 91] on button "Close" at bounding box center [1258, 87] width 77 height 23
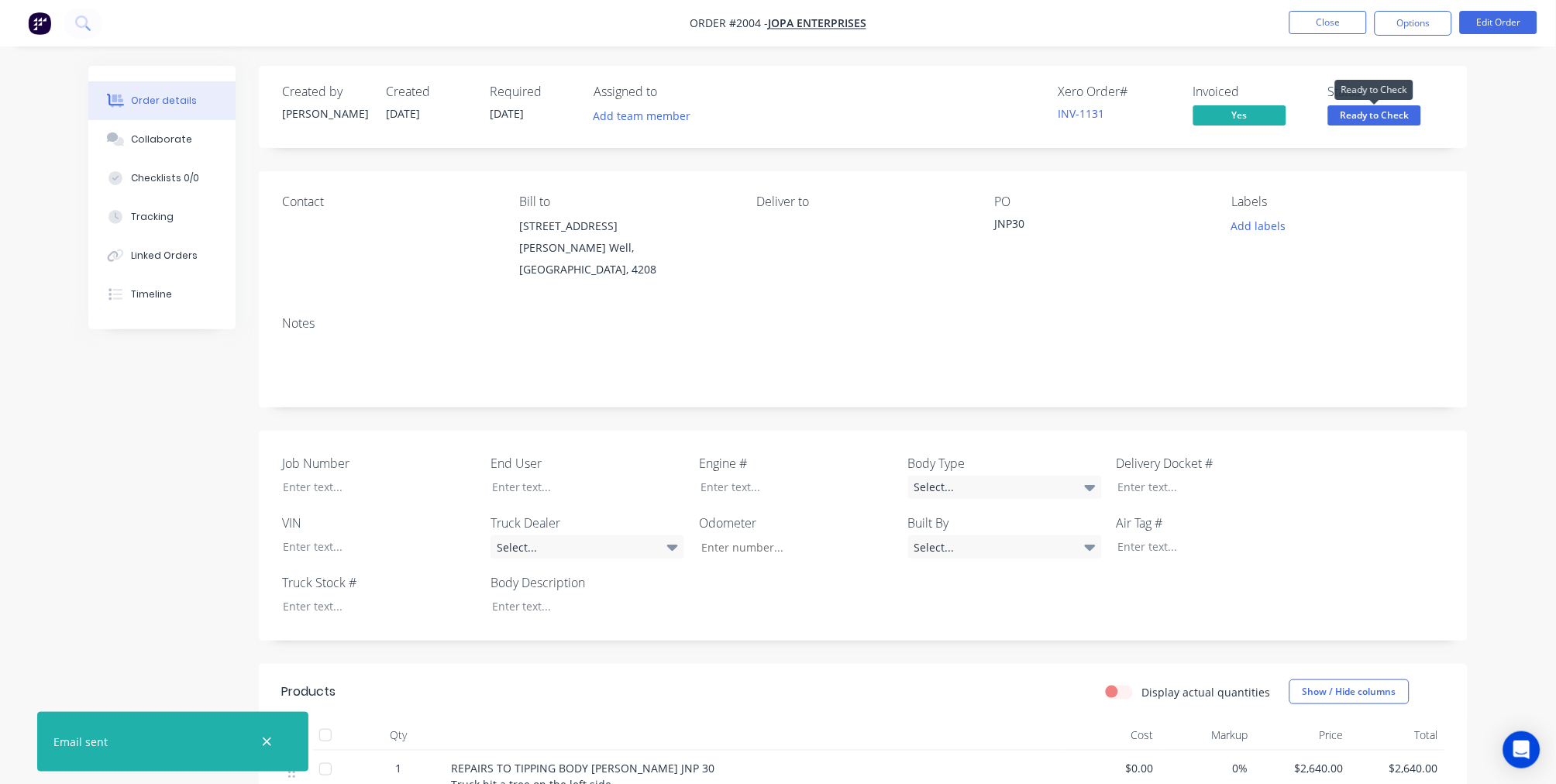
click at [1361, 114] on span "Ready to Check" at bounding box center [1374, 114] width 93 height 19
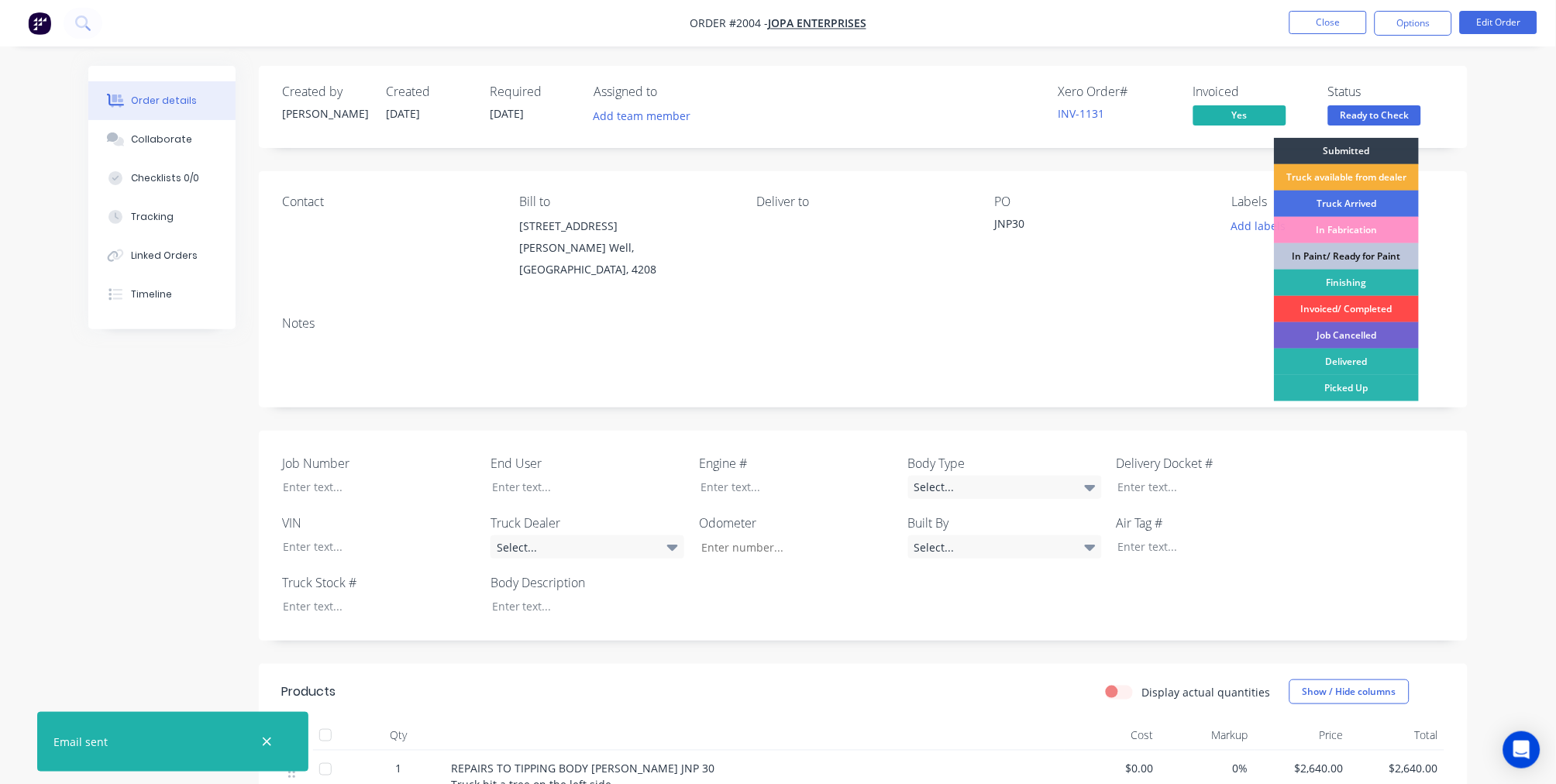
click at [1343, 309] on div "Invoiced/ Completed" at bounding box center [1345, 309] width 145 height 26
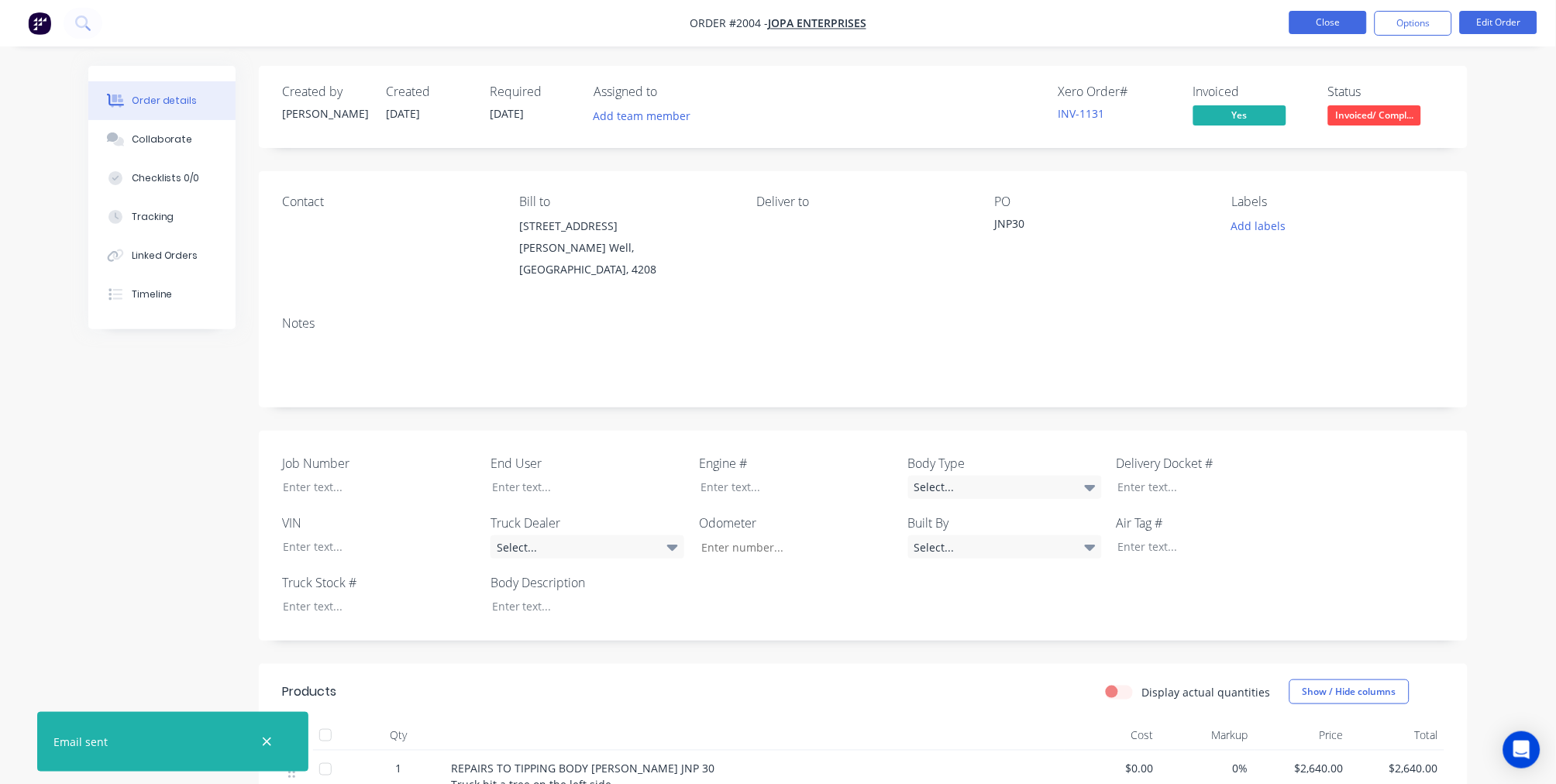
click at [1333, 27] on button "Close" at bounding box center [1327, 23] width 77 height 23
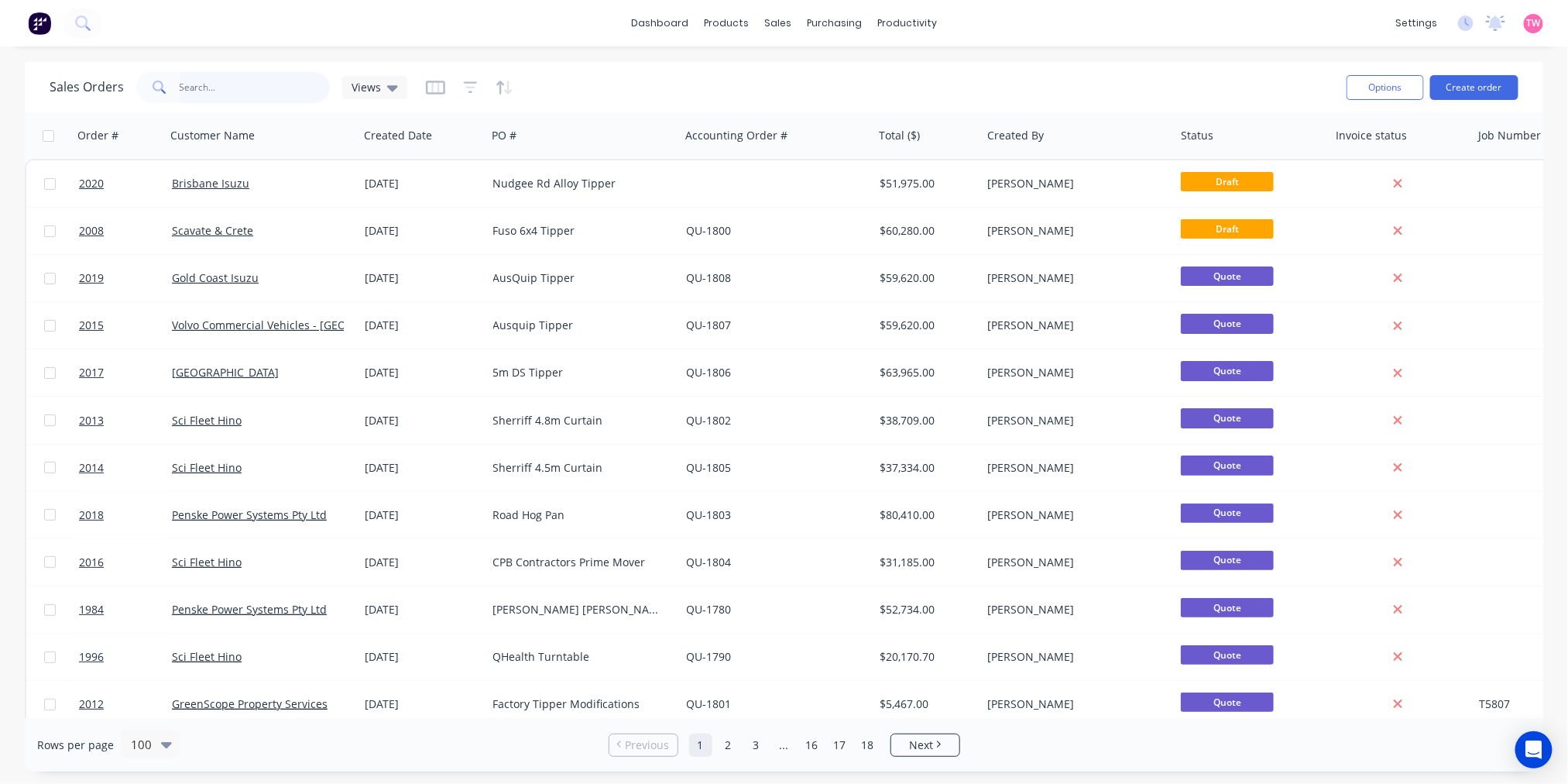
click at [291, 89] on input "text" at bounding box center [255, 88] width 151 height 31
type input "2004"
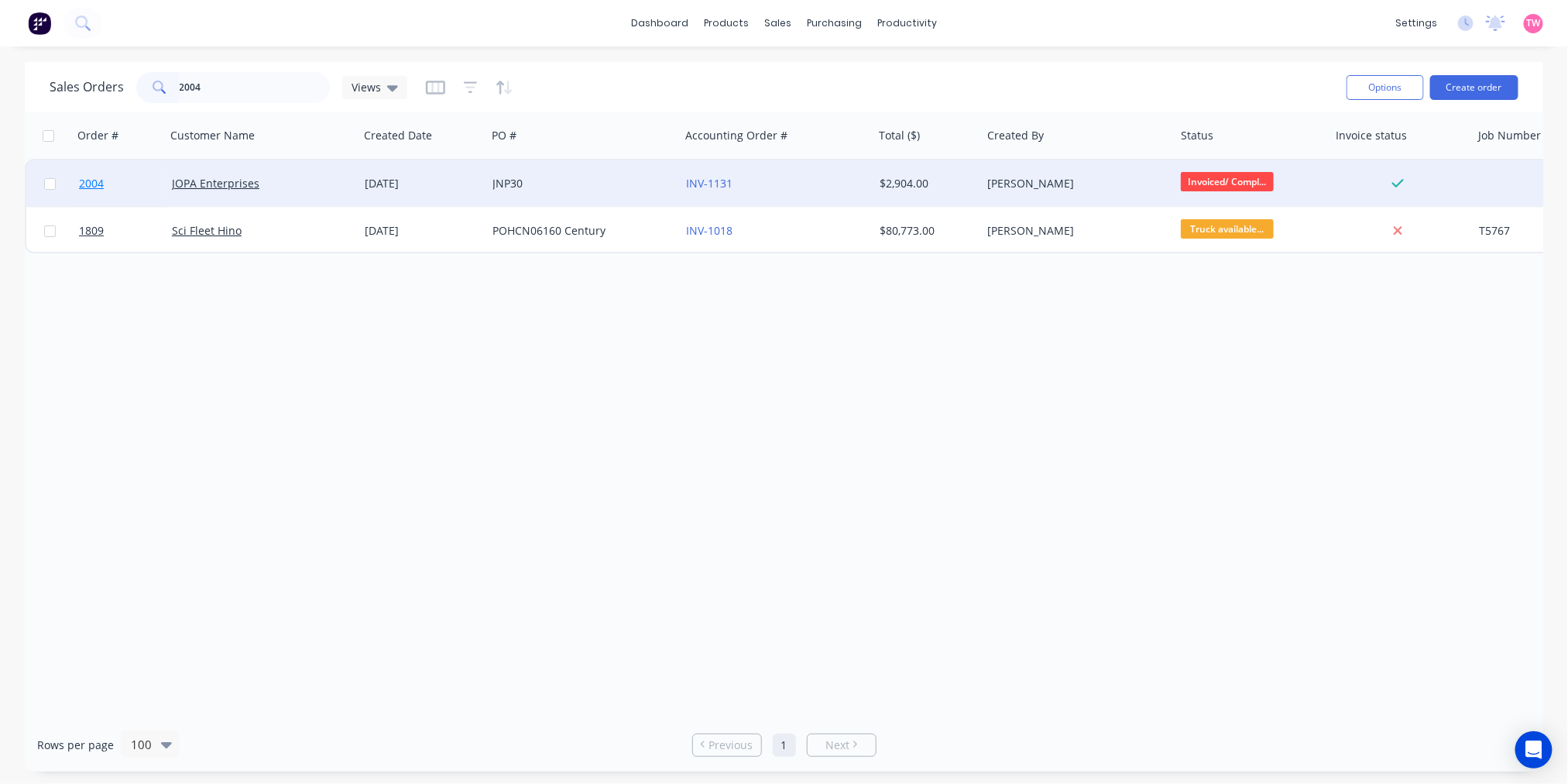
click at [128, 182] on link "2004" at bounding box center [125, 184] width 93 height 47
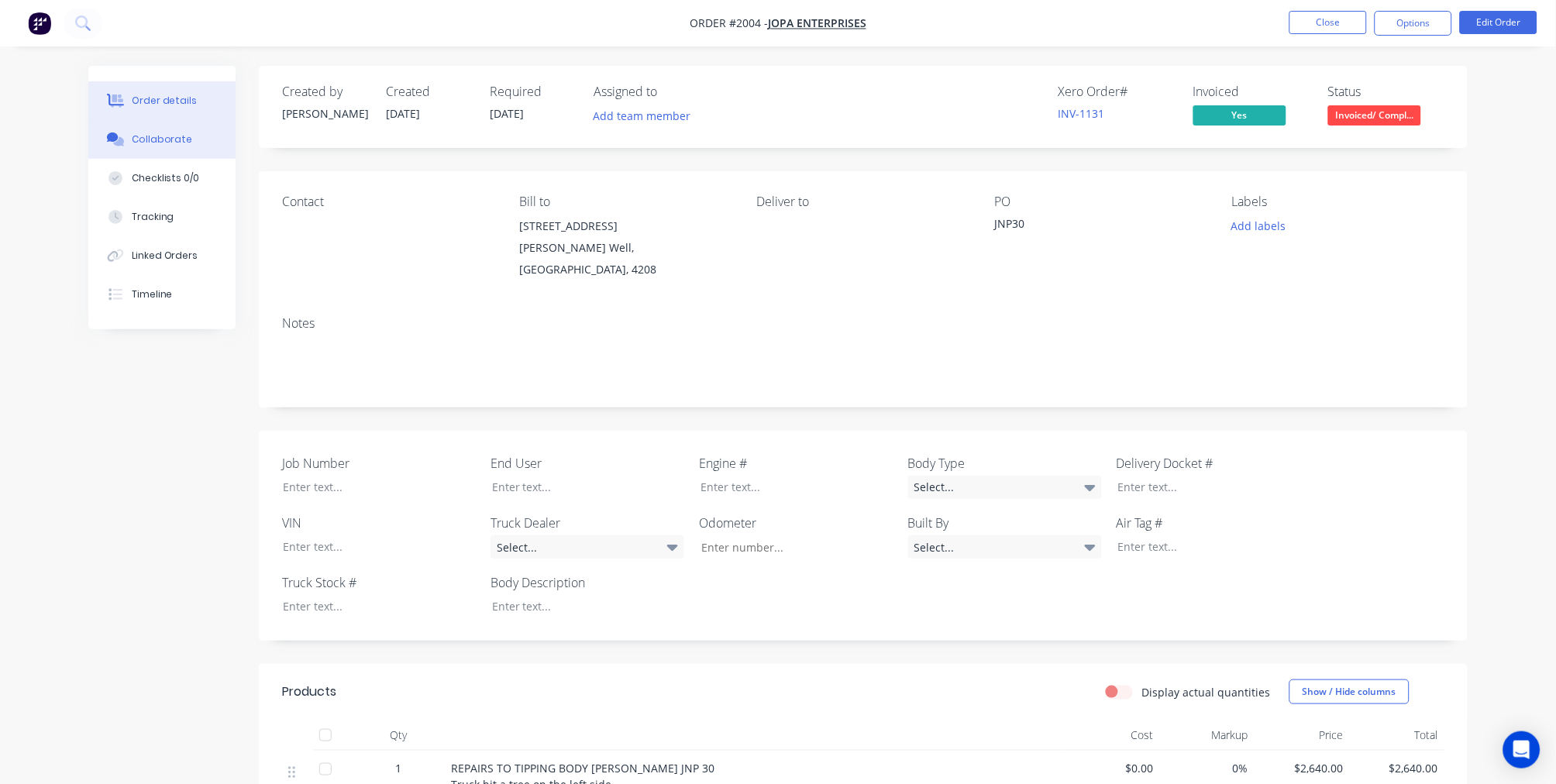
click at [167, 141] on div "Collaborate" at bounding box center [162, 140] width 62 height 14
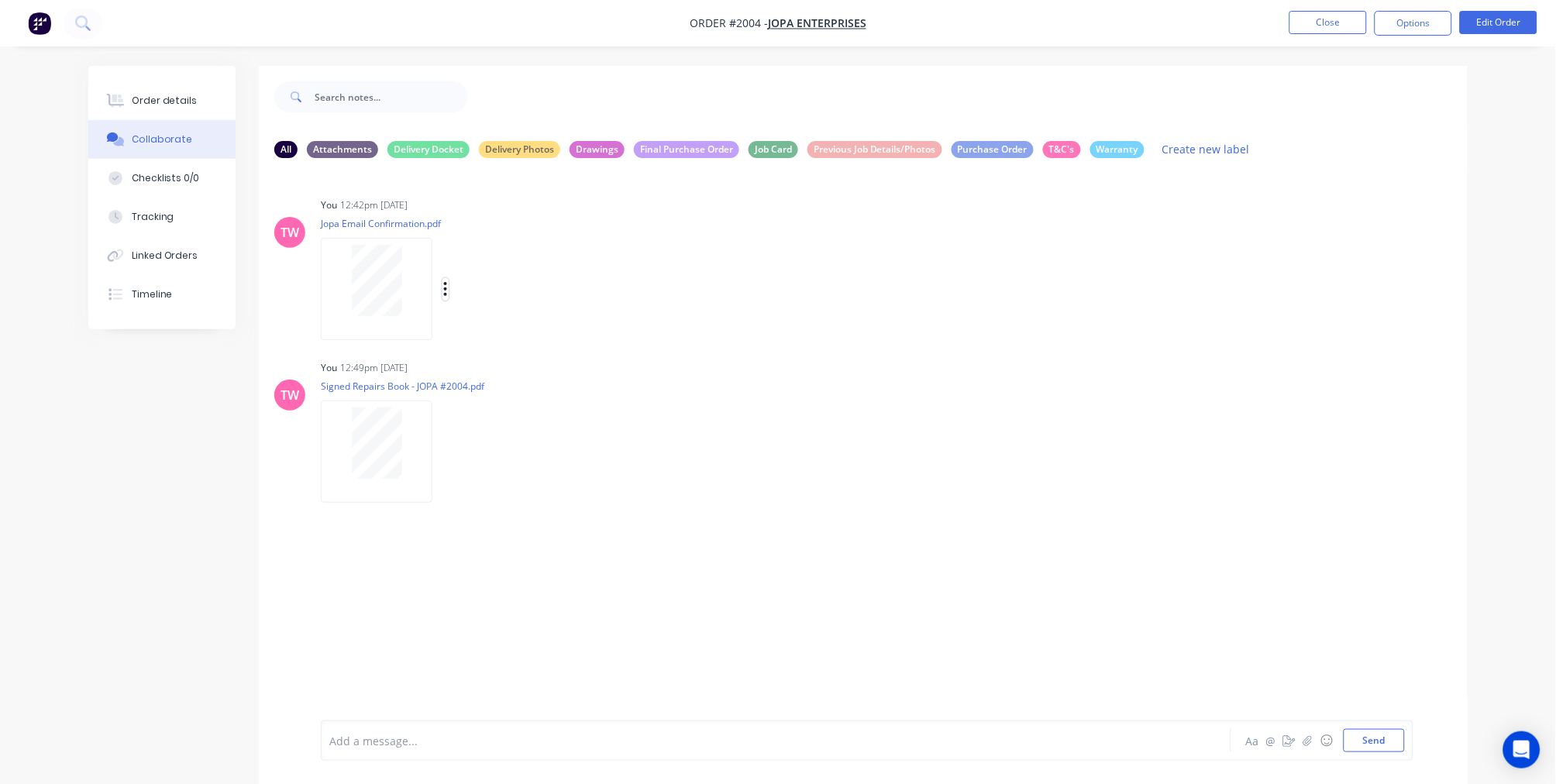
click at [447, 287] on icon "button" at bounding box center [445, 289] width 4 height 18
click at [513, 293] on button "Labels" at bounding box center [547, 296] width 174 height 35
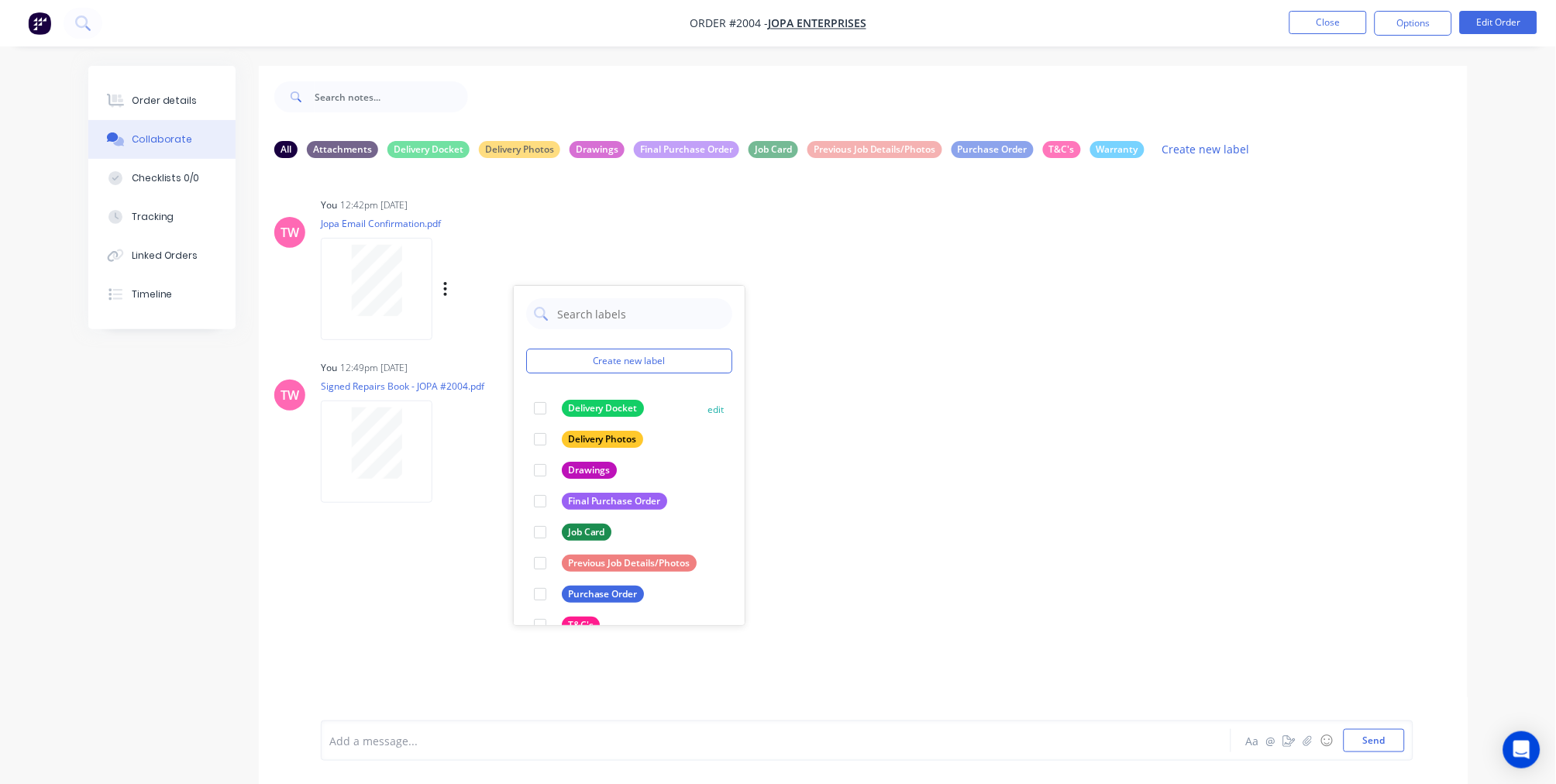
click at [540, 407] on div at bounding box center [540, 408] width 31 height 31
click at [447, 450] on icon "button" at bounding box center [445, 452] width 4 height 18
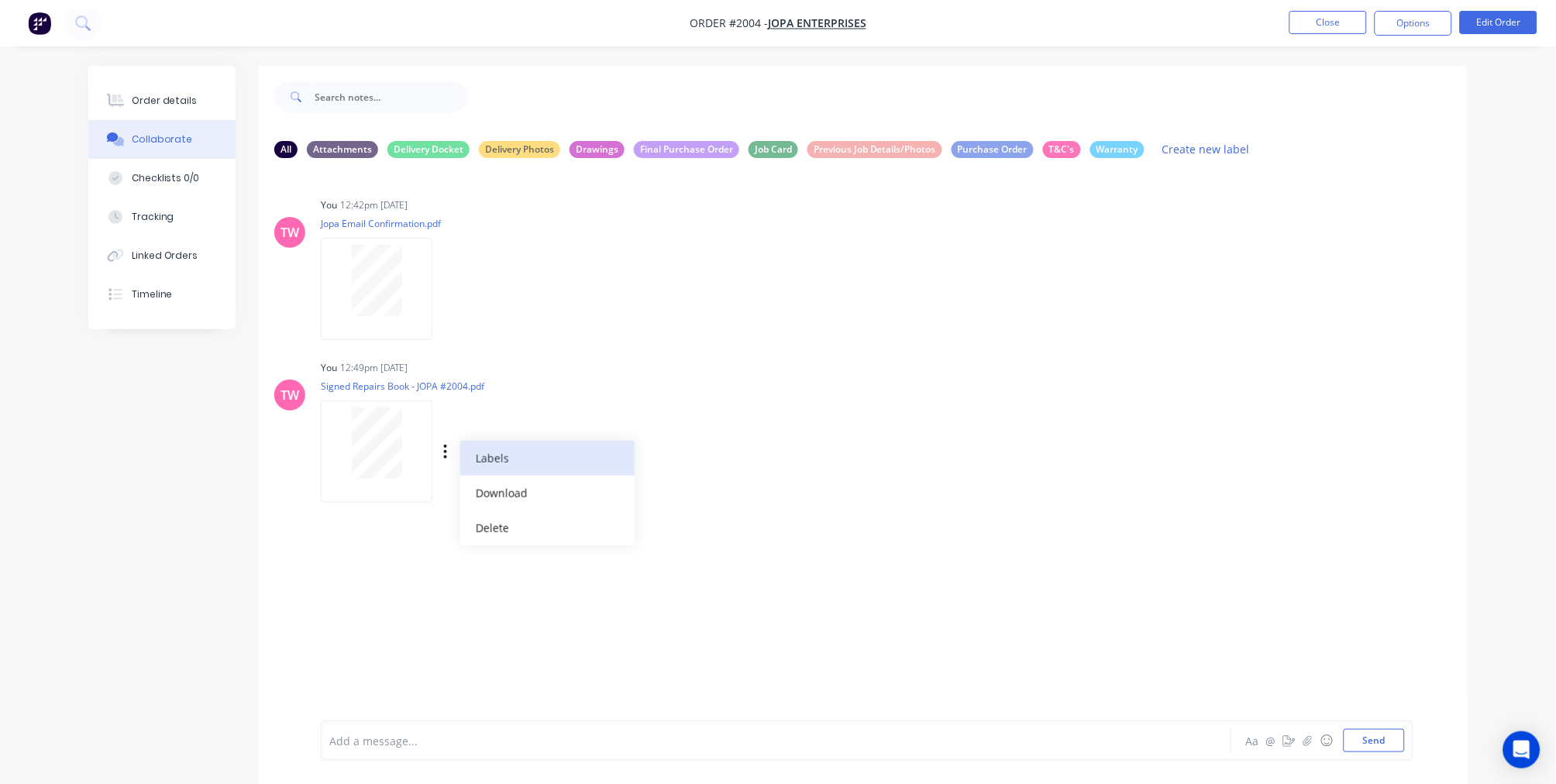
click at [490, 448] on button "Labels" at bounding box center [547, 458] width 174 height 35
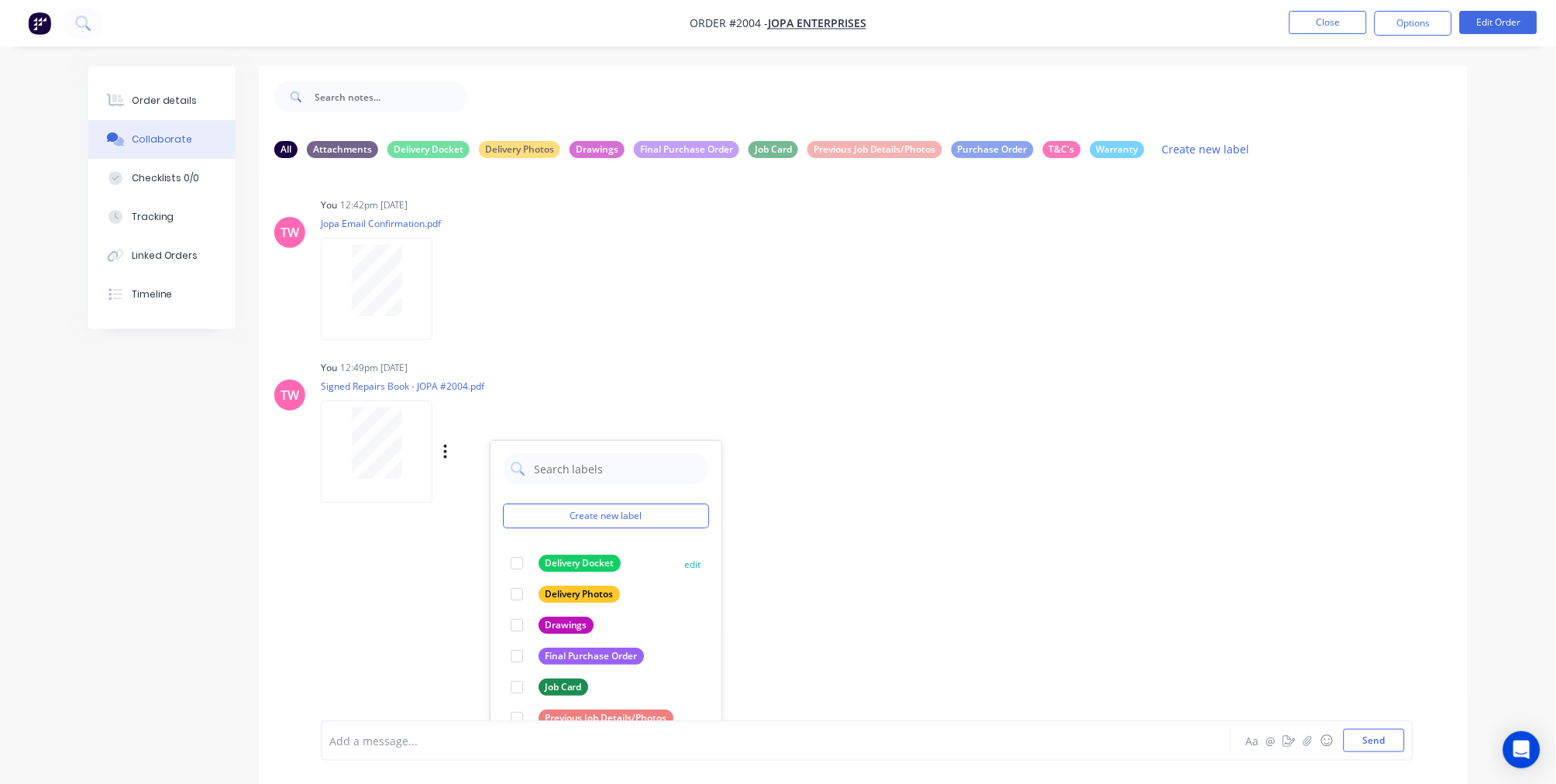
click at [519, 562] on div at bounding box center [517, 564] width 31 height 31
click at [149, 98] on div "Order details" at bounding box center [165, 101] width 66 height 14
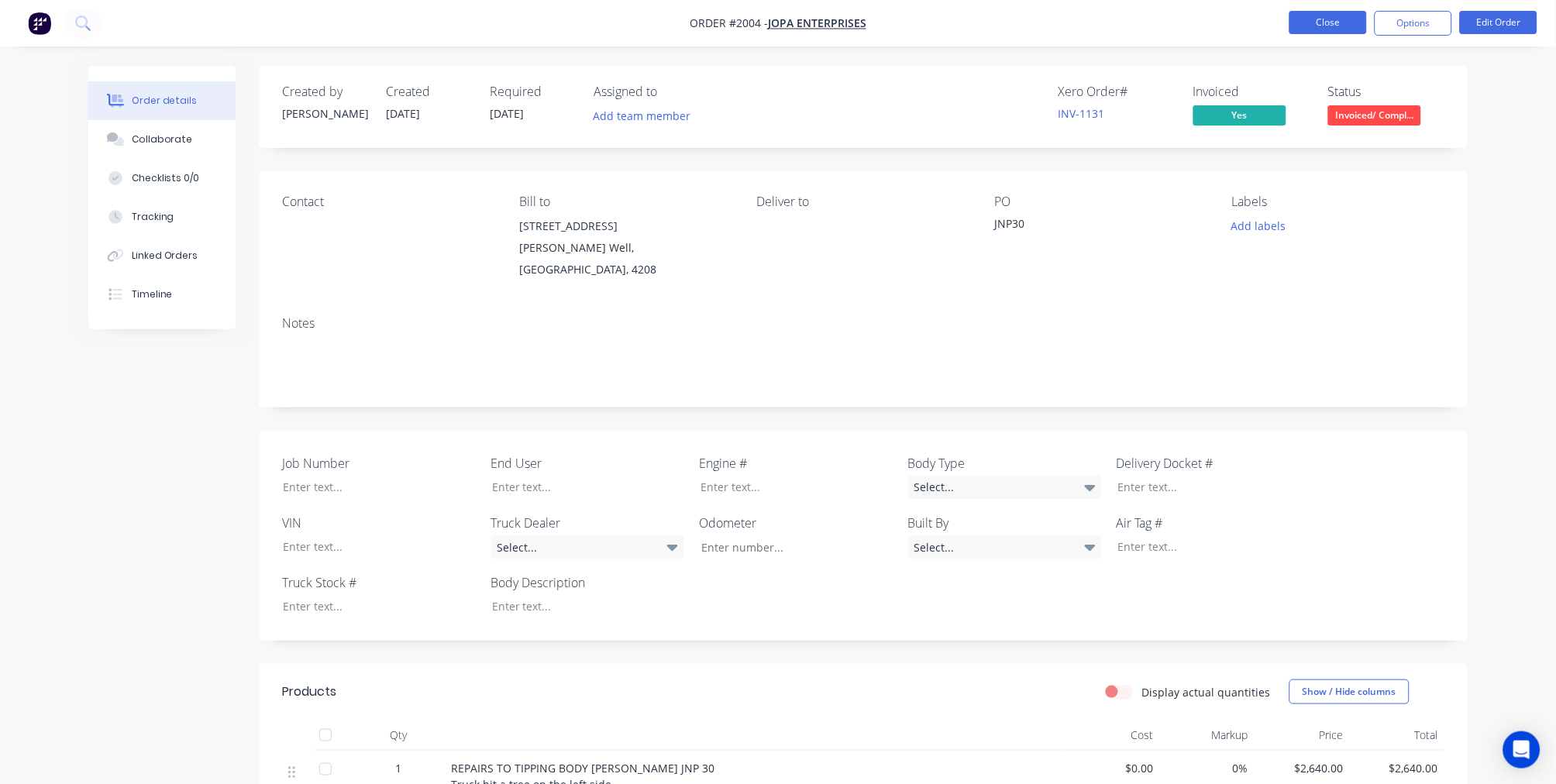
click at [1336, 21] on button "Close" at bounding box center [1327, 23] width 77 height 23
